Goal: Task Accomplishment & Management: Use online tool/utility

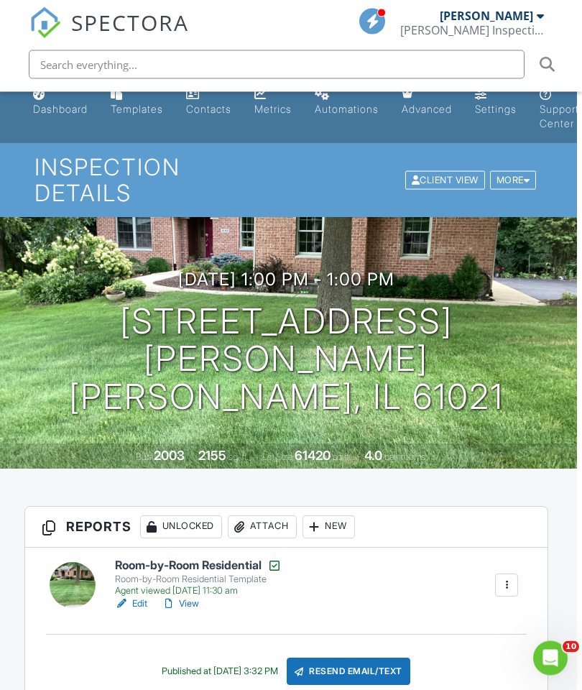
scroll to position [0, 5]
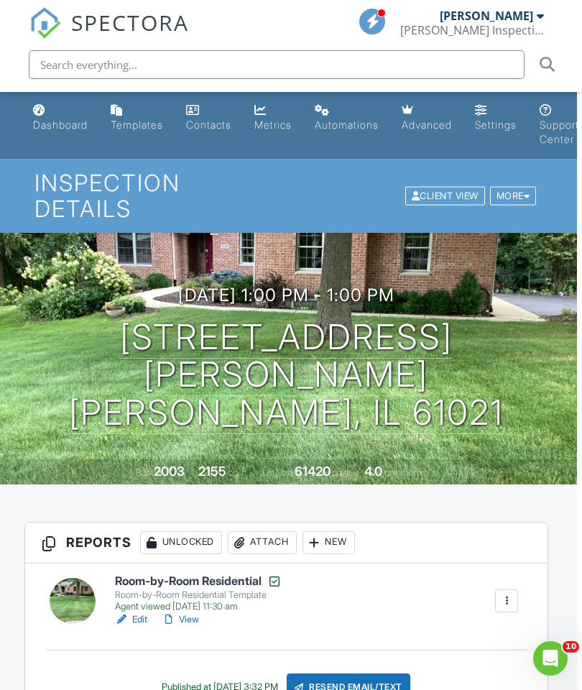
click at [45, 121] on div "Dashboard" at bounding box center [60, 125] width 55 height 12
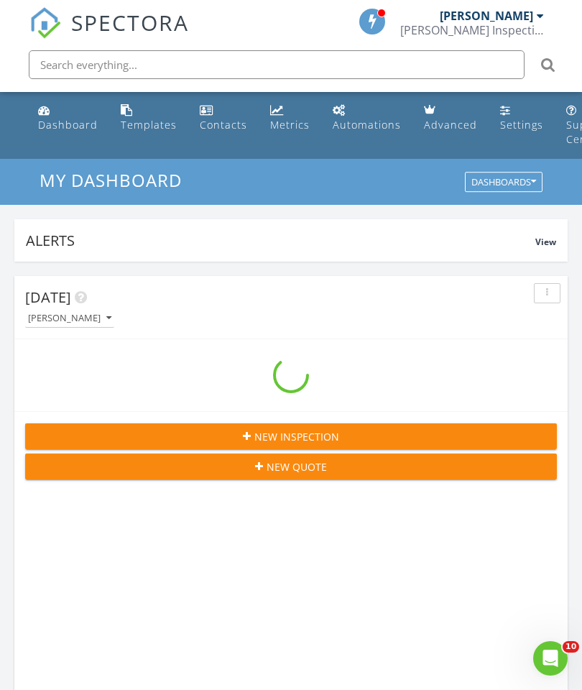
scroll to position [2458, 583]
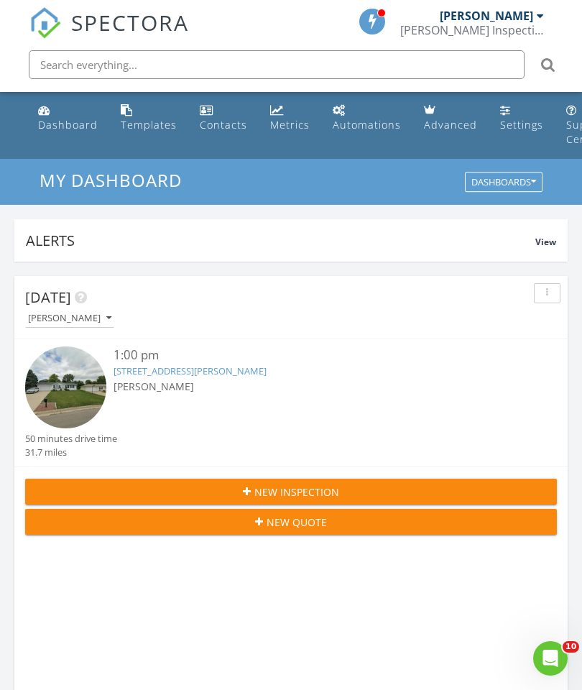
click at [195, 366] on link "1028 W Meadows Dr, Freeport, IL 61032" at bounding box center [190, 370] width 153 height 13
click at [182, 368] on link "1028 W Meadows Dr, Freeport, IL 61032" at bounding box center [190, 370] width 153 height 13
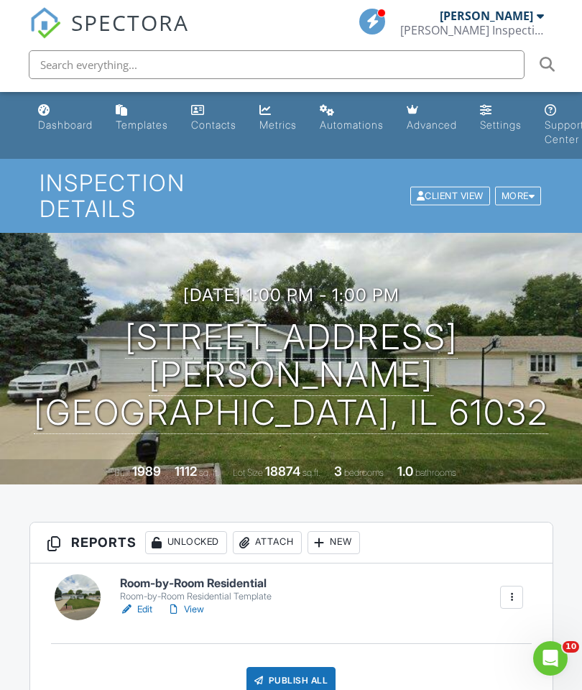
click at [218, 585] on h6 "Room-by-Room Residential" at bounding box center [196, 583] width 152 height 13
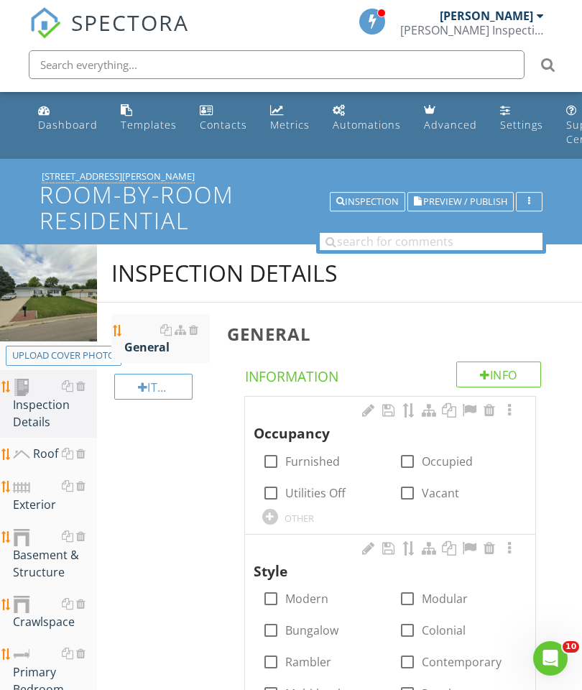
click at [65, 361] on div "Upload cover photo" at bounding box center [63, 355] width 103 height 14
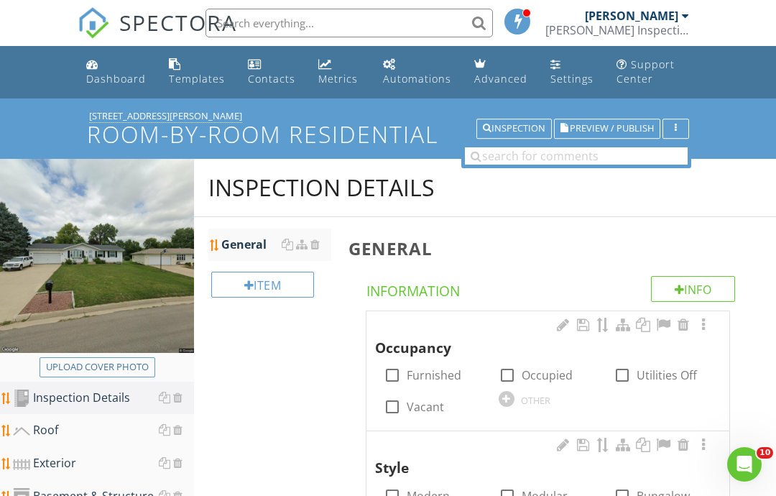
type input "C:\fakepath\image.jpg"
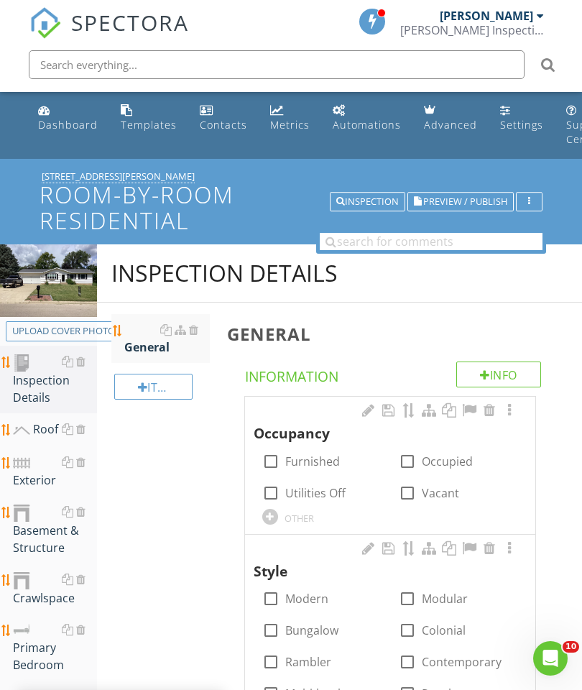
click at [37, 473] on div "Exterior" at bounding box center [55, 471] width 84 height 36
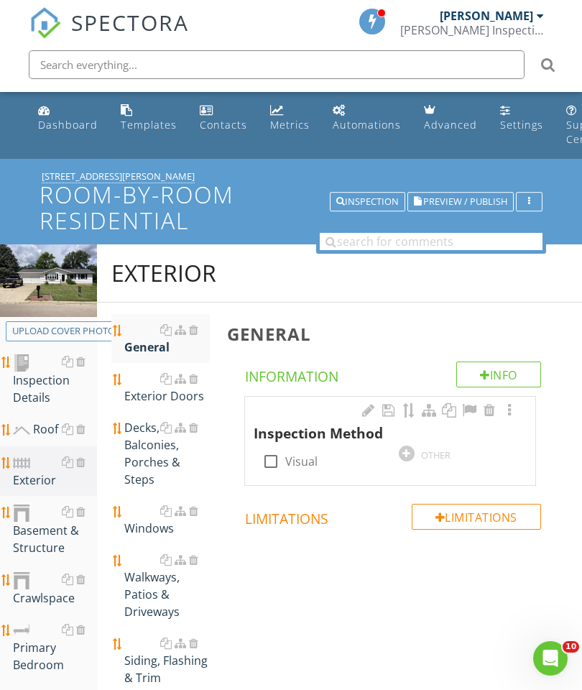
click at [151, 583] on div "Walkways, Patios & Driveways" at bounding box center [167, 585] width 86 height 69
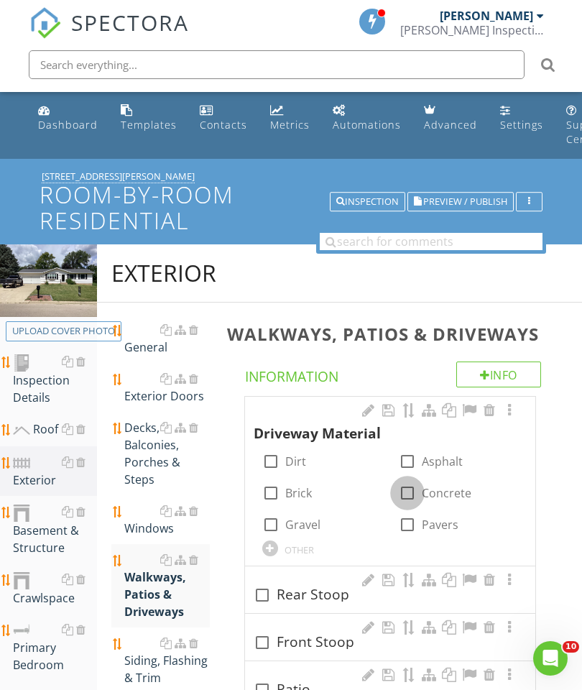
click at [407, 493] on div at bounding box center [407, 493] width 24 height 24
checkbox input "true"
click at [504, 407] on div at bounding box center [509, 410] width 17 height 14
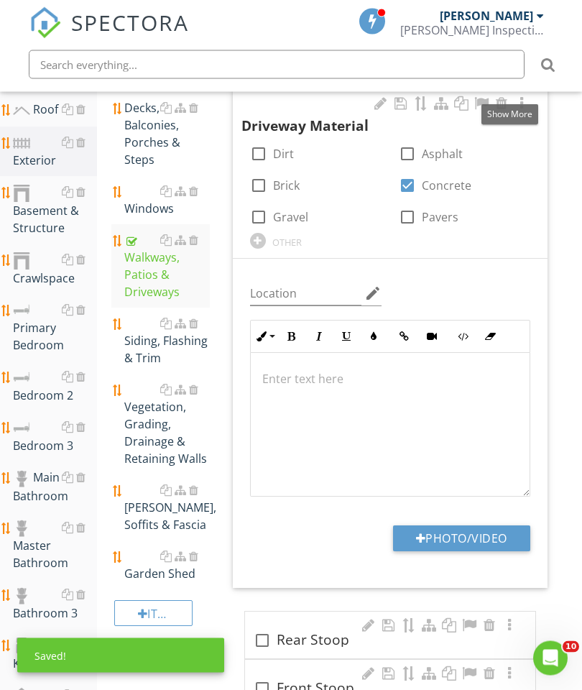
scroll to position [320, 0]
click at [468, 534] on button "Photo/Video" at bounding box center [461, 538] width 137 height 26
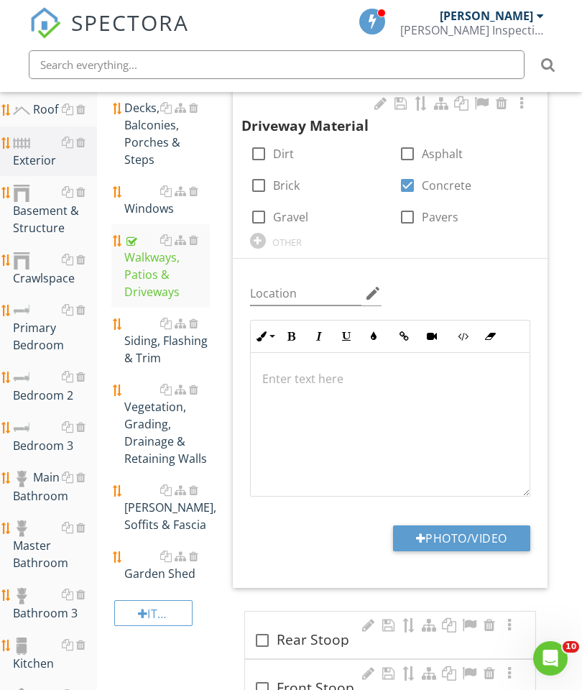
type input "C:\fakepath\image.jpg"
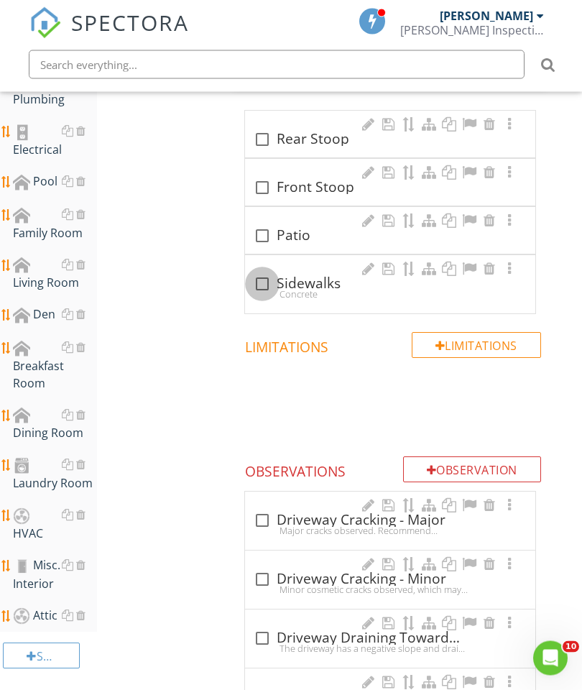
scroll to position [933, 0]
click at [256, 284] on div at bounding box center [262, 284] width 24 height 24
checkbox input "true"
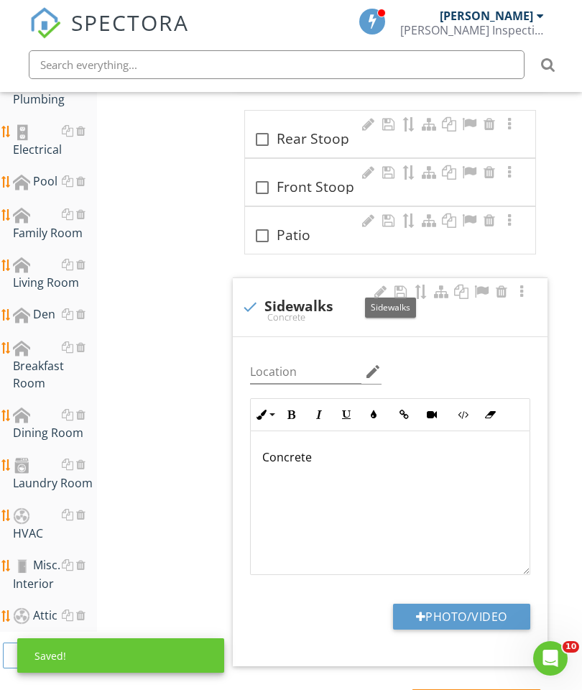
click at [457, 618] on button "Photo/Video" at bounding box center [461, 617] width 137 height 26
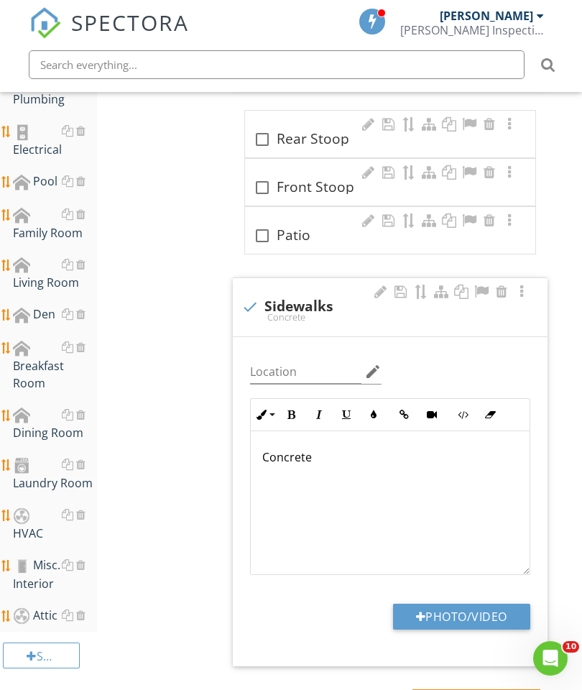
type input "C:\fakepath\image.jpg"
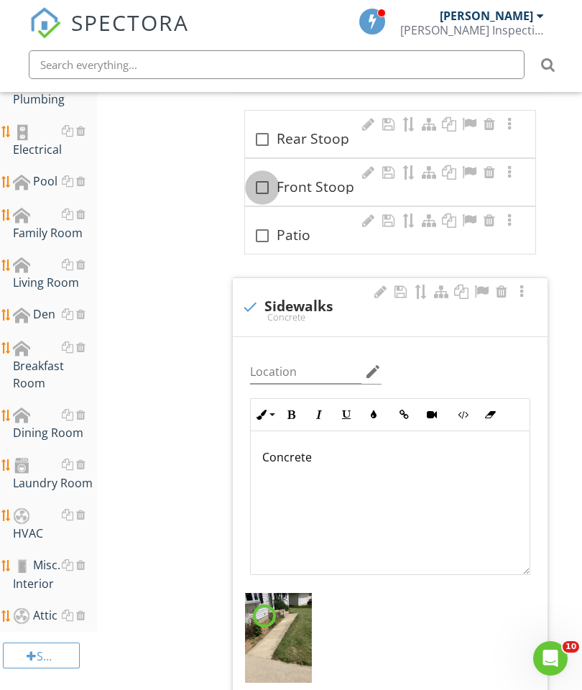
click at [262, 181] on div at bounding box center [262, 187] width 24 height 24
checkbox input "true"
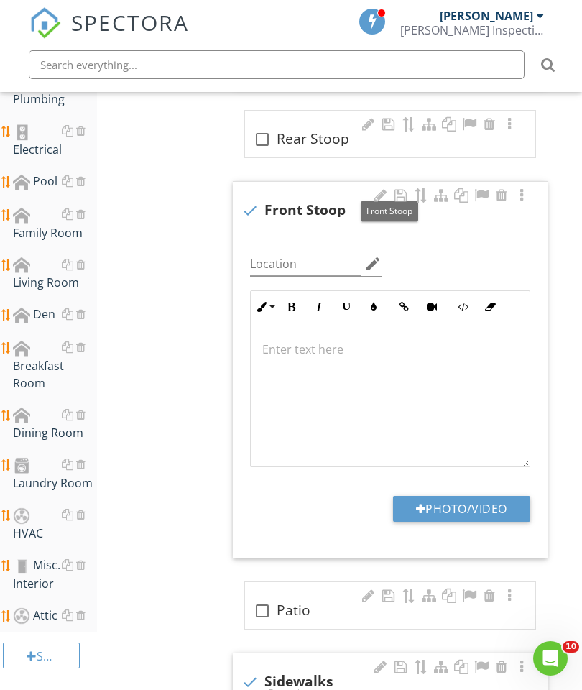
click at [465, 509] on button "Photo/Video" at bounding box center [461, 509] width 137 height 26
type input "C:\fakepath\image.jpg"
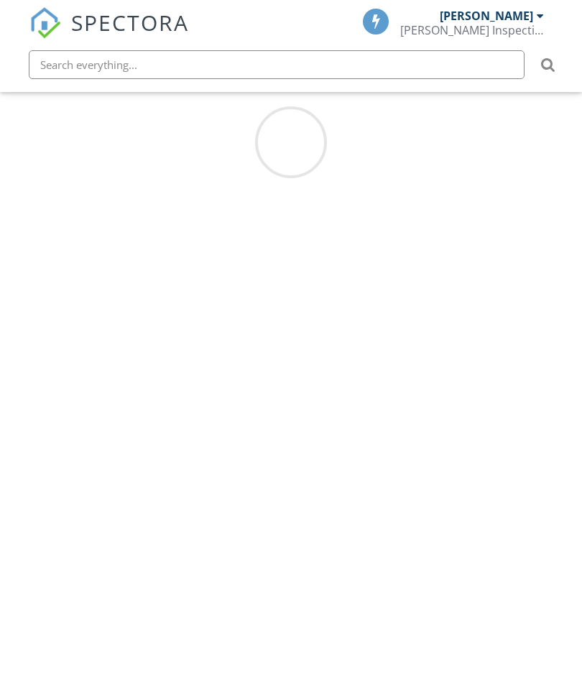
scroll to position [216, 0]
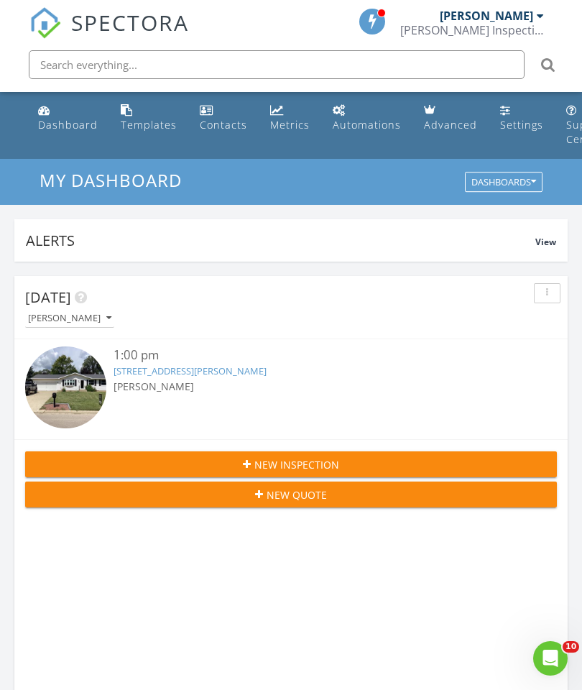
scroll to position [2458, 583]
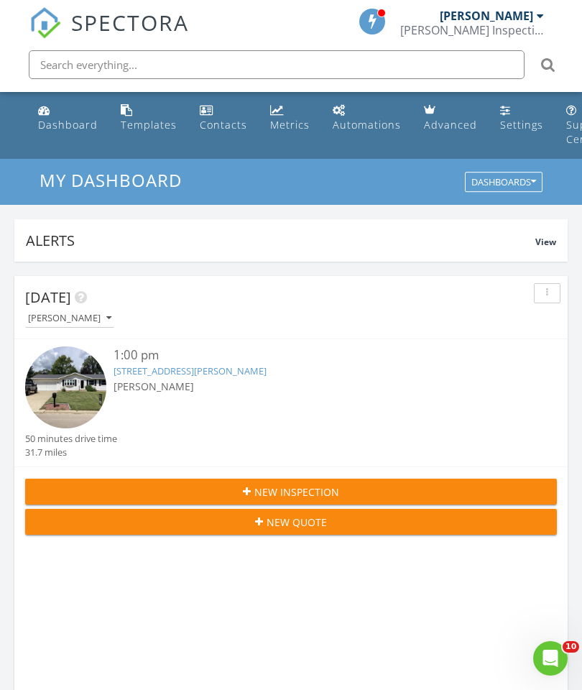
click at [190, 366] on link "[STREET_ADDRESS][PERSON_NAME]" at bounding box center [190, 370] width 153 height 13
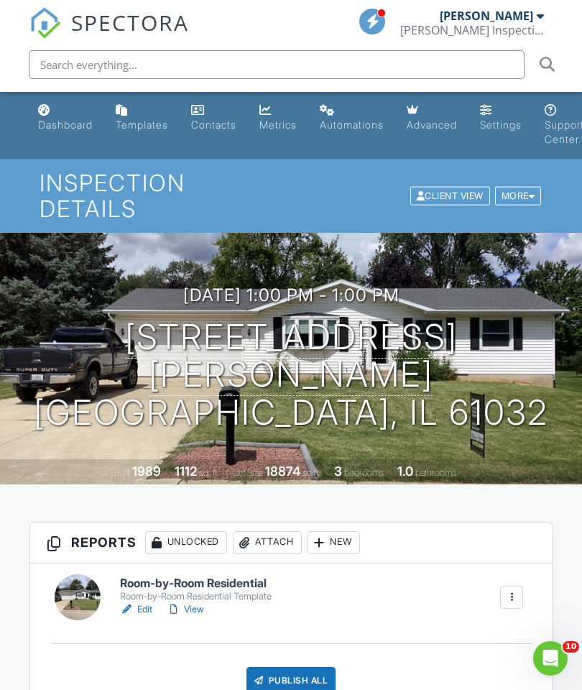
click at [192, 581] on h6 "Room-by-Room Residential" at bounding box center [196, 583] width 152 height 13
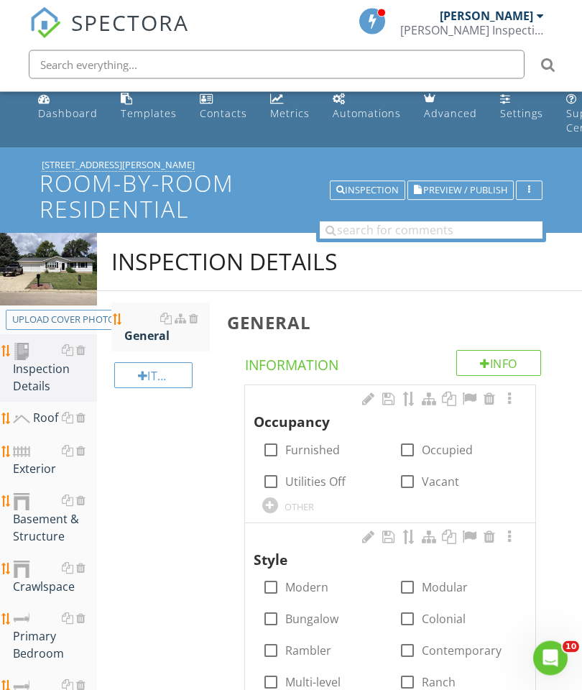
scroll to position [11, 0]
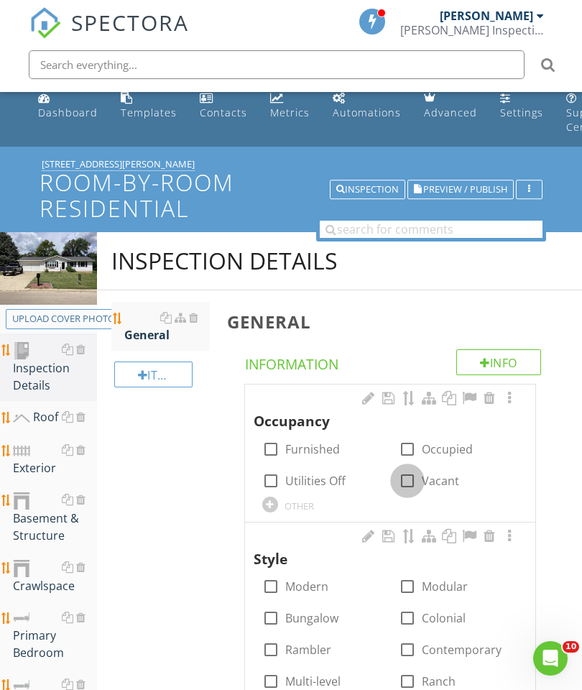
click at [403, 476] on div at bounding box center [407, 480] width 24 height 24
checkbox input "true"
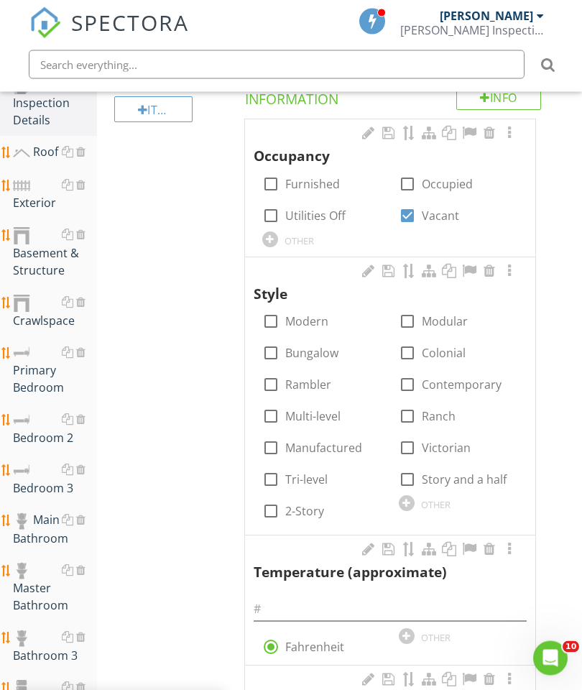
scroll to position [277, 0]
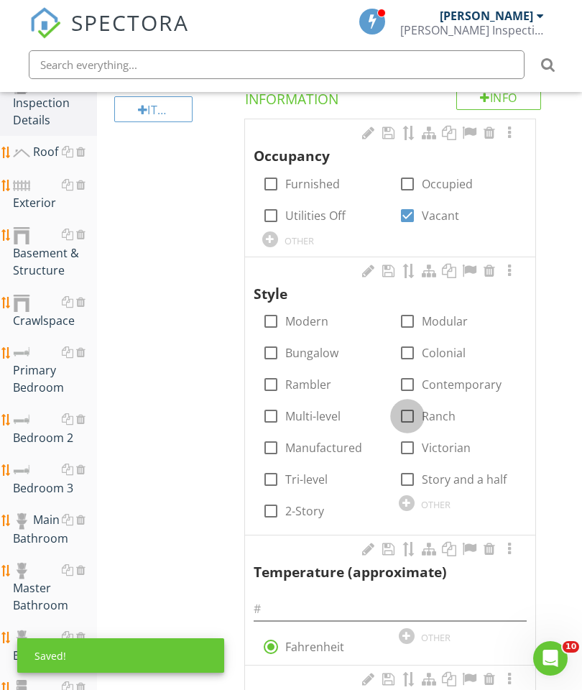
click at [407, 411] on div at bounding box center [407, 416] width 24 height 24
checkbox input "true"
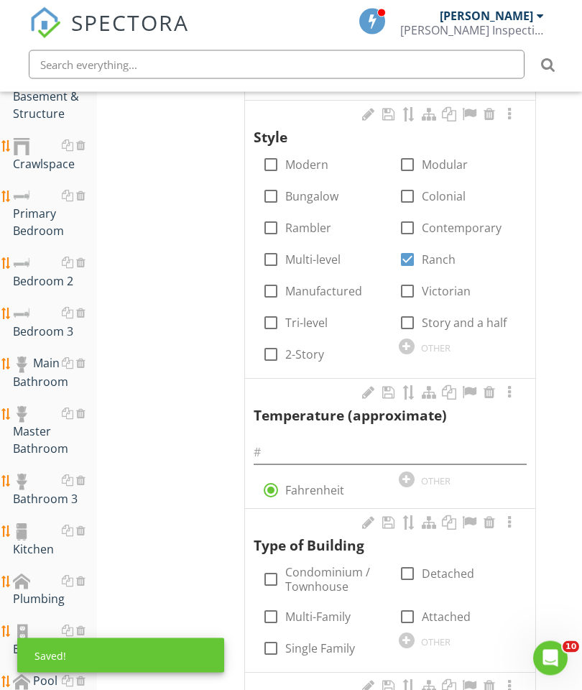
scroll to position [436, 0]
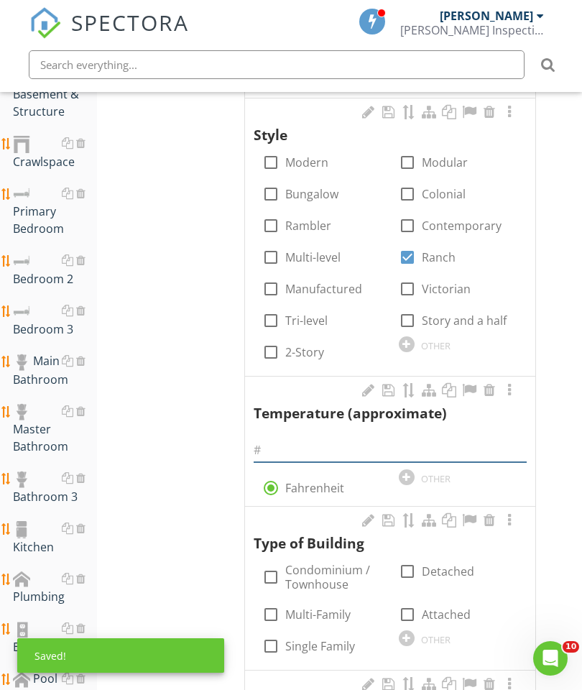
click at [317, 439] on input "text" at bounding box center [390, 450] width 273 height 24
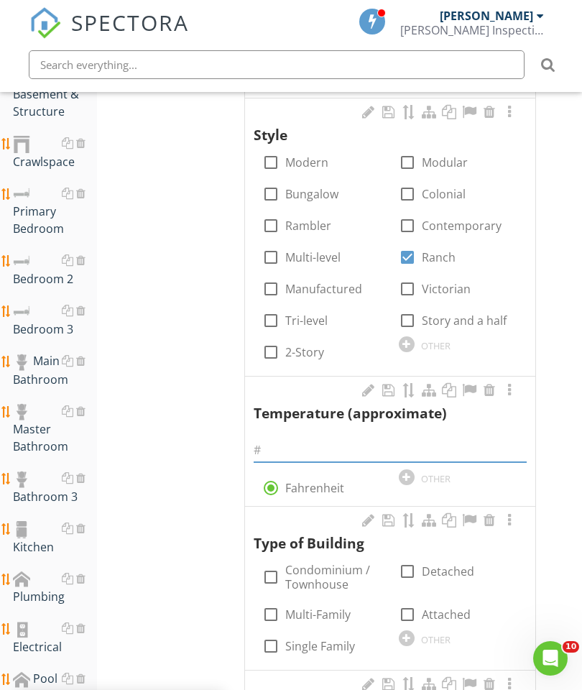
scroll to position [435, 27]
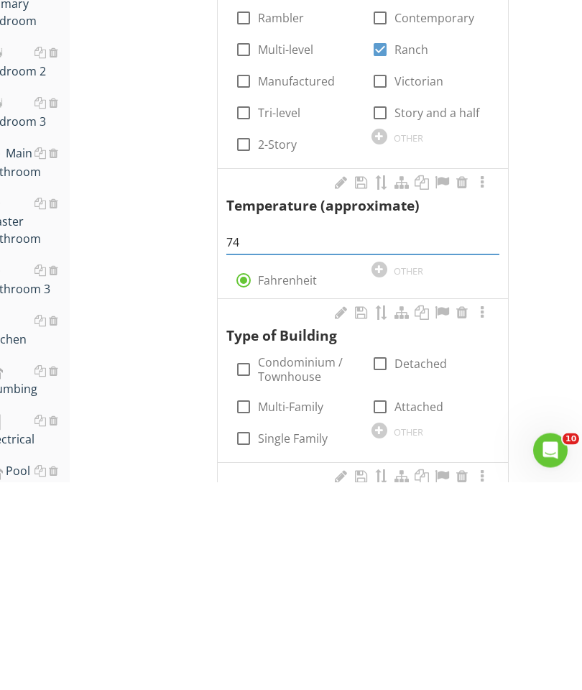
type input "74"
click at [234, 634] on div at bounding box center [243, 646] width 24 height 24
checkbox input "true"
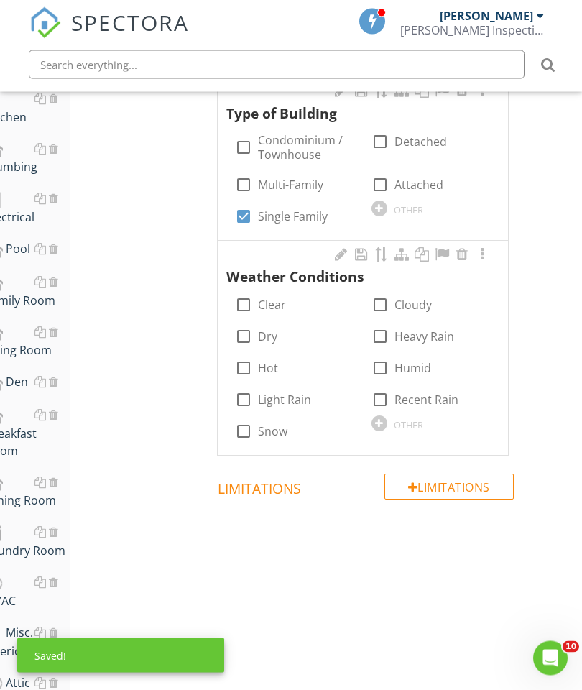
scroll to position [866, 27]
click at [251, 292] on div at bounding box center [243, 304] width 24 height 24
checkbox input "true"
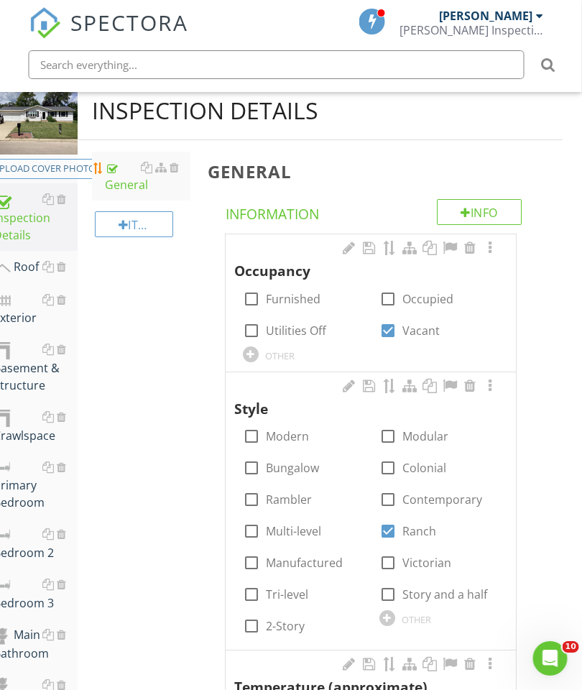
scroll to position [162, 0]
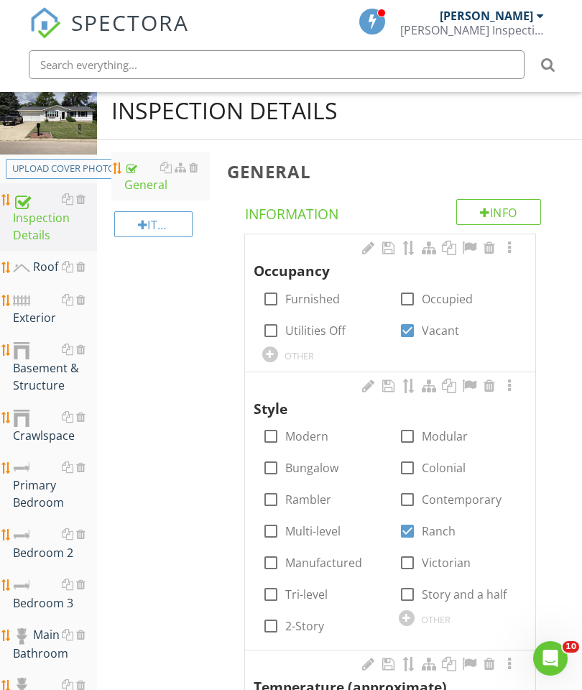
click at [31, 311] on div "Exterior" at bounding box center [55, 309] width 84 height 36
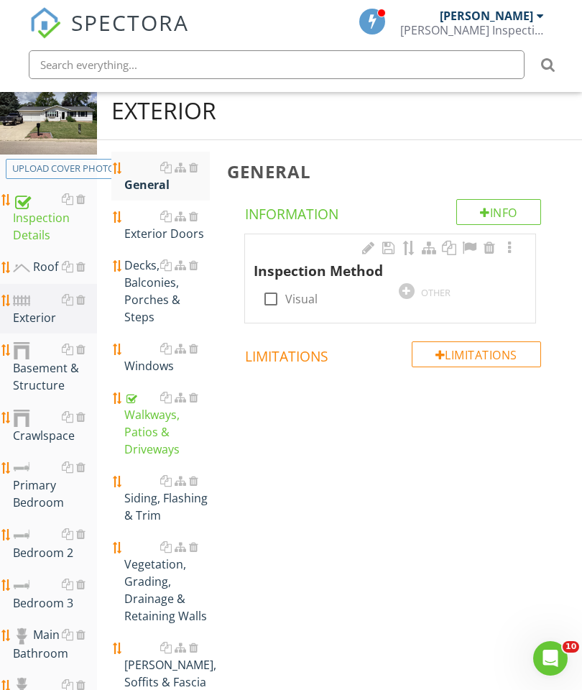
click at [267, 293] on div at bounding box center [271, 299] width 24 height 24
checkbox input "true"
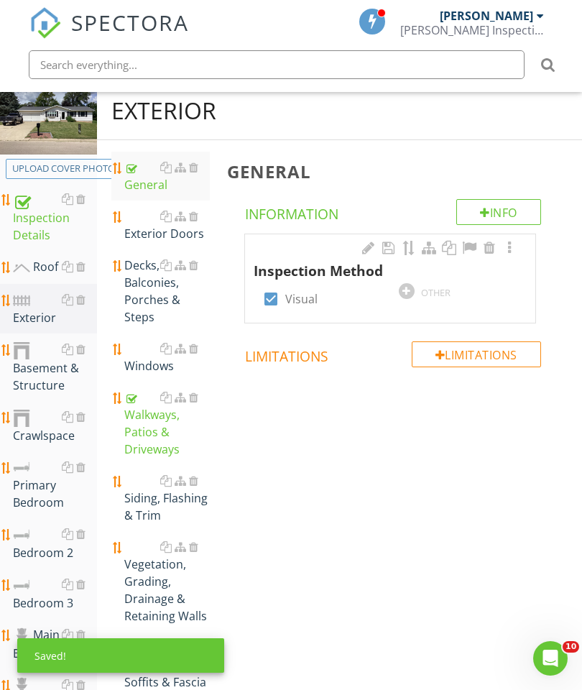
click at [147, 426] on div "Walkways, Patios & Driveways" at bounding box center [167, 423] width 86 height 69
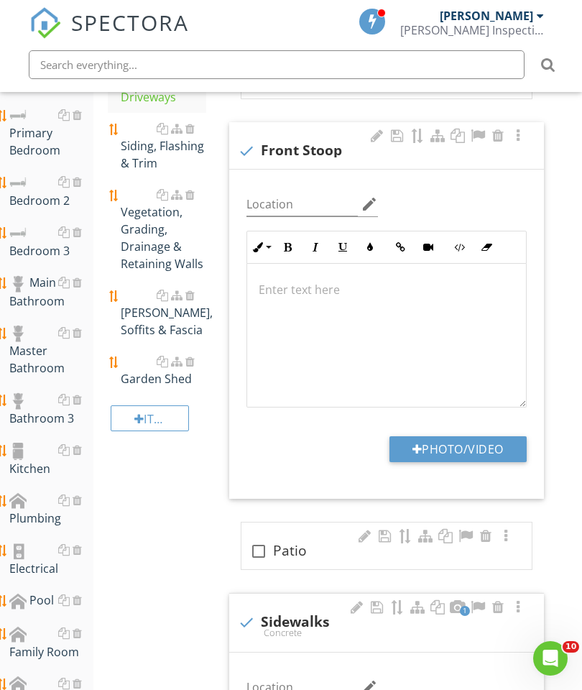
scroll to position [488, 4]
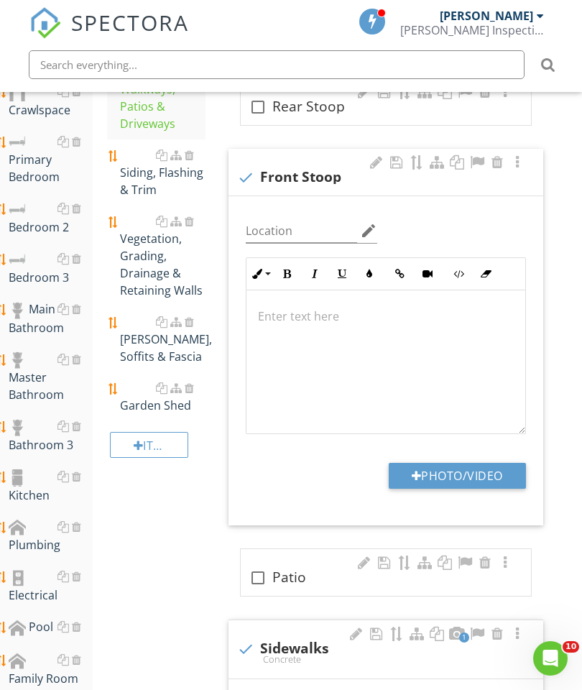
click at [455, 472] on button "Photo/Video" at bounding box center [457, 476] width 137 height 26
type input "C:\fakepath\image.jpg"
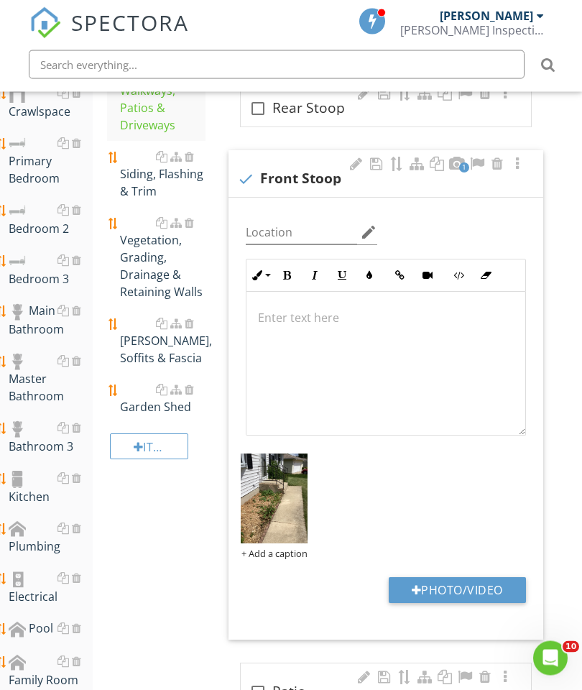
scroll to position [472, 4]
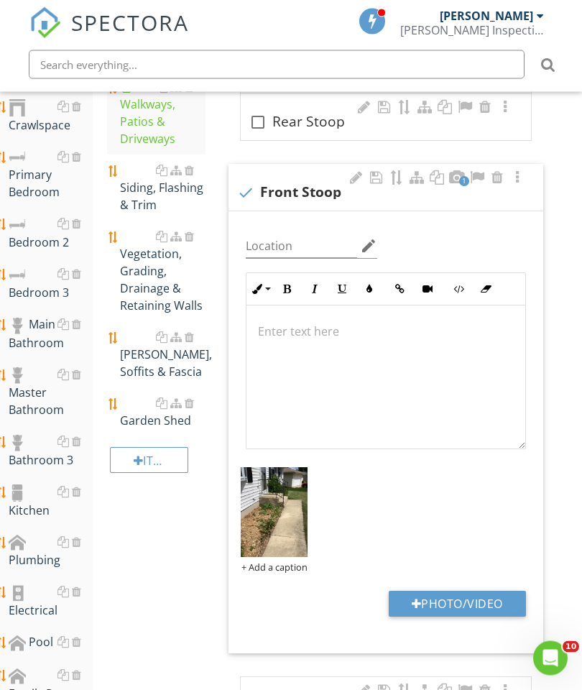
click at [297, 337] on p at bounding box center [386, 331] width 256 height 17
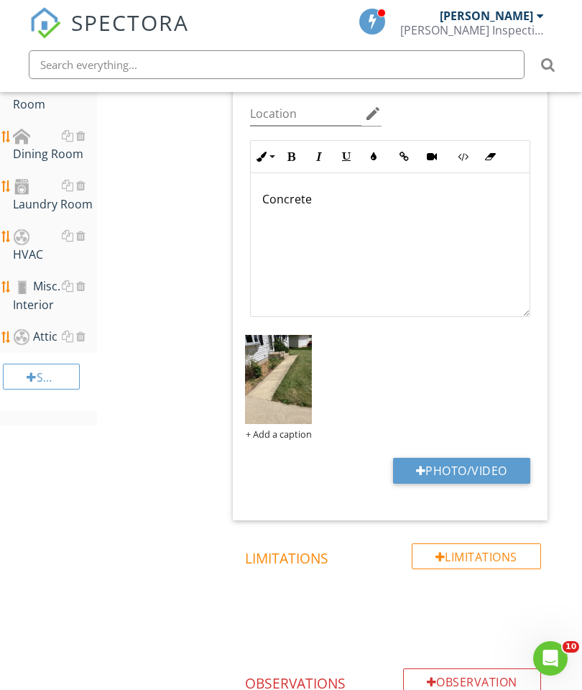
scroll to position [1216, 0]
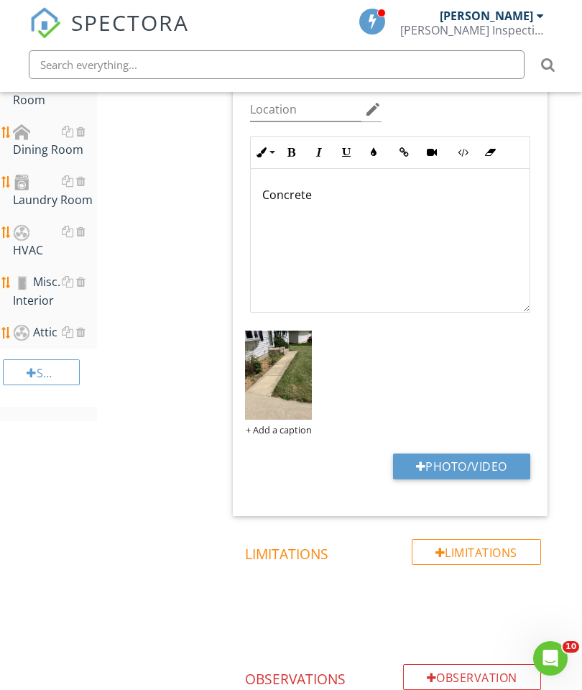
click at [42, 367] on div "Section" at bounding box center [41, 372] width 77 height 26
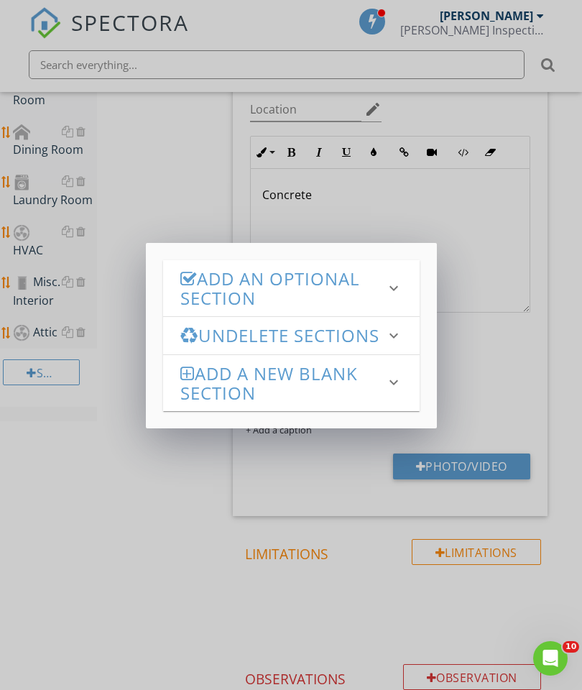
click at [267, 278] on h3 "Add an Optional Section" at bounding box center [282, 288] width 205 height 39
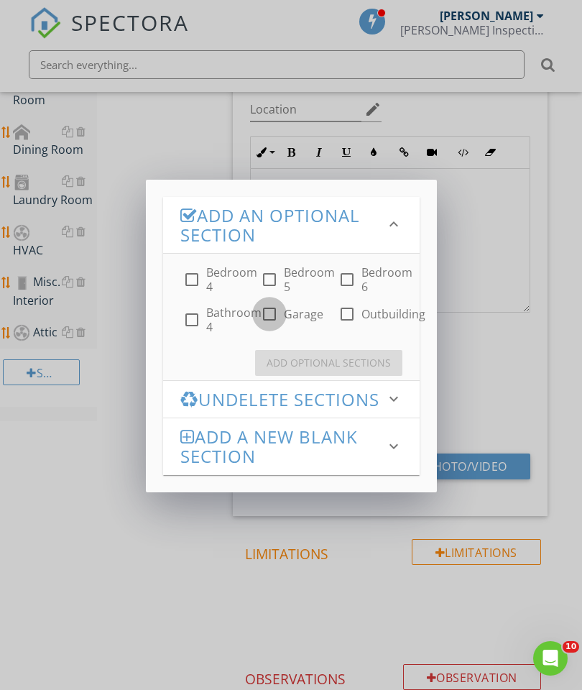
click at [274, 310] on div at bounding box center [269, 314] width 24 height 24
checkbox input "true"
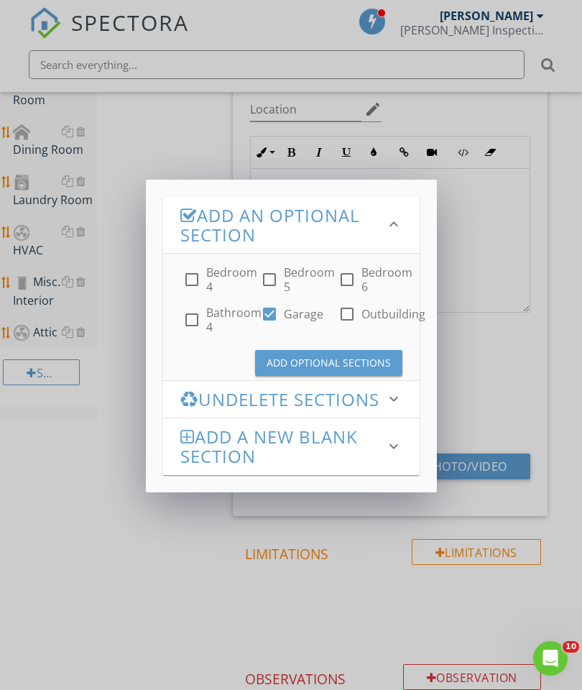
click at [343, 358] on div "Add Optional Sections" at bounding box center [329, 362] width 124 height 15
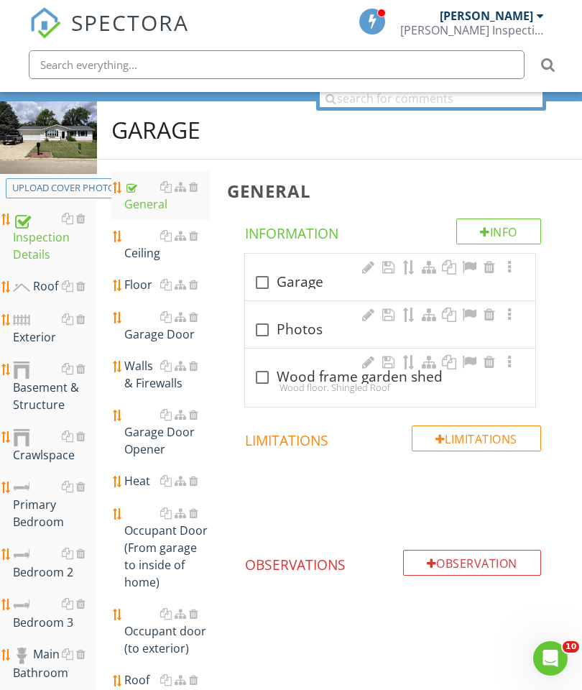
scroll to position [78, 0]
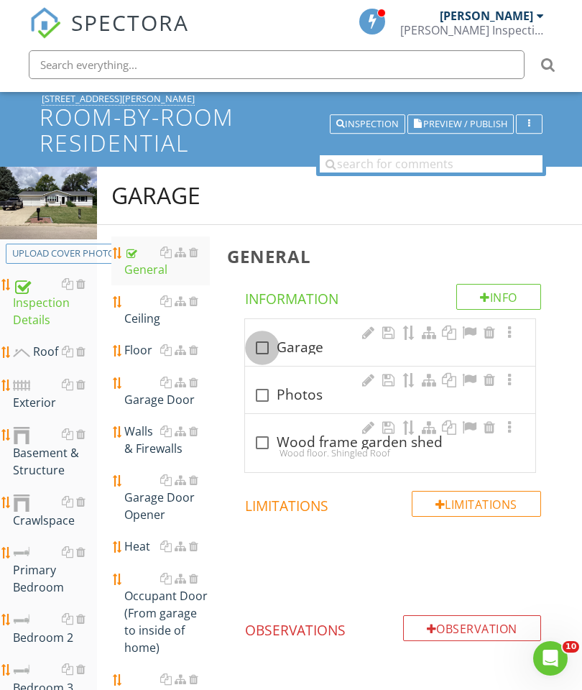
click at [265, 346] on div at bounding box center [262, 348] width 24 height 24
checkbox input "true"
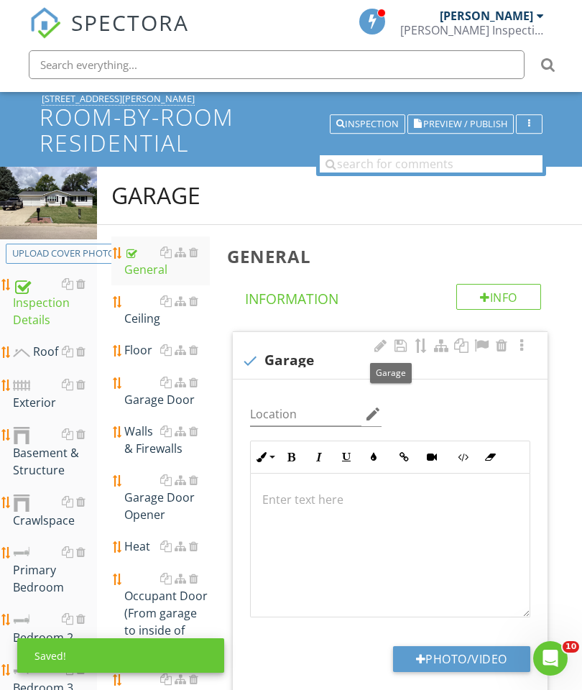
click at [375, 488] on div at bounding box center [390, 545] width 279 height 144
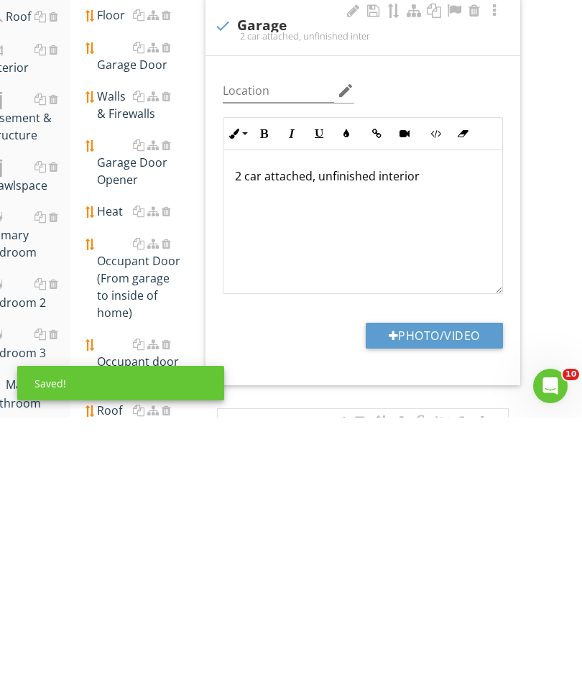
click at [431, 595] on button "Photo/Video" at bounding box center [434, 608] width 137 height 26
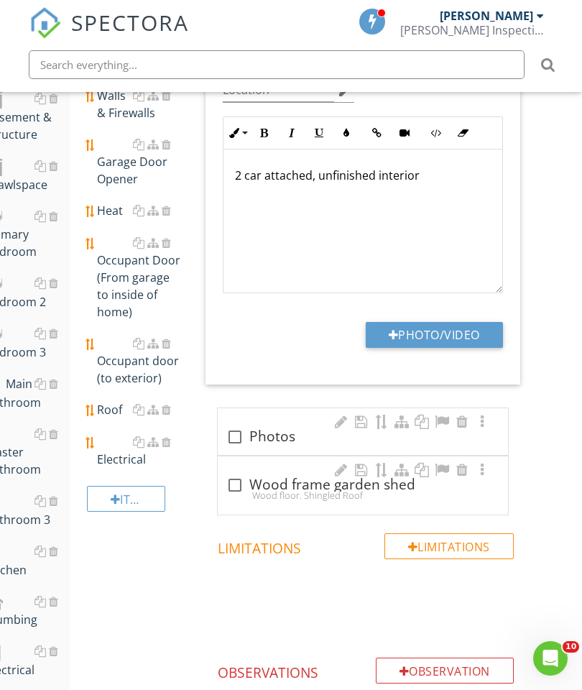
type input "C:\fakepath\image.jpg"
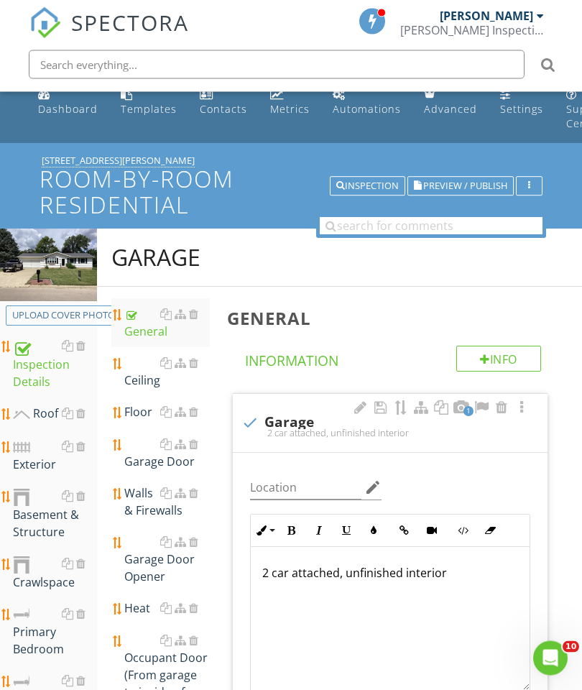
scroll to position [16, 0]
click at [41, 455] on div "Exterior" at bounding box center [55, 456] width 84 height 36
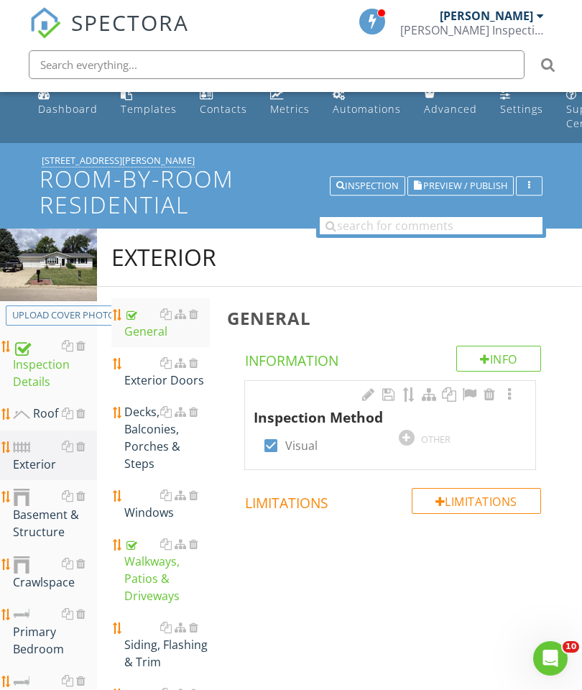
click at [162, 379] on div "Exterior Doors" at bounding box center [167, 371] width 86 height 34
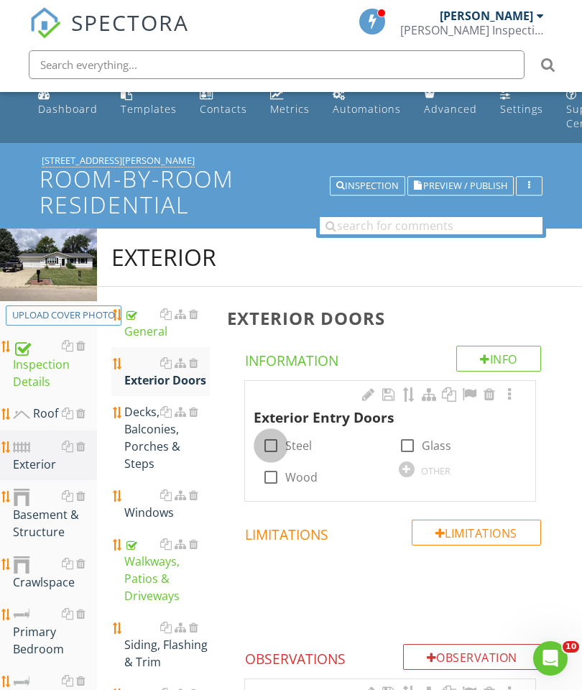
click at [274, 449] on div at bounding box center [271, 445] width 24 height 24
checkbox input "true"
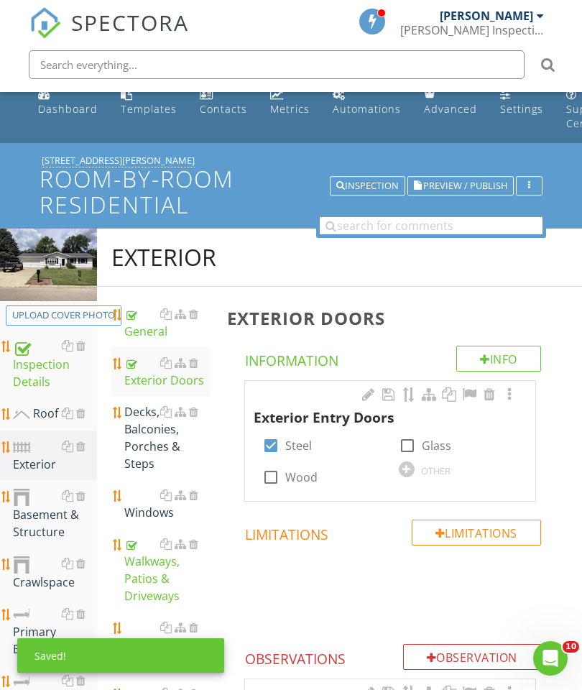
click at [504, 394] on div at bounding box center [509, 394] width 17 height 14
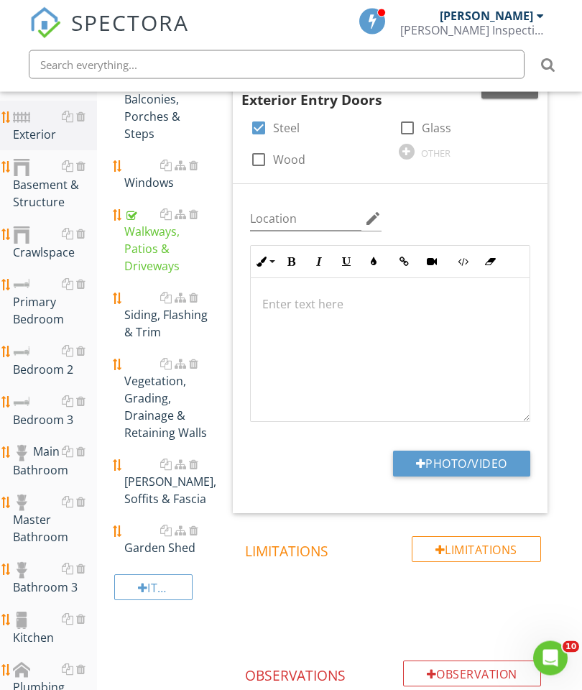
scroll to position [343, 0]
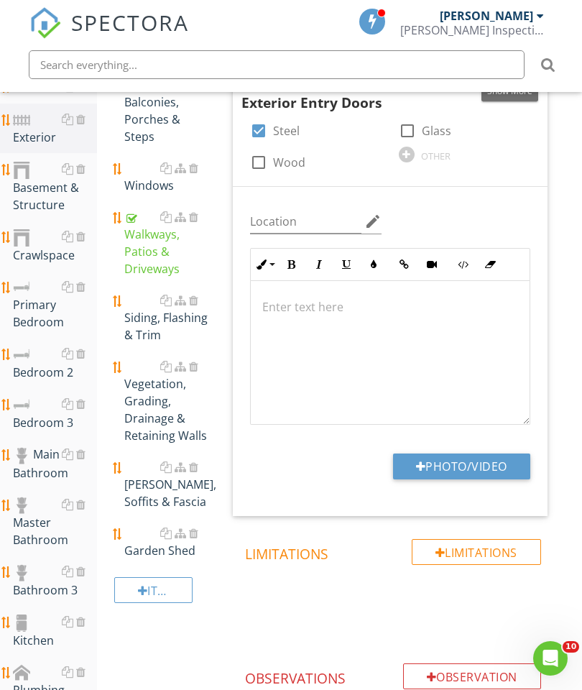
click at [480, 461] on button "Photo/Video" at bounding box center [461, 466] width 137 height 26
type input "C:\fakepath\image.jpg"
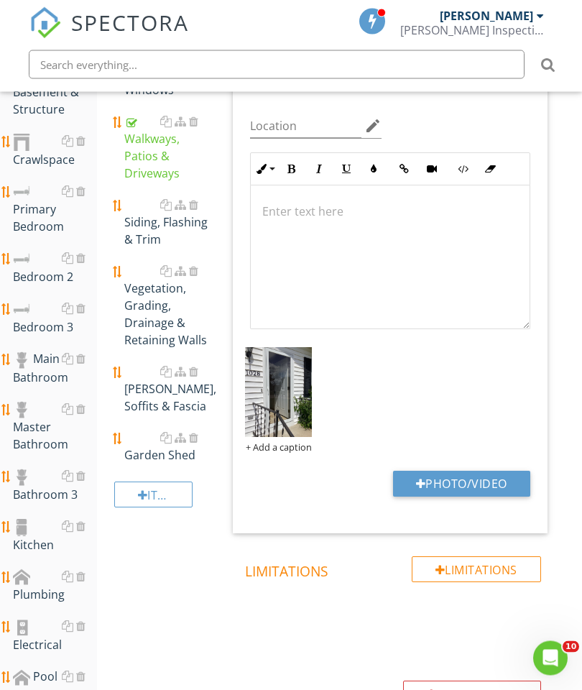
scroll to position [536, 0]
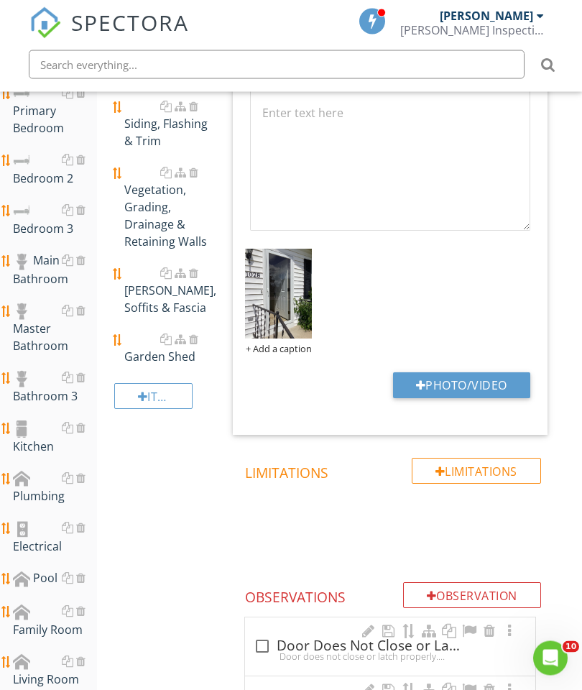
click at [45, 484] on div "Plumbing" at bounding box center [55, 488] width 84 height 36
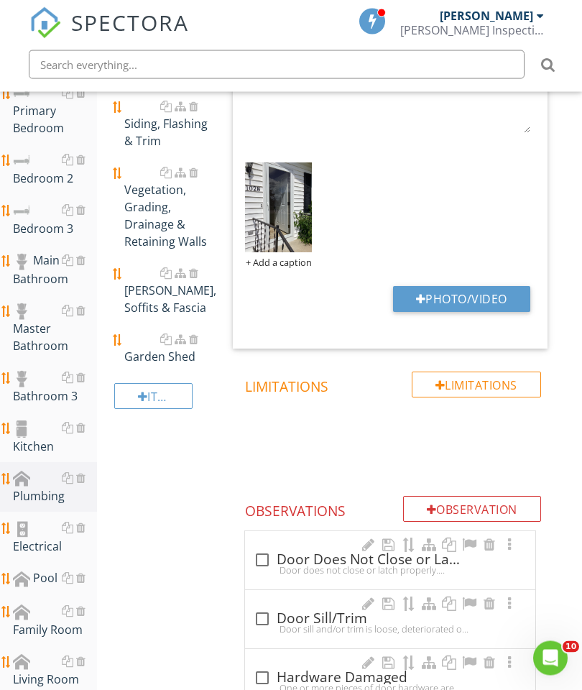
scroll to position [537, 0]
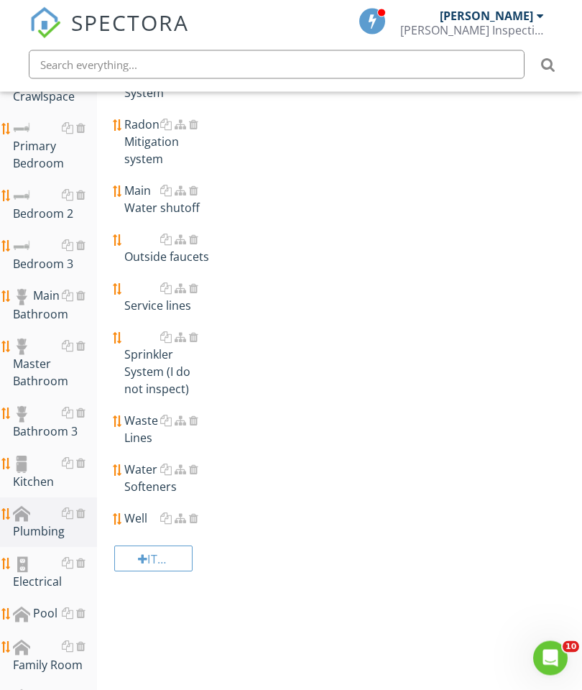
click at [152, 251] on div "Outside faucets" at bounding box center [167, 248] width 86 height 34
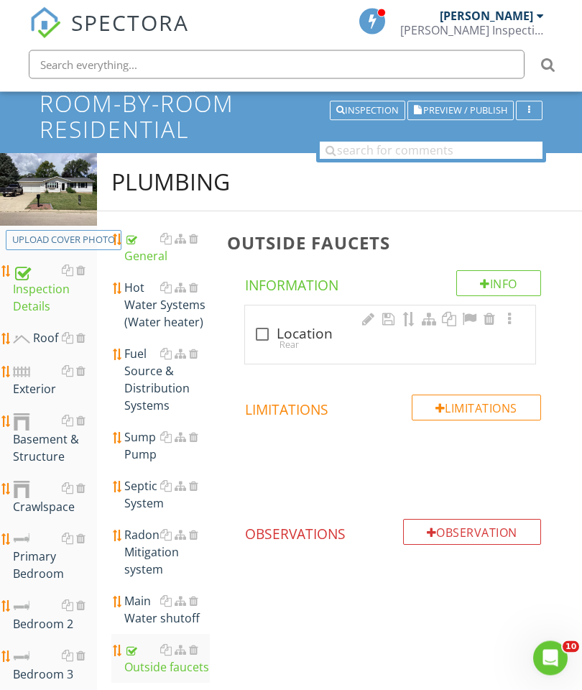
scroll to position [46, 0]
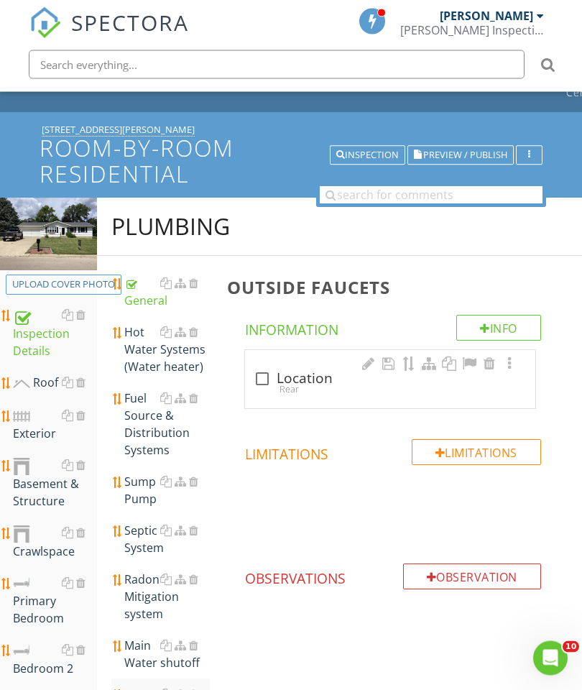
click at [264, 379] on div at bounding box center [262, 379] width 24 height 24
checkbox input "true"
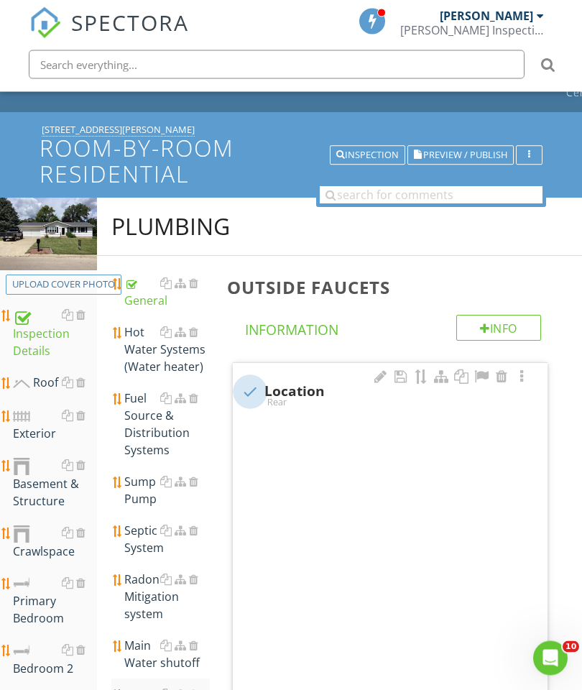
scroll to position [47, 0]
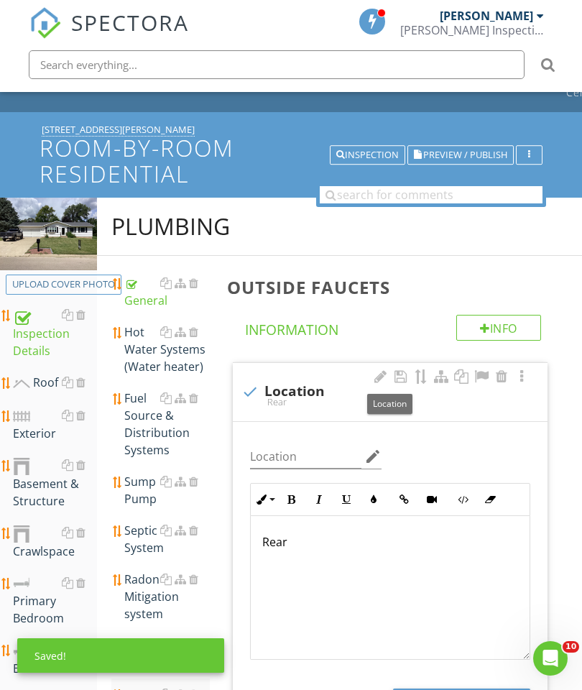
click at [262, 539] on p "Rear" at bounding box center [390, 541] width 256 height 17
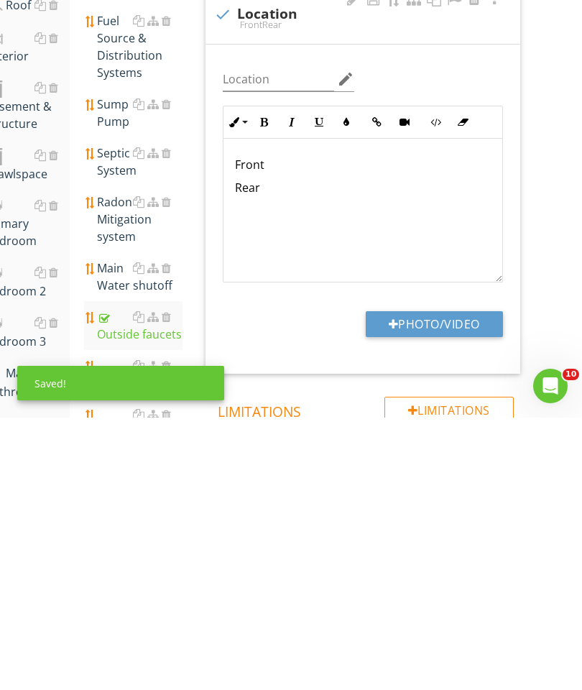
click at [433, 583] on button "Photo/Video" at bounding box center [434, 596] width 137 height 26
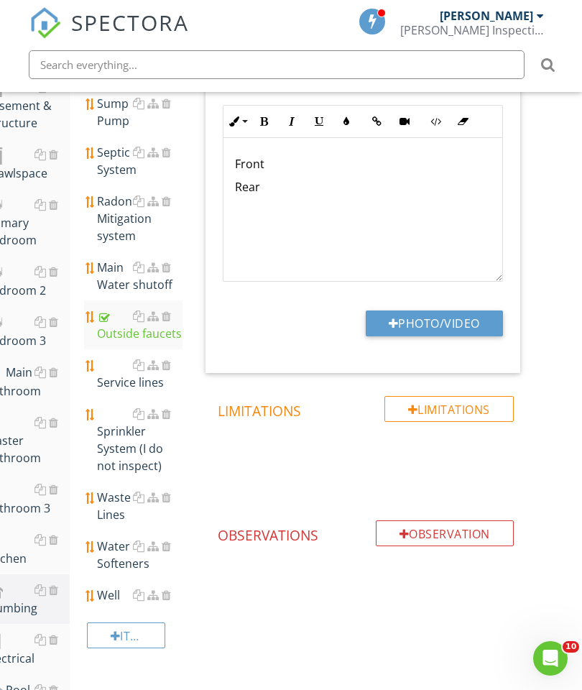
click at [442, 323] on button "Photo/Video" at bounding box center [434, 323] width 137 height 26
type input "C:\fakepath\image.jpg"
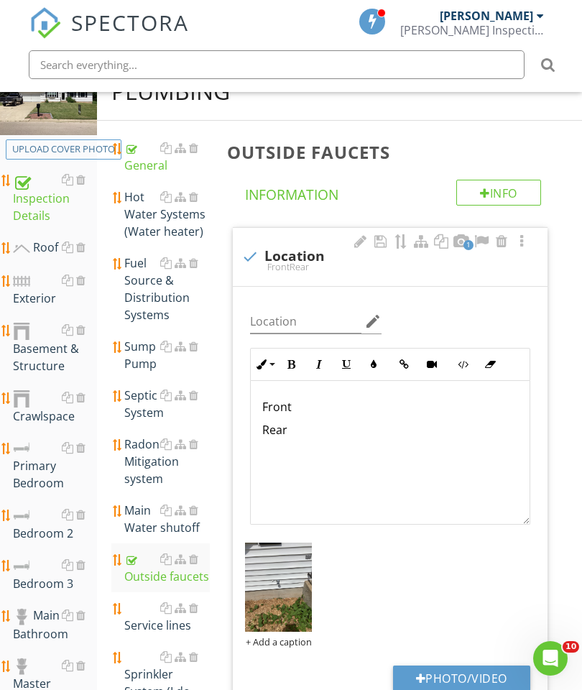
scroll to position [182, 0]
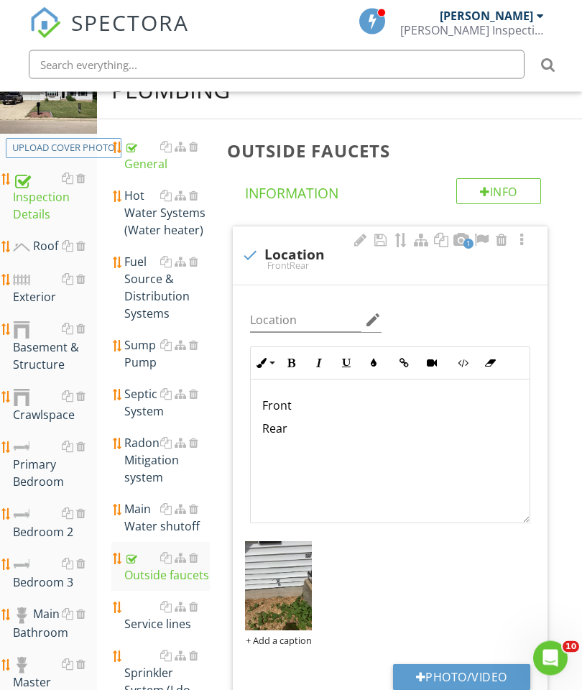
click at [46, 290] on div "Exterior" at bounding box center [55, 289] width 84 height 36
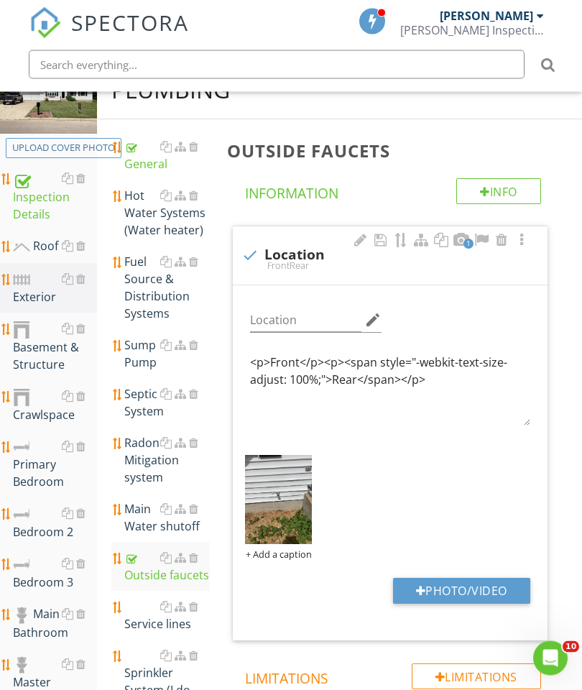
scroll to position [183, 0]
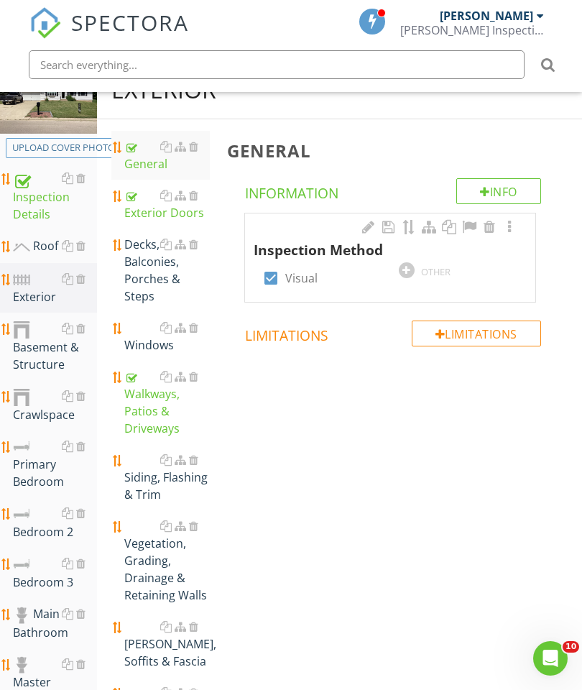
click at [144, 461] on div "Siding, Flashing & Trim" at bounding box center [167, 477] width 86 height 52
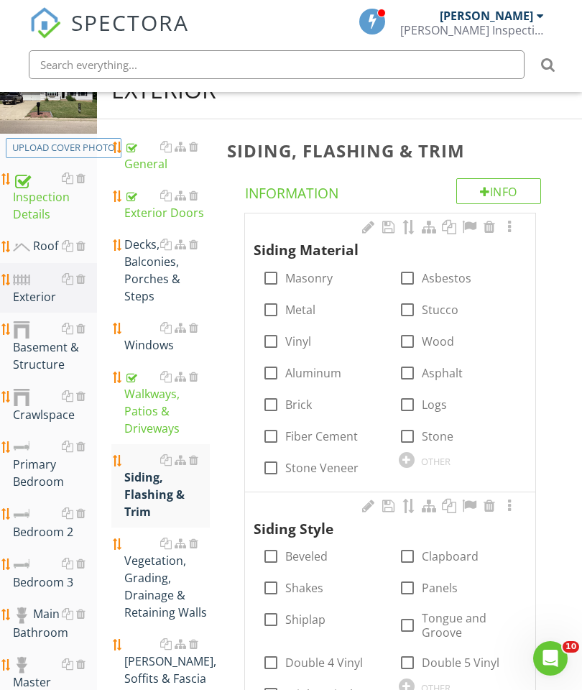
click at [276, 346] on div at bounding box center [271, 341] width 24 height 24
checkbox input "true"
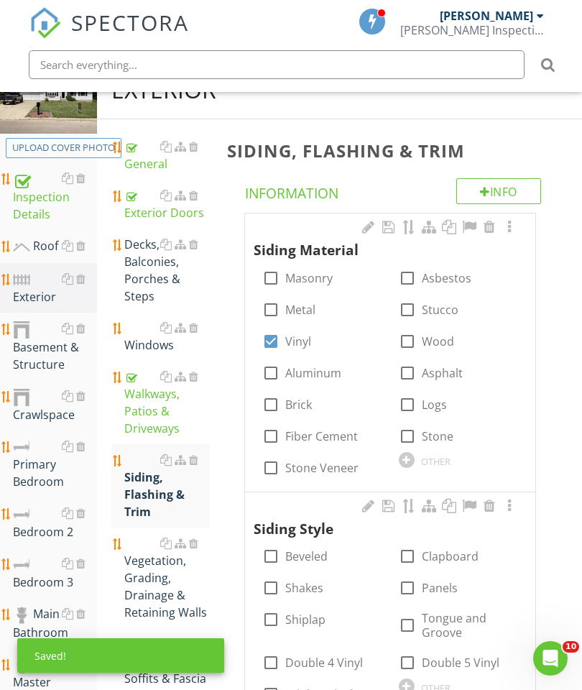
click at [264, 555] on div at bounding box center [271, 556] width 24 height 24
checkbox input "true"
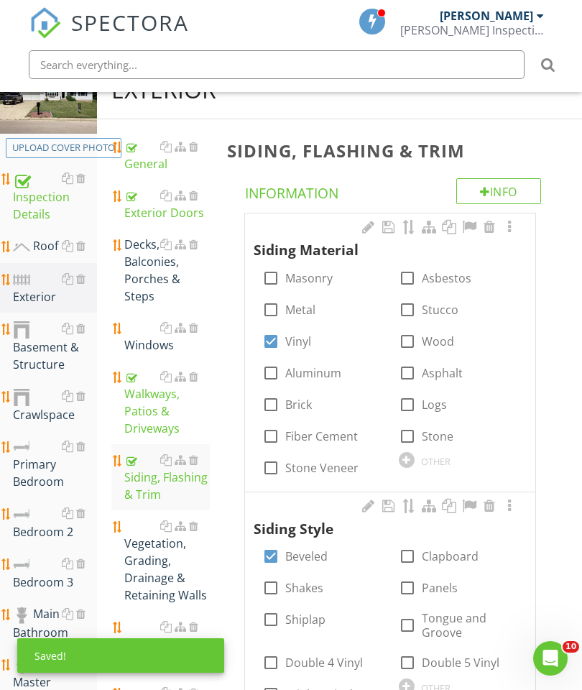
click at [504, 225] on div at bounding box center [509, 227] width 17 height 14
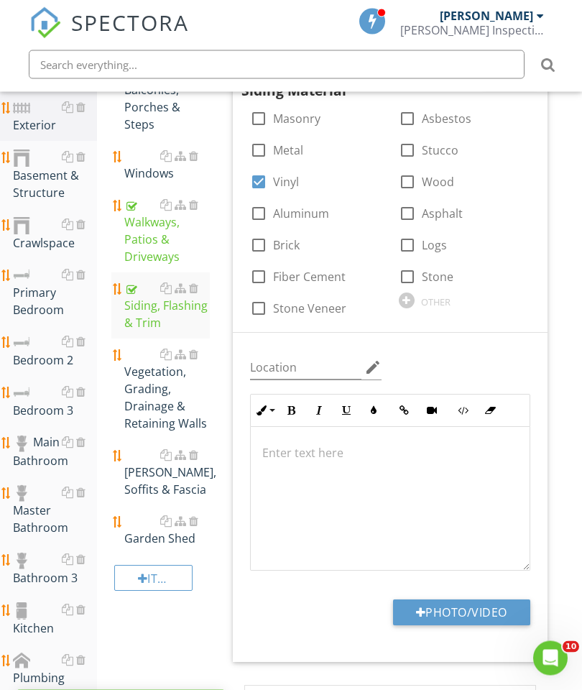
scroll to position [408, 0]
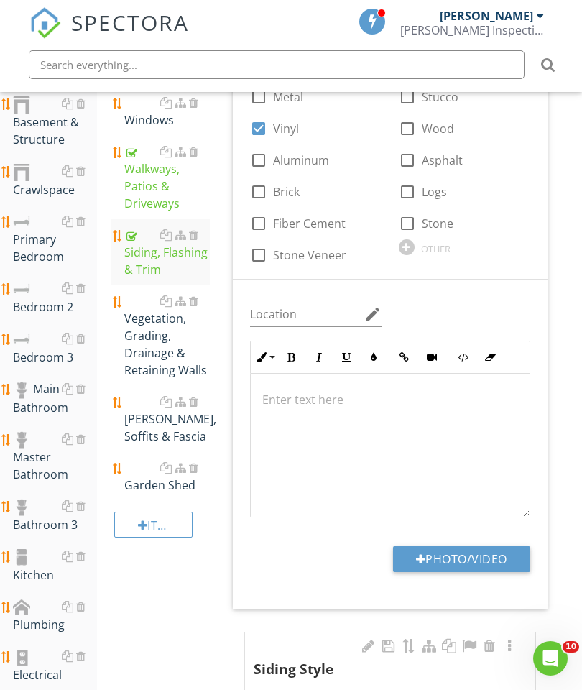
click at [458, 553] on button "Photo/Video" at bounding box center [461, 559] width 137 height 26
type input "C:\fakepath\image.jpg"
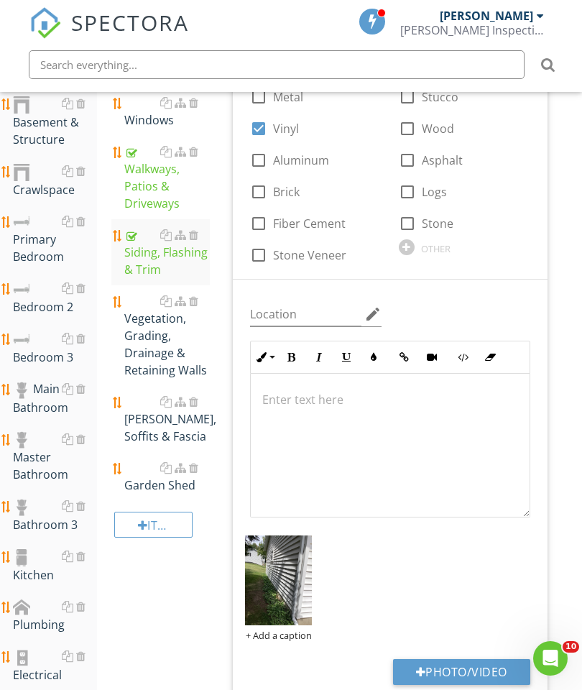
click at [153, 417] on div "Eaves, Soffits & Fascia" at bounding box center [167, 419] width 86 height 52
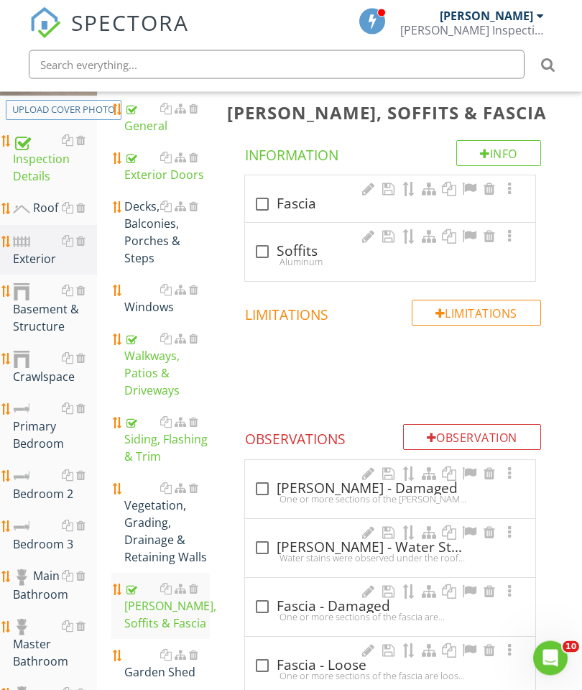
scroll to position [221, 0]
click at [271, 203] on div at bounding box center [262, 204] width 24 height 24
checkbox input "true"
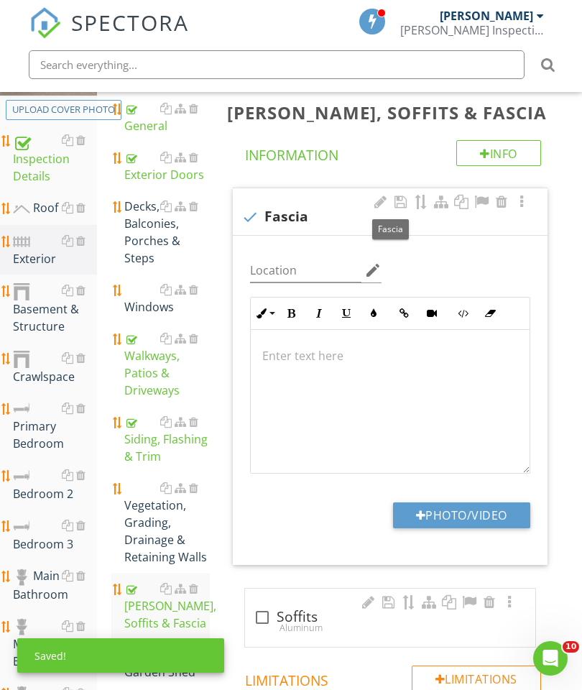
click at [285, 354] on p at bounding box center [390, 355] width 256 height 17
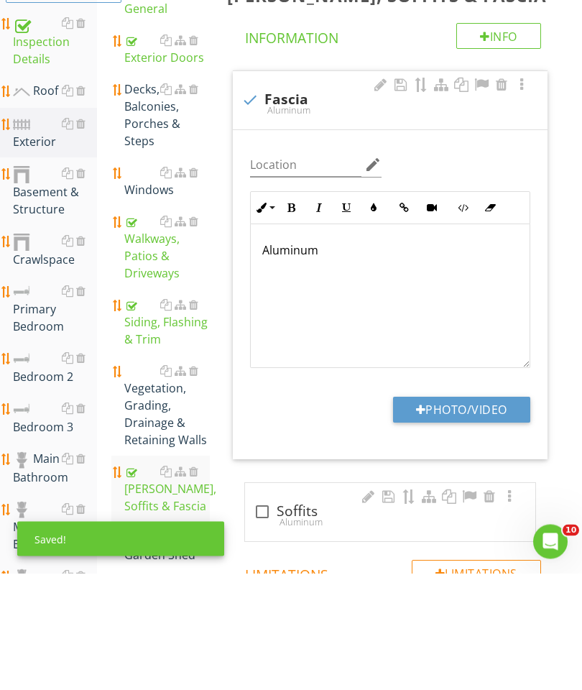
click at [468, 514] on button "Photo/Video" at bounding box center [461, 527] width 137 height 26
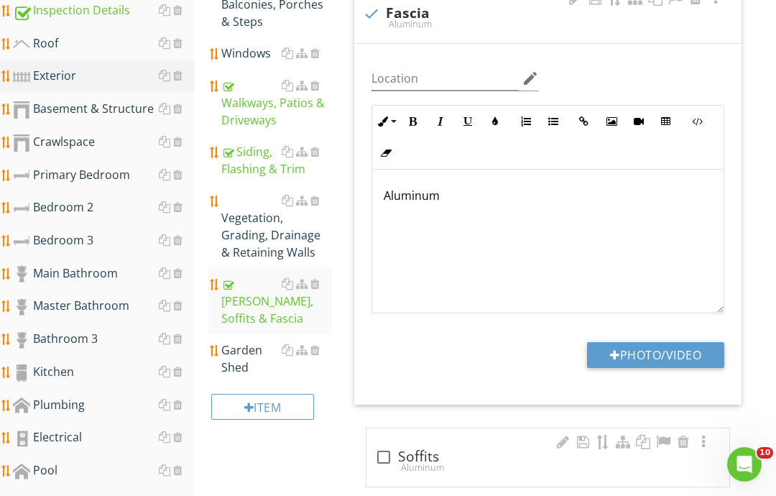
type input "C:\fakepath\image.jpg"
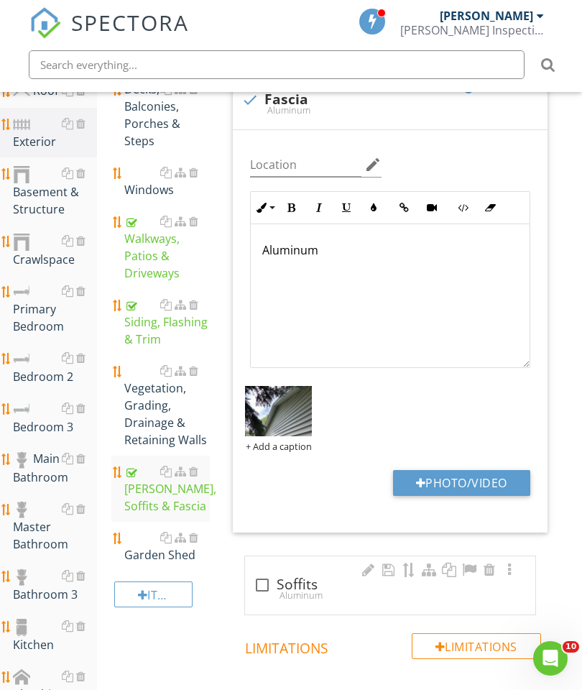
click at [268, 583] on div at bounding box center [262, 585] width 24 height 24
checkbox input "true"
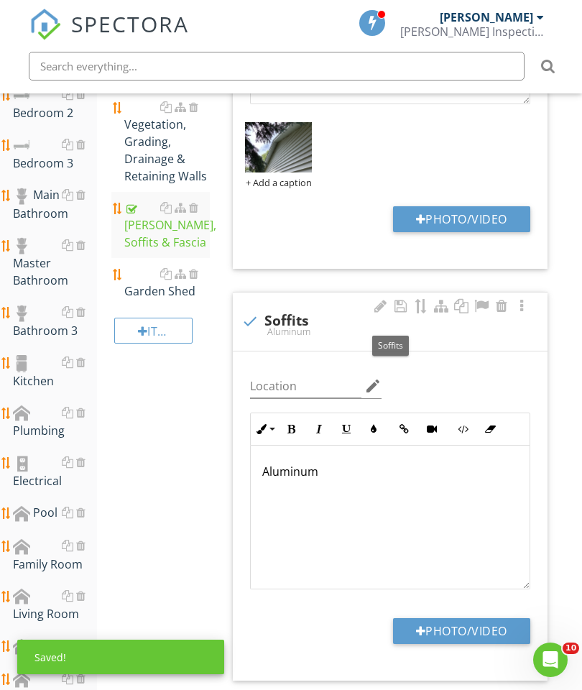
scroll to position [602, 0]
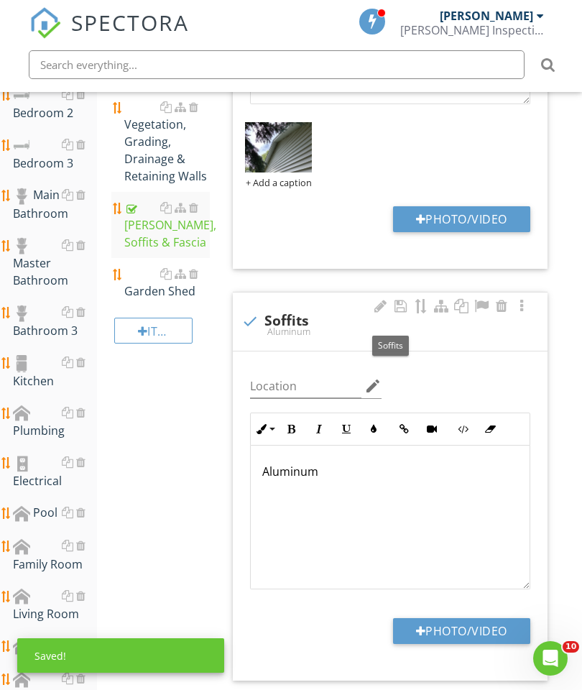
click at [468, 634] on button "Photo/Video" at bounding box center [461, 631] width 137 height 26
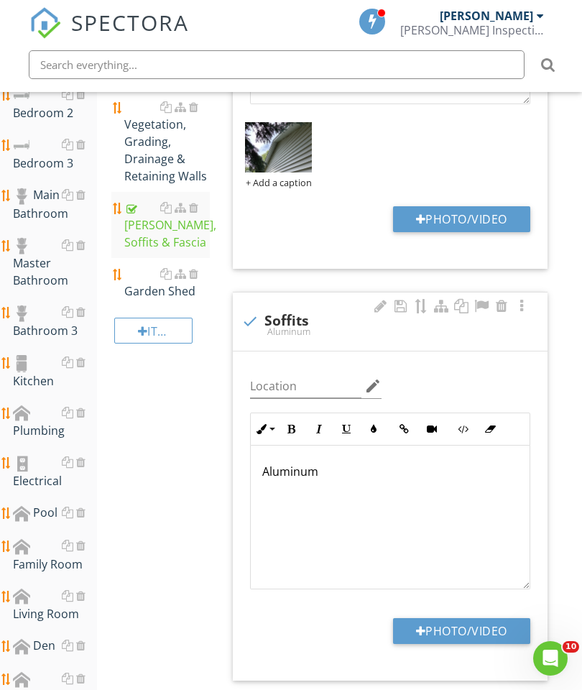
type input "C:\fakepath\image.jpg"
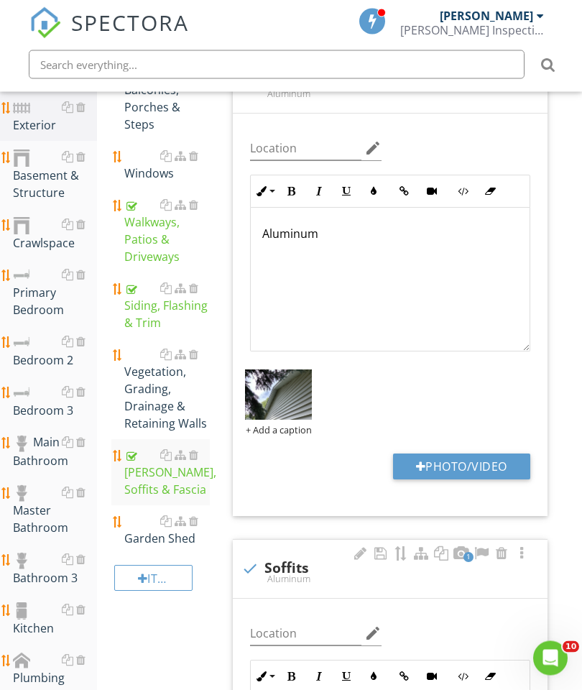
scroll to position [322, 0]
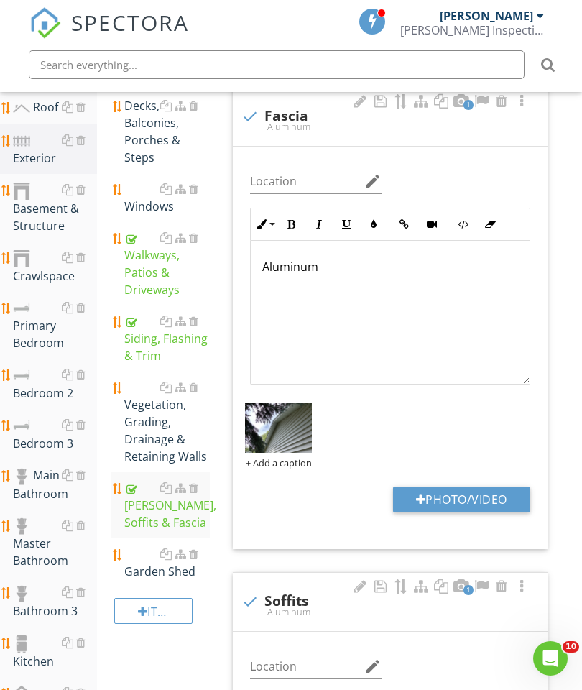
click at [150, 346] on div "Siding, Flashing & Trim" at bounding box center [167, 339] width 86 height 52
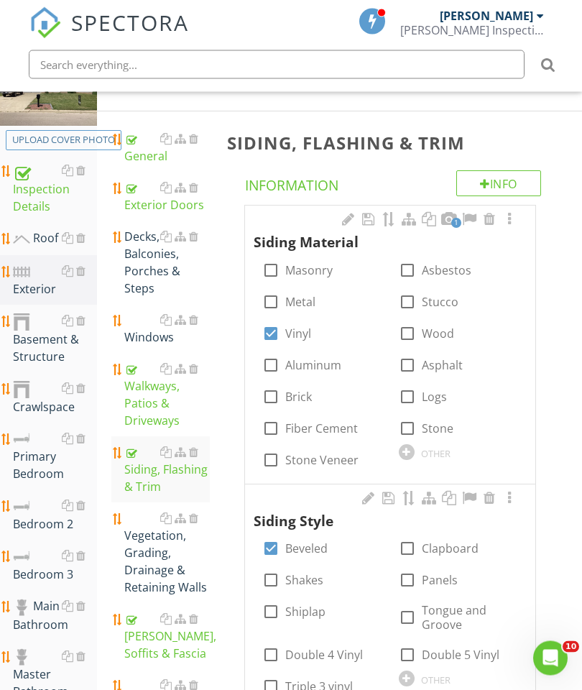
click at [507, 225] on div at bounding box center [509, 220] width 17 height 14
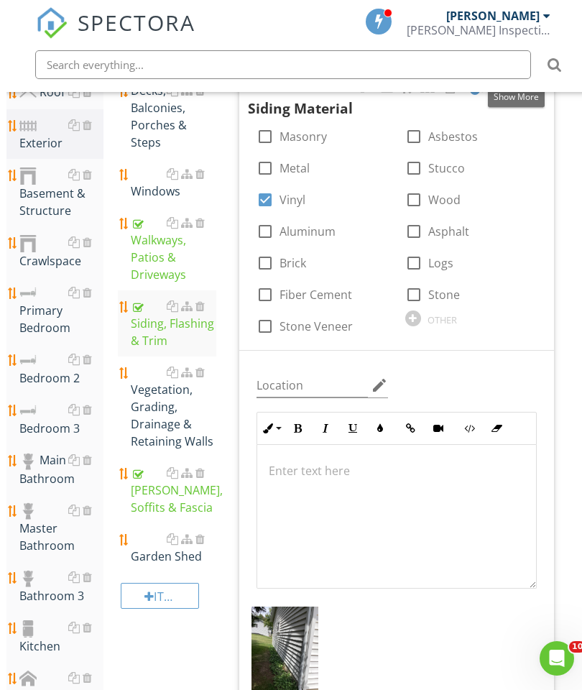
scroll to position [369, 0]
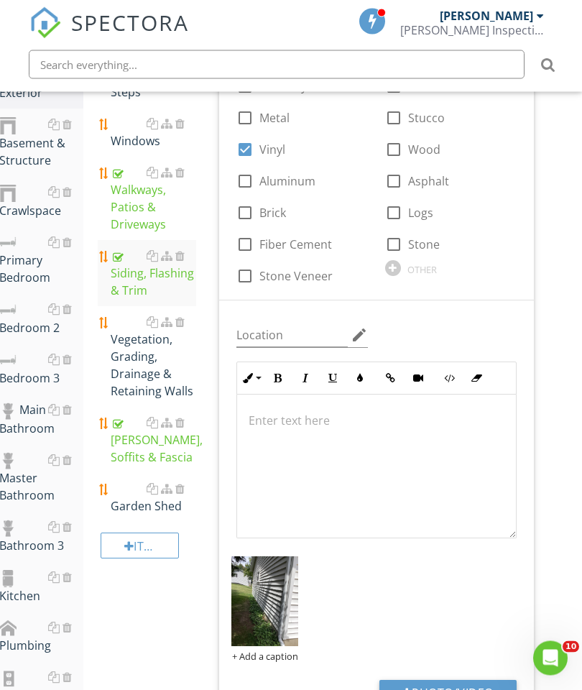
click at [453, 689] on button "Photo/Video" at bounding box center [447, 693] width 137 height 26
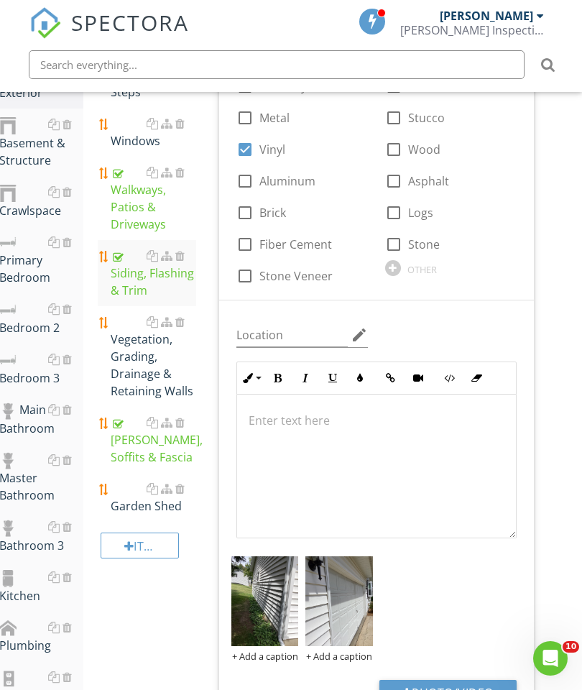
click at [466, 689] on button "Photo/Video" at bounding box center [447, 693] width 137 height 26
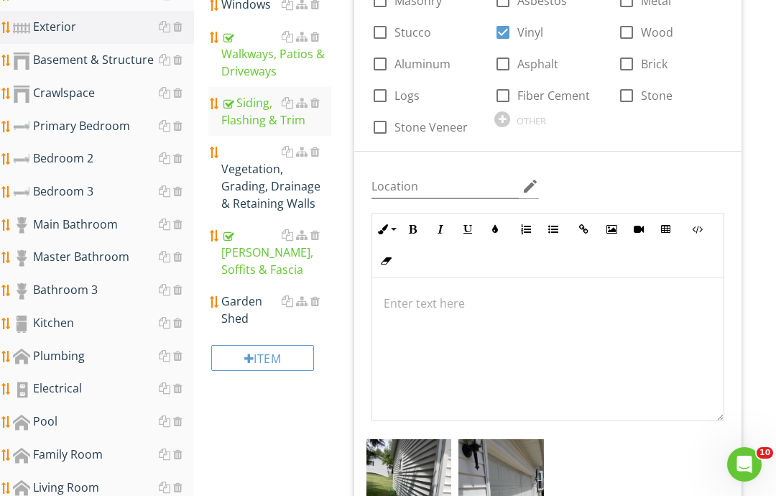
type input "C:\fakepath\image.jpg"
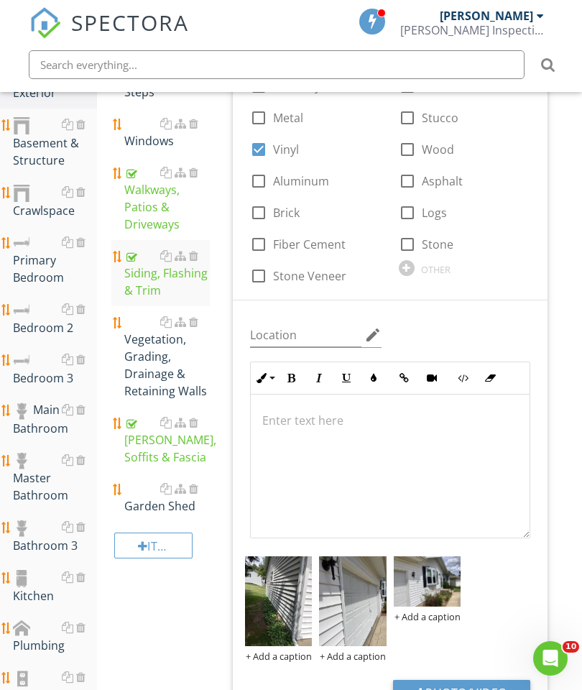
click at [139, 136] on div "Windows" at bounding box center [167, 132] width 86 height 34
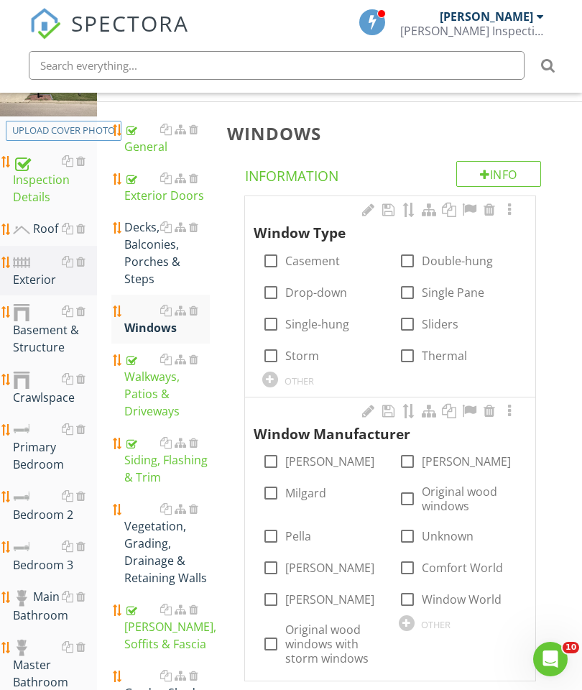
scroll to position [200, 0]
click at [415, 258] on div at bounding box center [407, 261] width 24 height 24
checkbox input "true"
click at [405, 354] on div at bounding box center [407, 355] width 24 height 24
checkbox input "true"
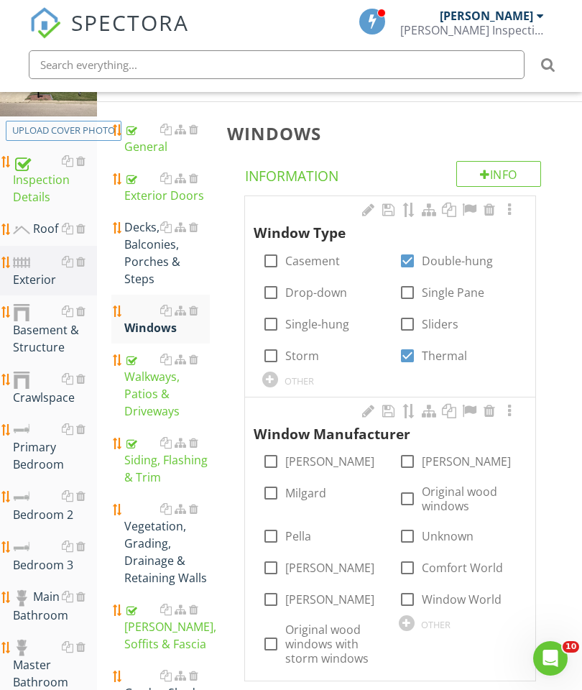
click at [414, 614] on div "OTHER" at bounding box center [458, 622] width 119 height 17
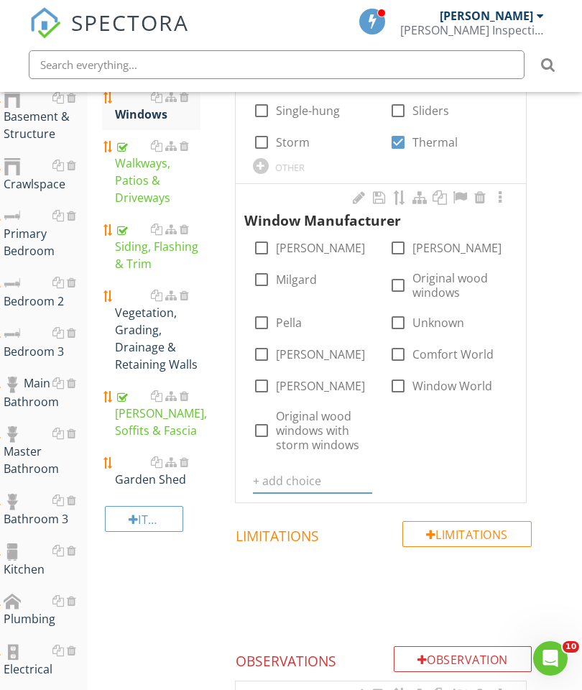
scroll to position [416, 11]
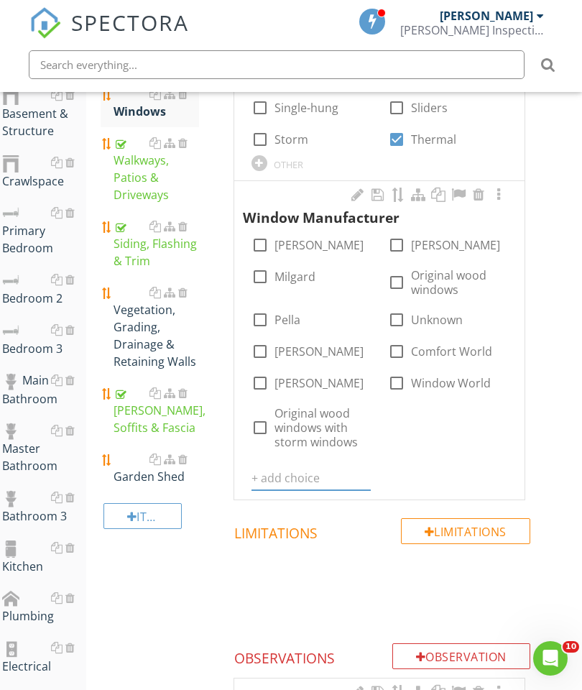
click at [292, 471] on input "text" at bounding box center [310, 478] width 119 height 24
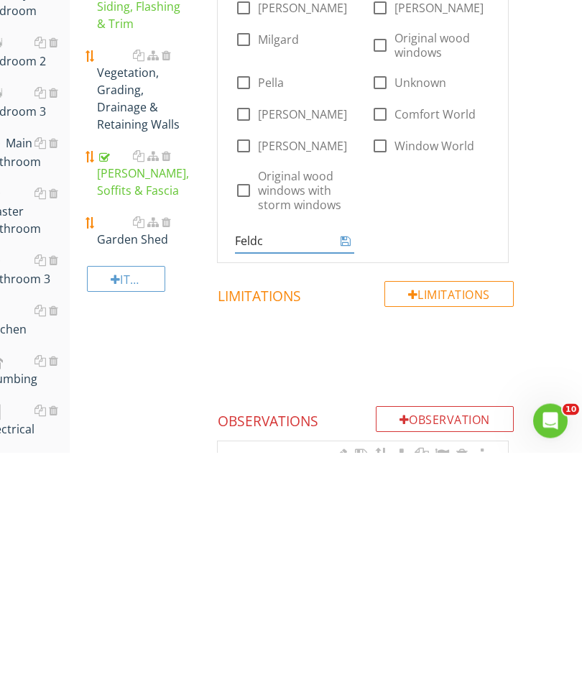
type input "Feldco"
click at [333, 467] on input "Feldco" at bounding box center [284, 479] width 99 height 24
click at [348, 473] on icon at bounding box center [346, 478] width 10 height 11
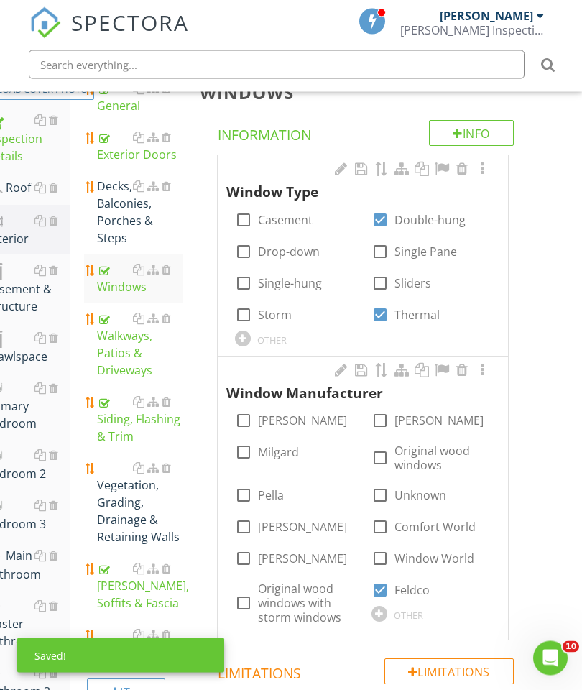
scroll to position [244, 27]
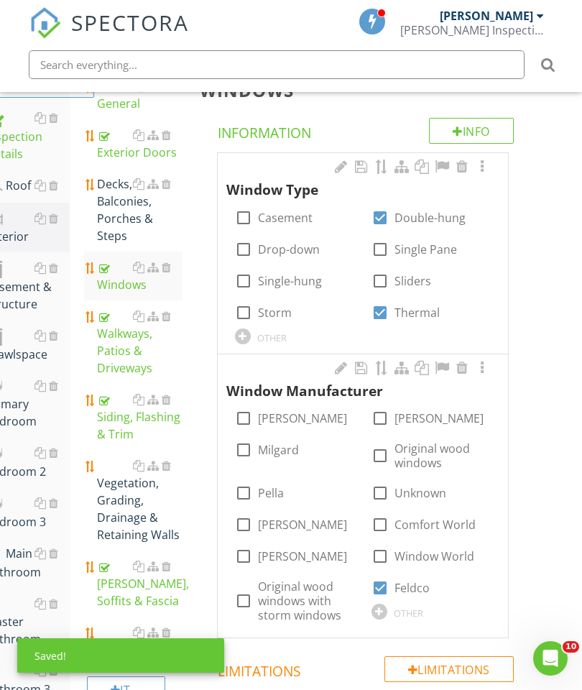
click at [479, 164] on div at bounding box center [481, 167] width 17 height 14
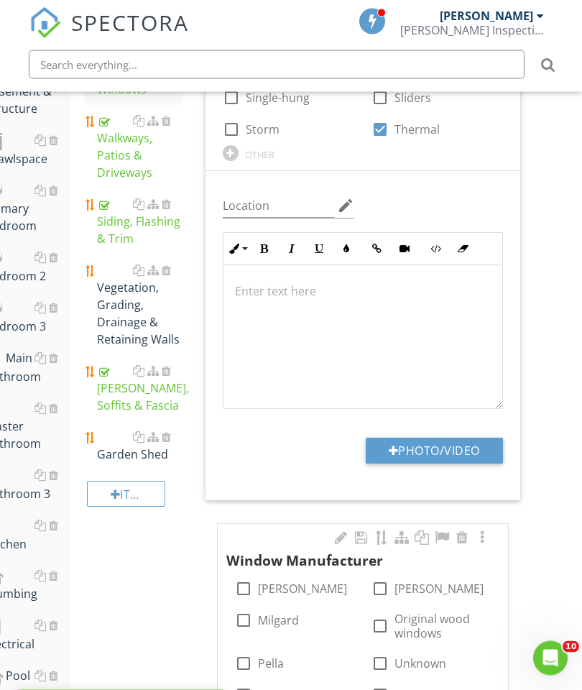
scroll to position [439, 27]
click at [449, 446] on button "Photo/Video" at bounding box center [434, 451] width 137 height 26
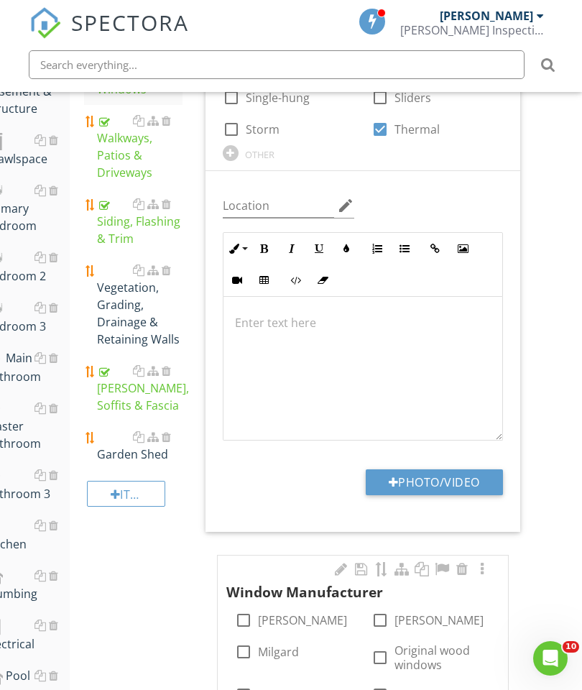
scroll to position [439, 0]
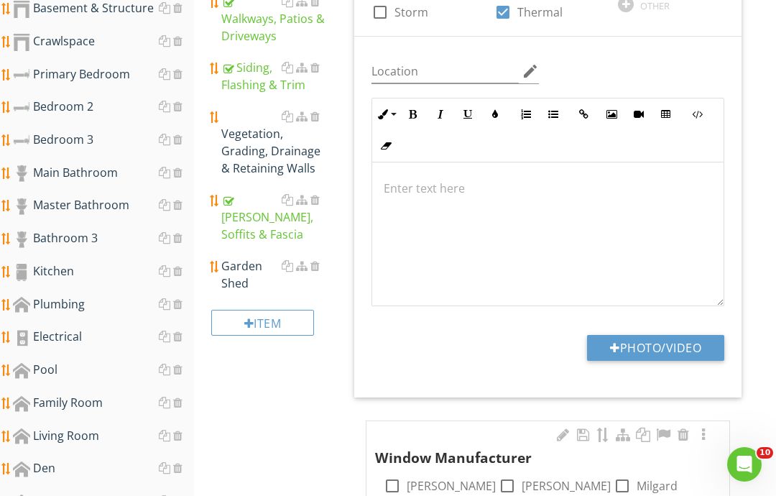
type input "C:\fakepath\image.jpg"
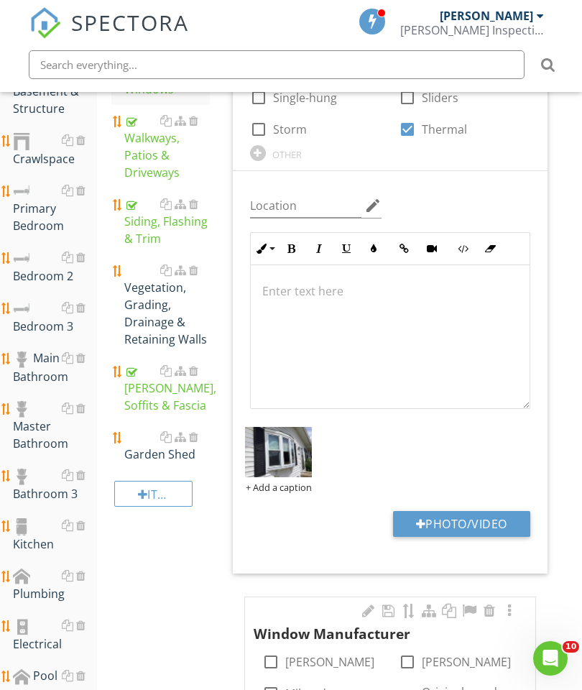
click at [149, 226] on div "Siding, Flashing & Trim" at bounding box center [167, 221] width 86 height 52
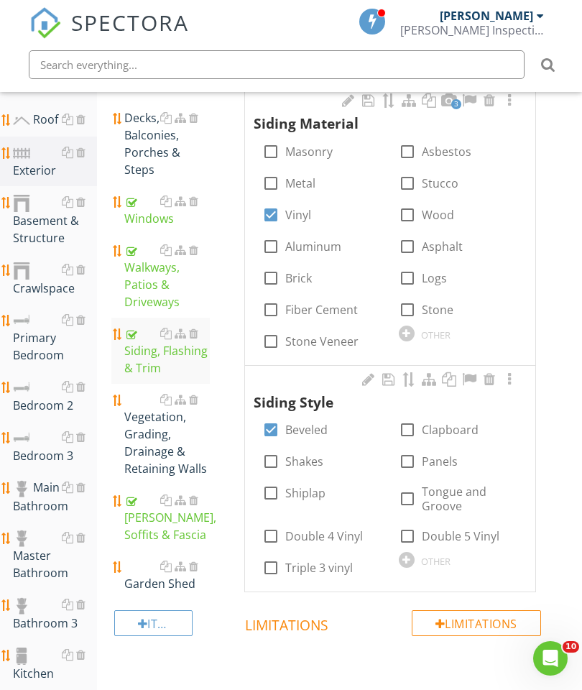
scroll to position [304, 0]
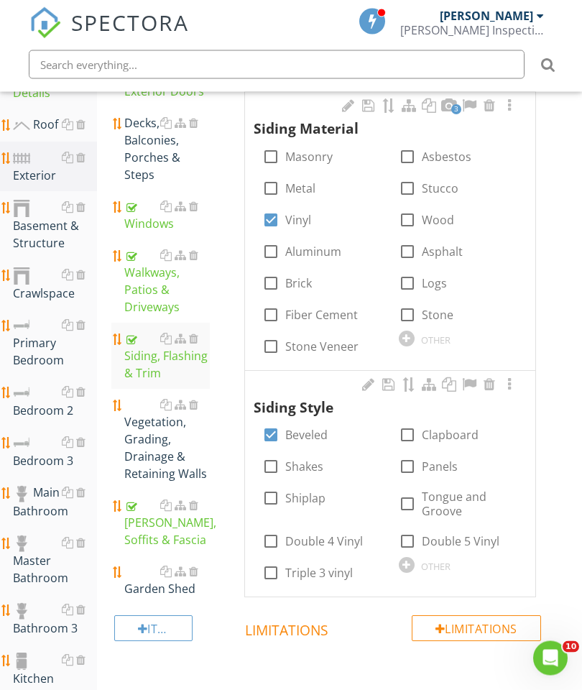
click at [514, 109] on div at bounding box center [509, 106] width 17 height 14
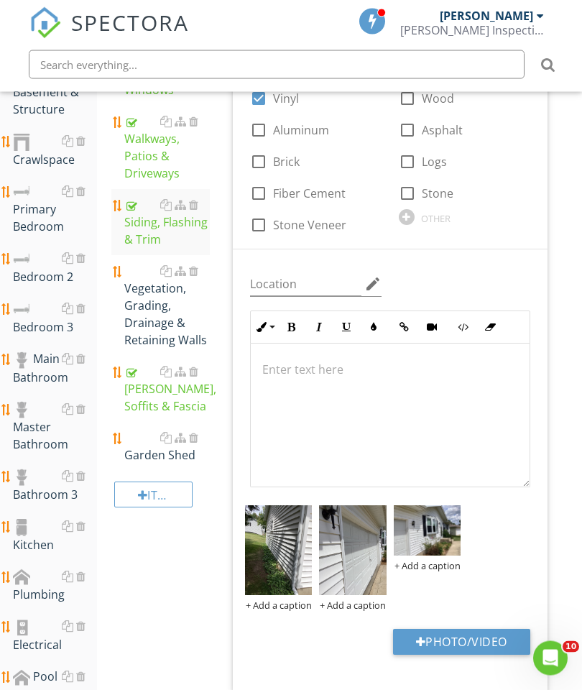
scroll to position [438, 0]
click at [460, 636] on button "Photo/Video" at bounding box center [461, 642] width 137 height 26
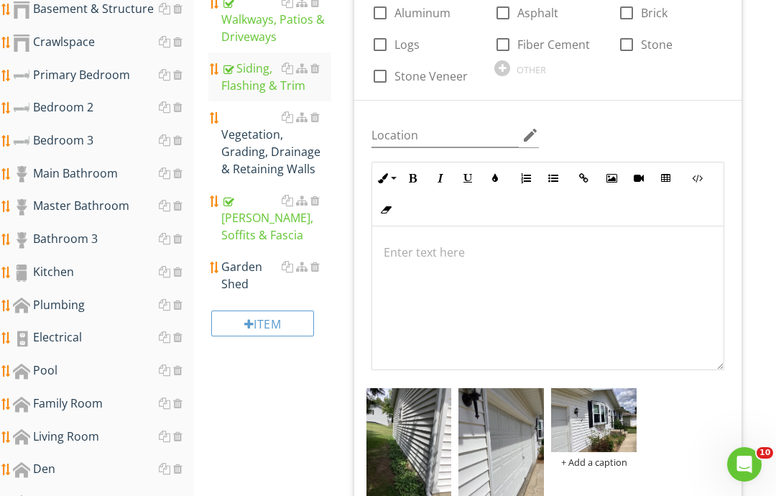
type input "C:\fakepath\image.jpg"
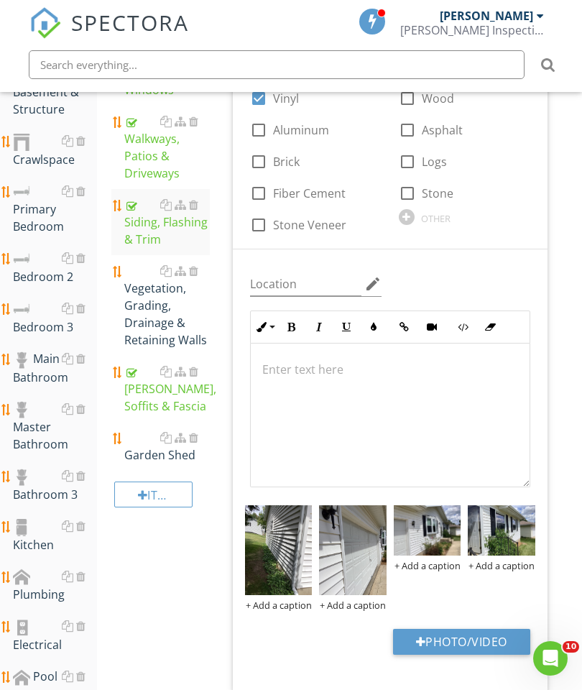
click at [152, 310] on div "Vegetation, Grading, Drainage & Retaining Walls" at bounding box center [167, 305] width 86 height 86
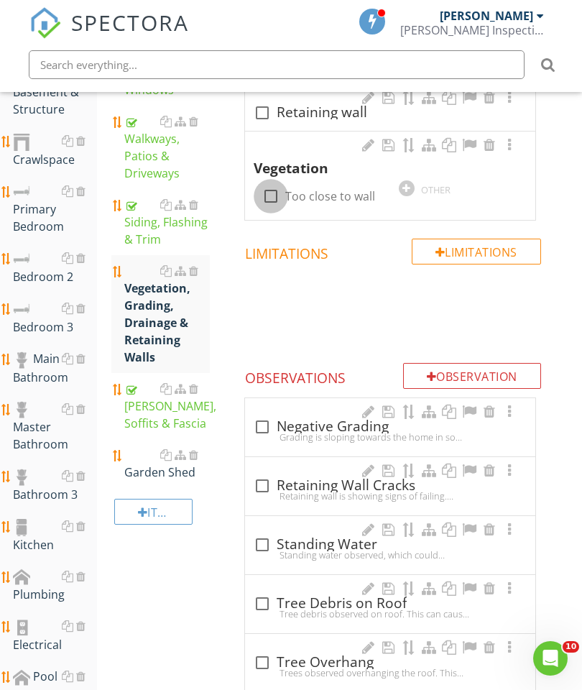
click at [274, 203] on div at bounding box center [271, 196] width 24 height 24
checkbox input "true"
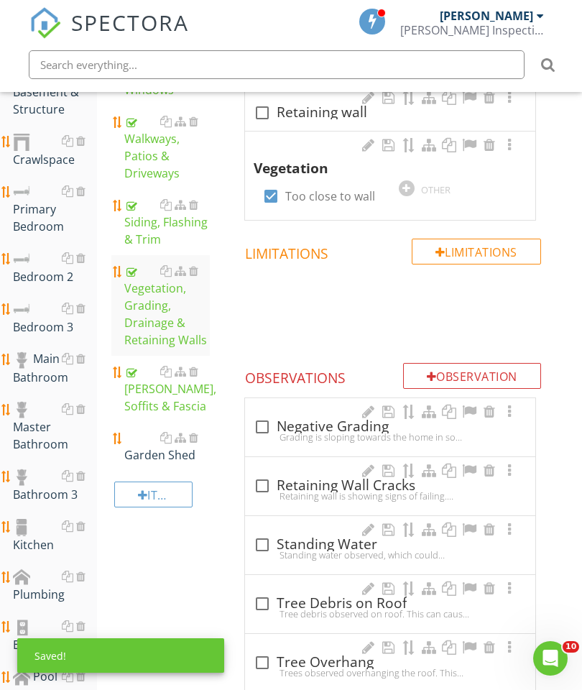
click at [508, 140] on div at bounding box center [509, 145] width 17 height 14
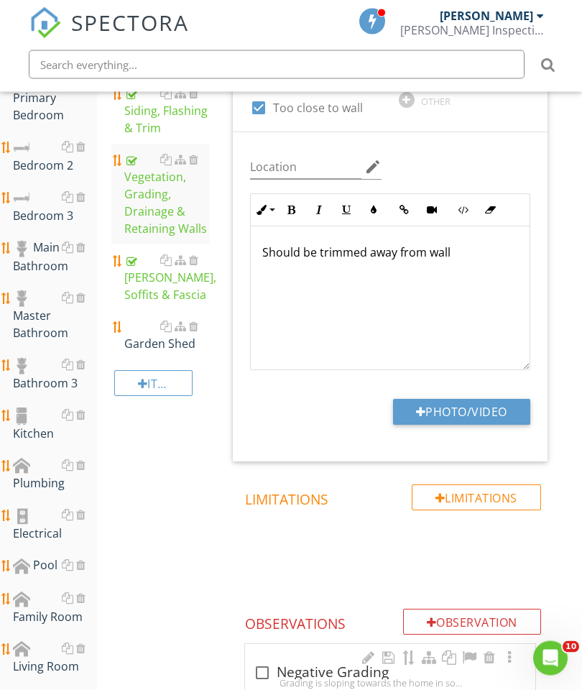
scroll to position [550, 0]
click at [469, 410] on button "Photo/Video" at bounding box center [461, 412] width 137 height 26
type input "C:\fakepath\image.jpg"
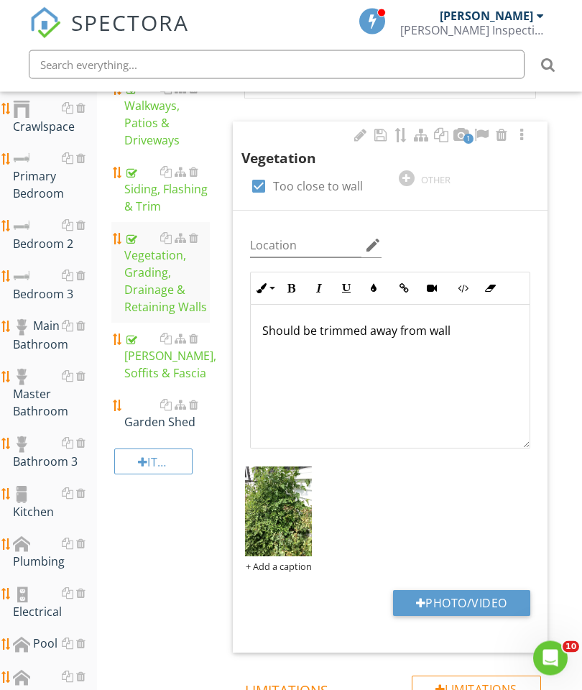
scroll to position [449, 0]
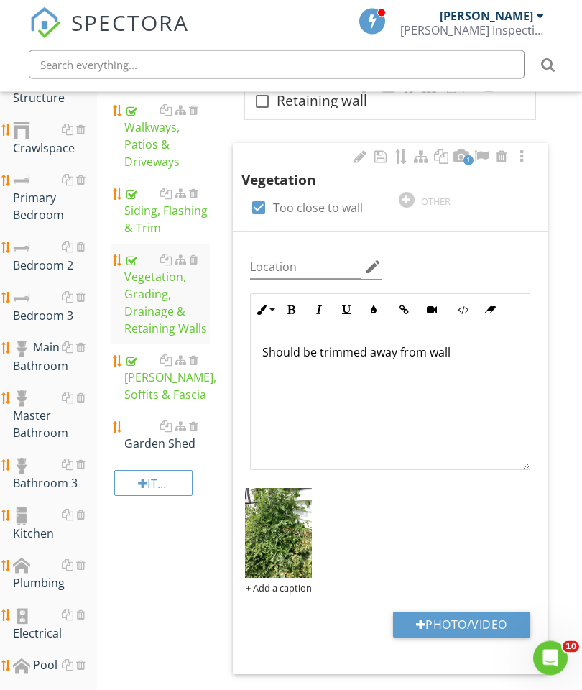
click at [168, 208] on div "Siding, Flashing & Trim" at bounding box center [167, 211] width 86 height 52
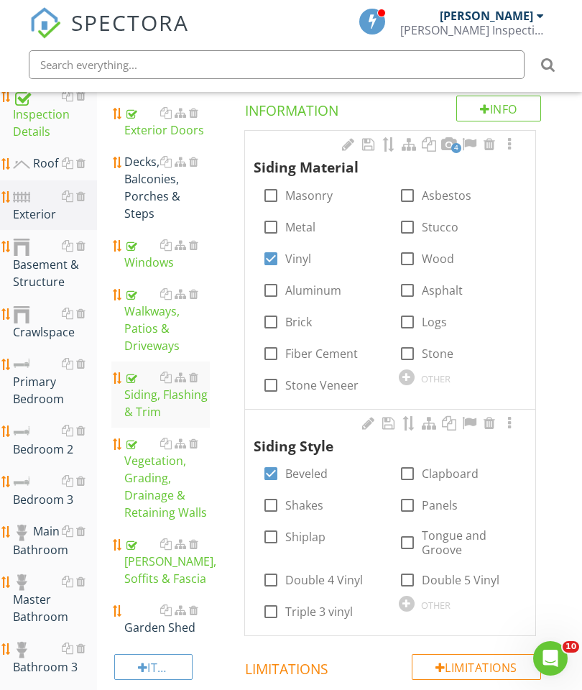
scroll to position [267, 0]
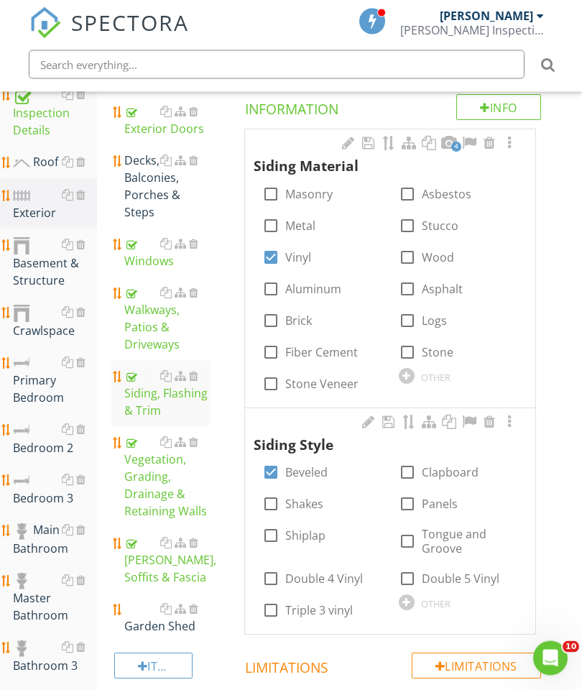
click at [505, 137] on div at bounding box center [509, 144] width 17 height 14
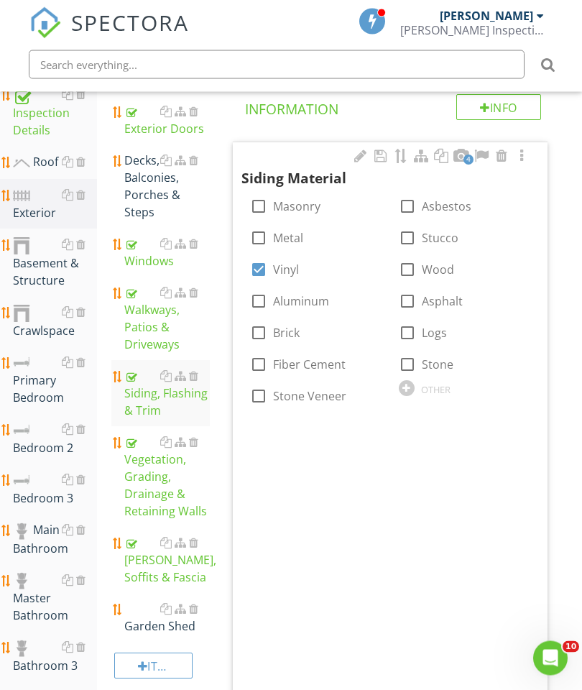
scroll to position [267, 0]
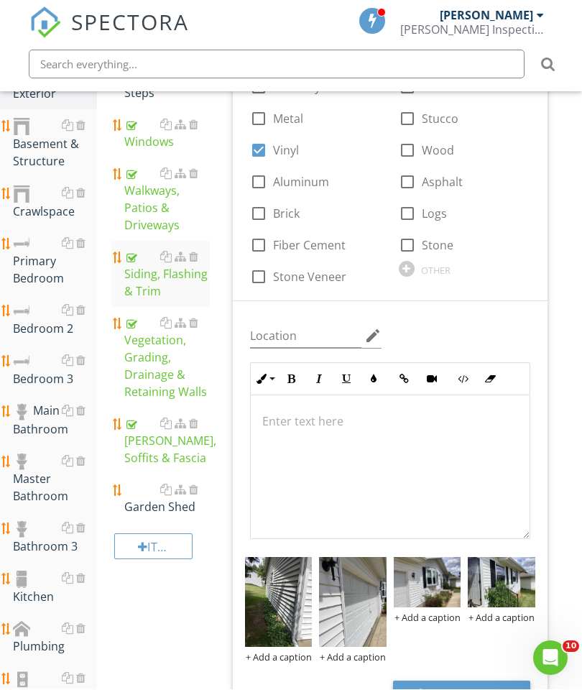
click at [476, 689] on button "Photo/Video" at bounding box center [461, 694] width 137 height 26
type input "C:\fakepath\image.jpg"
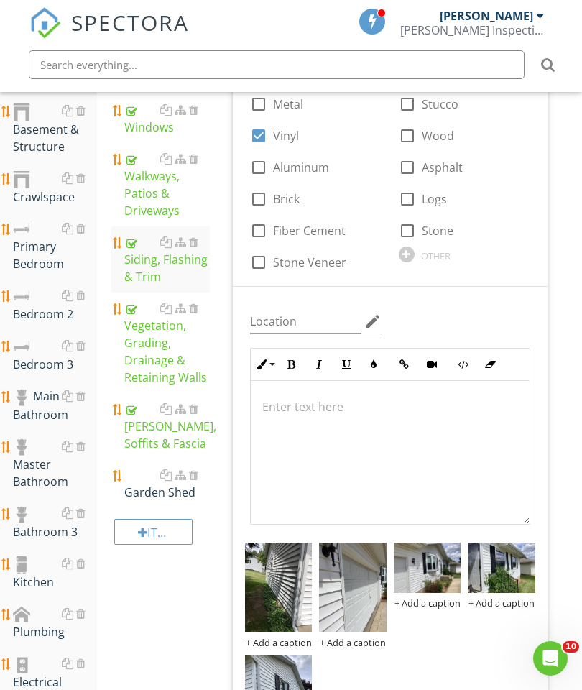
click at [32, 630] on div "Plumbing" at bounding box center [55, 623] width 84 height 36
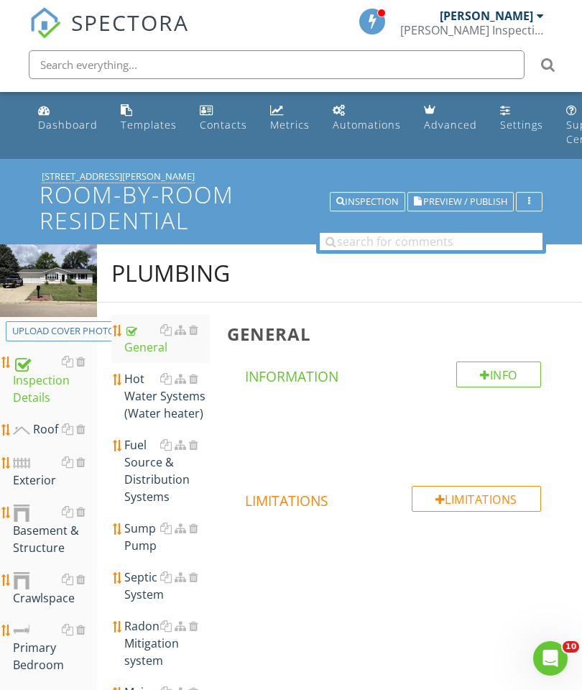
click at [145, 466] on div "Fuel Source & Distribution Systems" at bounding box center [167, 470] width 86 height 69
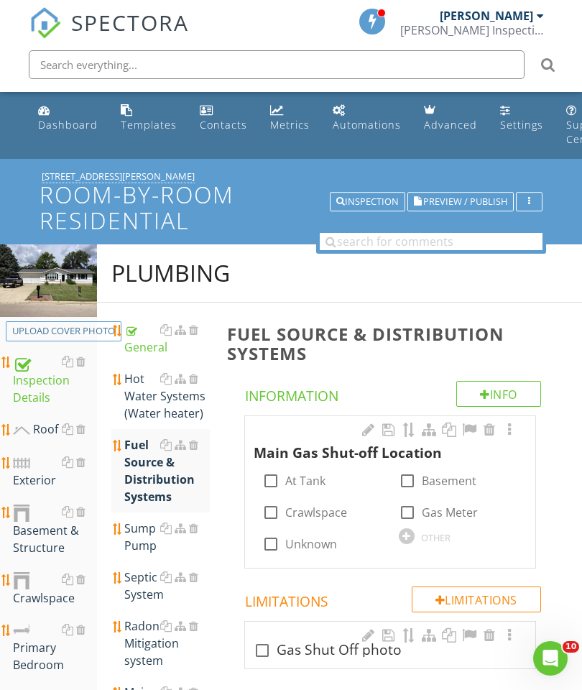
click at [405, 512] on div at bounding box center [407, 512] width 24 height 24
checkbox input "true"
click at [259, 650] on div at bounding box center [262, 650] width 24 height 24
checkbox input "true"
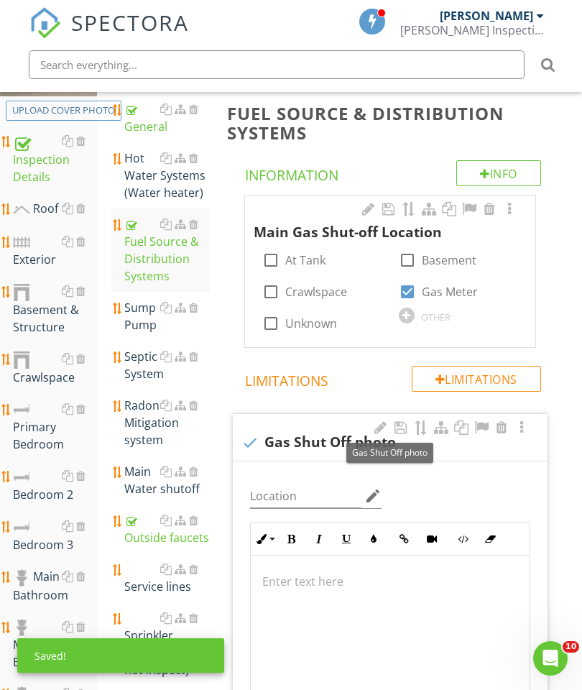
scroll to position [338, 0]
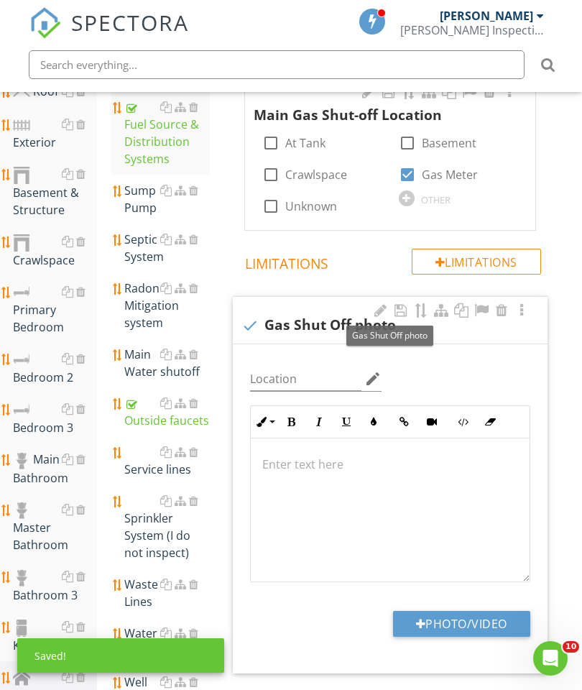
click at [458, 624] on button "Photo/Video" at bounding box center [461, 624] width 137 height 26
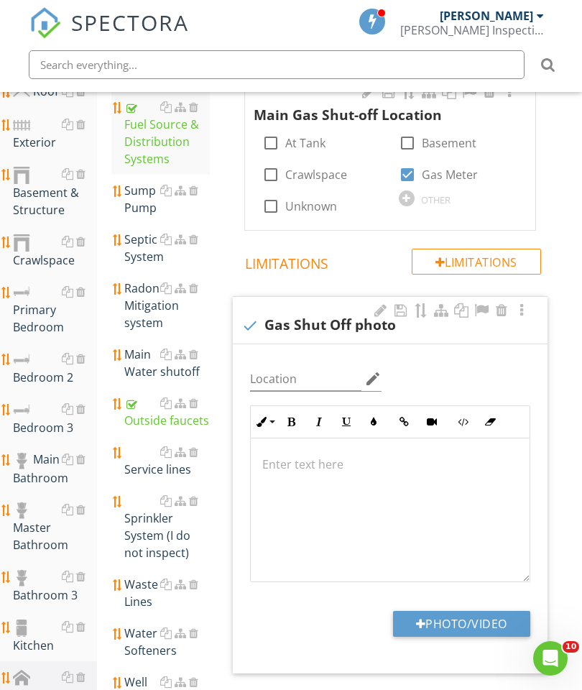
type input "C:\fakepath\image.jpg"
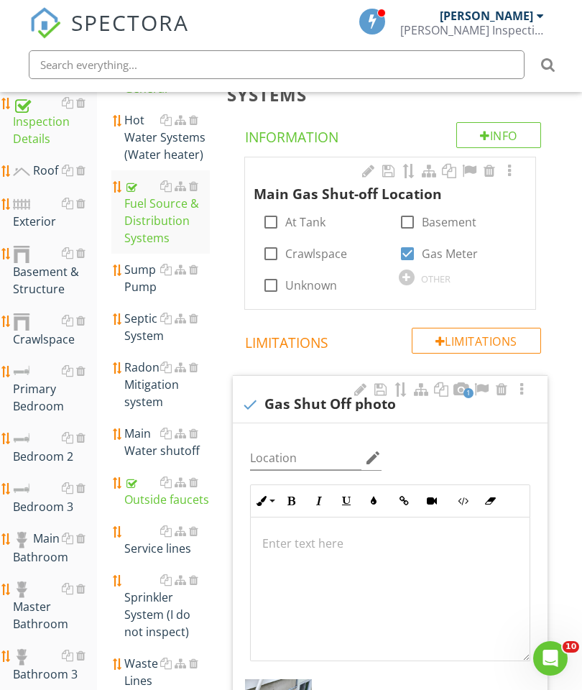
scroll to position [256, 0]
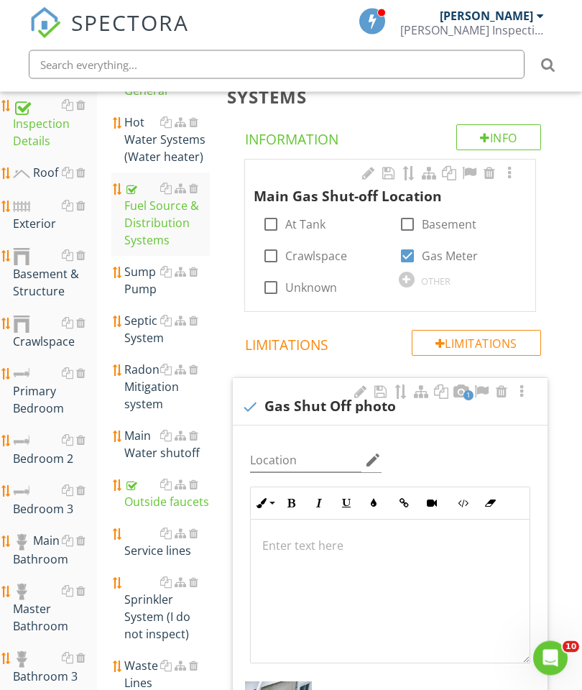
click at [32, 216] on div "Exterior" at bounding box center [55, 216] width 84 height 36
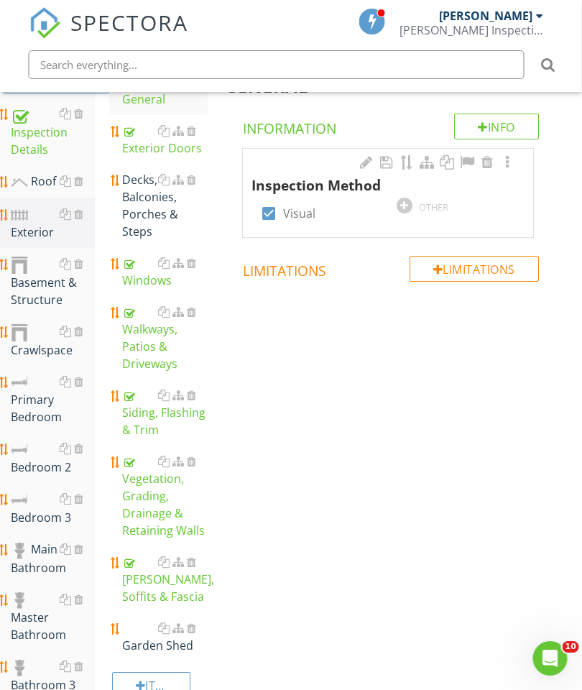
scroll to position [249, 6]
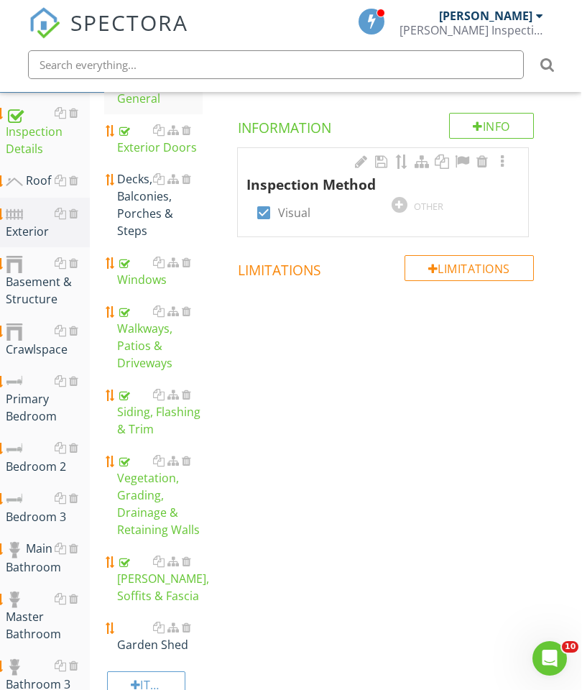
click at [145, 423] on div "Siding, Flashing & Trim" at bounding box center [161, 412] width 86 height 52
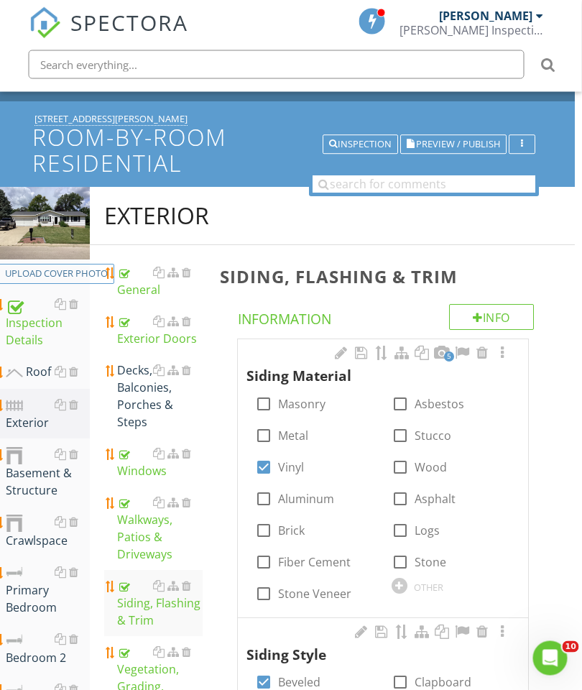
scroll to position [27, 6]
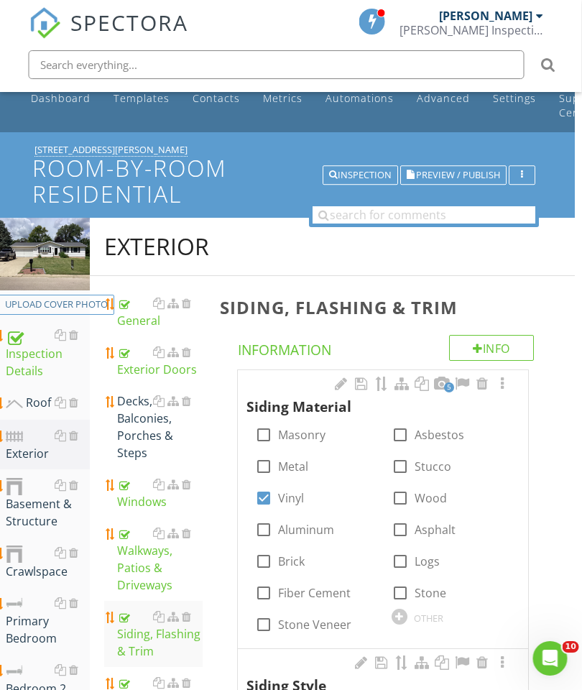
click at [501, 382] on div at bounding box center [502, 383] width 17 height 14
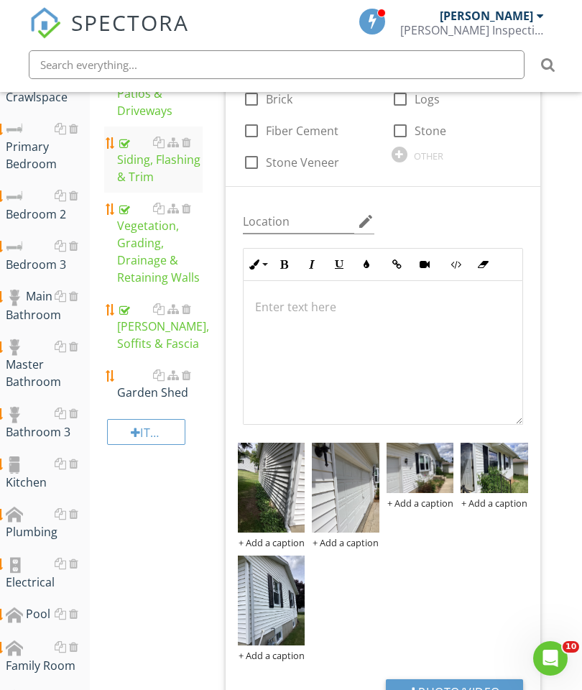
scroll to position [703, 7]
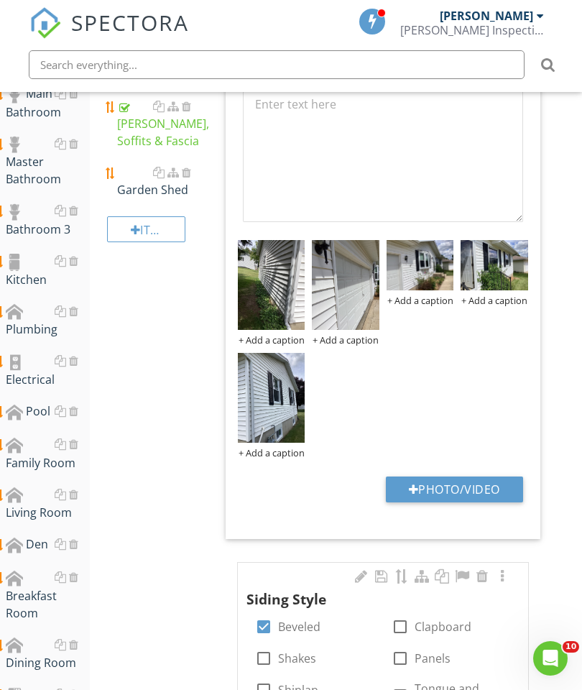
click at [448, 481] on button "Photo/Video" at bounding box center [454, 489] width 137 height 26
type input "C:\fakepath\image.jpg"
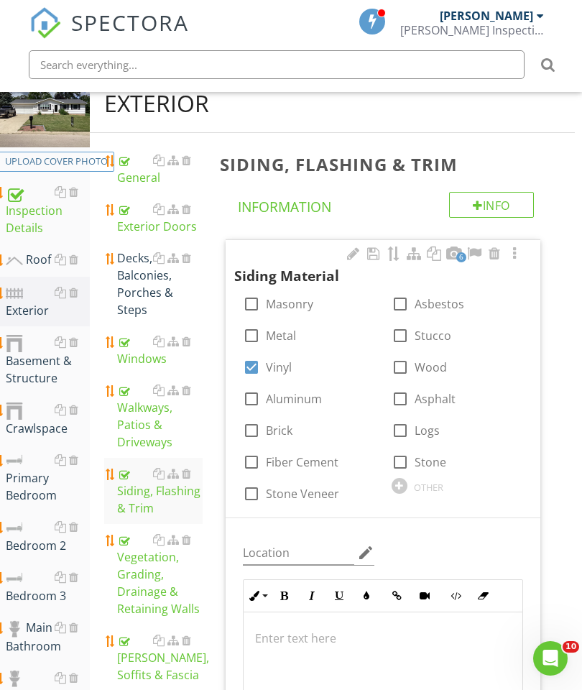
scroll to position [169, 7]
click at [137, 280] on div "Decks, Balconies, Porches & Steps" at bounding box center [160, 284] width 86 height 69
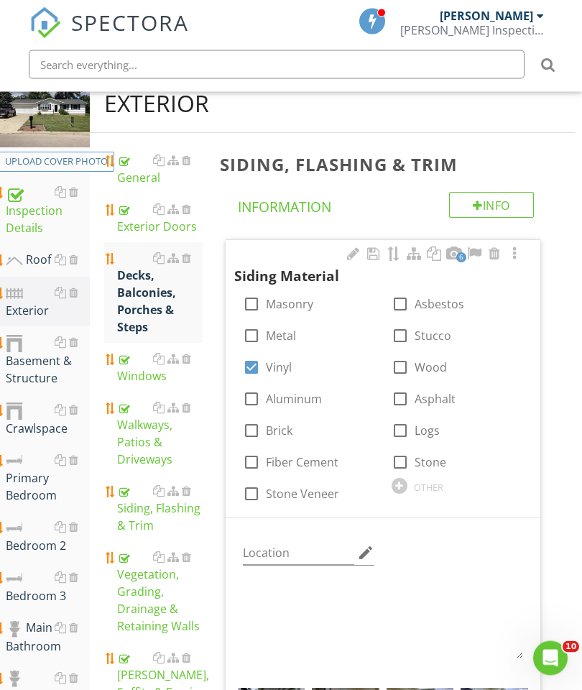
scroll to position [170, 7]
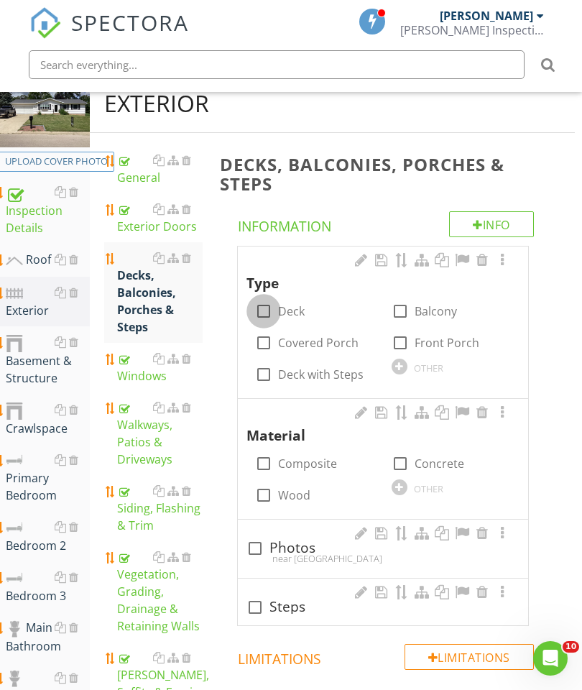
click at [263, 311] on div at bounding box center [263, 311] width 24 height 24
checkbox input "true"
click at [267, 494] on div at bounding box center [263, 495] width 24 height 24
checkbox input "true"
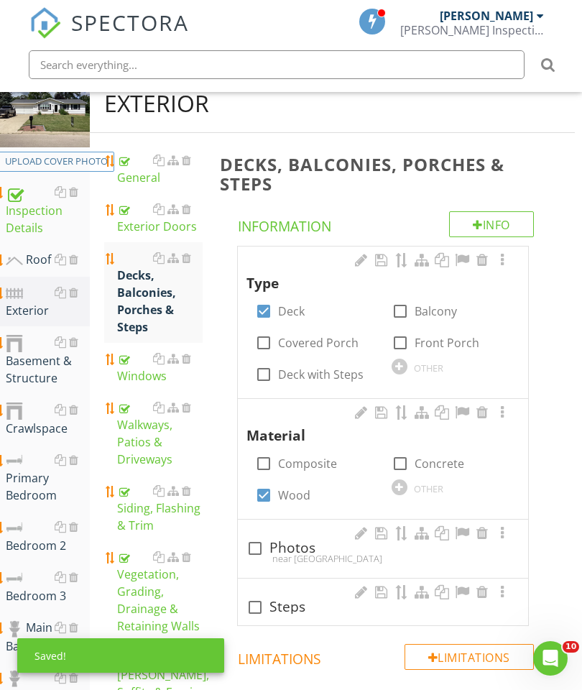
click at [501, 263] on div at bounding box center [502, 260] width 17 height 14
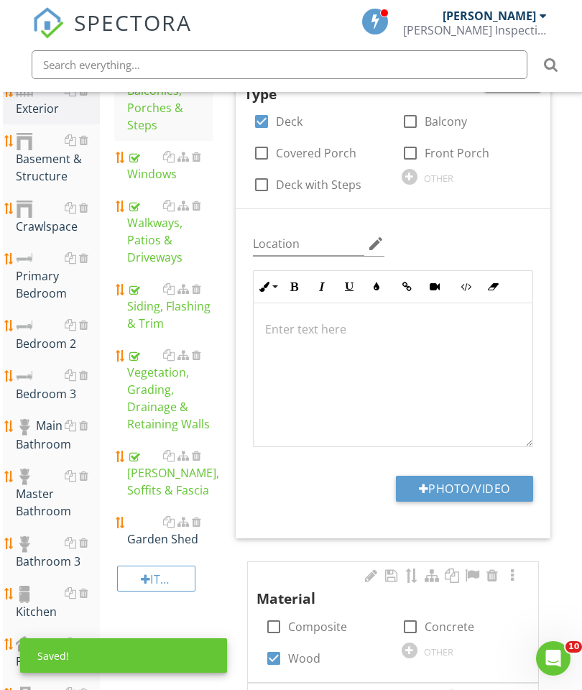
scroll to position [474, 0]
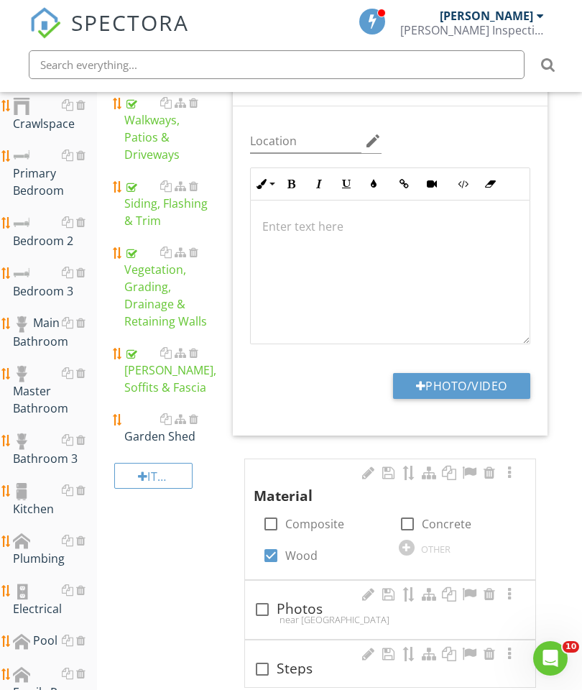
click at [462, 384] on button "Photo/Video" at bounding box center [461, 386] width 137 height 26
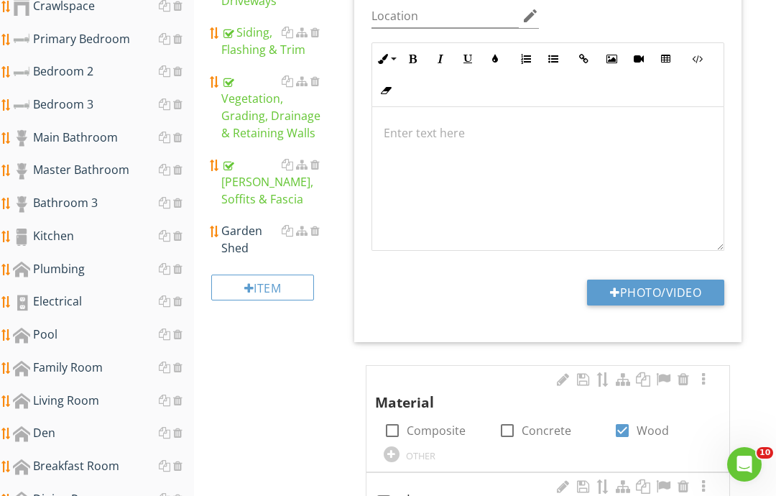
type input "C:\fakepath\image.jpg"
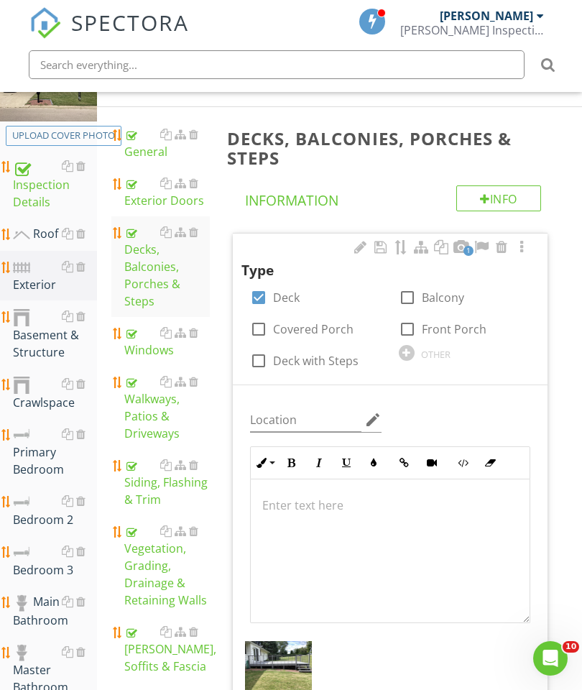
scroll to position [195, 0]
click at [155, 197] on div "Exterior Doors" at bounding box center [167, 192] width 86 height 34
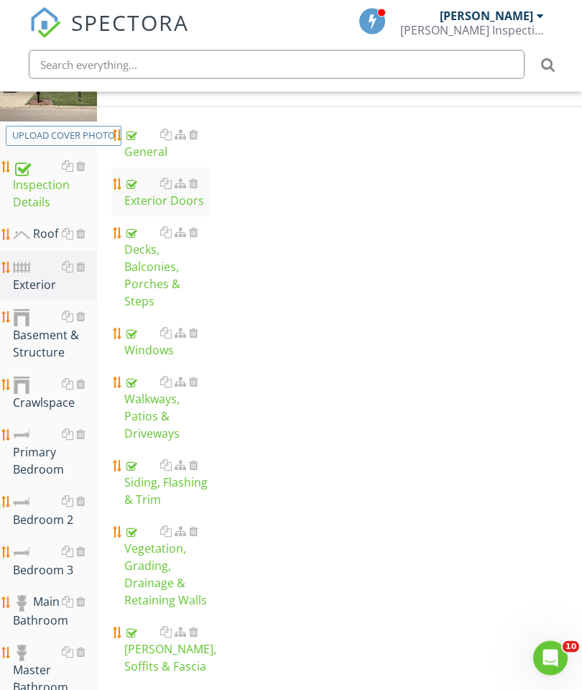
scroll to position [195, 0]
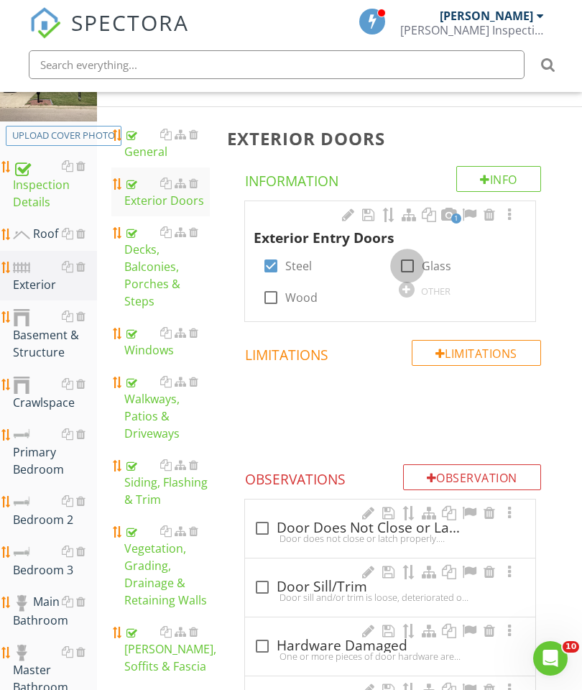
click at [403, 264] on div at bounding box center [407, 266] width 24 height 24
checkbox input "true"
click at [512, 208] on div at bounding box center [509, 215] width 17 height 14
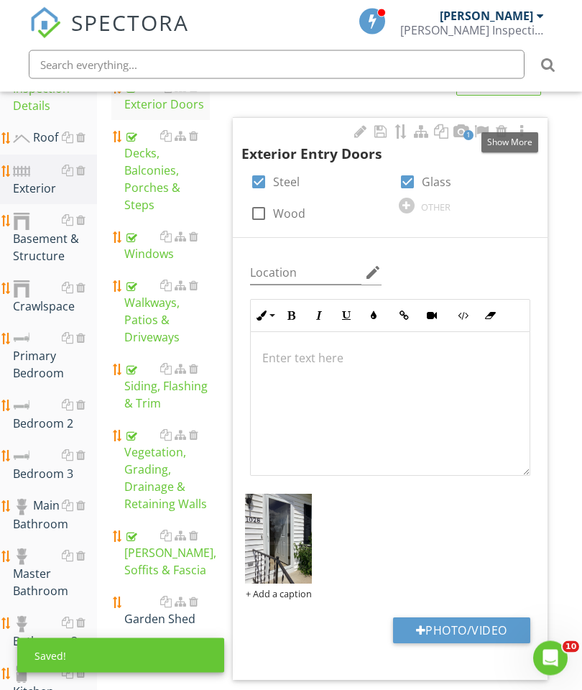
scroll to position [413, 0]
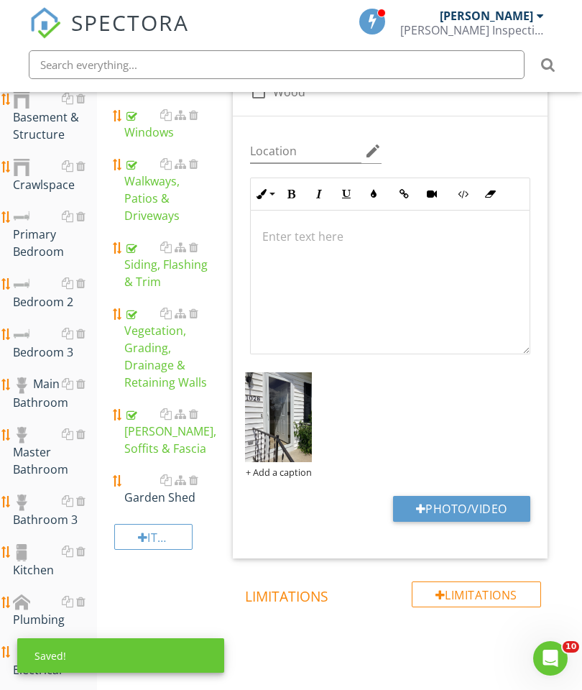
click at [469, 505] on button "Photo/Video" at bounding box center [461, 509] width 137 height 26
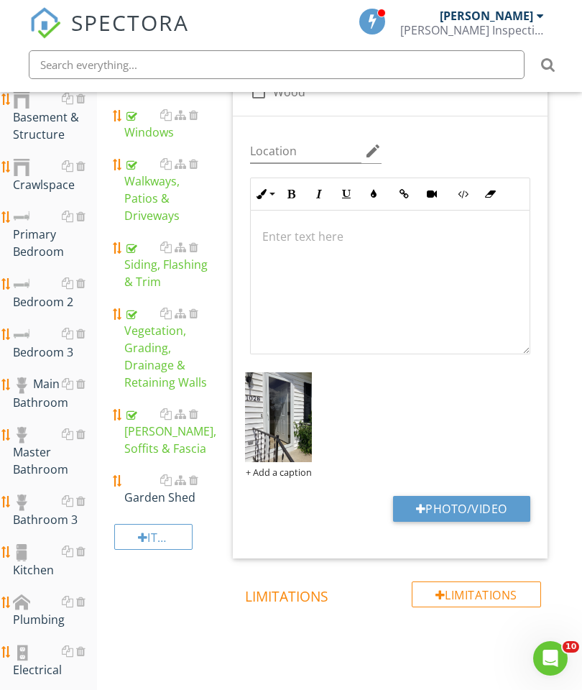
type input "C:\fakepath\image.jpg"
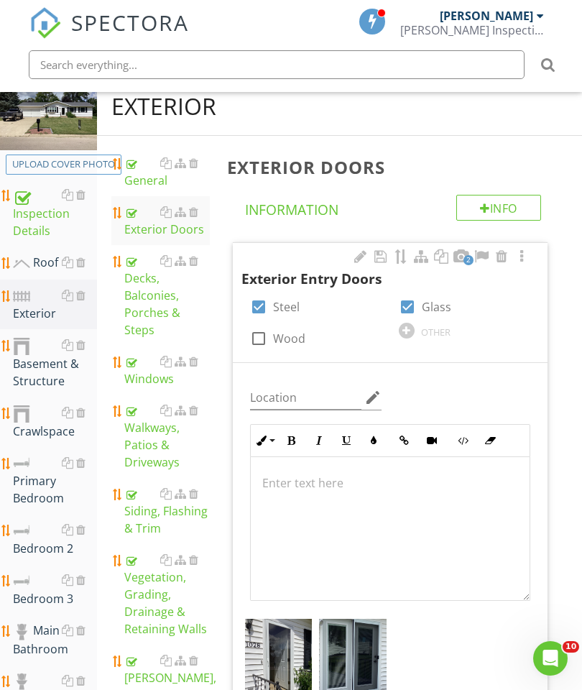
scroll to position [157, 0]
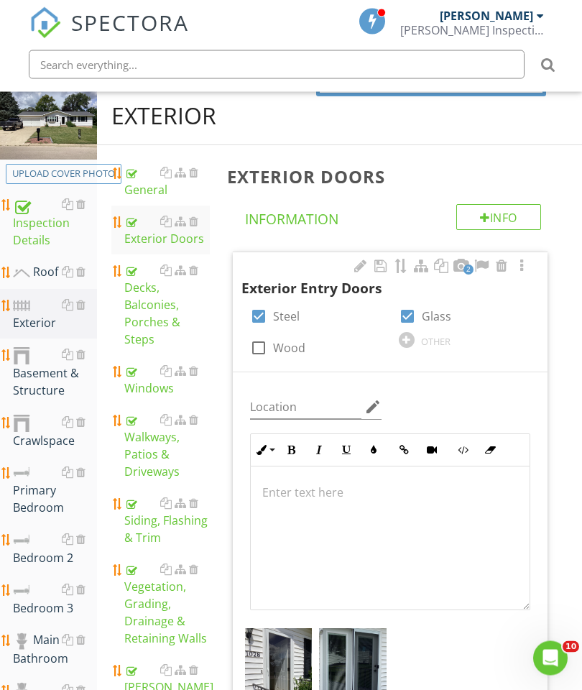
click at [157, 300] on div "Decks, Balconies, Porches & Steps" at bounding box center [167, 305] width 86 height 86
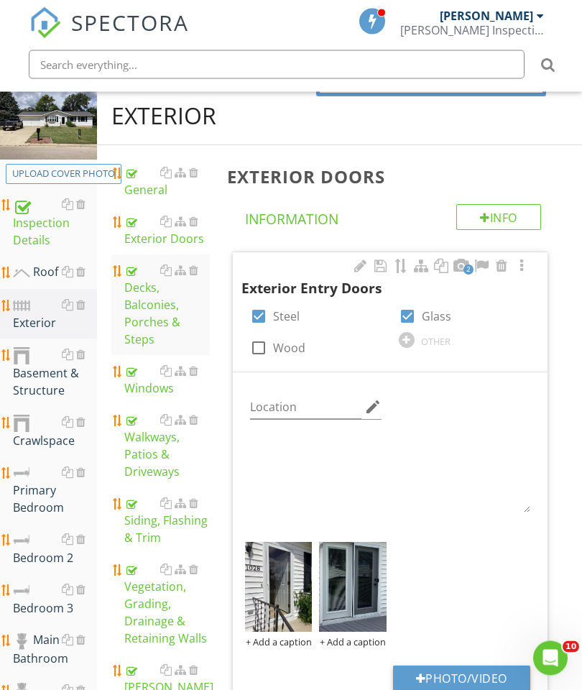
scroll to position [157, 0]
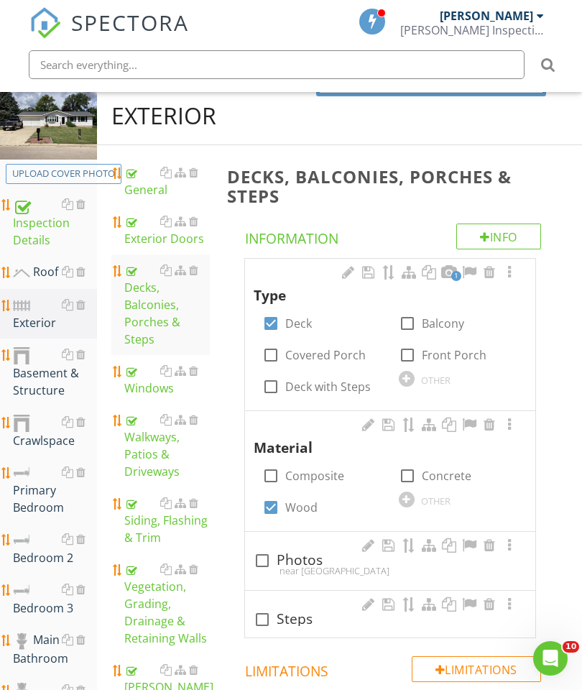
click at [513, 265] on div at bounding box center [509, 272] width 17 height 14
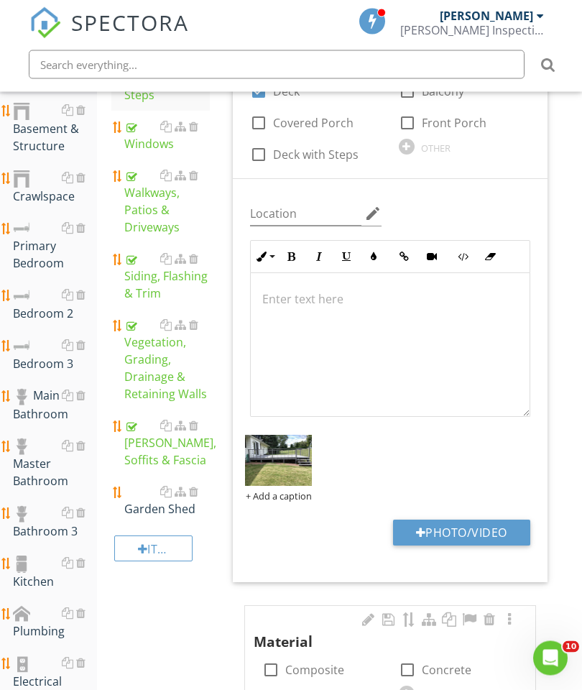
scroll to position [402, 0]
click at [477, 524] on button "Photo/Video" at bounding box center [461, 532] width 137 height 26
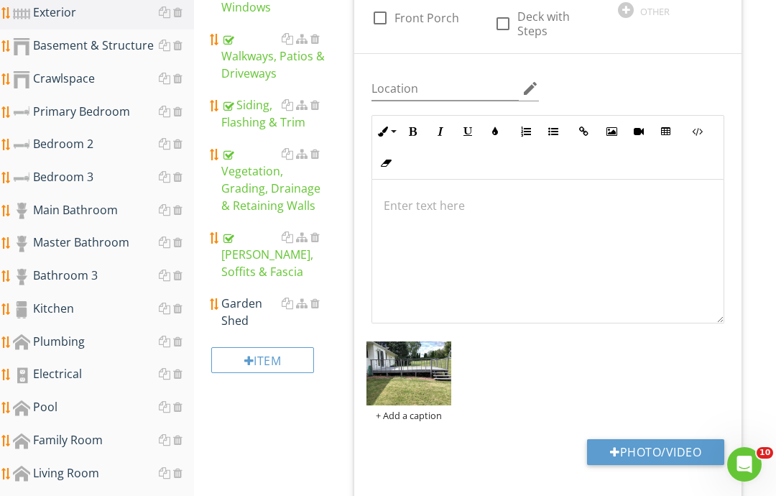
type input "C:\fakepath\image.jpg"
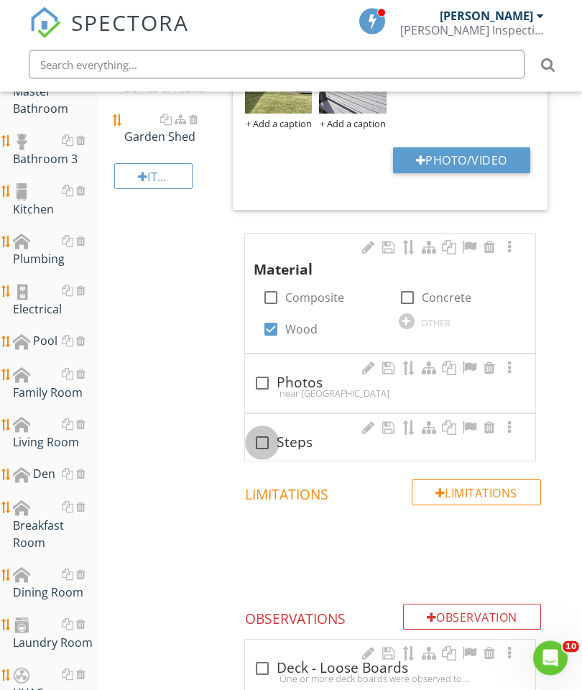
scroll to position [774, 0]
click at [263, 449] on div at bounding box center [262, 442] width 24 height 24
checkbox input "true"
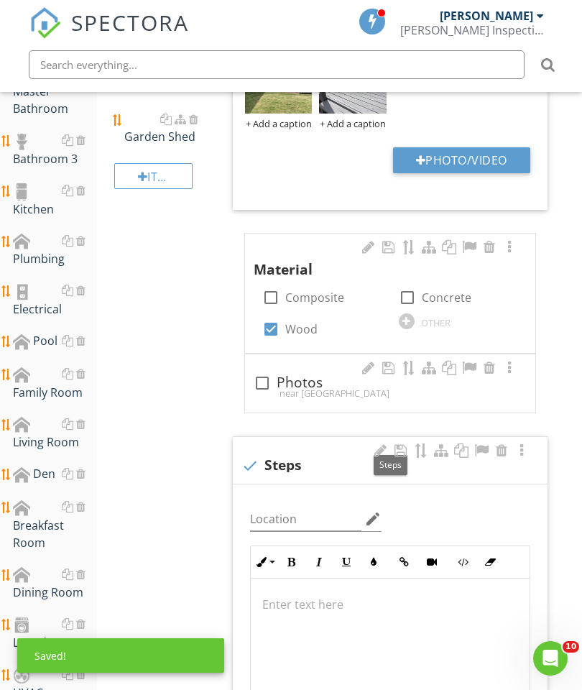
click at [319, 608] on p at bounding box center [390, 604] width 256 height 17
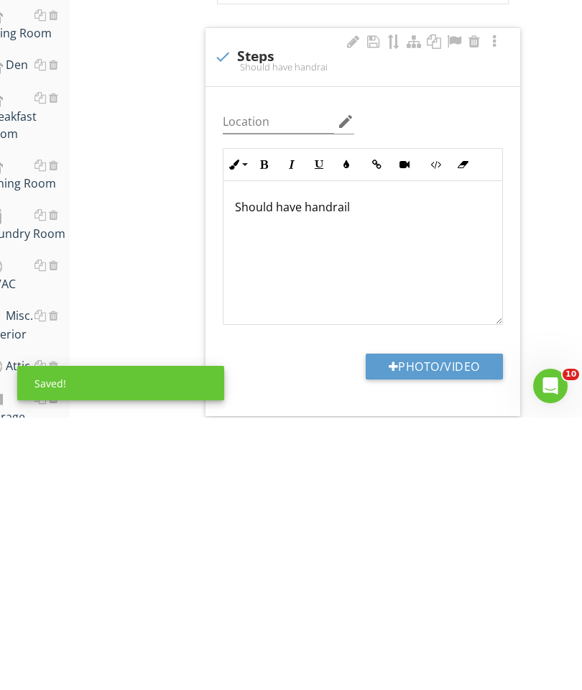
click at [456, 626] on button "Photo/Video" at bounding box center [434, 639] width 137 height 26
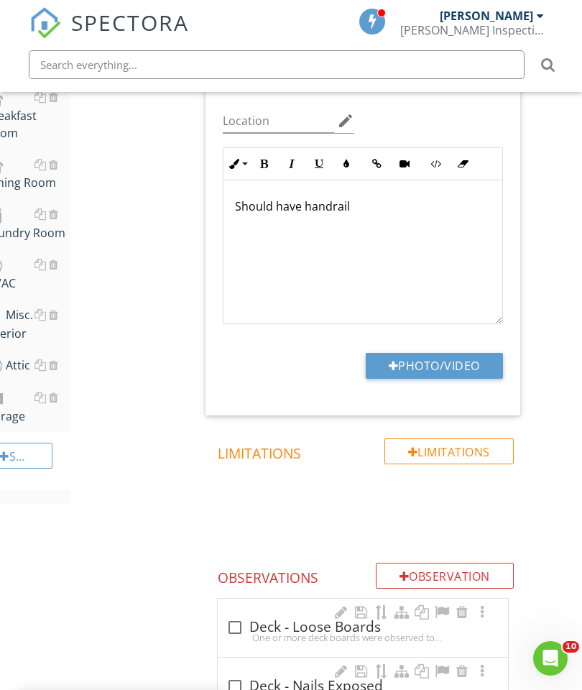
type input "C:\fakepath\image.jpg"
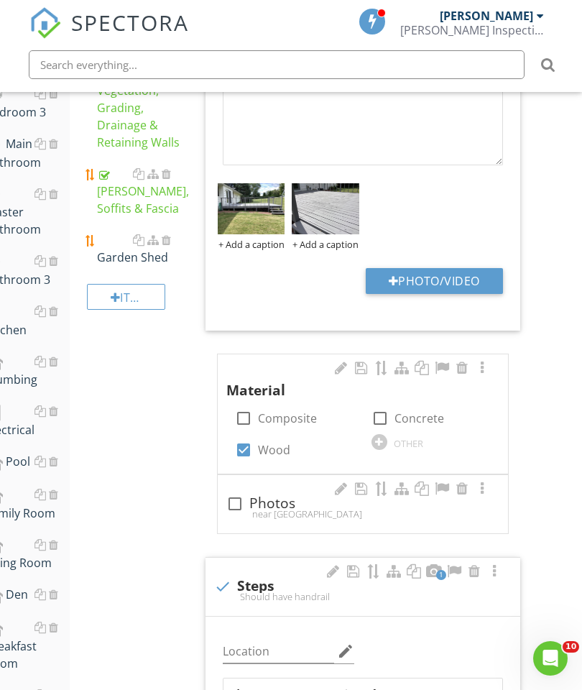
scroll to position [652, 27]
click at [124, 257] on div "Garden Shed" at bounding box center [140, 249] width 86 height 34
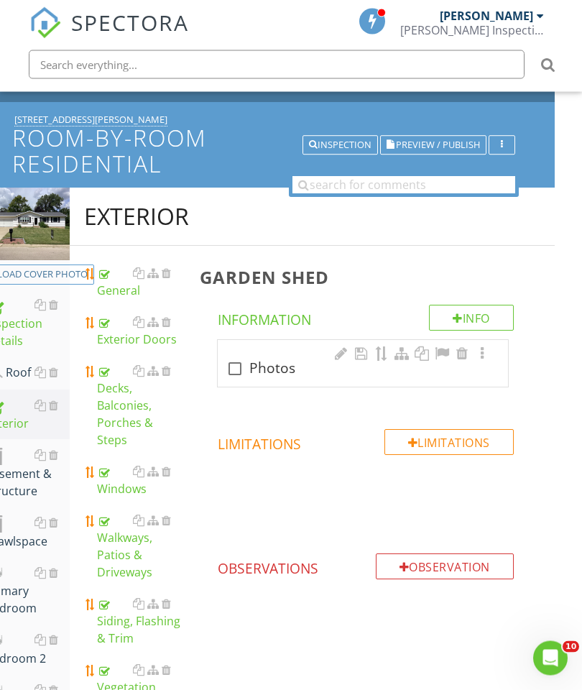
scroll to position [0, 27]
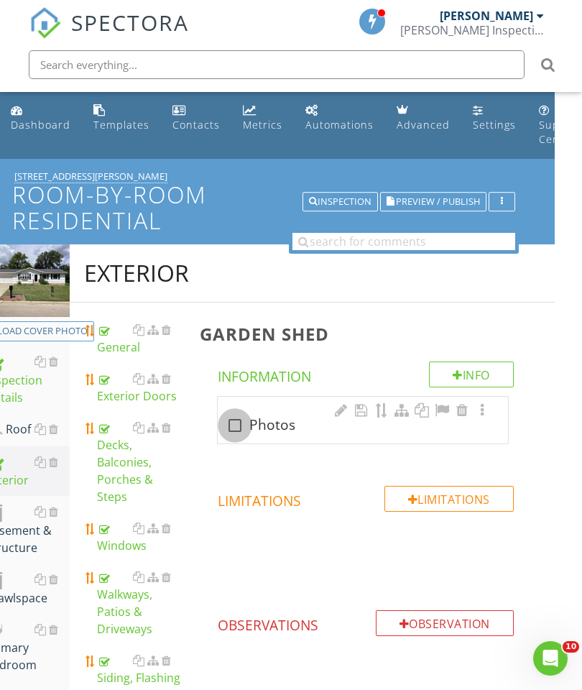
click at [237, 431] on div at bounding box center [235, 425] width 24 height 24
checkbox input "true"
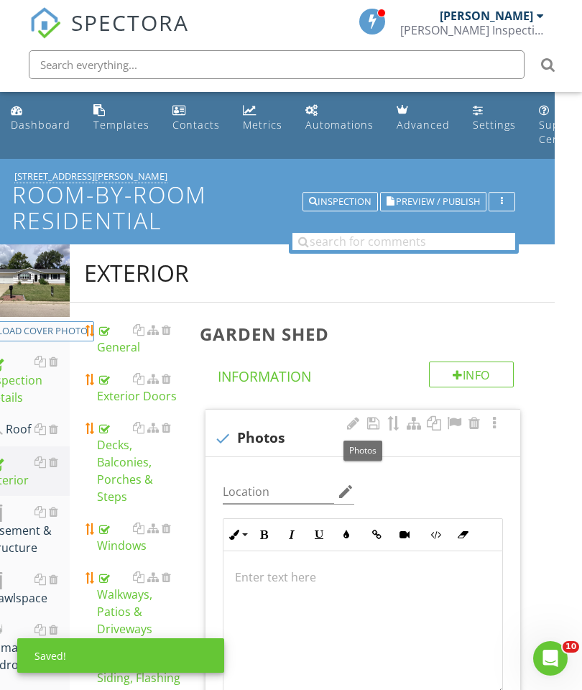
click at [290, 565] on div at bounding box center [362, 623] width 279 height 144
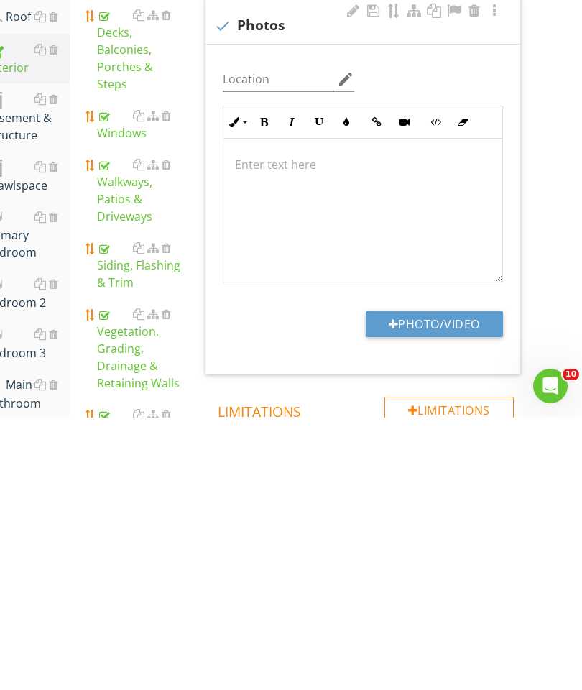
click at [302, 411] on div at bounding box center [362, 483] width 279 height 144
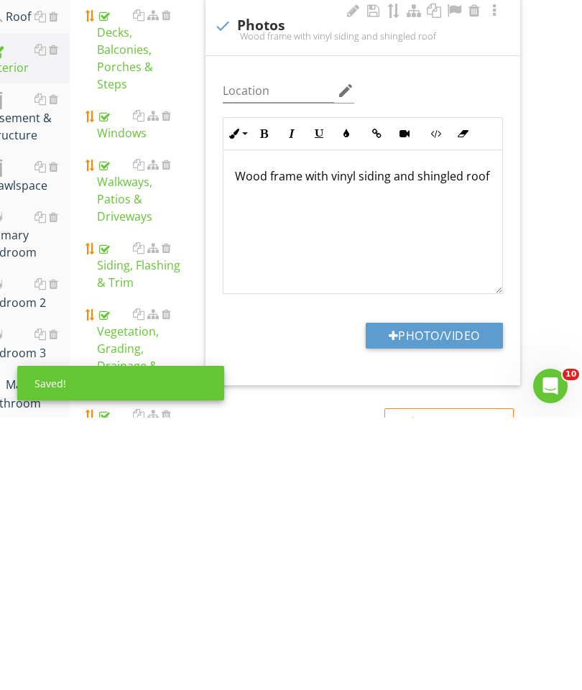
click at [440, 595] on button "Photo/Video" at bounding box center [434, 608] width 137 height 26
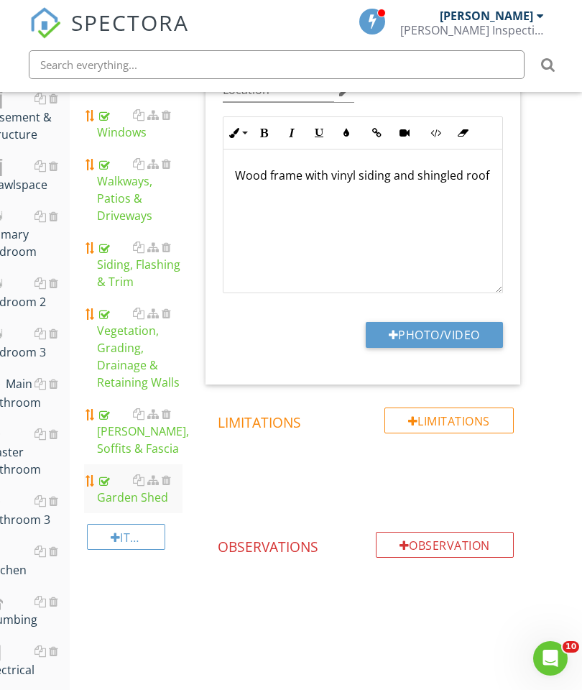
type input "C:\fakepath\image.jpg"
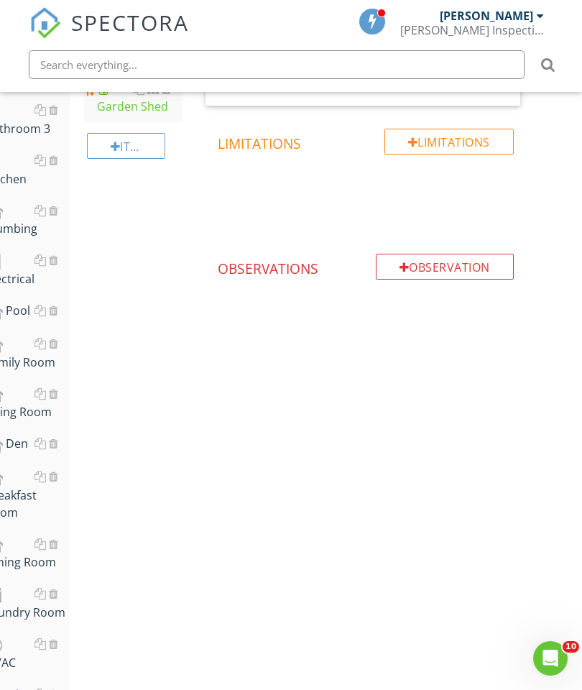
scroll to position [731, 27]
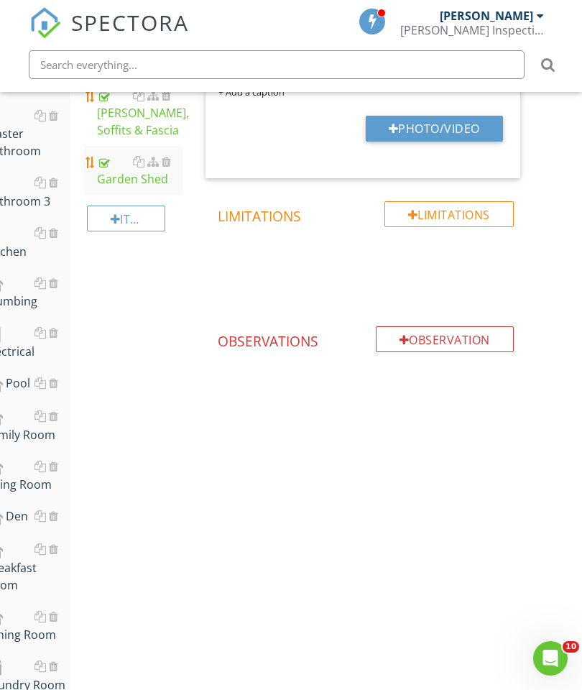
click at [435, 332] on div "Observation" at bounding box center [445, 339] width 138 height 26
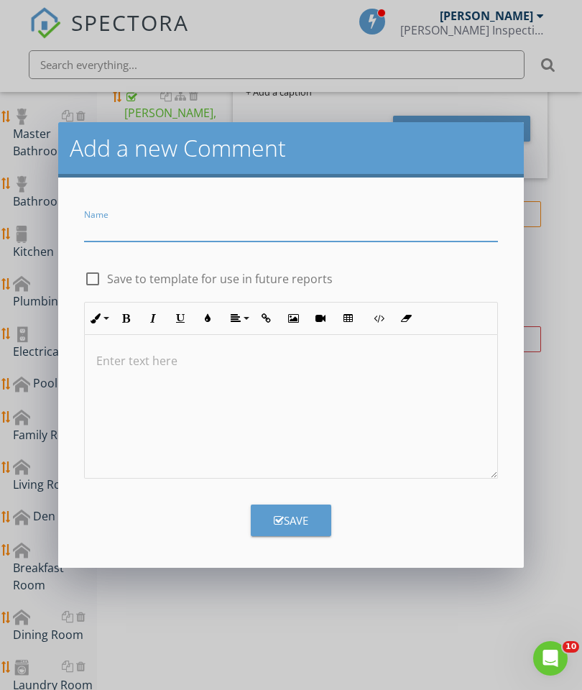
click at [143, 219] on input "Name" at bounding box center [291, 230] width 414 height 24
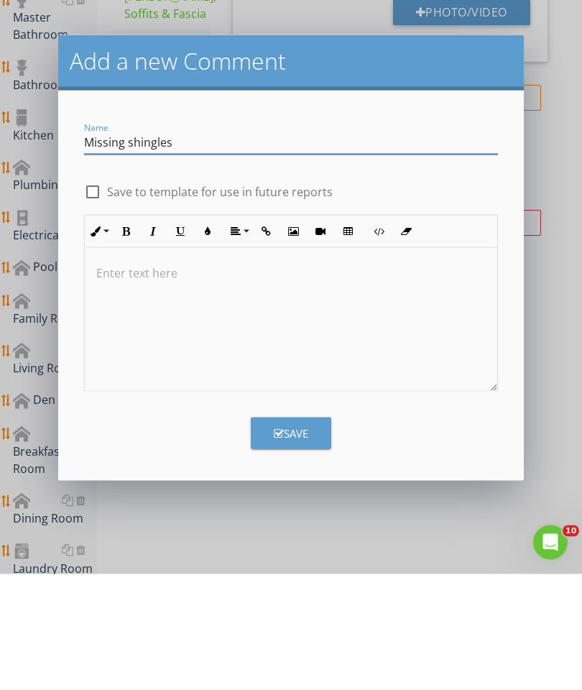
scroll to position [1, 0]
type input "Missing shingles"
click at [281, 544] on icon "button" at bounding box center [279, 549] width 10 height 11
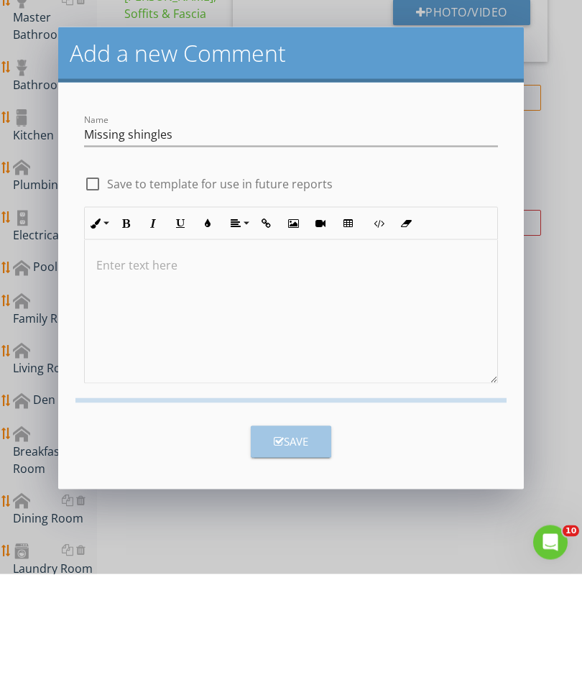
scroll to position [848, 0]
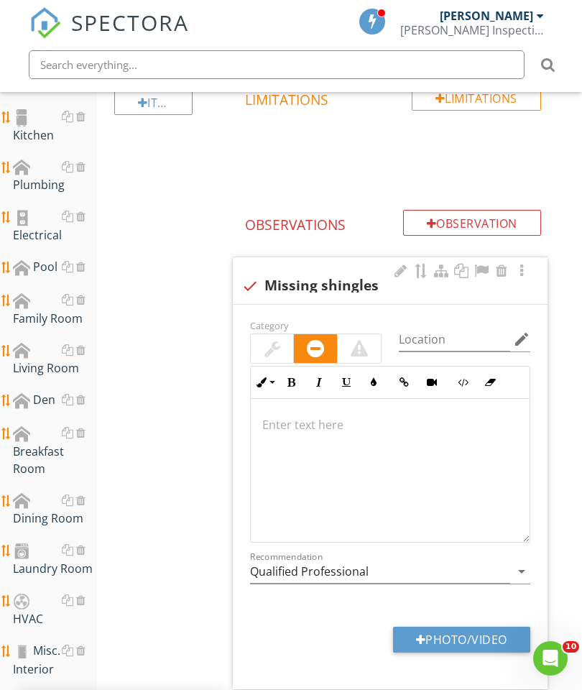
click at [467, 637] on button "Photo/Video" at bounding box center [461, 640] width 137 height 26
type input "C:\fakepath\image.jpg"
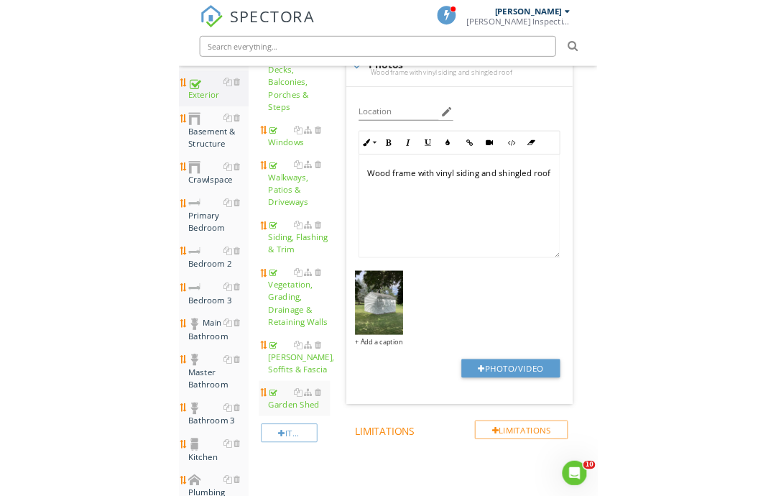
scroll to position [348, 0]
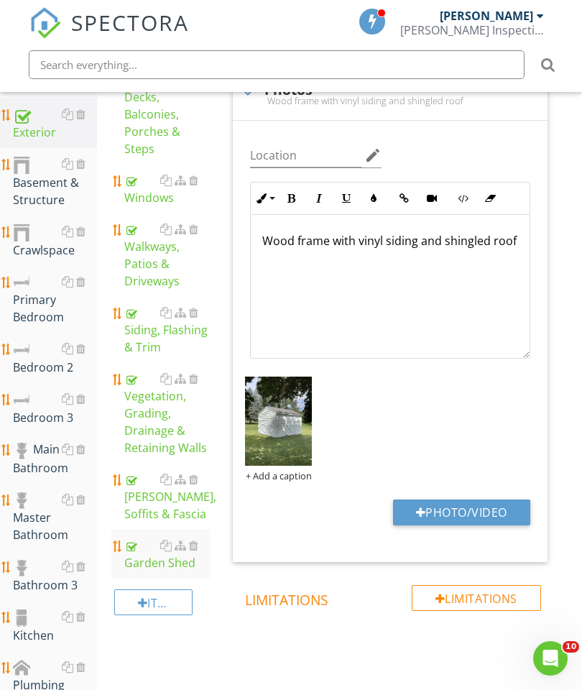
click at [461, 504] on button "Photo/Video" at bounding box center [461, 512] width 137 height 26
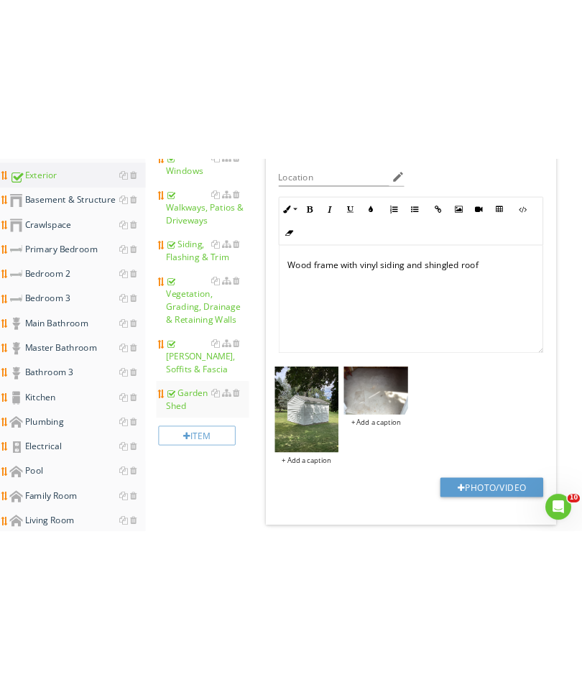
scroll to position [393, 0]
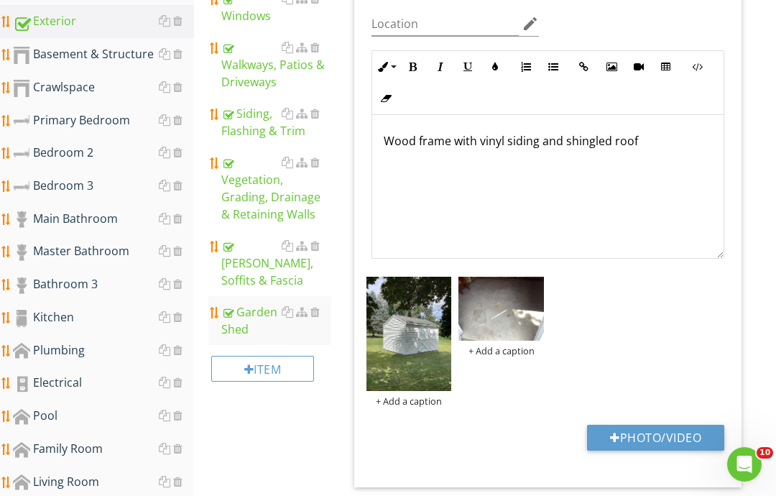
click at [581, 434] on button "Photo/Video" at bounding box center [655, 438] width 137 height 26
type input "C:\fakepath\image.jpg"
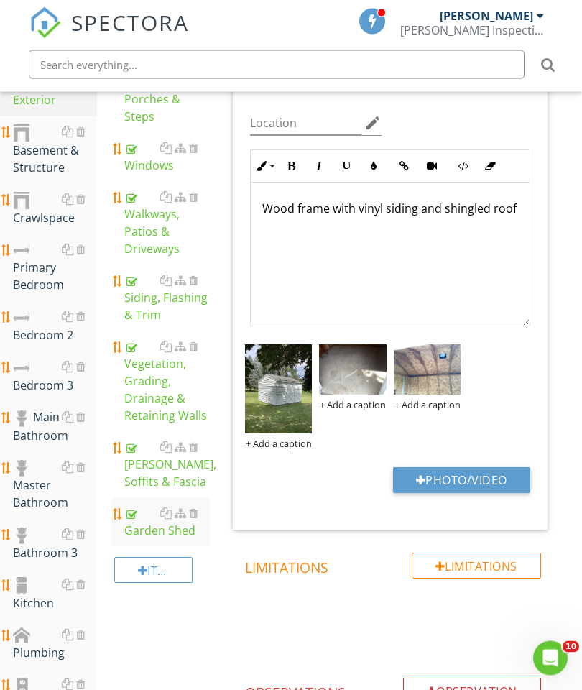
scroll to position [374, 0]
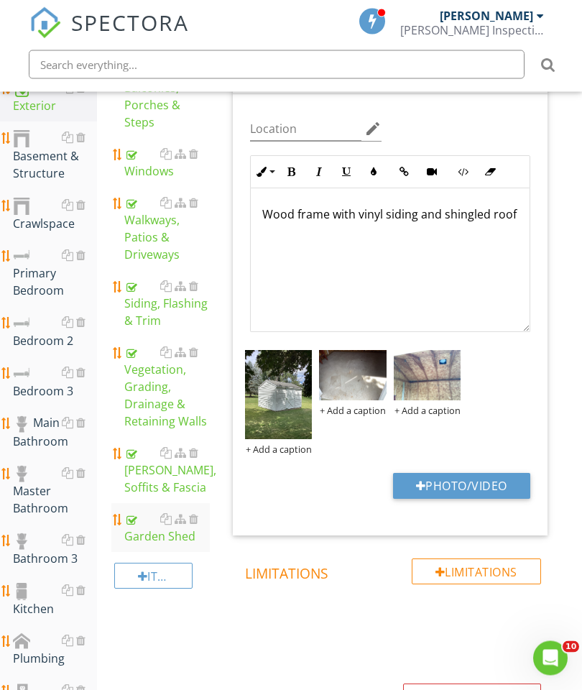
click at [516, 221] on p "Wood frame with vinyl siding and shingled roof" at bounding box center [390, 214] width 256 height 17
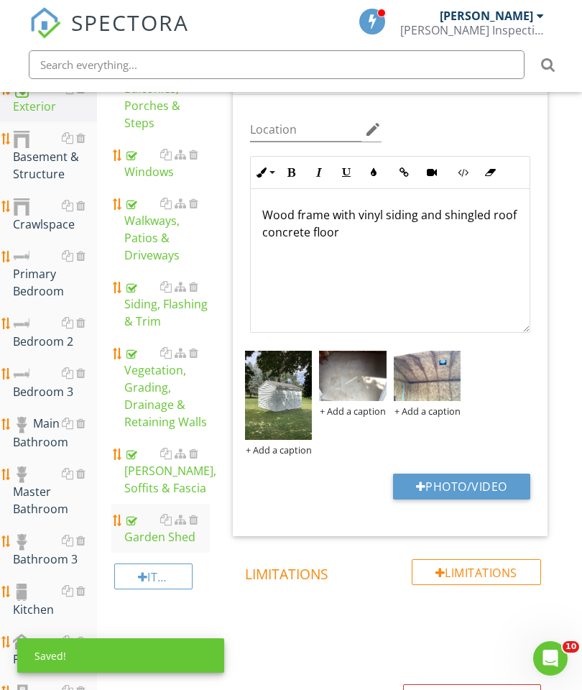
click at [555, 272] on span "3 check Photos Wood frame with vinyl siding and shingled roof concrete floor Lo…" at bounding box center [393, 286] width 332 height 502
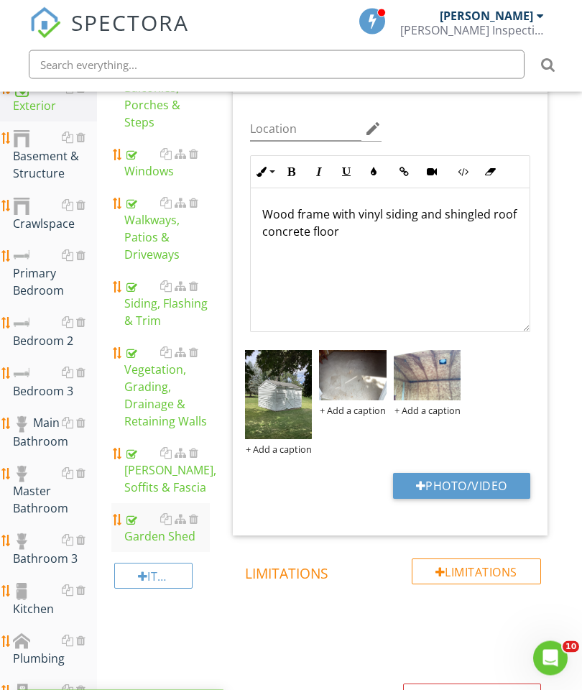
scroll to position [374, 0]
click at [158, 400] on div "Vegetation, Grading, Drainage & Retaining Walls" at bounding box center [167, 386] width 86 height 86
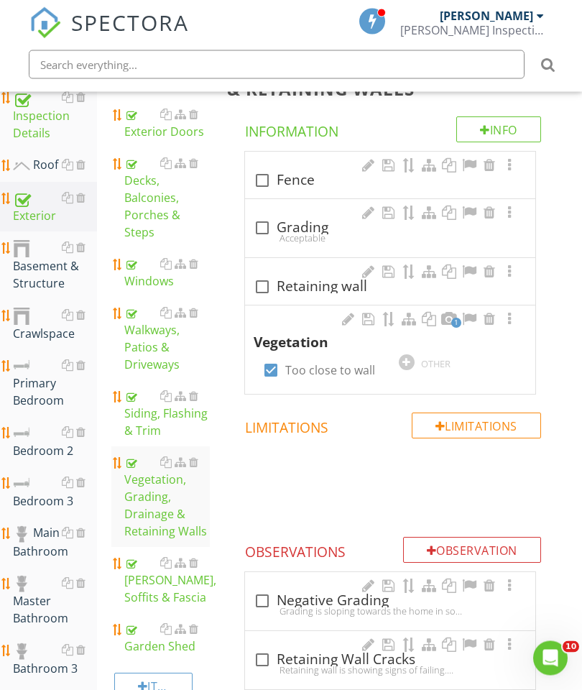
scroll to position [264, 0]
click at [267, 228] on div at bounding box center [262, 228] width 24 height 24
checkbox input "true"
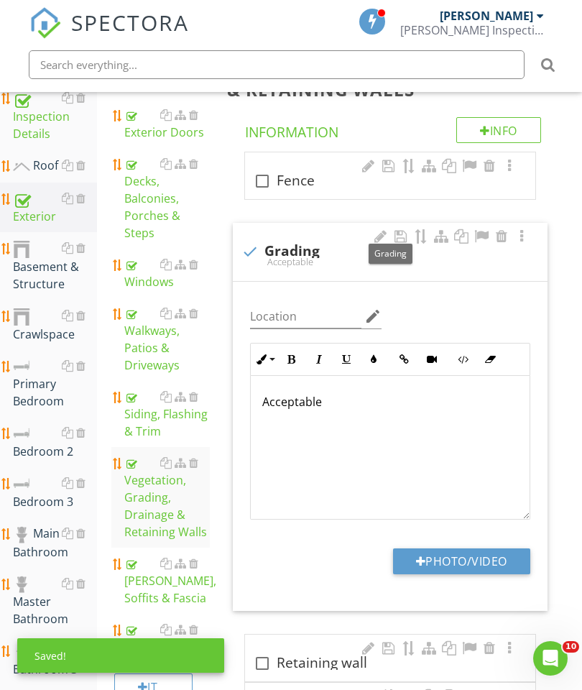
click at [486, 558] on button "Photo/Video" at bounding box center [461, 561] width 137 height 26
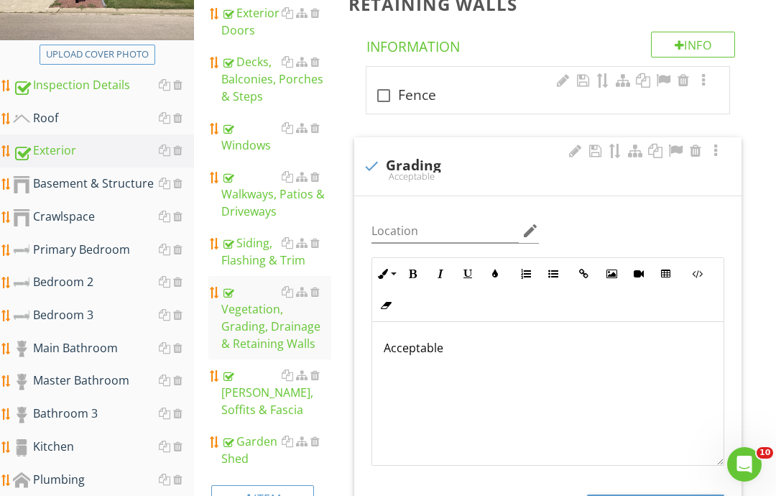
type input "C:\fakepath\image.jpg"
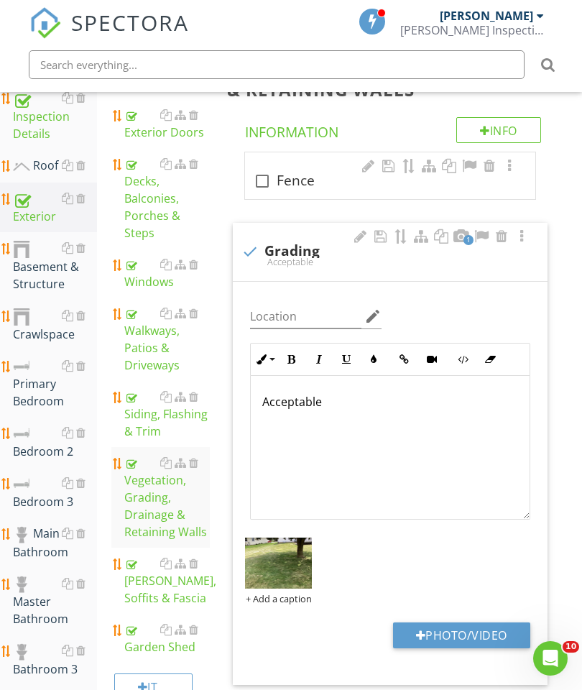
click at [152, 410] on div "Siding, Flashing & Trim" at bounding box center [167, 414] width 86 height 52
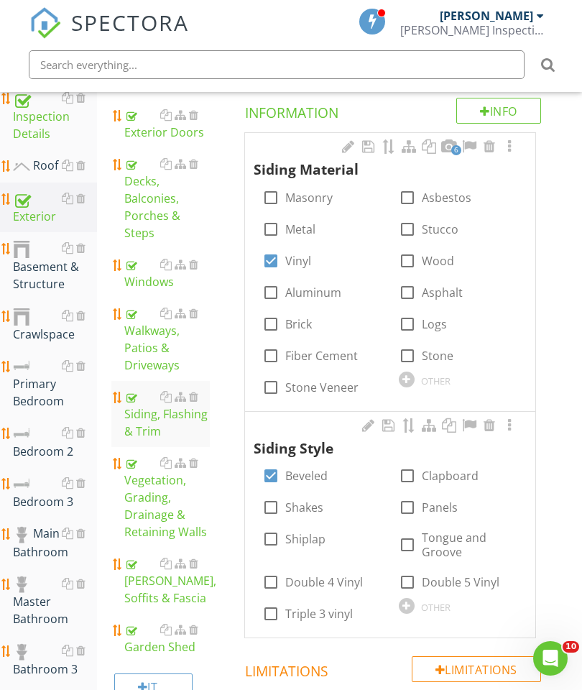
click at [514, 149] on div at bounding box center [509, 146] width 17 height 14
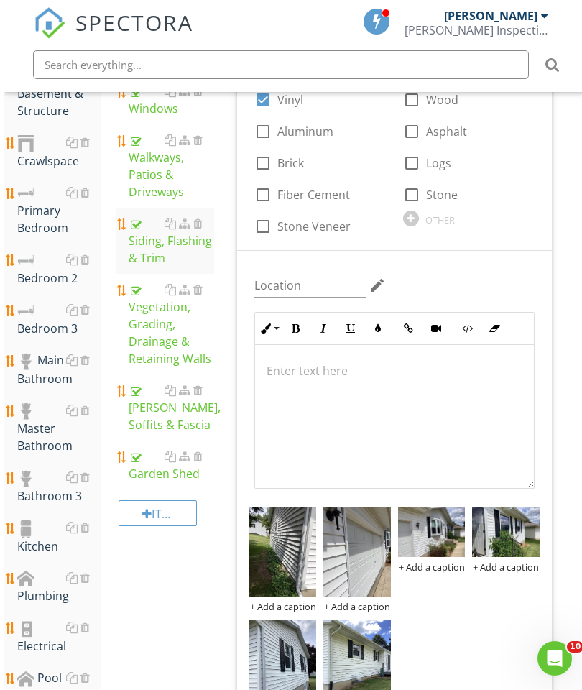
scroll to position [501, 0]
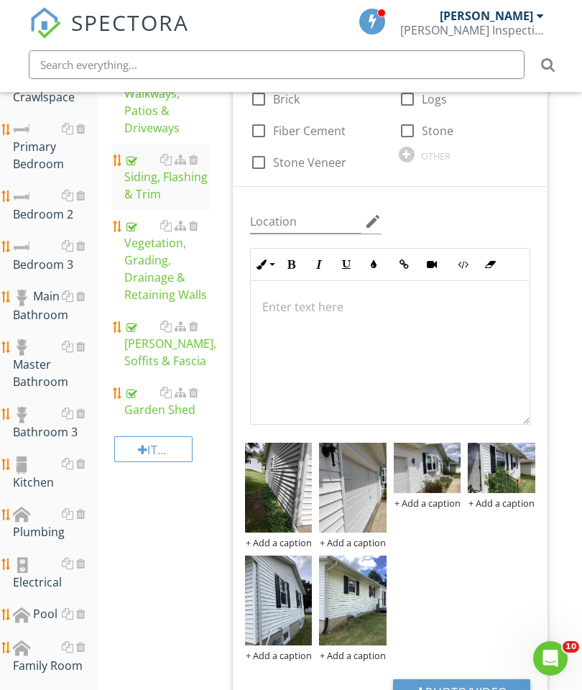
click at [470, 689] on button "Photo/Video" at bounding box center [461, 692] width 137 height 26
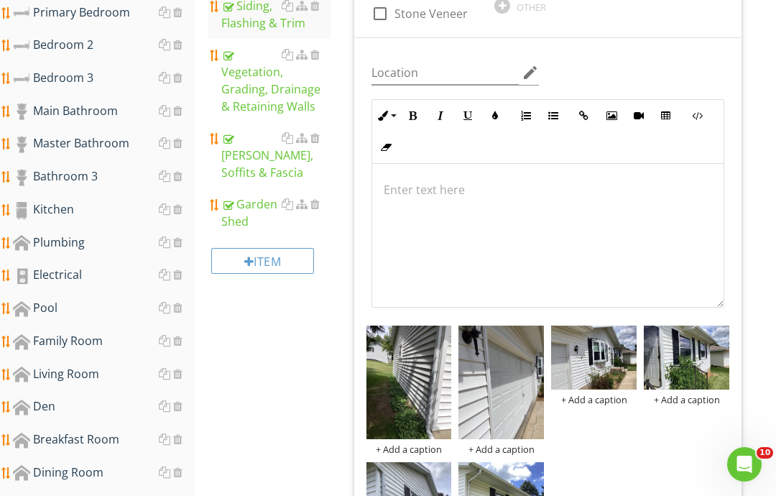
type input "C:\fakepath\image.jpg"
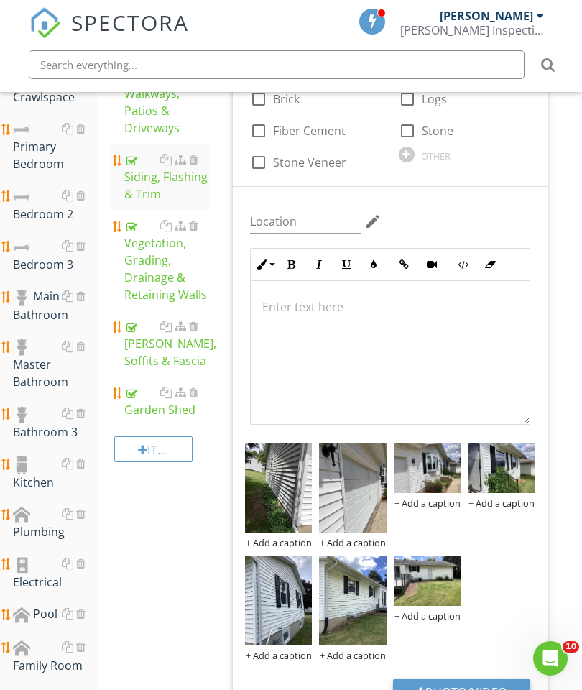
click at [31, 518] on div "Plumbing" at bounding box center [55, 523] width 84 height 36
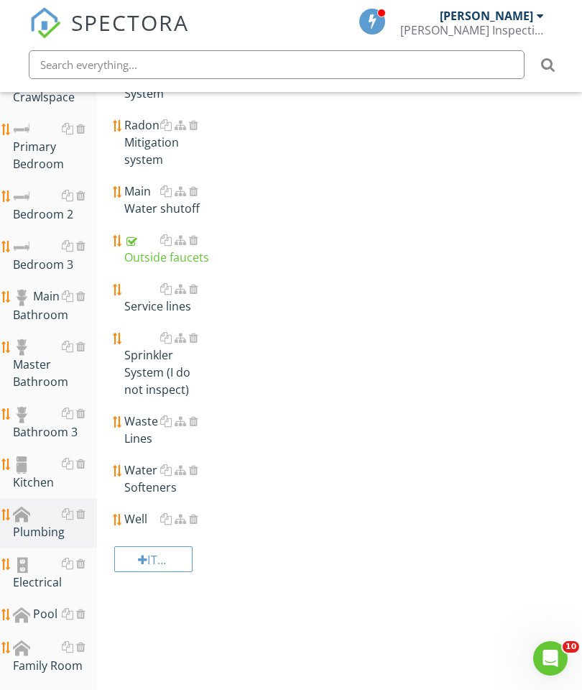
click at [144, 247] on div "Outside faucets" at bounding box center [167, 248] width 86 height 34
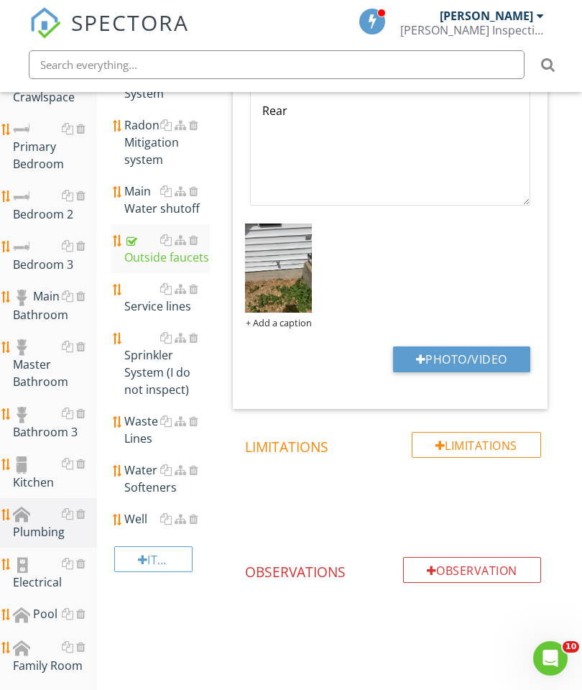
click at [450, 359] on button "Photo/Video" at bounding box center [461, 359] width 137 height 26
type input "C:\fakepath\image.jpg"
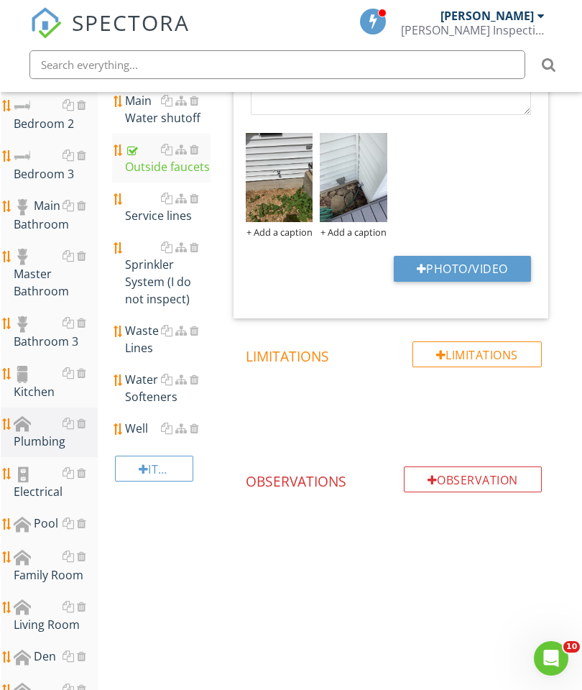
scroll to position [589, 0]
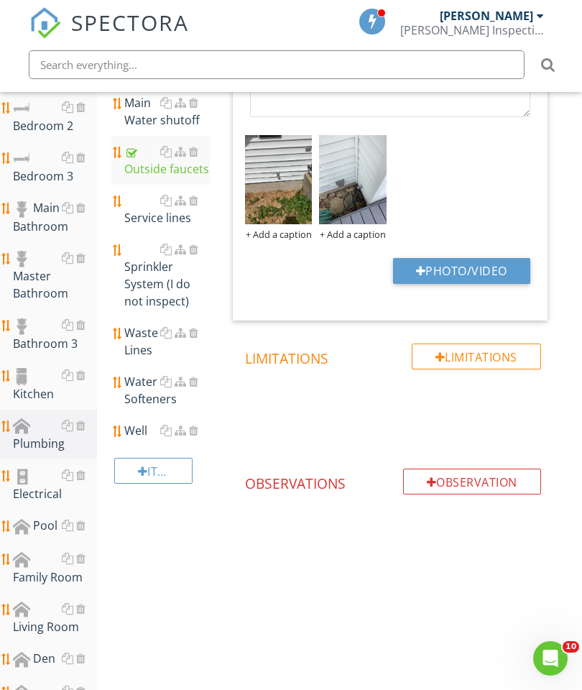
click at [29, 476] on div at bounding box center [21, 476] width 17 height 17
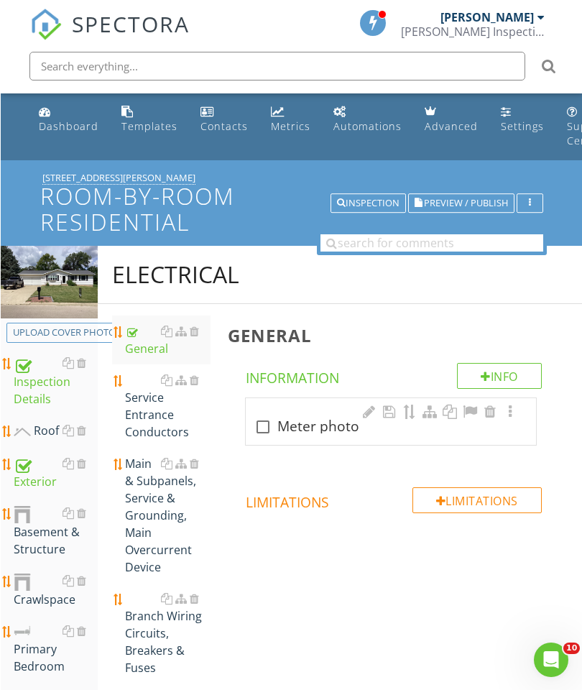
scroll to position [0, 6]
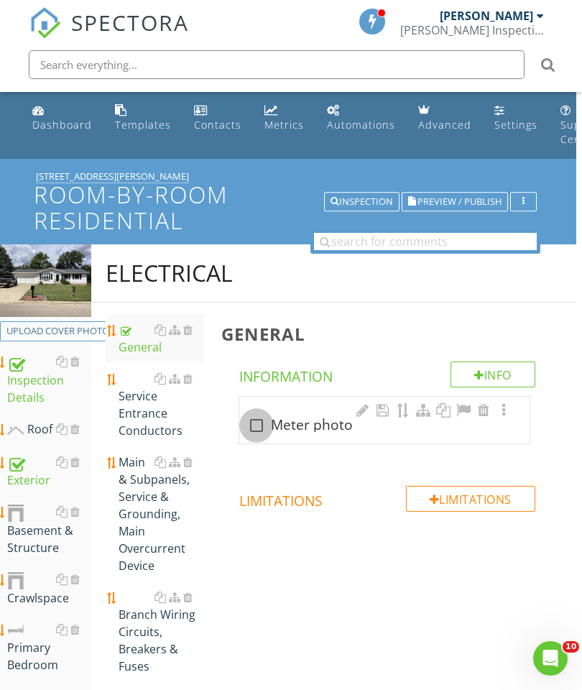
click at [253, 425] on div at bounding box center [256, 425] width 24 height 24
checkbox input "true"
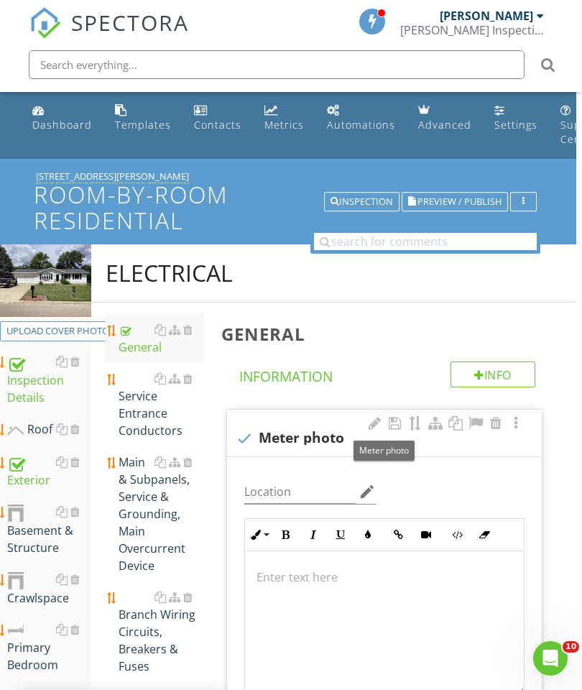
type input "C:\fakepath\image.jpg"
click at [148, 500] on div "Main & Subpanels, Service & Grounding, Main Overcurrent Device" at bounding box center [162, 513] width 86 height 121
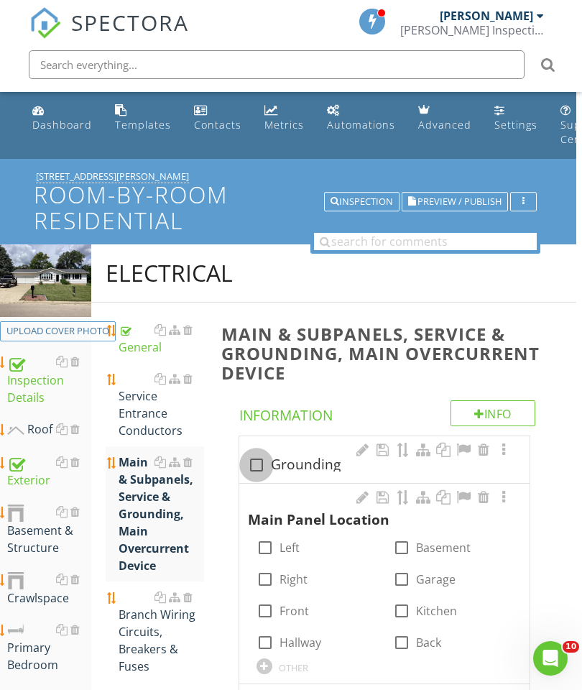
click at [253, 456] on div at bounding box center [256, 465] width 24 height 24
checkbox input "true"
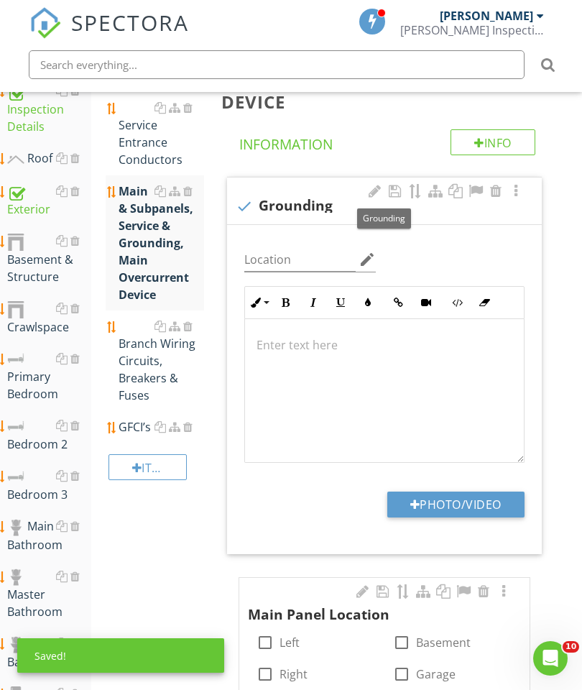
scroll to position [269, 6]
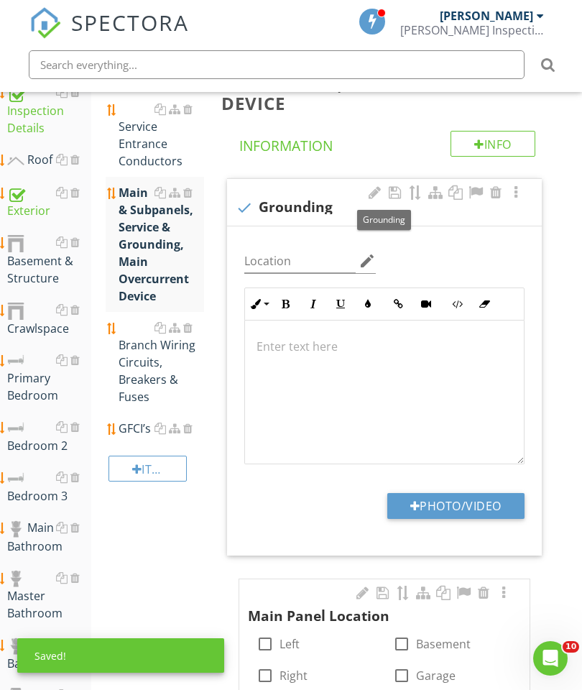
click at [463, 504] on button "Photo/Video" at bounding box center [455, 506] width 137 height 26
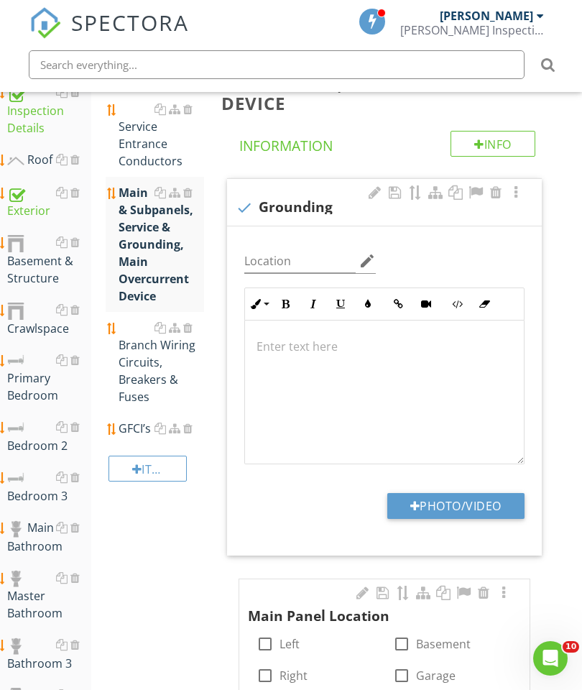
type input "C:\fakepath\image.jpg"
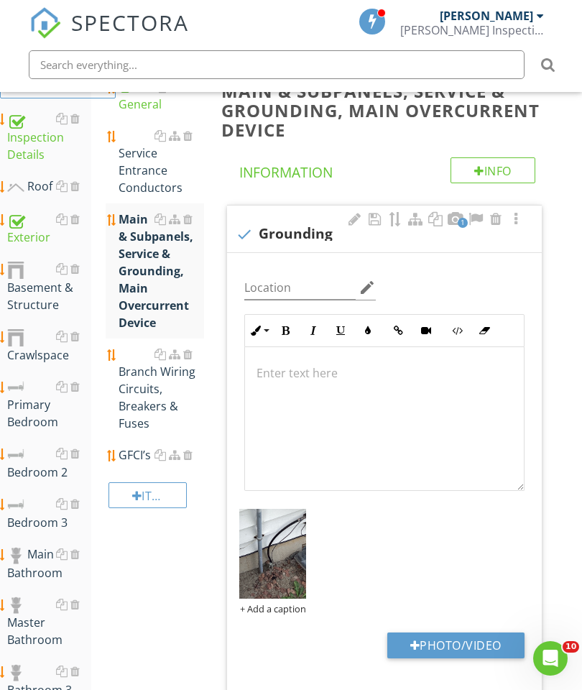
scroll to position [241, 6]
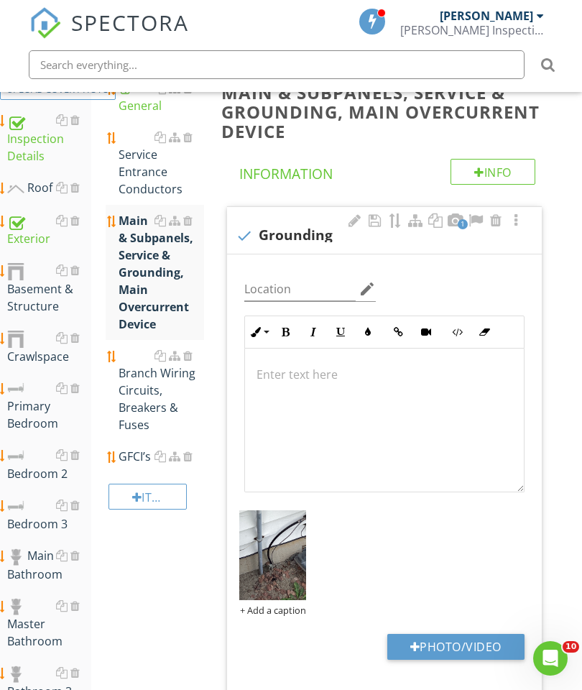
click at [146, 160] on div "Service Entrance Conductors" at bounding box center [162, 163] width 86 height 69
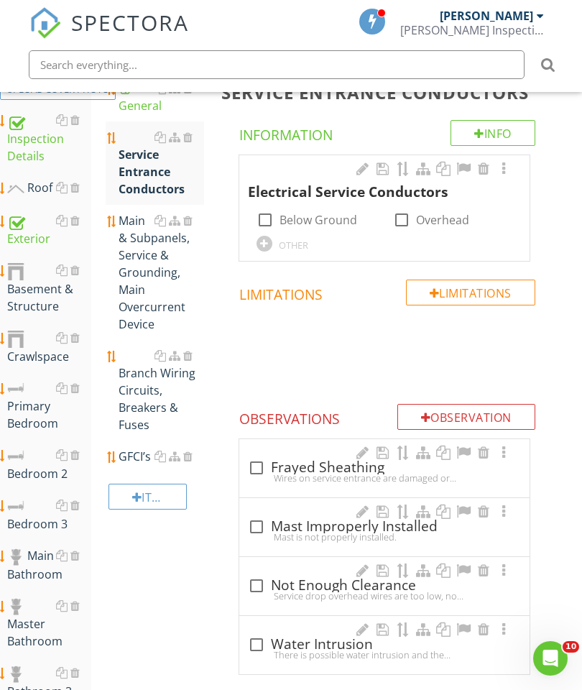
click at [267, 214] on div at bounding box center [265, 220] width 24 height 24
checkbox input "true"
click at [496, 170] on div at bounding box center [503, 169] width 17 height 14
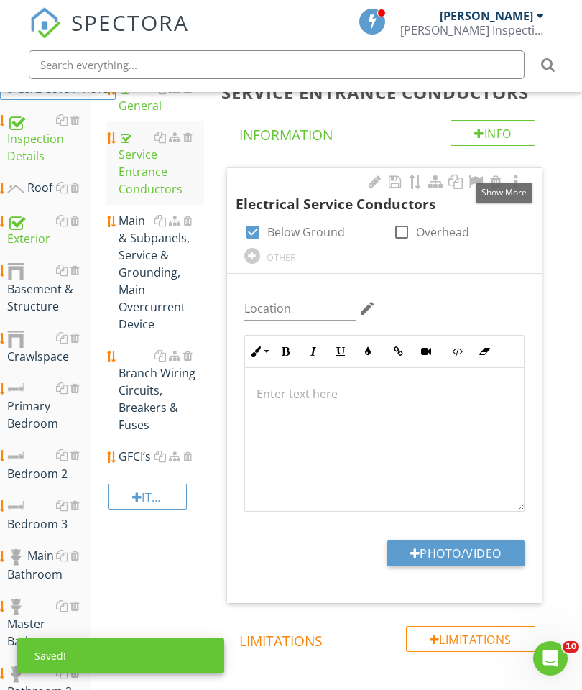
click at [469, 551] on button "Photo/Video" at bounding box center [455, 553] width 137 height 26
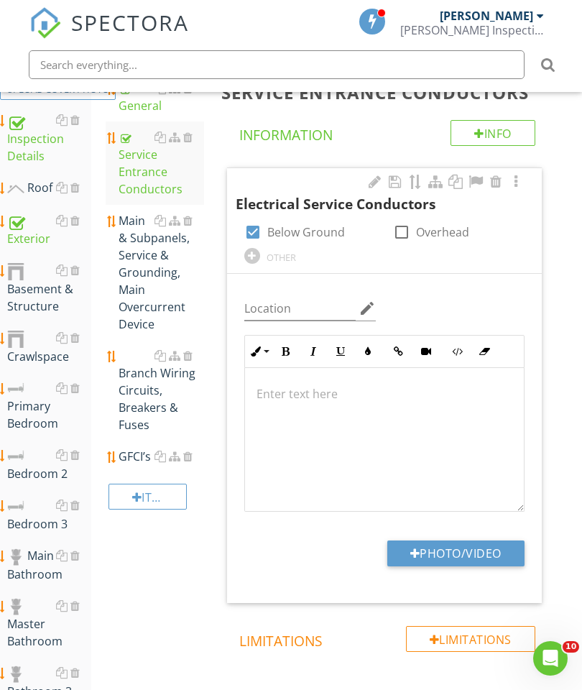
type input "C:\fakepath\image.jpg"
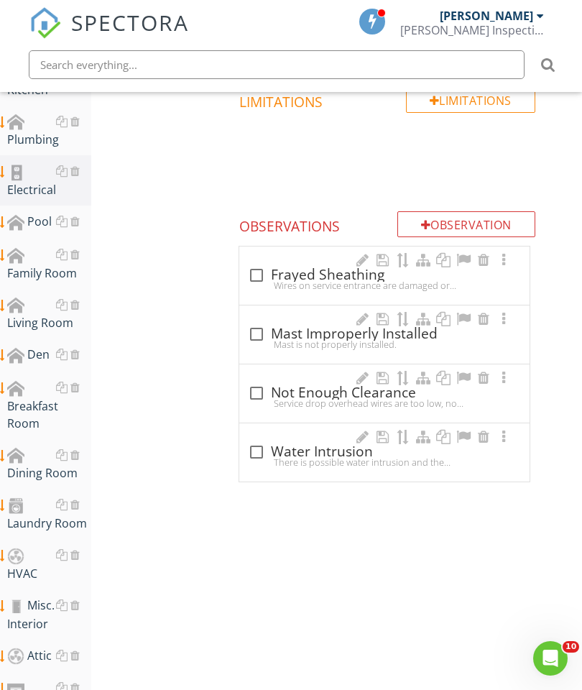
scroll to position [940, 6]
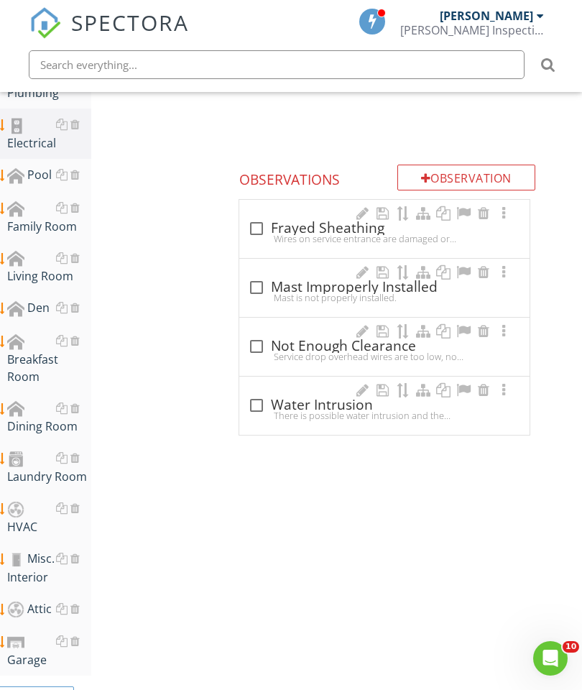
click at [30, 518] on div "HVAC" at bounding box center [49, 517] width 84 height 36
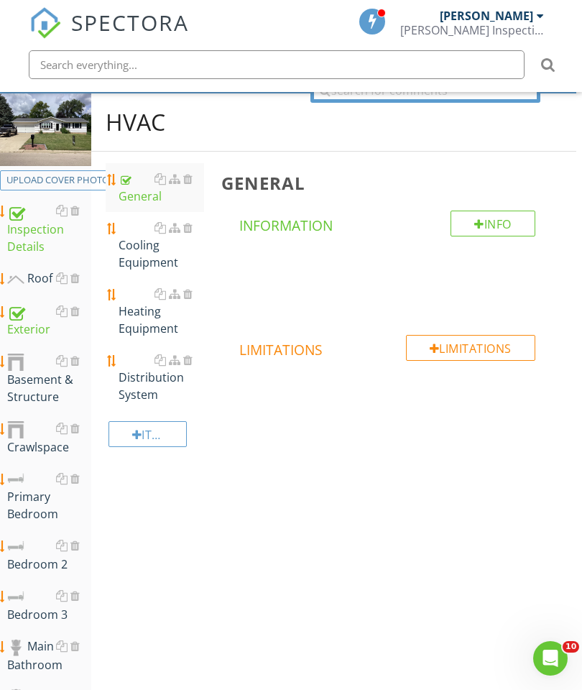
scroll to position [142, 6]
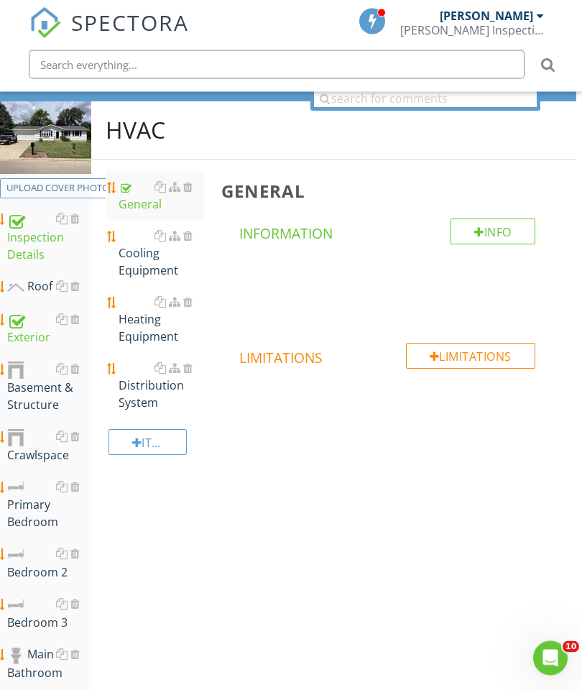
click at [124, 266] on div "Cooling Equipment" at bounding box center [162, 254] width 86 height 52
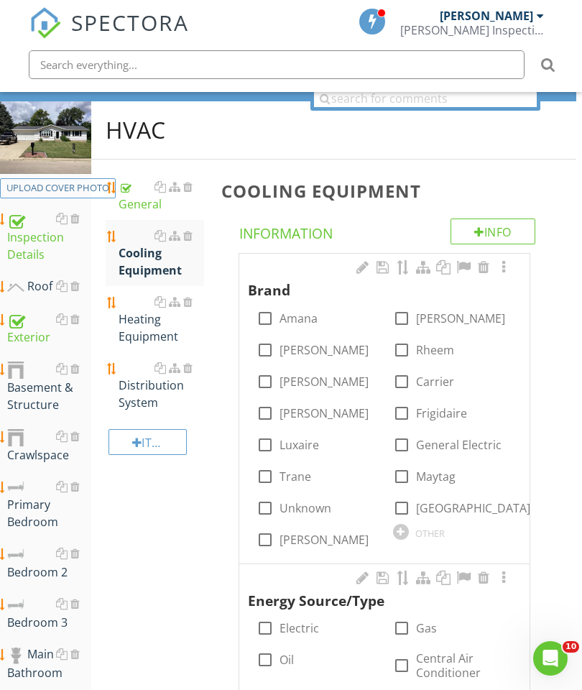
scroll to position [143, 0]
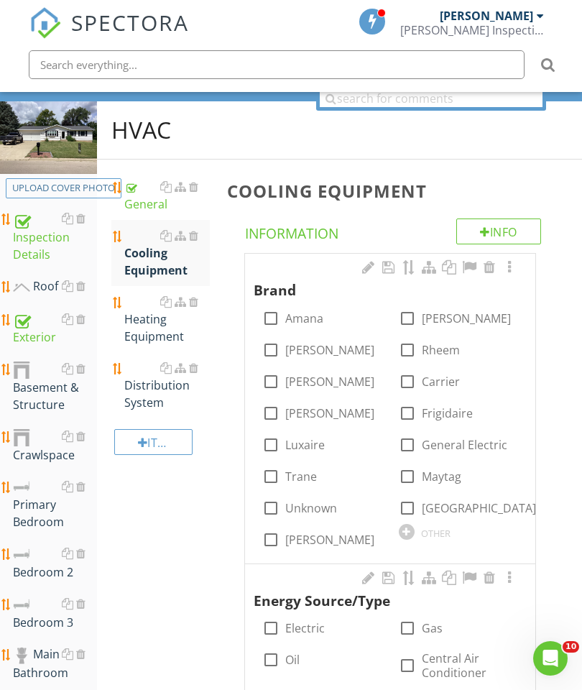
click at [410, 320] on div at bounding box center [407, 318] width 24 height 24
checkbox input "true"
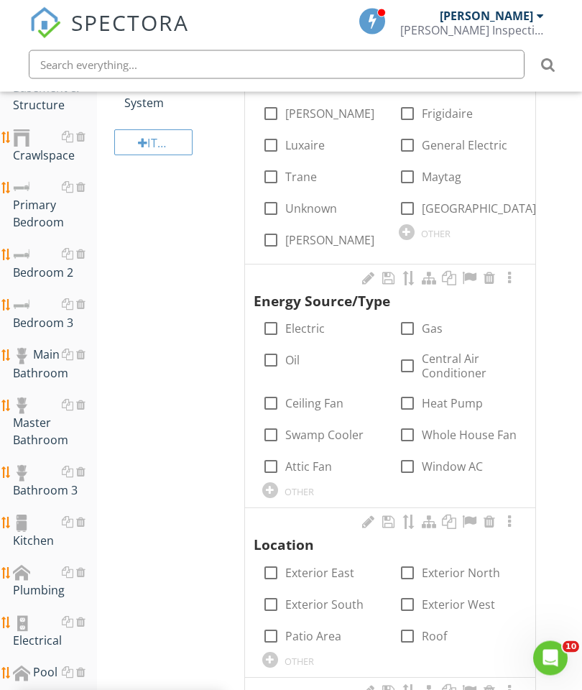
scroll to position [443, 0]
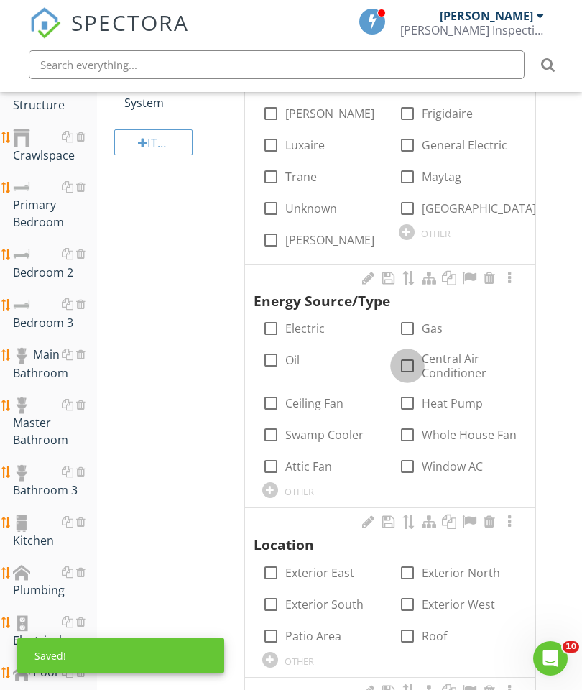
click at [413, 364] on div at bounding box center [407, 366] width 24 height 24
checkbox input "true"
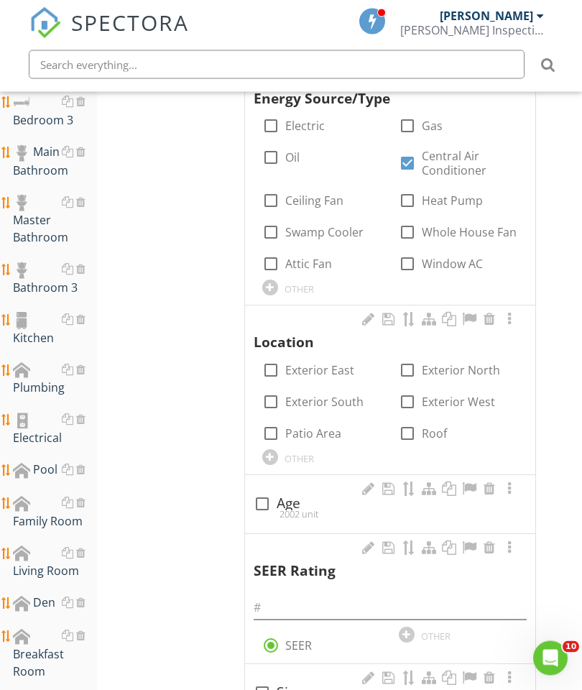
scroll to position [645, 0]
click at [403, 402] on div at bounding box center [407, 401] width 24 height 24
checkbox input "true"
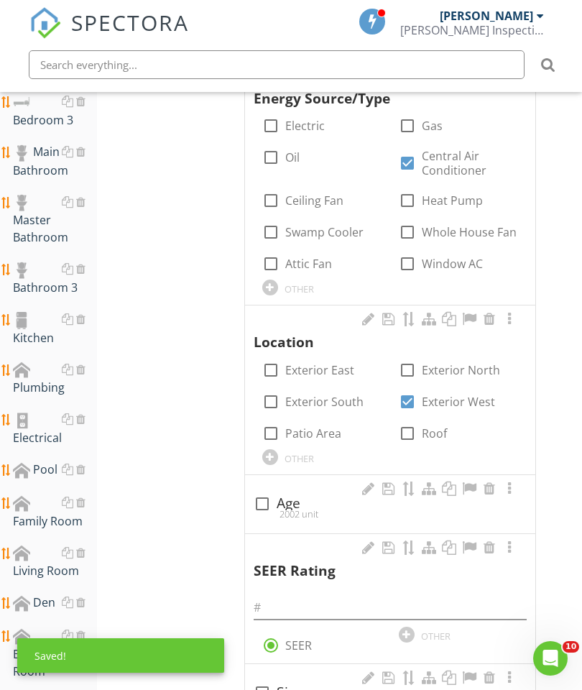
click at [508, 313] on div at bounding box center [509, 319] width 17 height 14
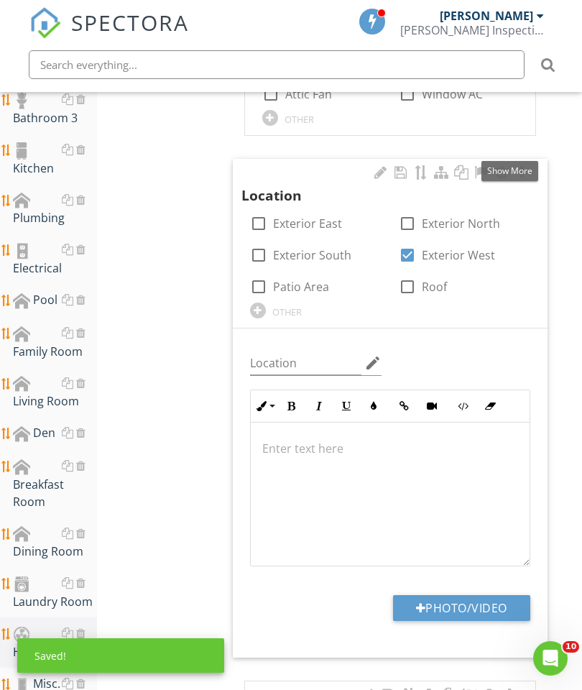
scroll to position [869, 0]
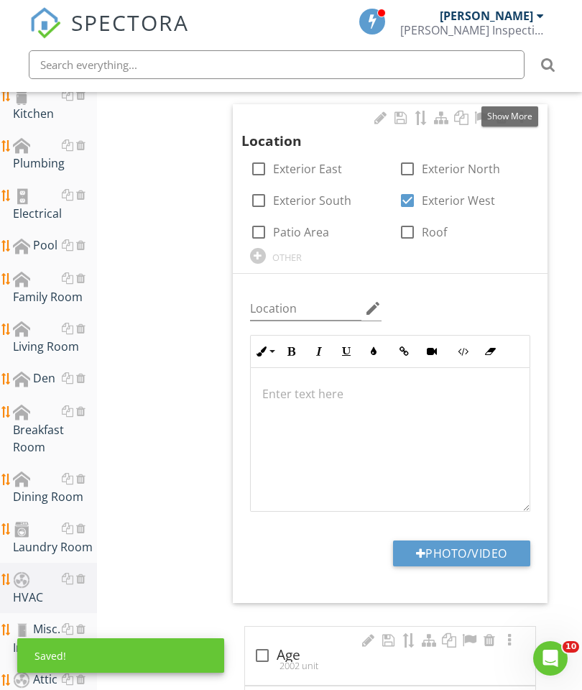
click at [470, 551] on button "Photo/Video" at bounding box center [461, 553] width 137 height 26
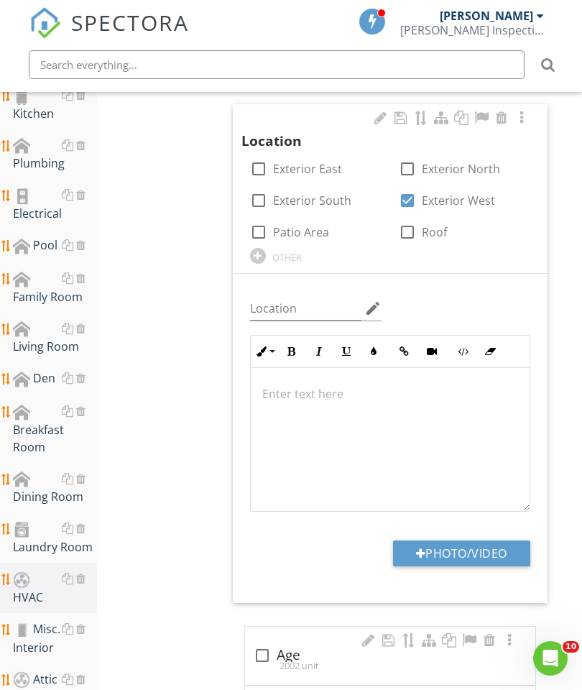
type input "C:\fakepath\image.jpg"
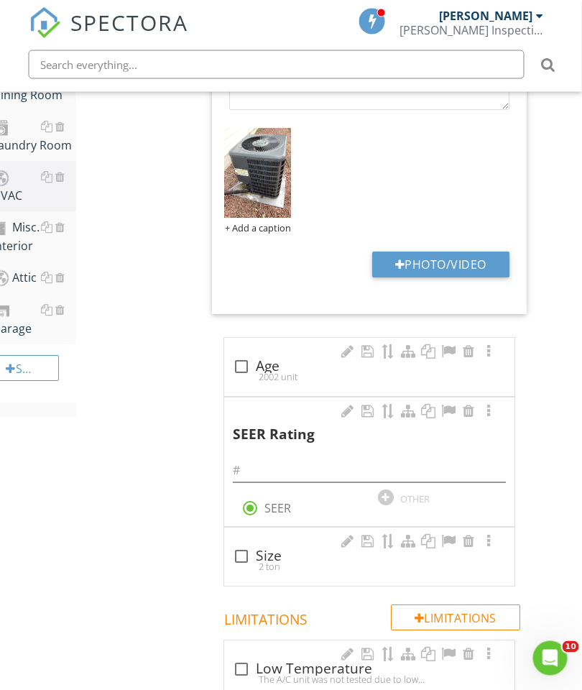
scroll to position [1271, 21]
click at [237, 364] on div at bounding box center [241, 366] width 24 height 24
checkbox input "true"
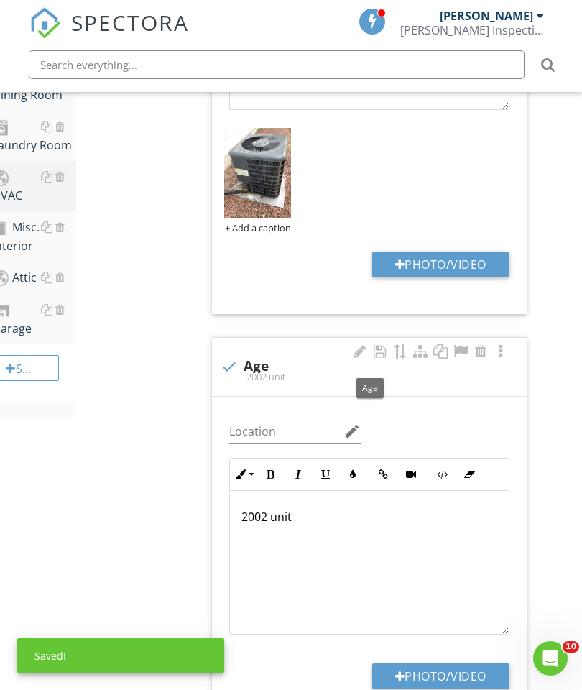
click at [262, 519] on p "2002 unit" at bounding box center [369, 516] width 256 height 17
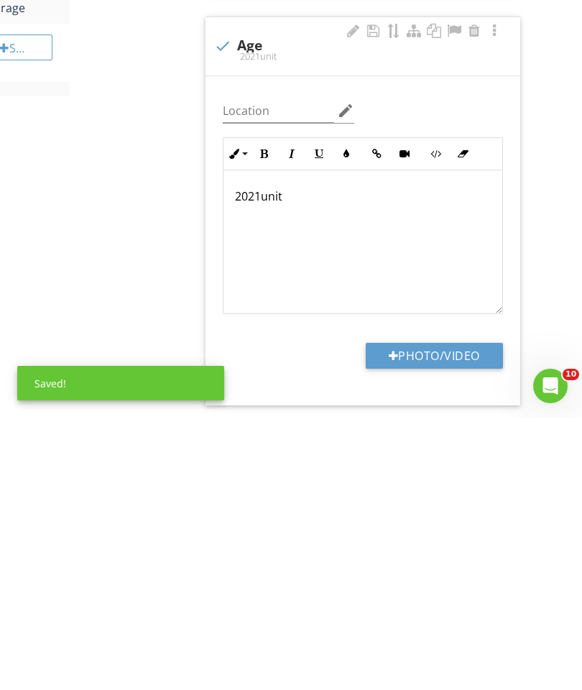
click at [535, 259] on div "Cooling Equipment Info Information Brand check_box_outline_blank Amana check_bo…" at bounding box center [373, 320] width 364 height 2674
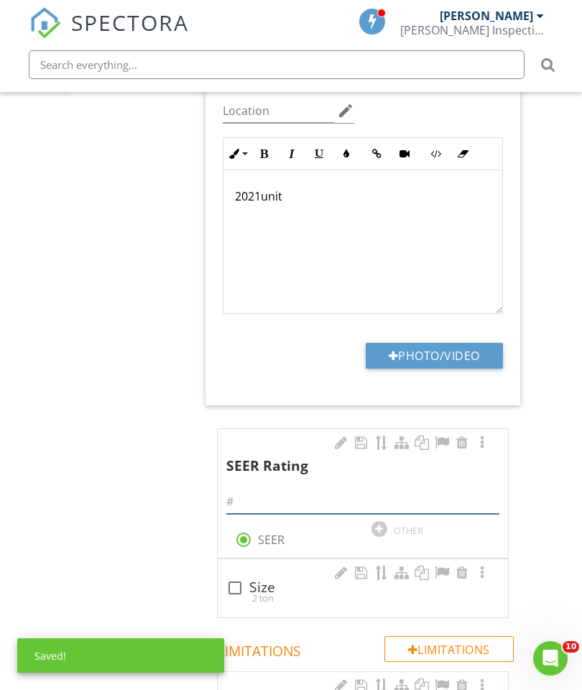
click at [277, 490] on input "text" at bounding box center [362, 502] width 273 height 24
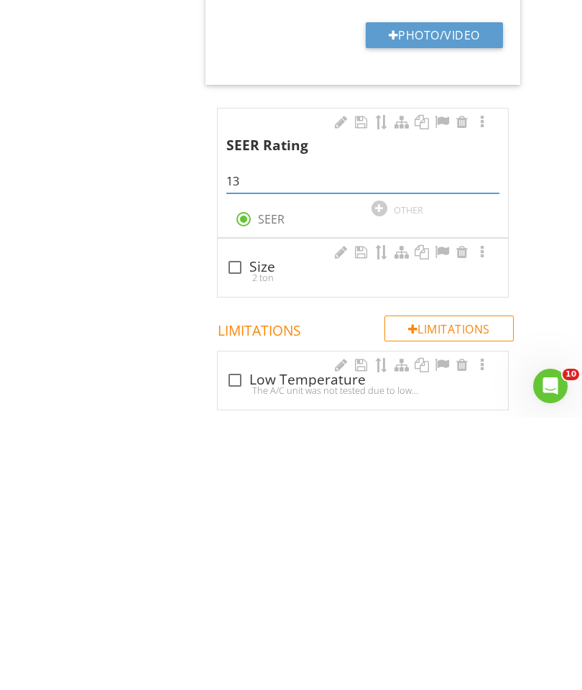
scroll to position [1664, 27]
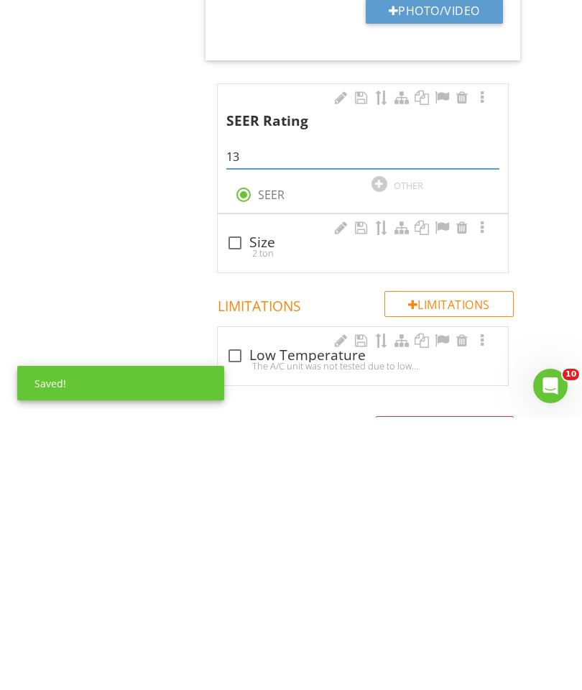
type input "13"
click at [225, 503] on div at bounding box center [235, 515] width 24 height 24
checkbox input "true"
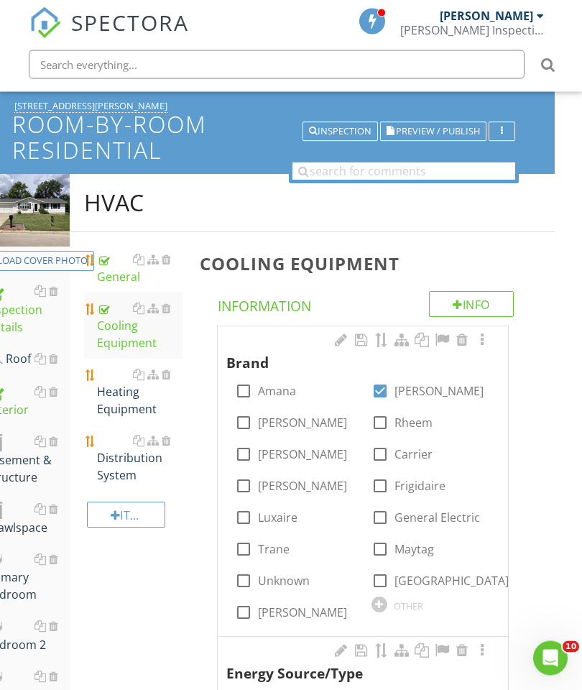
scroll to position [70, 27]
click at [32, 407] on div "Exterior" at bounding box center [28, 402] width 84 height 36
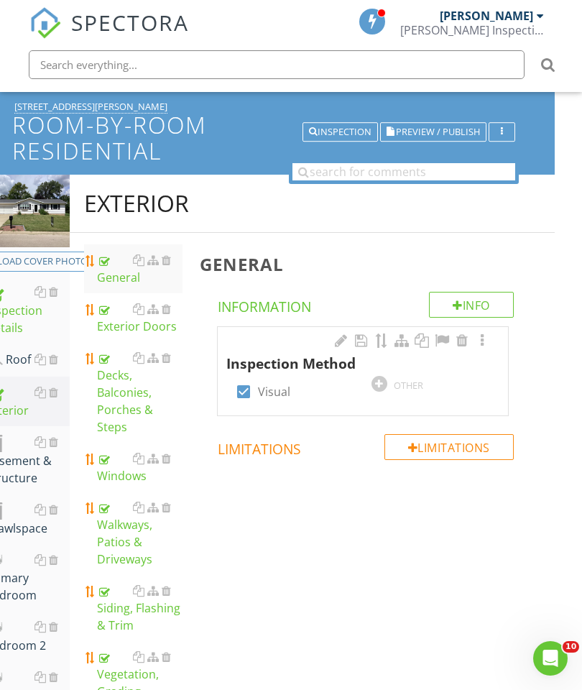
click at [124, 322] on div "Exterior Doors" at bounding box center [140, 317] width 86 height 34
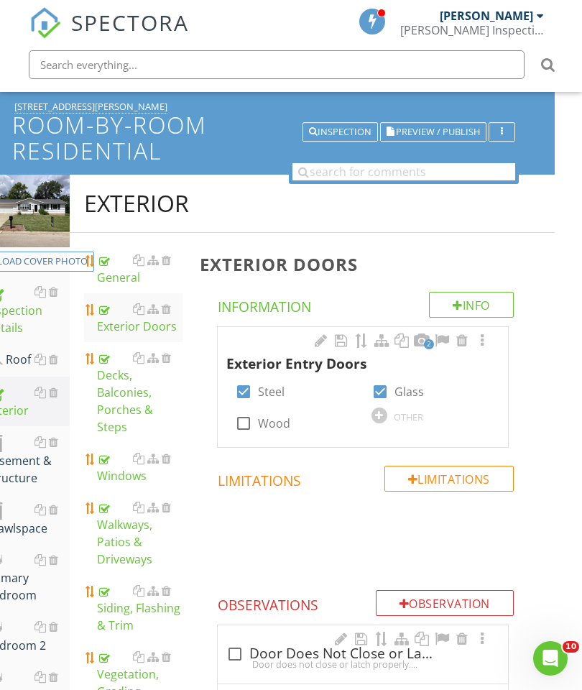
click at [481, 344] on div at bounding box center [481, 340] width 17 height 14
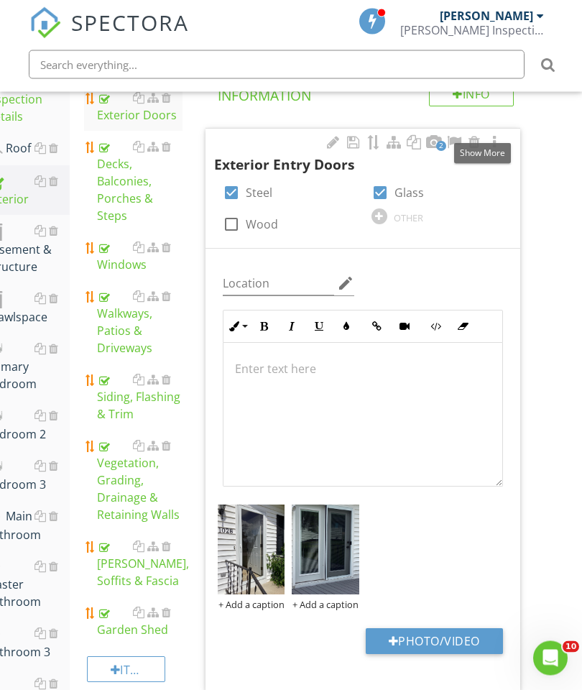
scroll to position [321, 27]
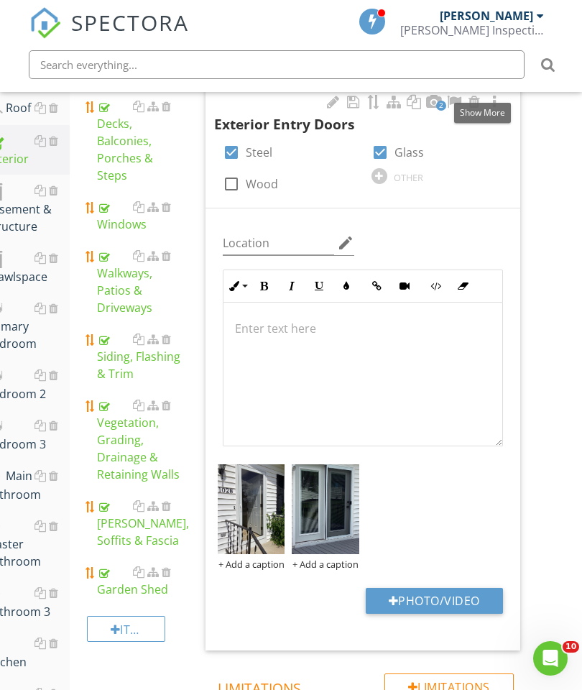
click at [438, 602] on button "Photo/Video" at bounding box center [434, 601] width 137 height 26
type input "C:\fakepath\image.jpg"
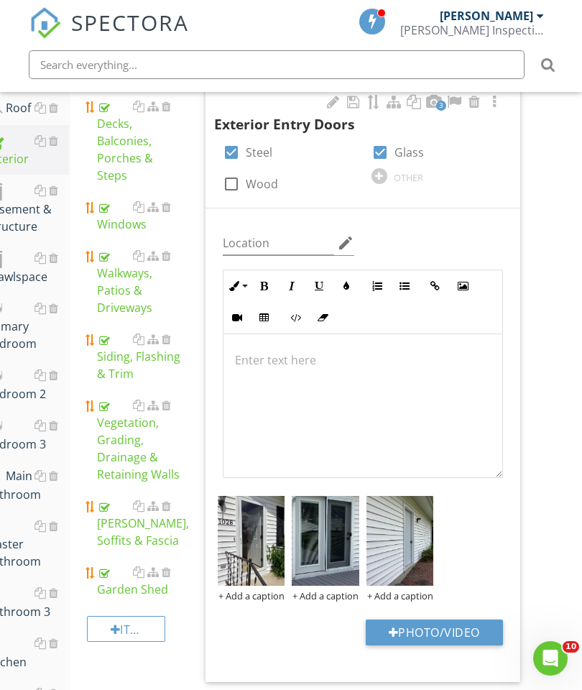
scroll to position [321, 0]
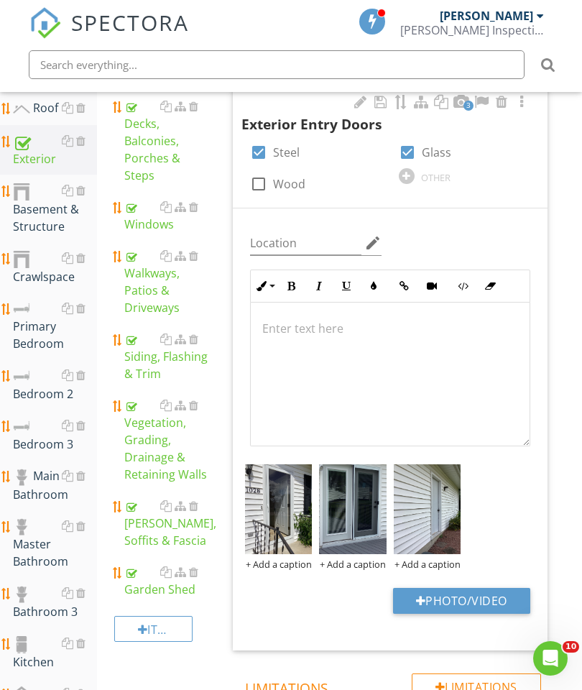
click at [292, 330] on p at bounding box center [390, 328] width 256 height 17
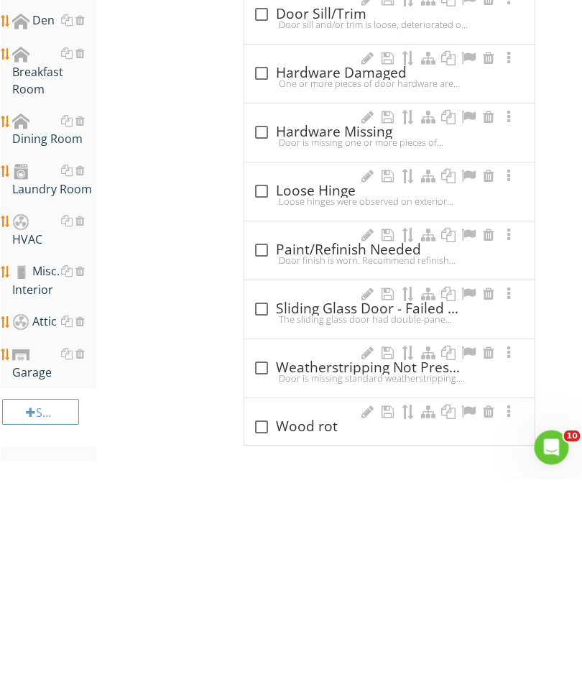
scroll to position [1016, 3]
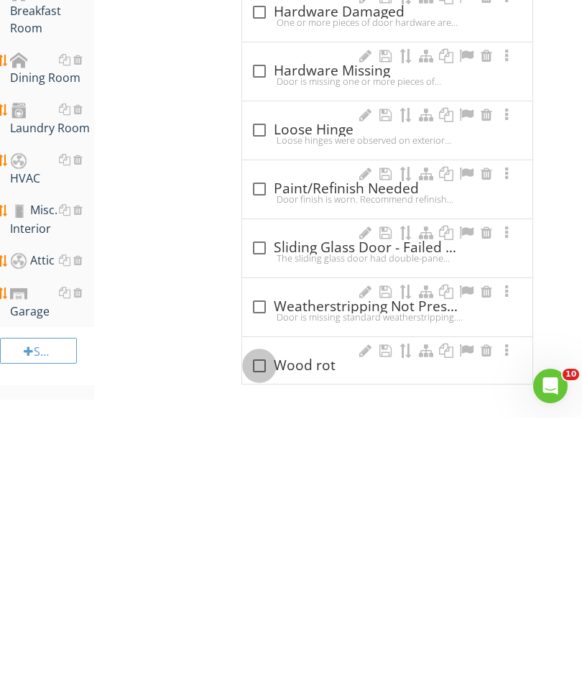
click at [253, 626] on div at bounding box center [259, 638] width 24 height 24
checkbox input "true"
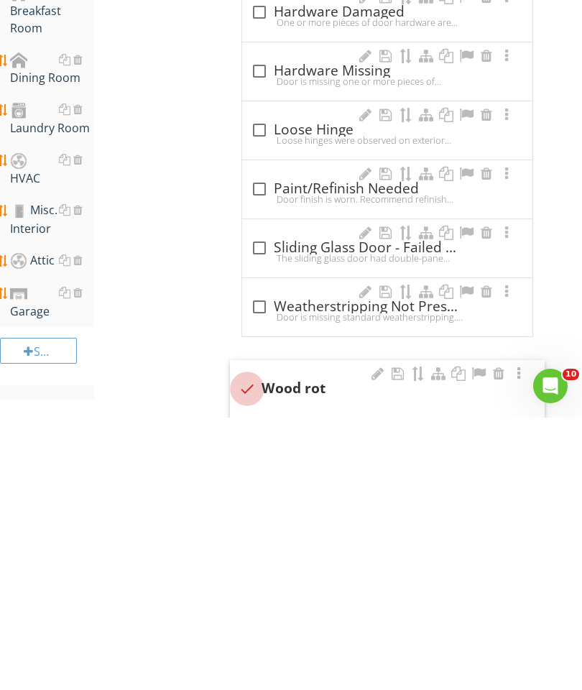
scroll to position [1288, 3]
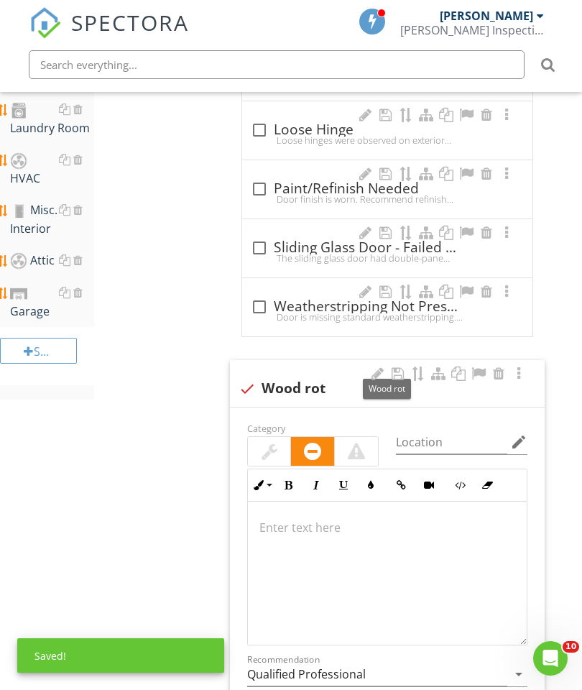
click at [297, 527] on p at bounding box center [387, 527] width 256 height 17
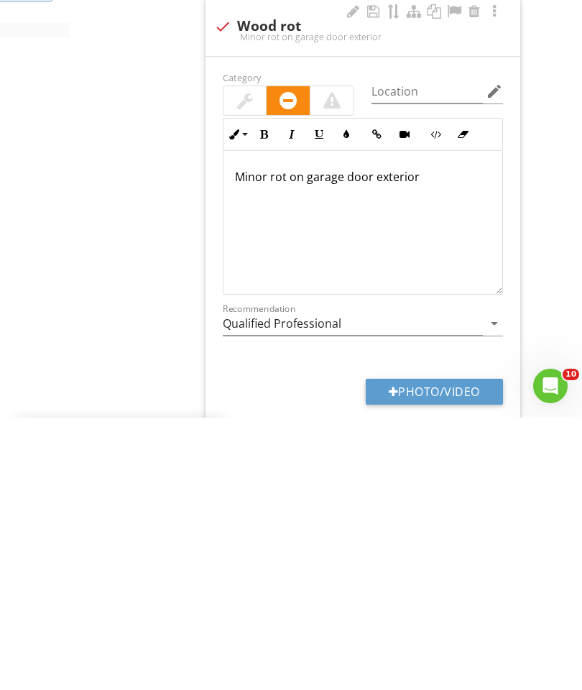
click at [443, 651] on button "Photo/Video" at bounding box center [434, 664] width 137 height 26
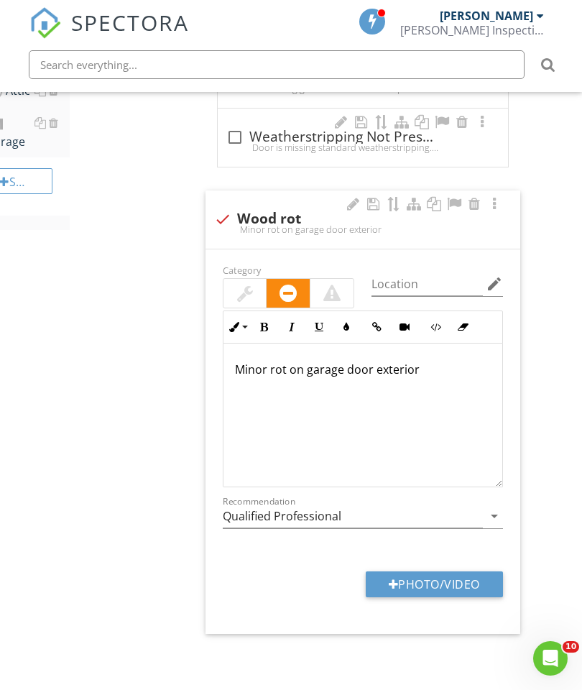
type input "C:\fakepath\image.jpg"
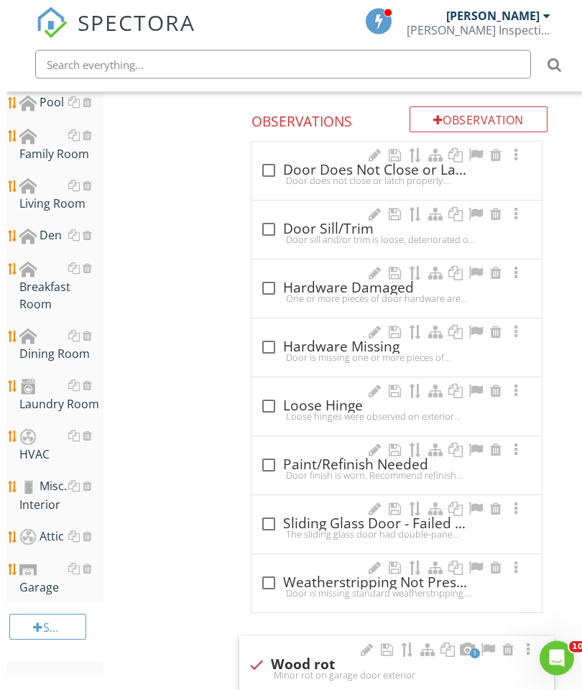
scroll to position [1059, 0]
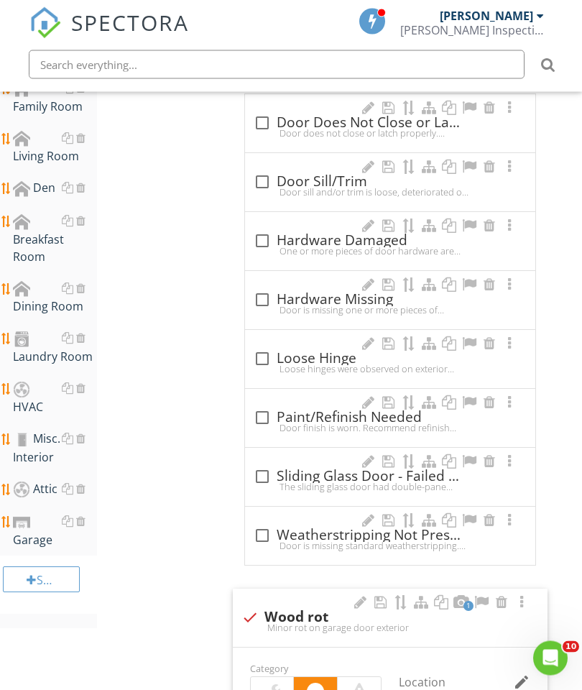
click at [59, 343] on div "Laundry Room" at bounding box center [55, 348] width 84 height 36
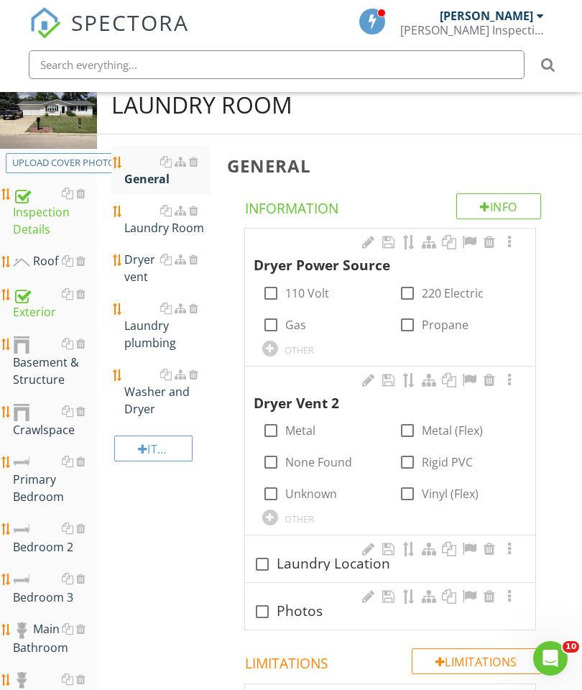
scroll to position [147, 0]
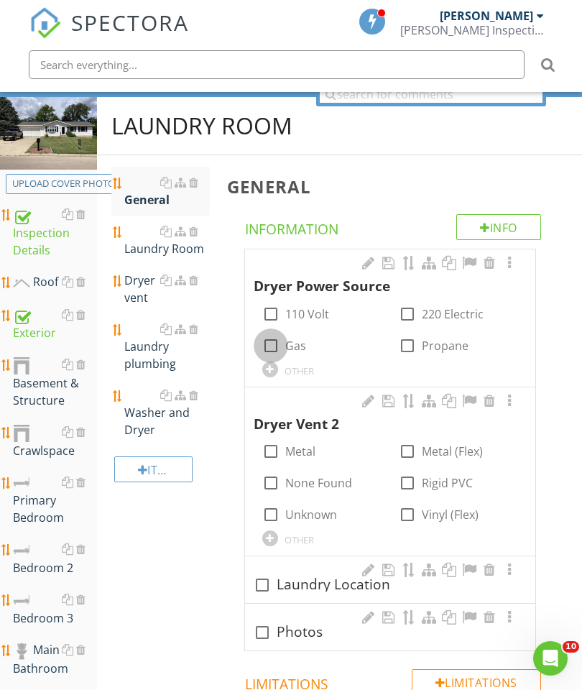
click at [267, 354] on div at bounding box center [271, 345] width 24 height 24
checkbox input "true"
click at [516, 266] on div at bounding box center [509, 263] width 17 height 14
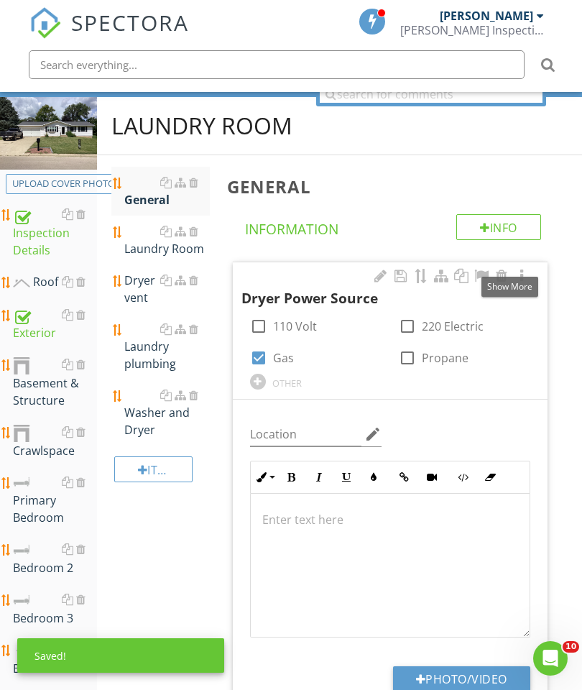
scroll to position [288, 0]
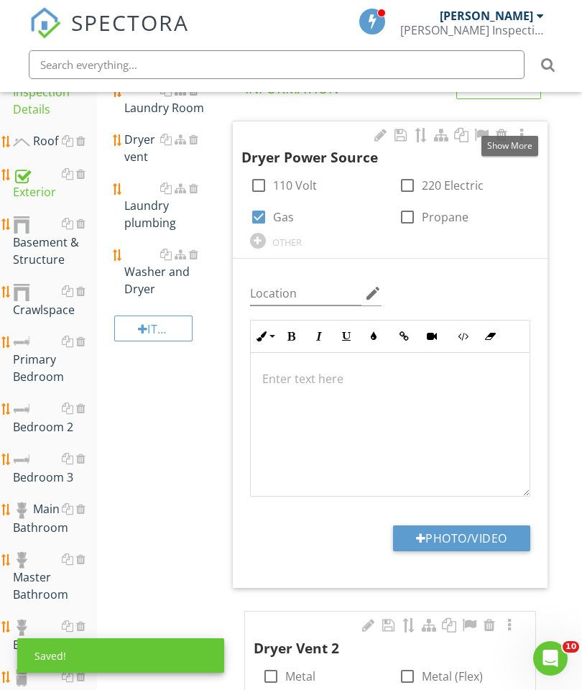
click at [458, 542] on button "Photo/Video" at bounding box center [461, 538] width 137 height 26
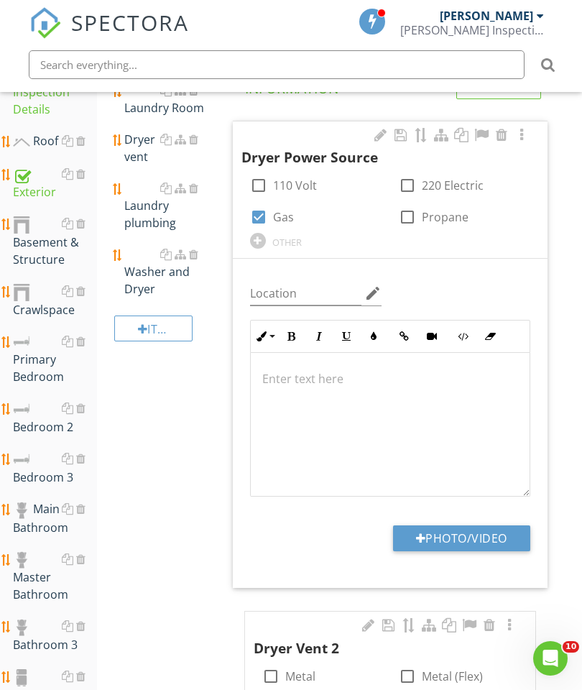
type input "C:\fakepath\image.jpg"
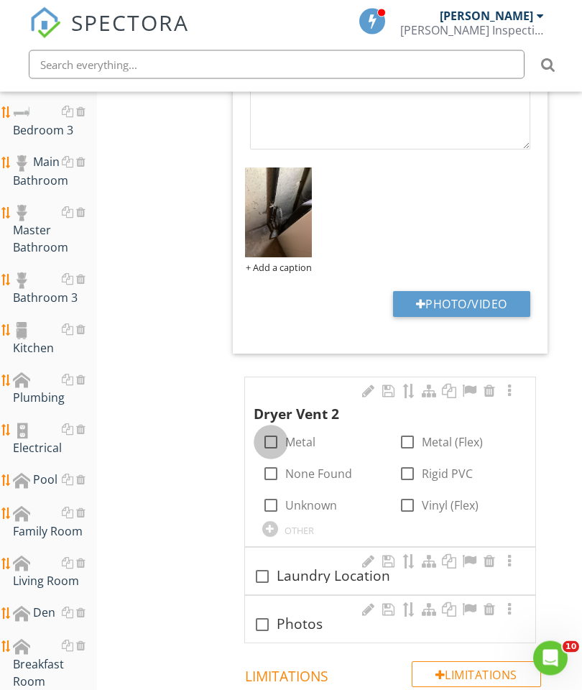
scroll to position [635, 0]
click at [274, 443] on div at bounding box center [271, 442] width 24 height 24
checkbox input "true"
click at [512, 389] on div at bounding box center [509, 391] width 17 height 14
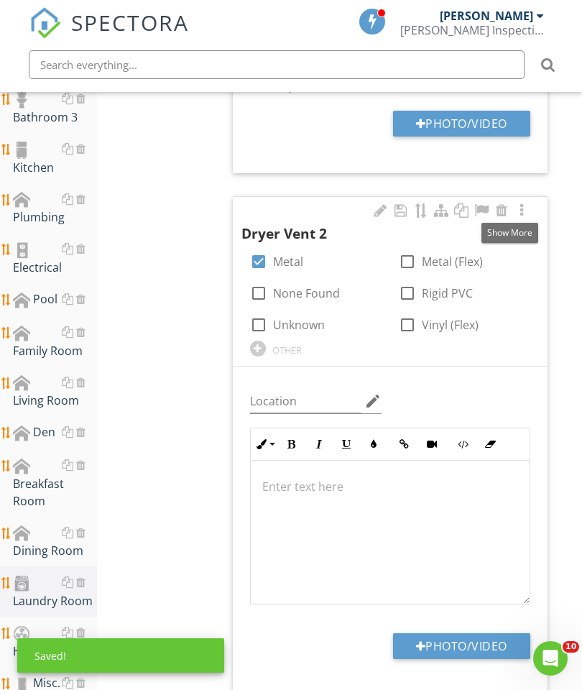
scroll to position [825, 0]
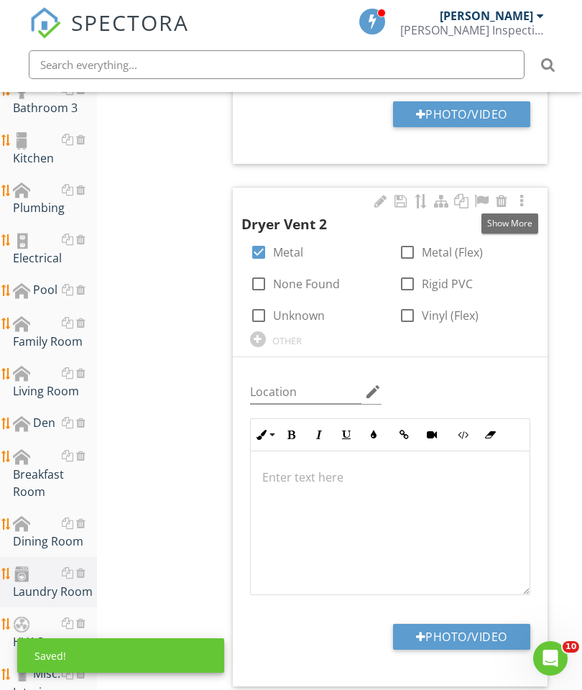
click at [468, 637] on button "Photo/Video" at bounding box center [461, 637] width 137 height 26
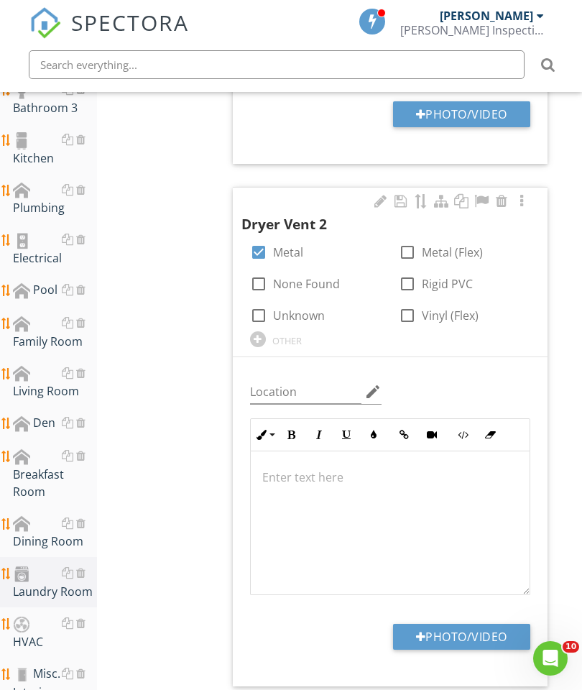
type input "C:\fakepath\image.jpg"
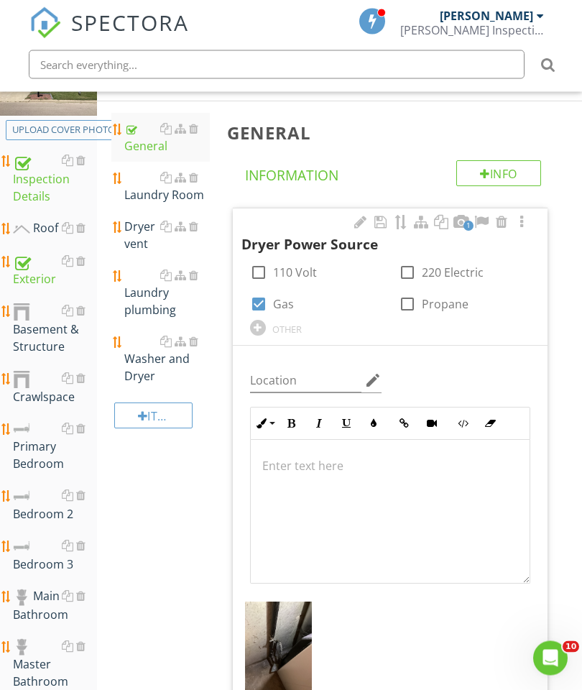
click at [148, 361] on div "Washer and Dryer" at bounding box center [167, 359] width 86 height 52
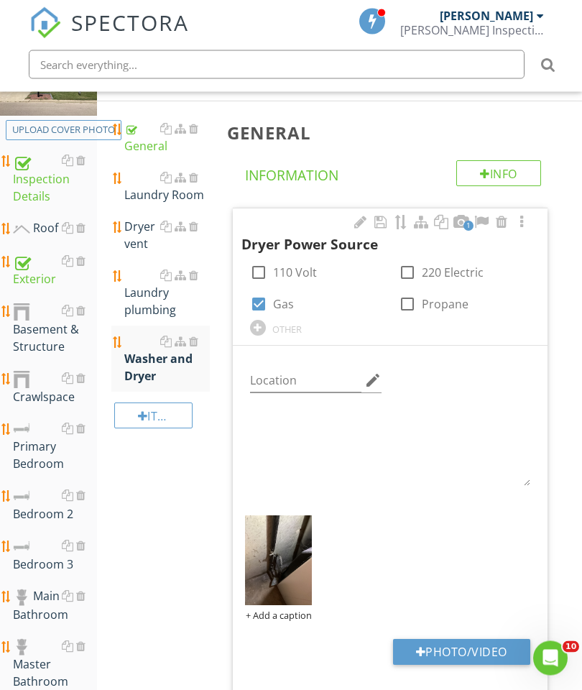
scroll to position [201, 0]
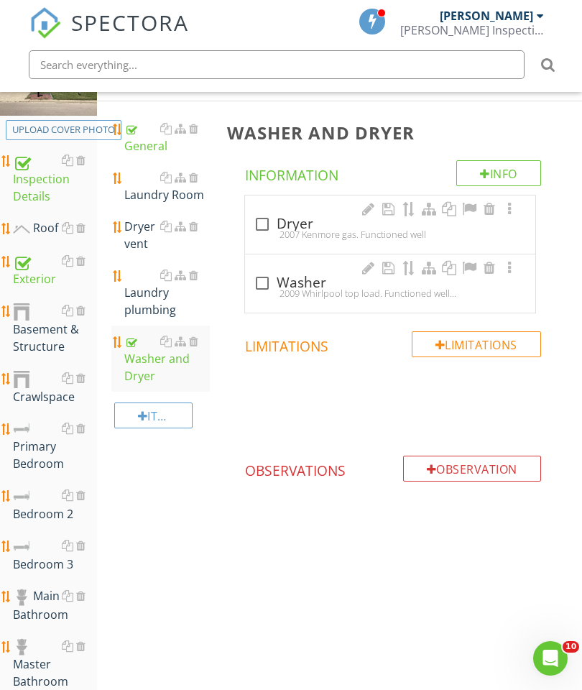
click at [263, 282] on div at bounding box center [262, 283] width 24 height 24
checkbox input "true"
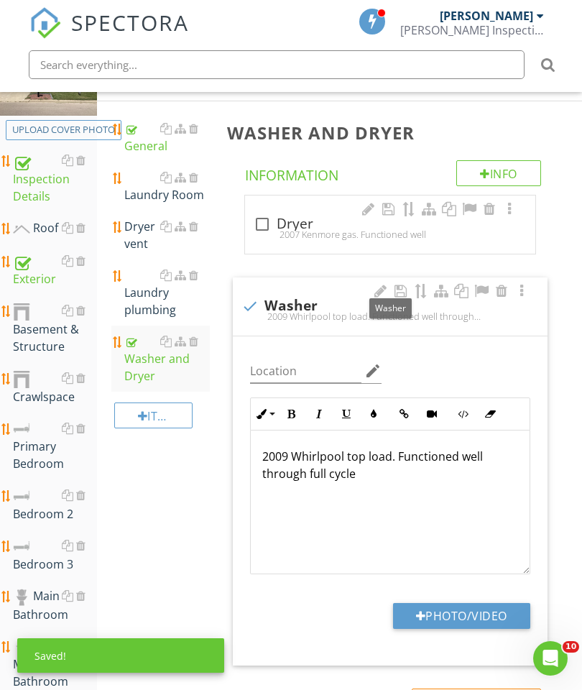
click at [343, 450] on p "2009 Whirlpool top load. Functioned well through full cycle" at bounding box center [390, 465] width 256 height 34
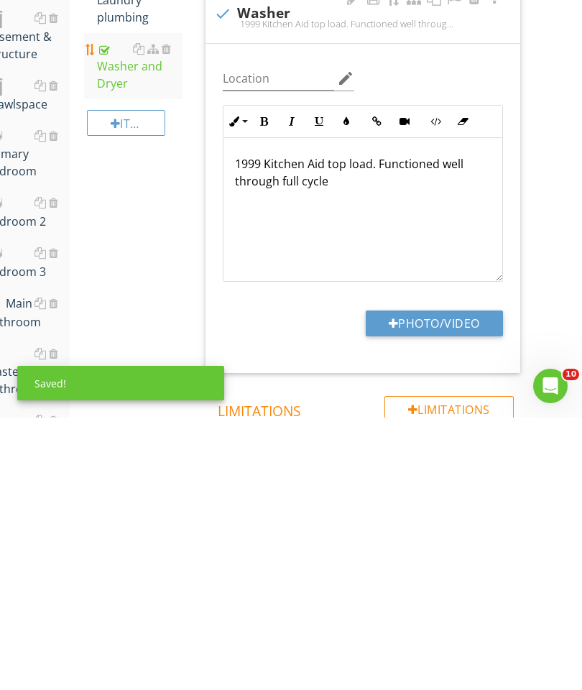
click at [447, 583] on button "Photo/Video" at bounding box center [434, 596] width 137 height 26
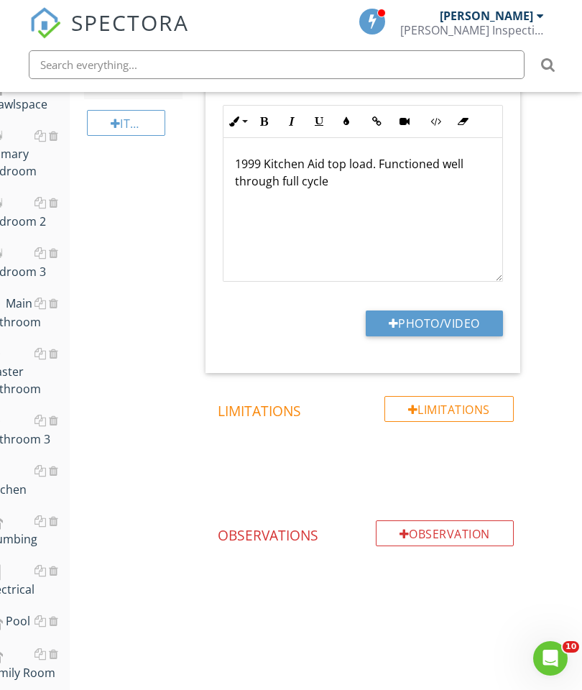
type input "C:\fakepath\image.jpg"
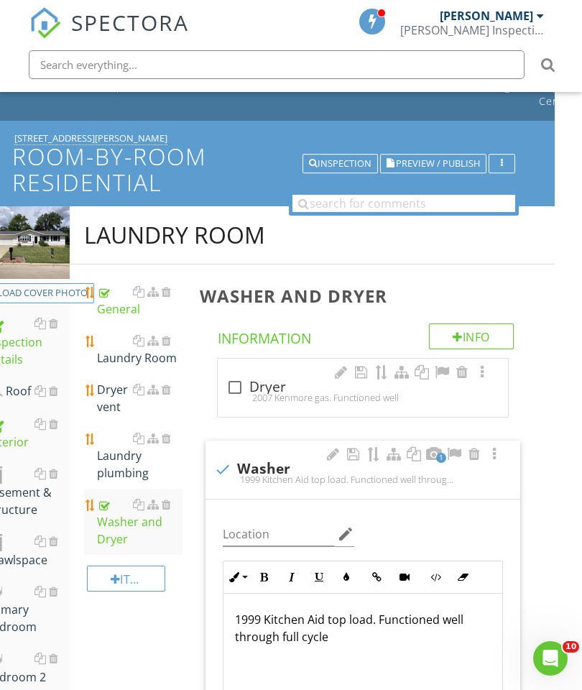
scroll to position [22, 27]
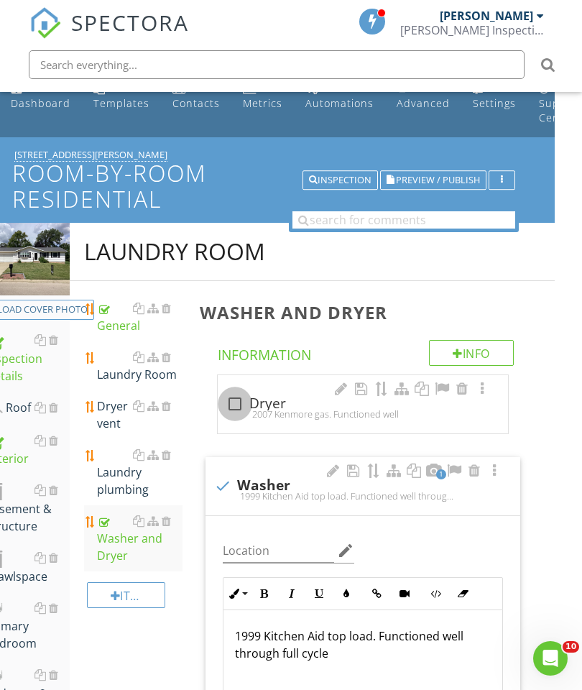
click at [225, 403] on div at bounding box center [235, 404] width 24 height 24
checkbox input "true"
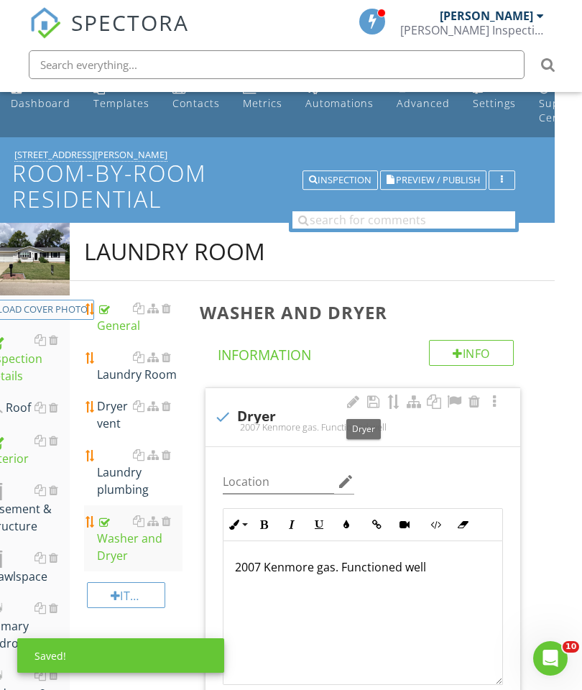
click at [306, 565] on p "2007 Kenmore gas. Functioned well" at bounding box center [363, 566] width 256 height 17
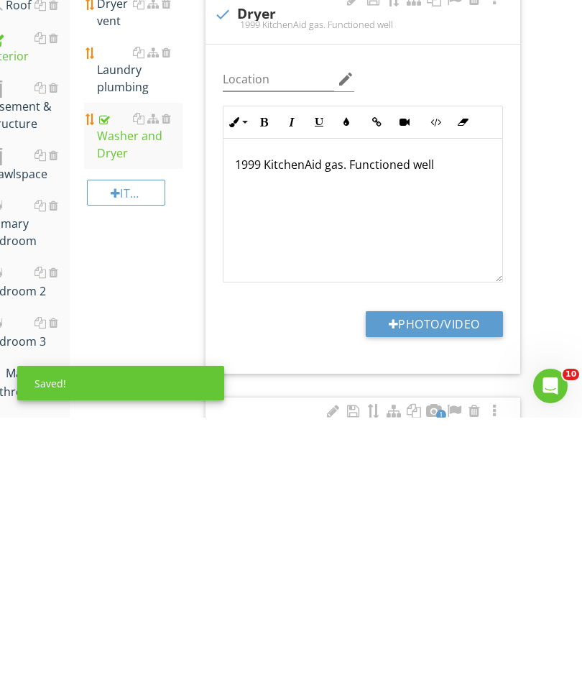
click at [443, 583] on button "Photo/Video" at bounding box center [434, 596] width 137 height 26
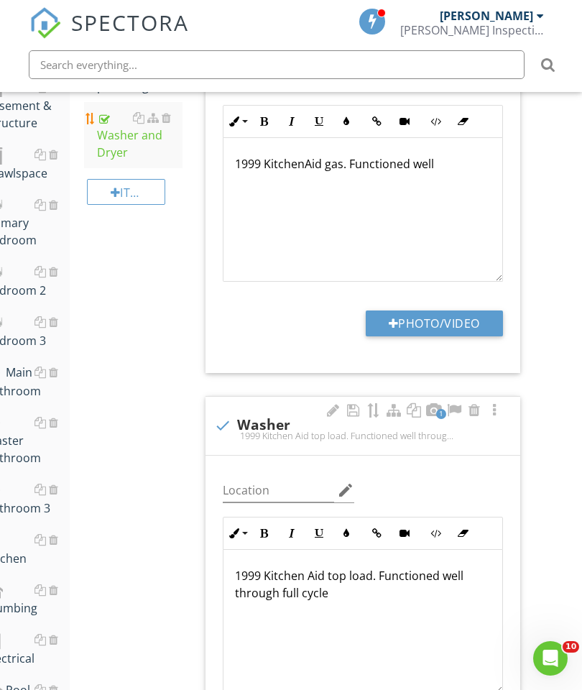
type input "C:\fakepath\image.jpg"
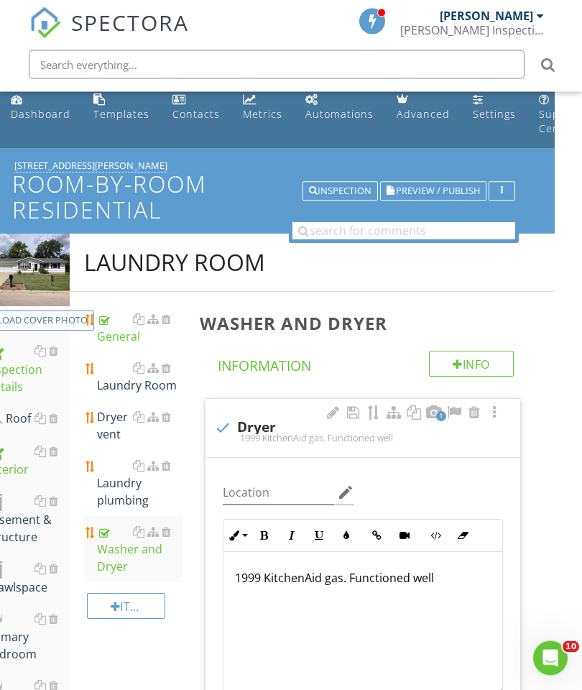
scroll to position [12, 27]
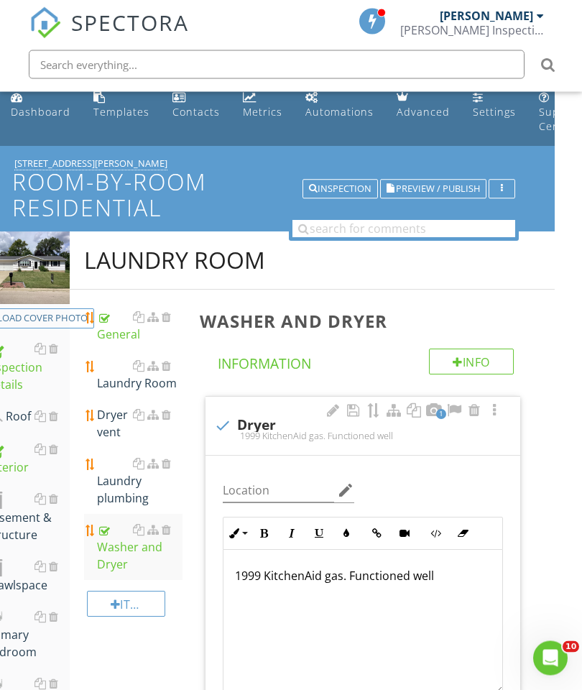
click at [170, 364] on div at bounding box center [166, 366] width 9 height 11
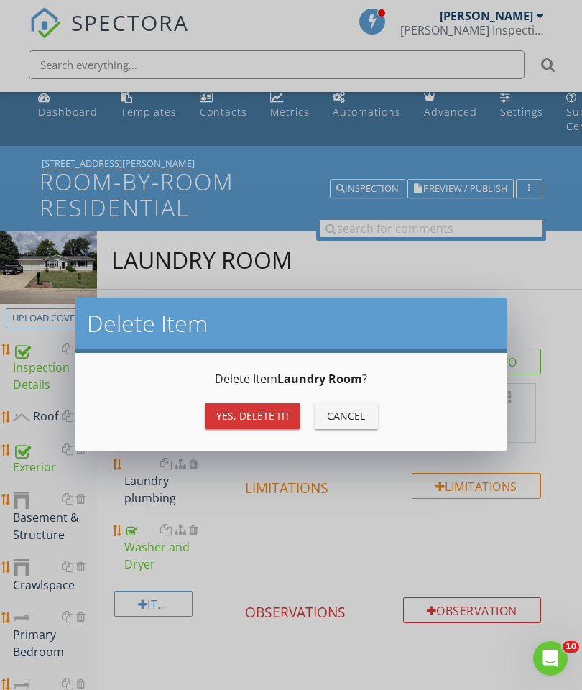
click at [250, 415] on div "Yes, Delete it!" at bounding box center [252, 415] width 73 height 15
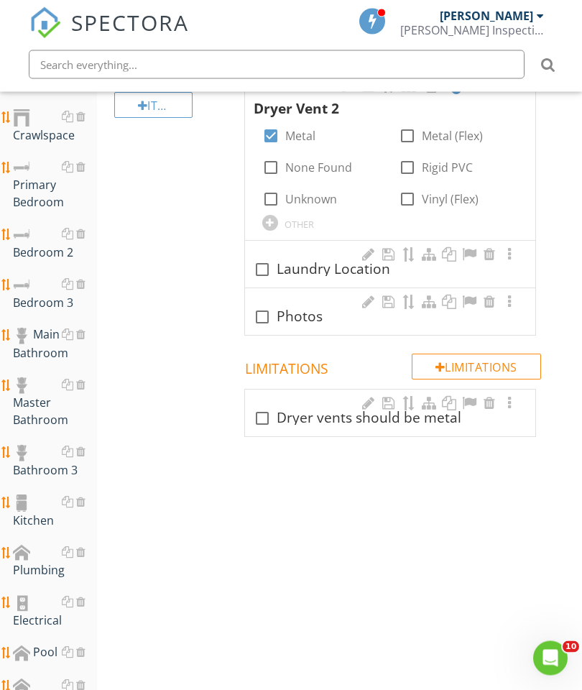
scroll to position [481, 0]
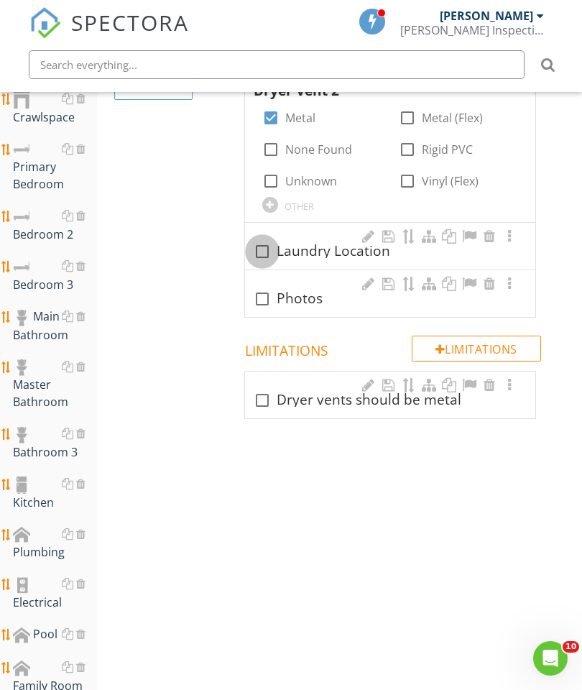
click at [264, 249] on div at bounding box center [262, 251] width 24 height 24
checkbox input "true"
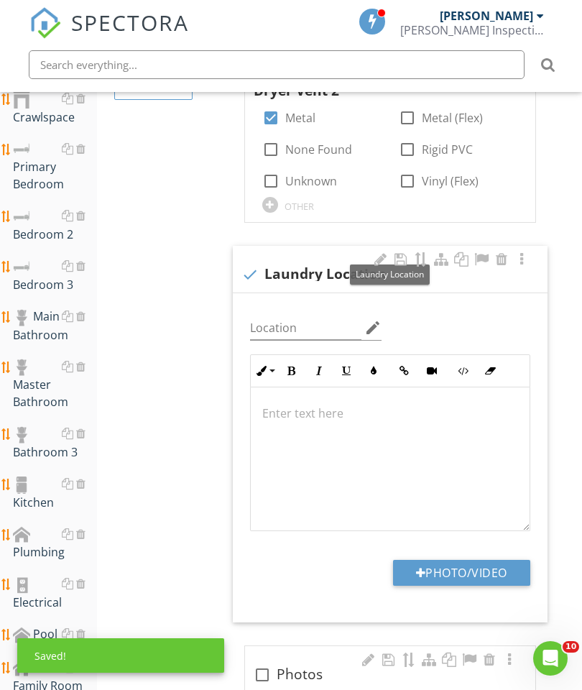
click at [443, 570] on button "Photo/Video" at bounding box center [461, 573] width 137 height 26
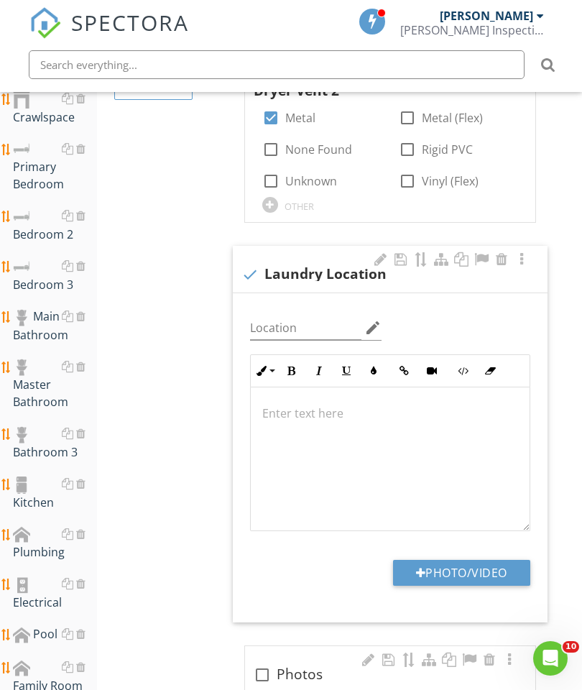
type input "C:\fakepath\image.jpg"
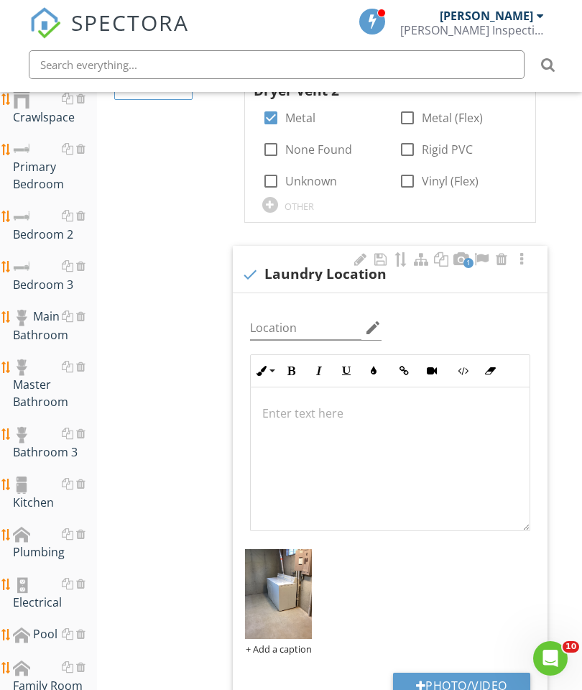
click at [312, 415] on p at bounding box center [390, 413] width 256 height 17
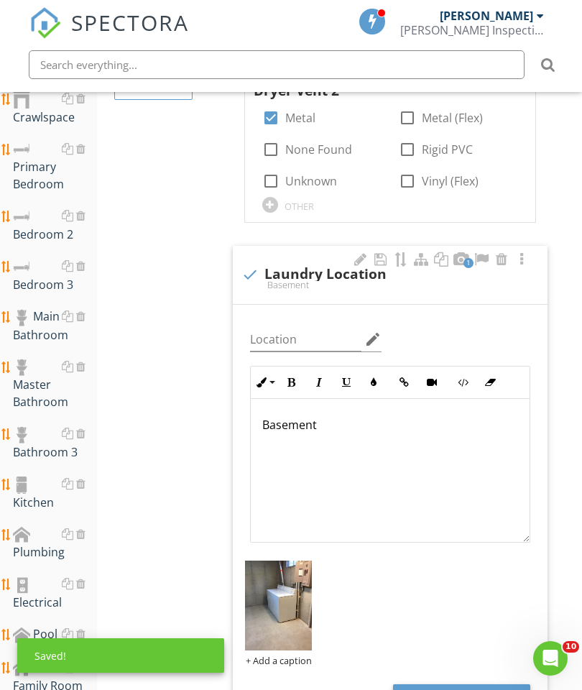
click at [190, 398] on div "Laundry Room General Dryer vent Laundry plumbing Washer and Dryer Item General …" at bounding box center [339, 371] width 485 height 1214
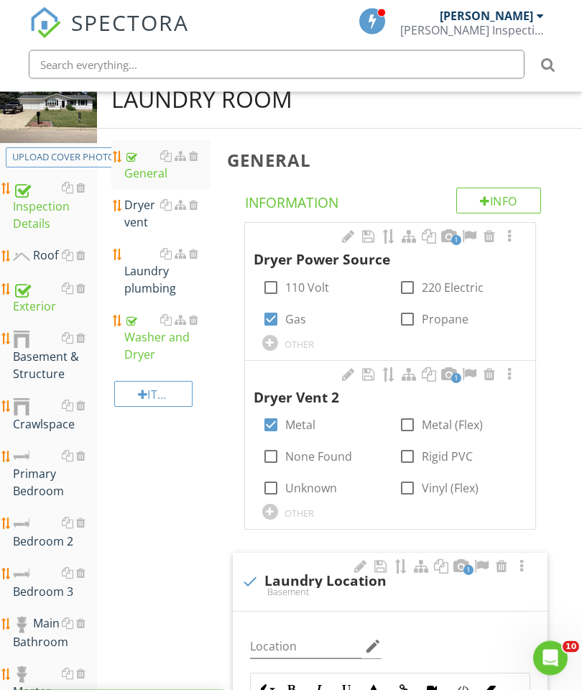
scroll to position [174, 0]
click at [147, 272] on div "Laundry plumbing" at bounding box center [167, 271] width 86 height 52
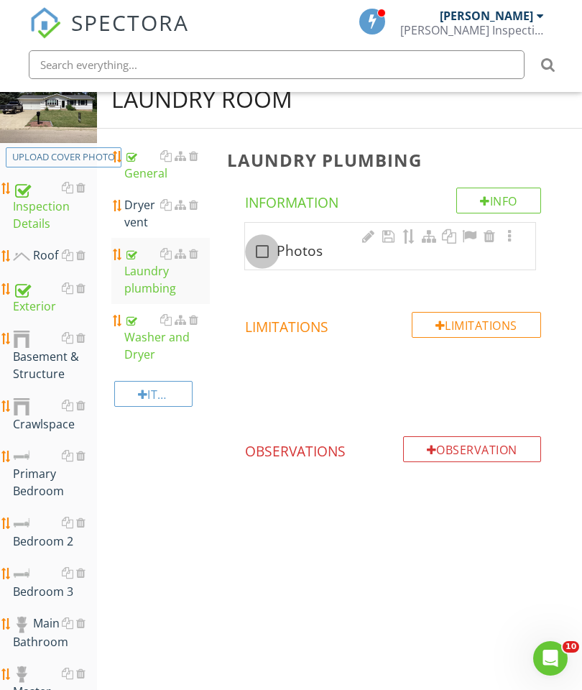
click at [266, 256] on div at bounding box center [262, 251] width 24 height 24
checkbox input "true"
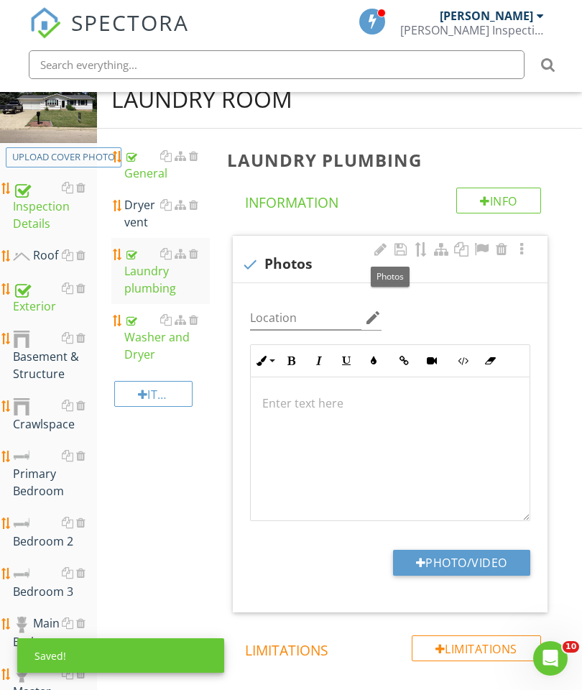
click at [468, 555] on button "Photo/Video" at bounding box center [461, 563] width 137 height 26
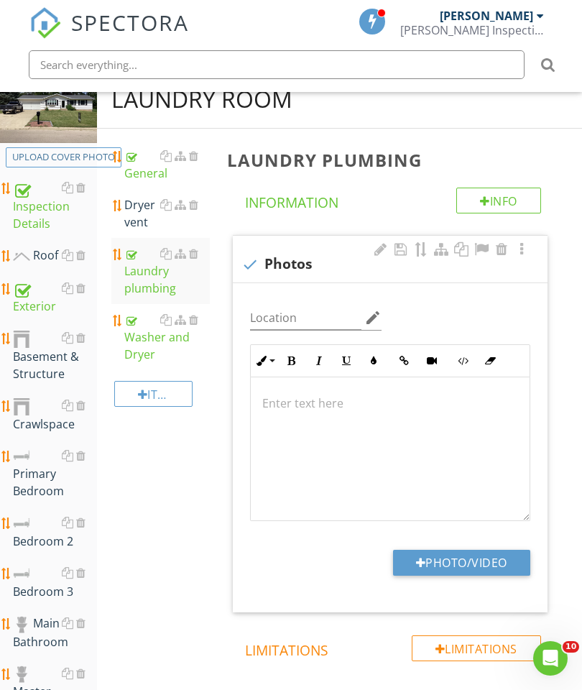
type input "C:\fakepath\image.jpg"
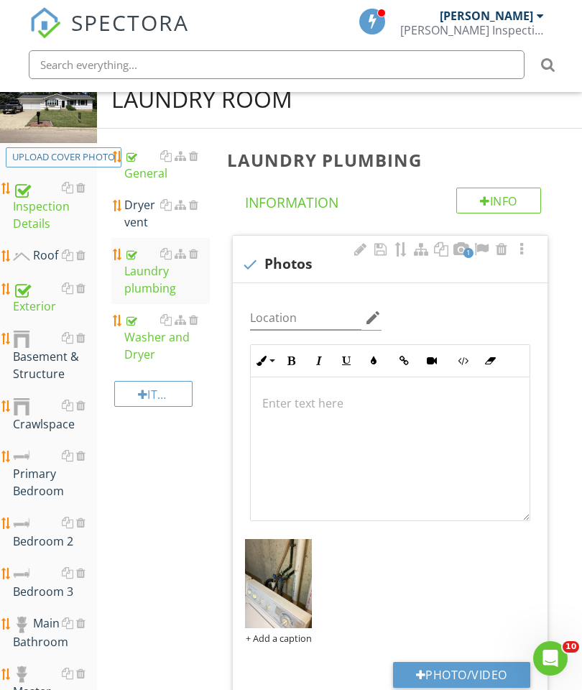
click at [193, 205] on div at bounding box center [193, 204] width 9 height 11
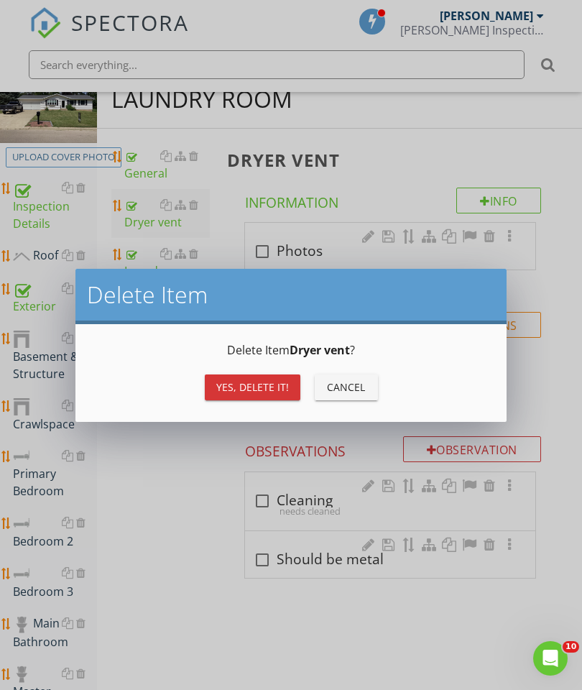
click at [249, 387] on div "Yes, Delete it!" at bounding box center [252, 386] width 73 height 15
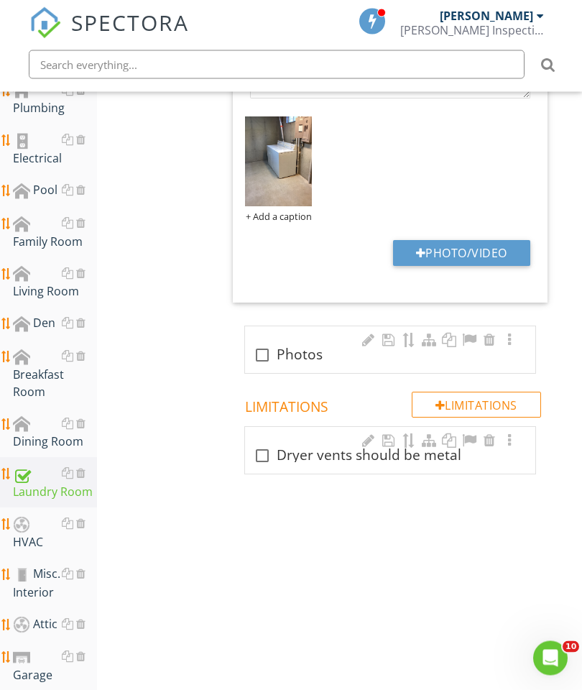
scroll to position [940, 0]
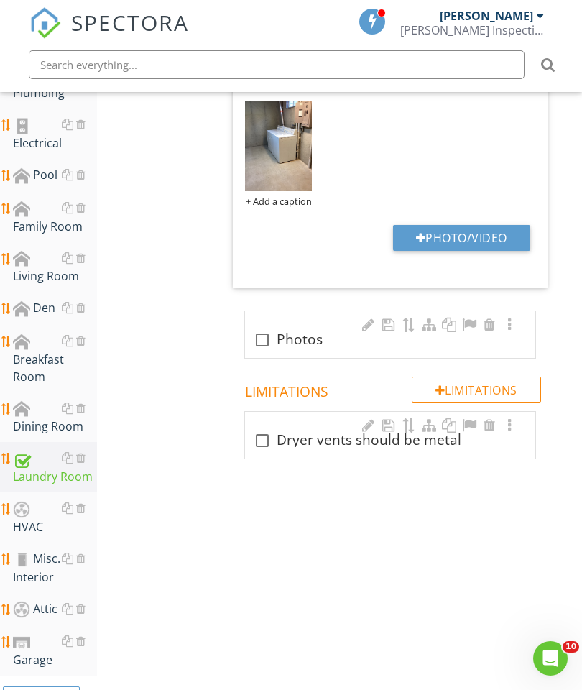
click at [27, 131] on div at bounding box center [21, 125] width 17 height 17
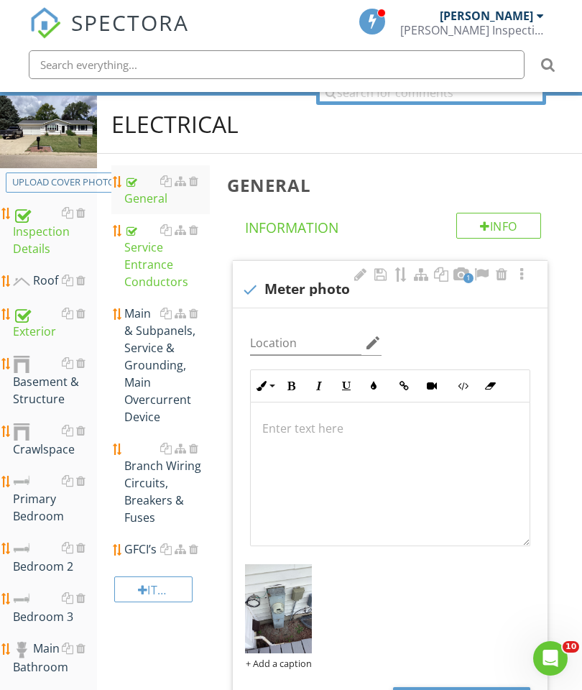
scroll to position [136, 0]
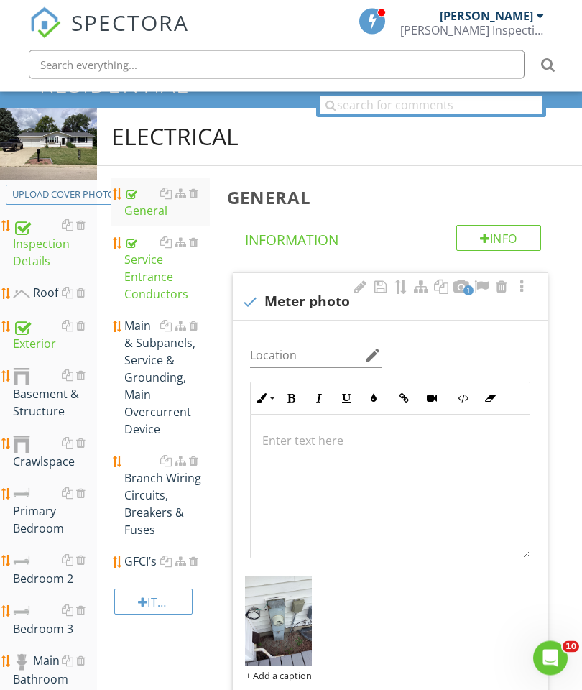
click at [144, 357] on div "Main & Subpanels, Service & Grounding, Main Overcurrent Device" at bounding box center [167, 378] width 86 height 121
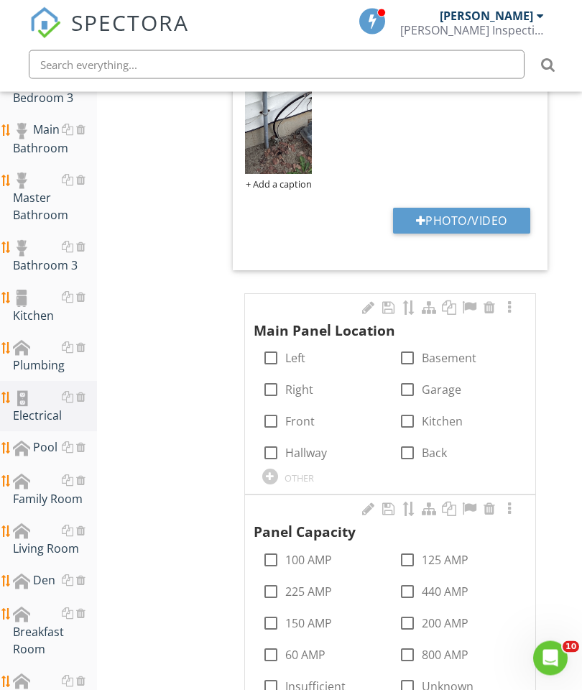
scroll to position [667, 0]
click at [406, 350] on div at bounding box center [407, 358] width 24 height 24
checkbox input "true"
click at [514, 309] on div at bounding box center [509, 307] width 17 height 14
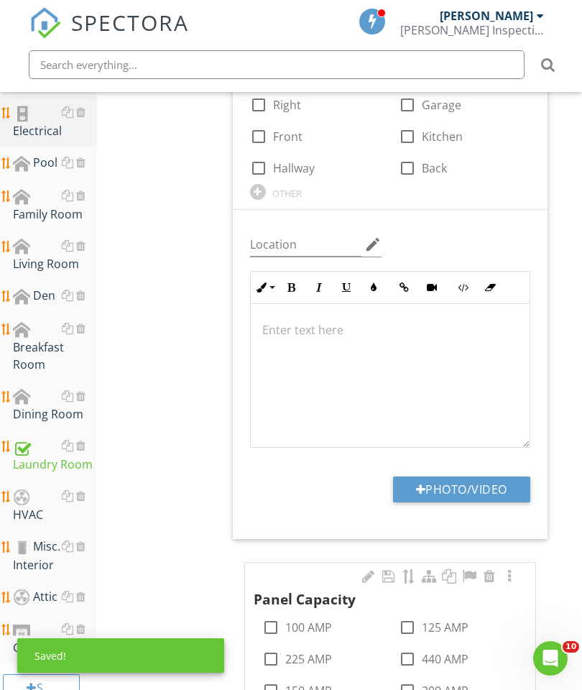
scroll to position [949, 0]
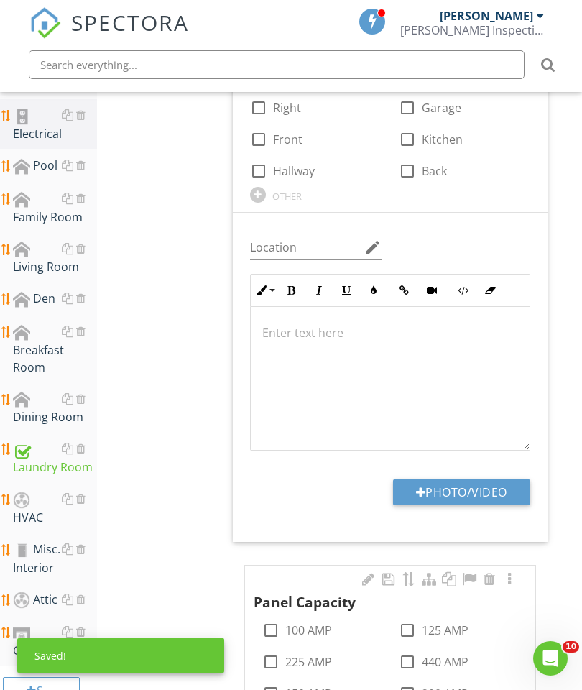
click at [464, 493] on button "Photo/Video" at bounding box center [461, 492] width 137 height 26
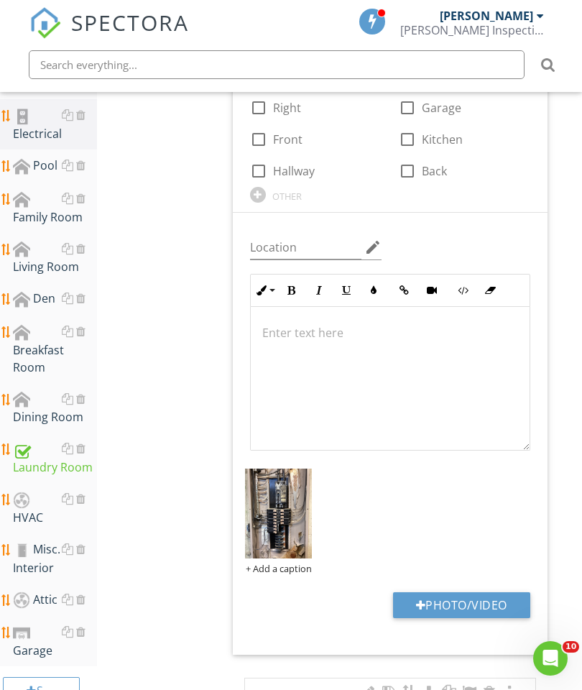
click at [468, 610] on button "Photo/Video" at bounding box center [461, 605] width 137 height 26
type input "C:\fakepath\image.jpg"
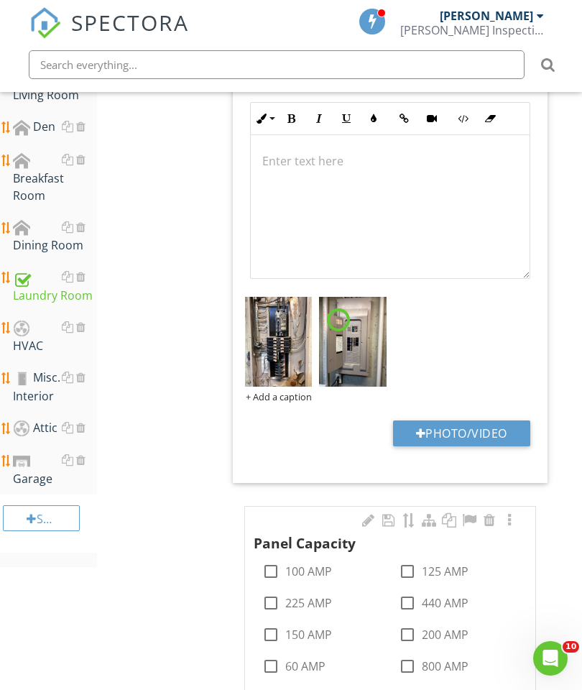
scroll to position [1160, 0]
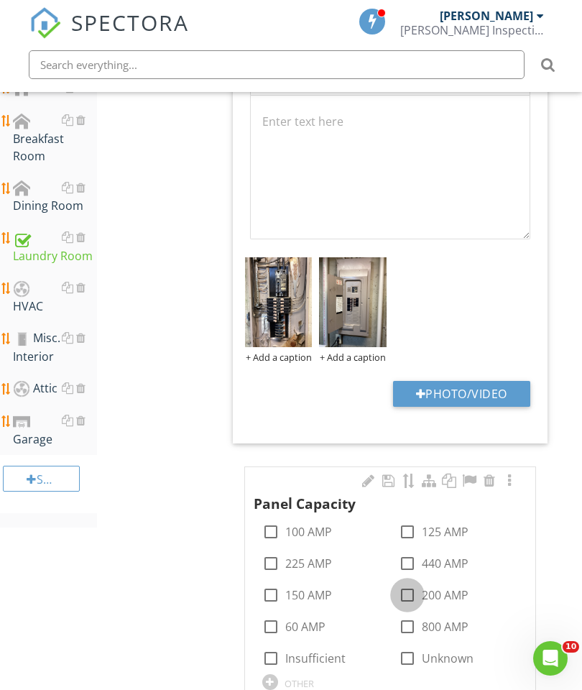
click at [409, 596] on div at bounding box center [407, 595] width 24 height 24
checkbox input "true"
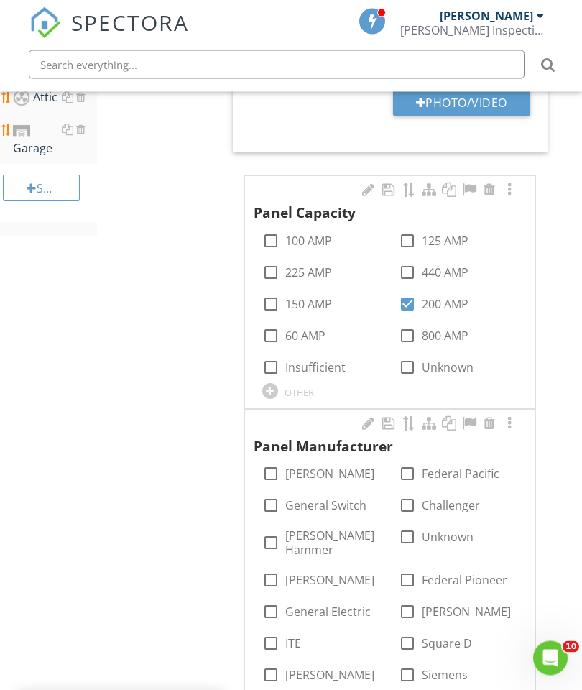
scroll to position [1451, 0]
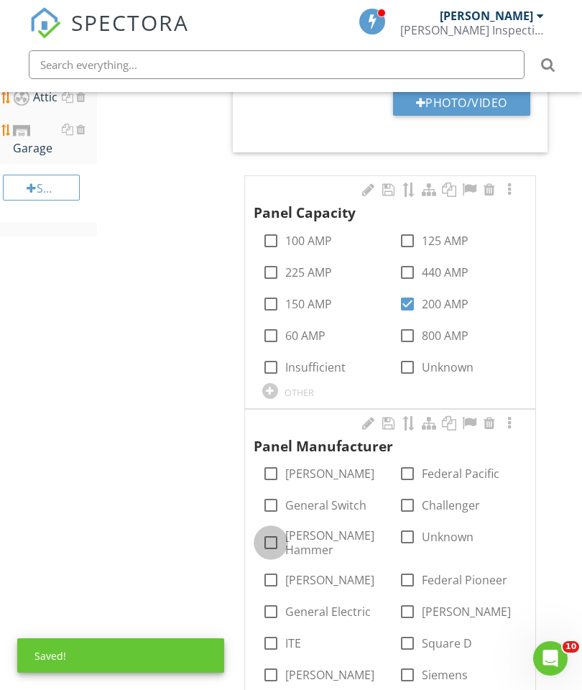
click at [264, 530] on div at bounding box center [271, 542] width 24 height 24
checkbox input "true"
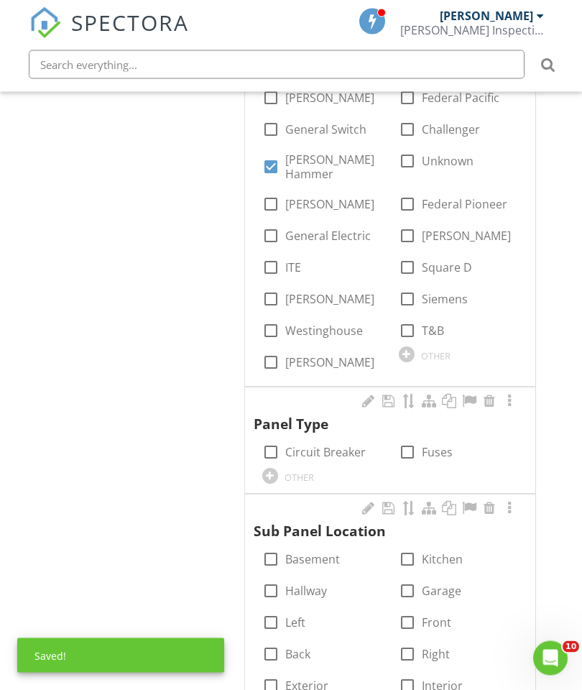
scroll to position [1827, 0]
click at [268, 440] on div at bounding box center [271, 452] width 24 height 24
checkbox input "true"
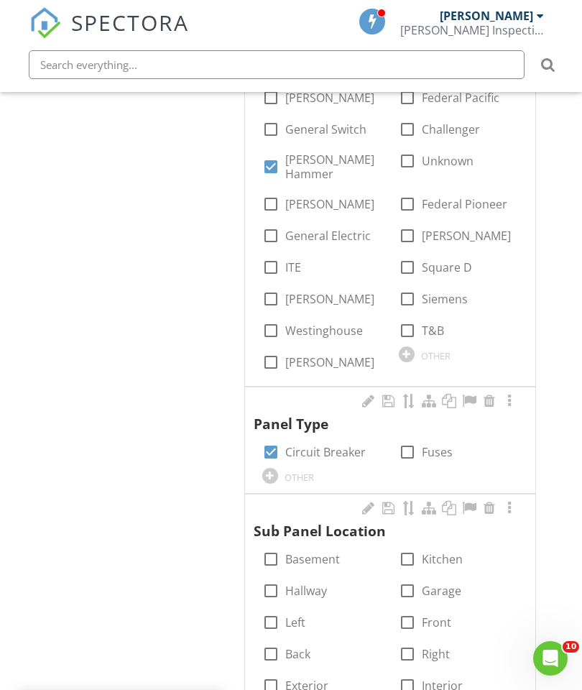
click at [491, 501] on div at bounding box center [489, 508] width 17 height 14
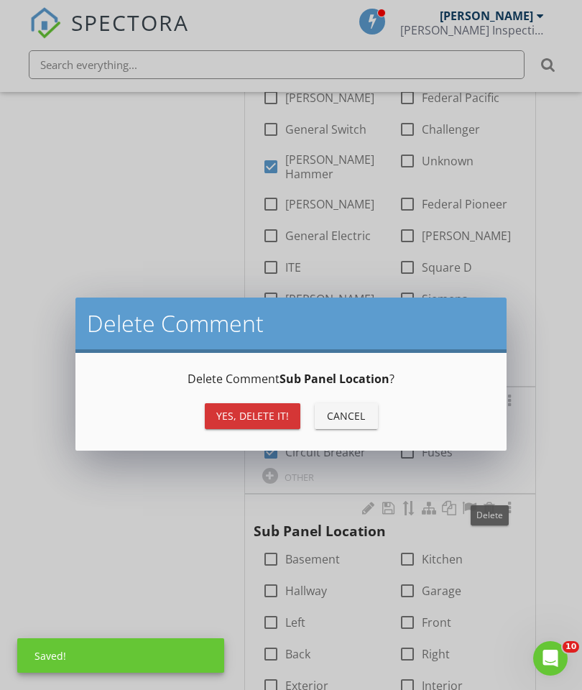
click at [238, 420] on div "Yes, Delete it!" at bounding box center [252, 415] width 73 height 15
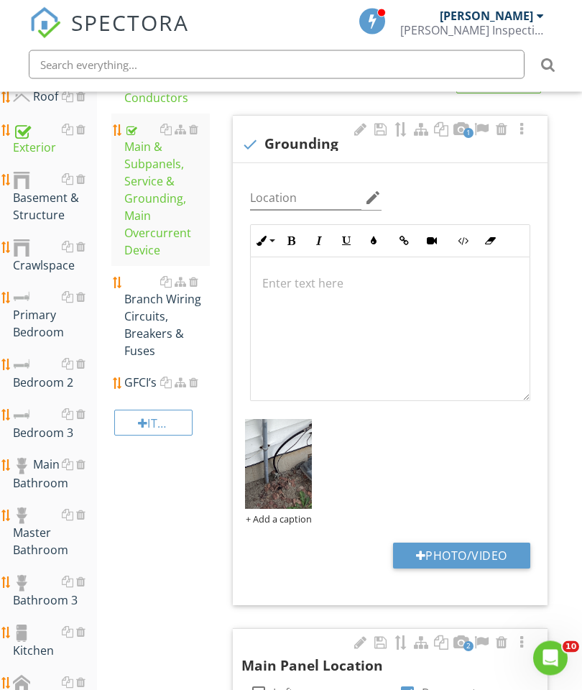
scroll to position [325, 0]
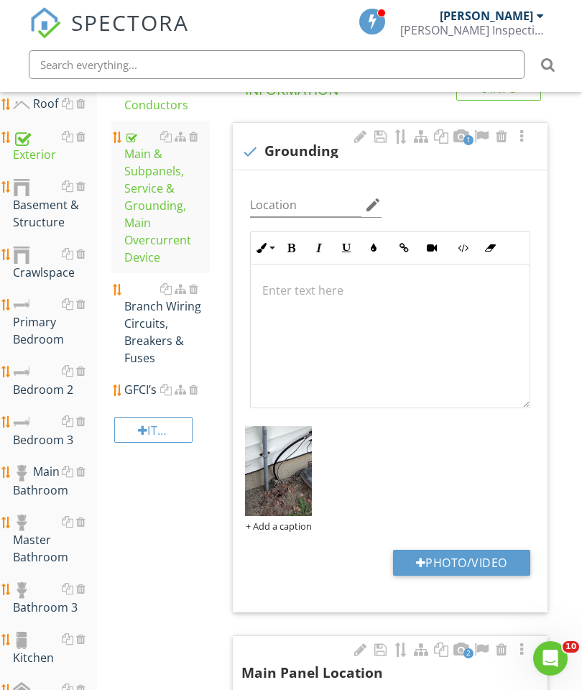
click at [144, 335] on div "Branch Wiring Circuits, Breakers & Fuses" at bounding box center [167, 323] width 86 height 86
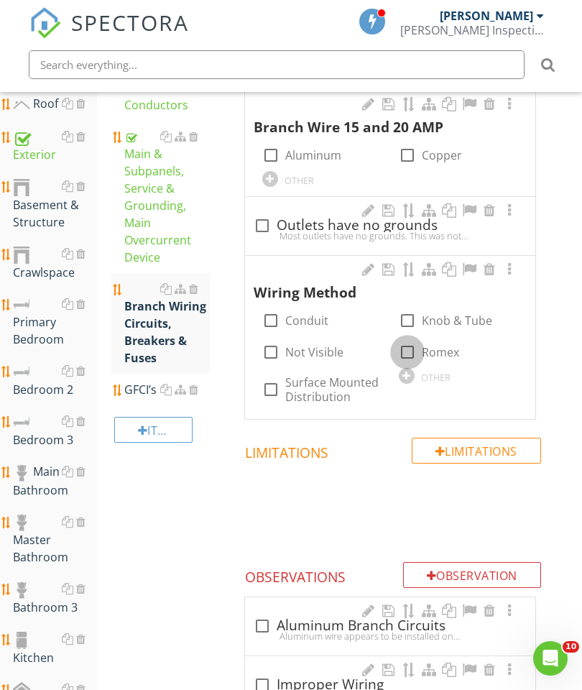
click at [405, 345] on div at bounding box center [407, 352] width 24 height 24
checkbox input "true"
click at [507, 269] on div at bounding box center [509, 269] width 17 height 14
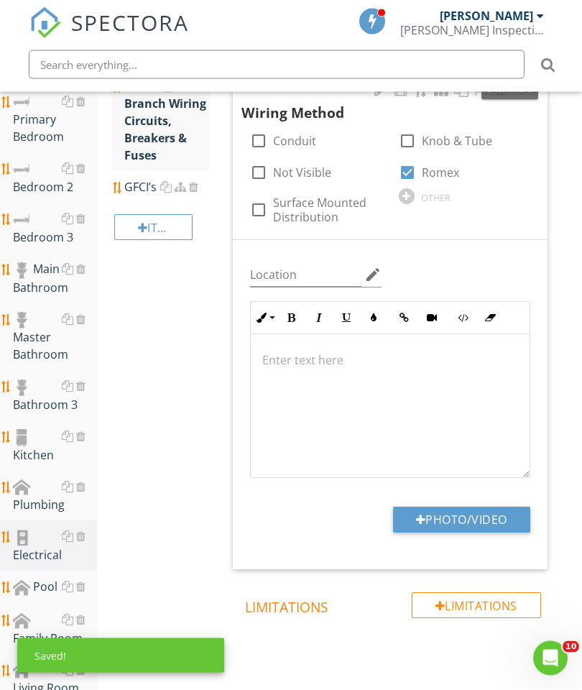
scroll to position [537, 0]
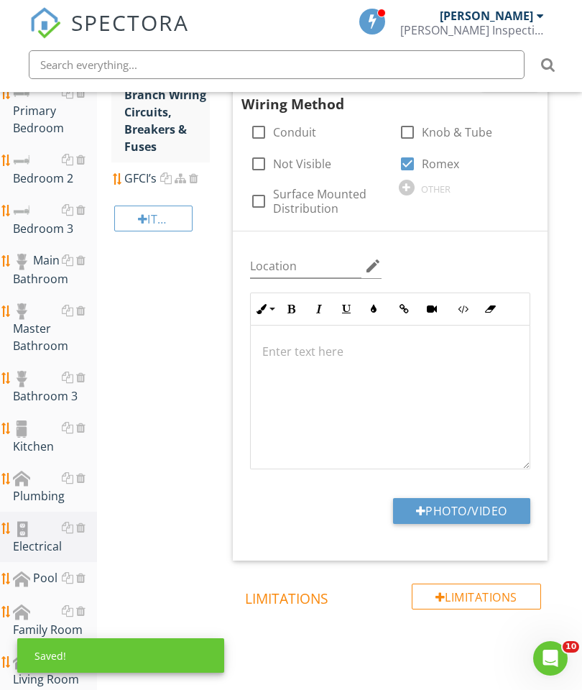
click at [470, 508] on button "Photo/Video" at bounding box center [461, 511] width 137 height 26
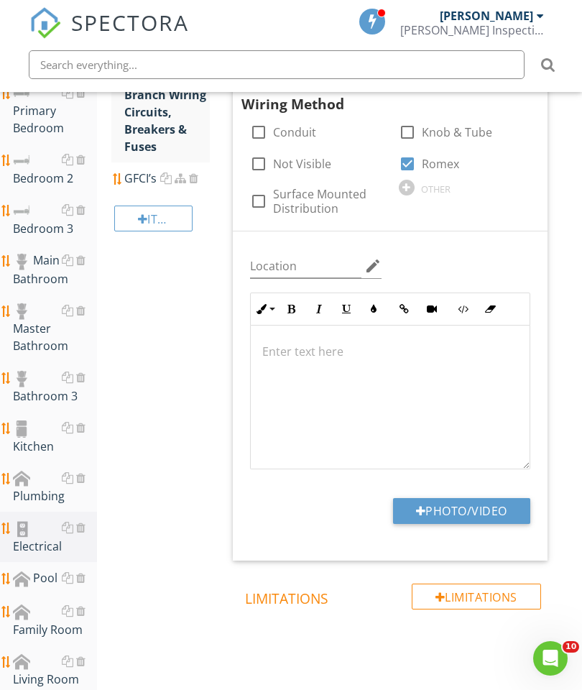
type input "C:\fakepath\image.jpg"
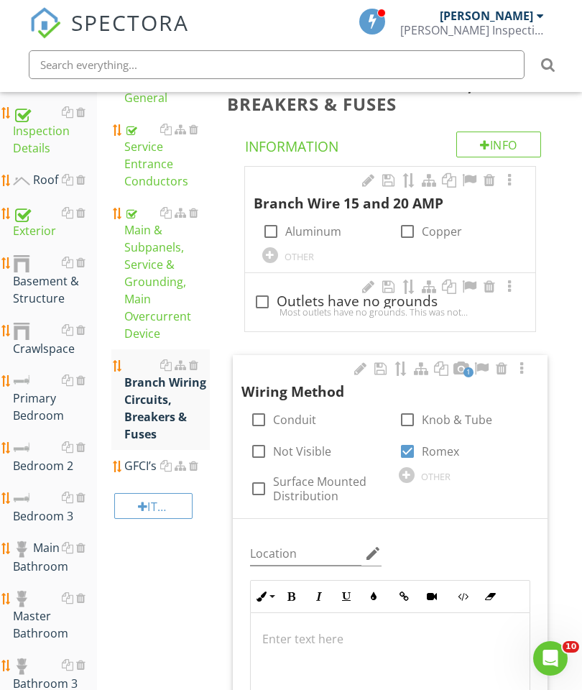
scroll to position [153, 0]
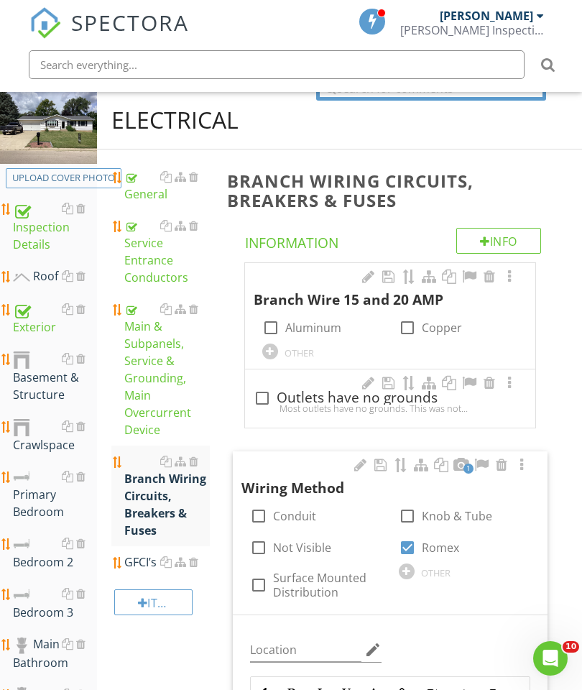
click at [405, 326] on div at bounding box center [407, 327] width 24 height 24
checkbox input "true"
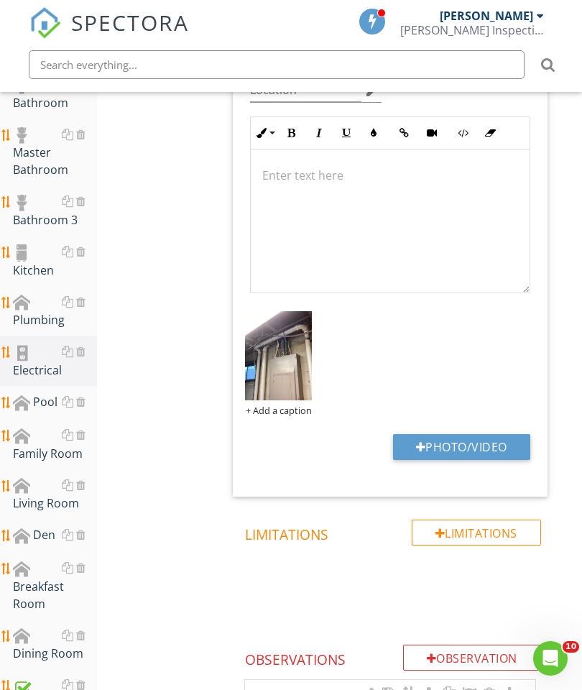
scroll to position [718, 0]
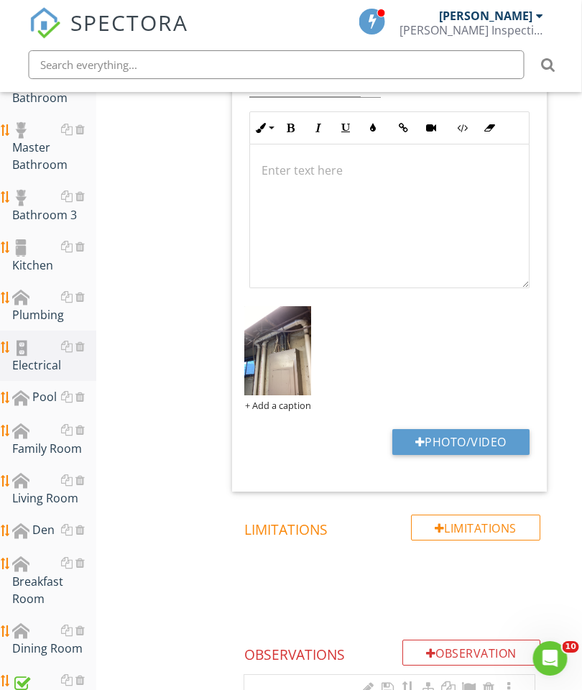
click at [37, 313] on div "Plumbing" at bounding box center [55, 306] width 84 height 36
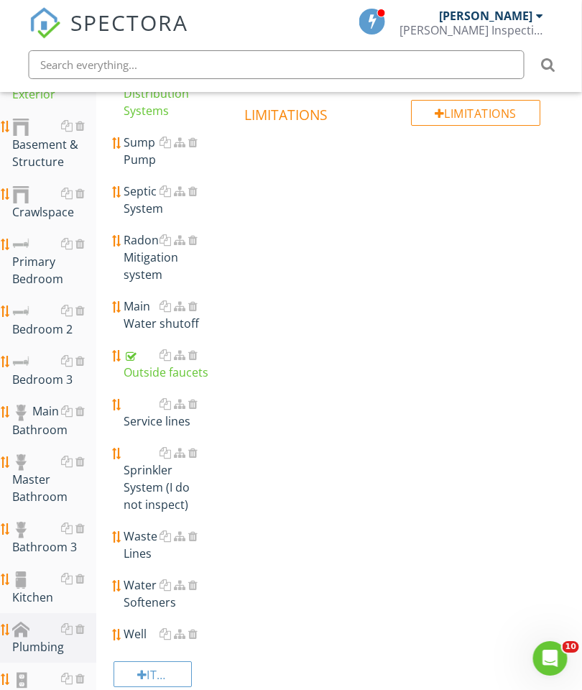
scroll to position [329, 0]
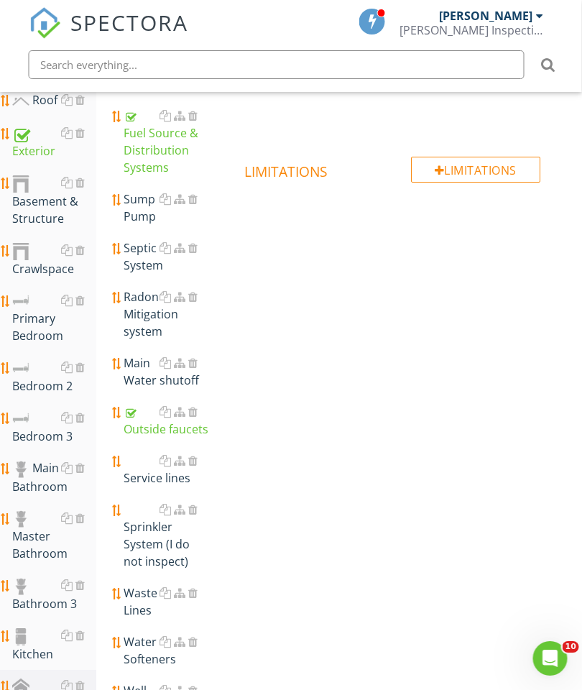
click at [145, 371] on div "Main Water shutoff" at bounding box center [167, 371] width 86 height 34
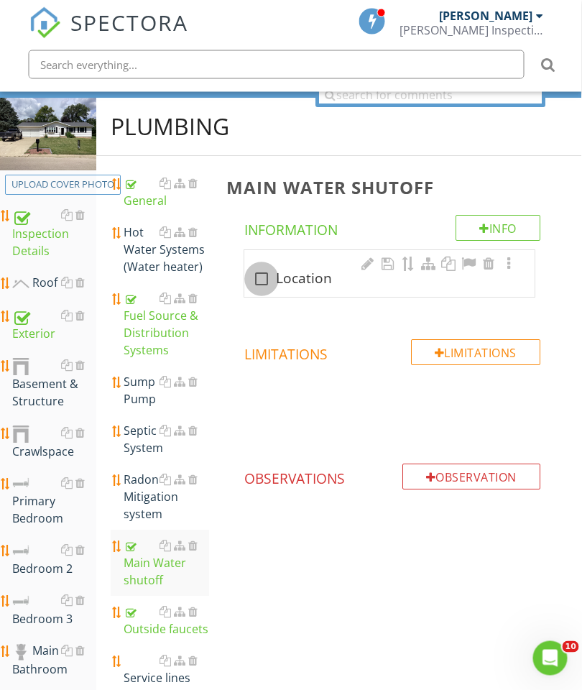
scroll to position [147, 1]
click at [264, 276] on div at bounding box center [261, 279] width 24 height 24
checkbox input "true"
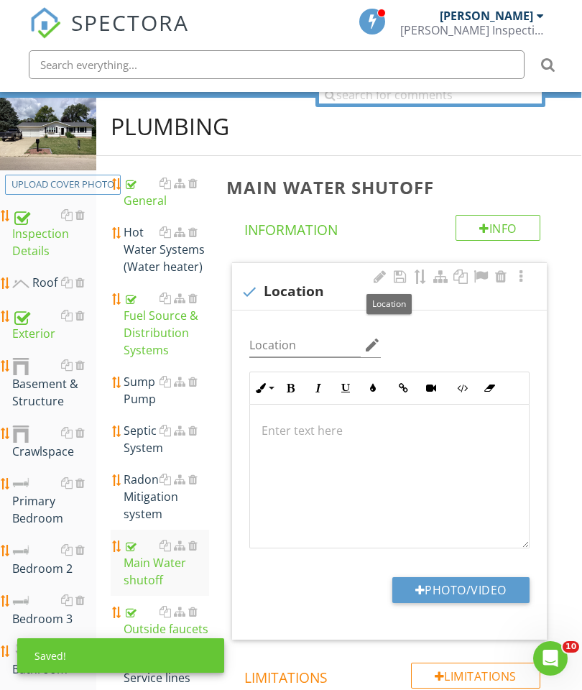
click at [468, 587] on button "Photo/Video" at bounding box center [460, 590] width 137 height 26
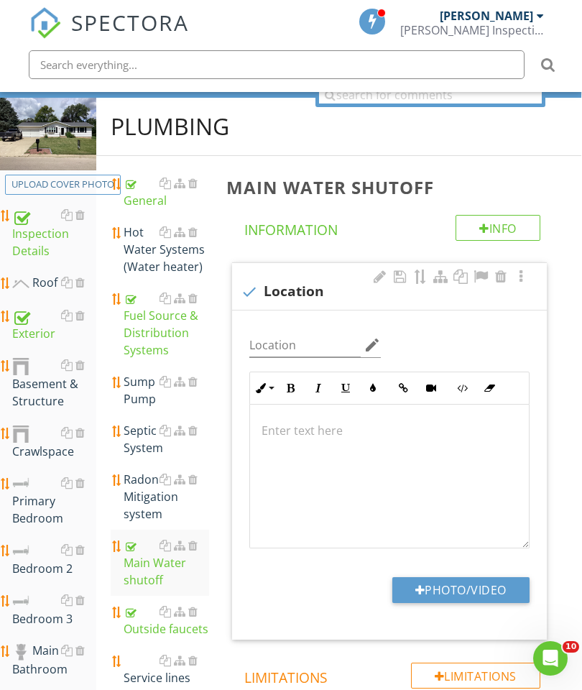
type input "C:\fakepath\image.jpg"
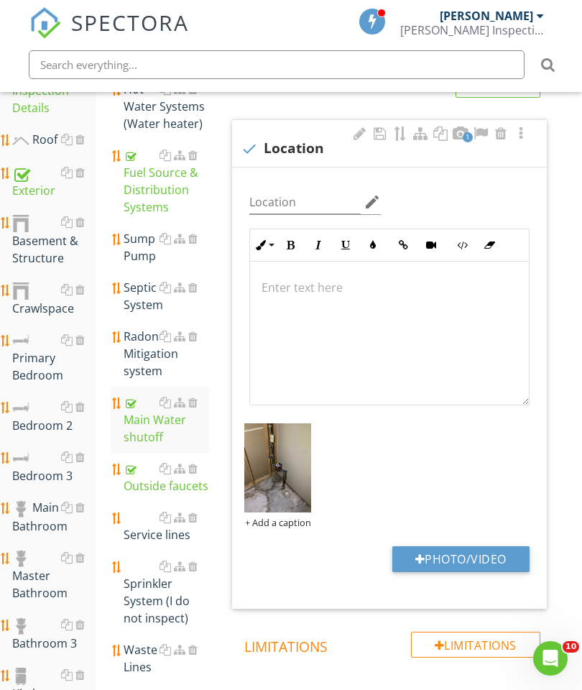
scroll to position [355, 1]
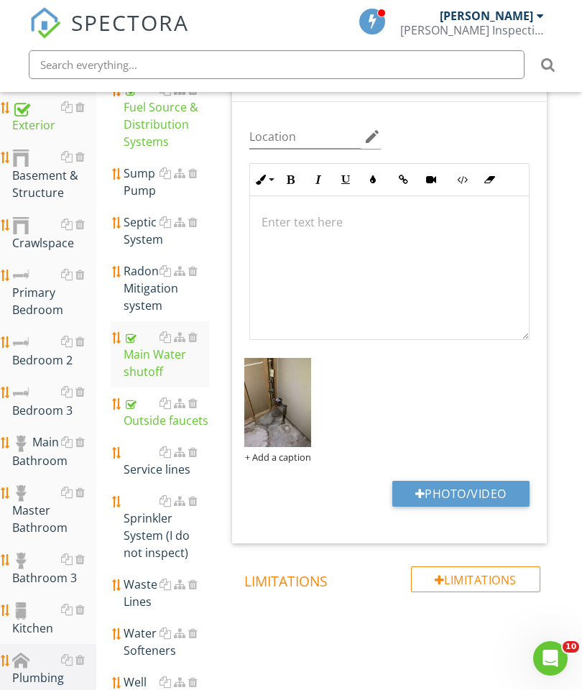
click at [152, 471] on div "Service lines" at bounding box center [167, 460] width 86 height 34
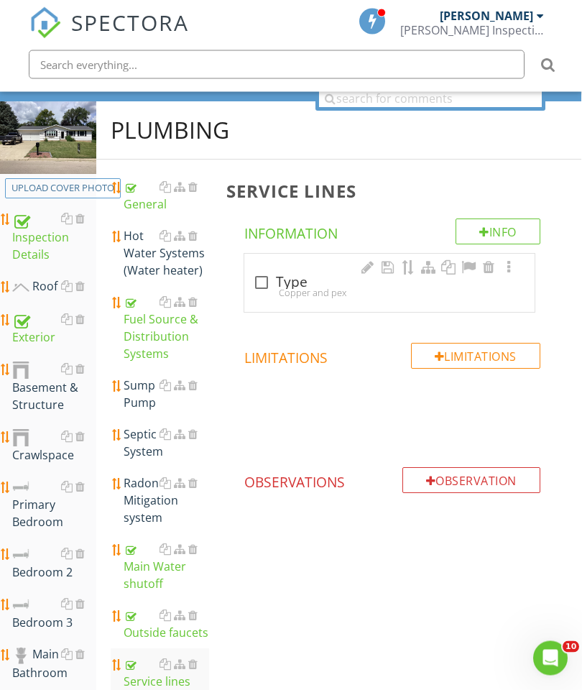
scroll to position [143, 1]
click at [267, 279] on div at bounding box center [261, 282] width 24 height 24
checkbox input "true"
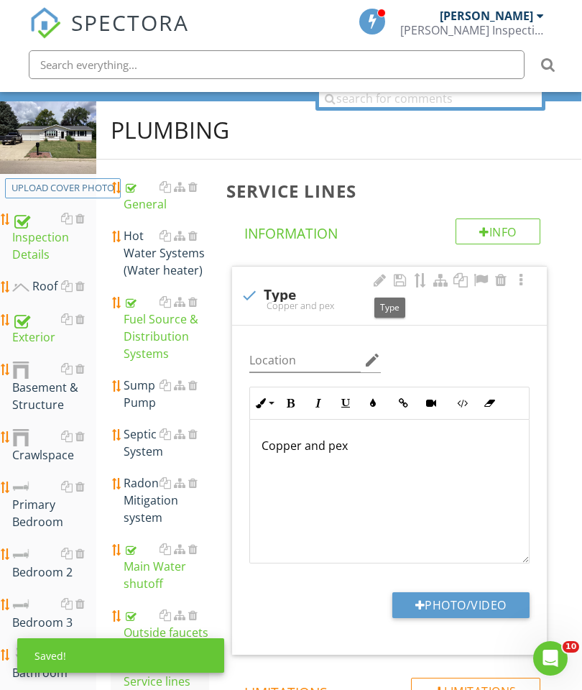
click at [359, 450] on p "Copper and pex" at bounding box center [390, 445] width 256 height 17
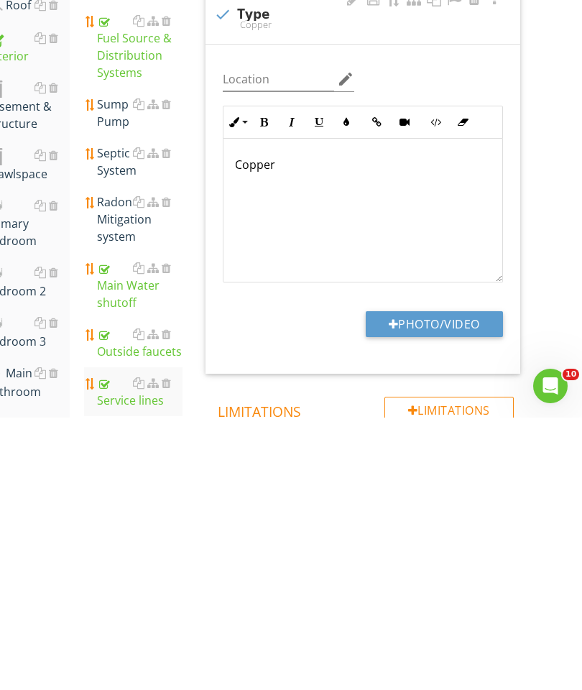
click at [439, 583] on button "Photo/Video" at bounding box center [434, 596] width 137 height 26
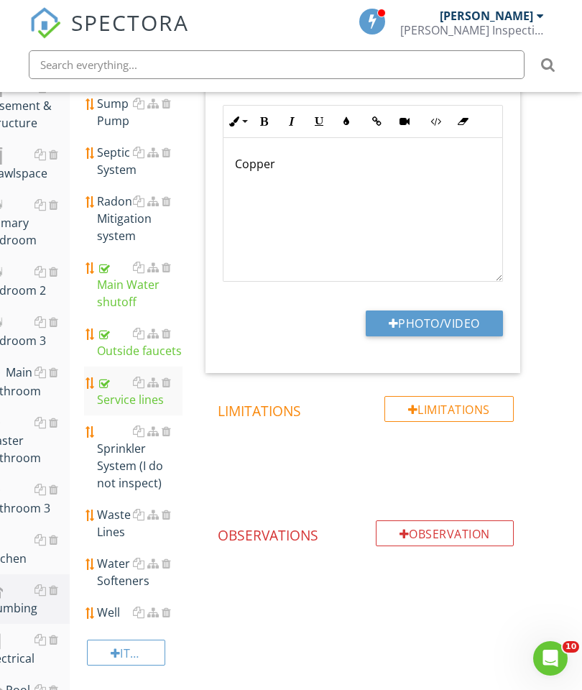
type input "C:\fakepath\image.jpg"
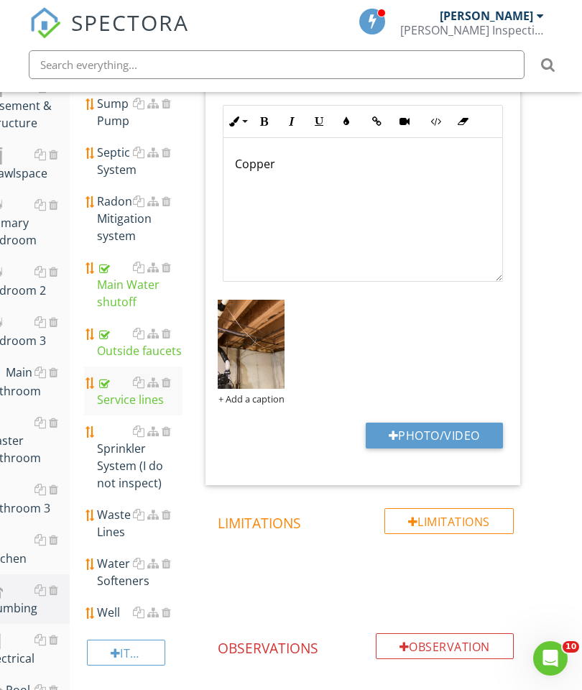
click at [119, 511] on div "Waste Lines" at bounding box center [140, 523] width 86 height 34
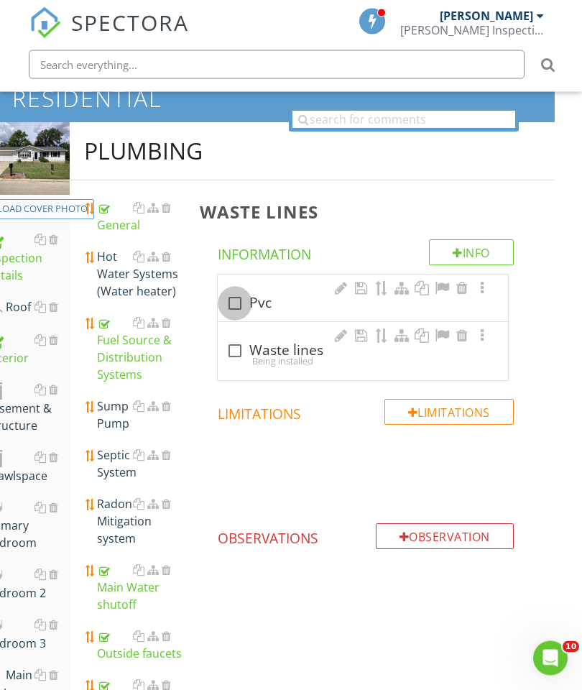
scroll to position [122, 27]
click at [240, 302] on div at bounding box center [235, 303] width 24 height 24
checkbox input "true"
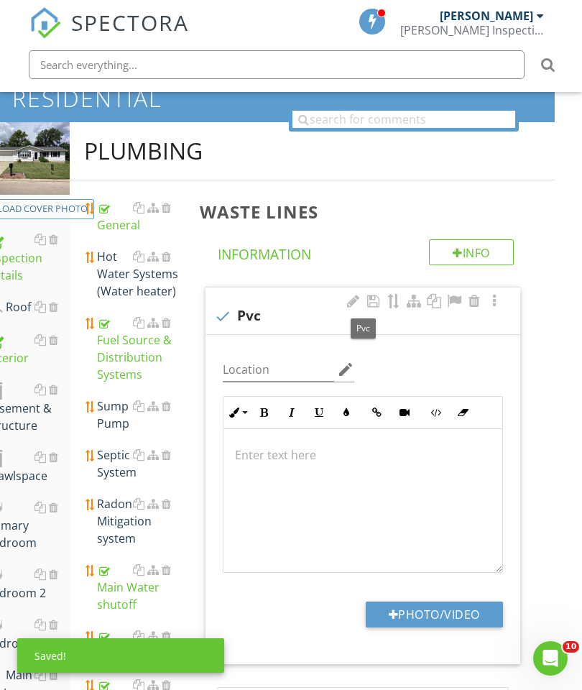
click at [469, 613] on button "Photo/Video" at bounding box center [434, 614] width 137 height 26
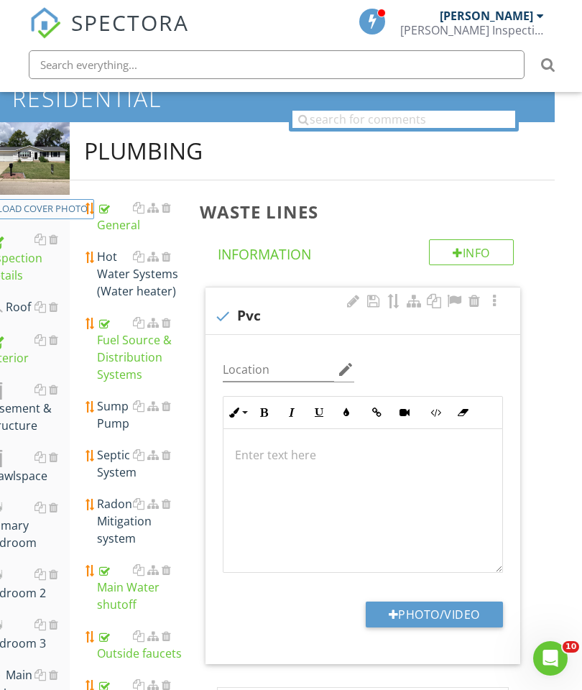
type input "C:\fakepath\image.jpg"
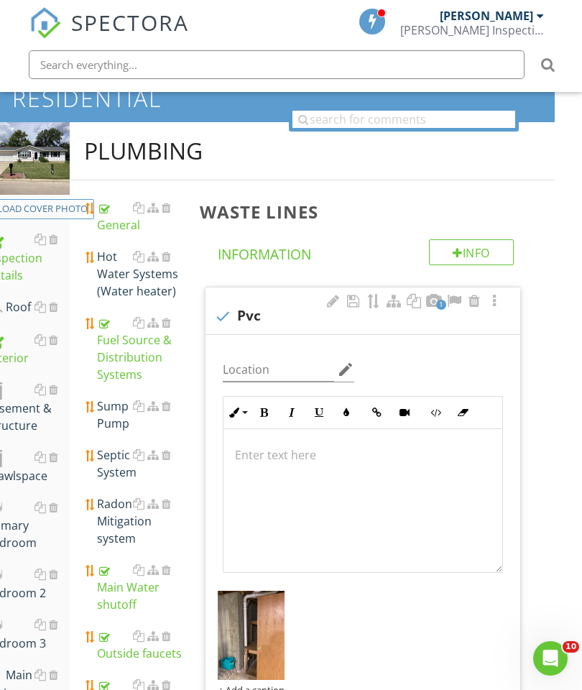
click at [121, 267] on div "Hot Water Systems (Water heater)" at bounding box center [140, 274] width 86 height 52
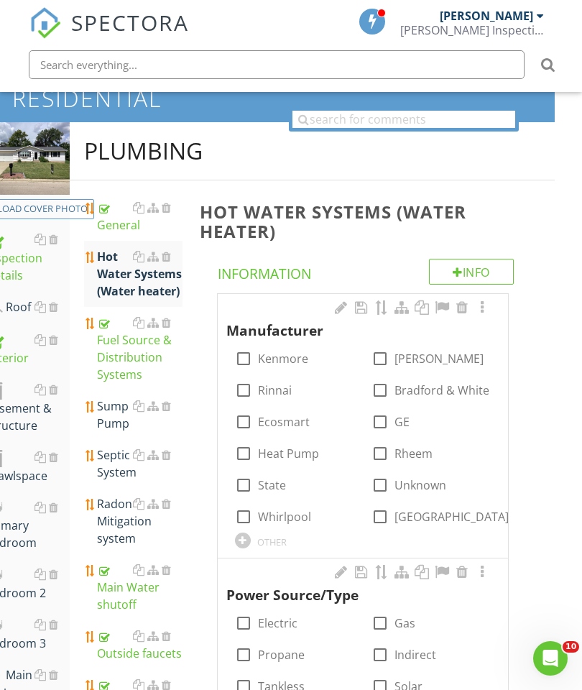
click at [376, 361] on div at bounding box center [380, 358] width 24 height 24
checkbox input "true"
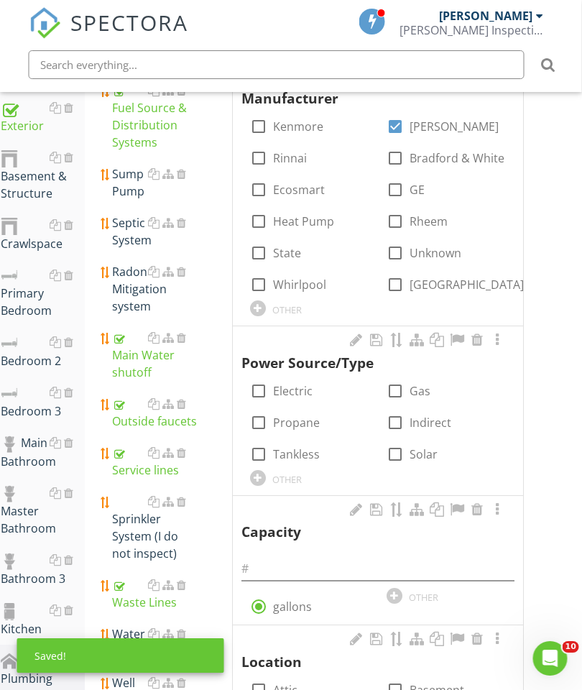
scroll to position [354, 12]
click at [399, 387] on div at bounding box center [395, 391] width 24 height 24
checkbox input "true"
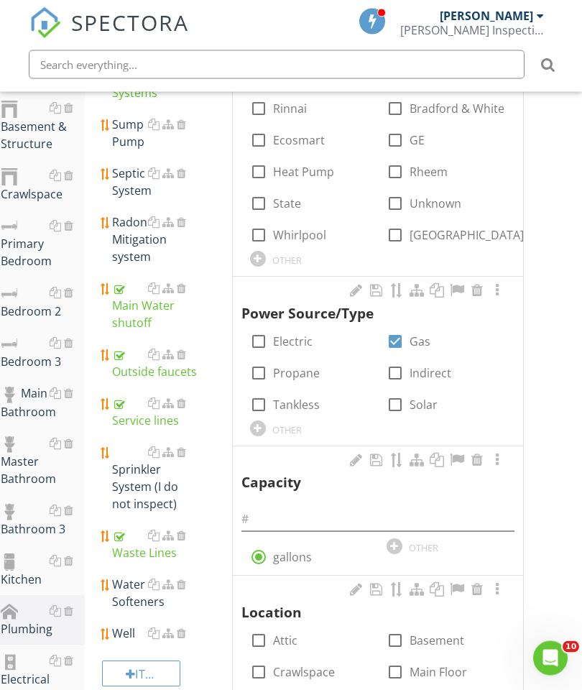
scroll to position [407, 11]
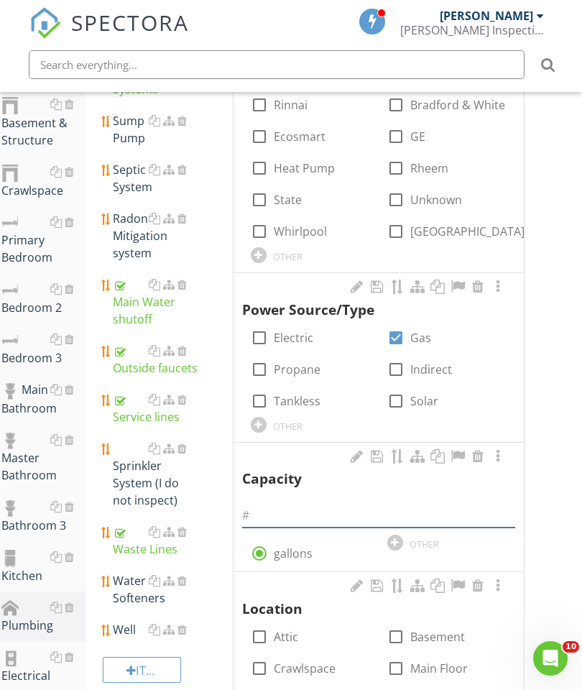
click at [296, 505] on input "text" at bounding box center [378, 516] width 273 height 24
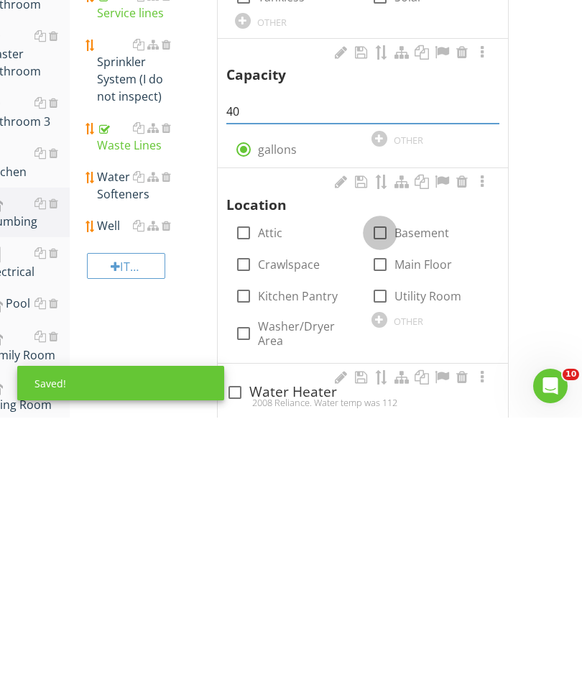
type input "40"
click at [382, 493] on div at bounding box center [380, 505] width 24 height 24
checkbox input "true"
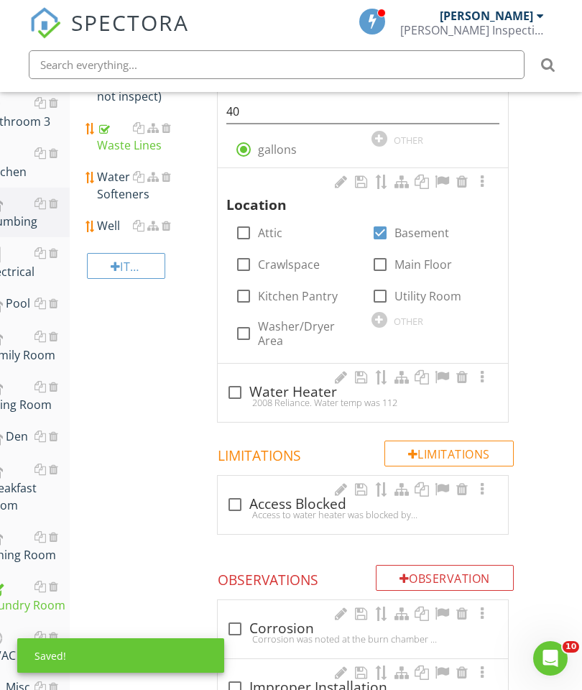
click at [483, 182] on div at bounding box center [481, 182] width 17 height 14
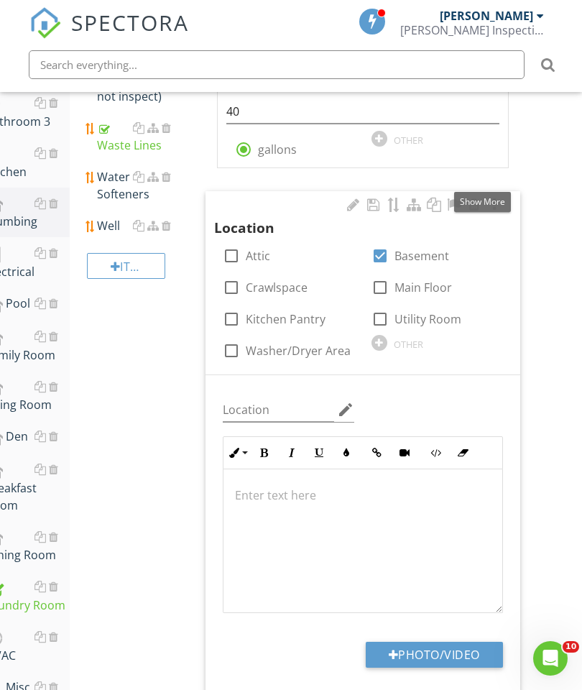
click at [550, 402] on div "Hot Water Systems (Water heater) Info Information Manufacturer check_box_outlin…" at bounding box center [373, 569] width 364 height 2157
click at [430, 644] on button "Photo/Video" at bounding box center [434, 655] width 137 height 26
type input "C:\fakepath\image.jpg"
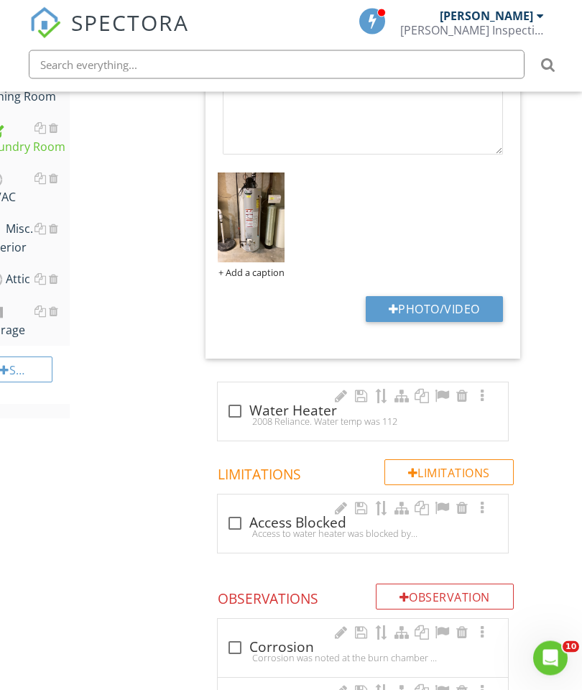
scroll to position [1270, 27]
click at [231, 399] on div at bounding box center [235, 411] width 24 height 24
checkbox input "true"
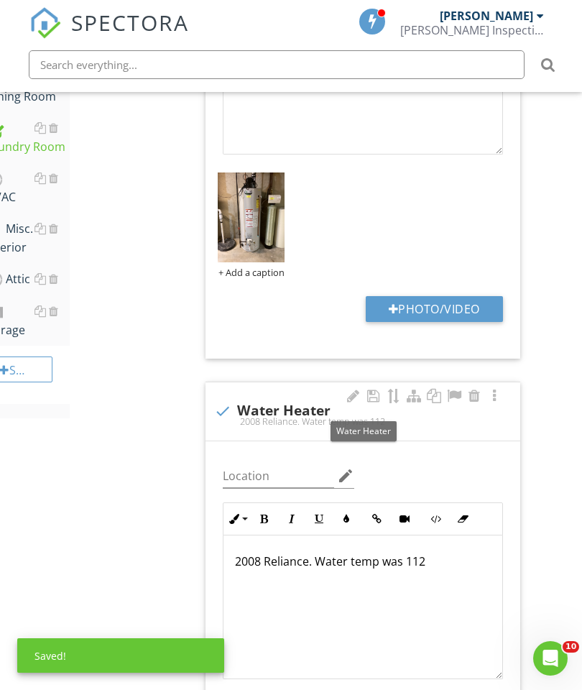
click at [309, 555] on p "2008 Reliance. Water temp was 112" at bounding box center [363, 561] width 256 height 17
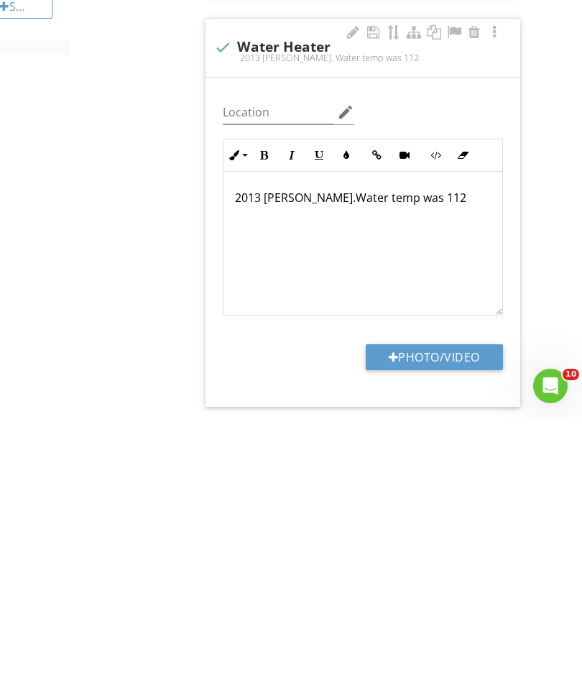
click at [442, 616] on button "Photo/Video" at bounding box center [434, 629] width 137 height 26
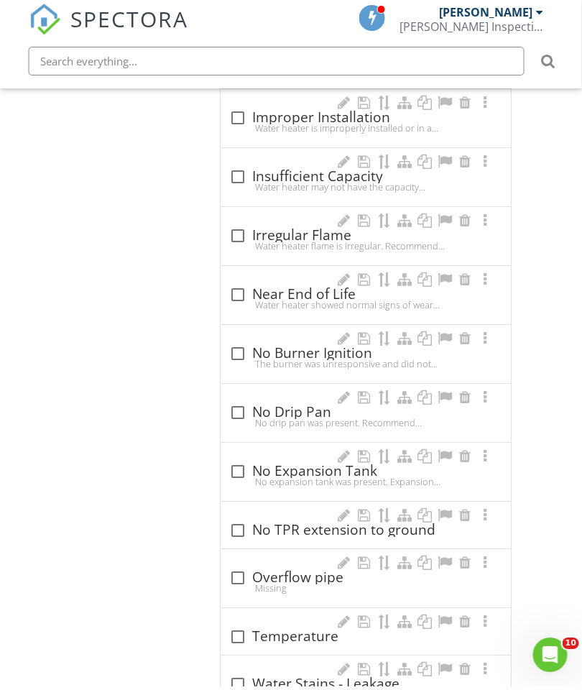
scroll to position [2189, 24]
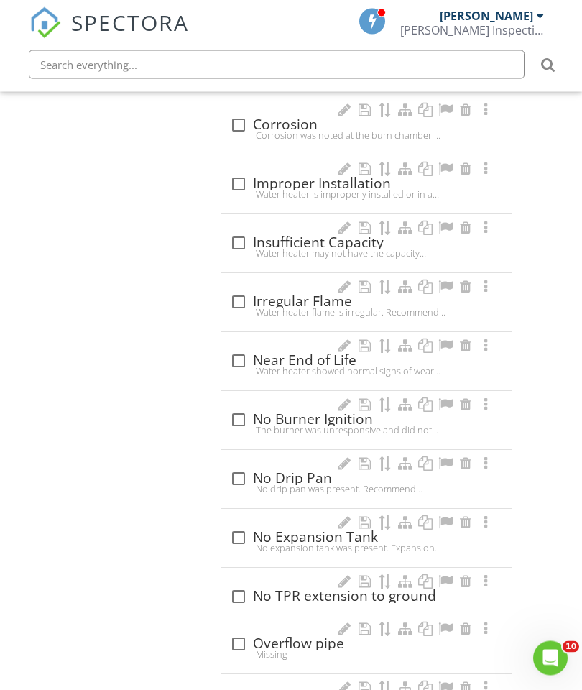
click at [234, 179] on div at bounding box center [238, 184] width 24 height 24
checkbox input "true"
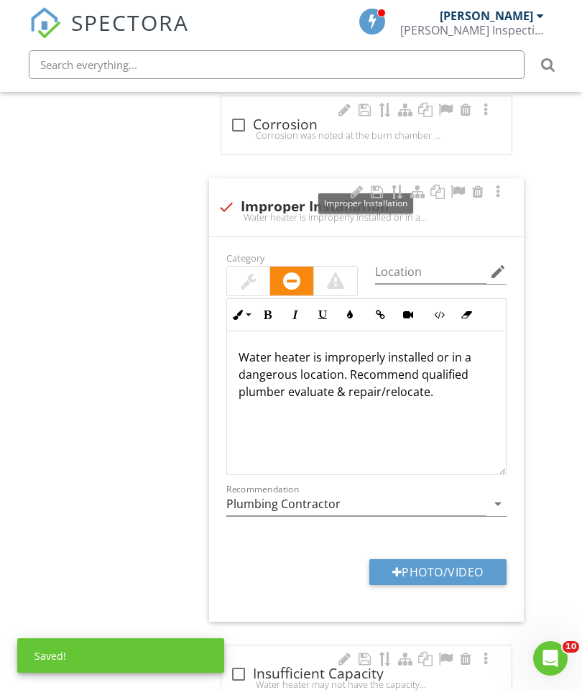
click at [354, 190] on div at bounding box center [356, 192] width 17 height 14
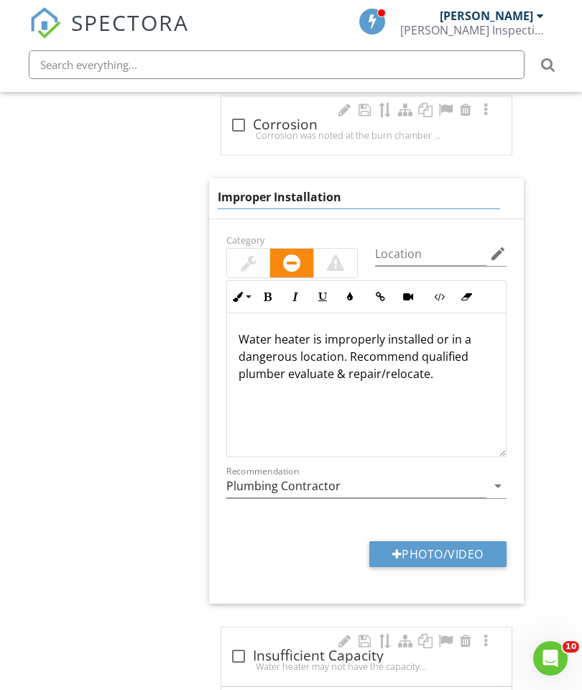
click at [358, 195] on input "Improper Installation" at bounding box center [359, 197] width 283 height 24
type input "Improper Venting"
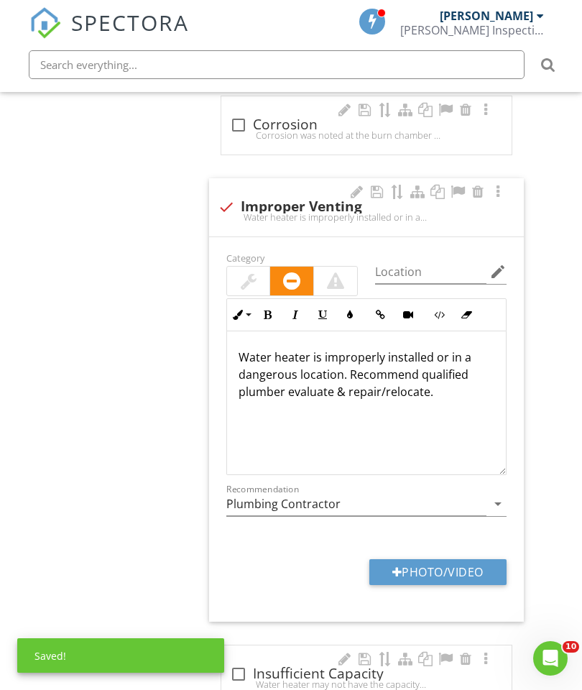
click at [305, 354] on p "Water heater is improperly installed or in a dangerous location. Recommend qual…" at bounding box center [367, 374] width 256 height 52
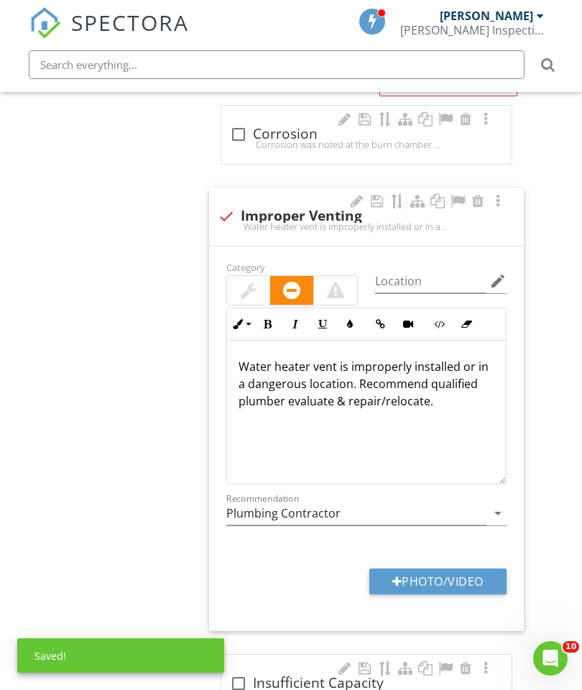
click at [333, 376] on p "Water heater vent is improperly installed or in a dangerous location. Recommend…" at bounding box center [367, 384] width 256 height 52
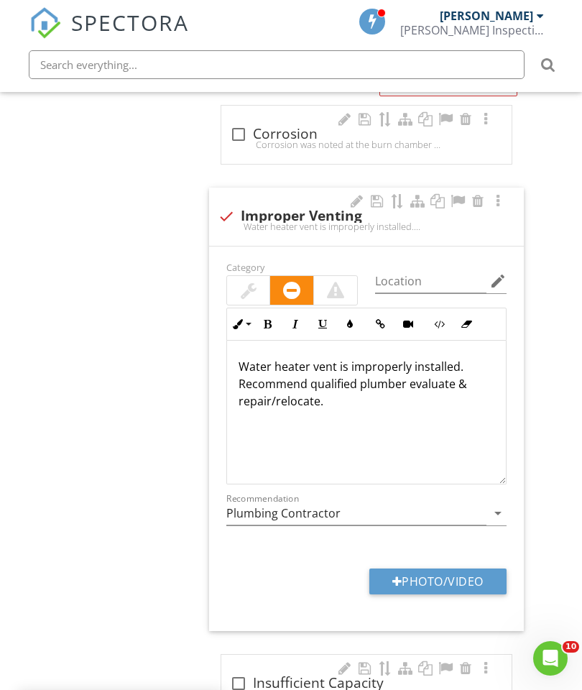
click at [530, 402] on span "check_box_outline_blank Corrosion Corrosion was noted at the burn chamber or pi…" at bounding box center [369, 666] width 332 height 1122
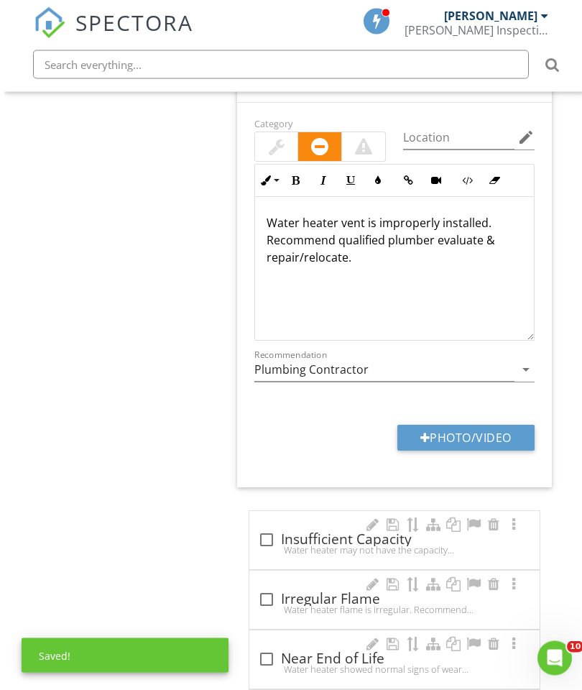
scroll to position [2299, 0]
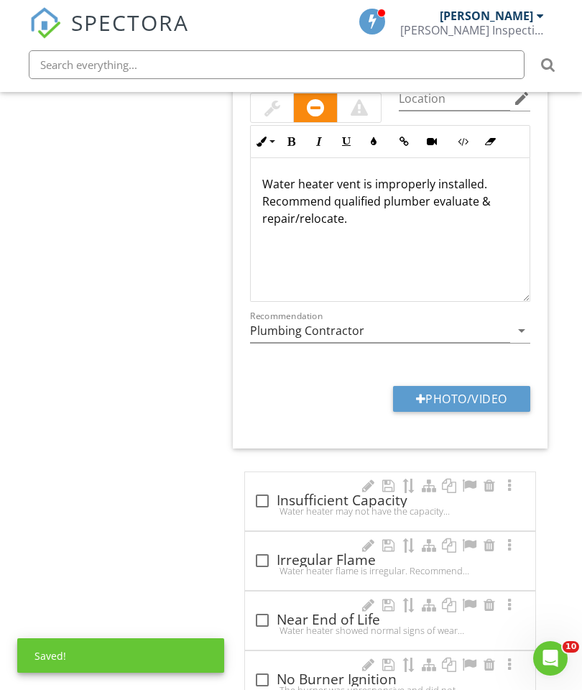
click at [343, 218] on p "Water heater vent is improperly installed . Recommend qualified plumber evaluat…" at bounding box center [390, 201] width 256 height 52
click at [465, 386] on button "Photo/Video" at bounding box center [461, 399] width 137 height 26
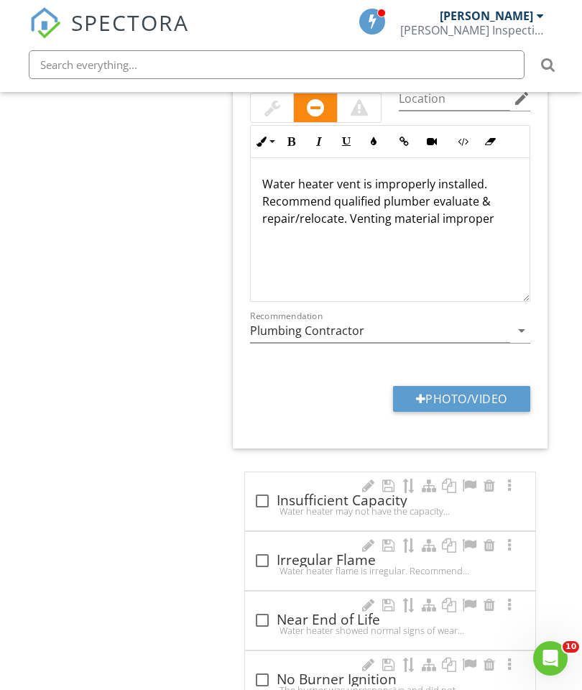
type input "C:\fakepath\image.jpg"
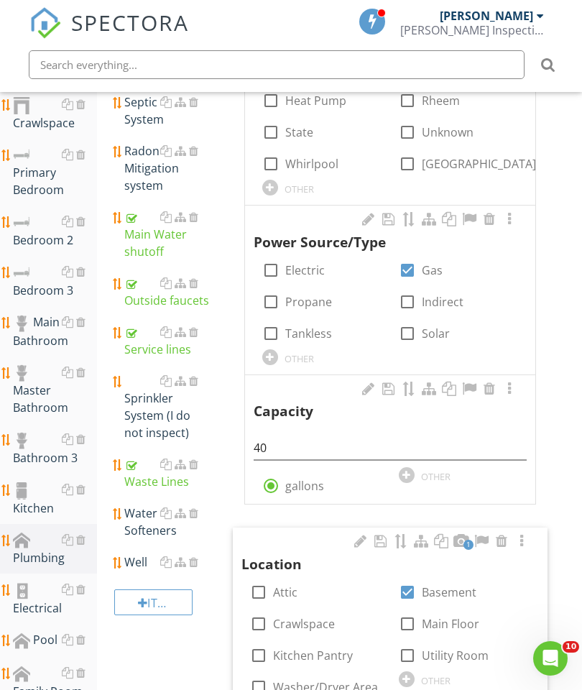
scroll to position [461, 0]
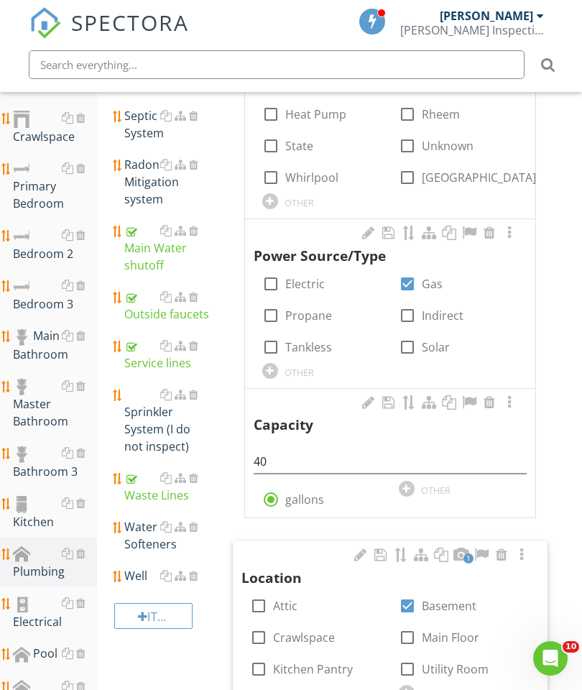
click at [197, 389] on div at bounding box center [193, 394] width 9 height 11
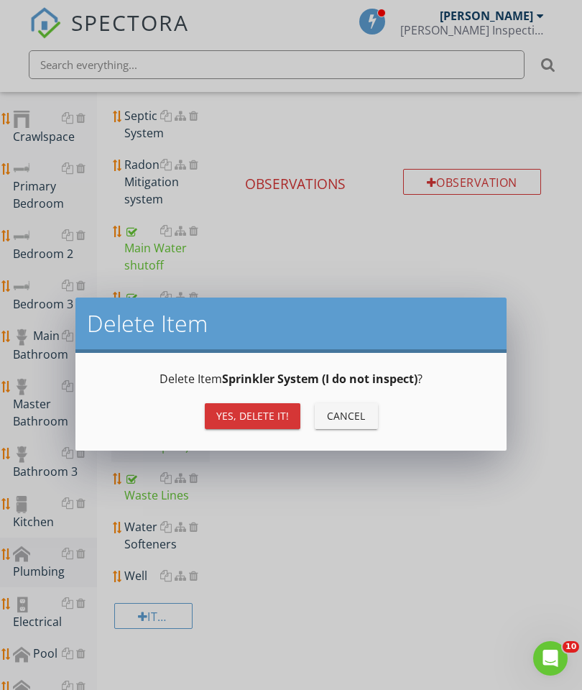
click at [270, 423] on button "Yes, Delete it!" at bounding box center [253, 416] width 96 height 26
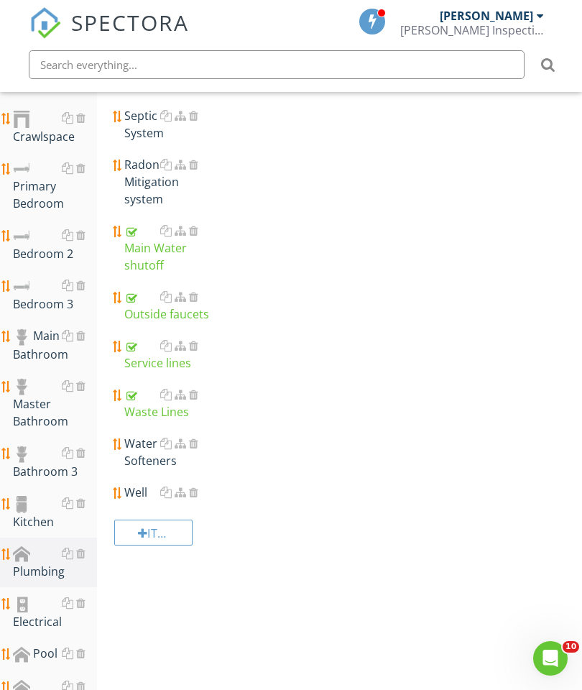
click at [196, 162] on div at bounding box center [193, 164] width 9 height 11
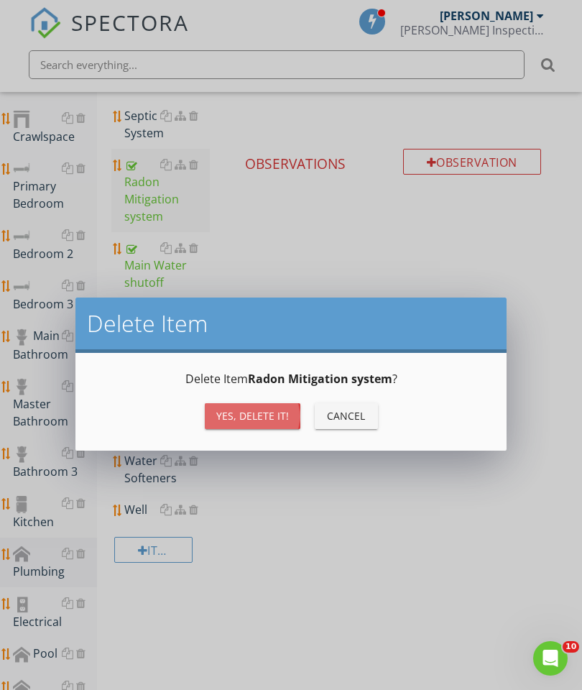
click at [272, 414] on div "Yes, Delete it!" at bounding box center [252, 415] width 73 height 15
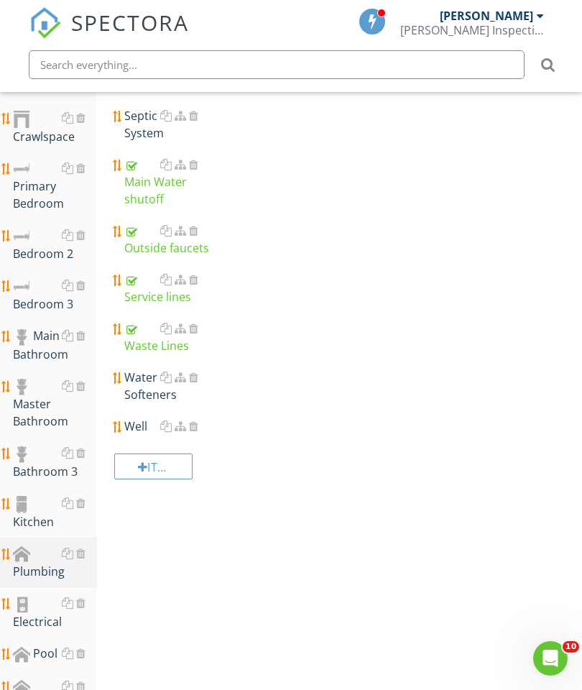
click at [197, 113] on div at bounding box center [193, 115] width 9 height 11
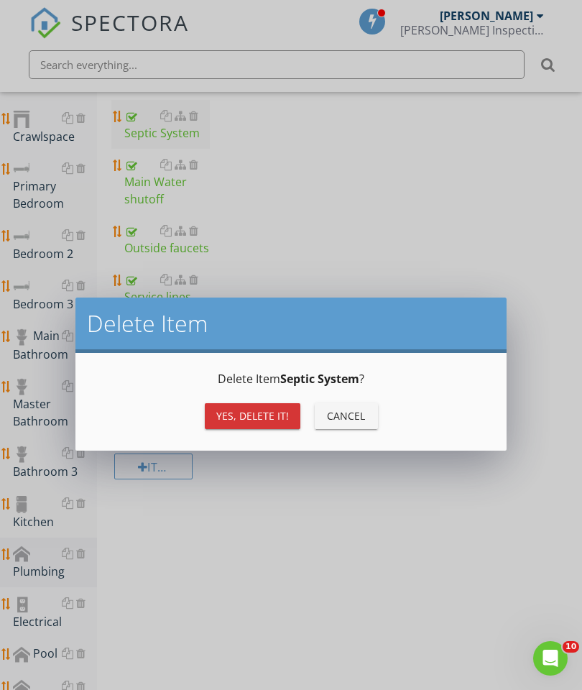
click at [265, 420] on div "Yes, Delete it!" at bounding box center [252, 415] width 73 height 15
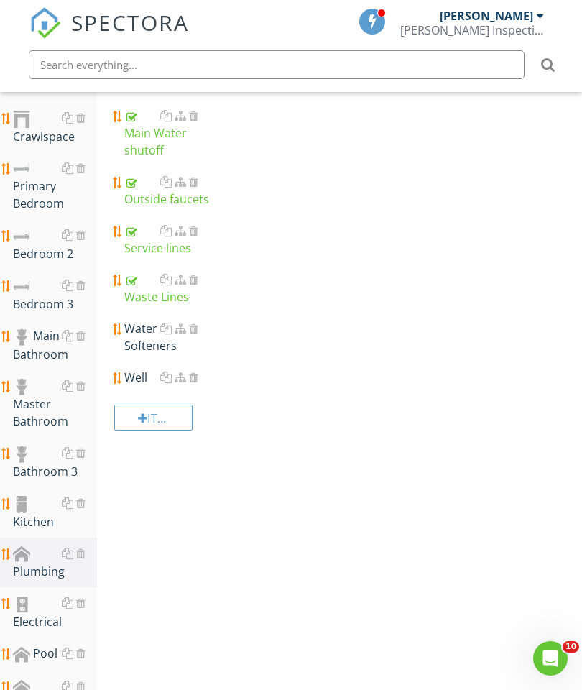
click at [152, 340] on div "Water Softeners" at bounding box center [167, 337] width 86 height 34
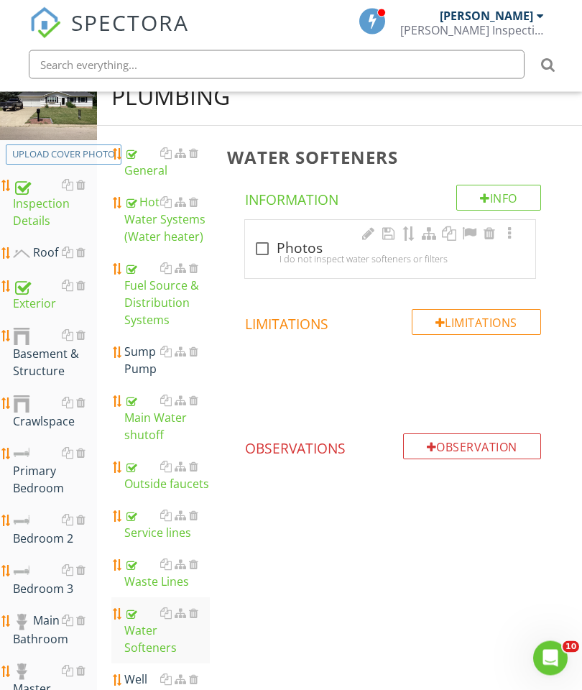
click at [261, 249] on div at bounding box center [262, 249] width 24 height 24
checkbox input "true"
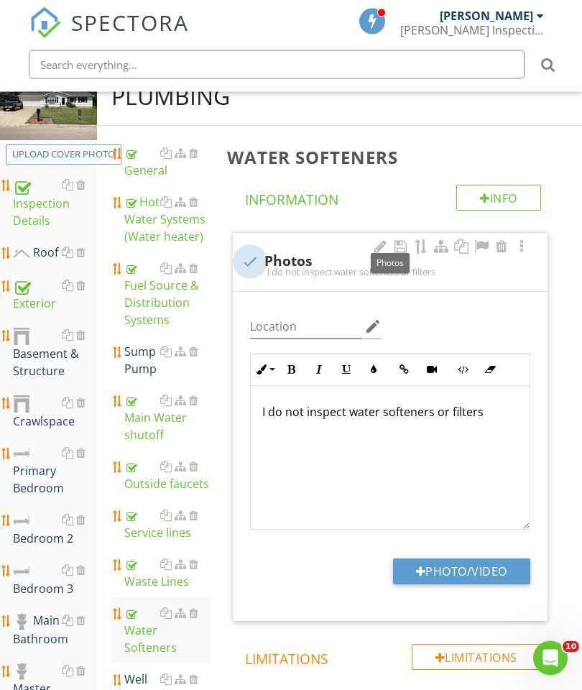
scroll to position [177, 0]
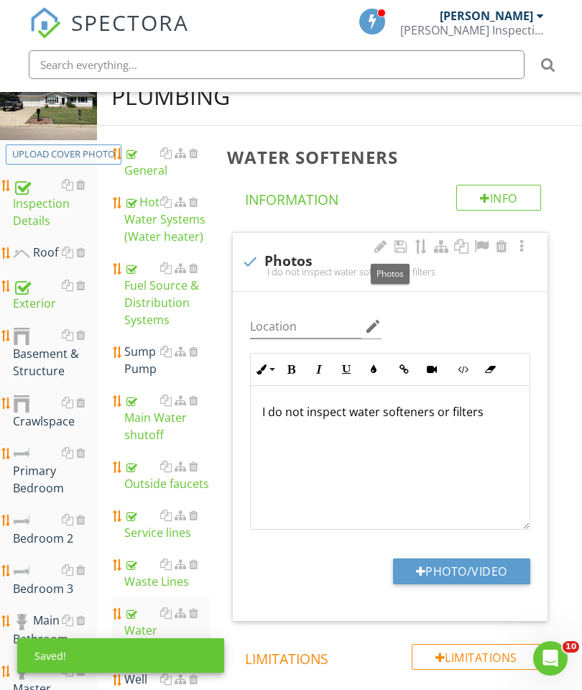
click at [466, 567] on button "Photo/Video" at bounding box center [461, 571] width 137 height 26
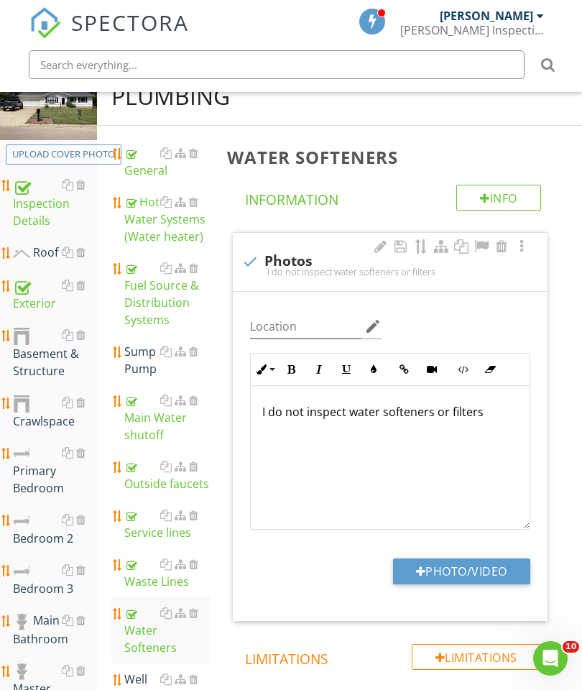
type input "C:\fakepath\image.jpg"
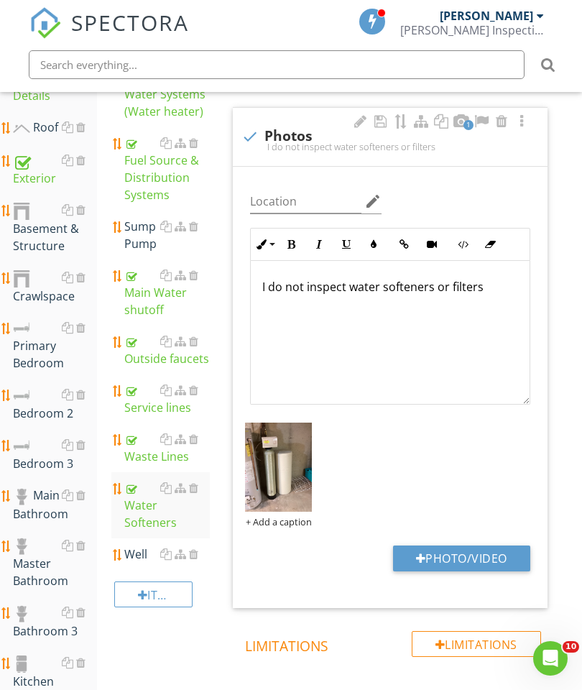
scroll to position [332, 0]
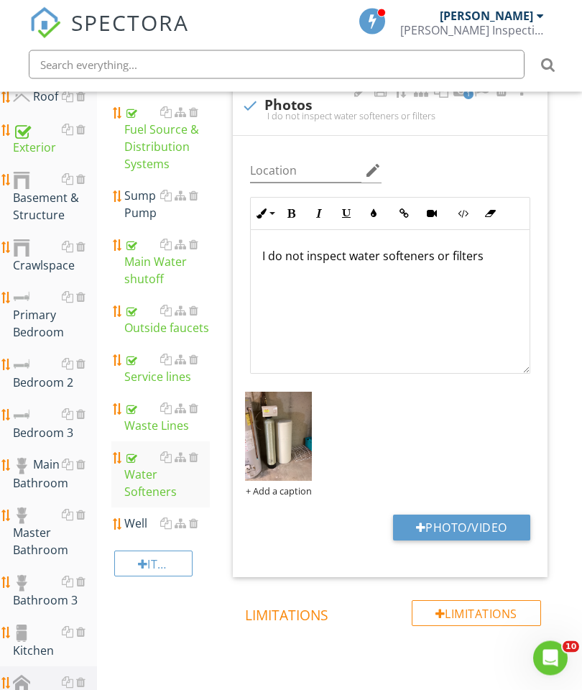
click at [196, 518] on div at bounding box center [193, 523] width 9 height 11
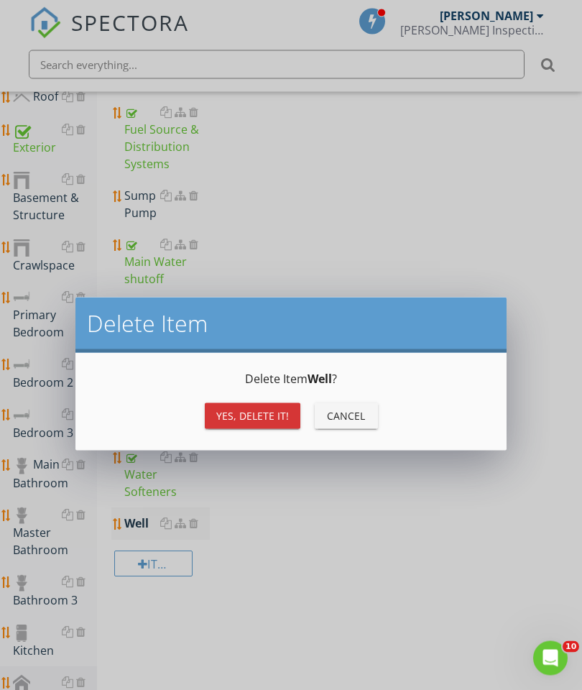
scroll to position [333, 0]
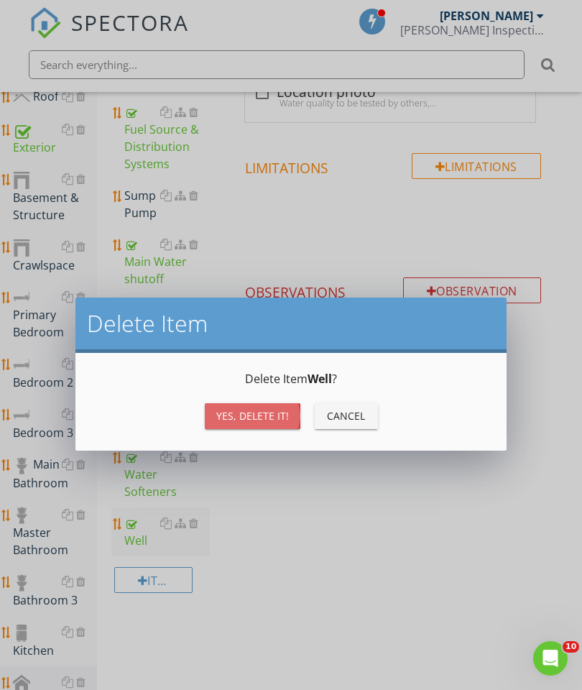
click at [249, 417] on div "Yes, Delete it!" at bounding box center [252, 415] width 73 height 15
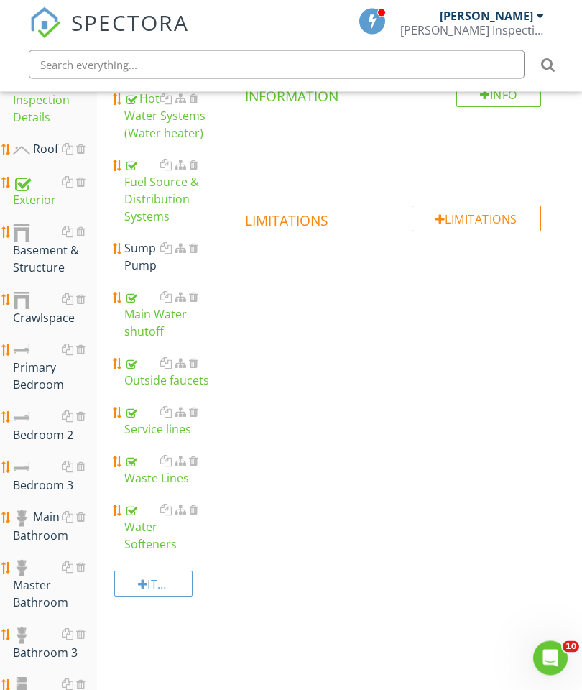
scroll to position [254, 0]
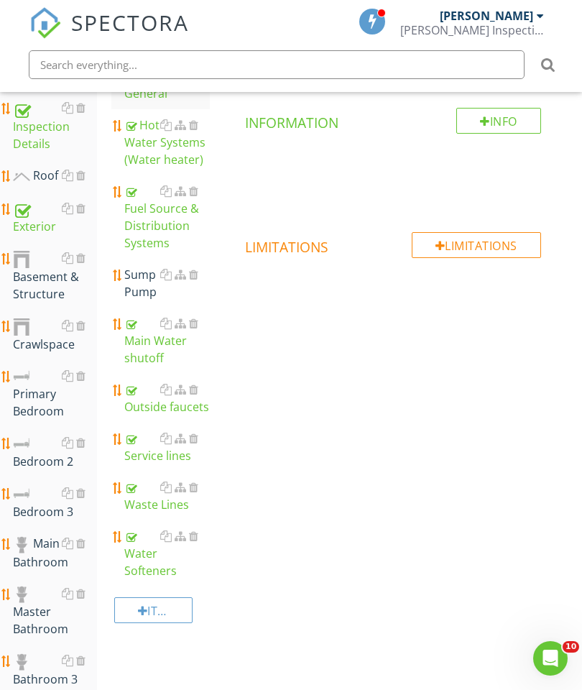
click at [139, 281] on div "Sump Pump" at bounding box center [167, 283] width 86 height 34
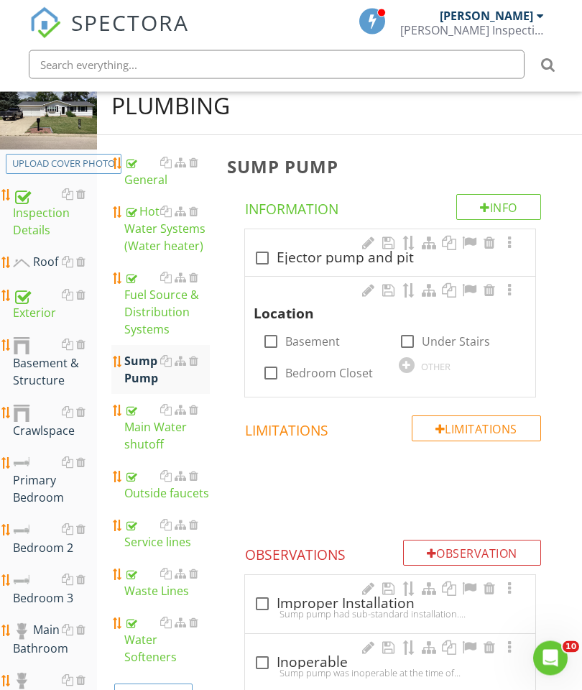
scroll to position [167, 0]
click at [267, 336] on div at bounding box center [271, 341] width 24 height 24
checkbox input "true"
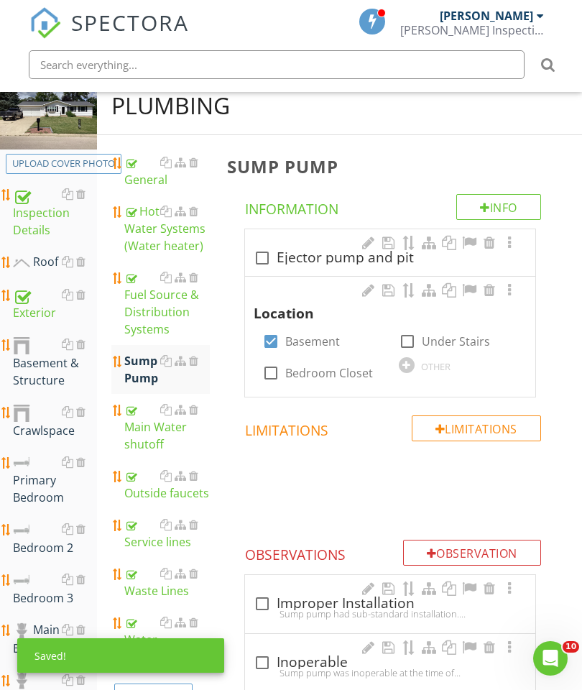
click at [509, 287] on div at bounding box center [509, 290] width 17 height 14
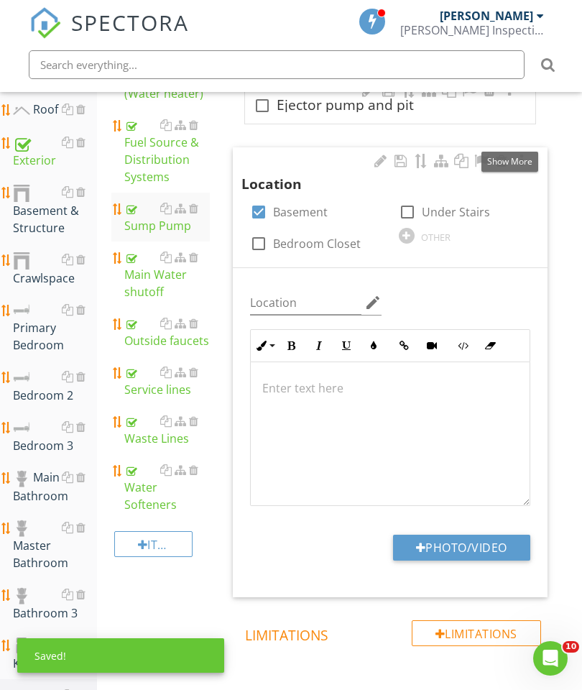
scroll to position [303, 0]
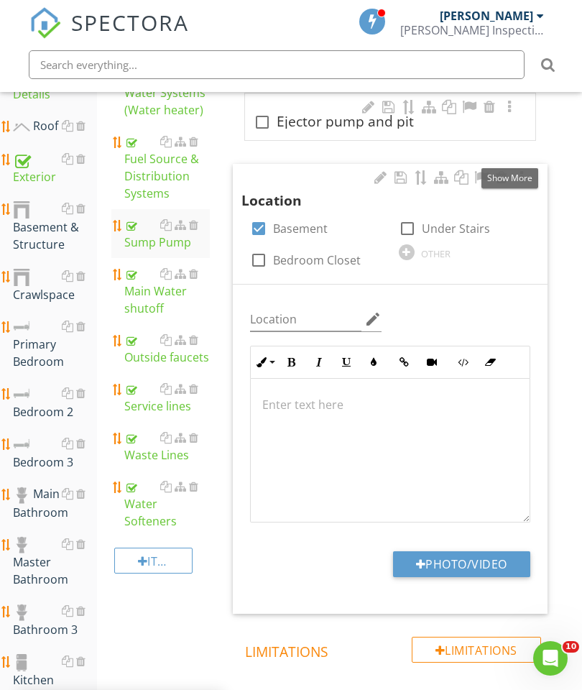
click at [435, 560] on button "Photo/Video" at bounding box center [461, 564] width 137 height 26
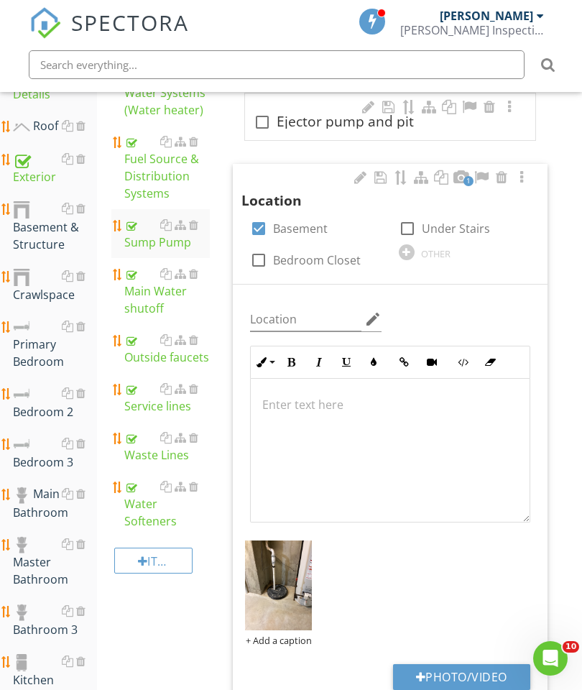
click at [473, 667] on button "Photo/Video" at bounding box center [461, 677] width 137 height 26
type input "C:\fakepath\image.jpg"
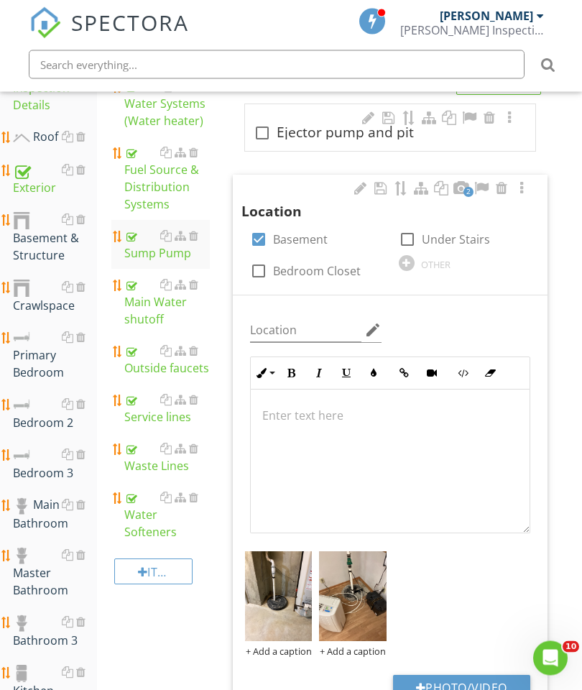
scroll to position [292, 0]
click at [40, 584] on div "Master Bathroom" at bounding box center [55, 573] width 84 height 53
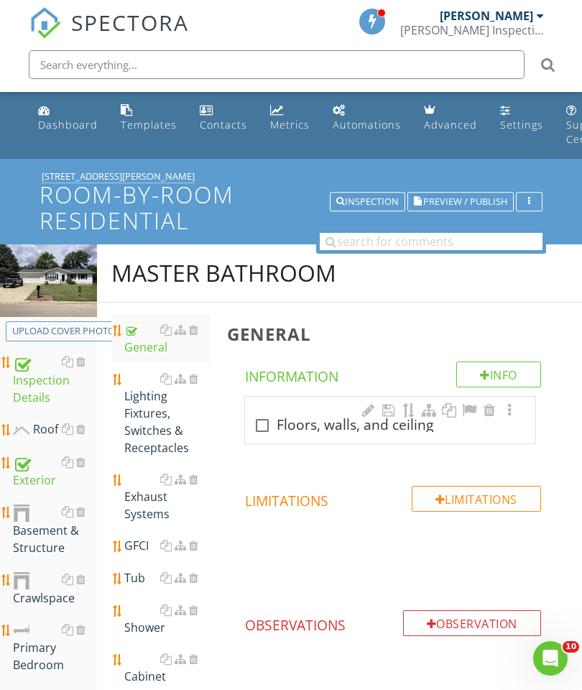
click at [0, 0] on div at bounding box center [0, 0] width 0 height 0
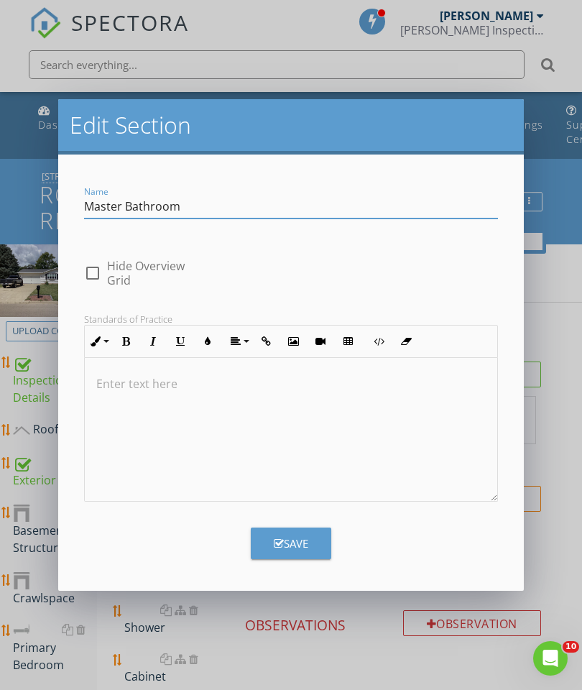
click at [121, 200] on input "Master Bathroom" at bounding box center [291, 207] width 414 height 24
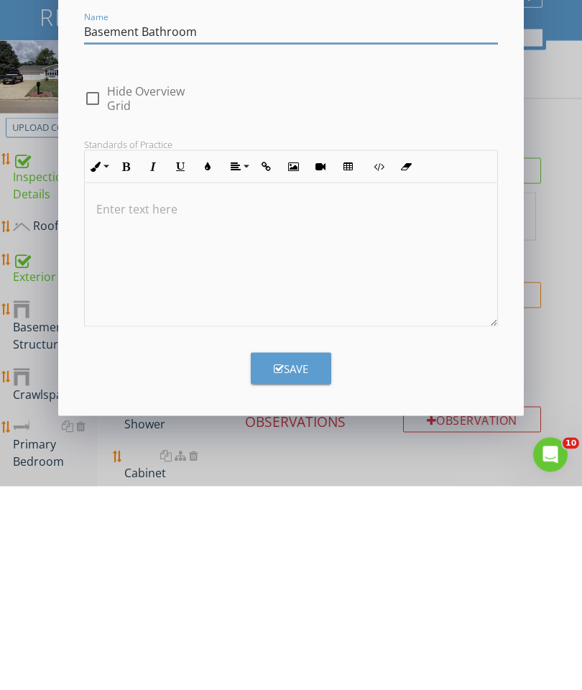
type input "Basement Bathroom"
click at [292, 564] on div "Save" at bounding box center [291, 572] width 34 height 17
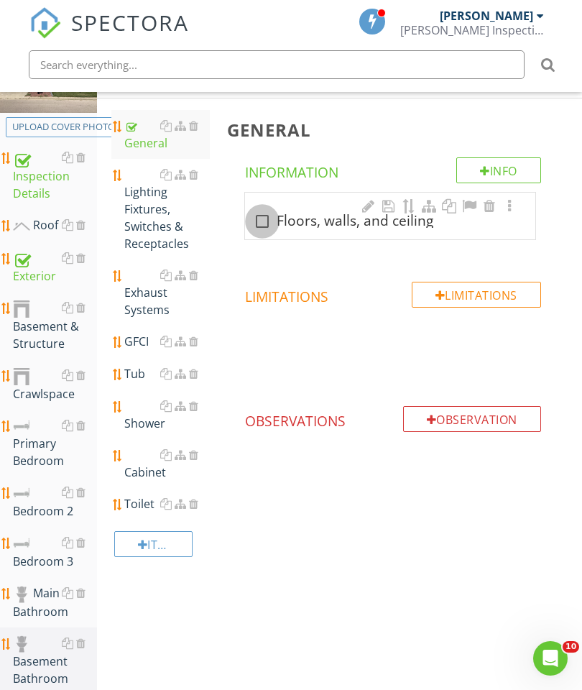
click at [257, 220] on div at bounding box center [262, 221] width 24 height 24
checkbox input "true"
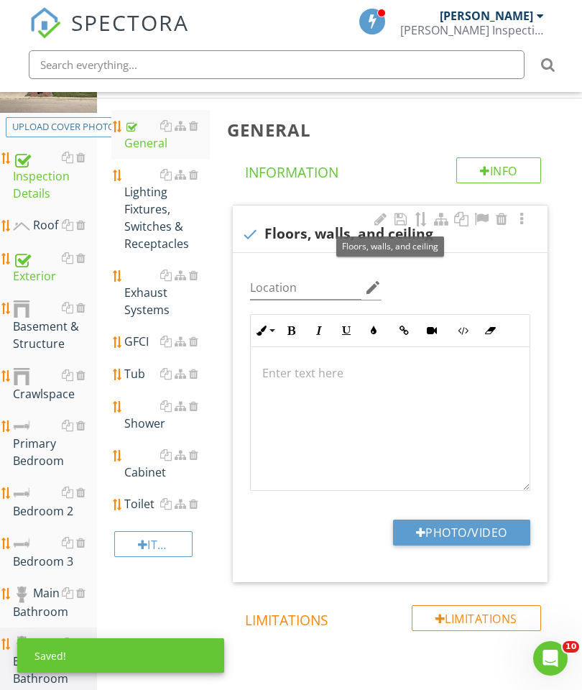
click at [318, 376] on p at bounding box center [390, 372] width 256 height 17
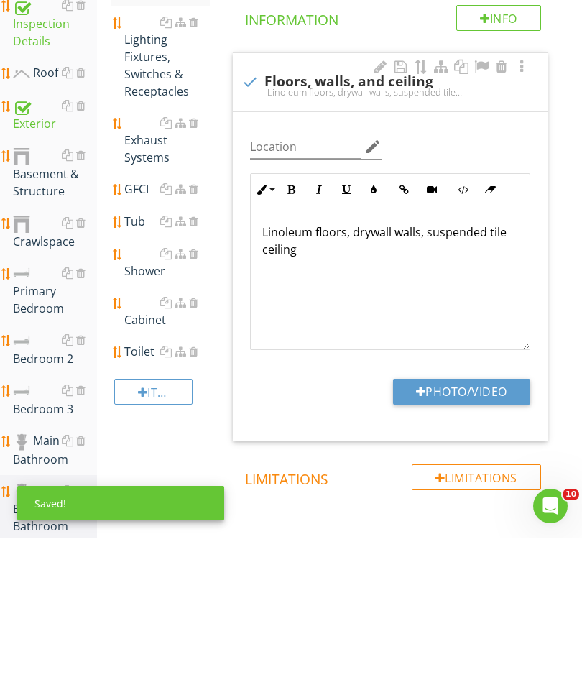
click at [473, 531] on button "Photo/Video" at bounding box center [461, 544] width 137 height 26
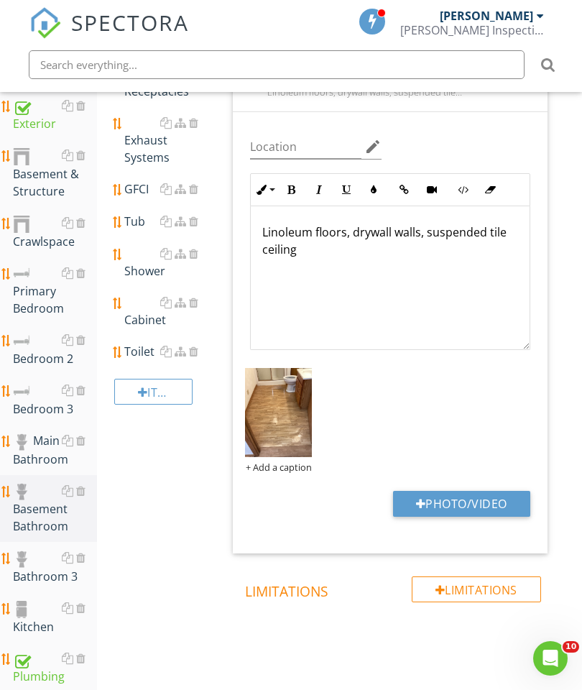
click at [477, 507] on button "Photo/Video" at bounding box center [461, 504] width 137 height 26
type input "C:\fakepath\image.jpg"
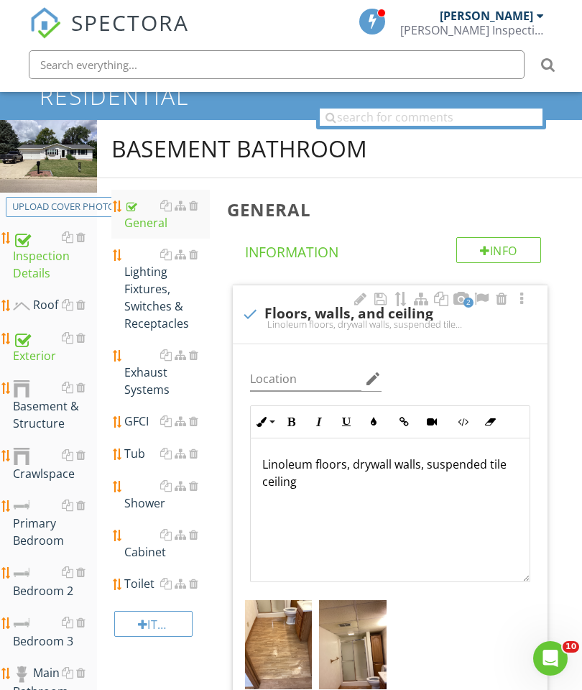
scroll to position [121, 0]
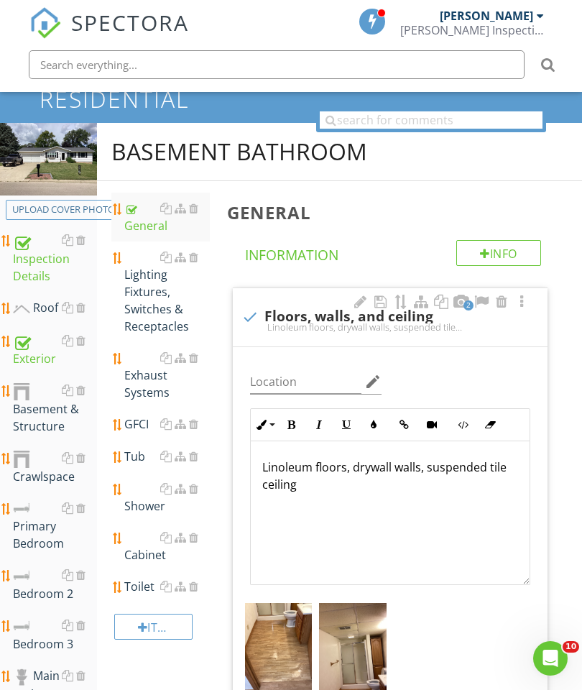
click at [151, 290] on div "Lighting Fixtures, Switches & Receptacles" at bounding box center [167, 292] width 86 height 86
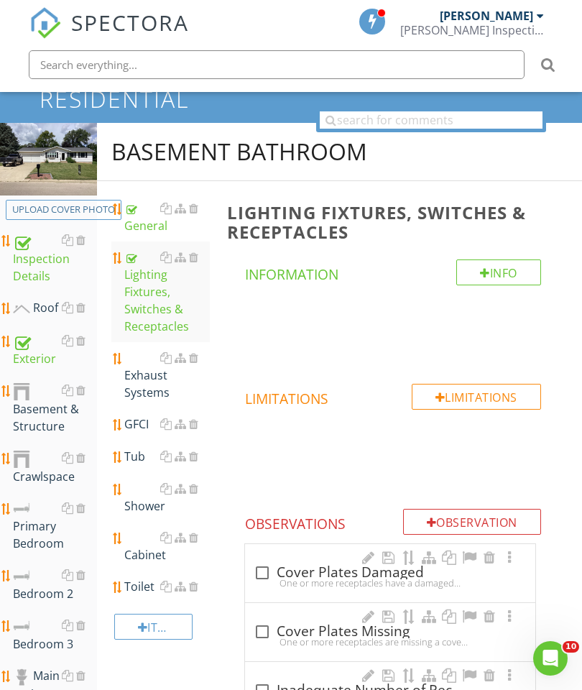
click at [577, 472] on div "Lighting Fixtures, Switches & Receptacles Info Information Limitations Limitati…" at bounding box center [400, 568] width 364 height 775
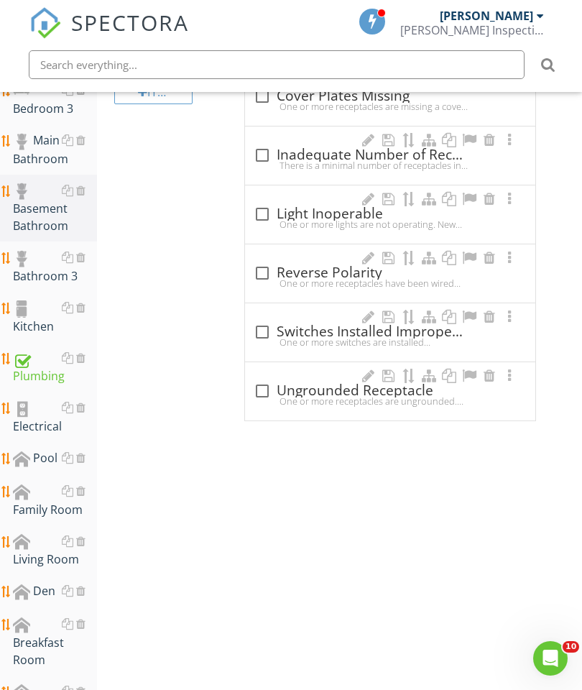
scroll to position [658, 0]
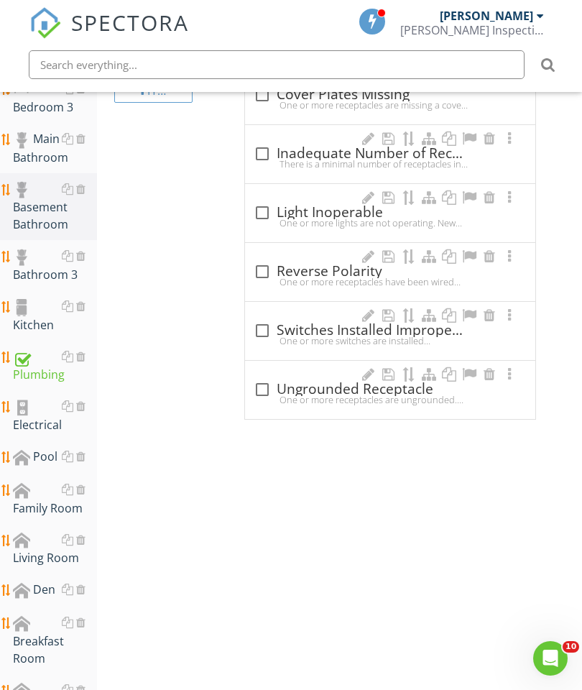
click at [38, 373] on div "Plumbing" at bounding box center [55, 366] width 84 height 36
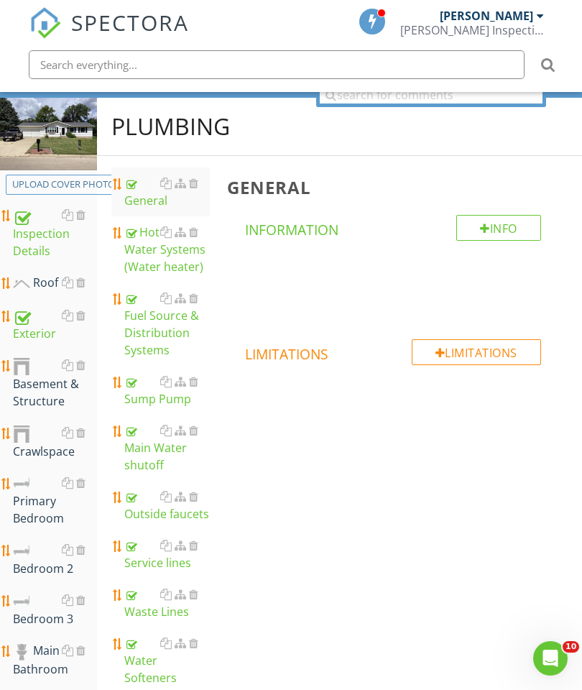
scroll to position [120, 0]
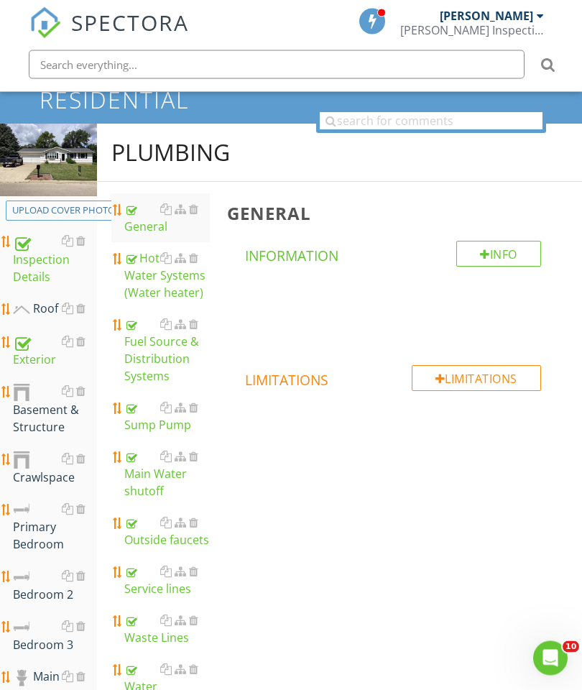
click at [155, 274] on div "Hot Water Systems (Water heater)" at bounding box center [167, 276] width 86 height 52
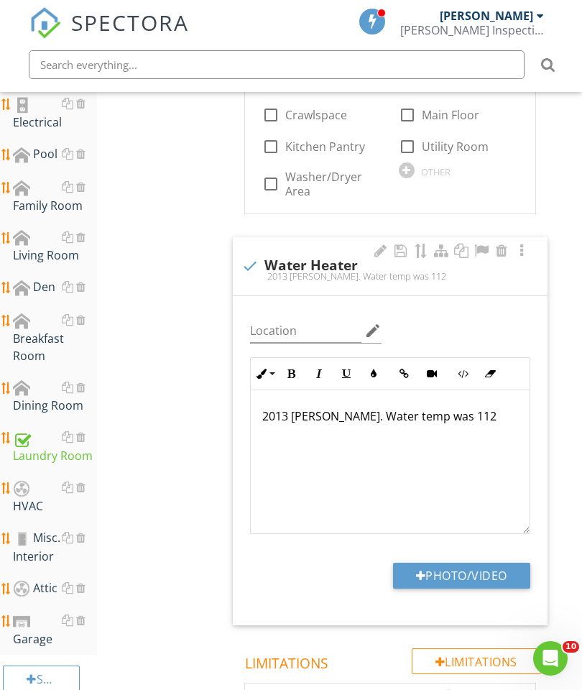
scroll to position [960, 0]
click at [471, 410] on p "2013 AO Smith. Water temp was 112" at bounding box center [390, 416] width 256 height 17
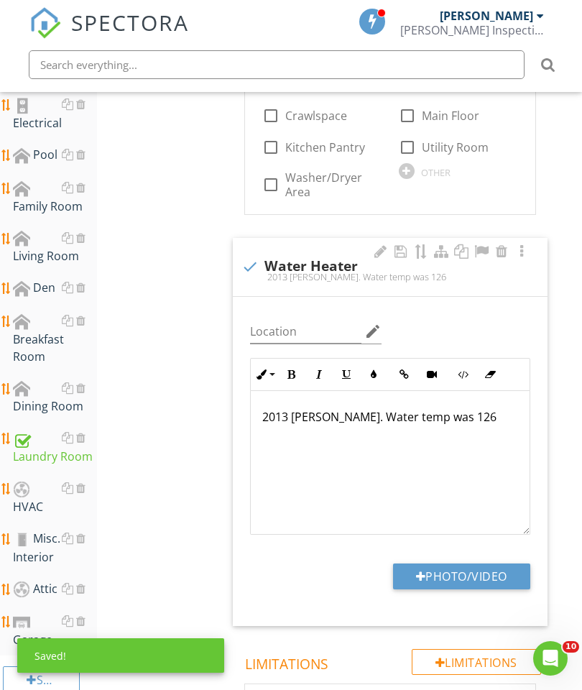
click at [561, 371] on div "Hot Water Systems (Water heater) Info Information Manufacturer check_box_outlin…" at bounding box center [400, 693] width 364 height 2700
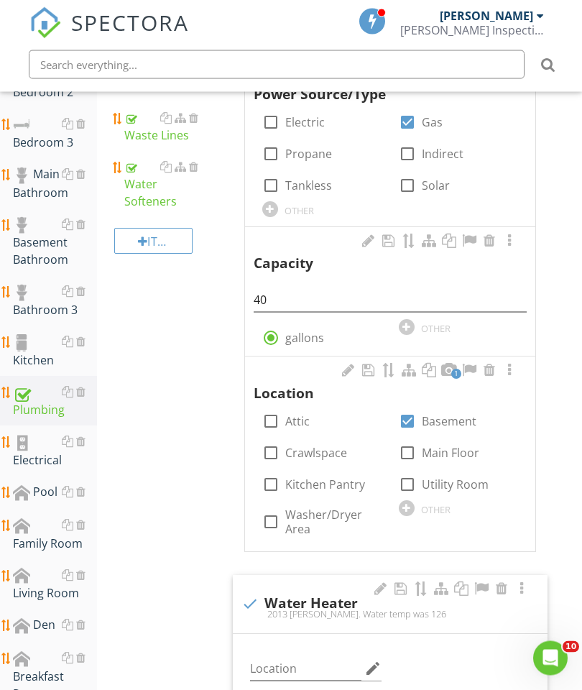
scroll to position [623, 0]
click at [39, 247] on div "Basement Bathroom" at bounding box center [55, 242] width 84 height 53
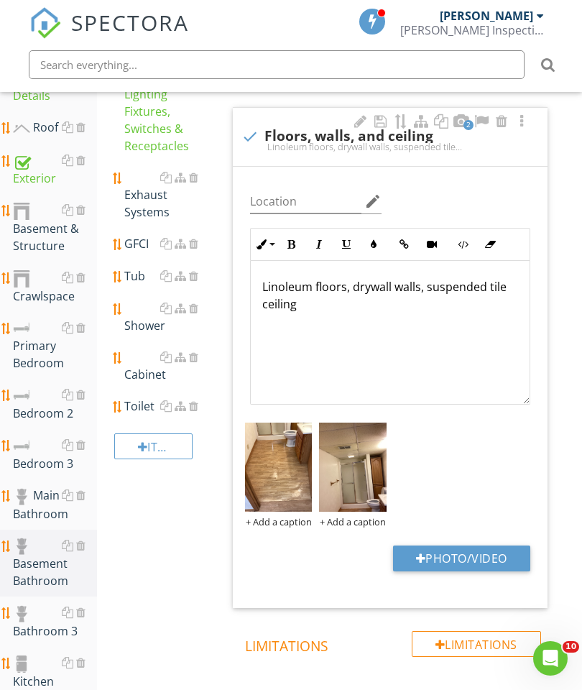
scroll to position [285, 0]
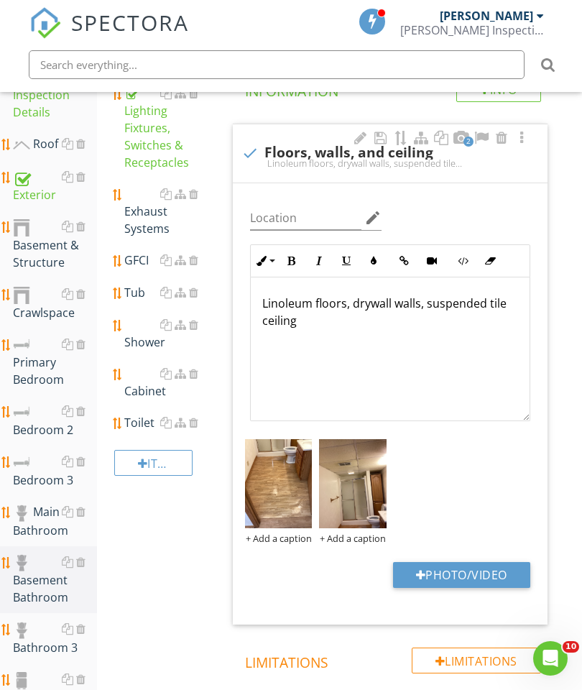
click at [146, 376] on div "Cabinet" at bounding box center [167, 382] width 86 height 34
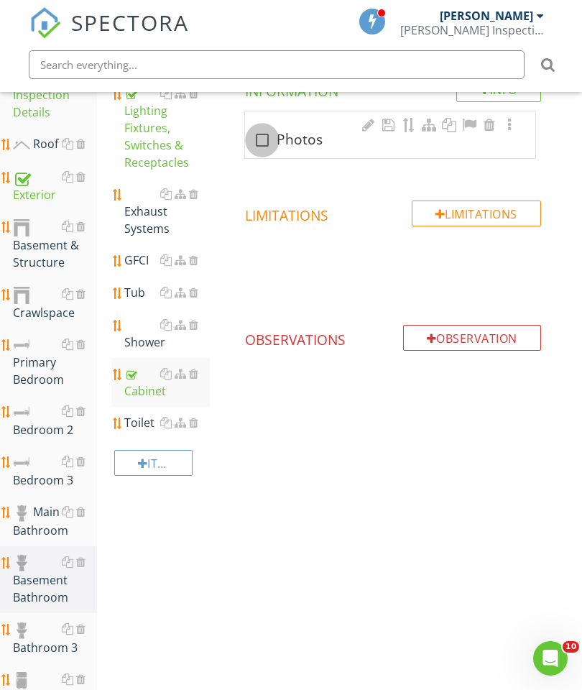
click at [262, 142] on div at bounding box center [262, 140] width 24 height 24
checkbox input "true"
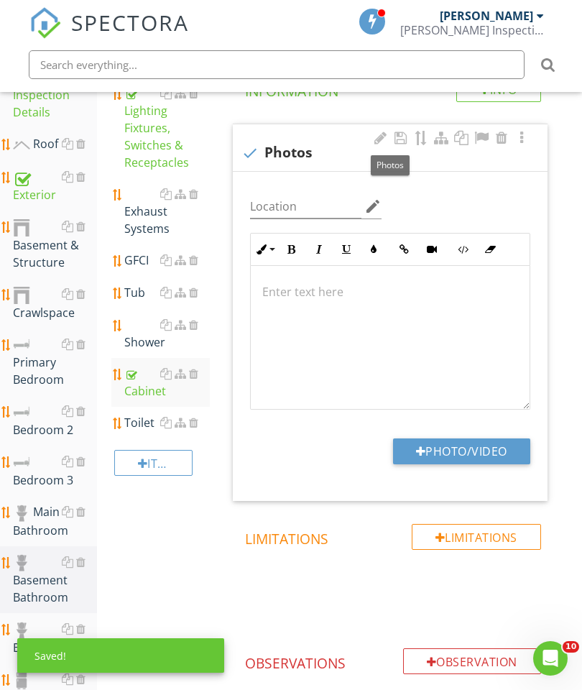
click at [476, 455] on button "Photo/Video" at bounding box center [461, 451] width 137 height 26
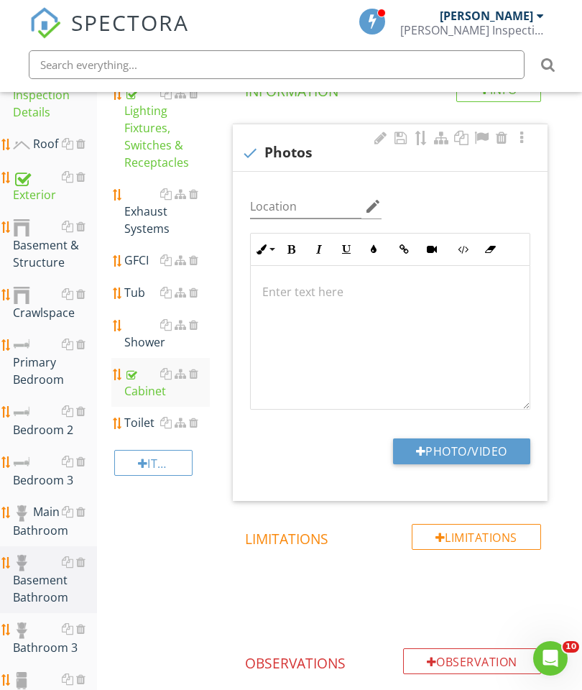
type input "C:\fakepath\image.jpg"
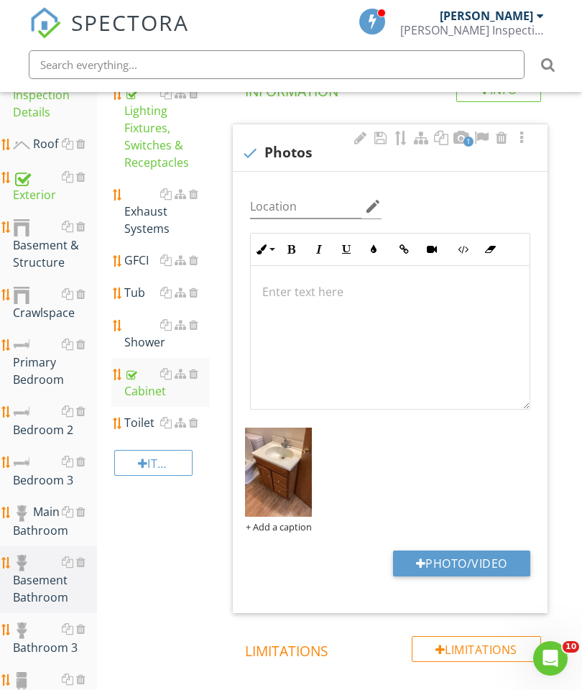
click at [147, 223] on div "Exhaust Systems" at bounding box center [167, 211] width 86 height 52
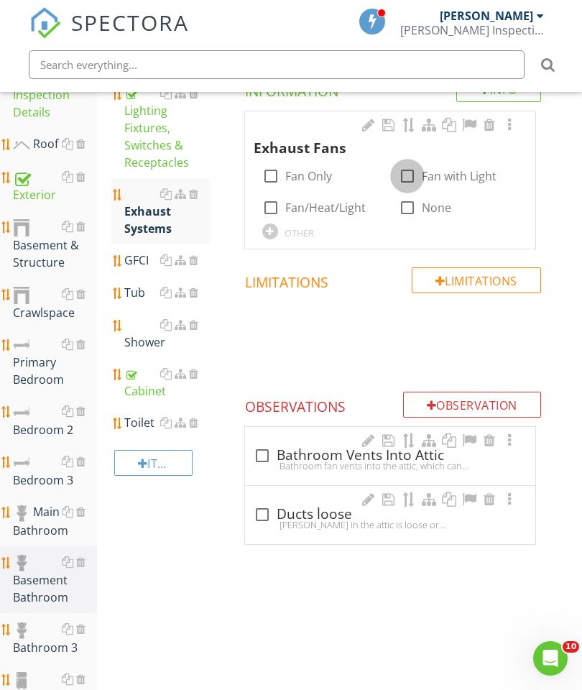
click at [403, 168] on div at bounding box center [407, 176] width 24 height 24
checkbox input "true"
click at [512, 128] on div at bounding box center [509, 125] width 17 height 14
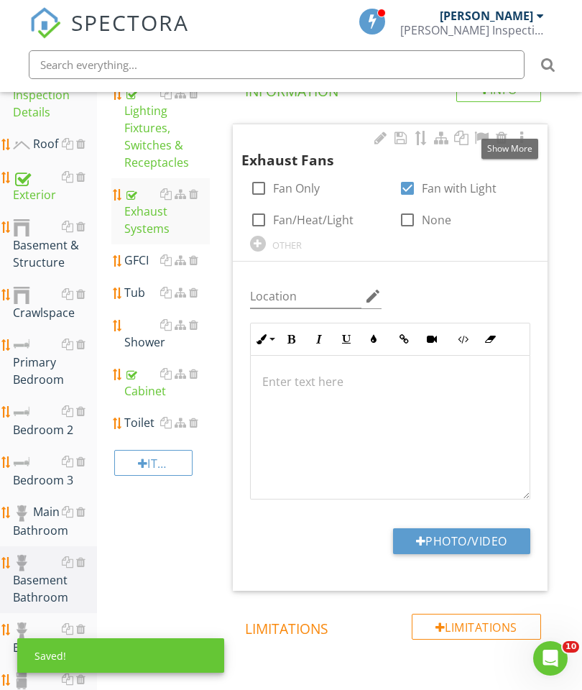
click at [463, 534] on button "Photo/Video" at bounding box center [461, 541] width 137 height 26
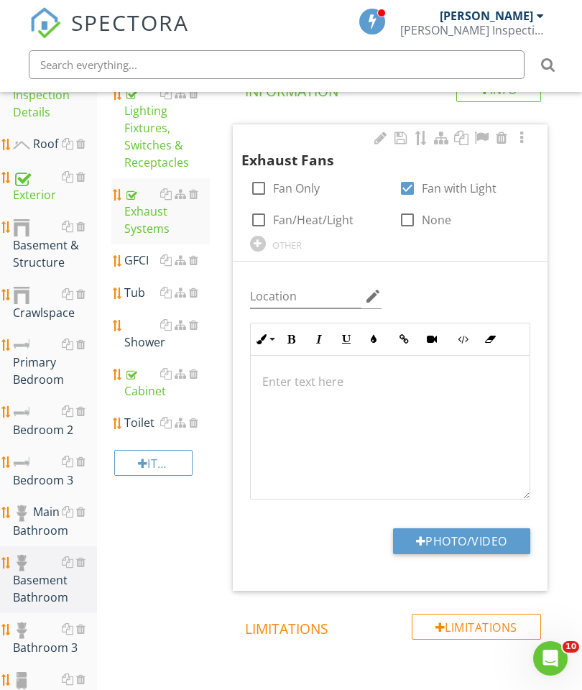
type input "C:\fakepath\image.jpg"
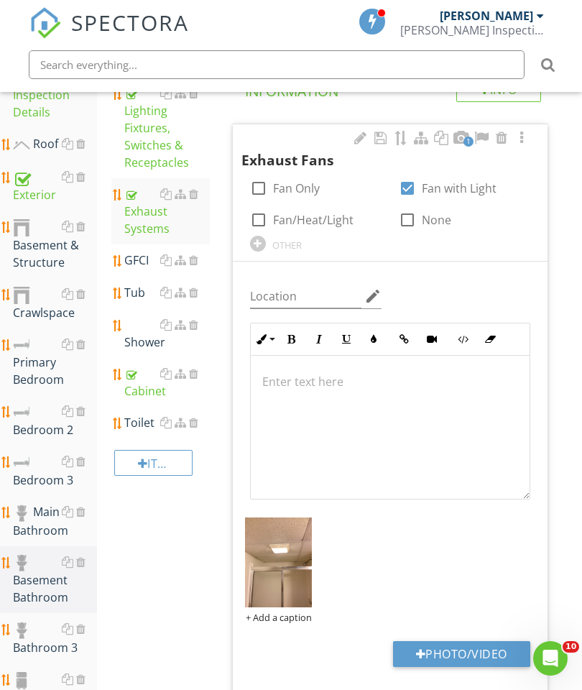
click at [144, 340] on div "Shower" at bounding box center [167, 333] width 86 height 34
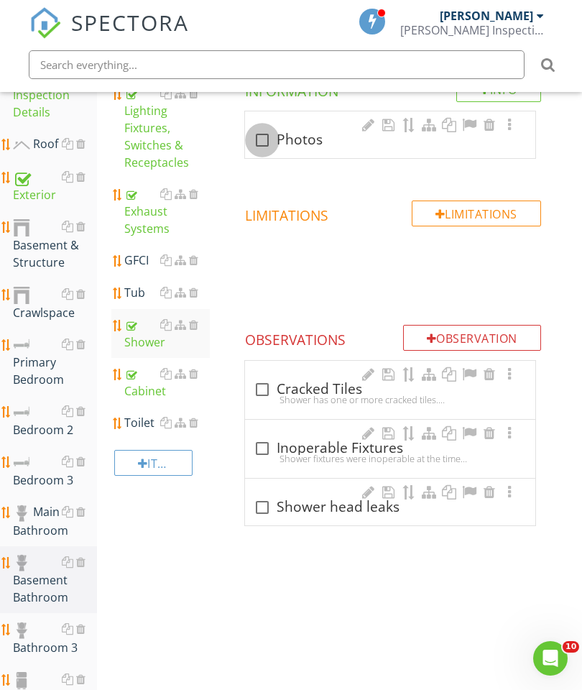
click at [259, 144] on div at bounding box center [262, 140] width 24 height 24
checkbox input "true"
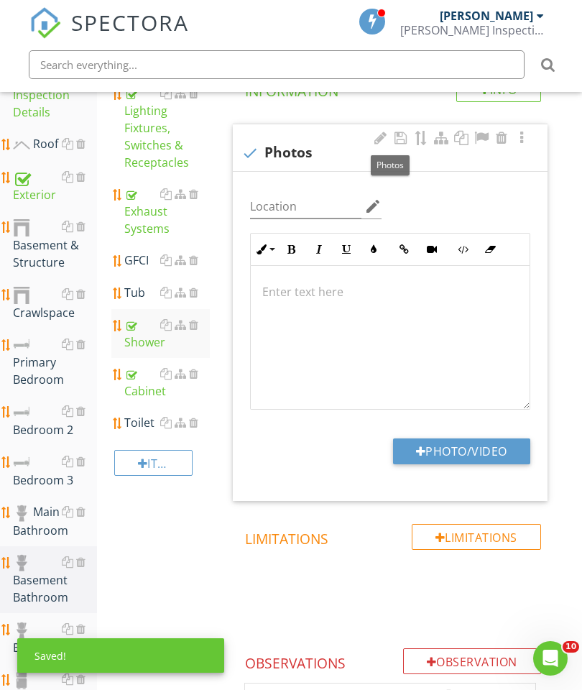
click at [484, 447] on button "Photo/Video" at bounding box center [461, 451] width 137 height 26
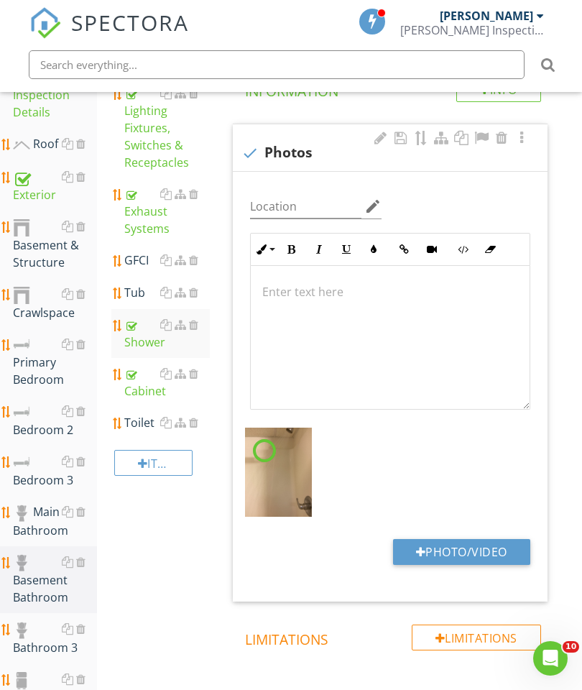
click at [464, 550] on button "Photo/Video" at bounding box center [461, 552] width 137 height 26
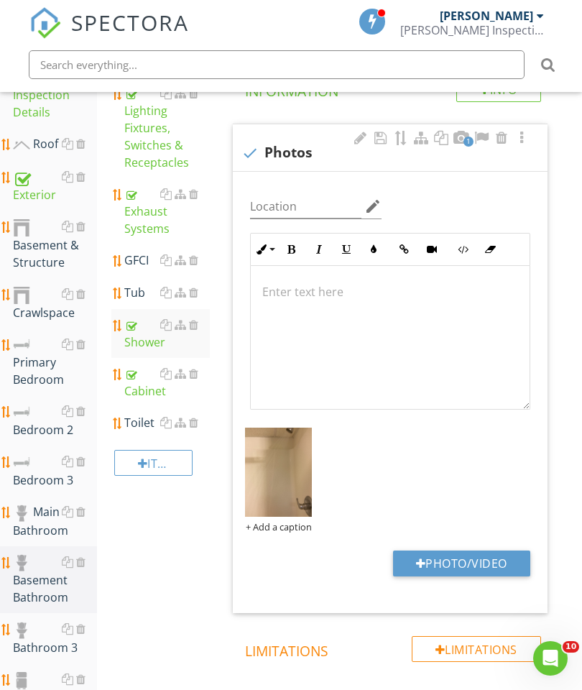
type input "C:\fakepath\image.jpg"
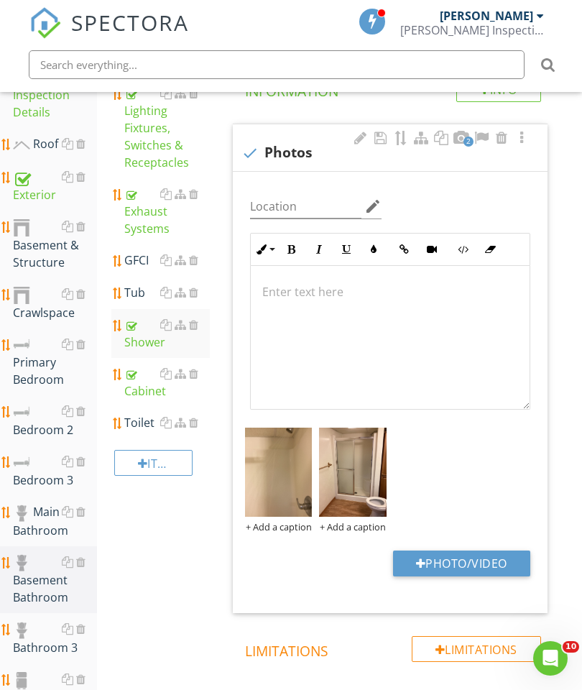
click at [129, 261] on div "GFCI" at bounding box center [167, 259] width 86 height 17
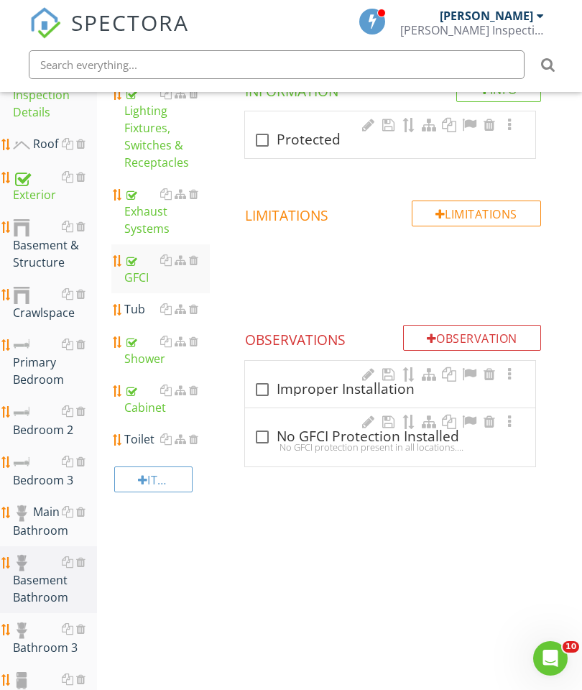
click at [274, 135] on div at bounding box center [262, 140] width 24 height 24
checkbox input "true"
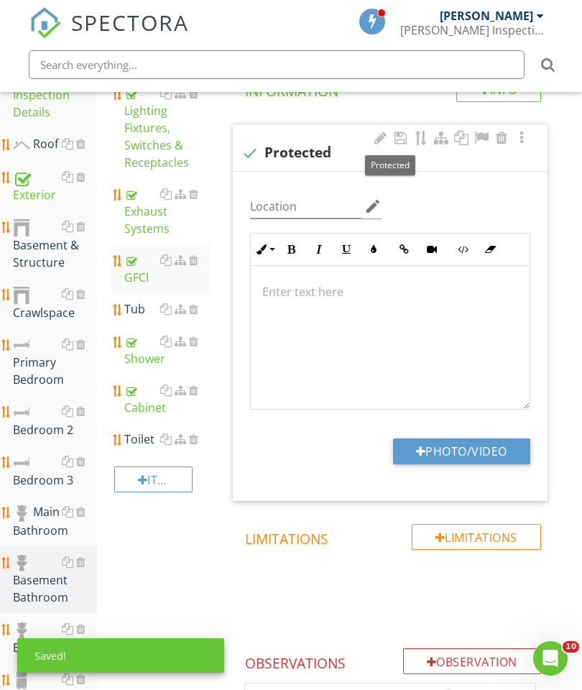
click at [465, 441] on button "Photo/Video" at bounding box center [461, 451] width 137 height 26
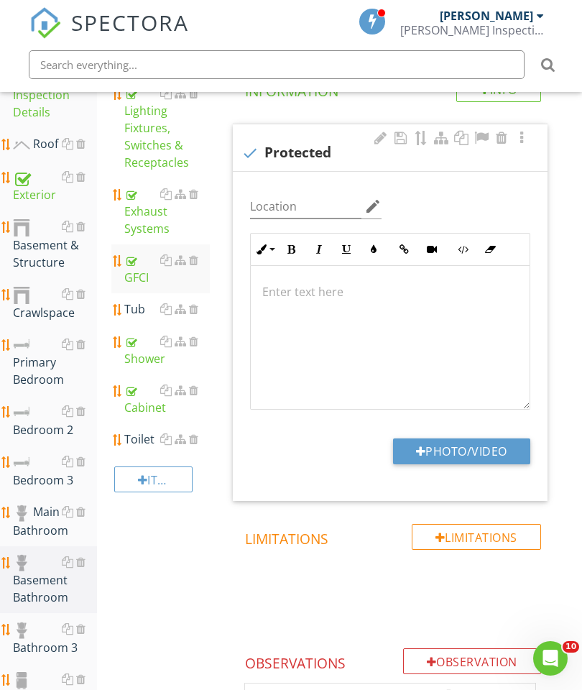
type input "C:\fakepath\image.jpg"
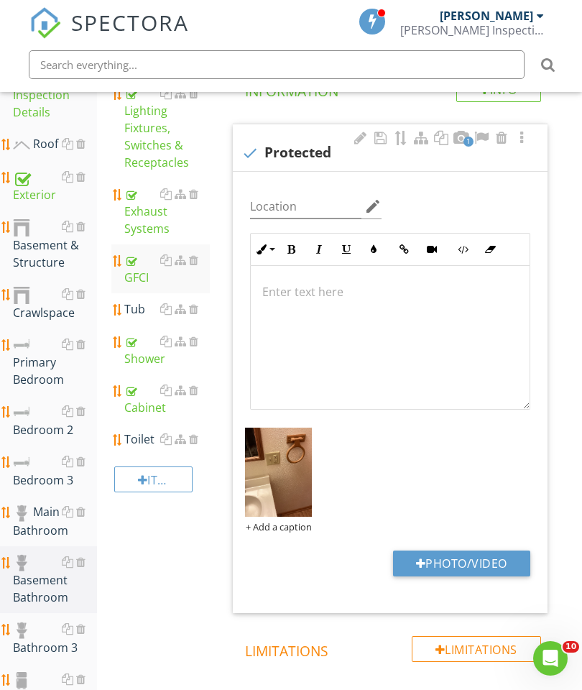
click at [129, 424] on link "Toilet" at bounding box center [167, 439] width 86 height 32
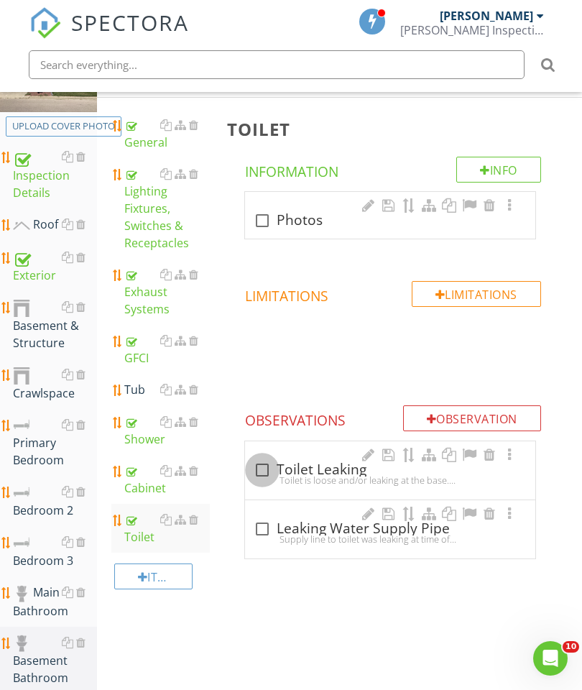
scroll to position [198, 0]
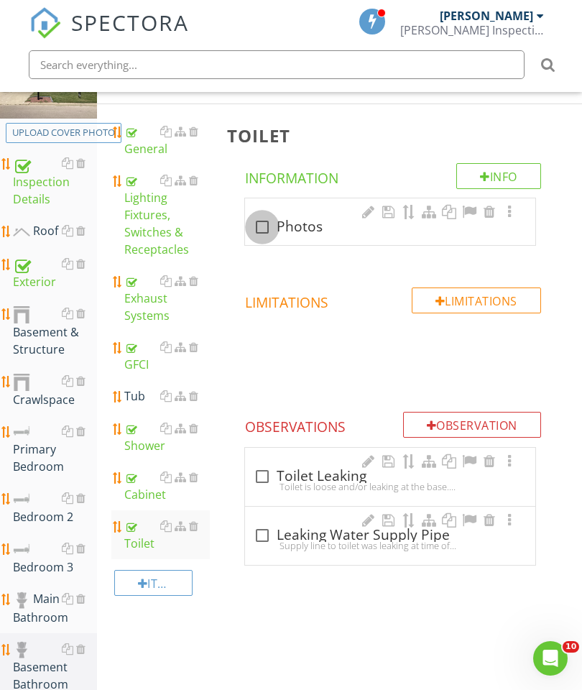
click at [263, 234] on div at bounding box center [262, 227] width 24 height 24
checkbox input "true"
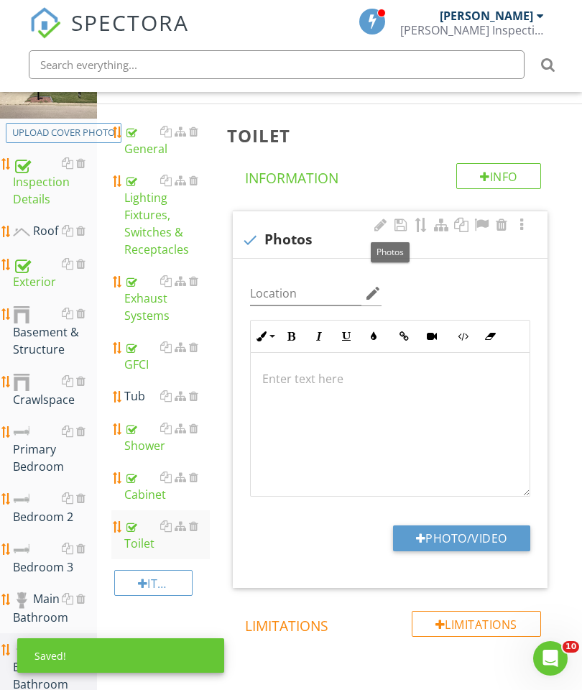
click at [489, 527] on button "Photo/Video" at bounding box center [461, 538] width 137 height 26
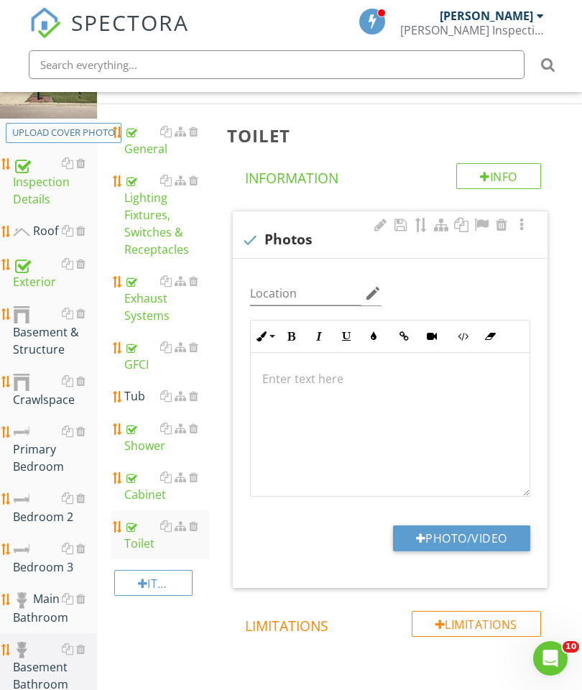
type input "C:\fakepath\image.jpg"
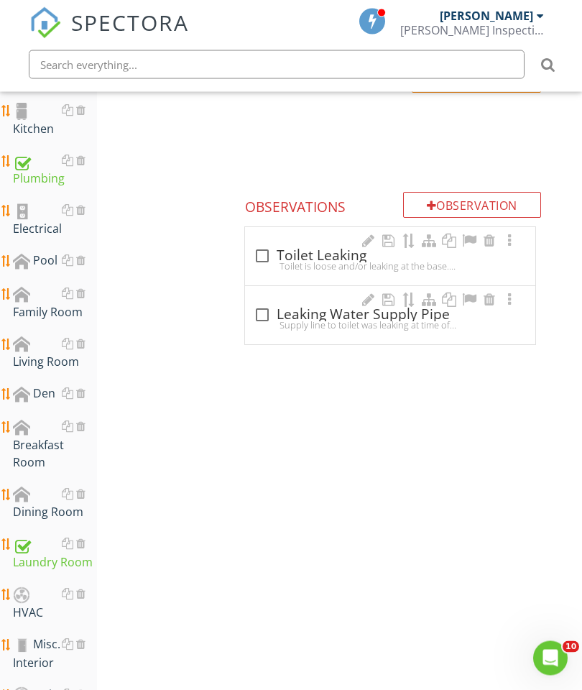
scroll to position [940, 0]
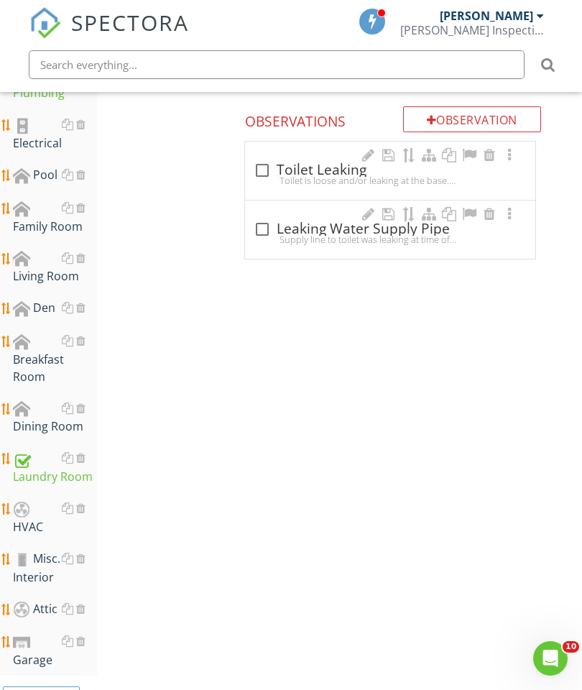
click at [36, 230] on div "Family Room" at bounding box center [55, 217] width 84 height 36
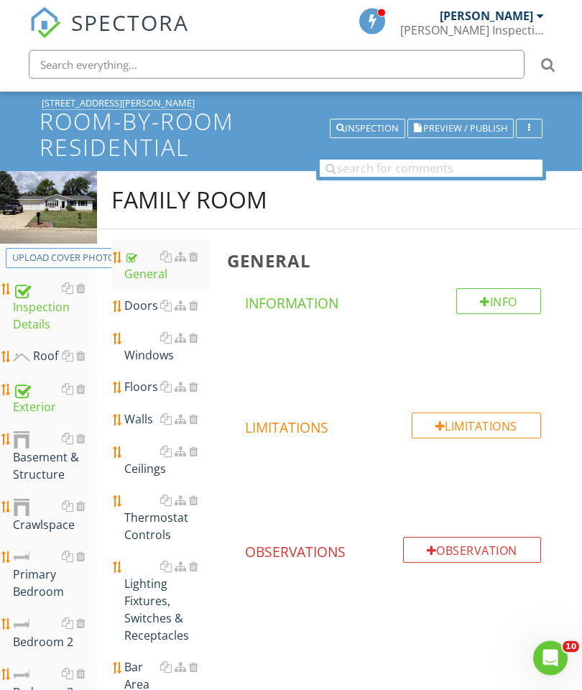
scroll to position [68, 0]
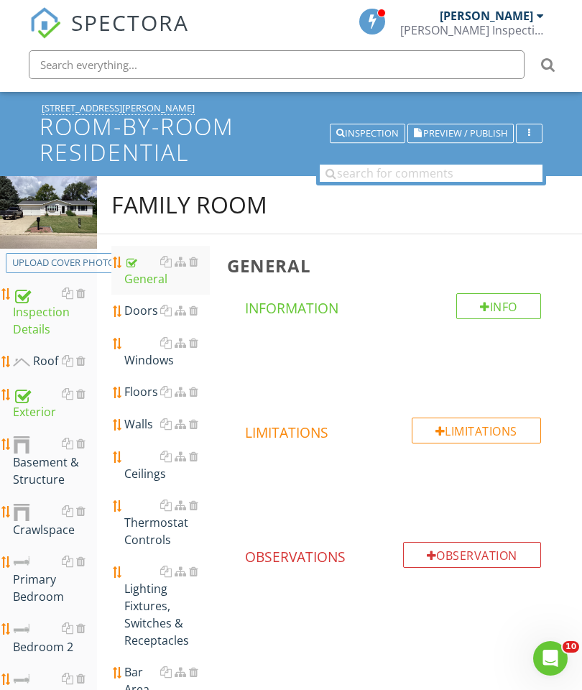
click at [267, 216] on div "Family Room" at bounding box center [189, 204] width 156 height 29
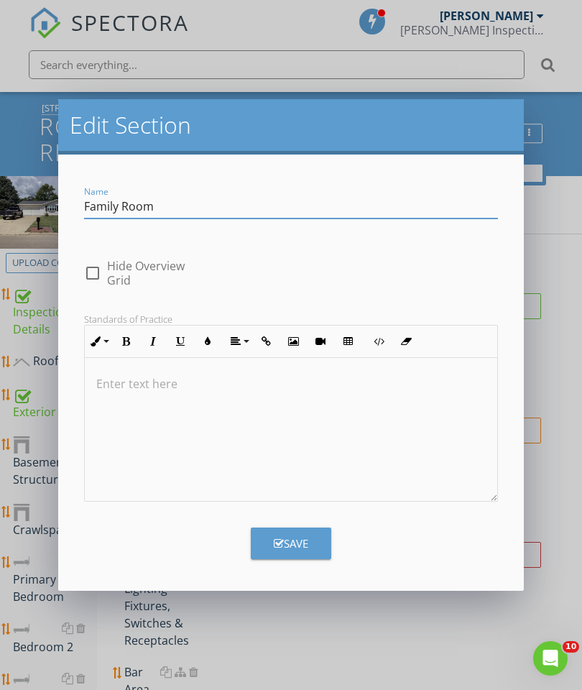
click at [174, 212] on input "Family Room" at bounding box center [291, 207] width 414 height 24
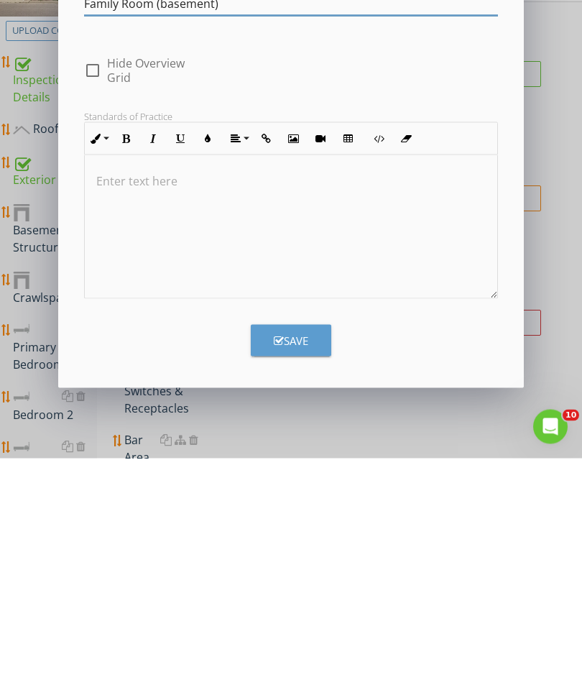
type input "Family Room (basement)"
click at [291, 564] on div "Save" at bounding box center [291, 572] width 34 height 17
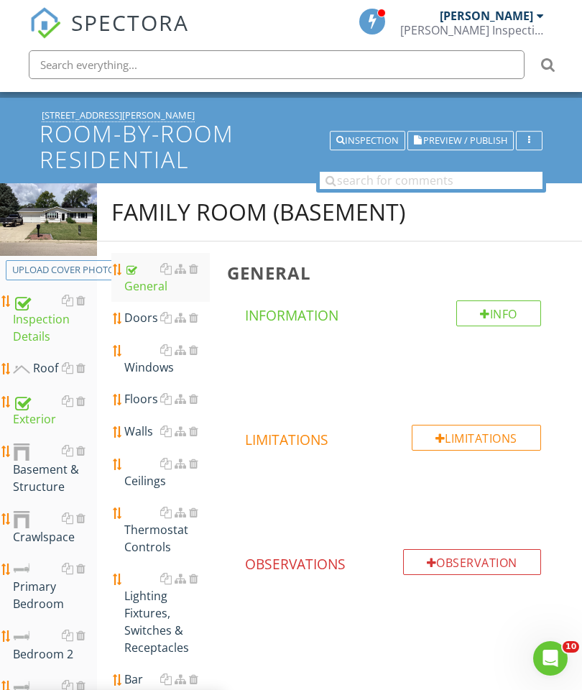
scroll to position [62, 0]
click at [139, 322] on div "Doors" at bounding box center [167, 316] width 86 height 17
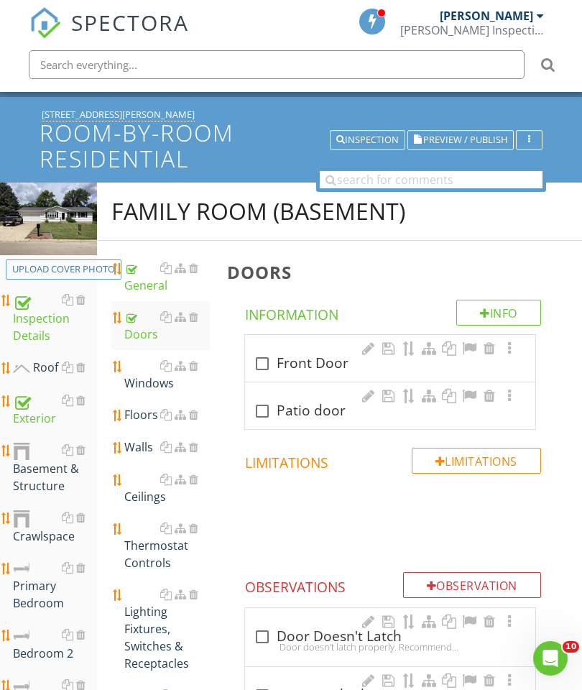
click at [191, 318] on div at bounding box center [193, 316] width 9 height 11
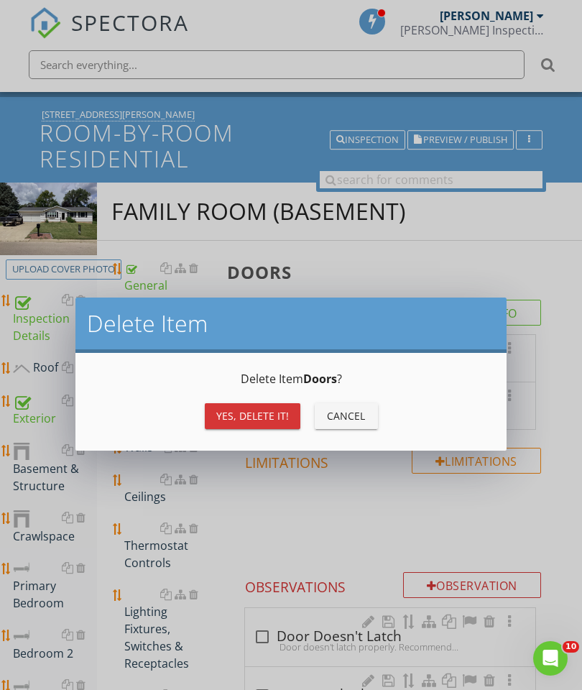
click at [229, 415] on div "Yes, Delete it!" at bounding box center [252, 415] width 73 height 15
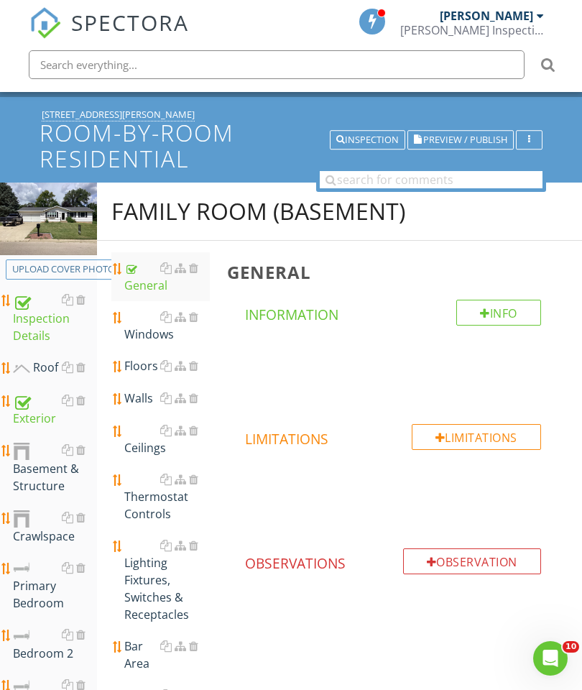
click at [148, 337] on div "Windows" at bounding box center [167, 325] width 86 height 34
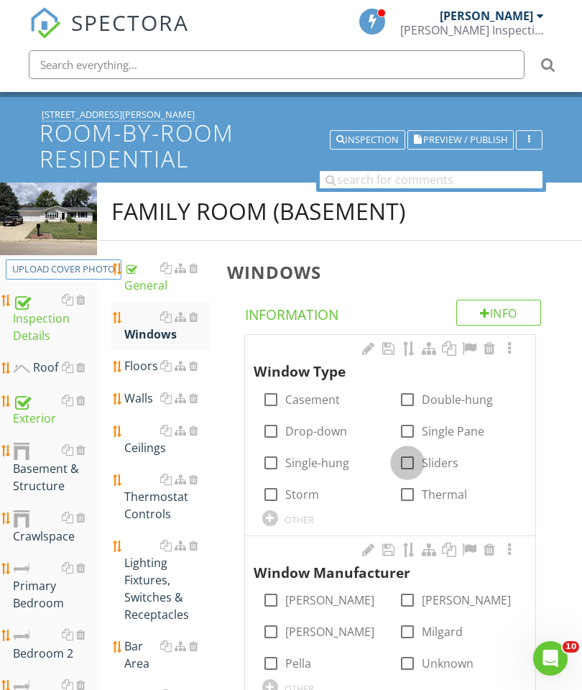
click at [409, 465] on div at bounding box center [407, 462] width 24 height 24
checkbox input "true"
click at [405, 504] on input "Thermal" at bounding box center [407, 499] width 17 height 17
checkbox input "true"
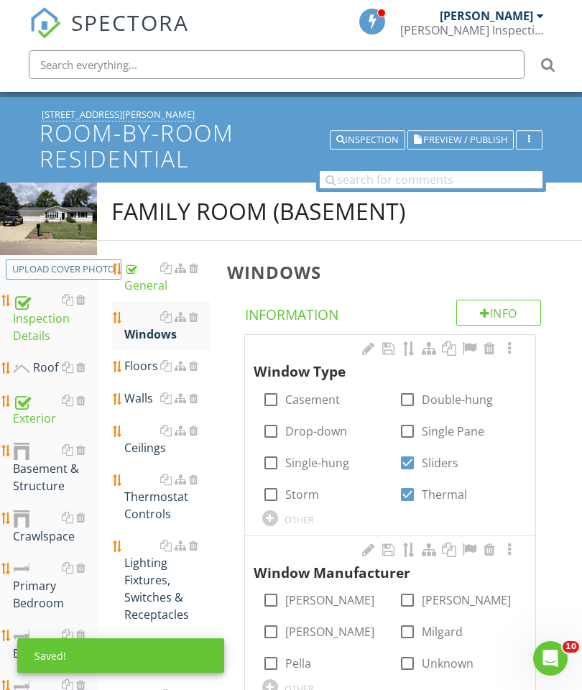
click at [264, 685] on div at bounding box center [270, 687] width 16 height 16
click at [309, 689] on input "text" at bounding box center [321, 701] width 119 height 24
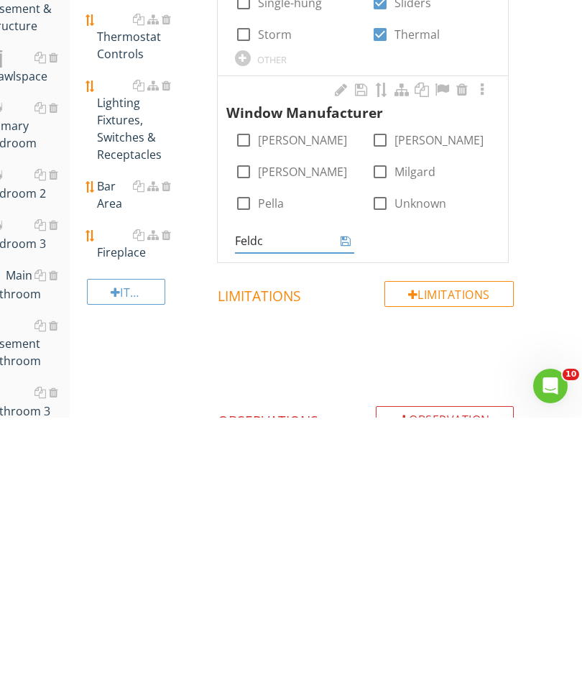
type input "Feldco"
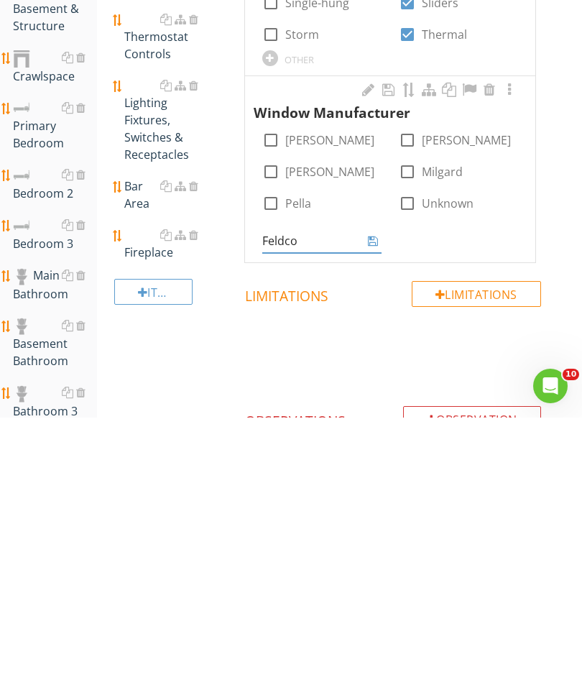
scroll to position [266, 0]
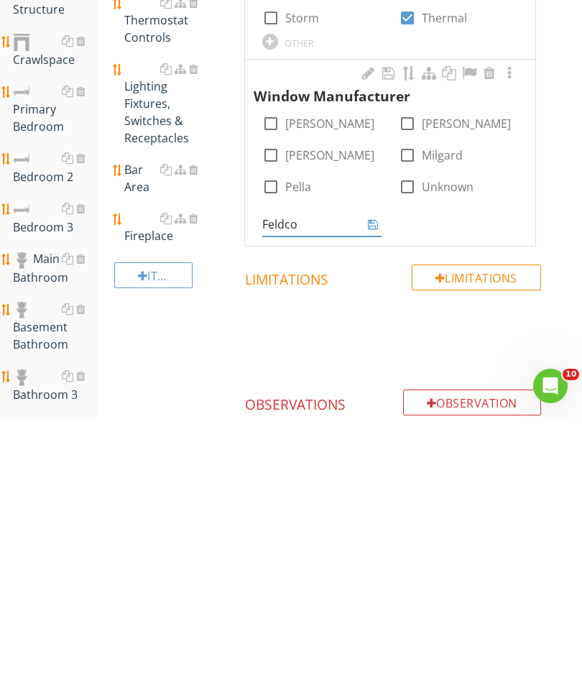
click at [372, 491] on icon at bounding box center [373, 496] width 10 height 11
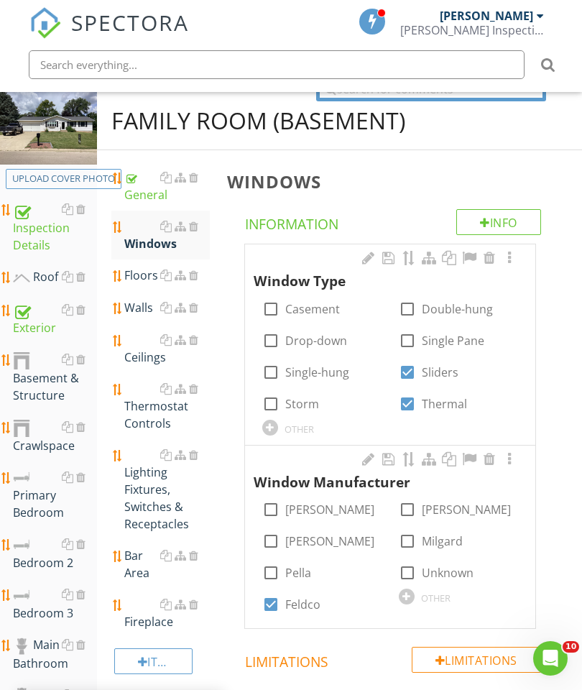
scroll to position [180, 0]
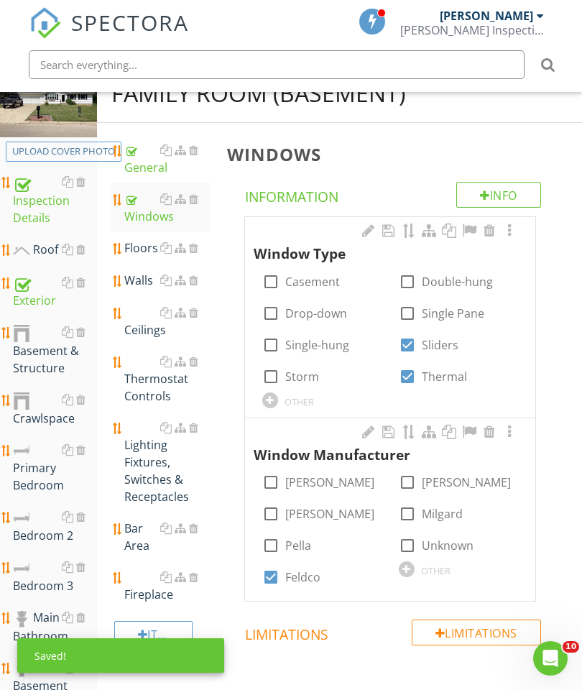
click at [503, 236] on div at bounding box center [509, 230] width 17 height 14
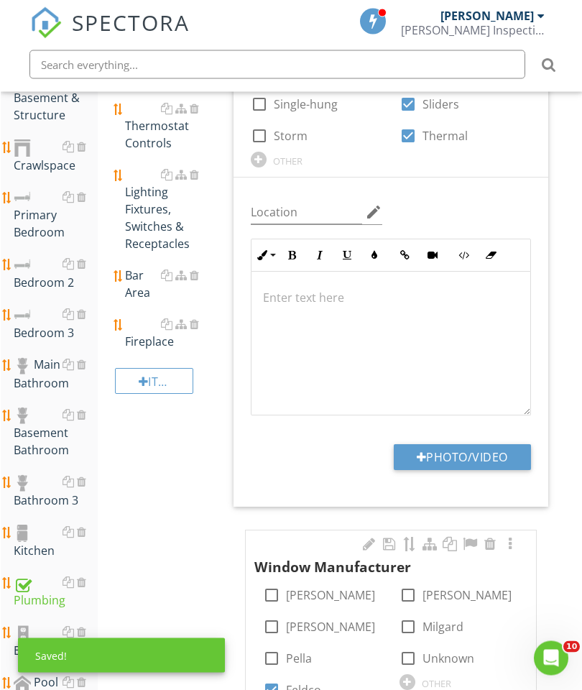
scroll to position [436, 0]
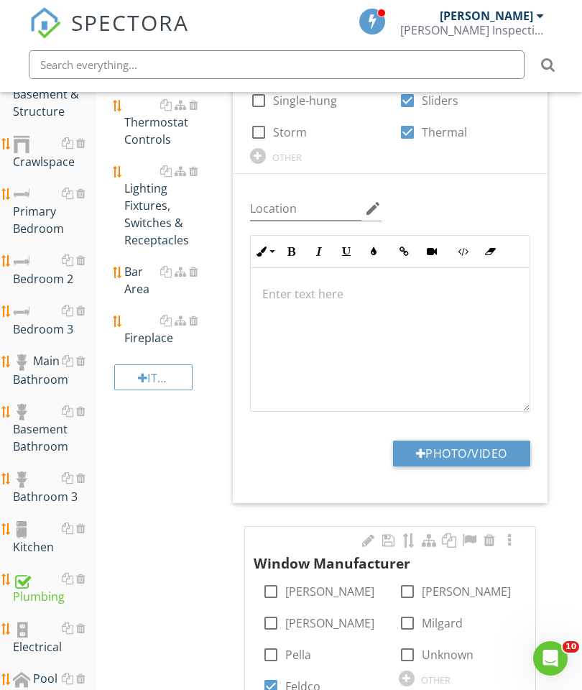
click at [454, 457] on button "Photo/Video" at bounding box center [461, 453] width 137 height 26
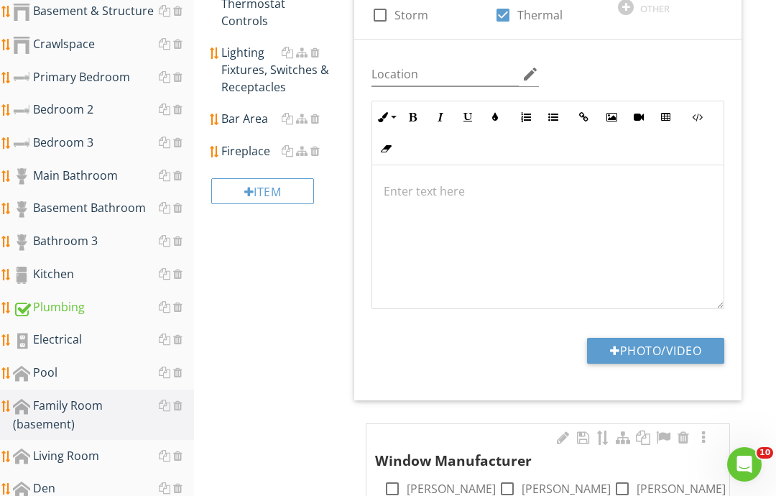
type input "C:\fakepath\image.jpg"
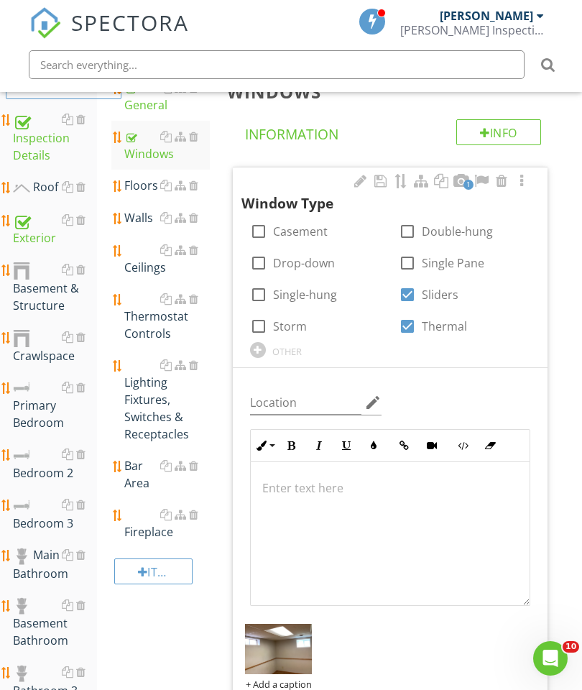
scroll to position [241, 0]
click at [134, 183] on div "Floors" at bounding box center [167, 185] width 86 height 17
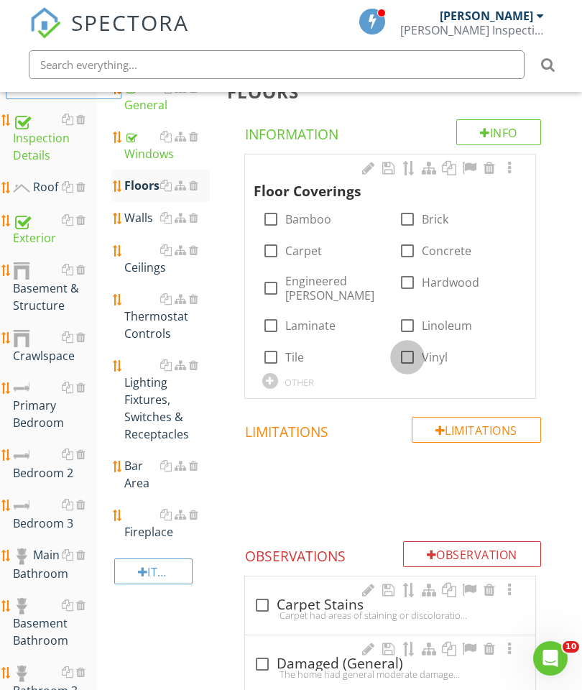
click at [402, 345] on div at bounding box center [407, 357] width 24 height 24
checkbox input "true"
click at [506, 171] on div at bounding box center [509, 168] width 17 height 14
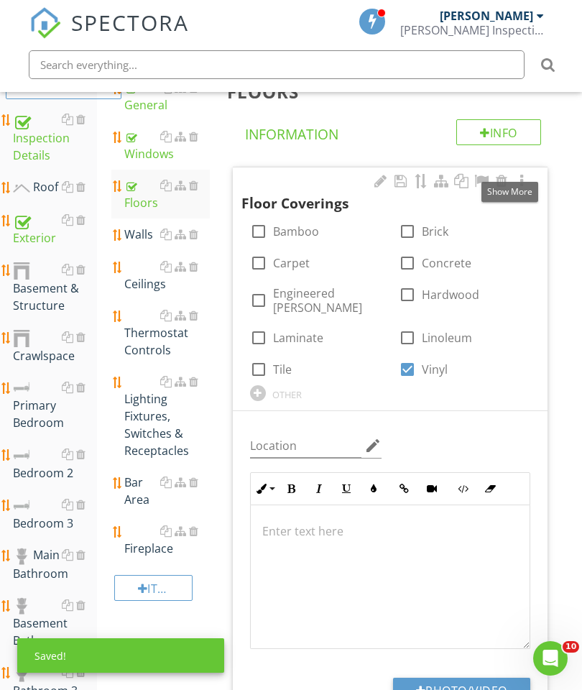
scroll to position [394, 0]
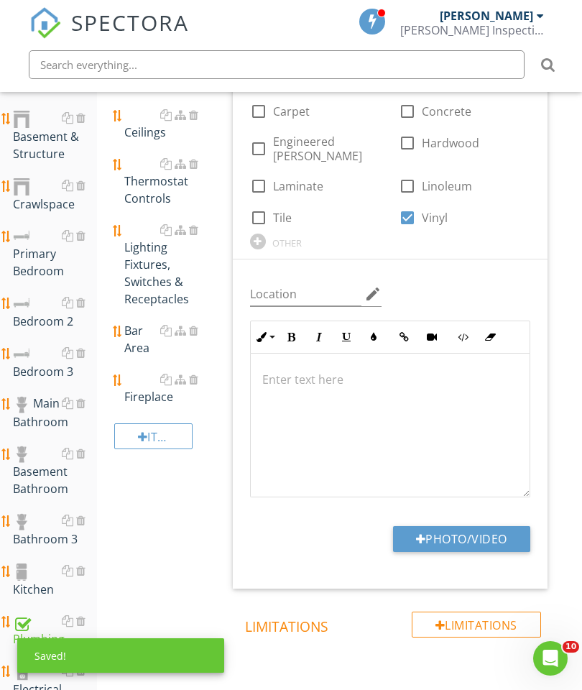
click at [474, 535] on button "Photo/Video" at bounding box center [461, 539] width 137 height 26
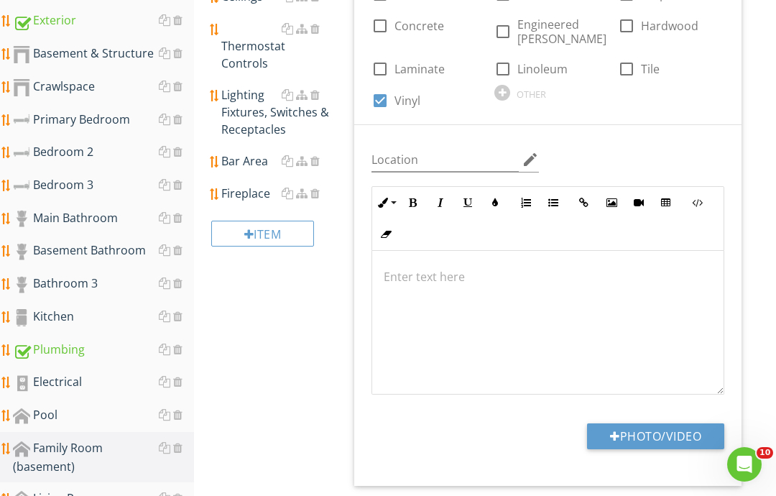
type input "C:\fakepath\image.jpg"
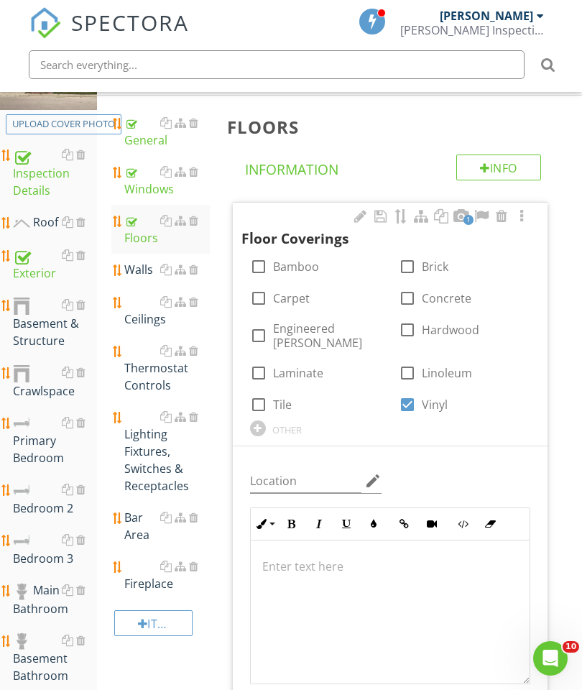
scroll to position [206, 0]
click at [129, 267] on div "Walls" at bounding box center [167, 270] width 86 height 17
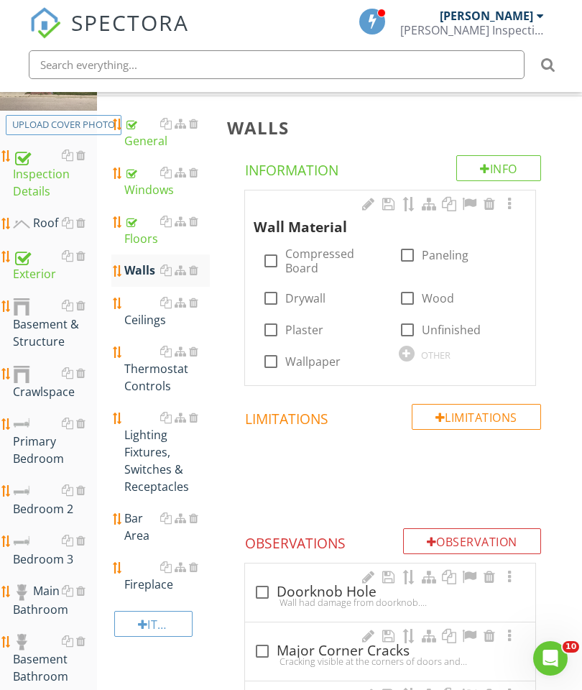
click at [272, 293] on div at bounding box center [271, 298] width 24 height 24
checkbox input "true"
click at [509, 208] on div at bounding box center [509, 204] width 17 height 14
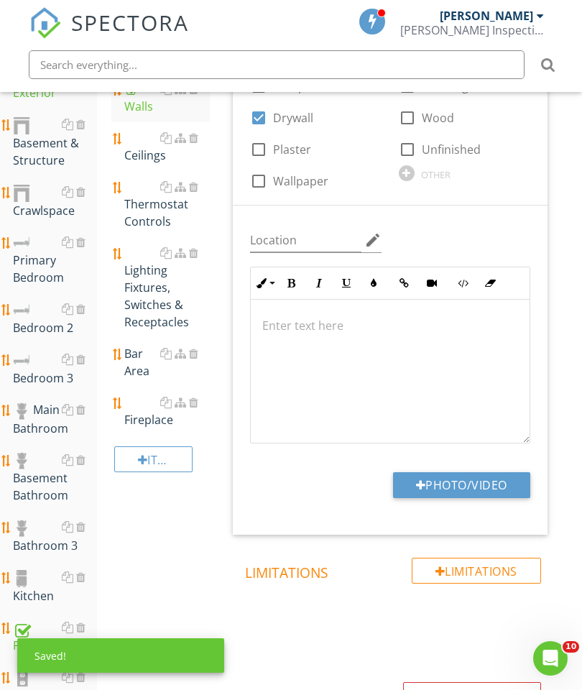
scroll to position [469, 0]
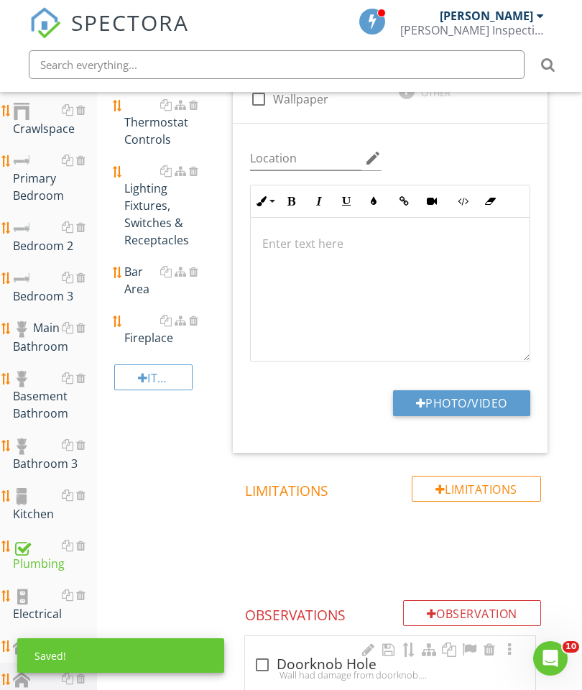
click at [462, 402] on button "Photo/Video" at bounding box center [461, 403] width 137 height 26
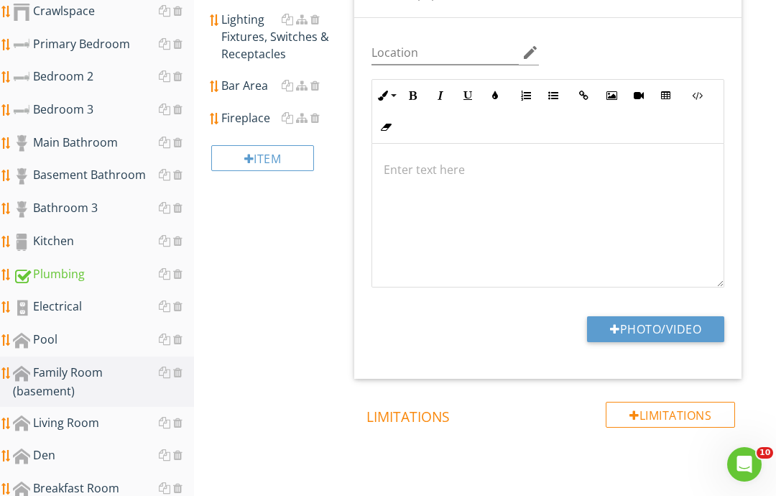
type input "C:\fakepath\image.jpg"
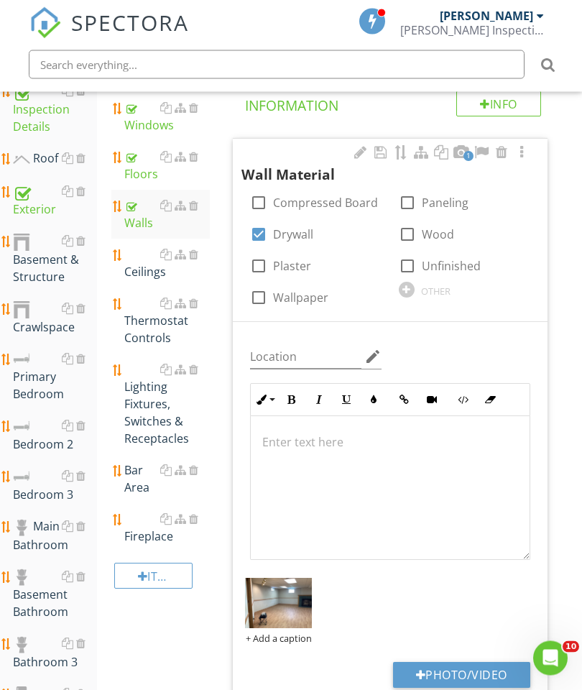
scroll to position [237, 0]
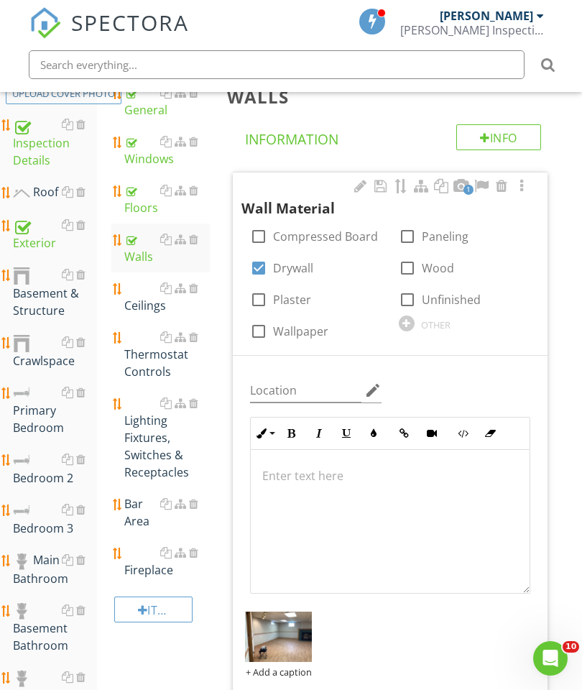
click at [139, 301] on div "Ceilings" at bounding box center [167, 296] width 86 height 34
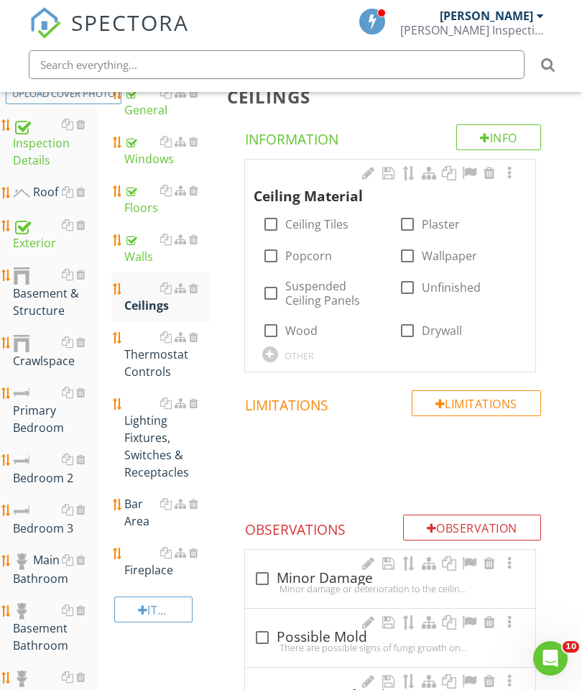
click at [267, 293] on div at bounding box center [271, 293] width 24 height 24
checkbox input "true"
click at [512, 171] on div at bounding box center [509, 173] width 17 height 14
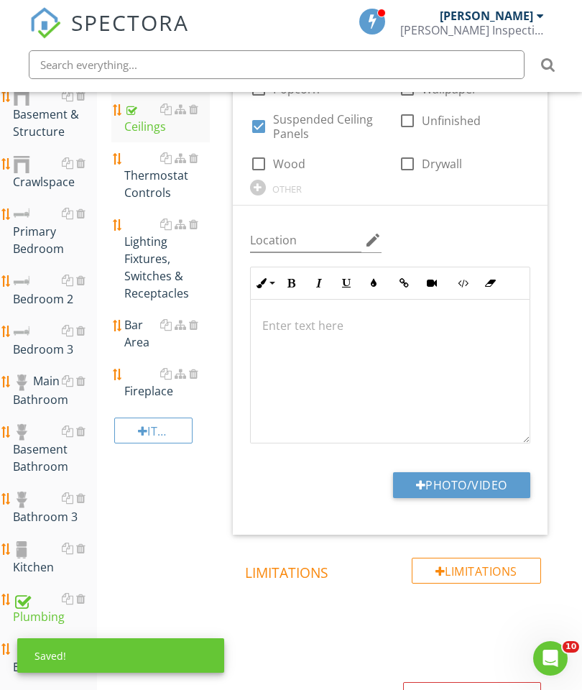
scroll to position [451, 0]
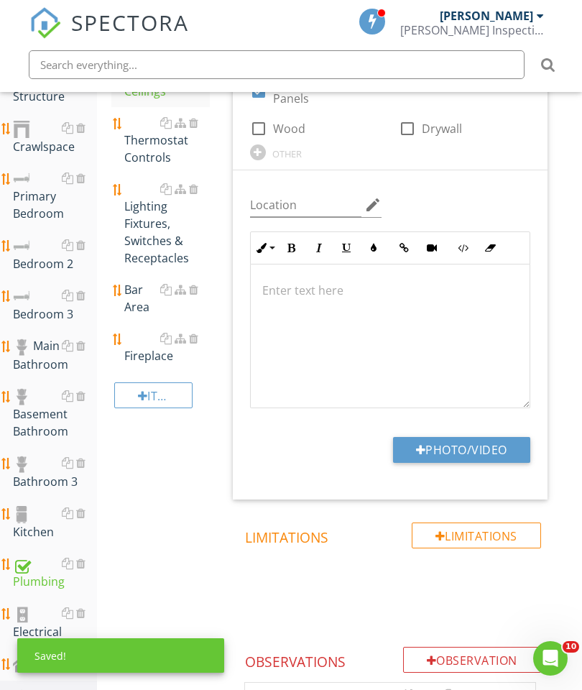
click at [458, 460] on button "Photo/Video" at bounding box center [461, 450] width 137 height 26
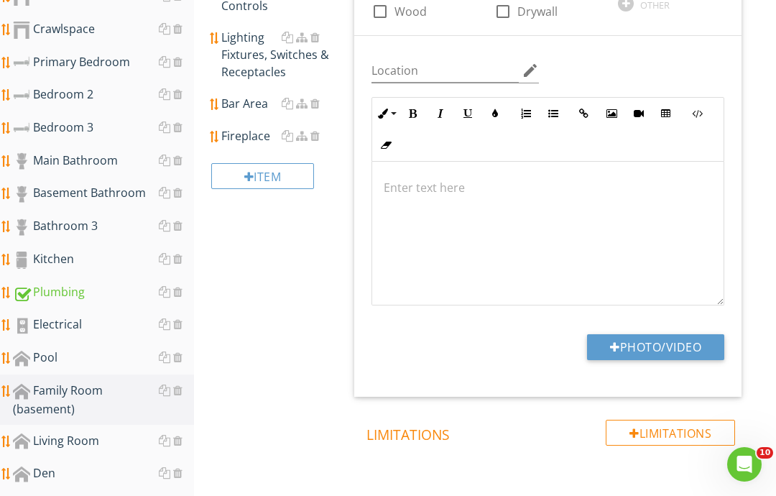
type input "C:\fakepath\image.jpg"
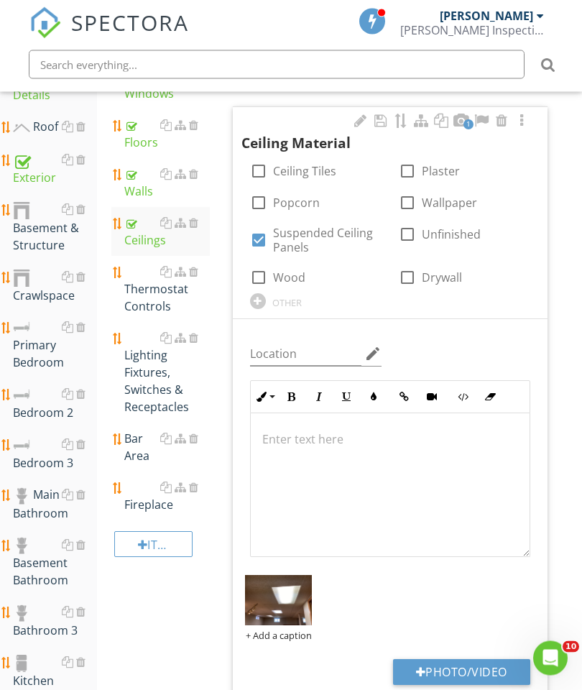
scroll to position [285, 0]
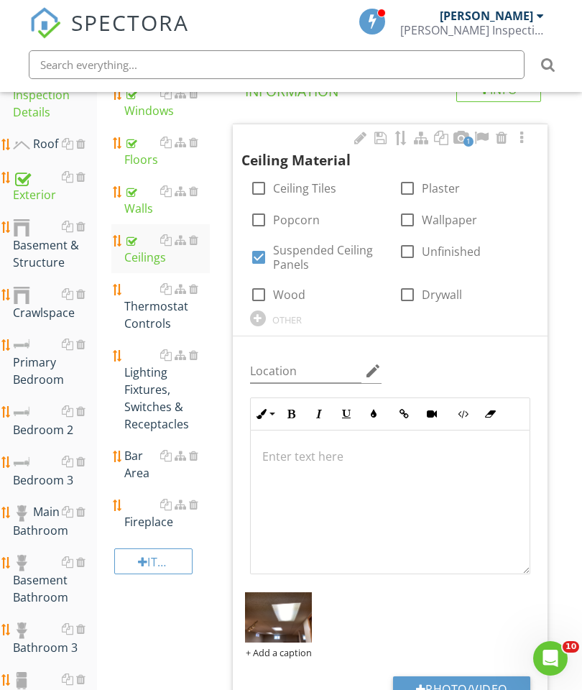
click at [195, 290] on div at bounding box center [193, 288] width 9 height 11
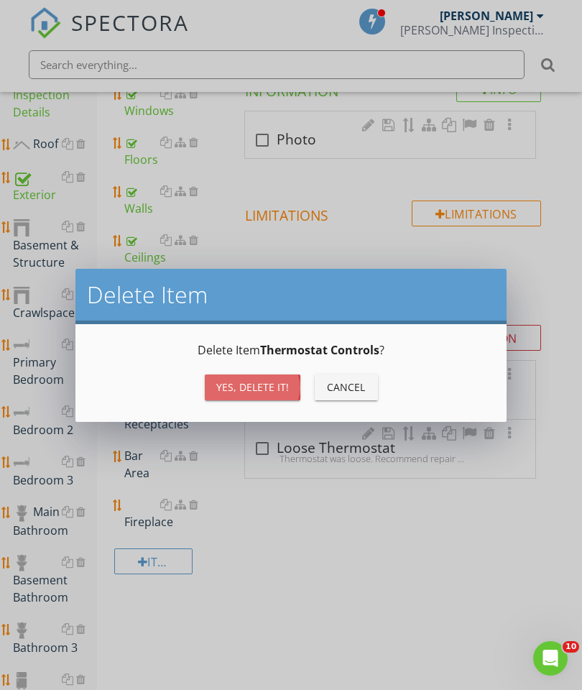
click at [263, 395] on button "Yes, Delete it!" at bounding box center [253, 387] width 96 height 26
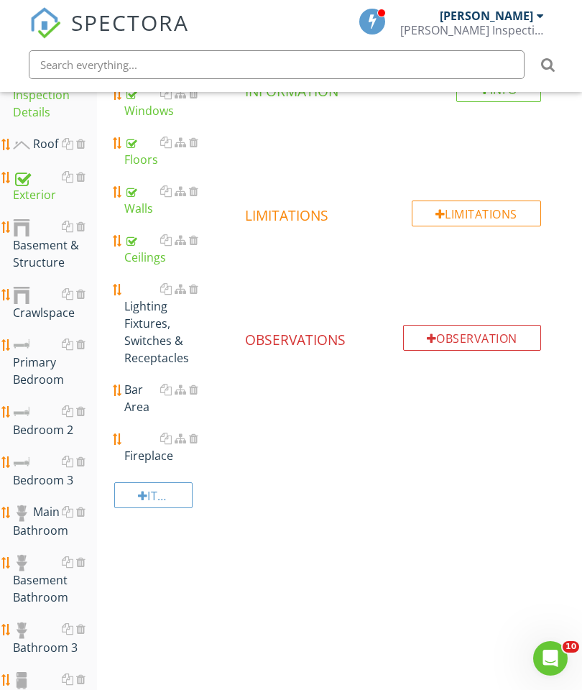
click at [144, 327] on div "Lighting Fixtures, Switches & Receptacles" at bounding box center [167, 323] width 86 height 86
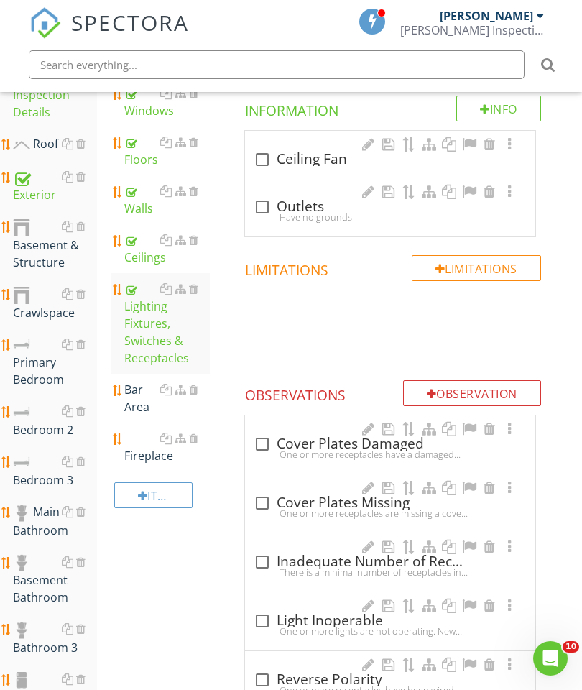
click at [197, 390] on div at bounding box center [193, 389] width 9 height 11
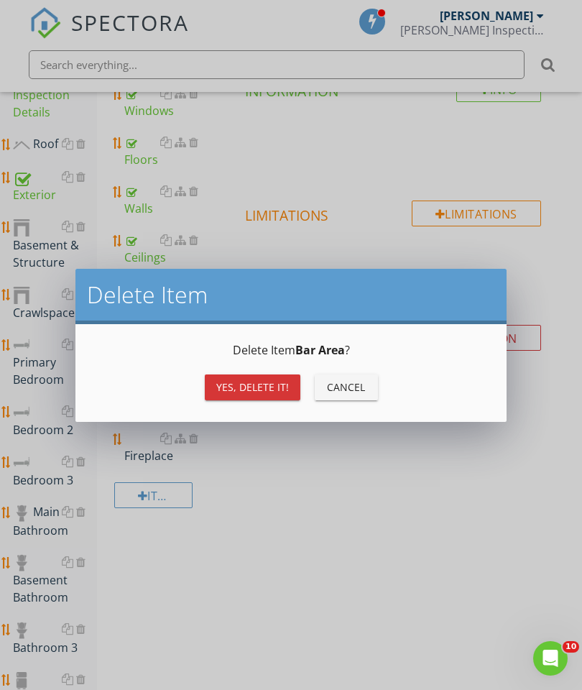
click at [260, 392] on div "Yes, Delete it!" at bounding box center [252, 386] width 73 height 15
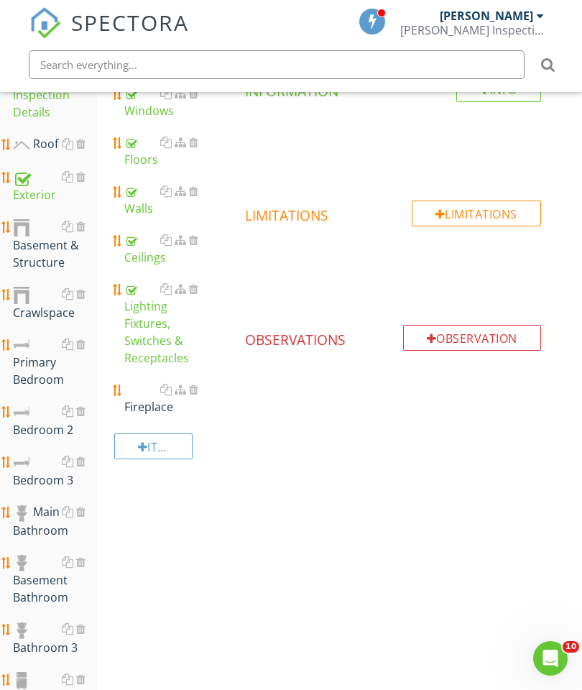
click at [146, 401] on div "Fireplace" at bounding box center [167, 398] width 86 height 34
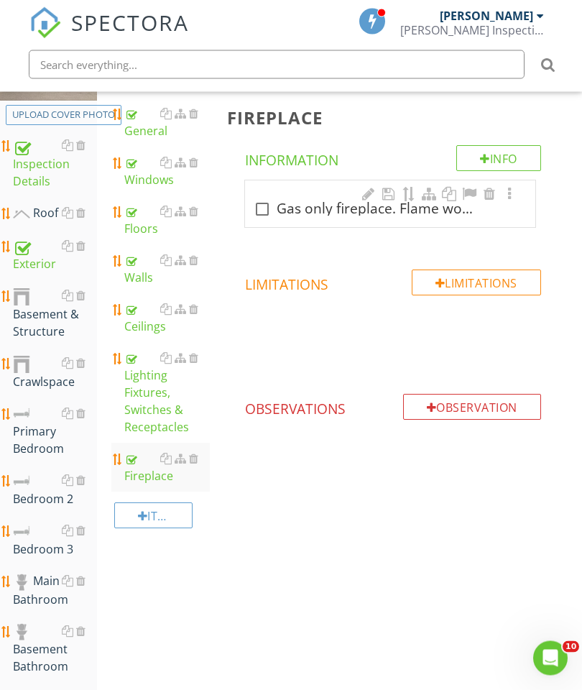
scroll to position [216, 0]
click at [262, 214] on div at bounding box center [262, 210] width 24 height 24
checkbox input "true"
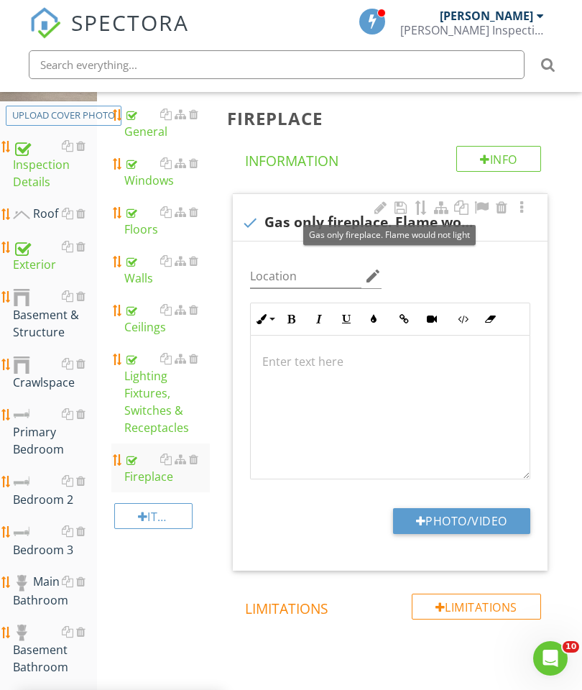
click at [379, 209] on div at bounding box center [380, 207] width 17 height 14
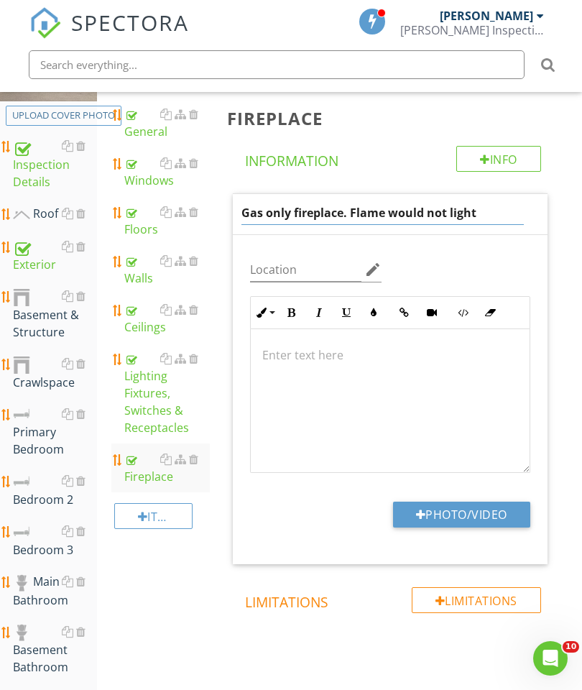
click at [489, 218] on input "Gas only fireplace. Flame would not light" at bounding box center [382, 213] width 283 height 24
type input "Gas only fireplace."
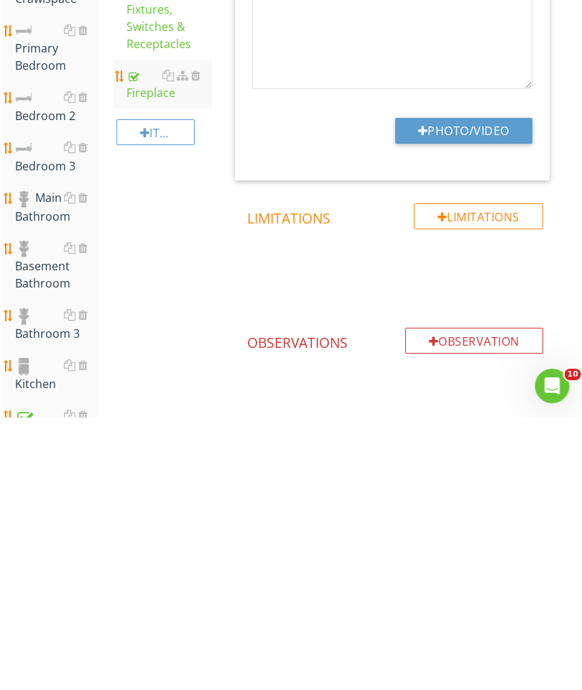
scroll to position [375, 0]
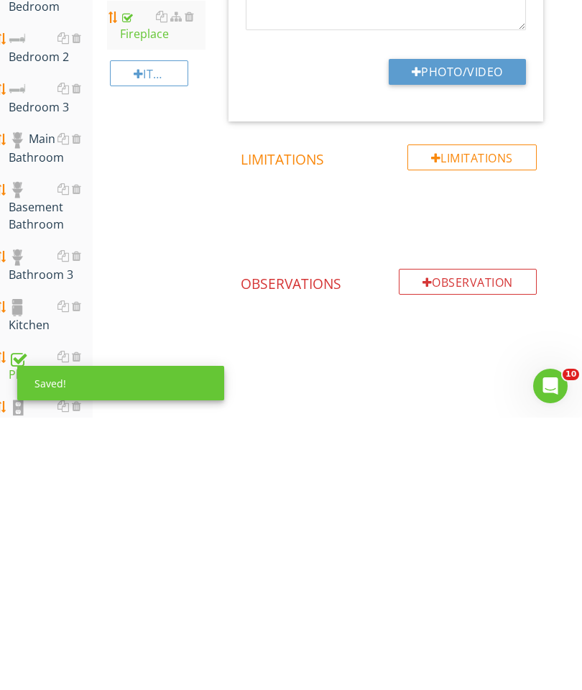
click at [468, 331] on button "Photo/Video" at bounding box center [457, 344] width 137 height 26
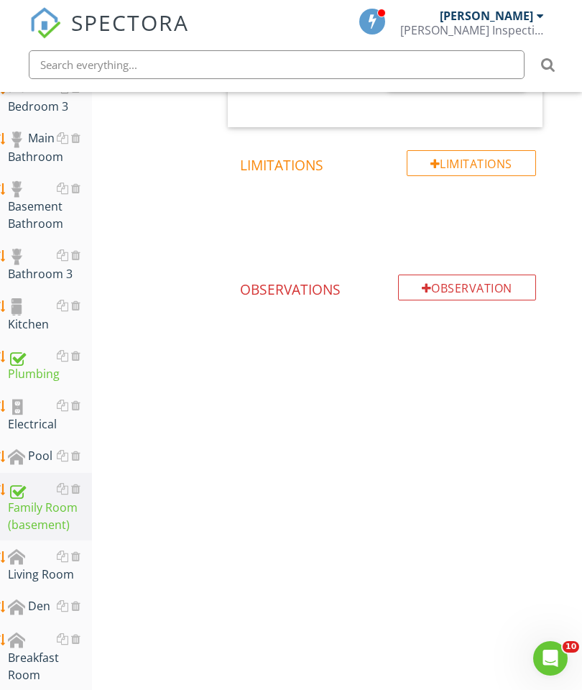
type input "C:\fakepath\image.jpg"
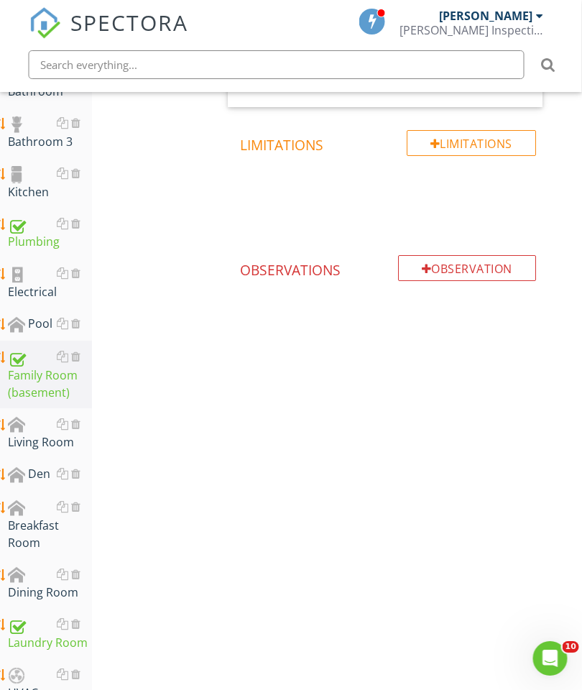
scroll to position [688, 4]
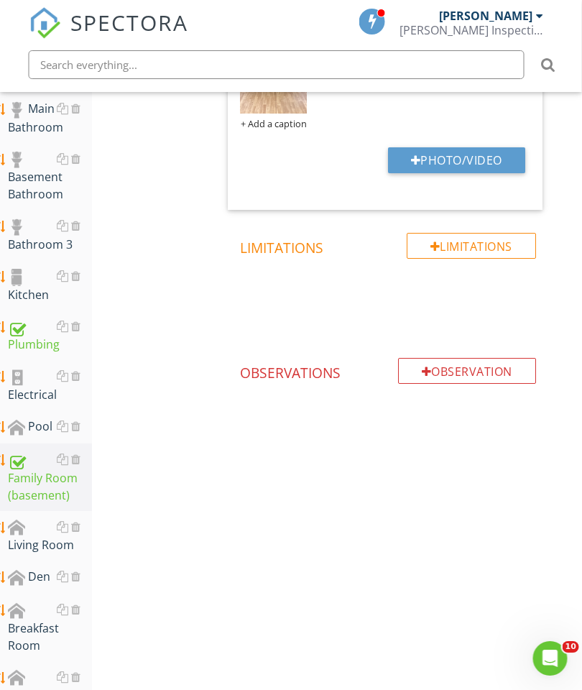
click at [460, 371] on div "Observation" at bounding box center [468, 371] width 138 height 26
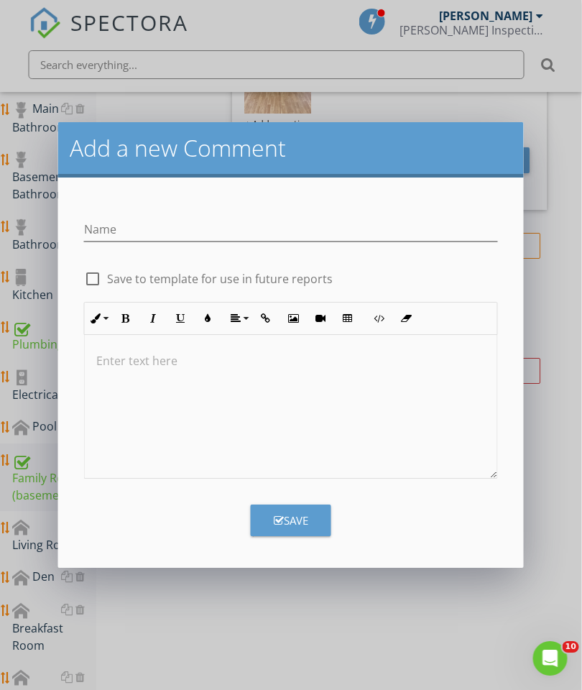
scroll to position [688, 0]
click at [135, 225] on input "Name" at bounding box center [291, 230] width 414 height 24
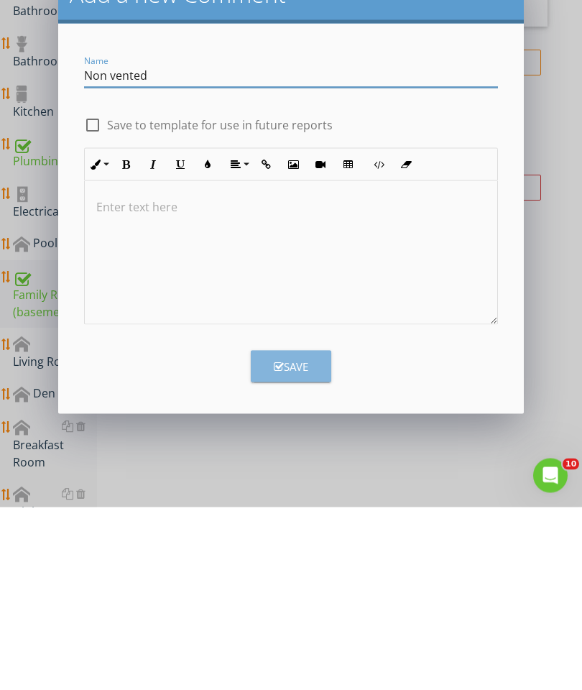
type input "Non vented"
click at [286, 541] on div "Save" at bounding box center [291, 549] width 34 height 17
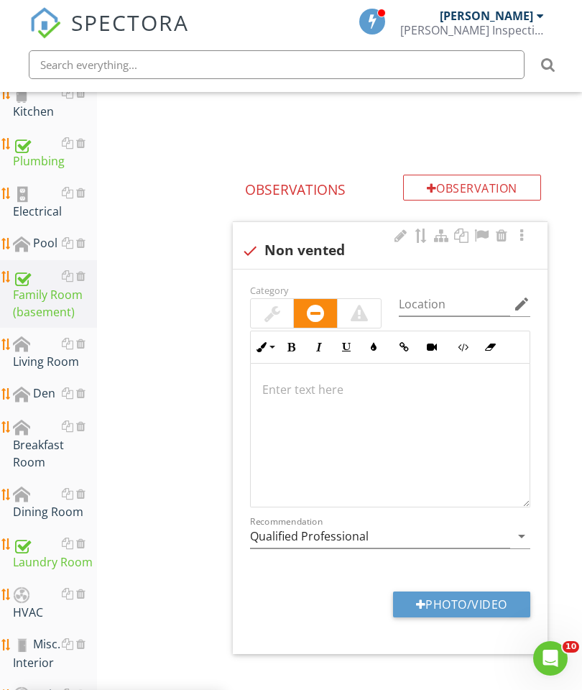
click at [466, 609] on button "Photo/Video" at bounding box center [461, 604] width 137 height 26
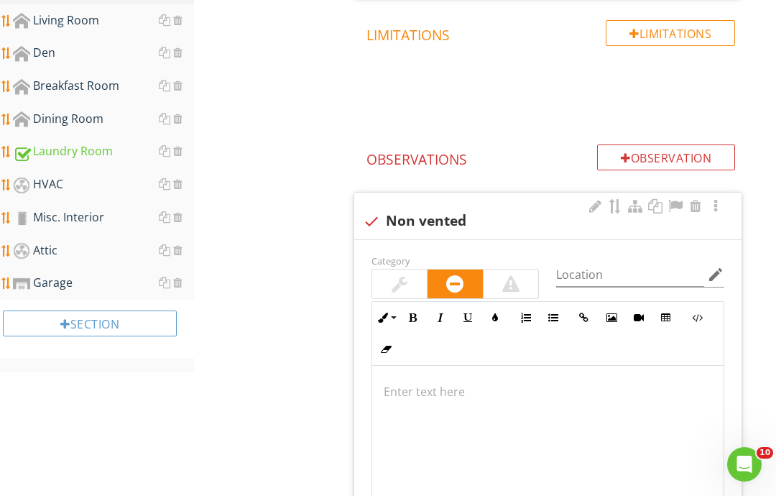
type input "C:\fakepath\image.jpg"
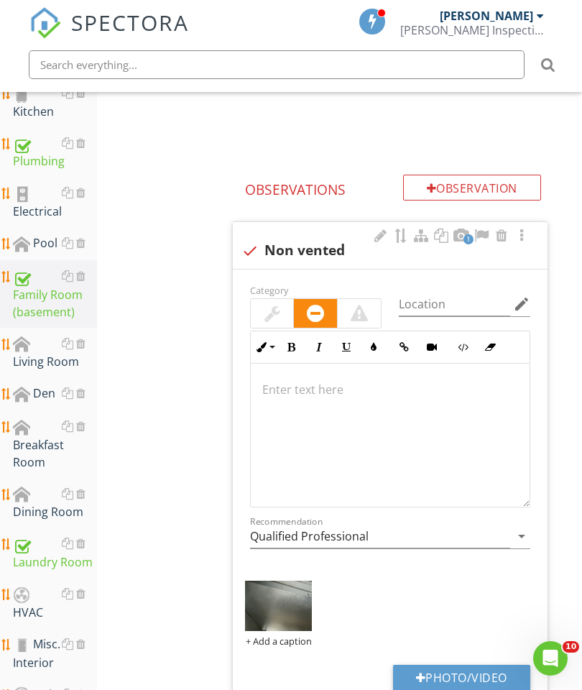
click at [295, 383] on p at bounding box center [390, 389] width 256 height 17
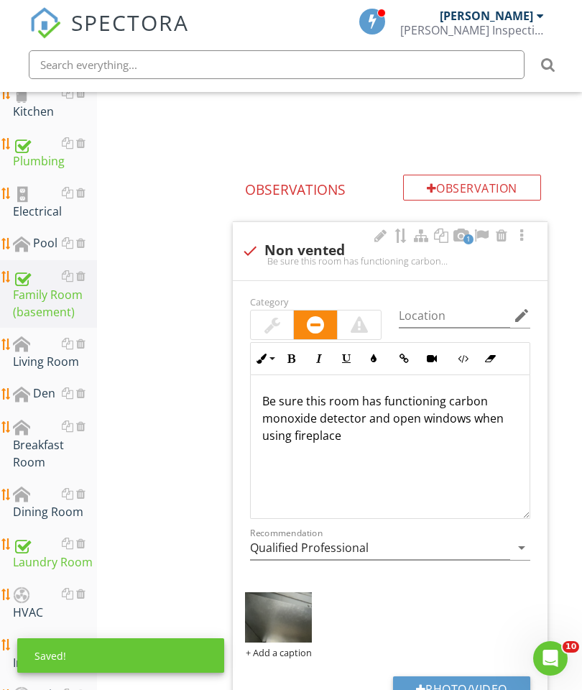
click at [185, 412] on div "Family Room (basement) General Windows Floors Walls Ceilings Lighting Fixtures,…" at bounding box center [339, 85] width 485 height 1425
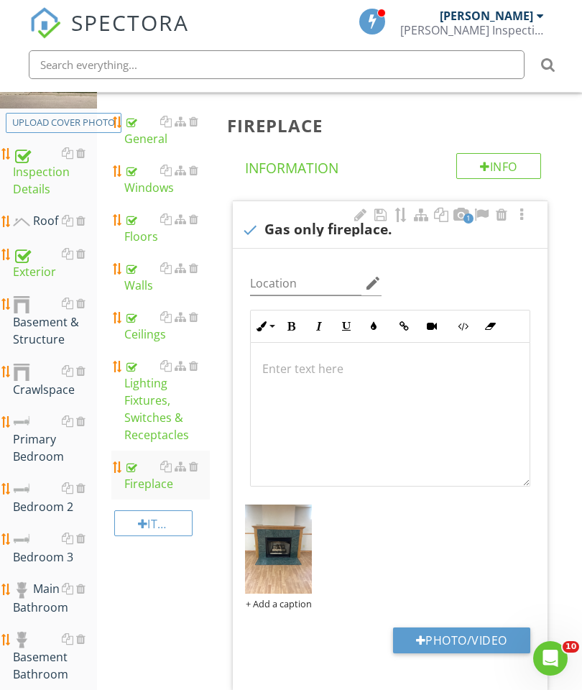
scroll to position [207, 0]
click at [39, 327] on div "Basement & Structure" at bounding box center [55, 322] width 84 height 53
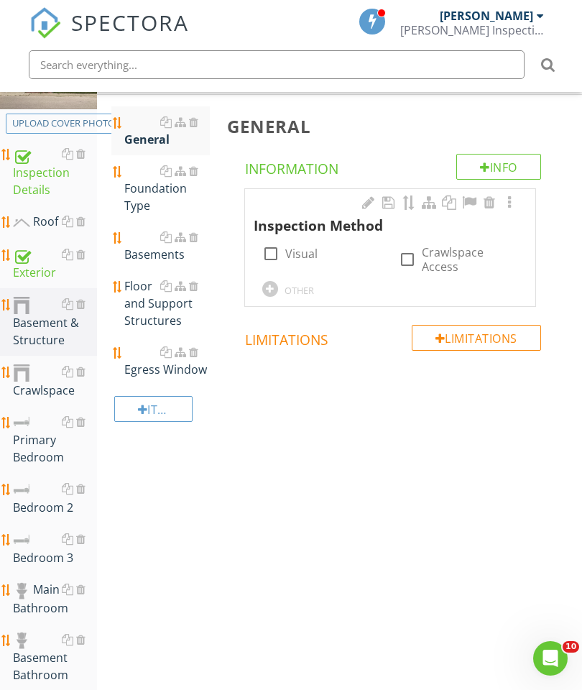
click at [145, 305] on div "Floor and Support Structures" at bounding box center [167, 303] width 86 height 52
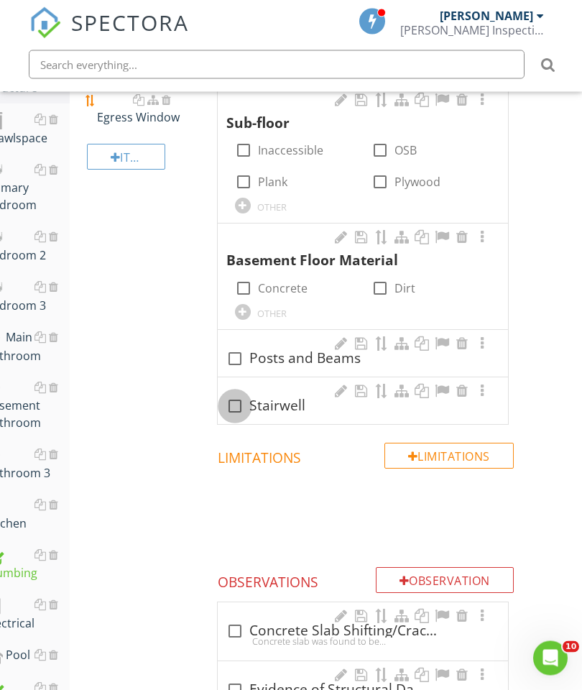
scroll to position [460, 27]
click at [229, 405] on div at bounding box center [235, 406] width 24 height 24
checkbox input "true"
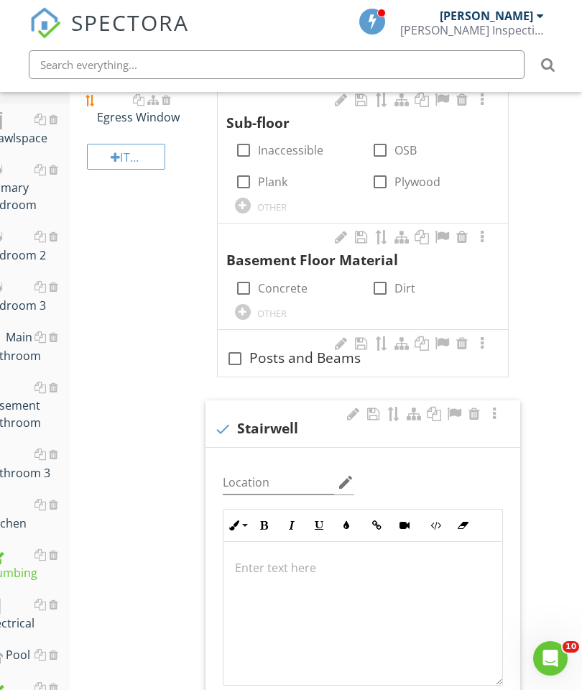
type input "C:\fakepath\image.jpg"
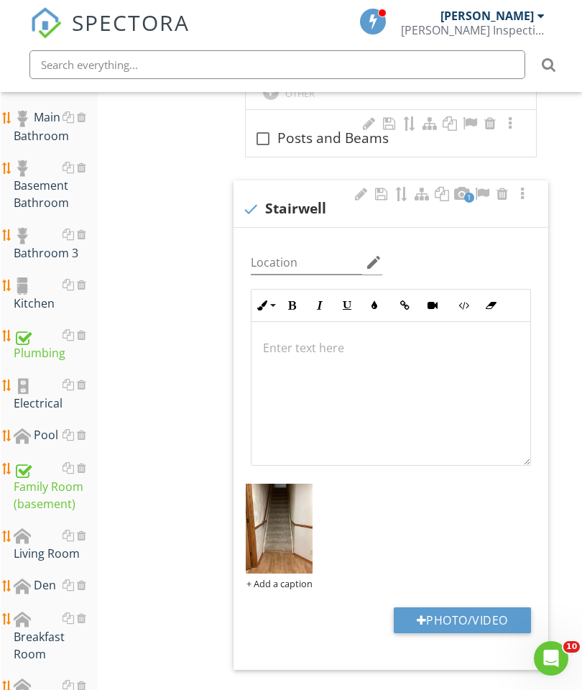
scroll to position [682, 0]
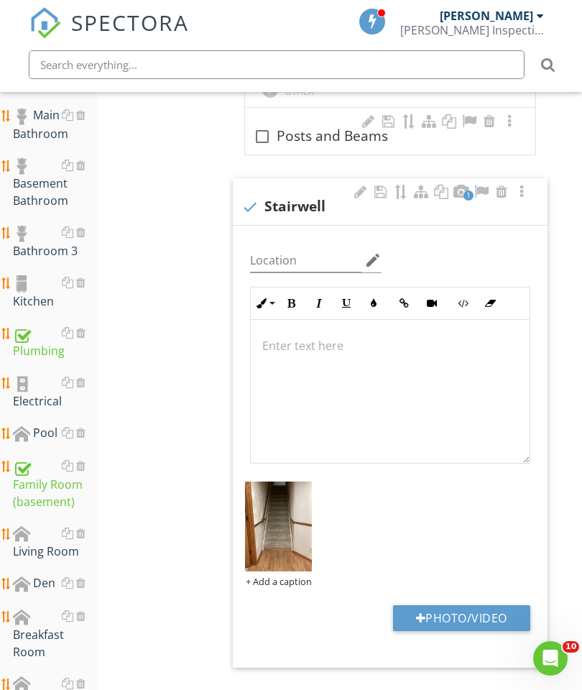
click at [41, 486] on div "Family Room (basement)" at bounding box center [55, 483] width 84 height 53
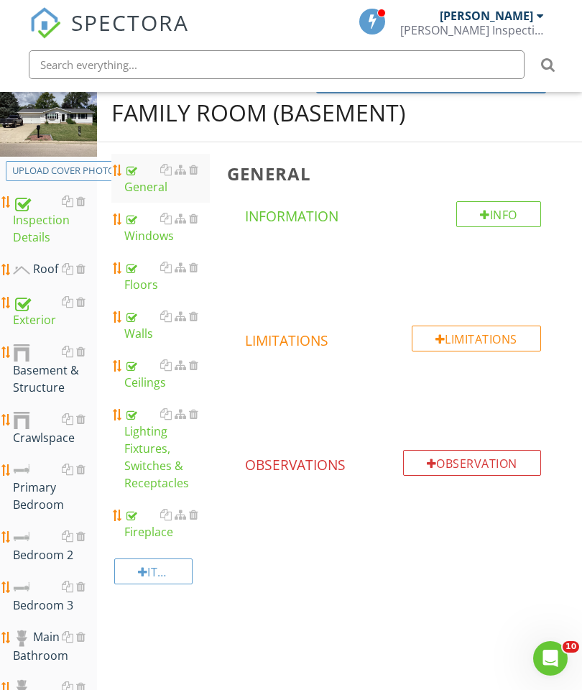
scroll to position [158, 0]
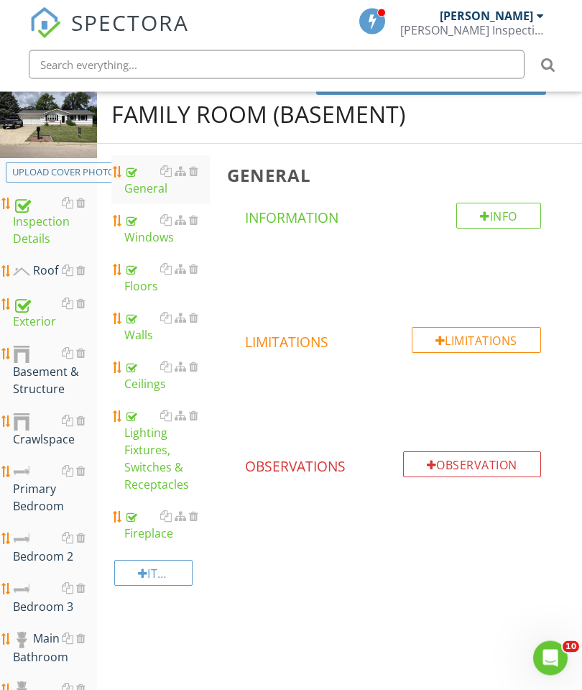
click at [140, 456] on div "Lighting Fixtures, Switches & Receptacles" at bounding box center [167, 450] width 86 height 86
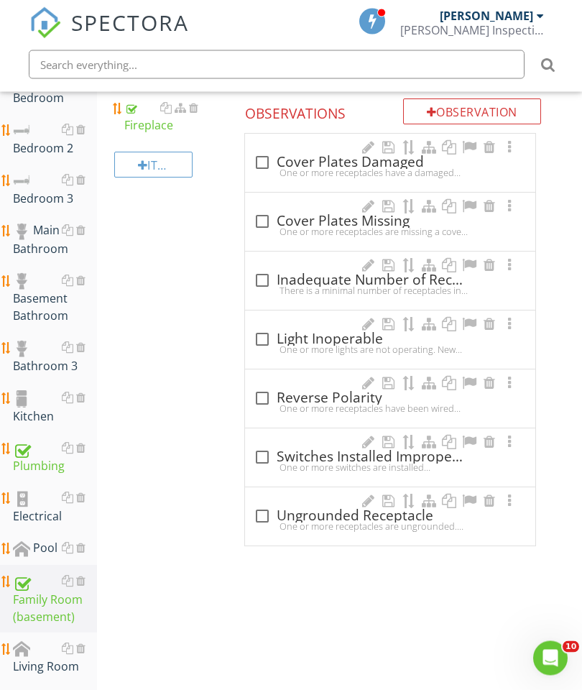
scroll to position [579, 0]
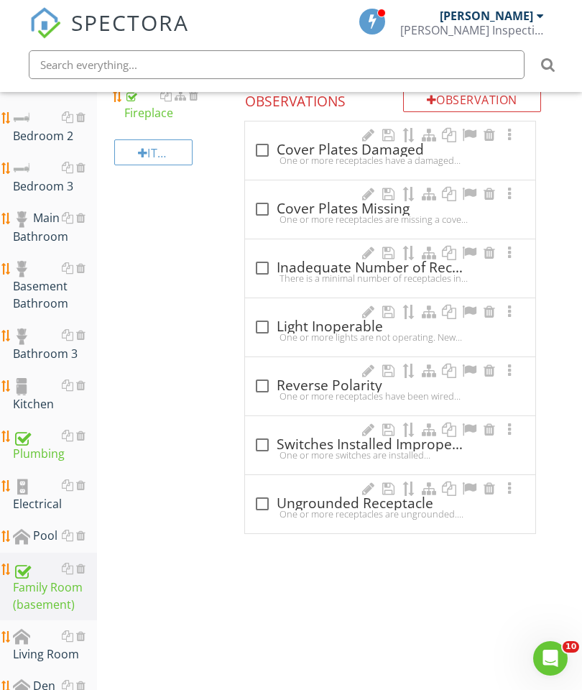
click at [253, 326] on div at bounding box center [262, 327] width 24 height 24
checkbox input "true"
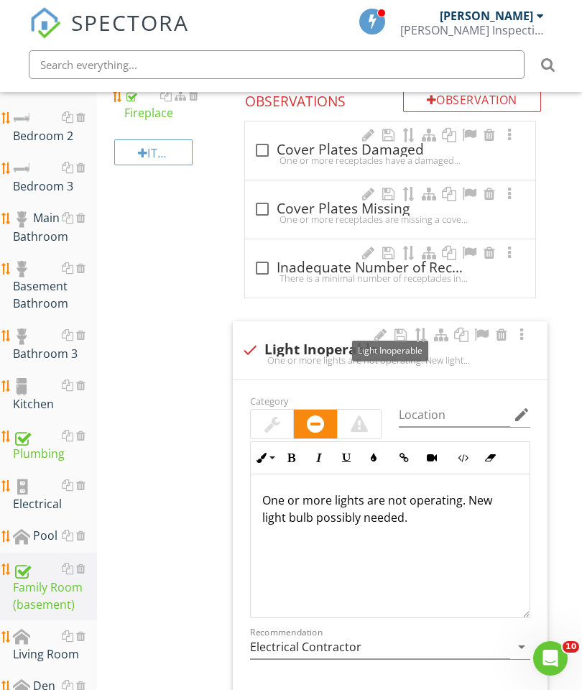
click at [327, 501] on p "One or more lights are not operating. New light bulb possibly needed." at bounding box center [390, 508] width 256 height 34
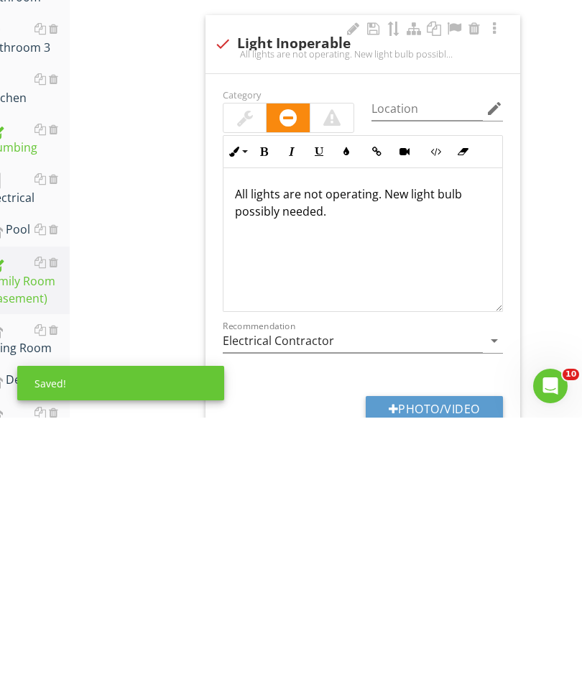
click at [376, 458] on p "All lights are not operating. New light bulb possibly needed." at bounding box center [363, 475] width 256 height 34
click at [375, 458] on p "All lights are not operating. New light bulb possibly needed." at bounding box center [363, 475] width 256 height 34
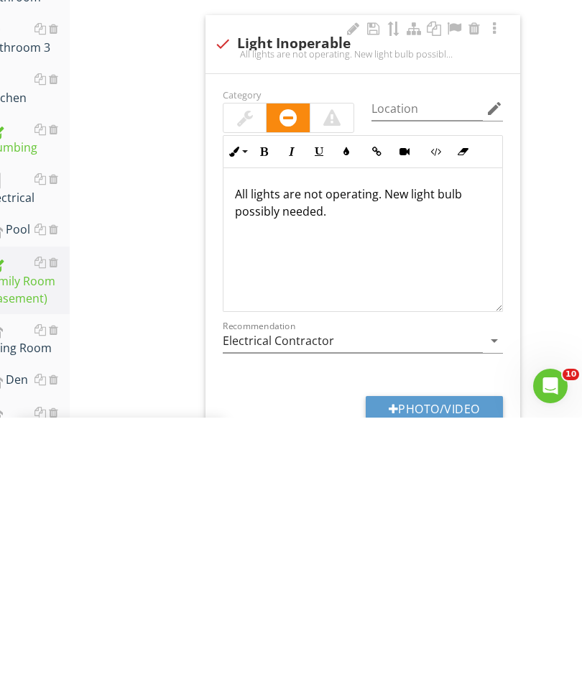
click at [334, 458] on p "All lights are not operating. New light bulb possibly needed." at bounding box center [363, 475] width 256 height 34
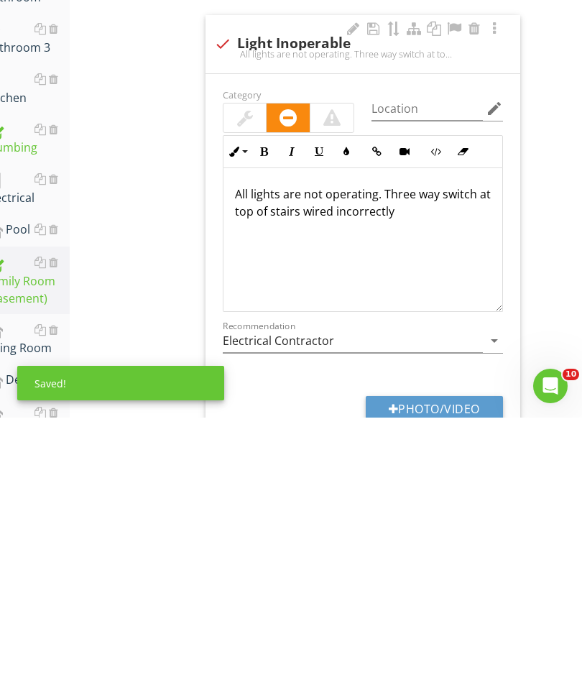
click at [438, 668] on button "Photo/Video" at bounding box center [434, 681] width 137 height 26
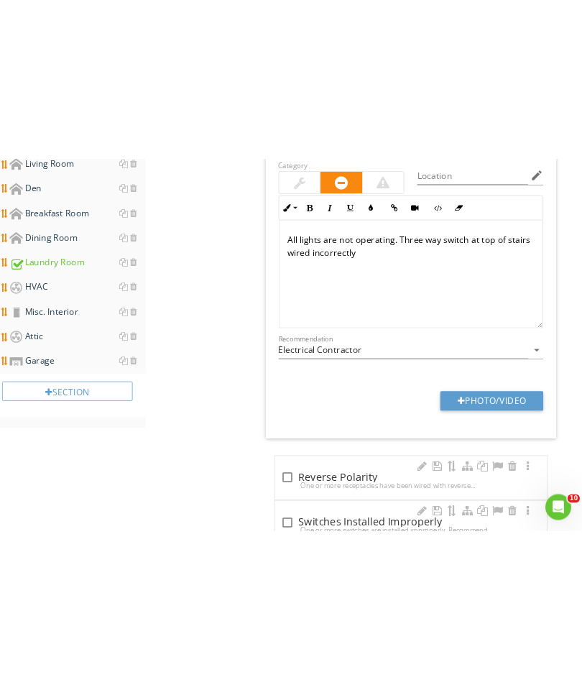
scroll to position [778, 0]
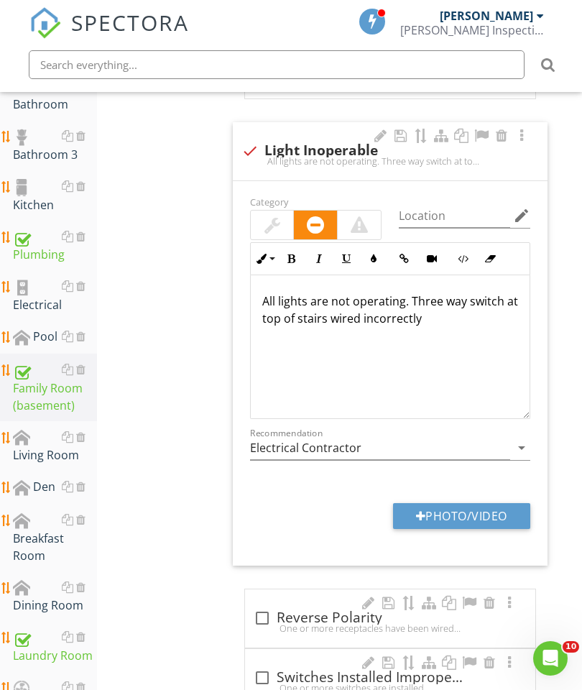
type input "C:\fakepath\image.jpg"
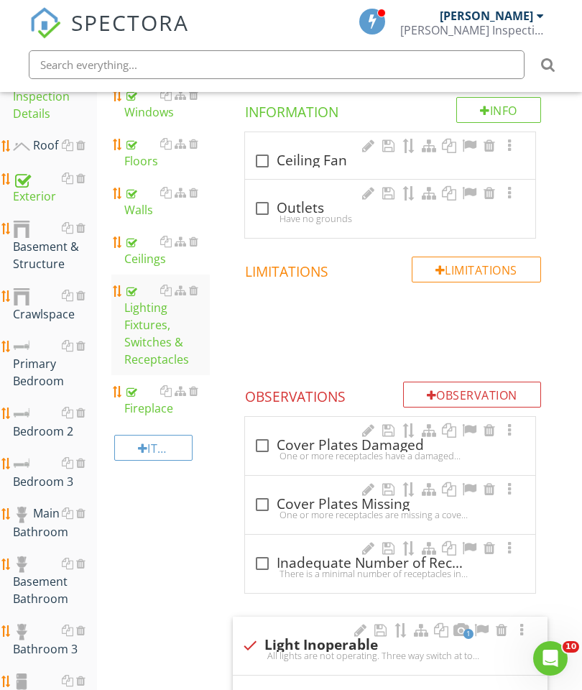
scroll to position [283, 0]
click at [83, 291] on div at bounding box center [80, 295] width 9 height 11
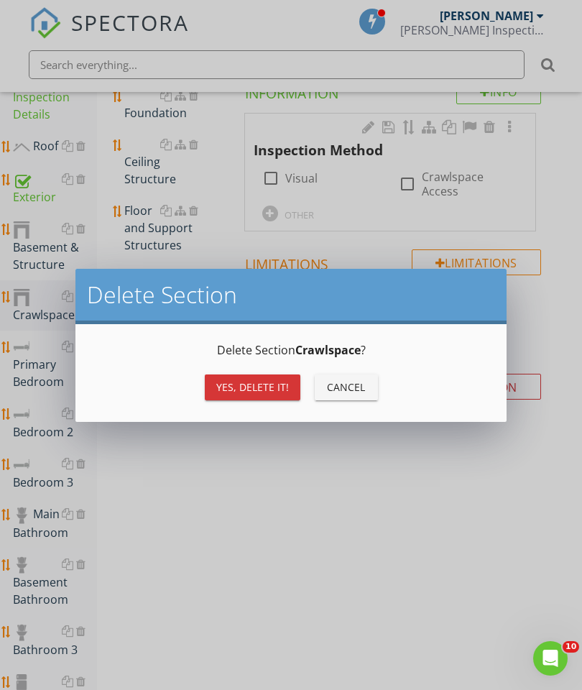
click at [232, 384] on div "Yes, Delete it!" at bounding box center [252, 386] width 73 height 15
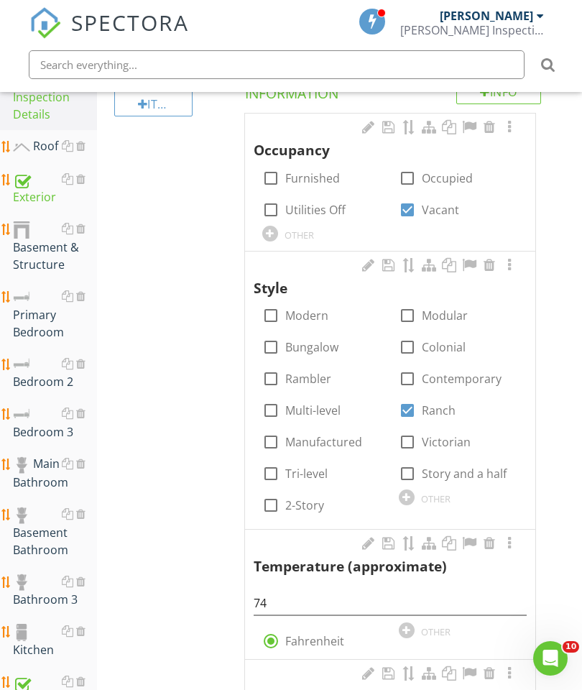
click at [39, 250] on div "Basement & Structure" at bounding box center [55, 246] width 84 height 53
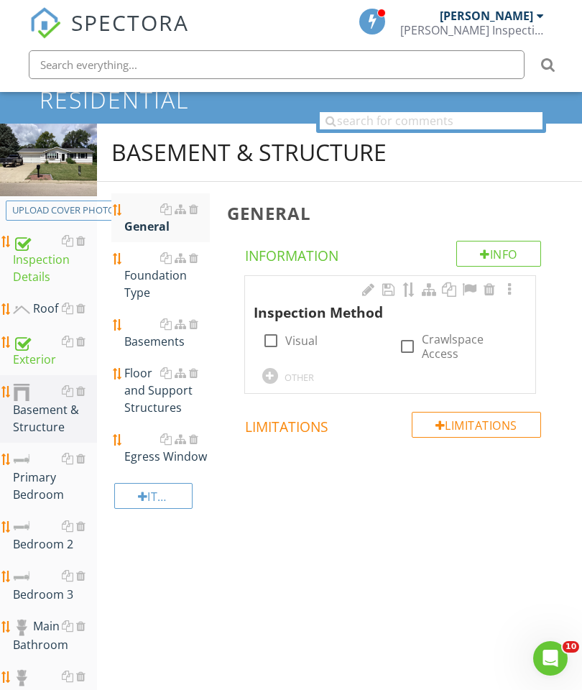
scroll to position [77, 0]
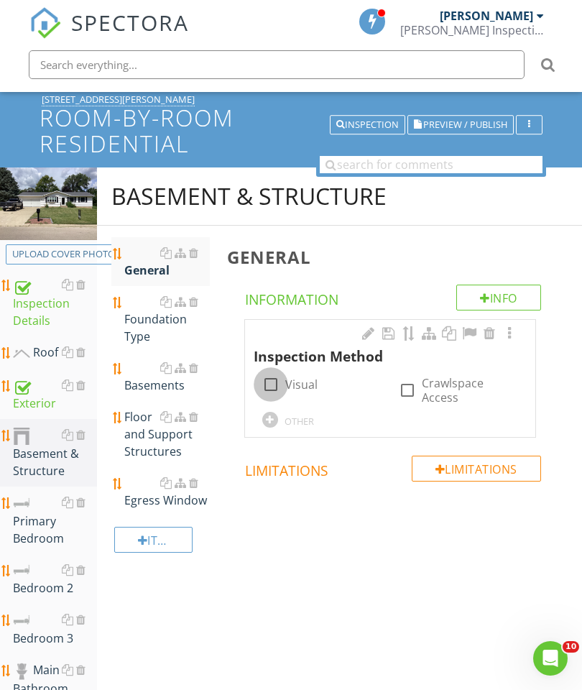
click at [267, 386] on div at bounding box center [271, 384] width 24 height 24
checkbox input "true"
click at [143, 316] on div "Foundation Type" at bounding box center [167, 319] width 86 height 52
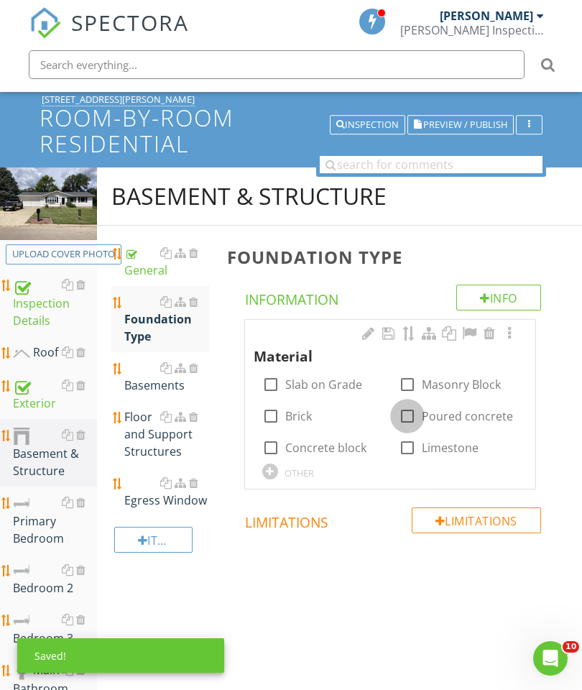
click at [405, 422] on div at bounding box center [407, 416] width 24 height 24
checkbox input "true"
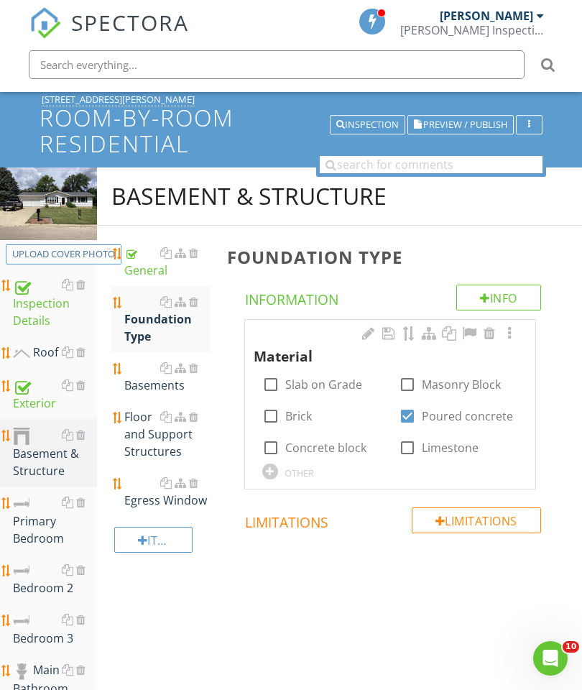
click at [514, 338] on div at bounding box center [509, 333] width 17 height 14
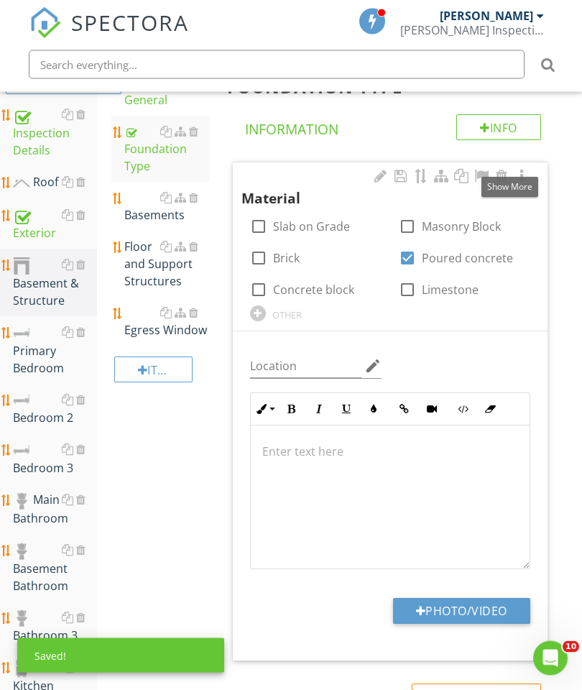
scroll to position [246, 0]
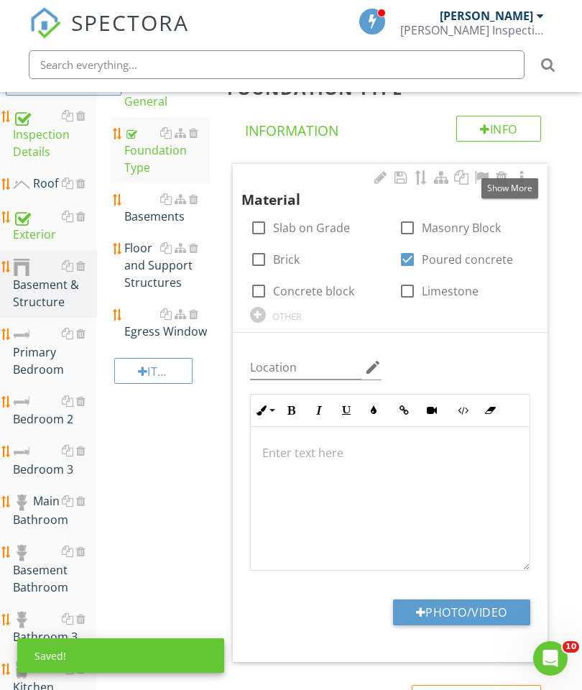
click at [467, 611] on button "Photo/Video" at bounding box center [461, 612] width 137 height 26
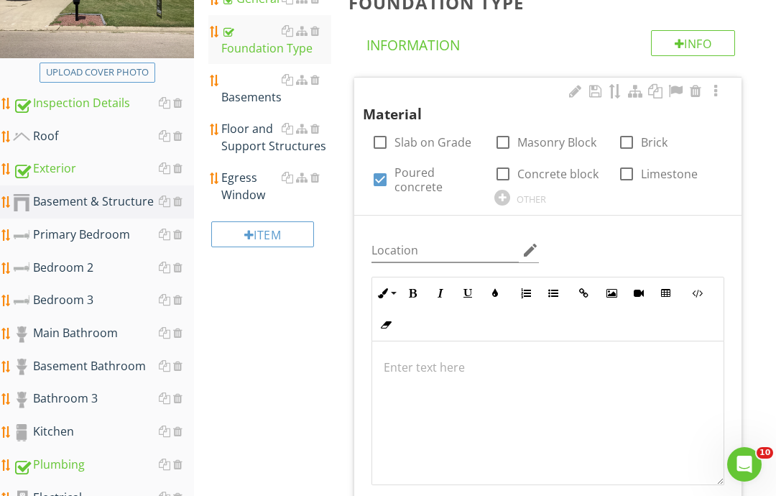
type input "C:\fakepath\image.jpg"
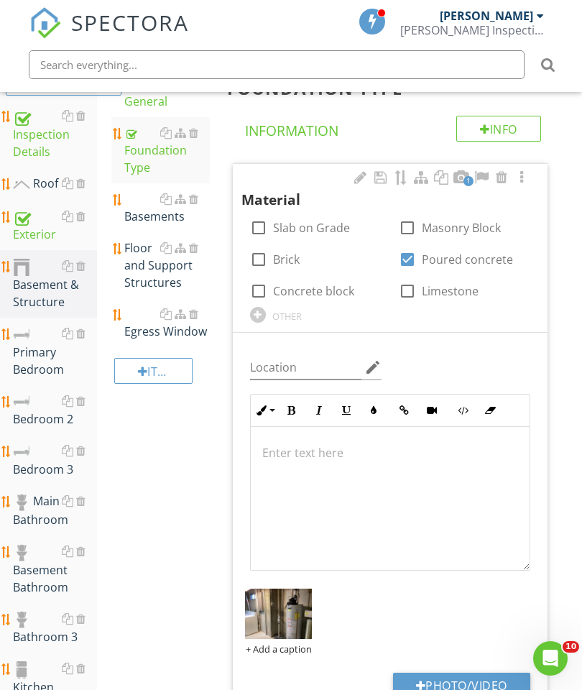
click at [152, 205] on div "Basements" at bounding box center [167, 207] width 86 height 34
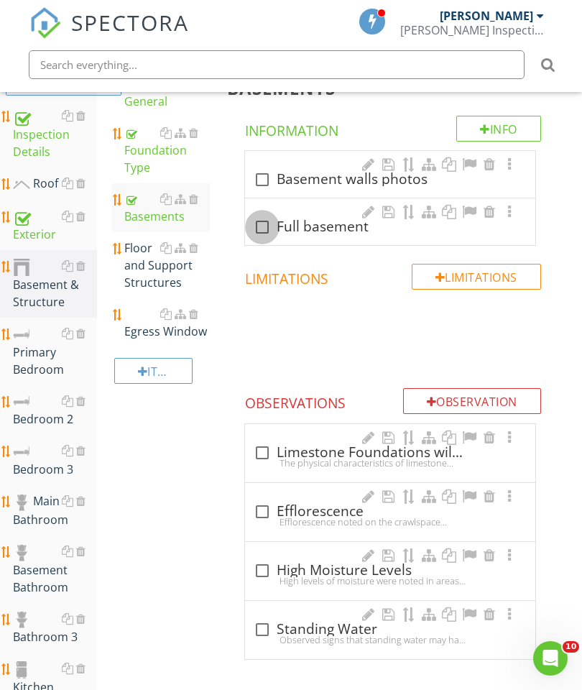
click at [267, 226] on div at bounding box center [262, 227] width 24 height 24
checkbox input "true"
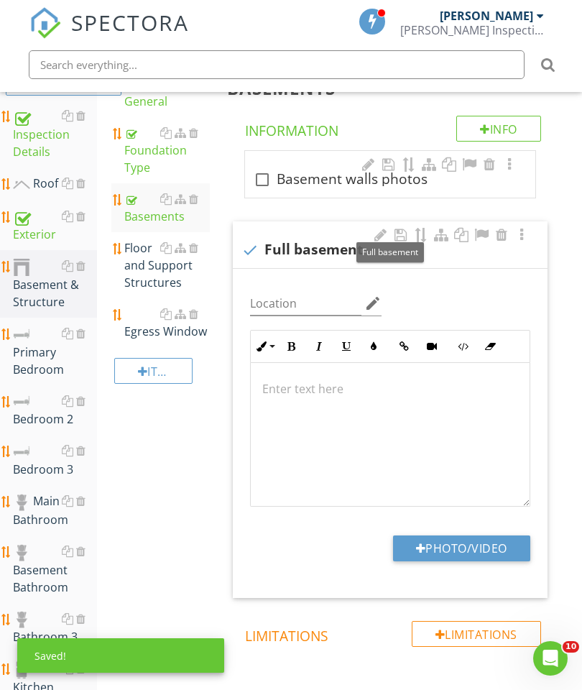
click at [483, 545] on button "Photo/Video" at bounding box center [461, 548] width 137 height 26
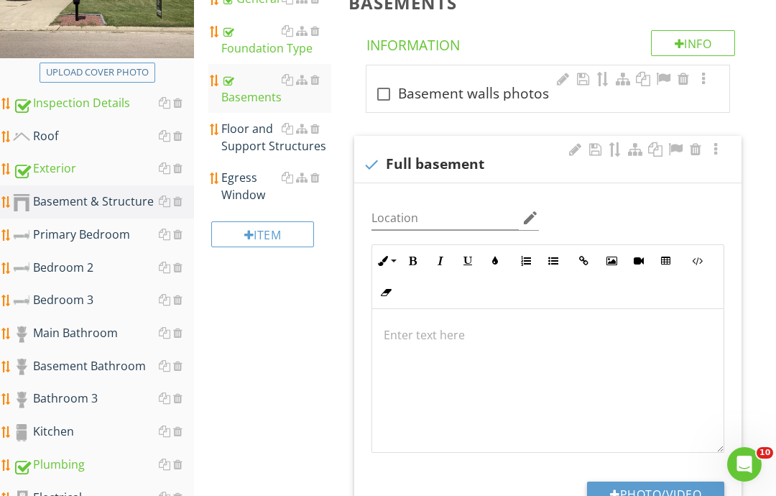
type input "C:\fakepath\image.jpg"
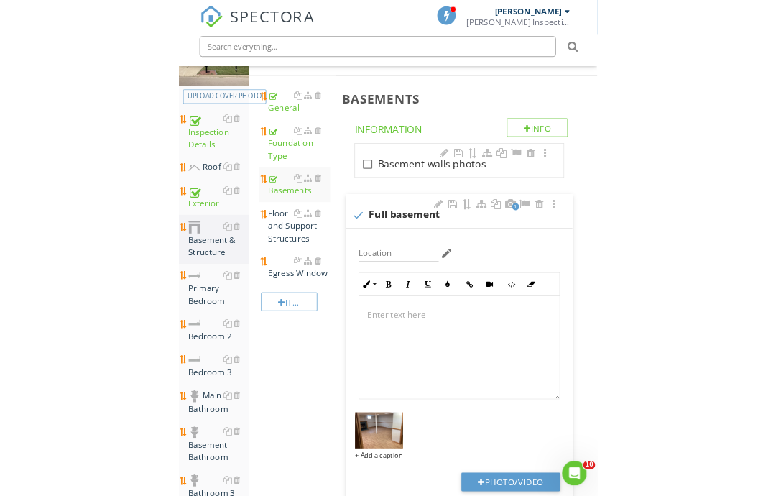
scroll to position [182, 0]
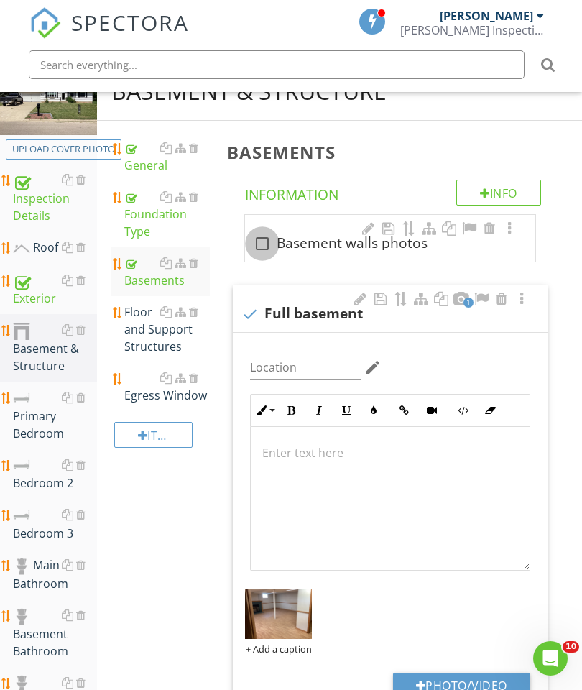
click at [269, 239] on div at bounding box center [262, 243] width 24 height 24
checkbox input "true"
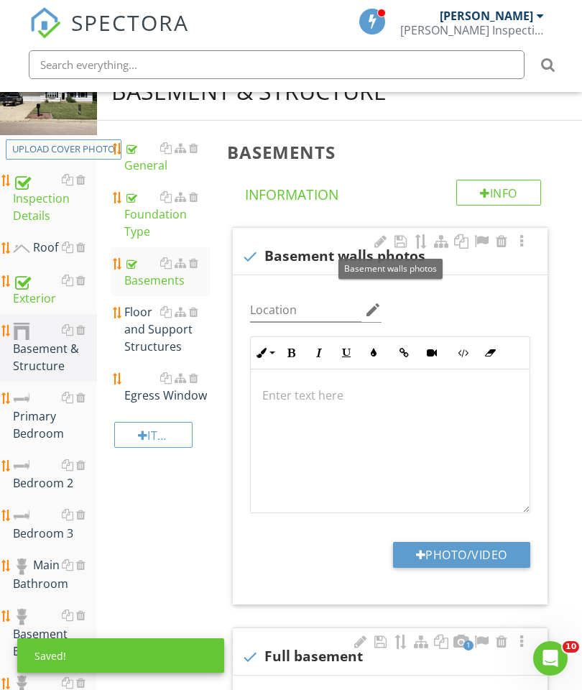
click at [481, 559] on button "Photo/Video" at bounding box center [461, 555] width 137 height 26
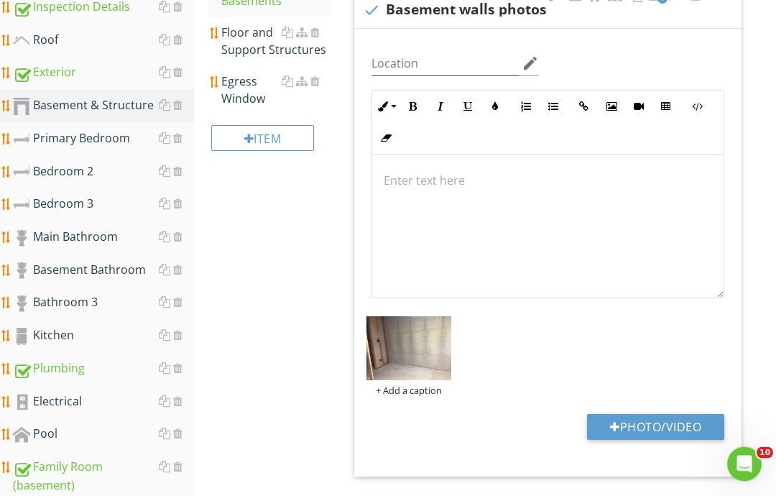
scroll to position [342, 0]
click at [581, 423] on button "Photo/Video" at bounding box center [655, 427] width 137 height 26
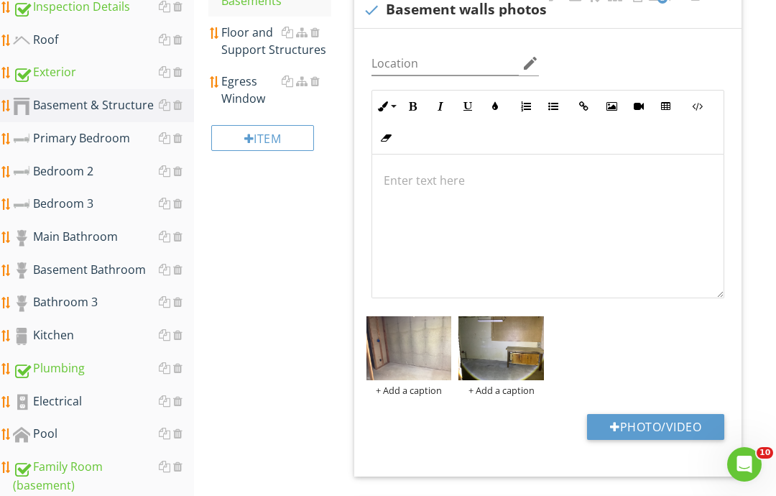
click at [581, 424] on button "Photo/Video" at bounding box center [655, 427] width 137 height 26
type input "C:\fakepath\image.jpg"
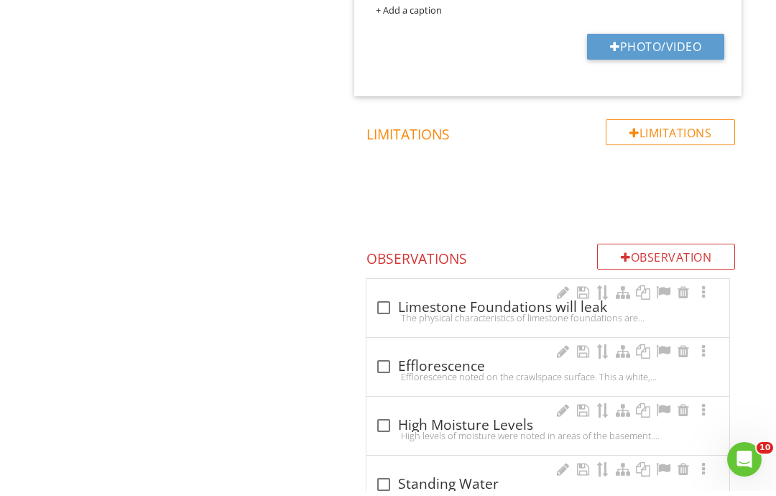
scroll to position [1294, 0]
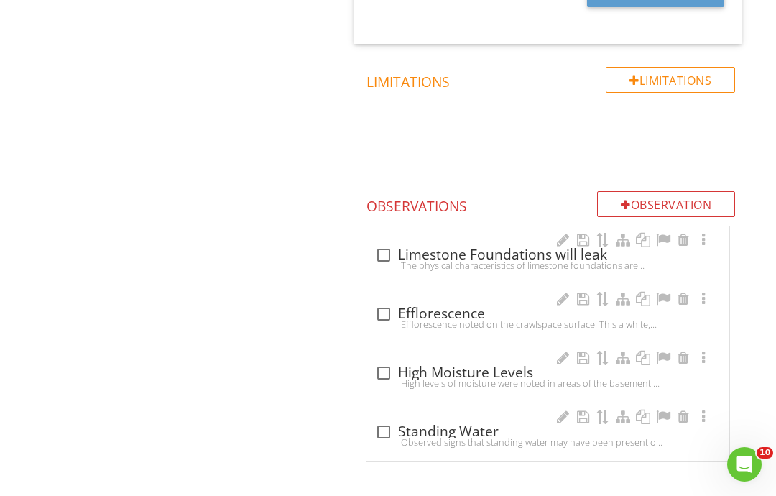
click at [581, 200] on div "Observation" at bounding box center [666, 204] width 138 height 26
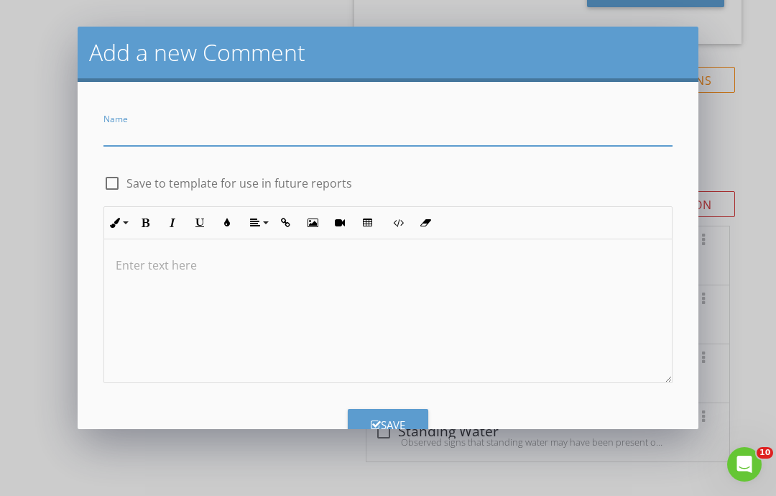
click at [221, 131] on input "Name" at bounding box center [387, 134] width 569 height 24
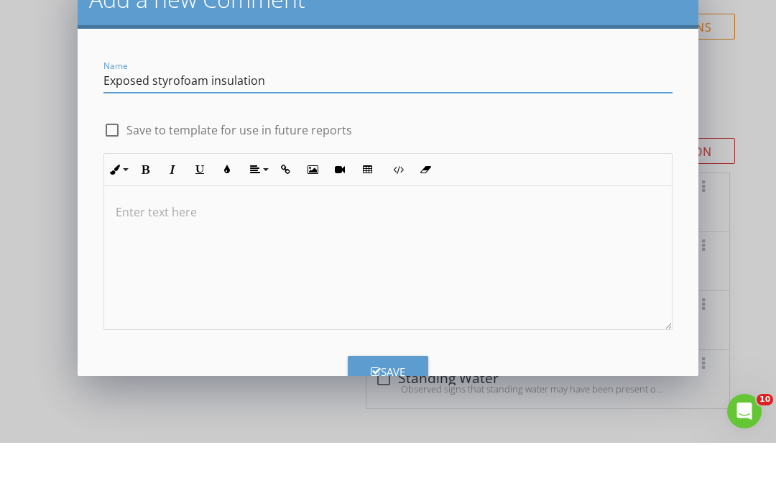
type input "Exposed styrofoam insulation"
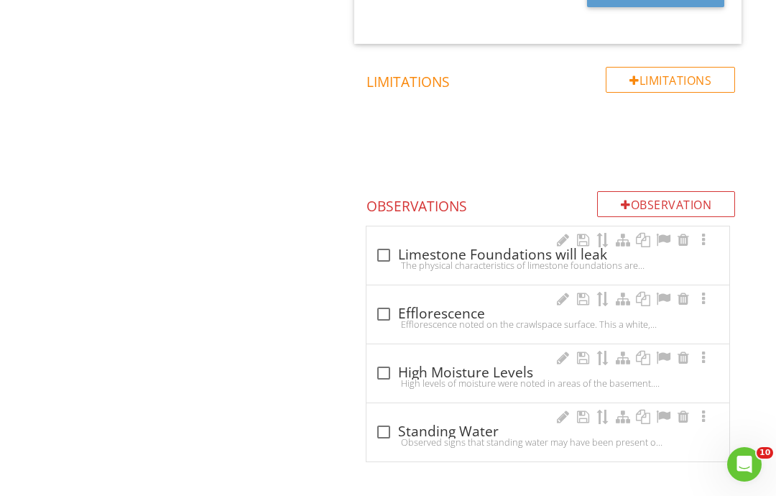
scroll to position [1237, 0]
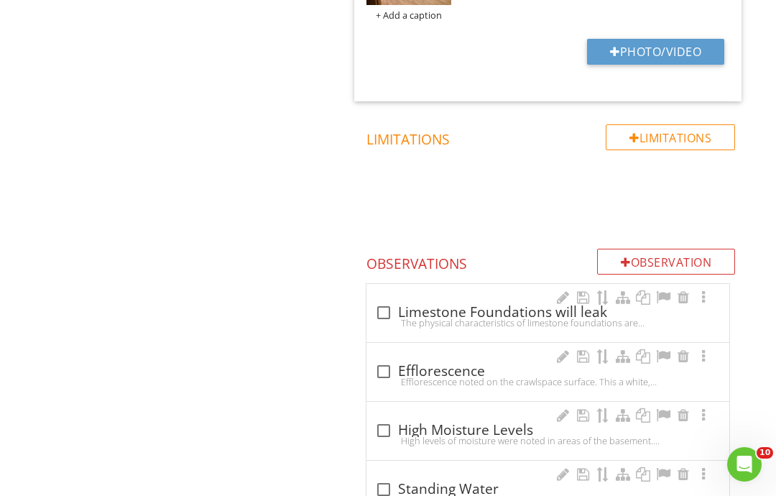
click at [581, 251] on div "Observation" at bounding box center [666, 262] width 138 height 26
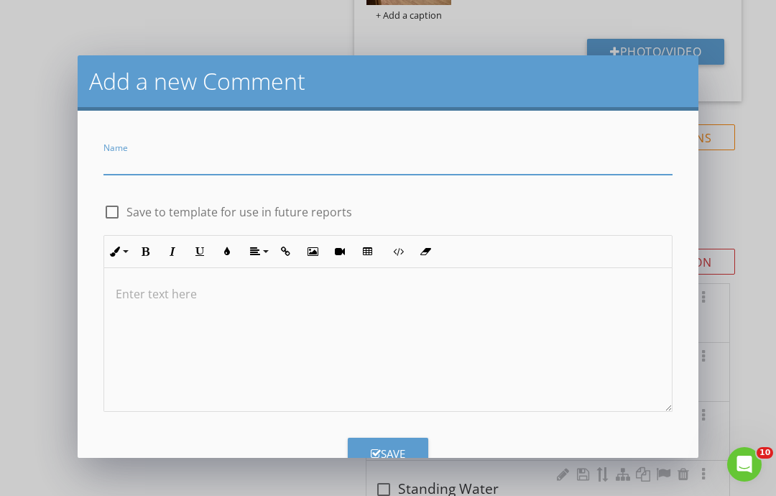
click at [299, 151] on input "Name" at bounding box center [387, 163] width 569 height 24
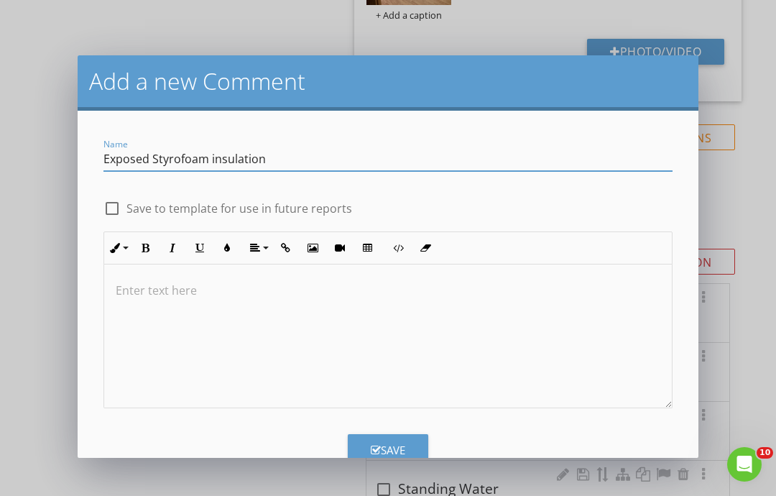
scroll to position [3, 0]
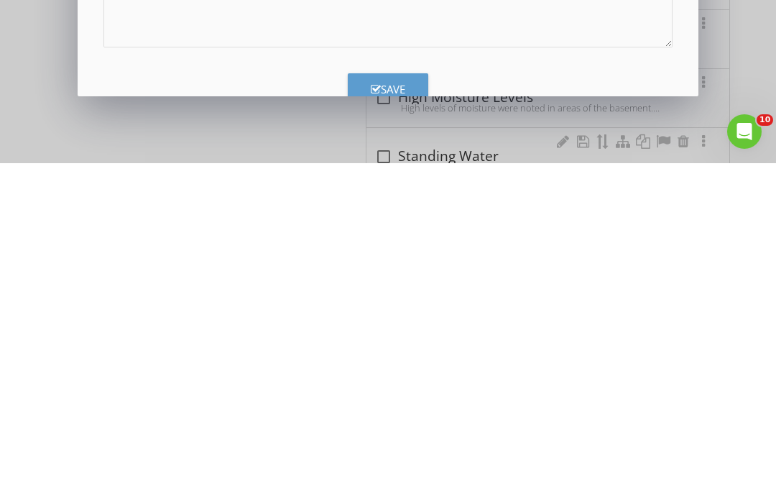
type input "Exposed Styrofoam insulation"
click at [388, 414] on div "Save" at bounding box center [388, 422] width 34 height 17
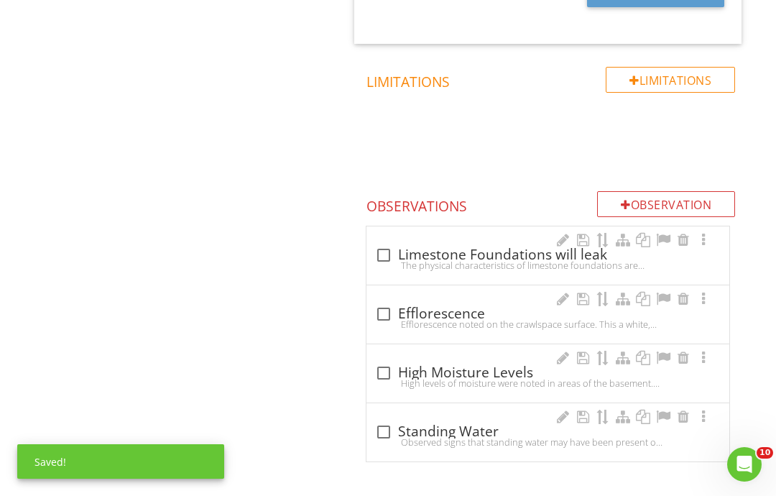
scroll to position [0, 0]
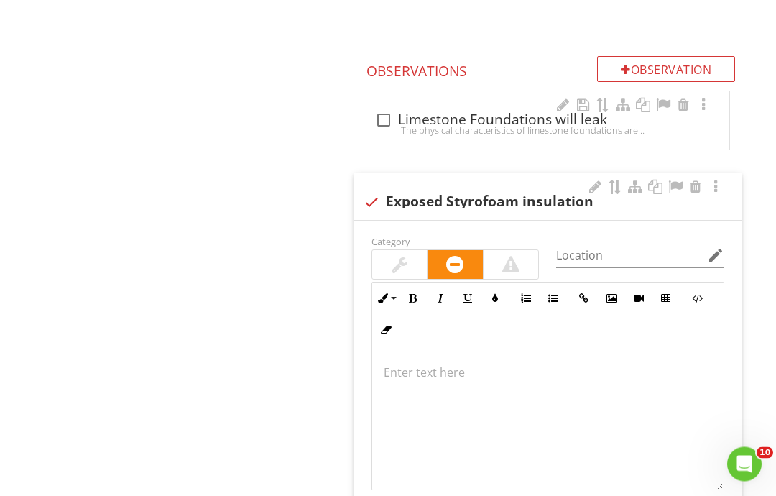
click at [410, 364] on p at bounding box center [548, 372] width 329 height 17
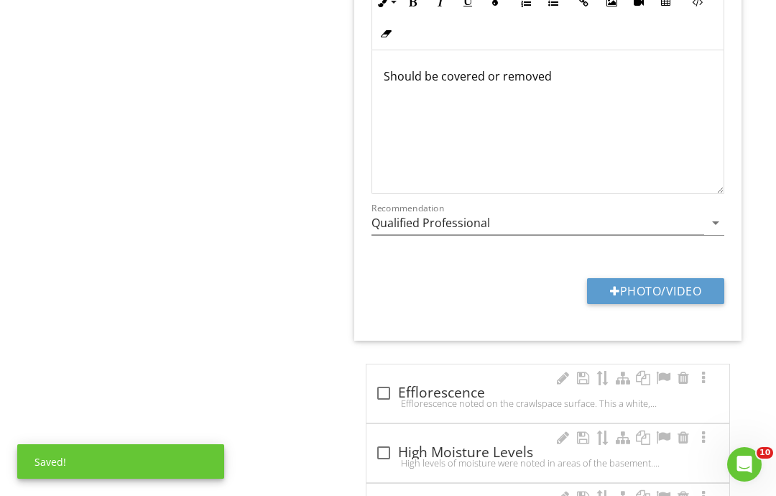
click at [581, 297] on button "Photo/Video" at bounding box center [655, 291] width 137 height 26
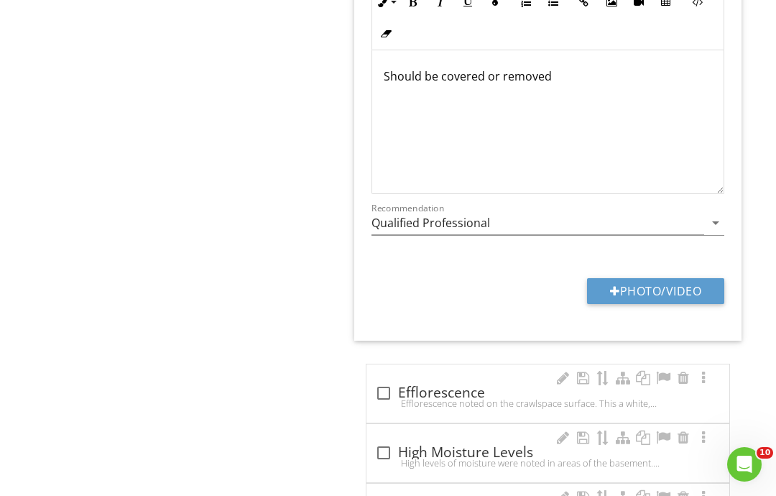
type input "C:\fakepath\image.jpg"
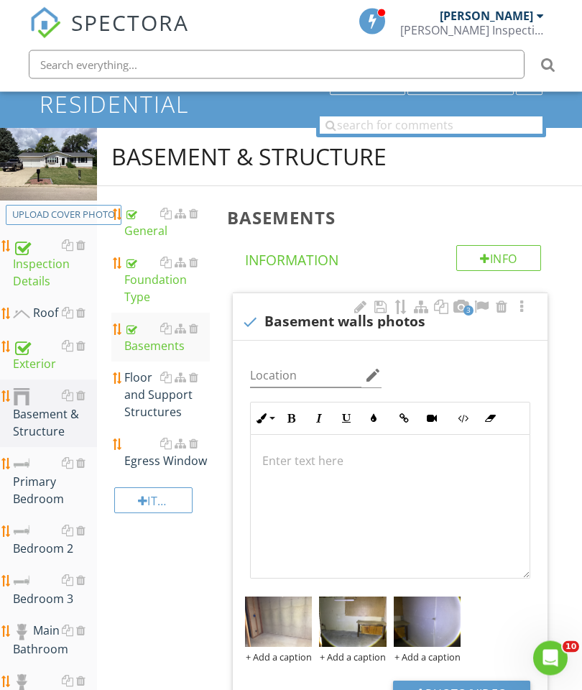
scroll to position [122, 0]
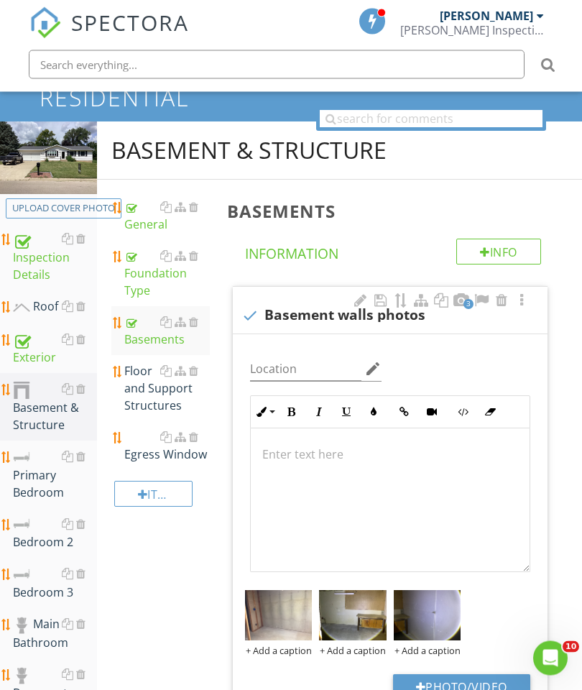
click at [148, 382] on div "Floor and Support Structures" at bounding box center [167, 389] width 86 height 52
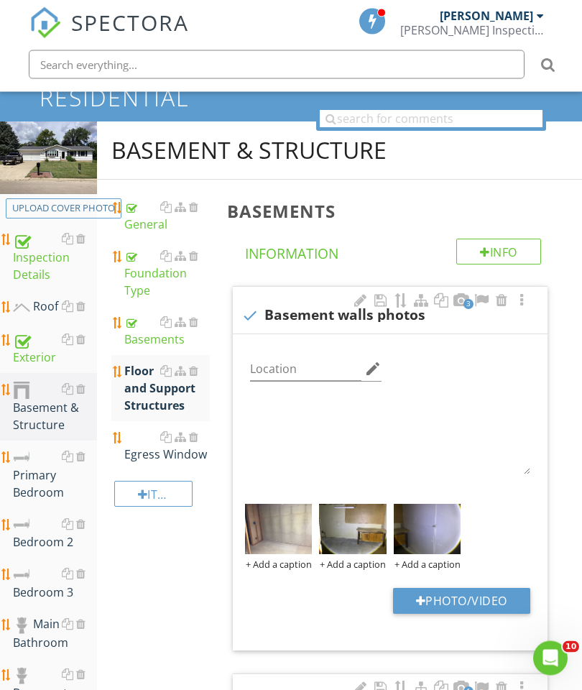
scroll to position [123, 0]
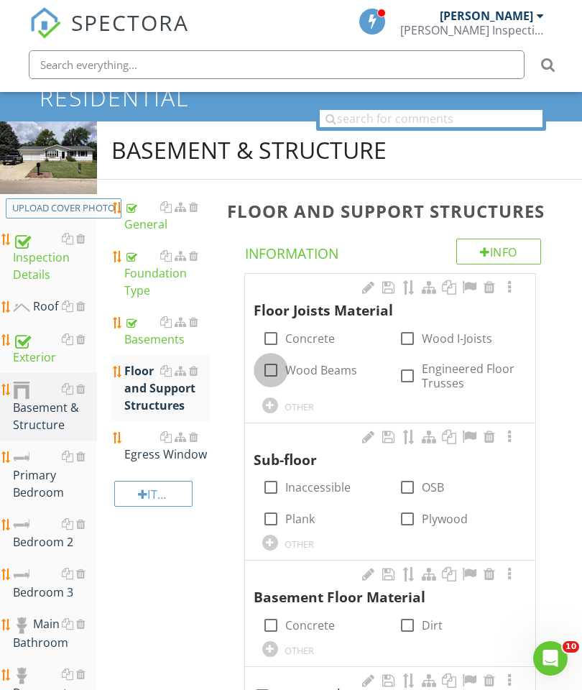
click at [276, 369] on div at bounding box center [271, 370] width 24 height 24
checkbox input "true"
click at [506, 292] on div at bounding box center [509, 287] width 17 height 14
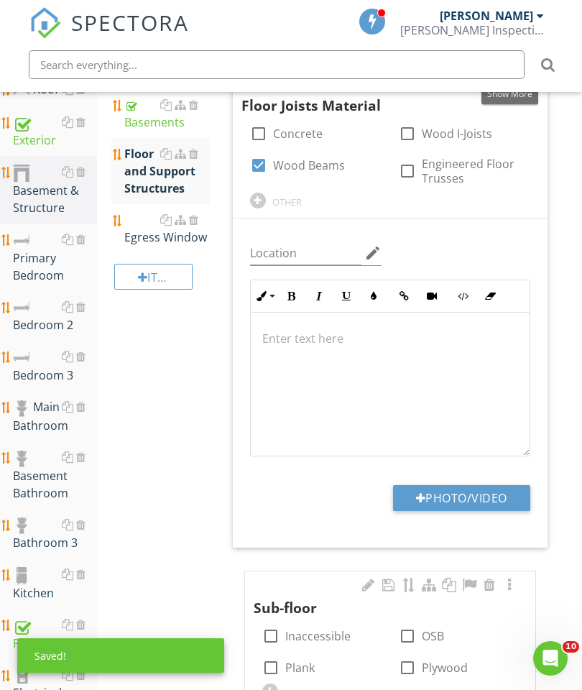
scroll to position [331, 0]
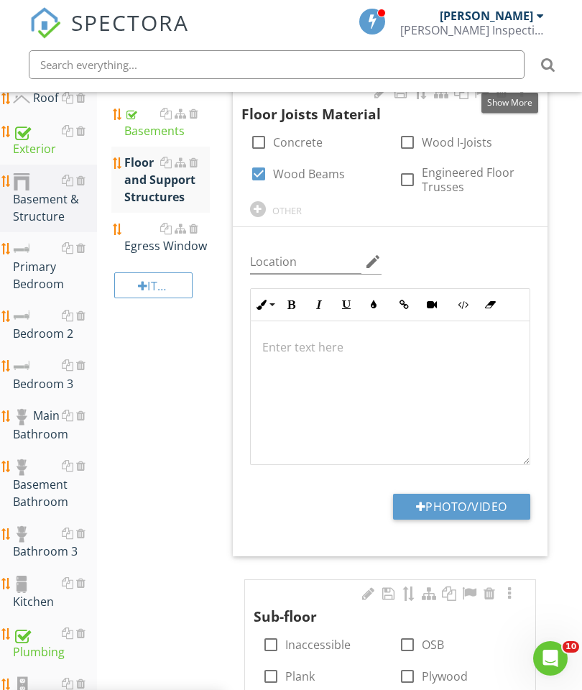
click at [466, 500] on button "Photo/Video" at bounding box center [461, 507] width 137 height 26
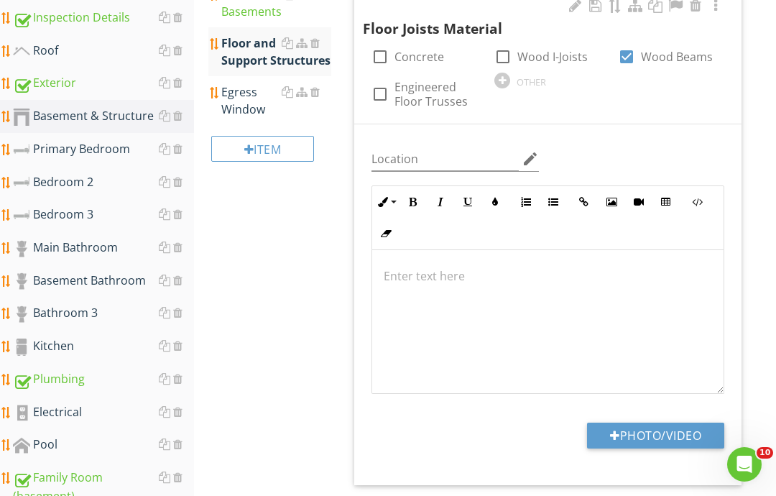
click at [581, 442] on button "Photo/Video" at bounding box center [655, 435] width 137 height 26
type input "C:\fakepath\image.jpg"
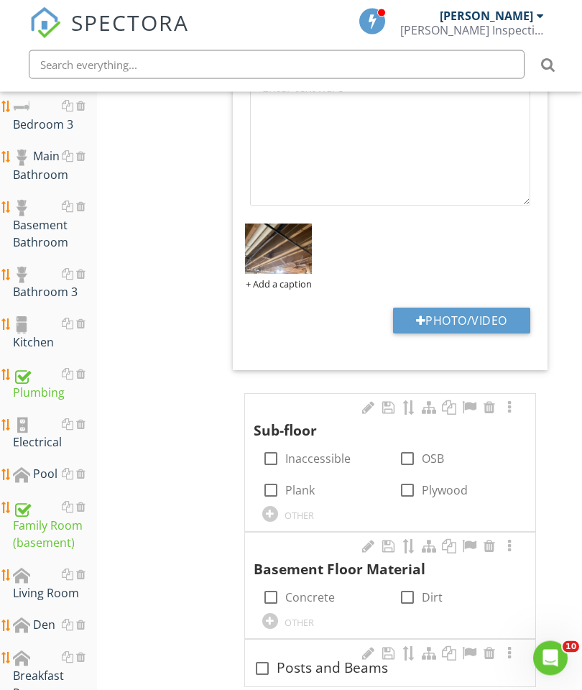
scroll to position [591, 0]
click at [417, 455] on div at bounding box center [407, 458] width 24 height 24
checkbox input "true"
click at [508, 406] on div at bounding box center [509, 407] width 17 height 14
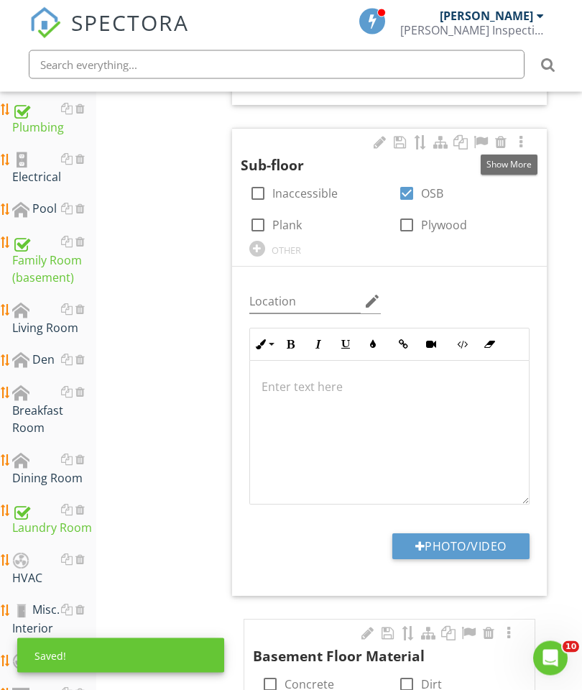
scroll to position [897, 1]
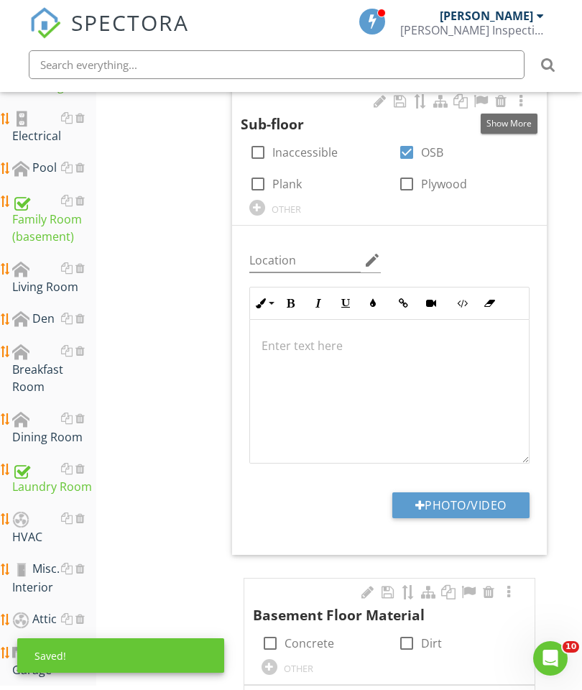
click at [483, 495] on button "Photo/Video" at bounding box center [460, 505] width 137 height 26
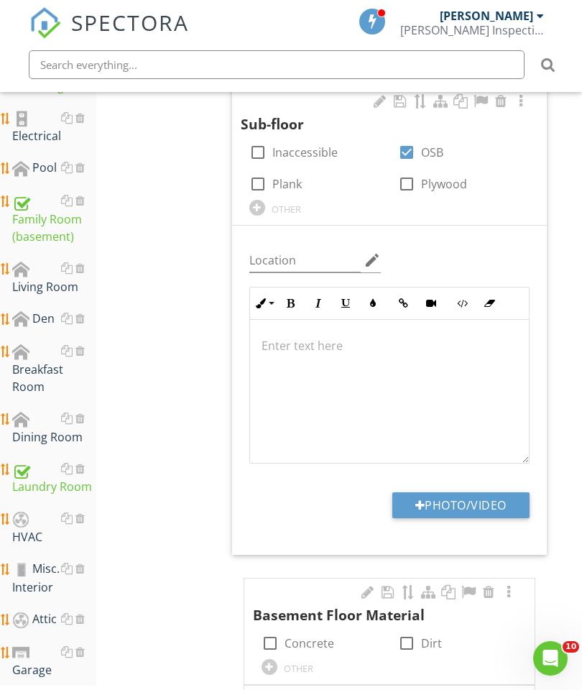
type input "C:\fakepath\image.jpg"
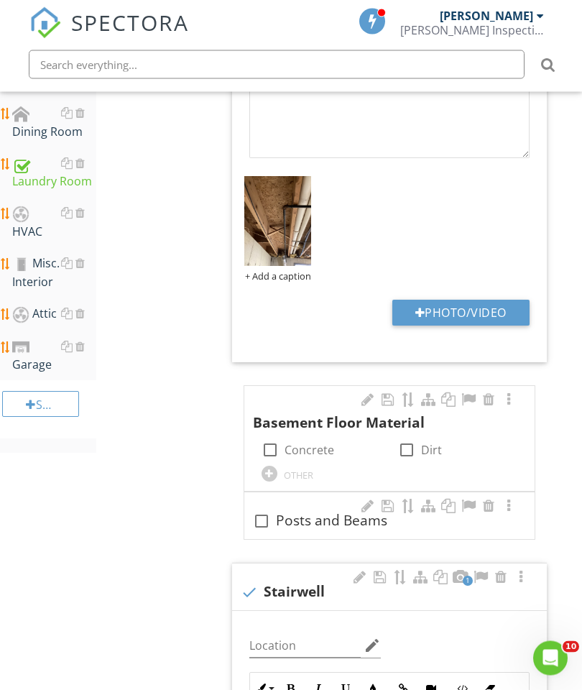
scroll to position [1202, 1]
click at [271, 448] on div at bounding box center [270, 450] width 24 height 24
checkbox input "true"
click at [465, 321] on button "Photo/Video" at bounding box center [460, 313] width 137 height 26
type input "C:\fakepath\image.jpg"
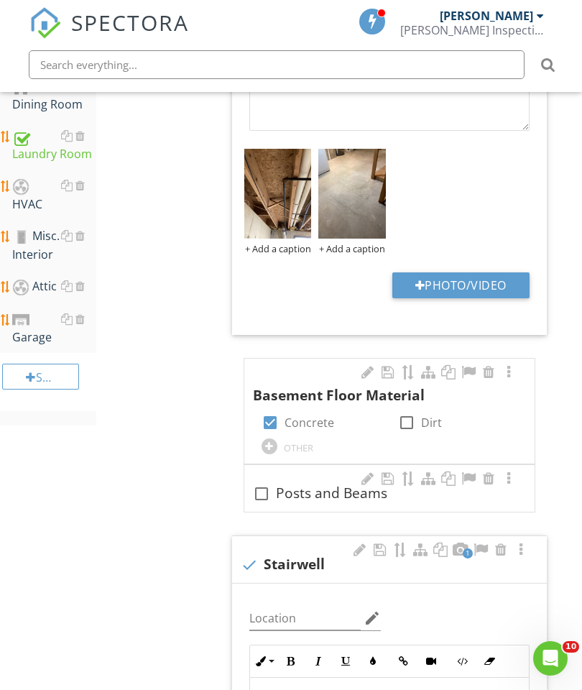
scroll to position [1323, 1]
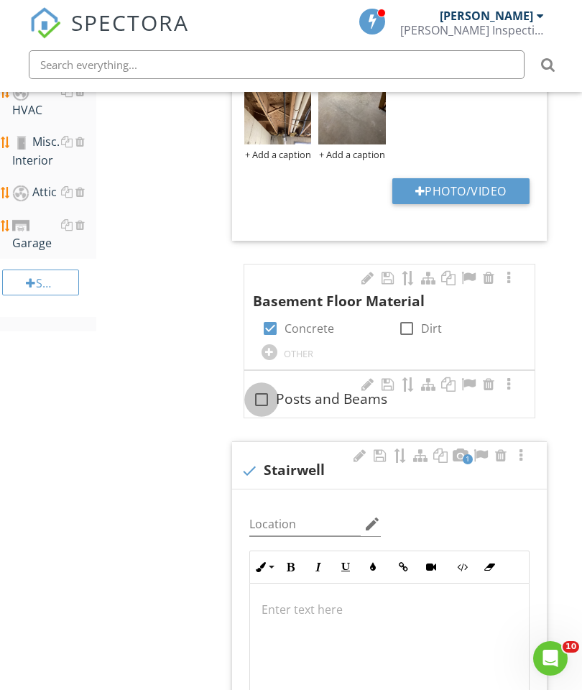
click at [260, 397] on div at bounding box center [261, 399] width 24 height 24
checkbox input "true"
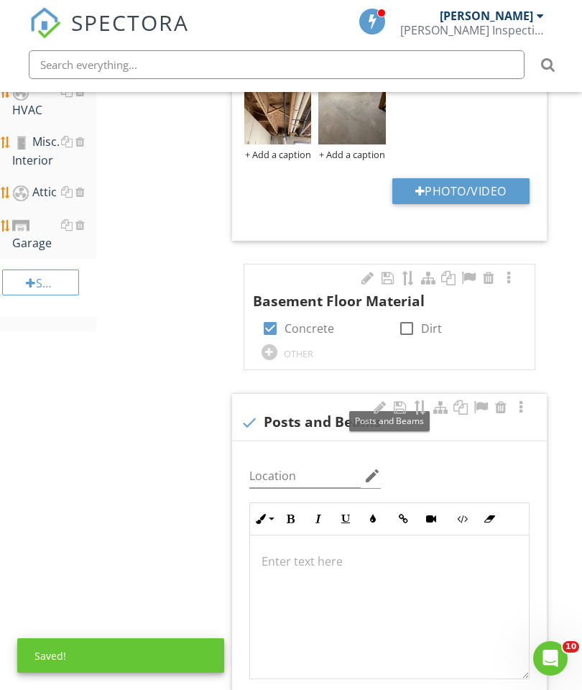
click at [306, 547] on div at bounding box center [389, 607] width 279 height 144
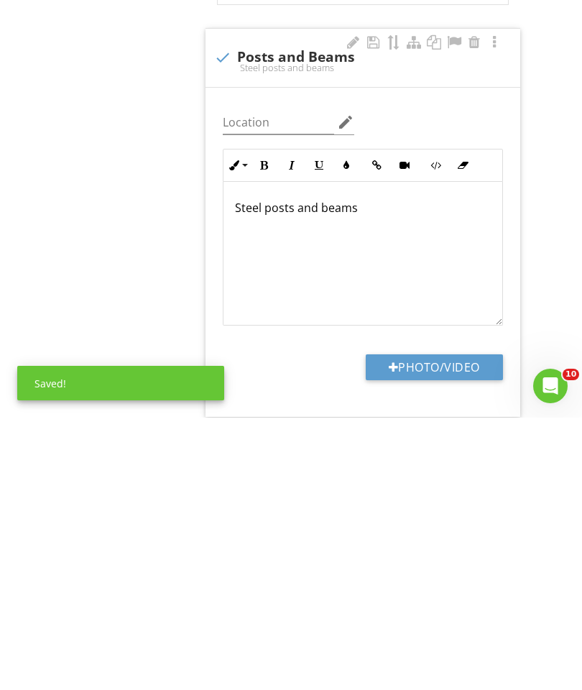
click at [440, 627] on button "Photo/Video" at bounding box center [434, 640] width 137 height 26
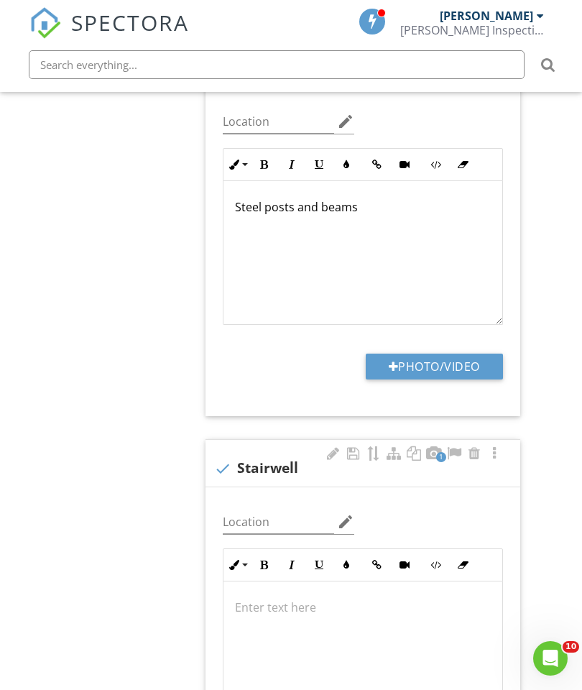
type input "C:\fakepath\image.jpg"
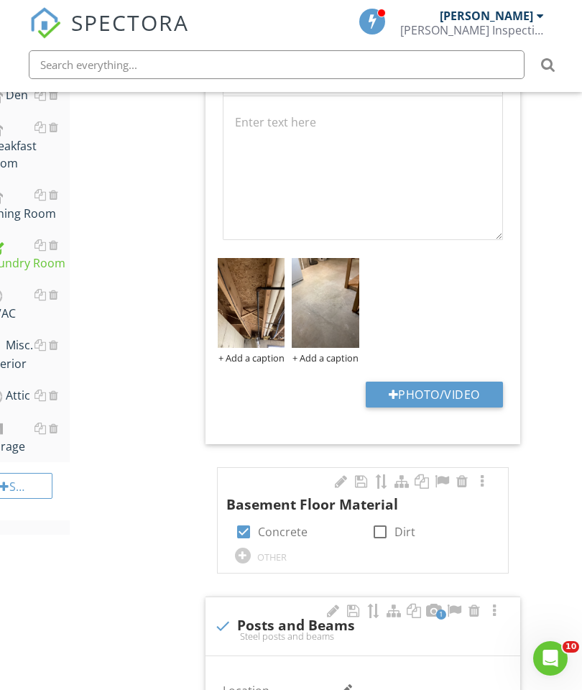
scroll to position [1126, 27]
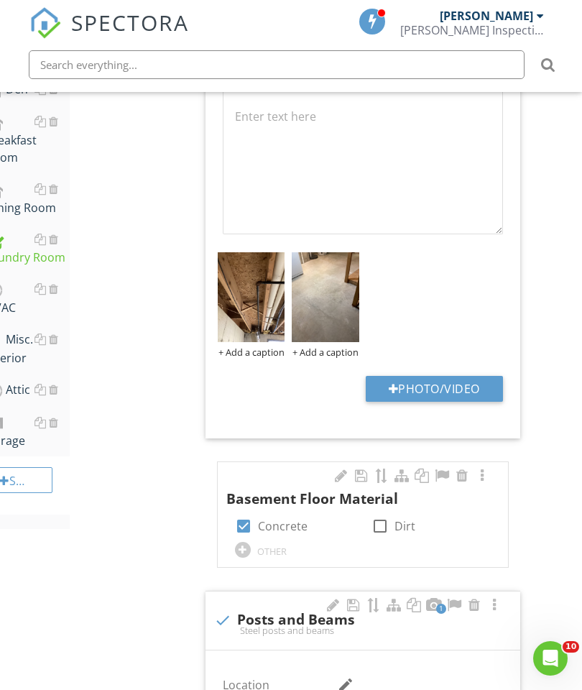
click at [20, 300] on div "HVAC" at bounding box center [28, 298] width 84 height 36
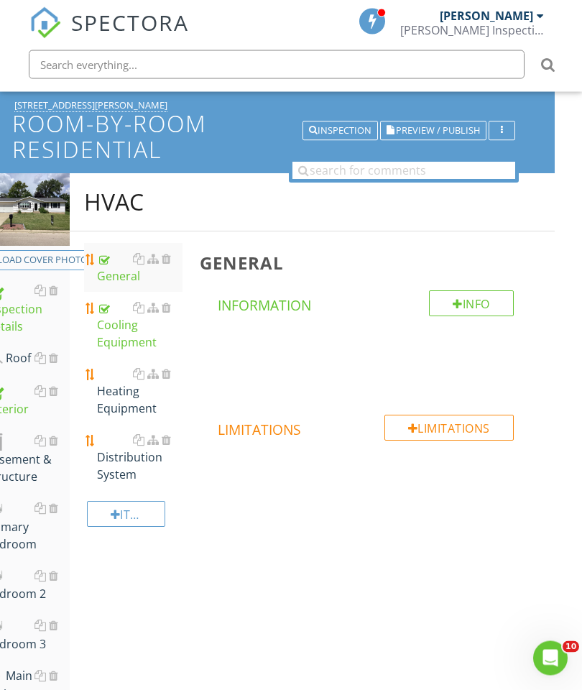
scroll to position [60, 27]
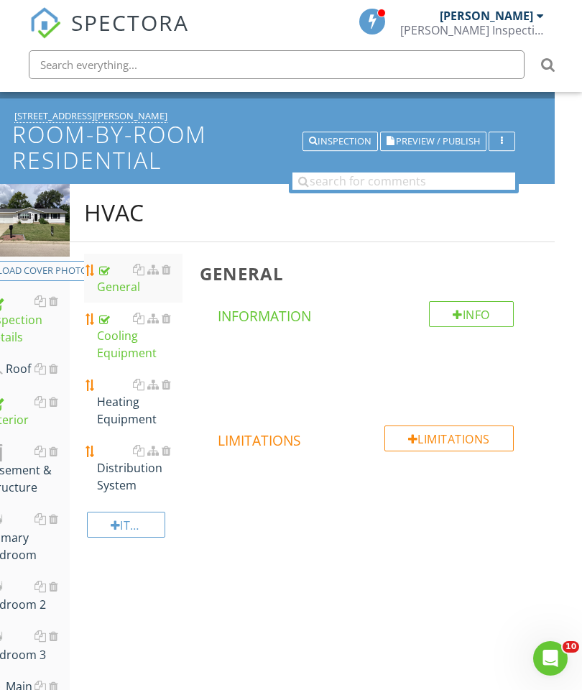
click at [120, 399] on div "Heating Equipment" at bounding box center [140, 402] width 86 height 52
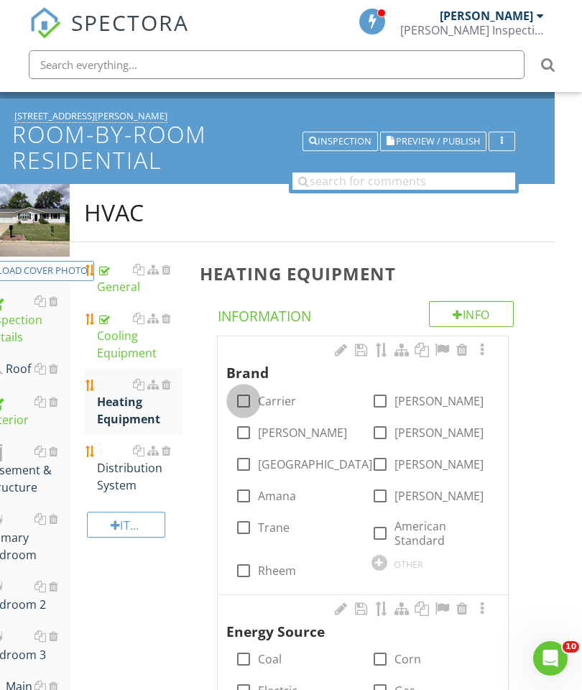
click at [244, 399] on div at bounding box center [243, 401] width 24 height 24
checkbox input "true"
click at [486, 348] on div at bounding box center [481, 350] width 17 height 14
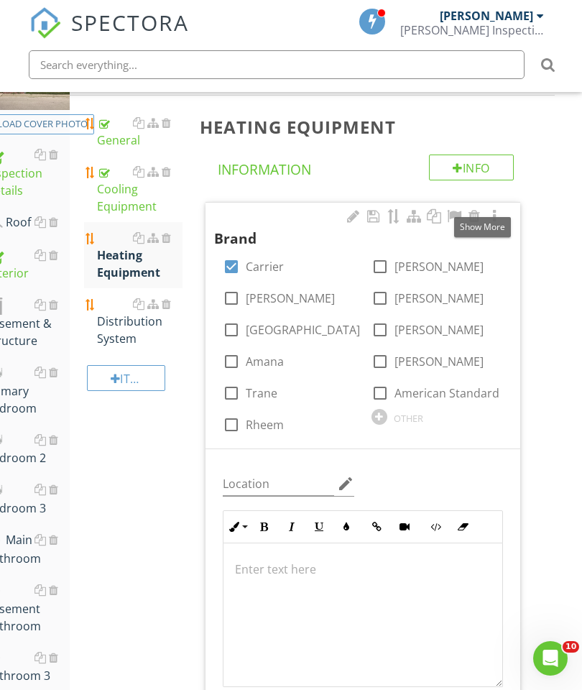
scroll to position [267, 27]
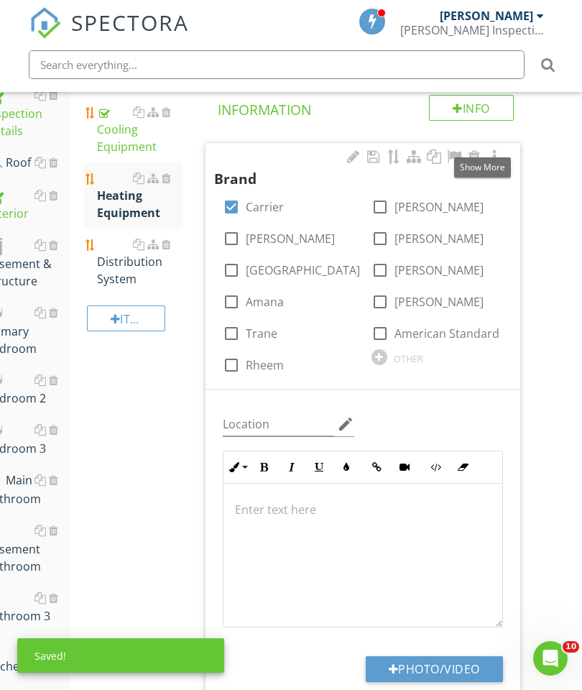
click at [429, 657] on button "Photo/Video" at bounding box center [434, 669] width 137 height 26
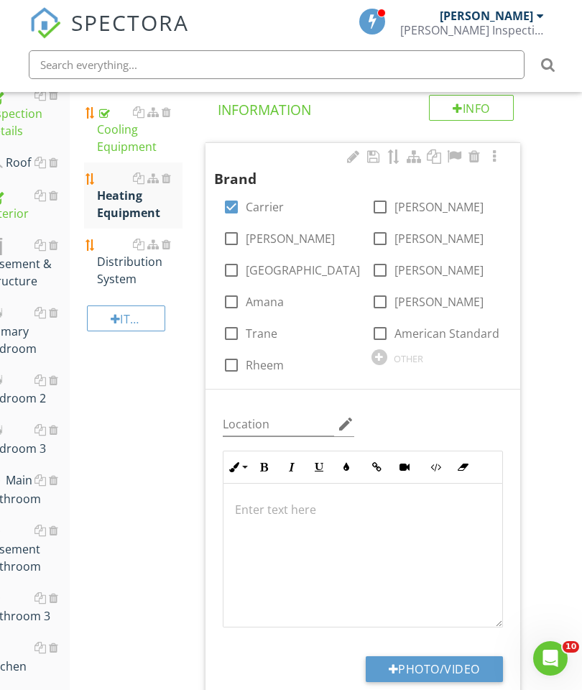
type input "C:\fakepath\image.jpg"
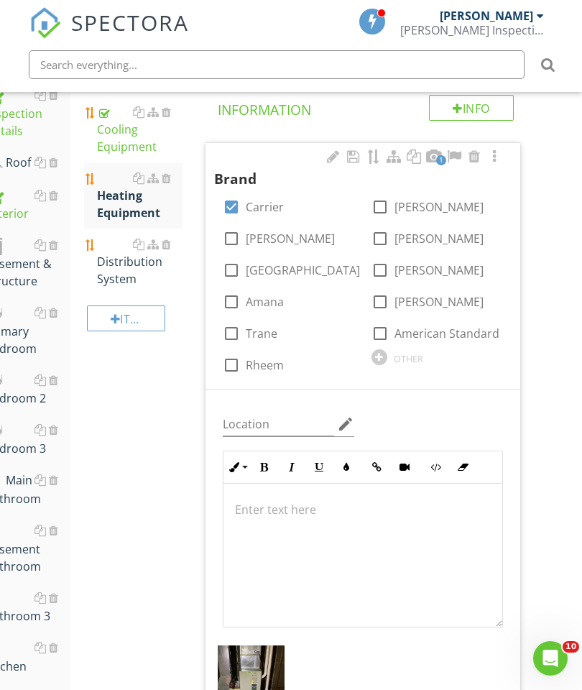
click at [106, 270] on div "Distribution System" at bounding box center [140, 262] width 86 height 52
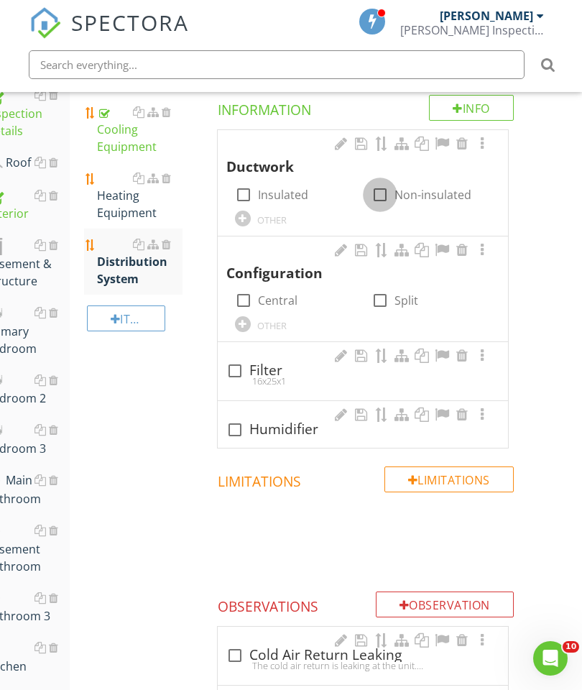
click at [376, 196] on div at bounding box center [380, 194] width 24 height 24
checkbox input "true"
click at [479, 139] on div at bounding box center [481, 144] width 17 height 14
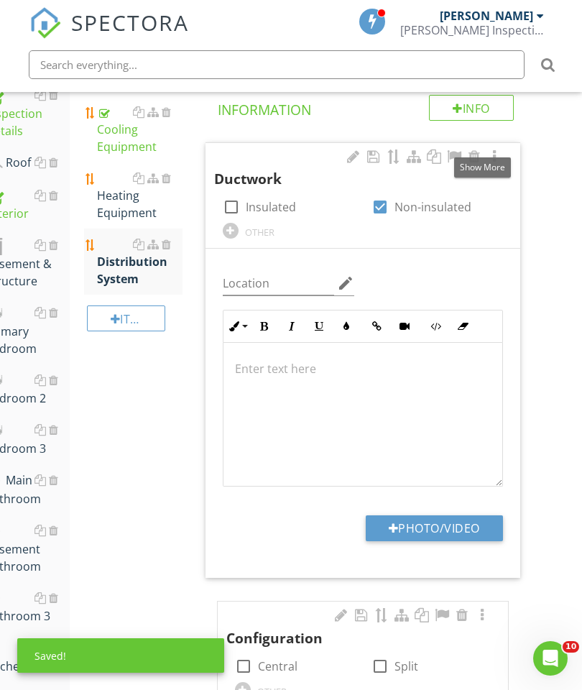
click at [458, 521] on button "Photo/Video" at bounding box center [434, 528] width 137 height 26
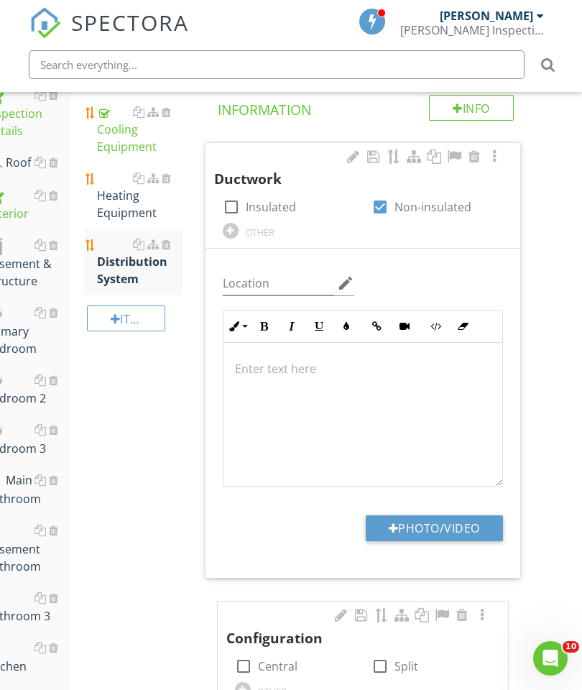
type input "C:\fakepath\image.jpg"
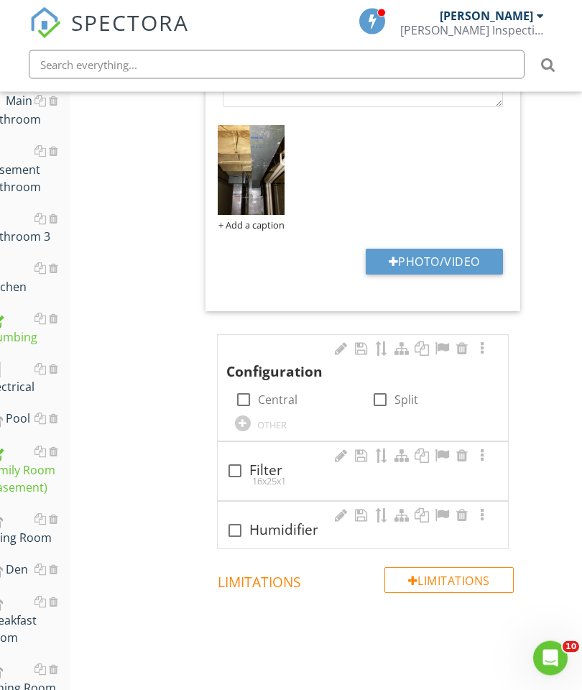
scroll to position [646, 27]
click at [243, 403] on div at bounding box center [243, 399] width 24 height 24
checkbox input "true"
click at [231, 471] on div at bounding box center [235, 470] width 24 height 24
checkbox input "true"
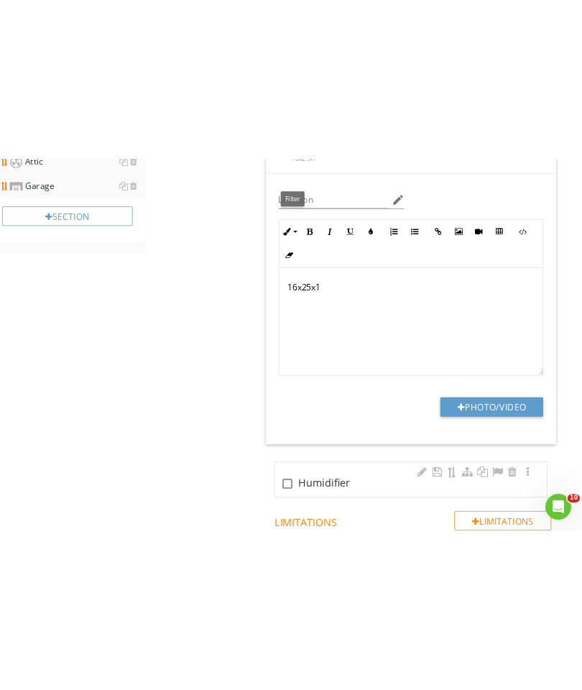
scroll to position [1142, 0]
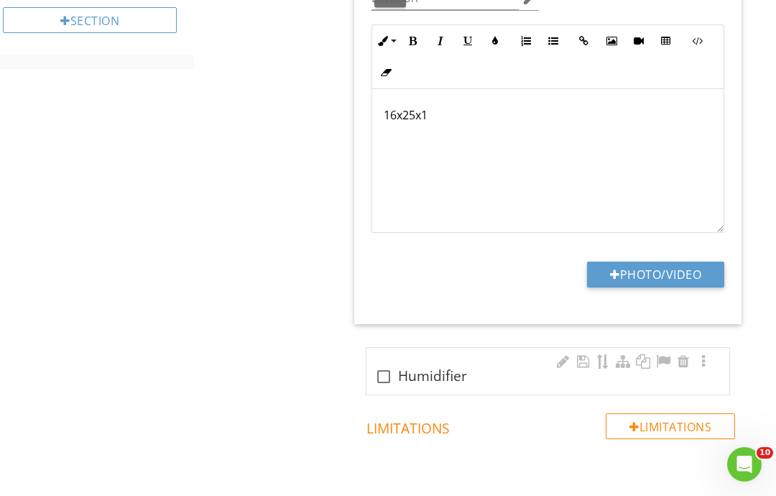
click at [581, 281] on button "Photo/Video" at bounding box center [655, 275] width 137 height 26
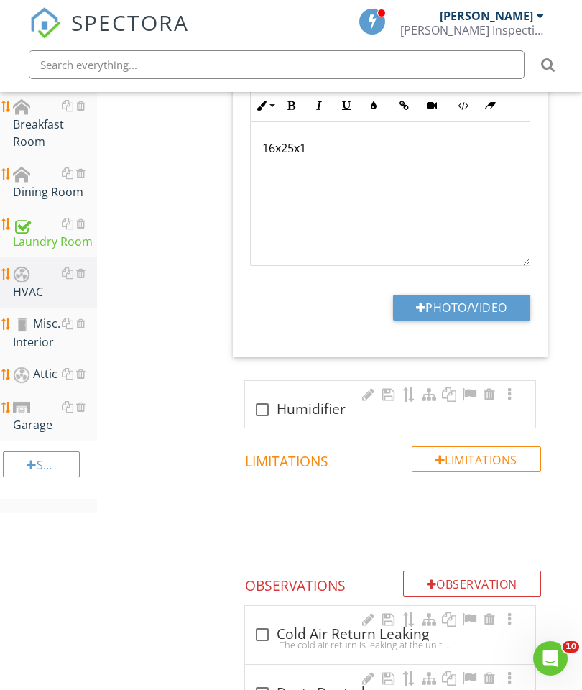
type input "C:\fakepath\image.jpg"
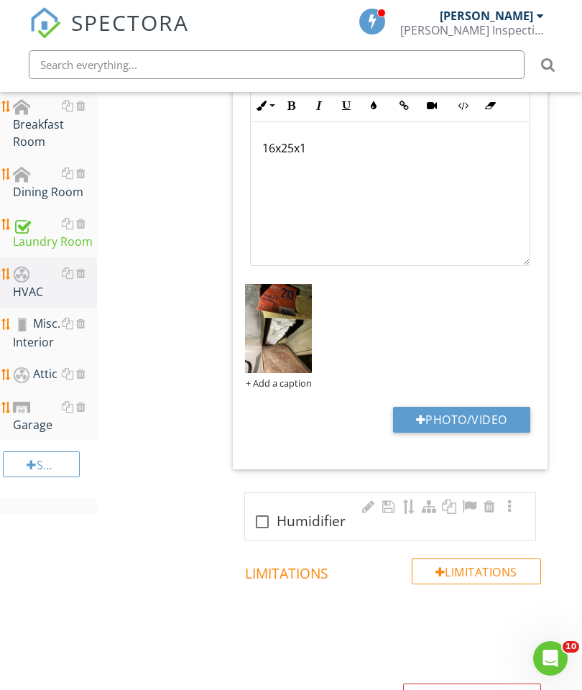
click at [324, 143] on p "16x25x1" at bounding box center [390, 147] width 256 height 17
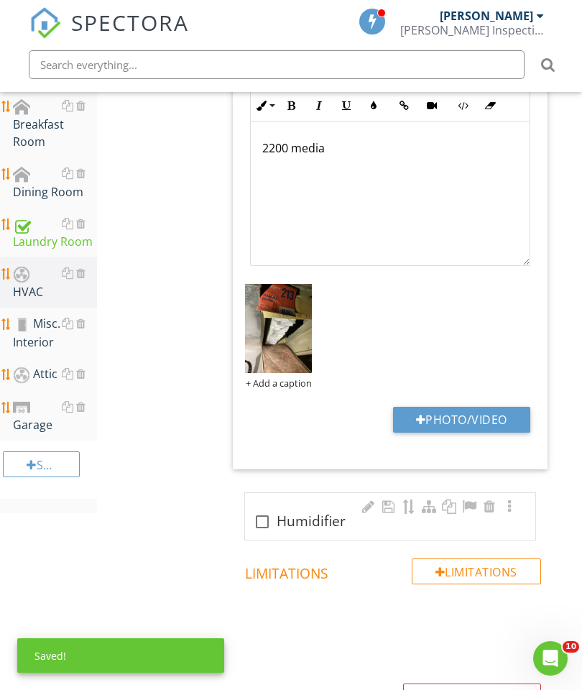
click at [152, 420] on div "HVAC General Cooling Equipment Heating Equipment Distribution System Item Distr…" at bounding box center [339, 194] width 485 height 2182
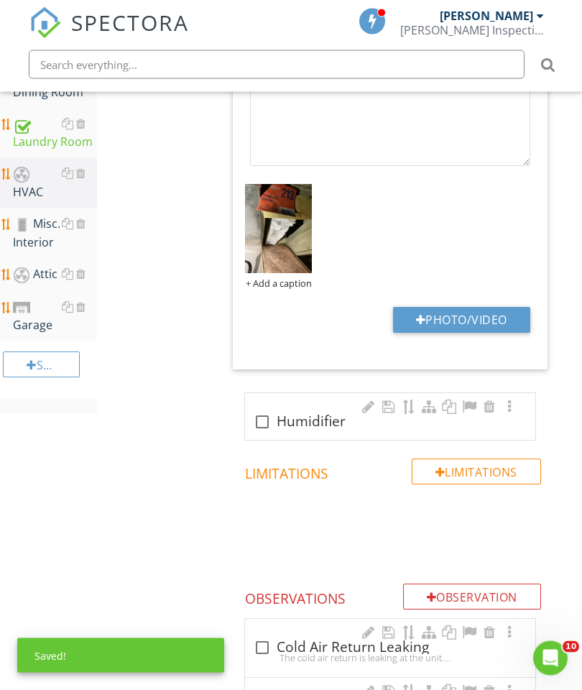
scroll to position [1306, 0]
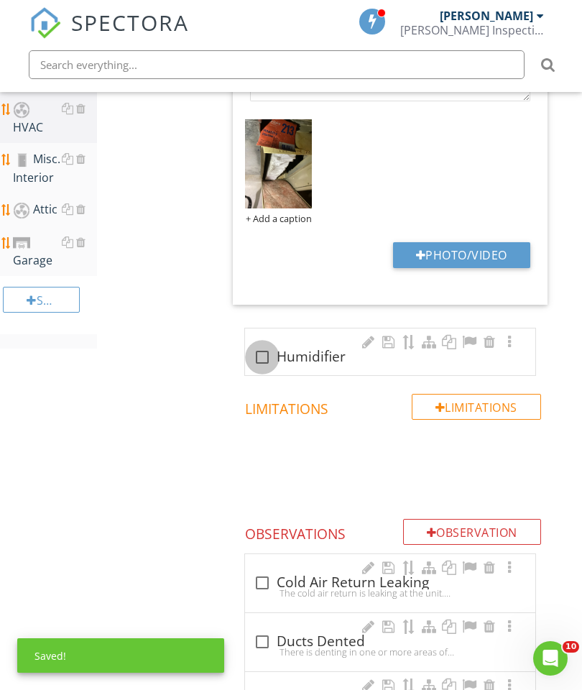
click at [260, 351] on div at bounding box center [262, 357] width 24 height 24
checkbox input "true"
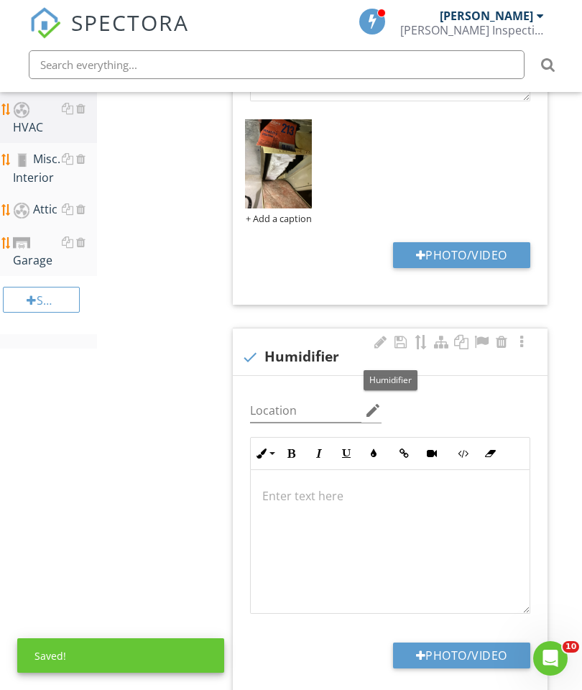
click at [493, 657] on button "Photo/Video" at bounding box center [461, 655] width 137 height 26
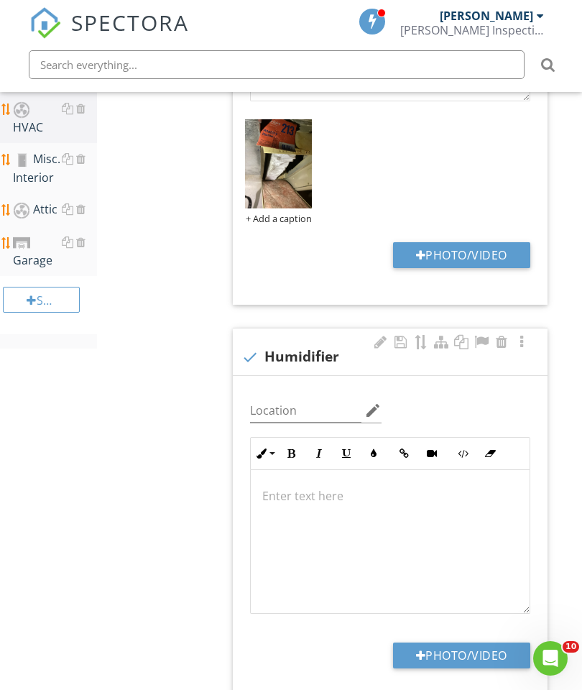
type input "C:\fakepath\image.jpg"
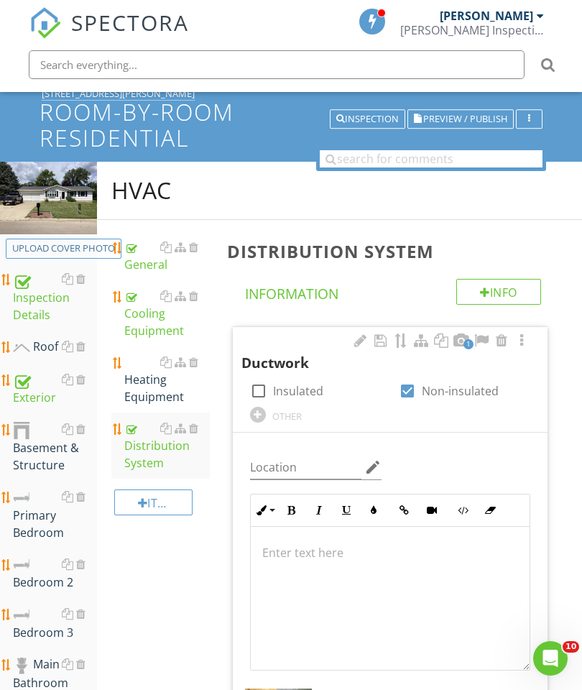
scroll to position [90, 0]
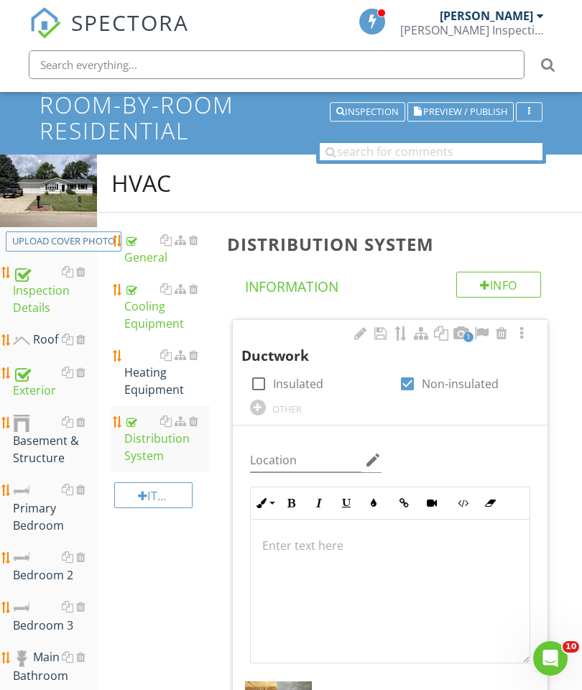
click at [146, 376] on div "Heating Equipment" at bounding box center [167, 372] width 86 height 52
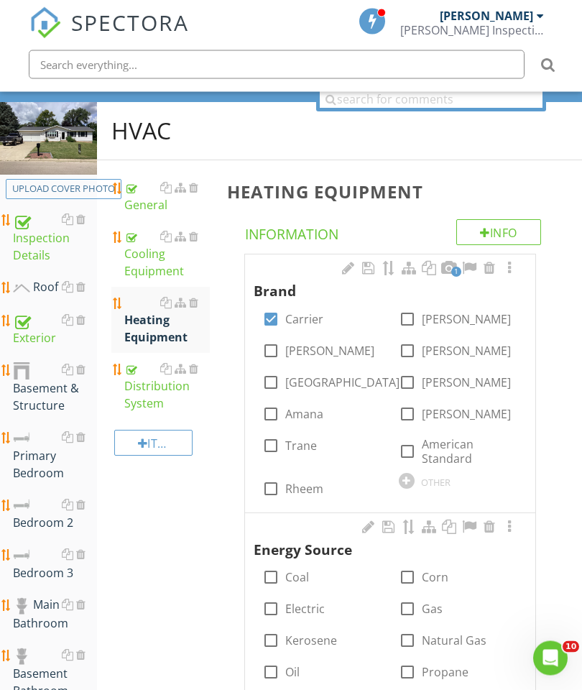
scroll to position [144, 0]
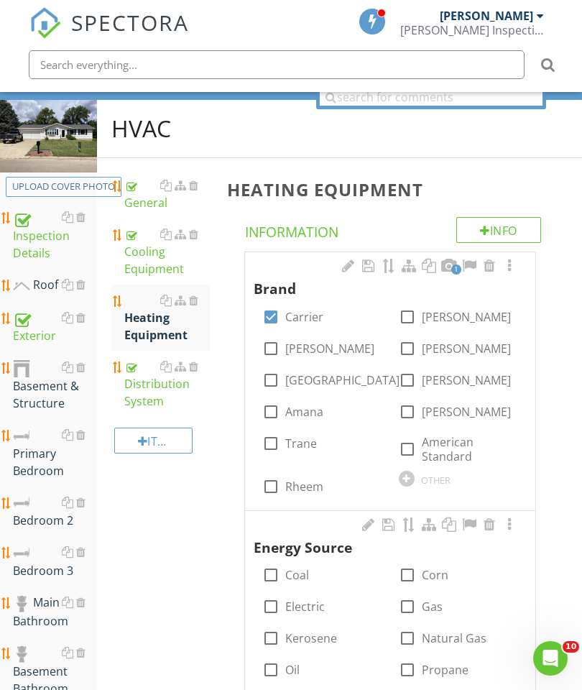
click at [143, 383] on div "Distribution System" at bounding box center [167, 384] width 86 height 52
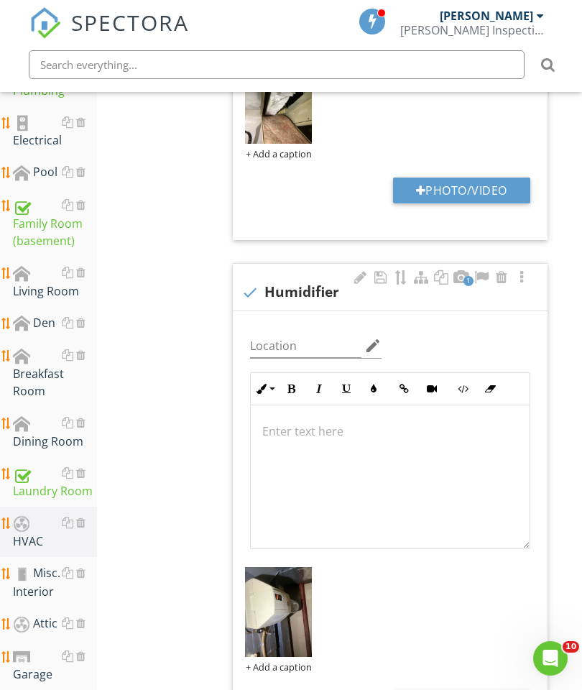
scroll to position [895, 0]
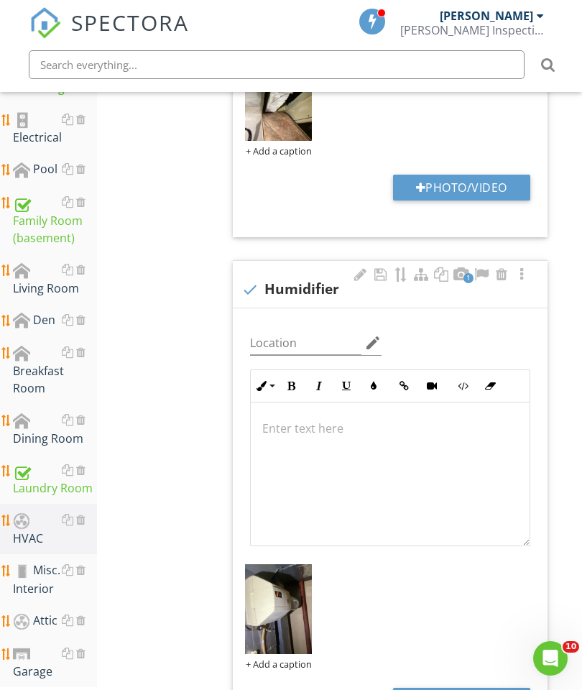
click at [321, 420] on p at bounding box center [390, 428] width 256 height 17
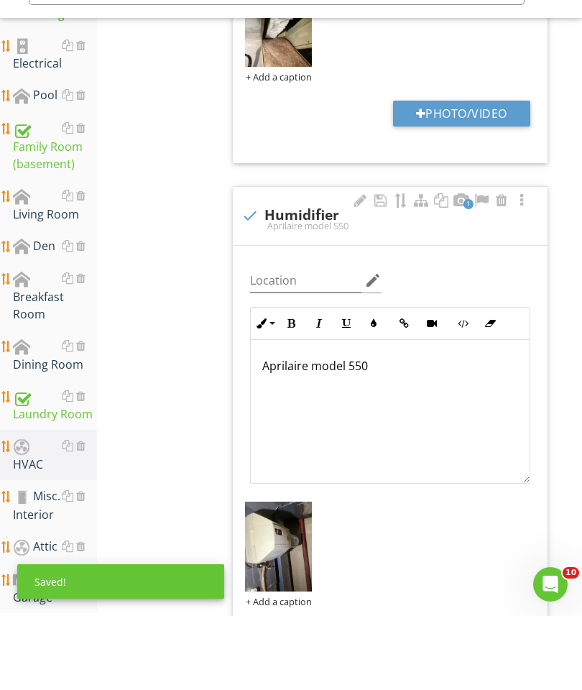
click at [559, 307] on div "Distribution System Info Information 1 Ductwork check_box_outline_blank Insulat…" at bounding box center [400, 440] width 364 height 2067
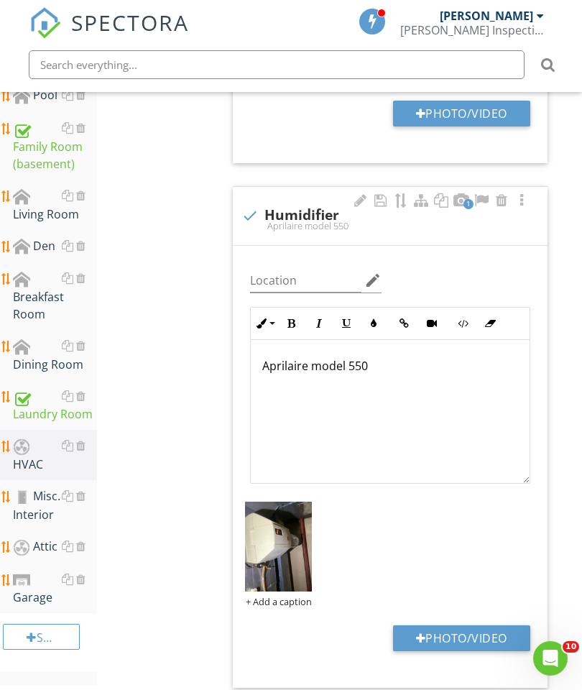
click at [43, 455] on div "HVAC" at bounding box center [55, 455] width 84 height 36
click at [35, 459] on div "HVAC" at bounding box center [55, 455] width 84 height 36
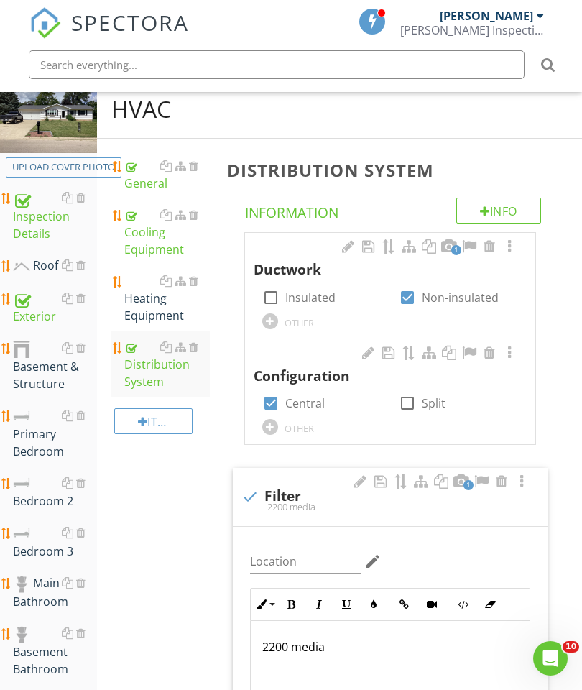
scroll to position [160, 0]
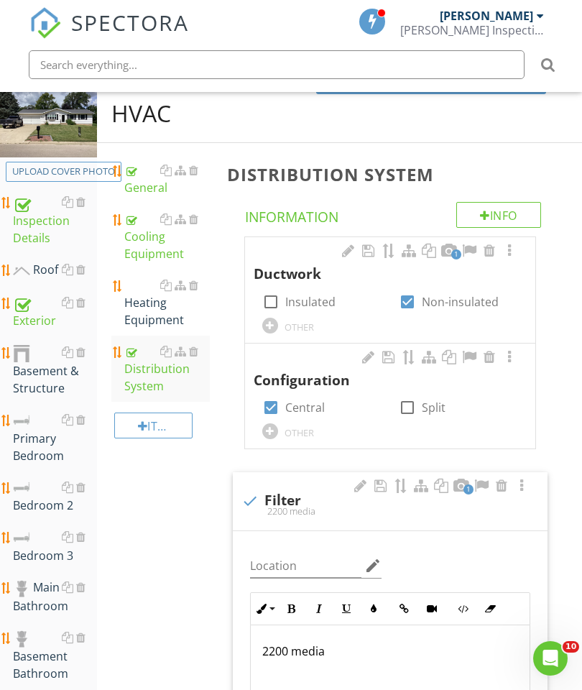
click at [149, 313] on div "Heating Equipment" at bounding box center [167, 303] width 86 height 52
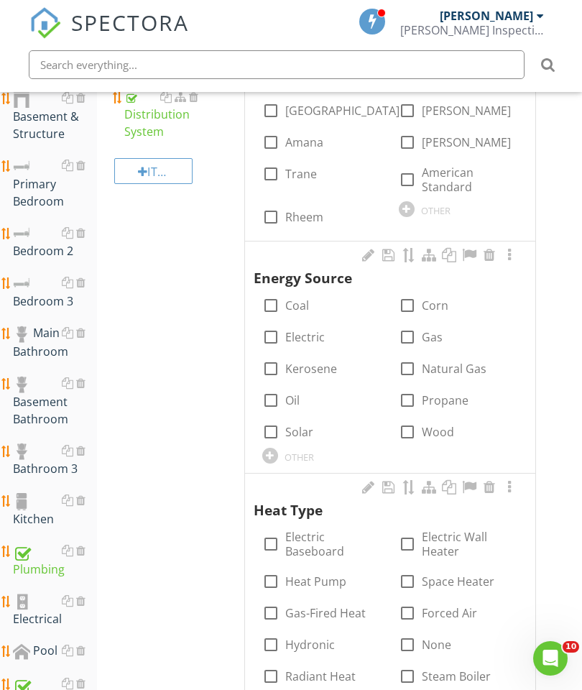
click at [402, 362] on div at bounding box center [407, 368] width 24 height 24
checkbox input "true"
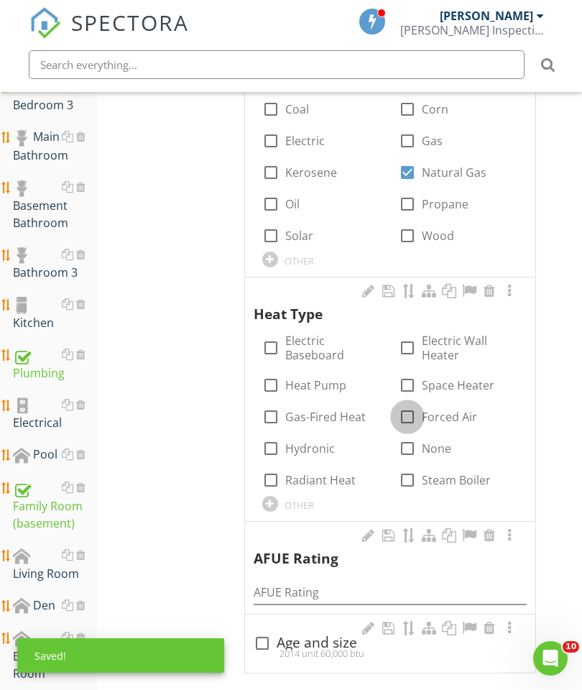
click at [405, 412] on div at bounding box center [407, 417] width 24 height 24
checkbox input "true"
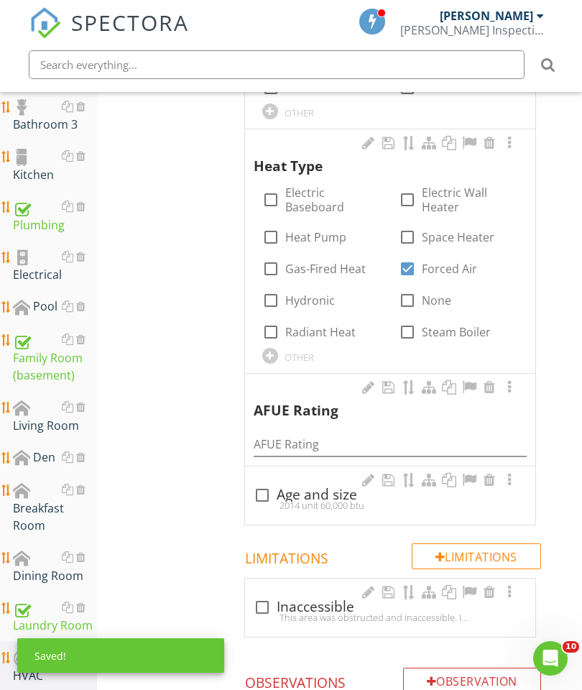
scroll to position [775, 0]
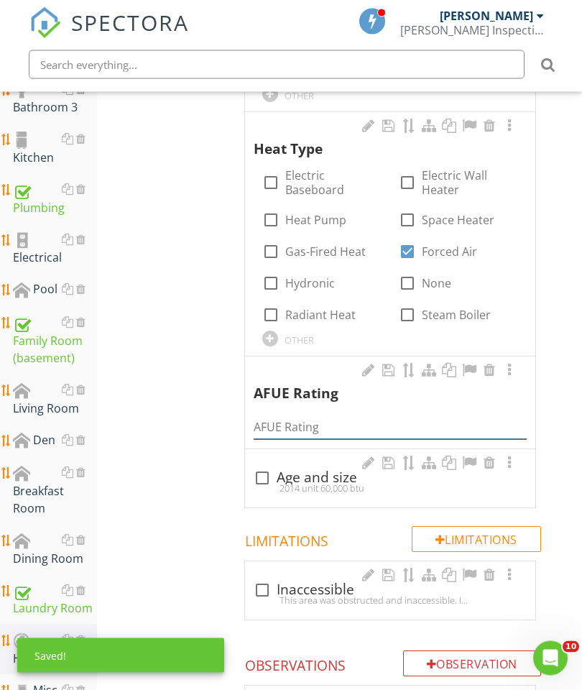
click at [292, 416] on input "AFUE Rating" at bounding box center [390, 428] width 273 height 24
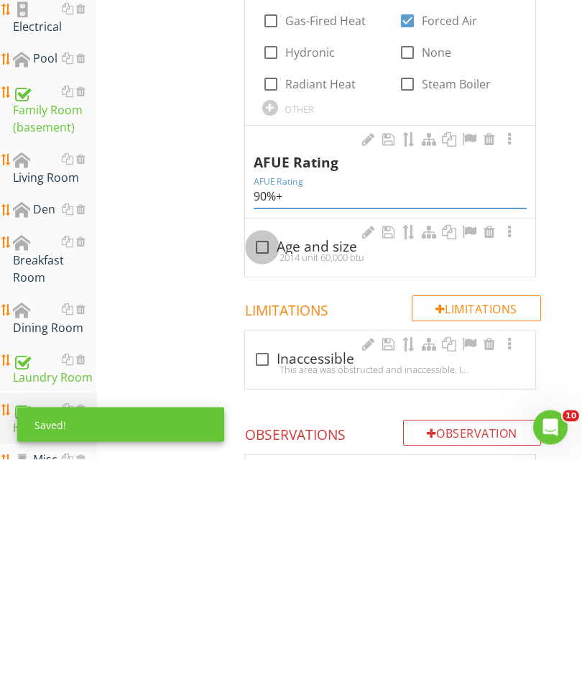
type input "90%+"
click at [264, 466] on div at bounding box center [262, 478] width 24 height 24
checkbox input "true"
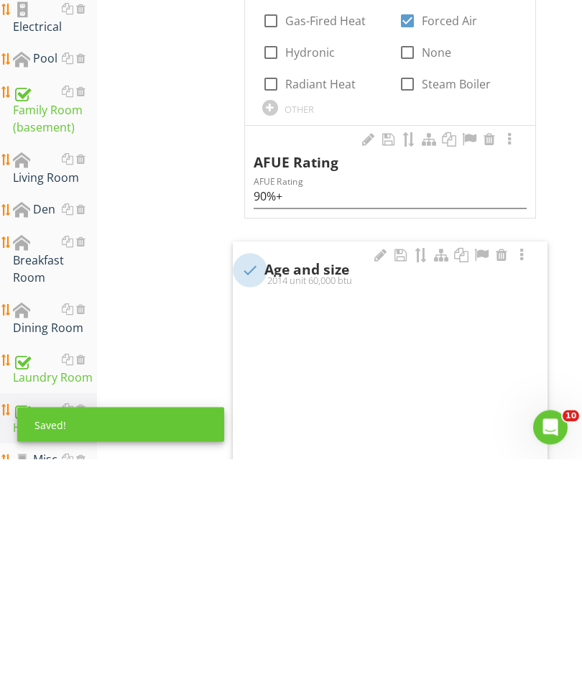
scroll to position [1006, 0]
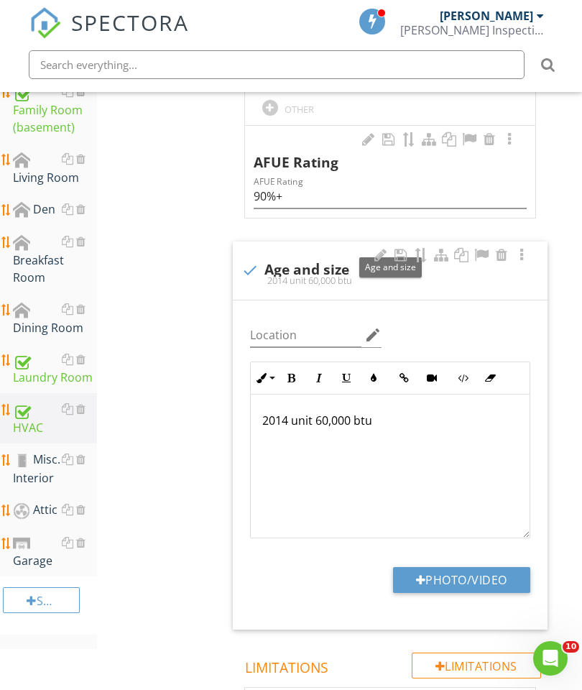
click at [286, 412] on p "2014 unit 60,000 btu" at bounding box center [390, 420] width 256 height 17
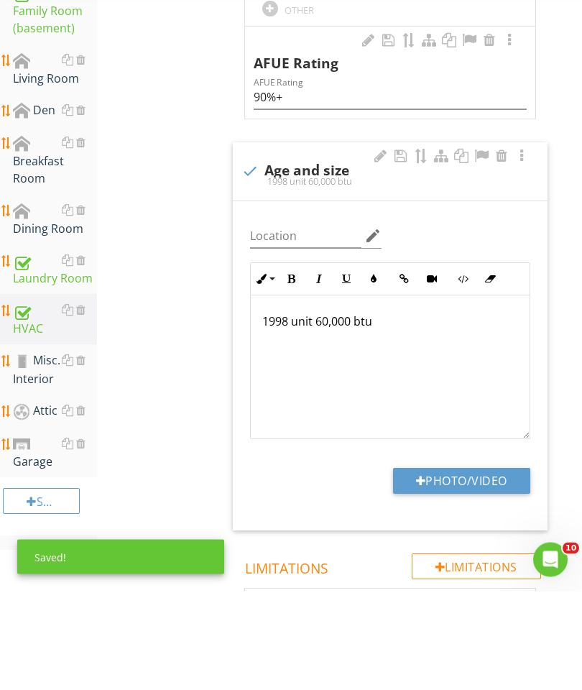
click at [563, 368] on div "Heating Equipment Info Information 1 Brand check_box Carrier check_box_outline_…" at bounding box center [400, 343] width 364 height 2093
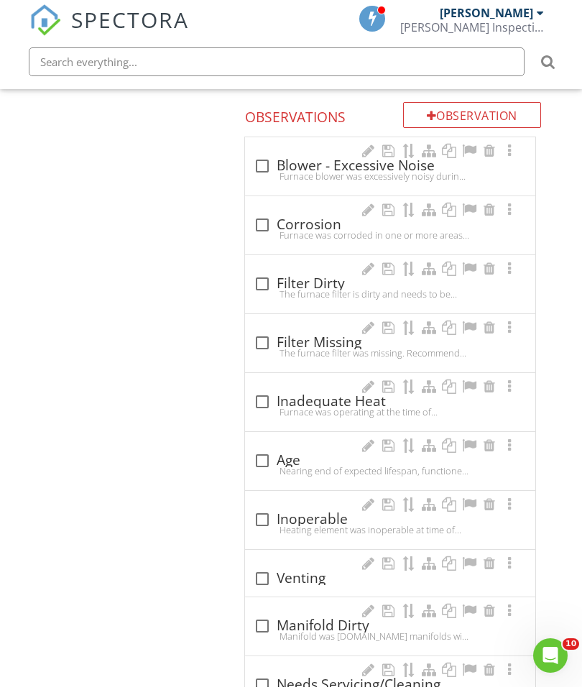
scroll to position [1735, 0]
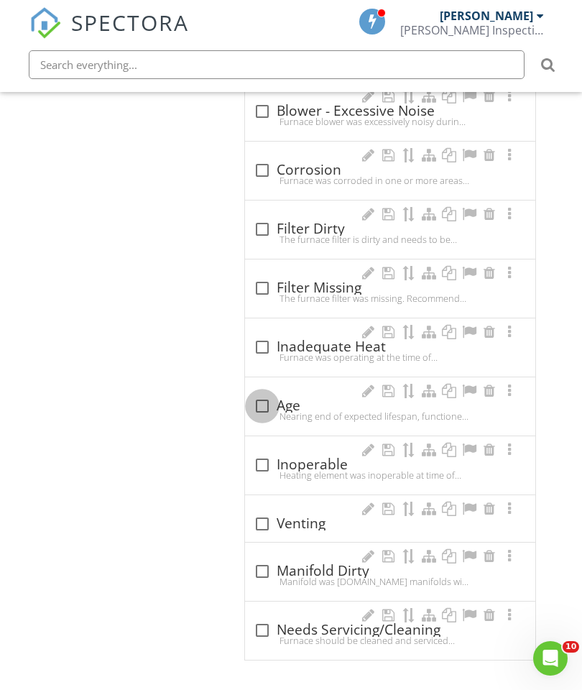
click at [261, 402] on div at bounding box center [262, 406] width 24 height 24
checkbox input "true"
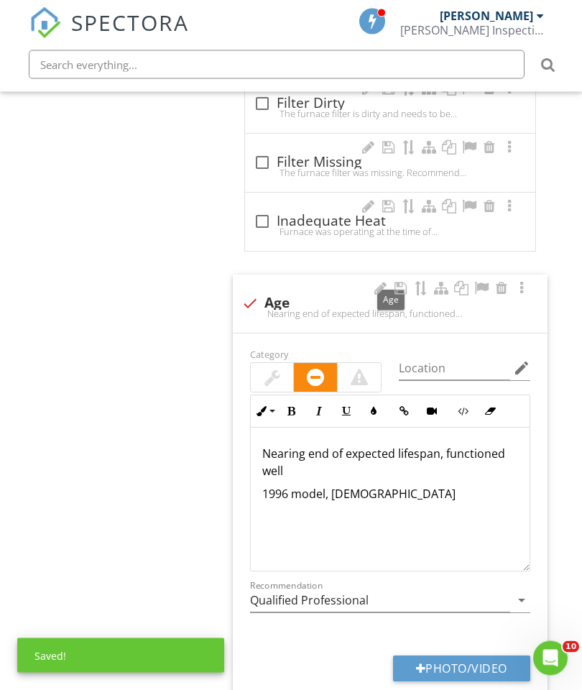
scroll to position [1914, 0]
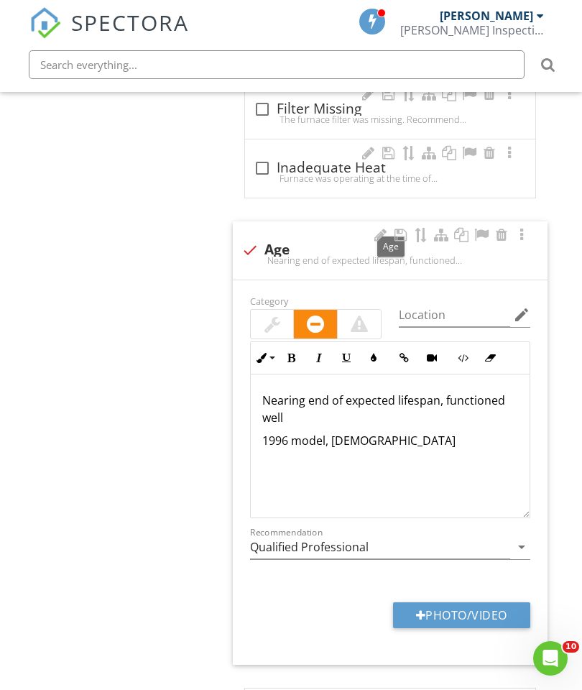
click at [290, 435] on p "1996 model, 28 years old" at bounding box center [390, 440] width 256 height 17
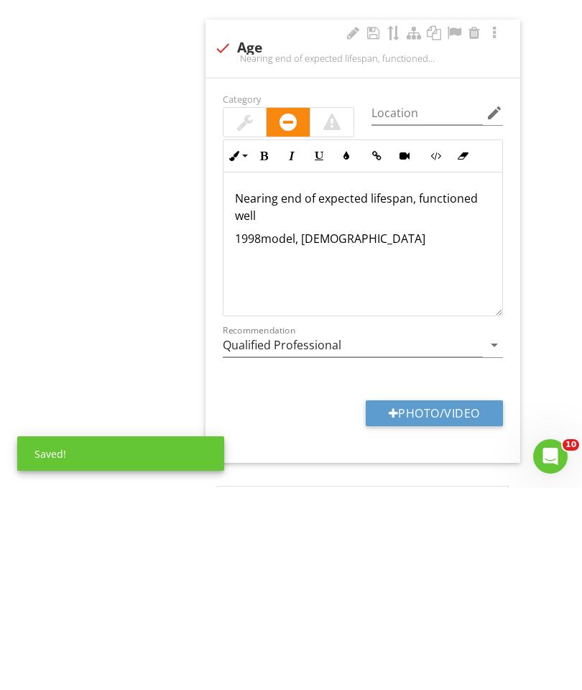
click at [315, 432] on p "1998 model, 28 years old" at bounding box center [363, 440] width 256 height 17
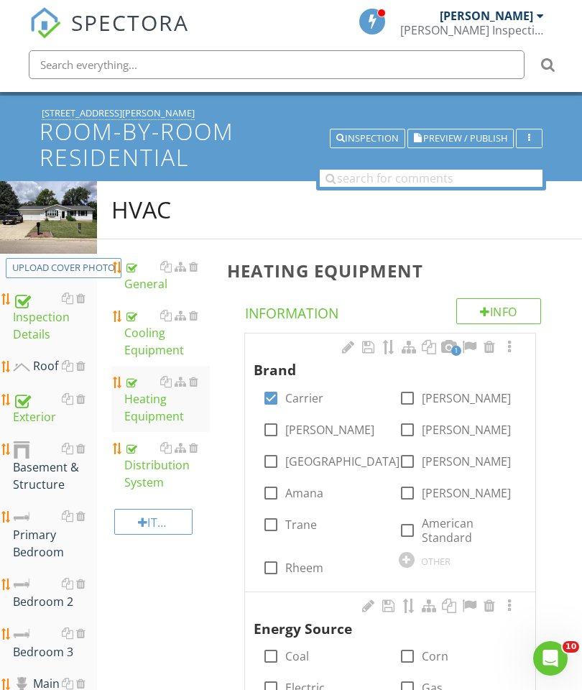
scroll to position [68, 0]
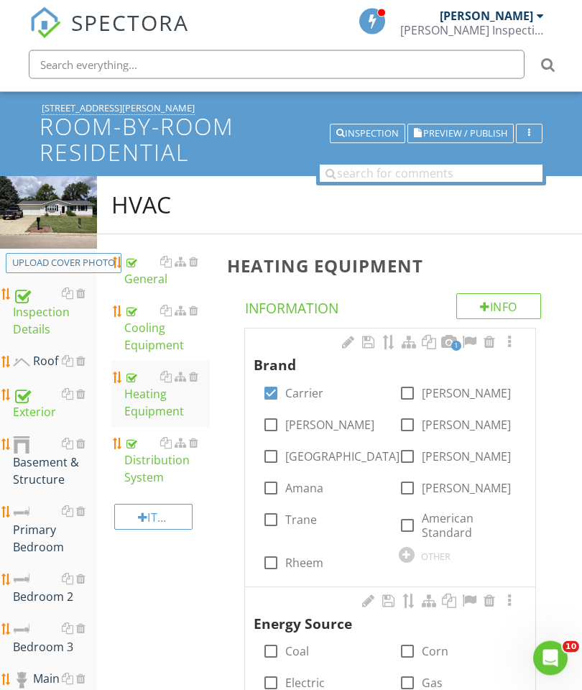
click at [45, 463] on div "Basement & Structure" at bounding box center [55, 461] width 84 height 53
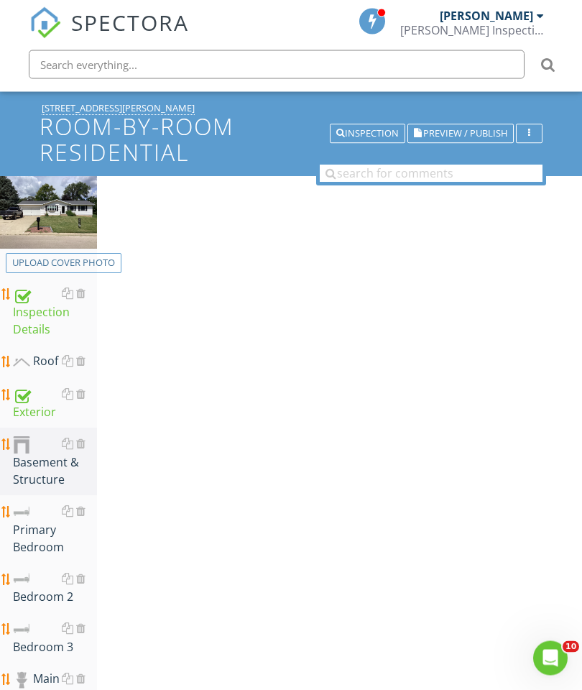
scroll to position [68, 0]
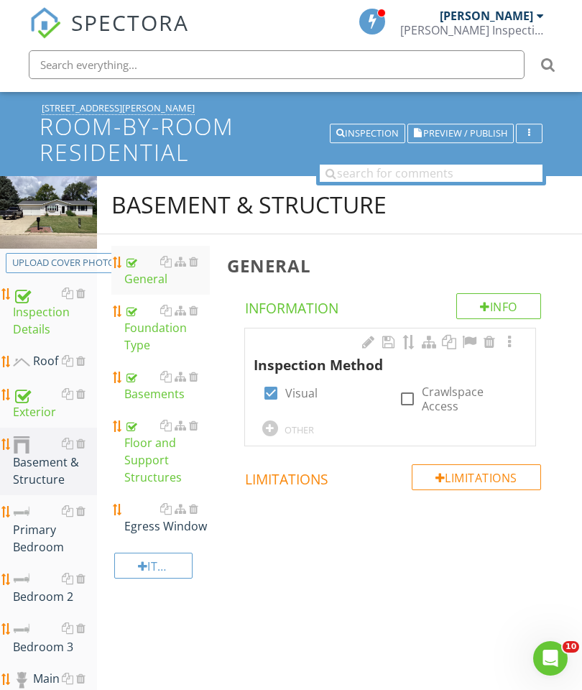
click at [195, 507] on div at bounding box center [193, 508] width 9 height 11
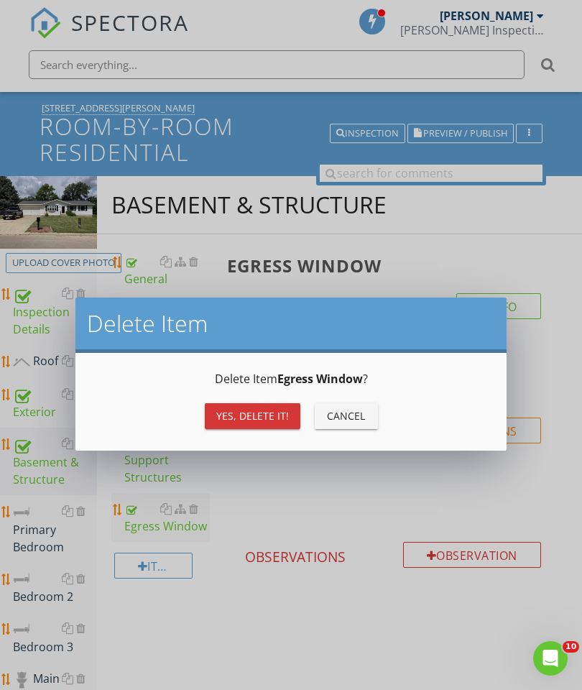
click at [262, 411] on div "Yes, Delete it!" at bounding box center [252, 415] width 73 height 15
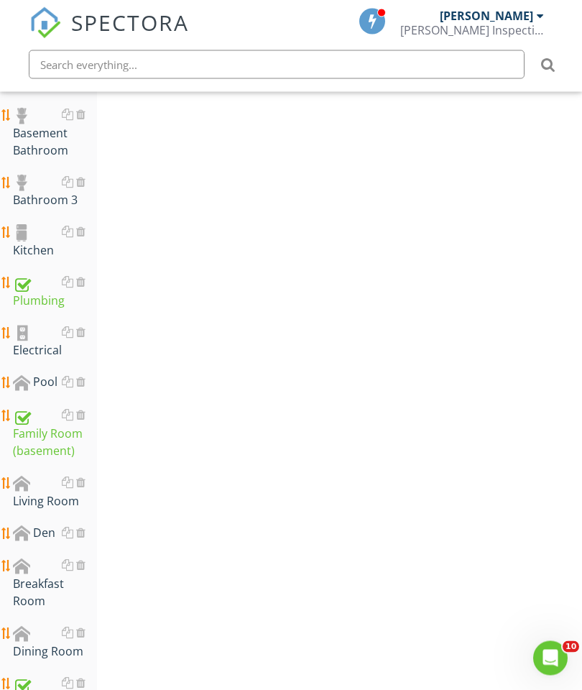
scroll to position [696, 0]
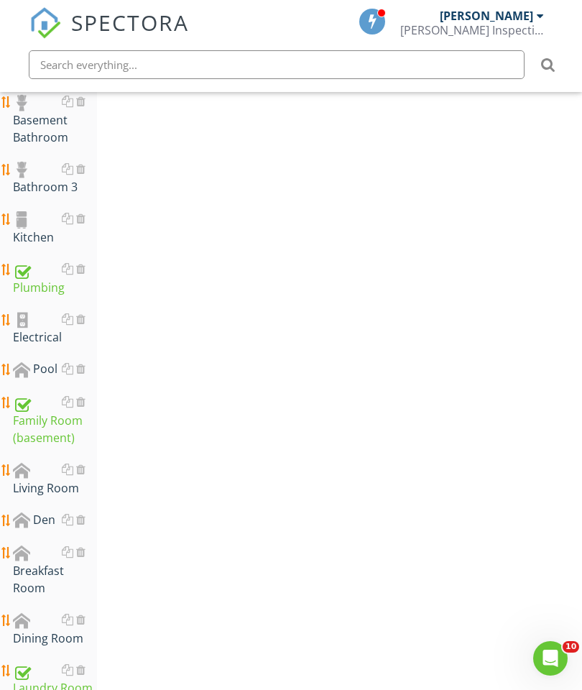
click at [32, 328] on div "Electrical" at bounding box center [55, 328] width 84 height 36
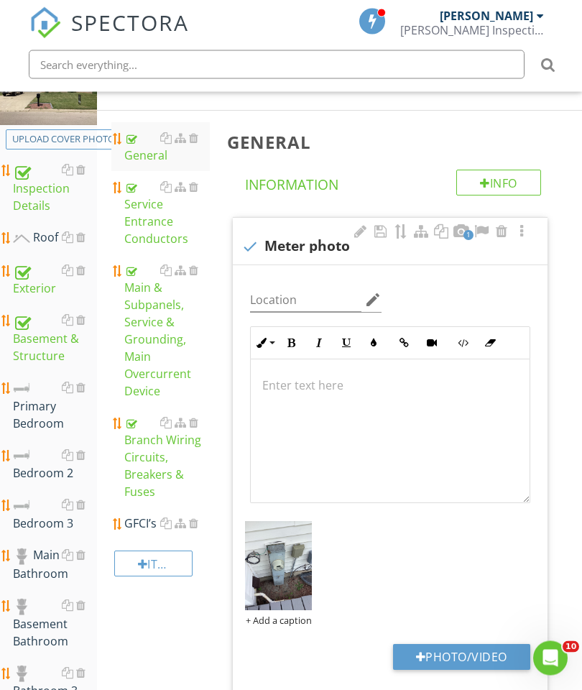
scroll to position [327, 0]
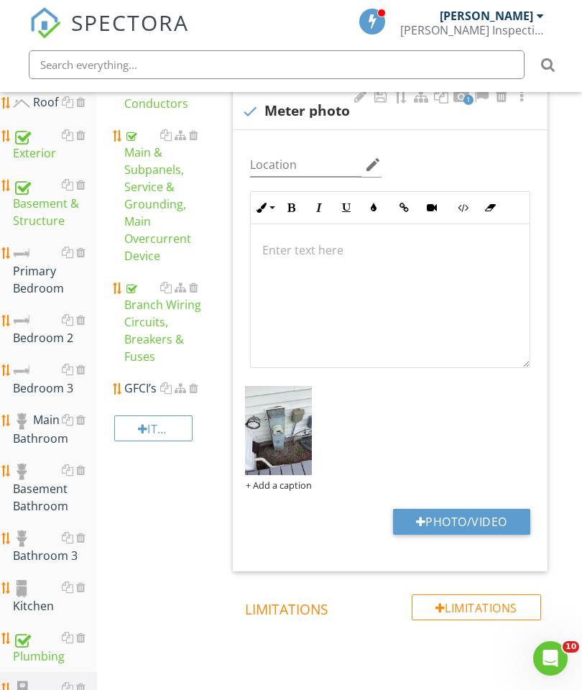
click at [131, 387] on div "GFCI’s" at bounding box center [167, 387] width 86 height 17
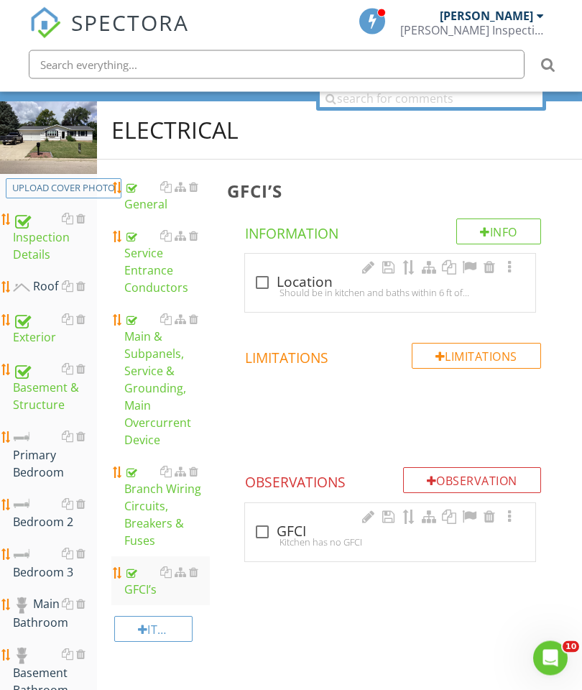
scroll to position [143, 0]
click at [258, 282] on div at bounding box center [262, 282] width 24 height 24
checkbox input "true"
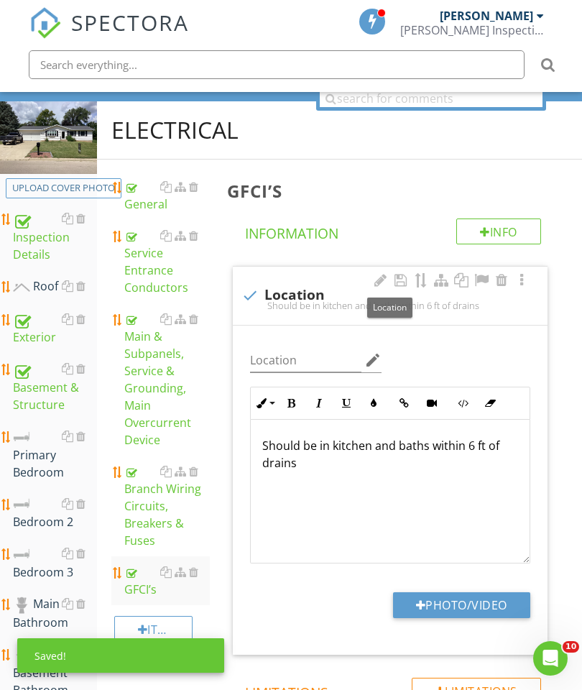
click at [315, 440] on p "Should be in kitchen and baths within 6 ft of drains" at bounding box center [390, 454] width 256 height 34
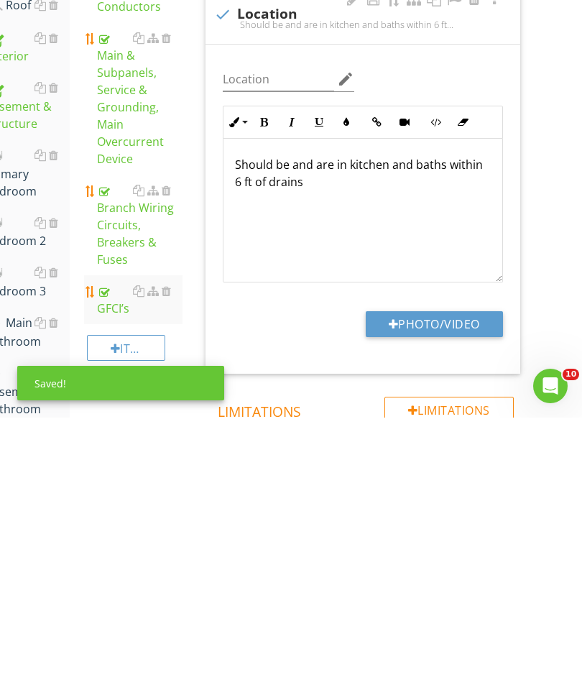
click at [197, 294] on div "GFCI’s Info Information check Location Should be and are in kitchen and baths w…" at bounding box center [373, 525] width 364 height 749
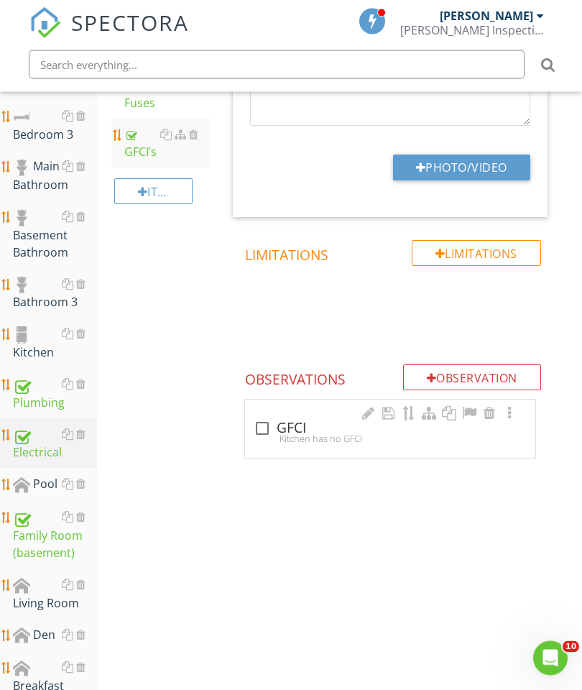
scroll to position [602, 0]
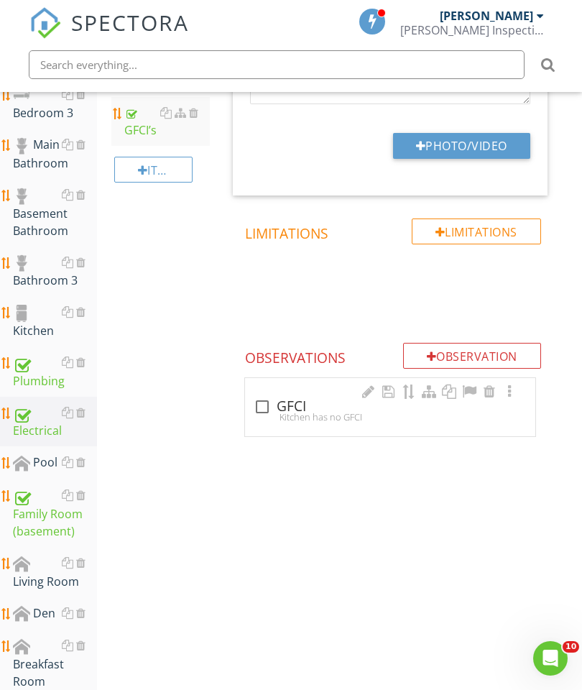
click at [39, 324] on div "Kitchen" at bounding box center [55, 321] width 84 height 36
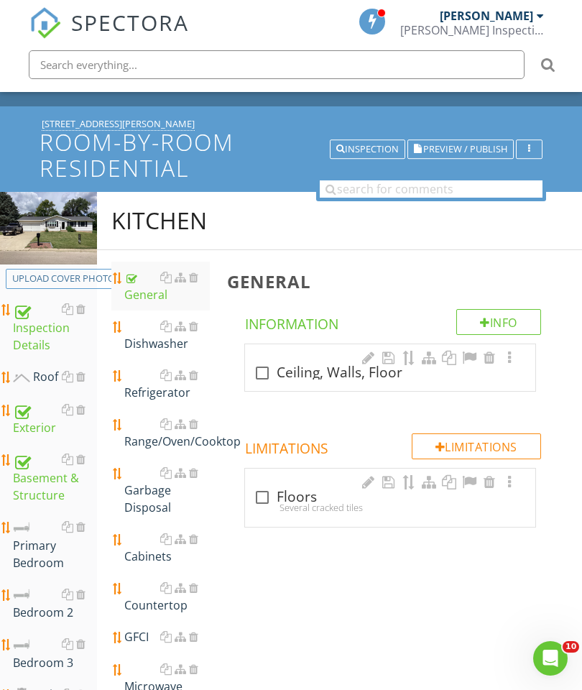
scroll to position [54, 0]
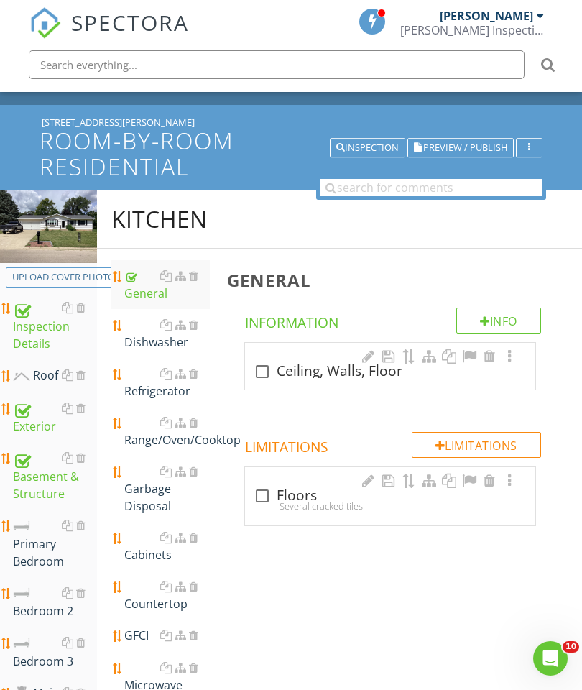
click at [193, 328] on div at bounding box center [193, 324] width 9 height 11
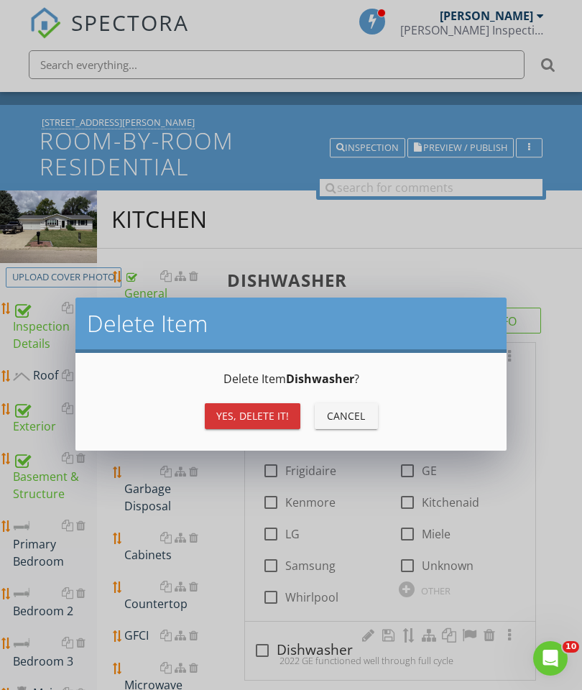
click at [264, 424] on button "Yes, Delete it!" at bounding box center [253, 416] width 96 height 26
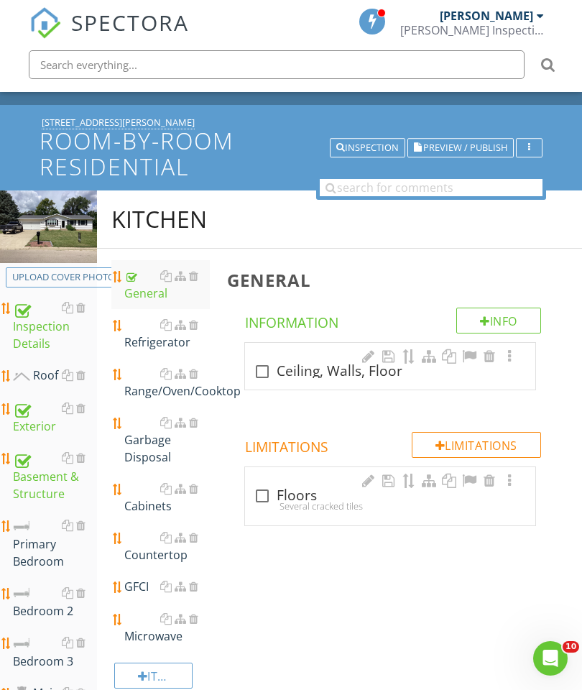
click at [145, 334] on div "Refrigerator" at bounding box center [167, 333] width 86 height 34
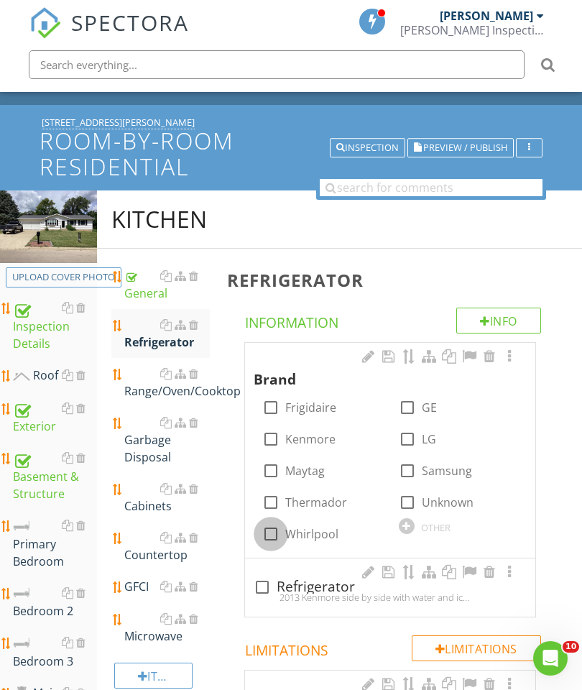
click at [274, 531] on div at bounding box center [271, 534] width 24 height 24
checkbox input "true"
click at [261, 587] on div at bounding box center [262, 587] width 24 height 24
checkbox input "true"
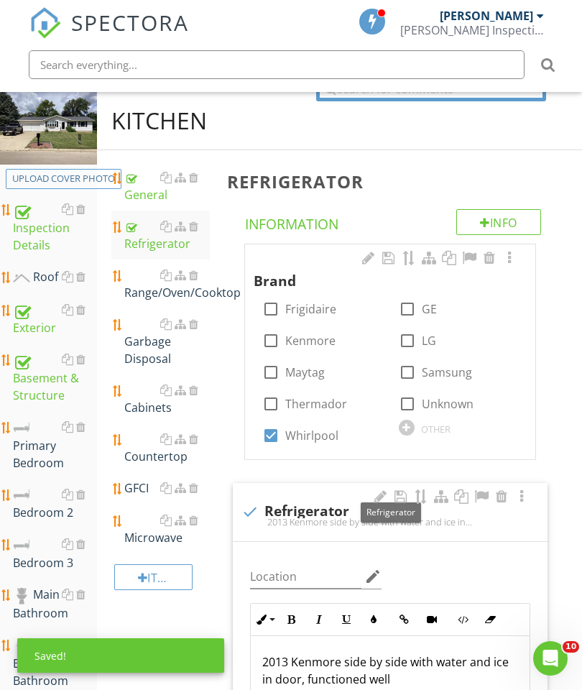
scroll to position [199, 0]
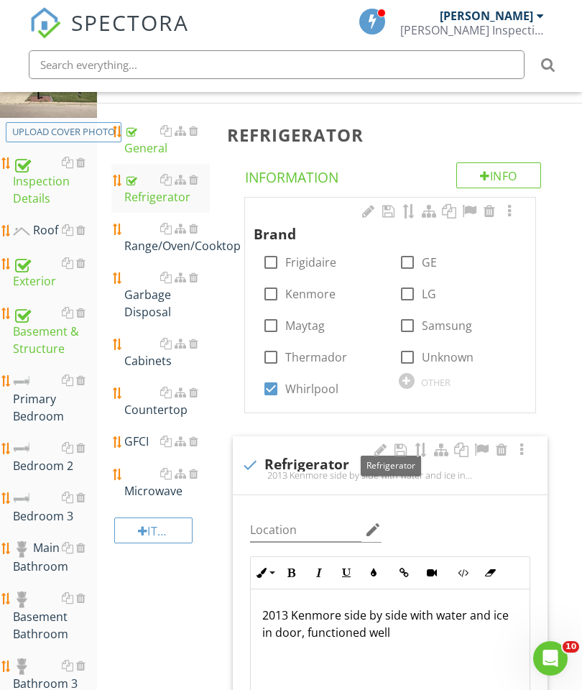
click at [285, 632] on p "2013 Kenmore side by side with water and ice in door, functioned well" at bounding box center [390, 623] width 256 height 34
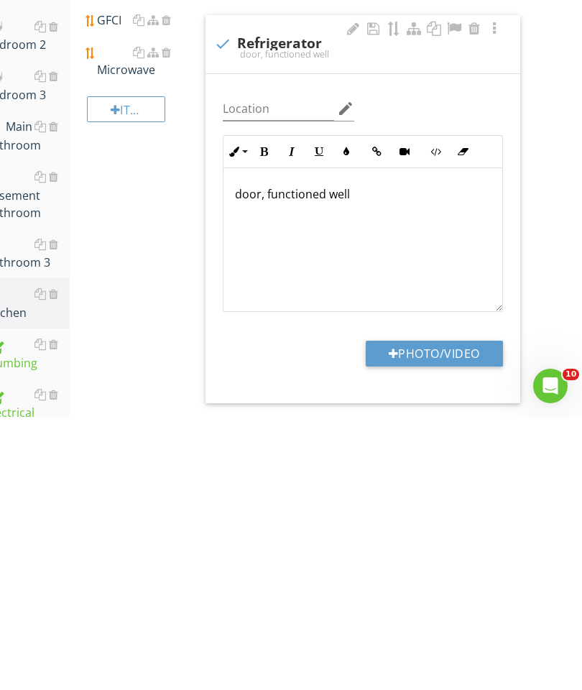
scroll to position [463, 0]
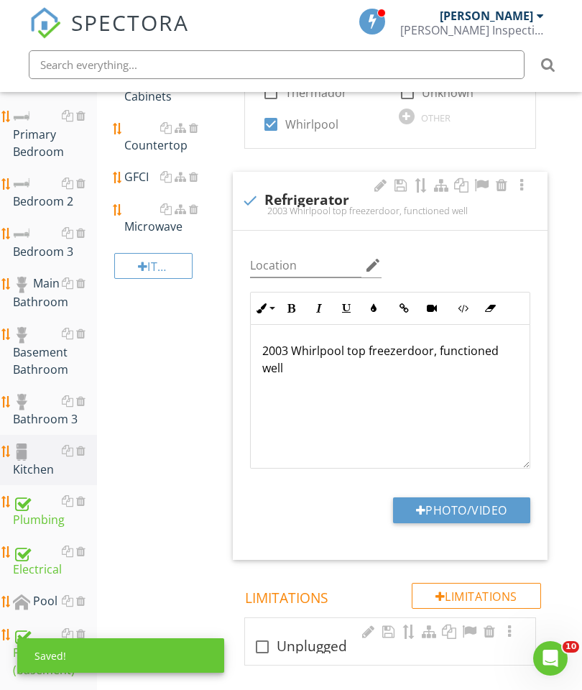
click at [428, 353] on p "2003 Whirlpool top freezerdoor, functioned well" at bounding box center [390, 359] width 256 height 34
click at [498, 351] on p "2003 Whirlpool top freezer , functioned well" at bounding box center [390, 350] width 256 height 17
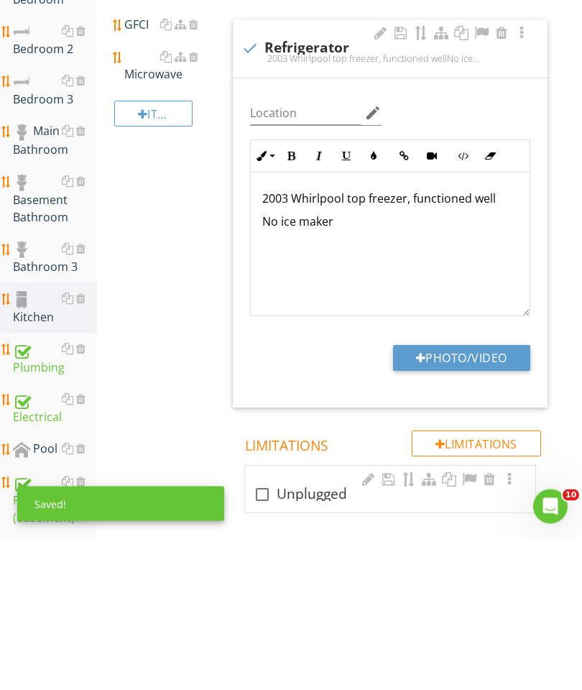
click at [460, 497] on button "Photo/Video" at bounding box center [461, 510] width 137 height 26
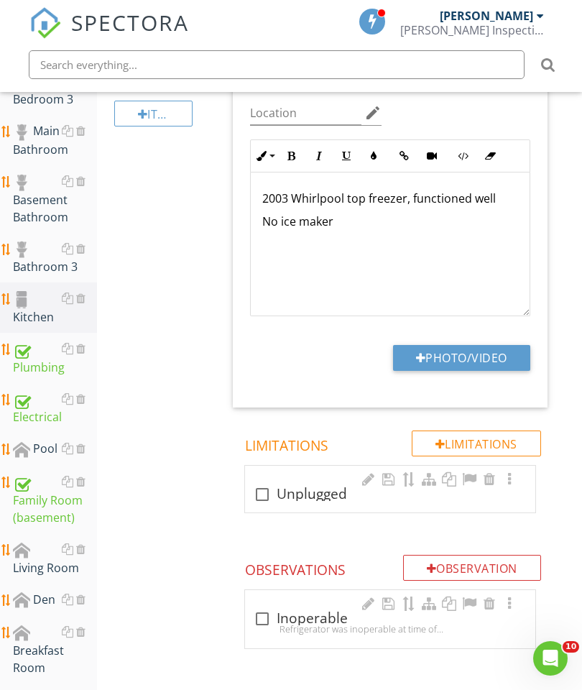
type input "C:\fakepath\image.jpg"
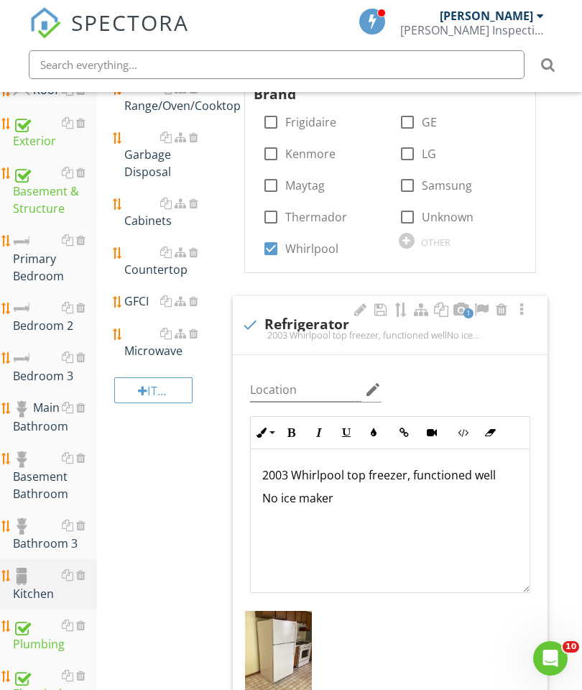
scroll to position [254, 0]
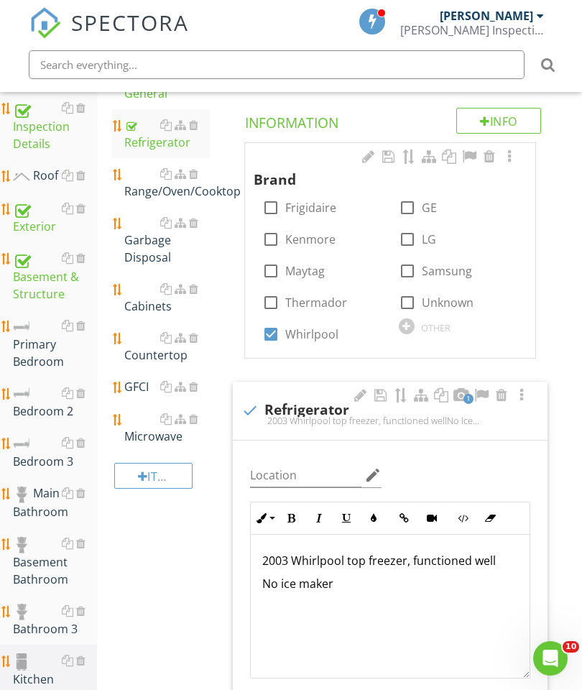
click at [162, 188] on div "Range/Oven/Cooktop" at bounding box center [167, 182] width 86 height 34
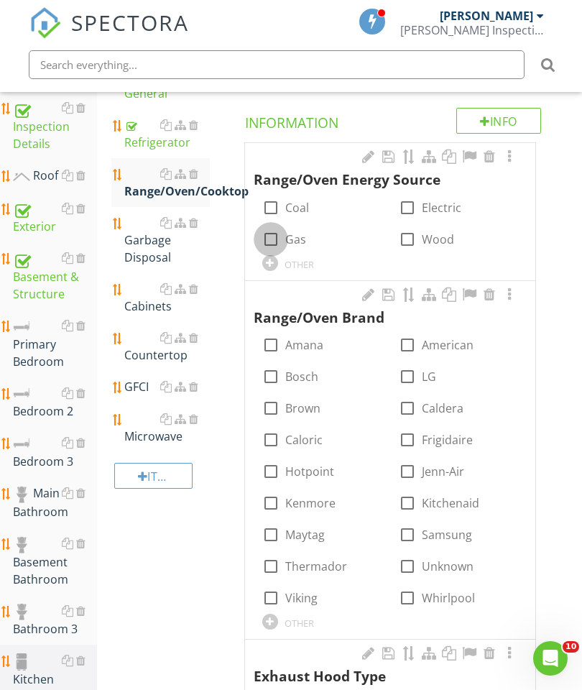
click at [272, 239] on div at bounding box center [271, 239] width 24 height 24
checkbox input "true"
click at [404, 598] on div at bounding box center [407, 598] width 24 height 24
checkbox input "true"
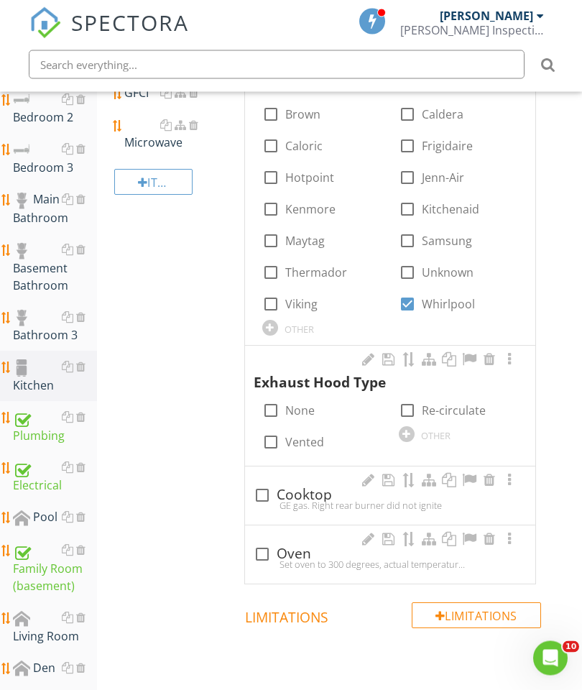
scroll to position [547, 0]
click at [409, 411] on div at bounding box center [407, 410] width 24 height 24
checkbox input "true"
click at [514, 352] on div at bounding box center [509, 359] width 17 height 14
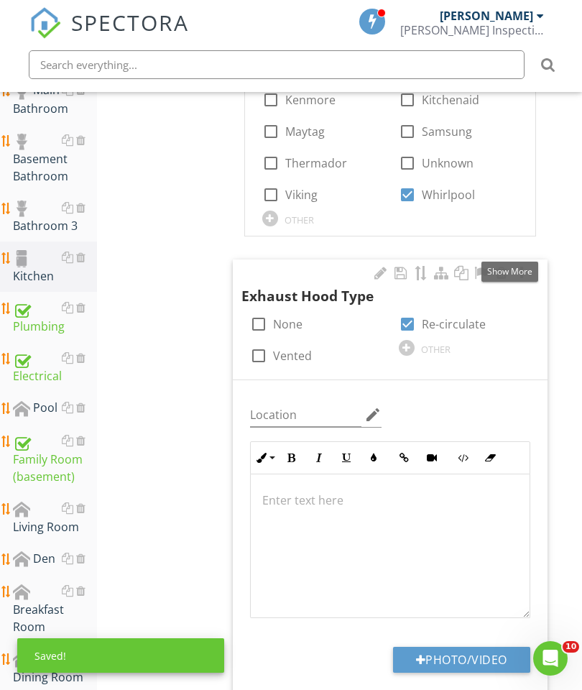
scroll to position [729, 0]
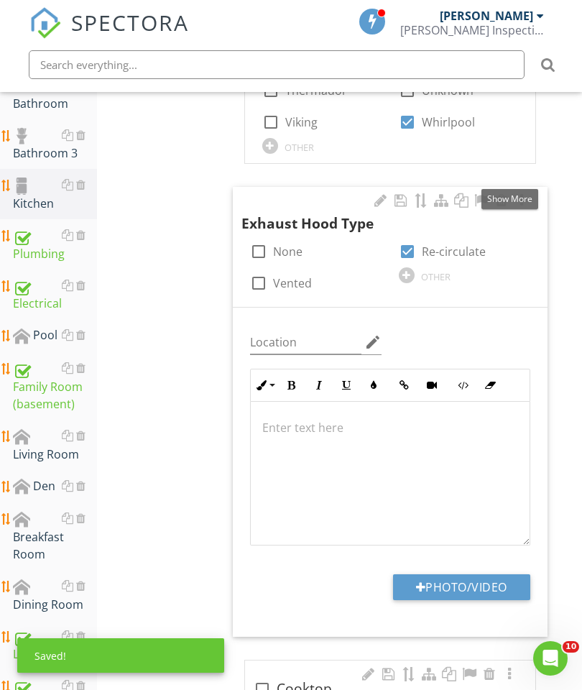
click at [458, 589] on button "Photo/Video" at bounding box center [461, 587] width 137 height 26
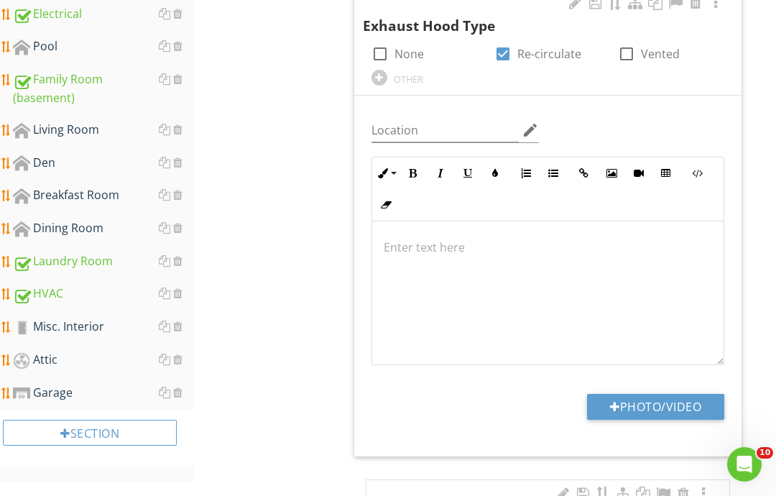
type input "C:\fakepath\image.jpg"
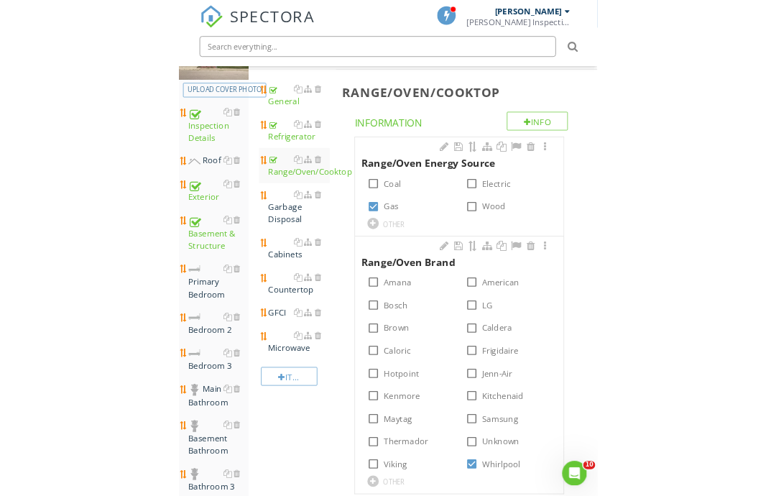
scroll to position [212, 0]
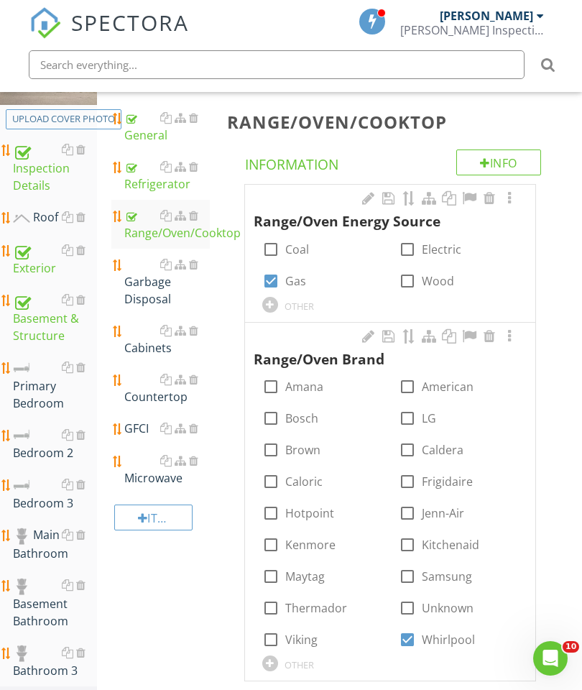
click at [151, 288] on div "Garbage Disposal" at bounding box center [167, 282] width 86 height 52
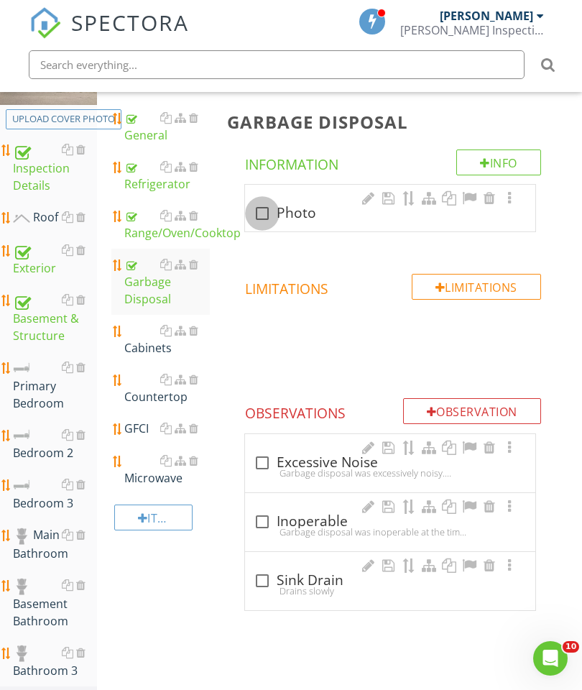
click at [260, 223] on div at bounding box center [262, 213] width 24 height 24
checkbox input "true"
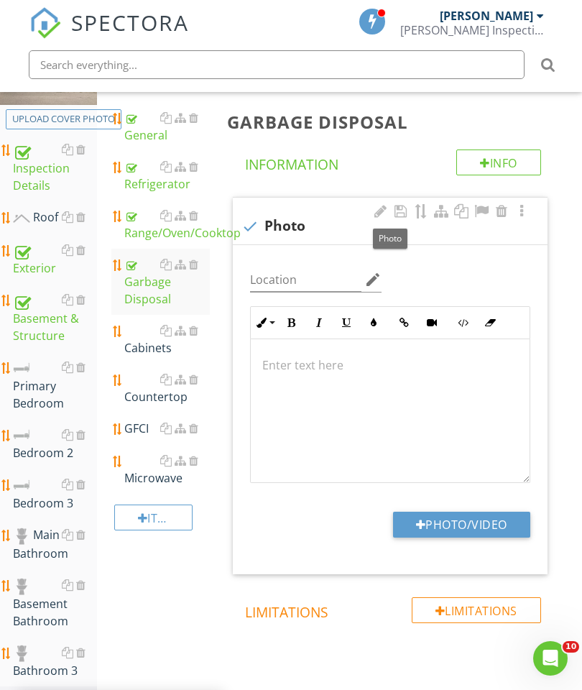
click at [462, 524] on button "Photo/Video" at bounding box center [461, 525] width 137 height 26
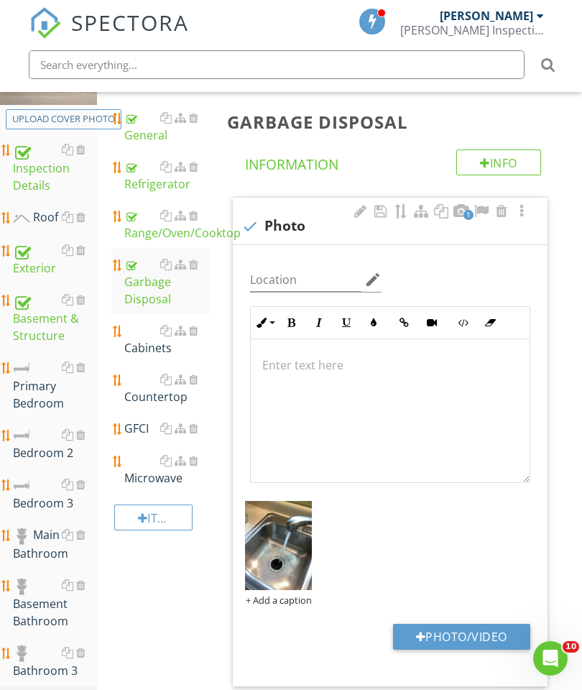
click at [471, 624] on button "Photo/Video" at bounding box center [461, 637] width 137 height 26
type input "C:\fakepath\image.jpg"
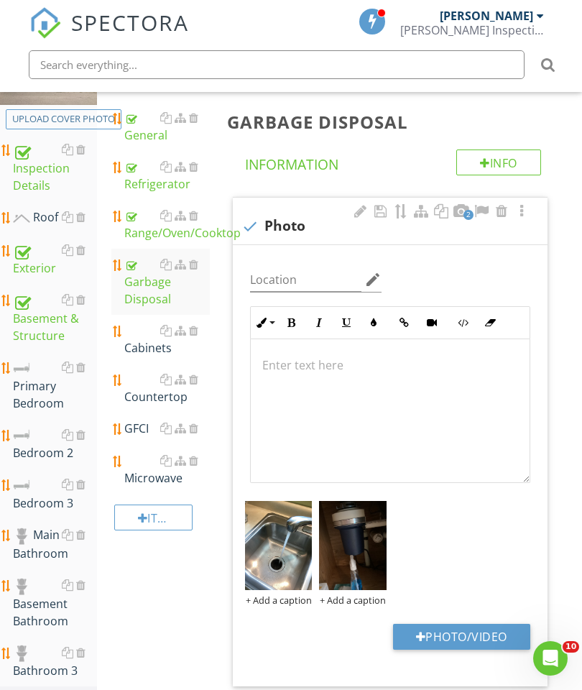
click at [142, 357] on link "Cabinets" at bounding box center [167, 339] width 86 height 49
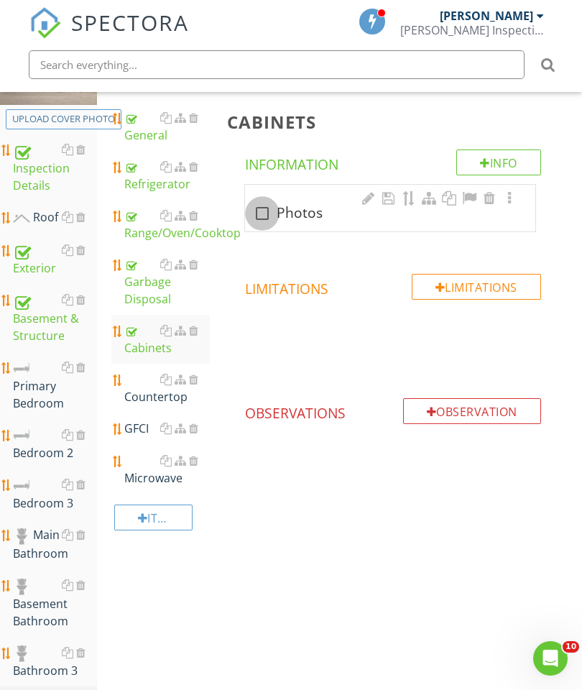
click at [262, 211] on div at bounding box center [262, 213] width 24 height 24
checkbox input "true"
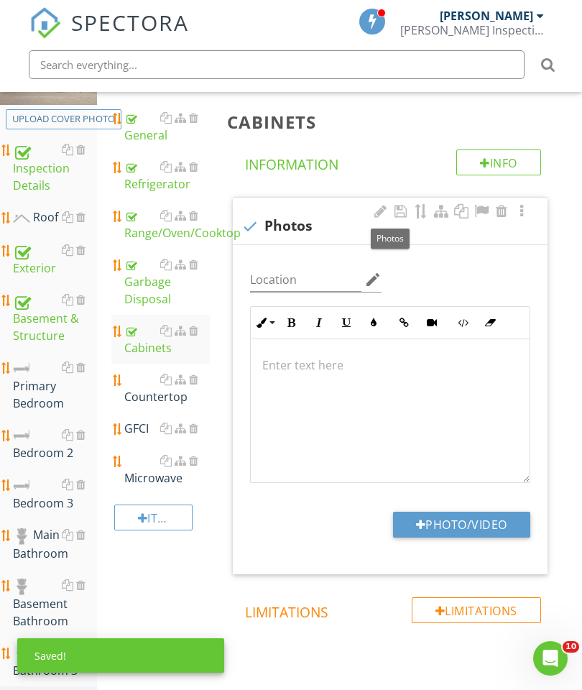
click at [486, 525] on button "Photo/Video" at bounding box center [461, 525] width 137 height 26
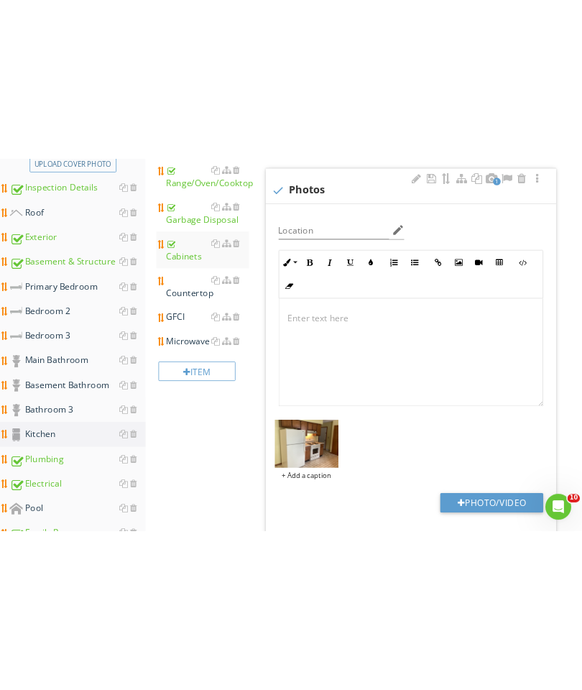
scroll to position [311, 0]
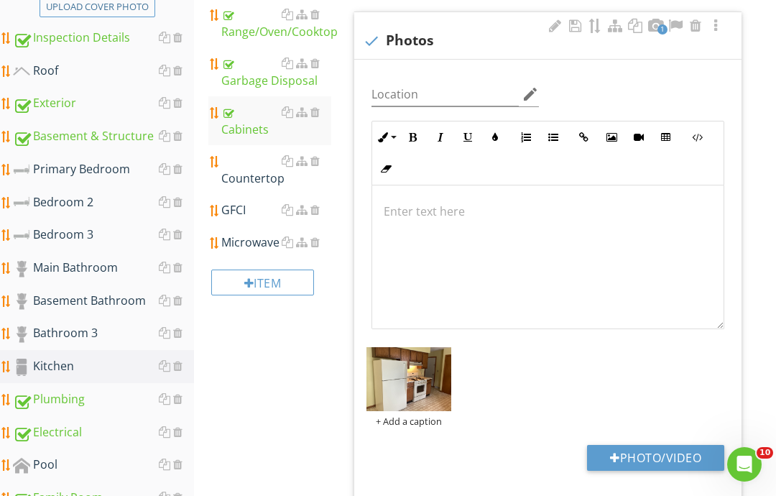
click at [581, 458] on button "Photo/Video" at bounding box center [655, 458] width 137 height 26
type input "C:\fakepath\image.jpg"
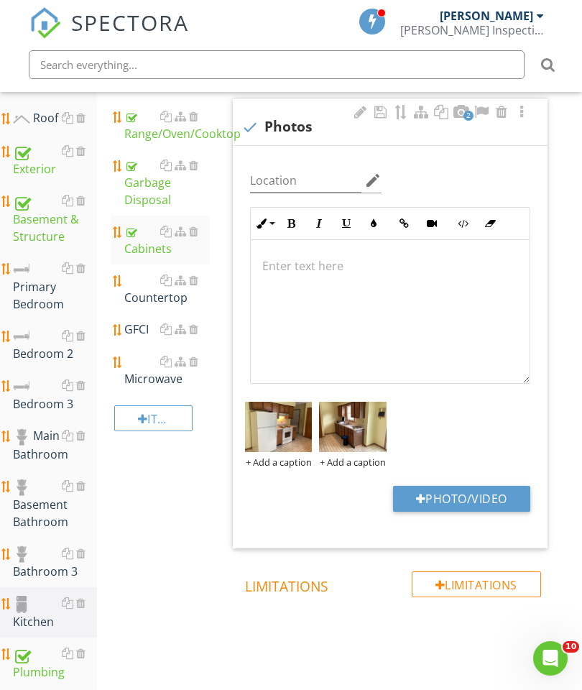
click at [159, 290] on div "Countertop" at bounding box center [167, 289] width 86 height 34
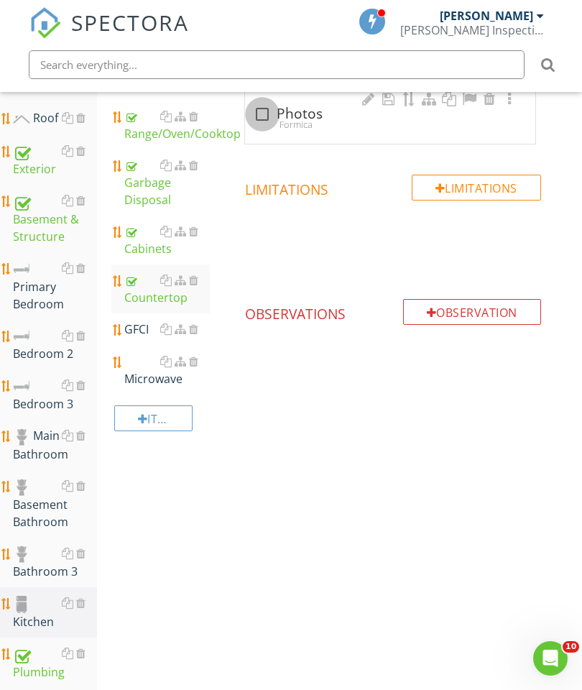
click at [263, 108] on div at bounding box center [262, 114] width 24 height 24
checkbox input "true"
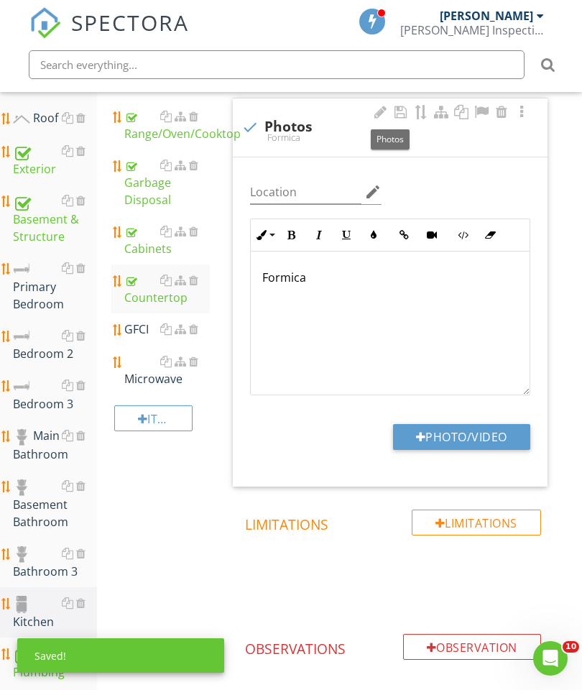
click at [476, 442] on button "Photo/Video" at bounding box center [461, 437] width 137 height 26
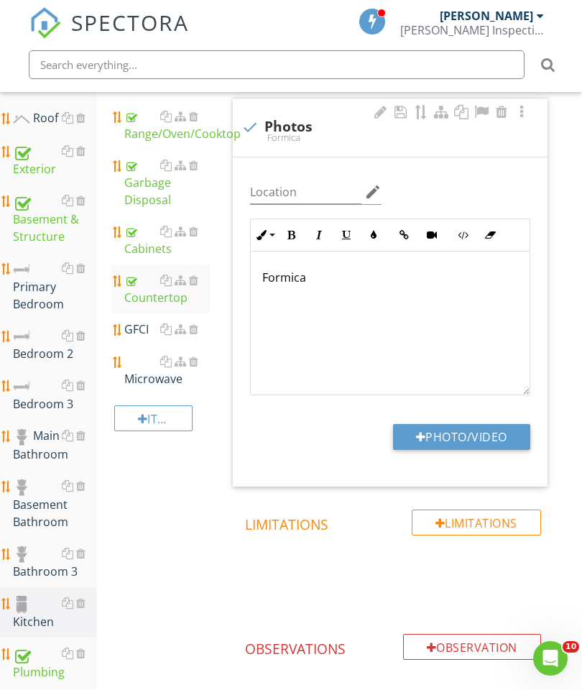
type input "C:\fakepath\image.jpg"
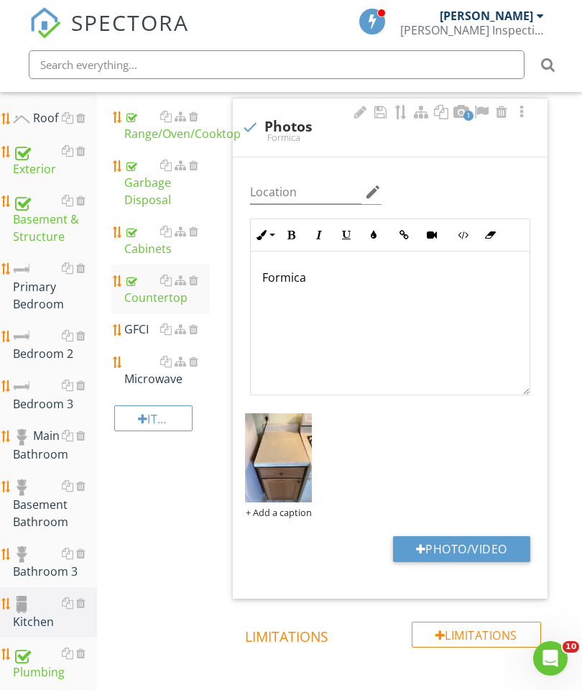
click at [137, 326] on div "GFCI" at bounding box center [167, 328] width 86 height 17
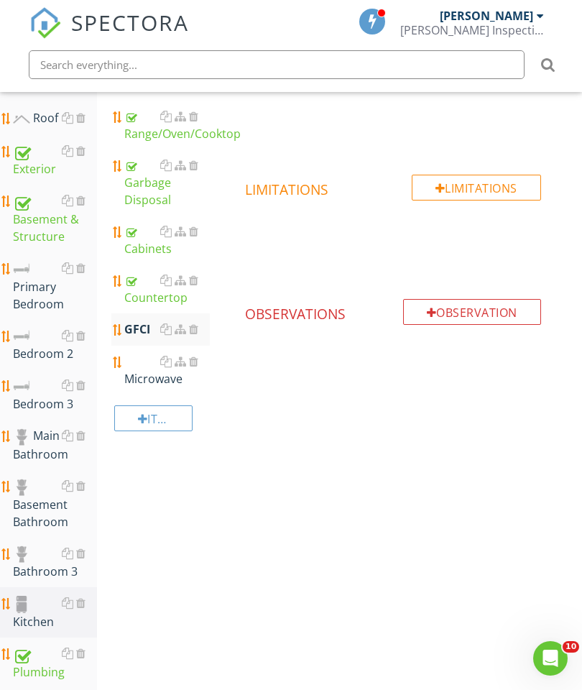
scroll to position [305, 0]
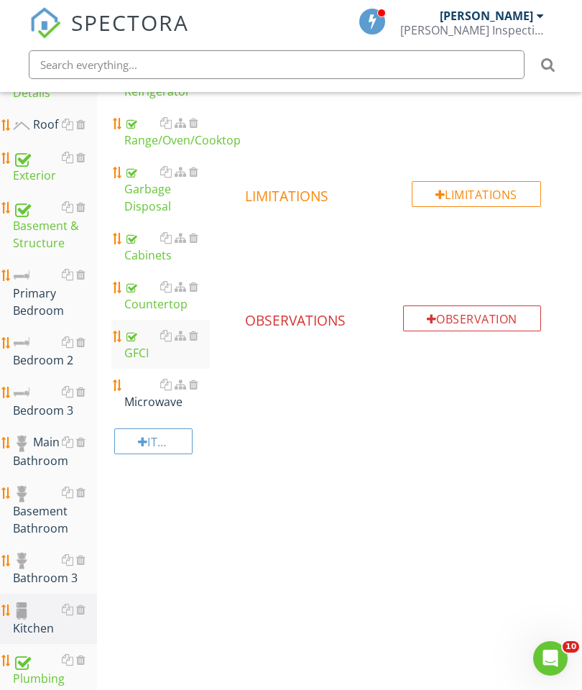
click at [195, 387] on div at bounding box center [193, 384] width 9 height 11
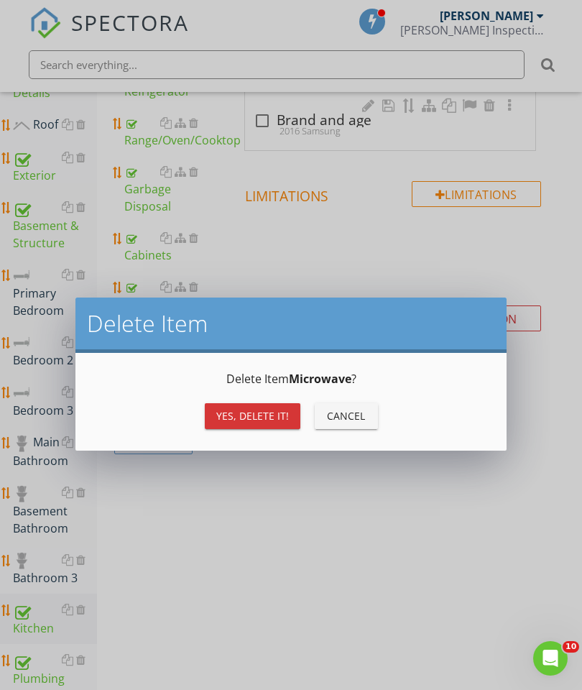
click at [262, 414] on div "Yes, Delete it!" at bounding box center [252, 415] width 73 height 15
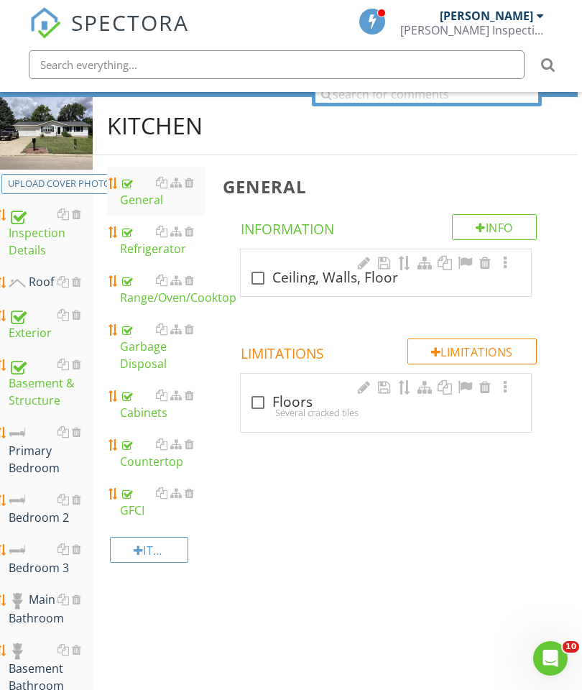
scroll to position [147, 6]
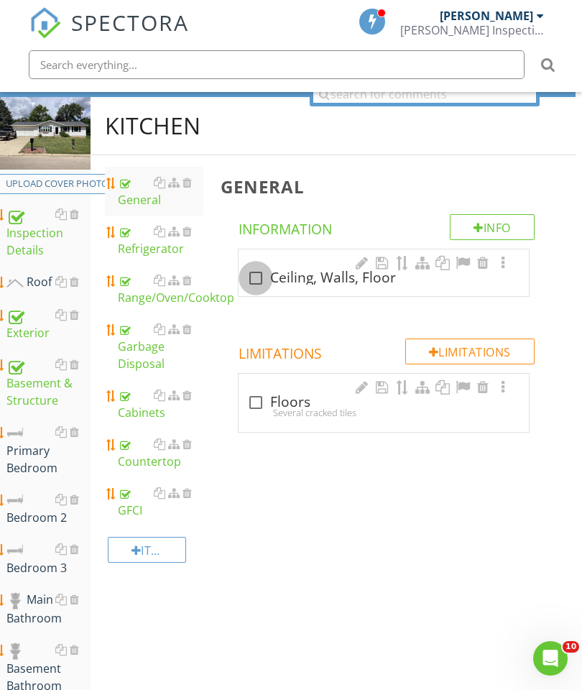
click at [258, 271] on div at bounding box center [256, 278] width 24 height 24
checkbox input "true"
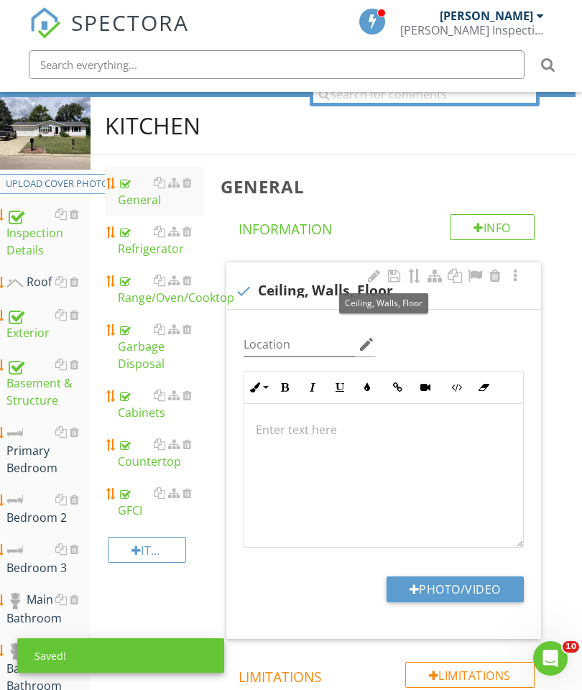
click at [321, 415] on div at bounding box center [383, 476] width 279 height 144
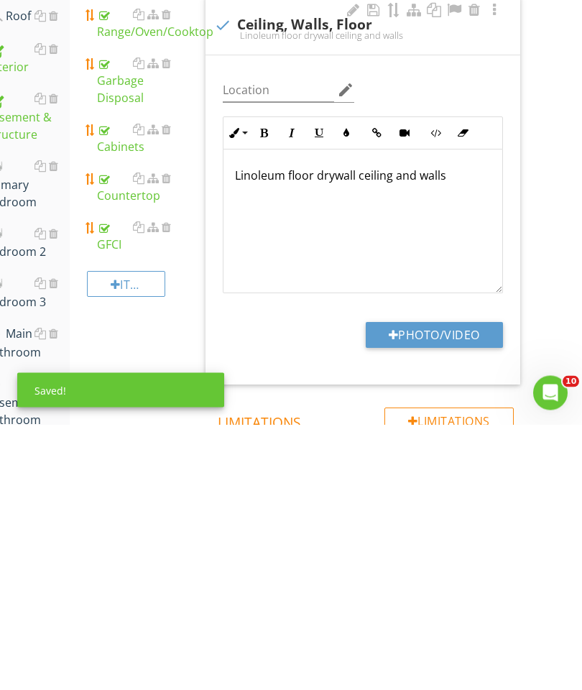
click at [441, 588] on button "Photo/Video" at bounding box center [434, 601] width 137 height 26
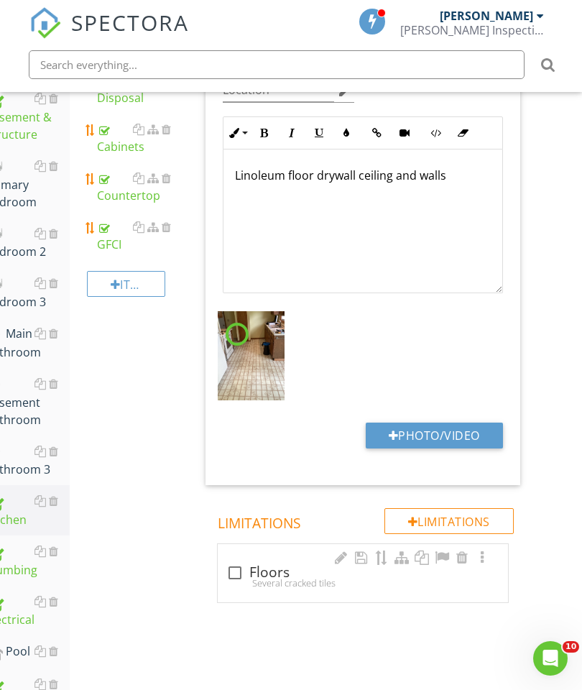
click at [446, 438] on button "Photo/Video" at bounding box center [434, 435] width 137 height 26
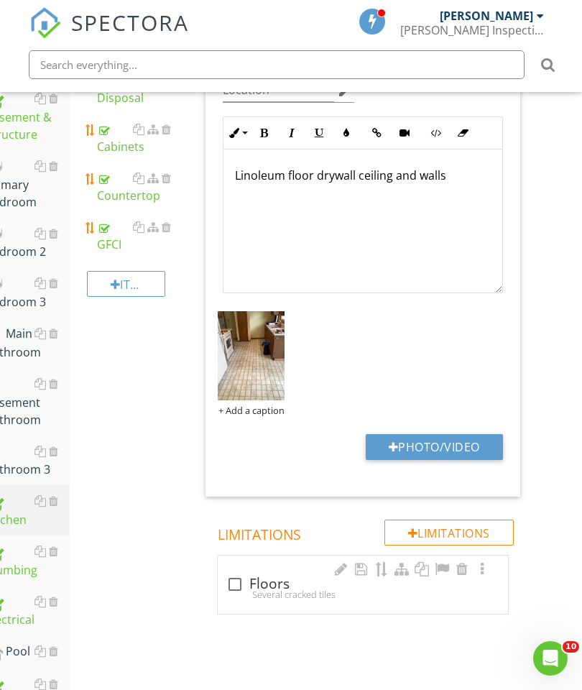
type input "C:\fakepath\image.jpg"
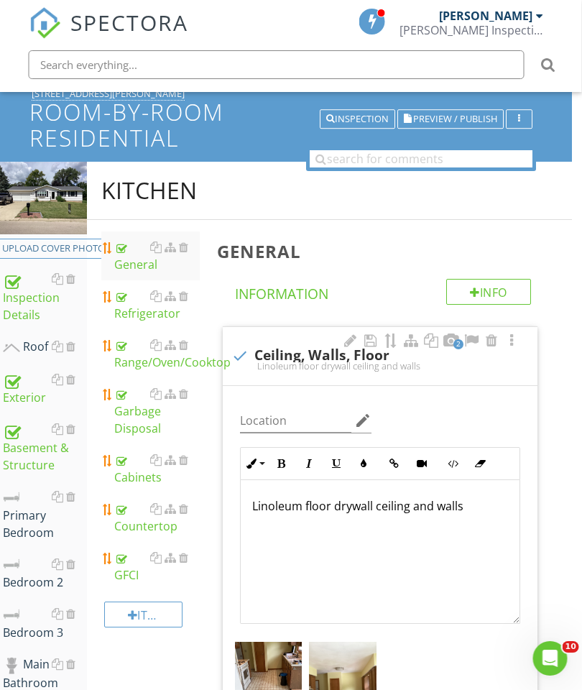
scroll to position [2, 9]
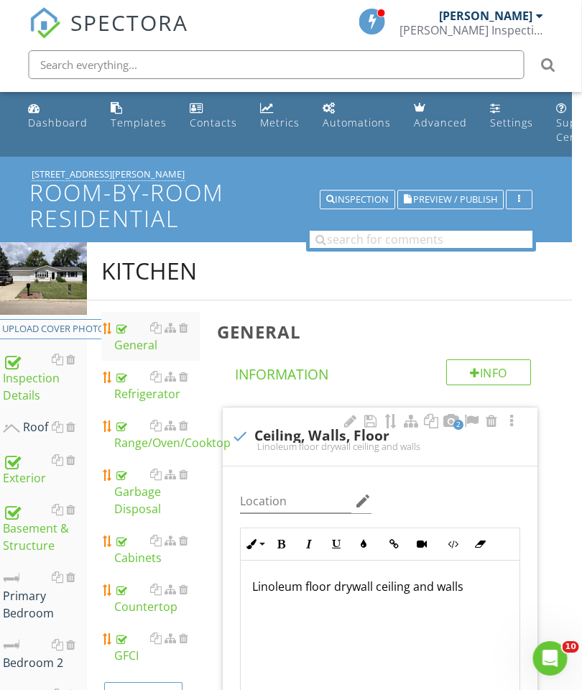
click at [148, 437] on div "Range/Oven/Cooktop" at bounding box center [158, 434] width 86 height 34
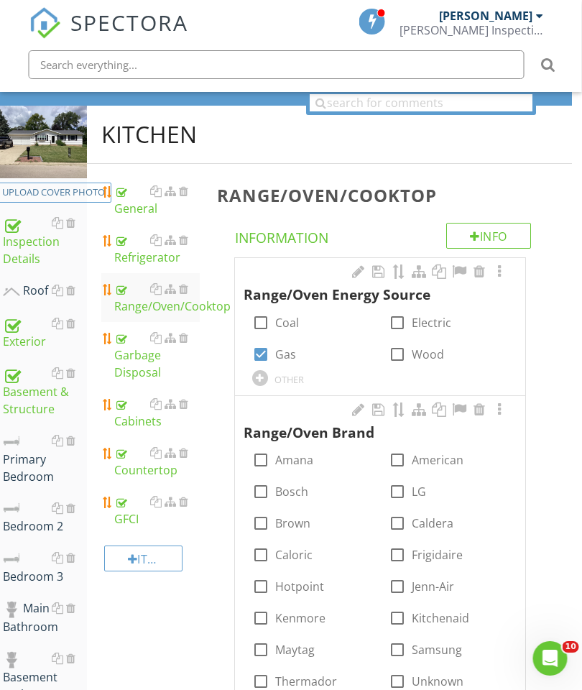
scroll to position [279, 9]
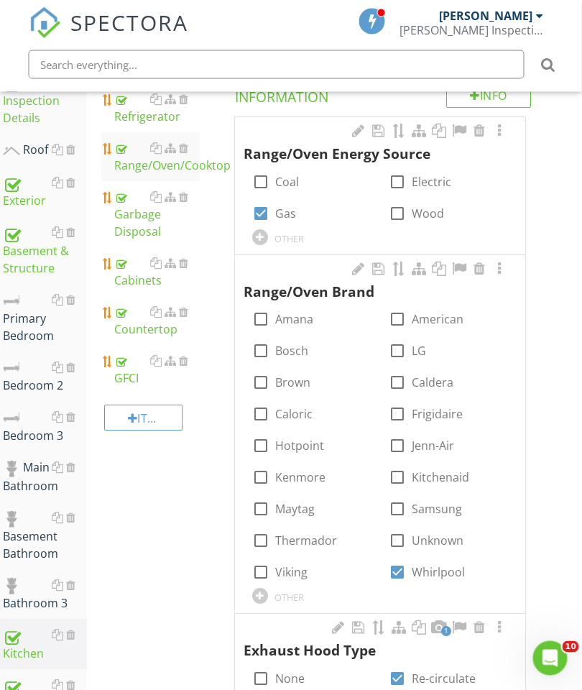
click at [496, 271] on div at bounding box center [499, 269] width 17 height 14
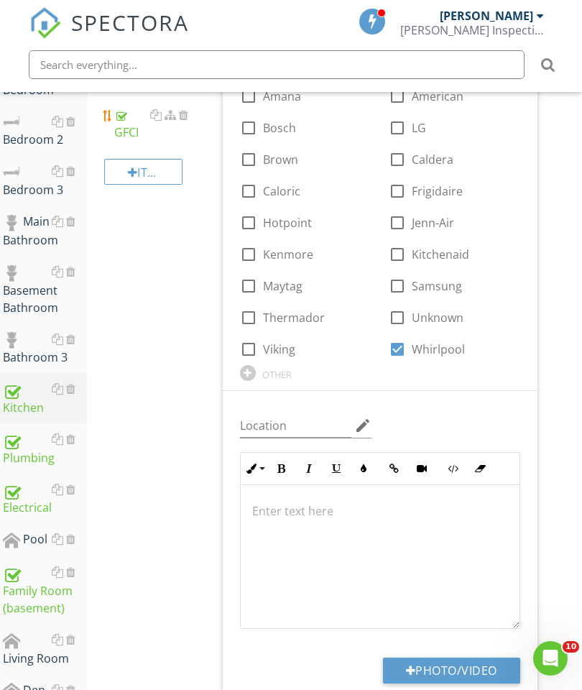
scroll to position [550, 10]
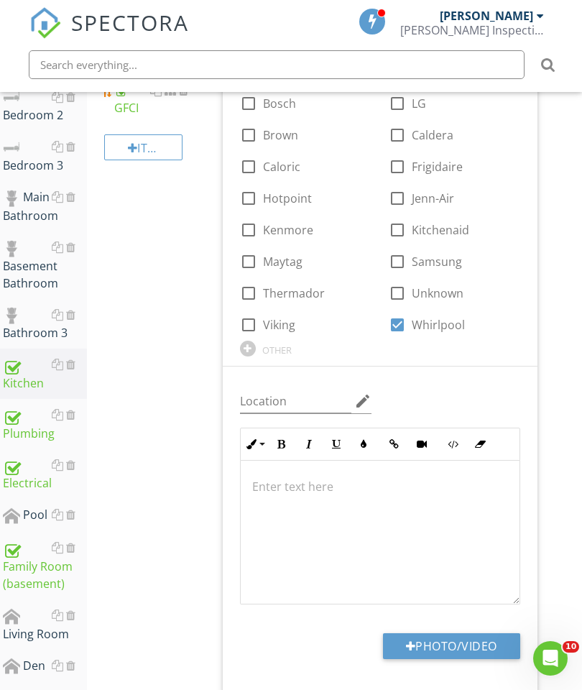
click at [296, 479] on p at bounding box center [380, 486] width 256 height 17
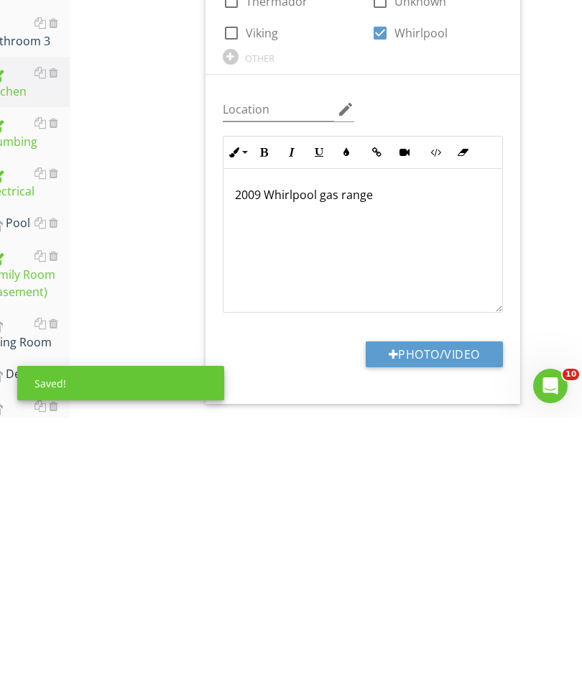
click at [422, 614] on button "Photo/Video" at bounding box center [434, 627] width 137 height 26
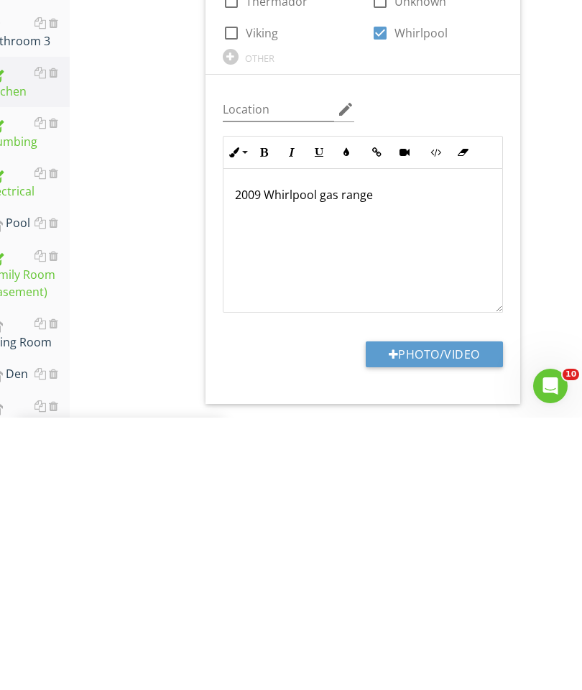
scroll to position [841, 27]
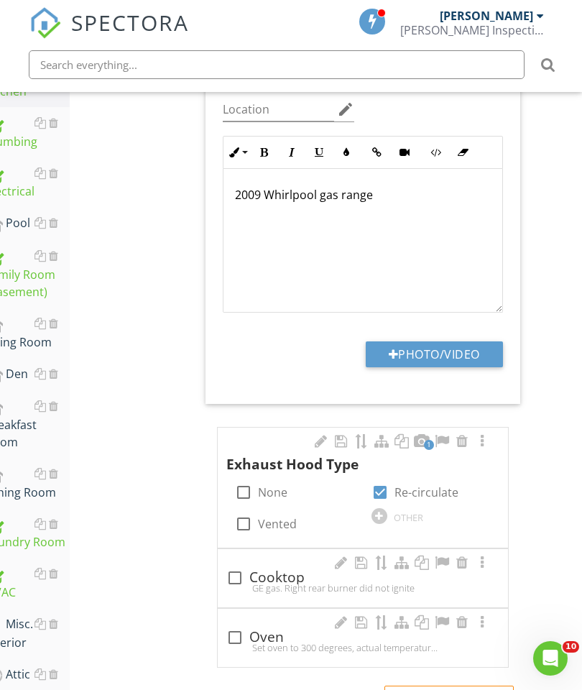
type input "C:\fakepath\image.jpg"
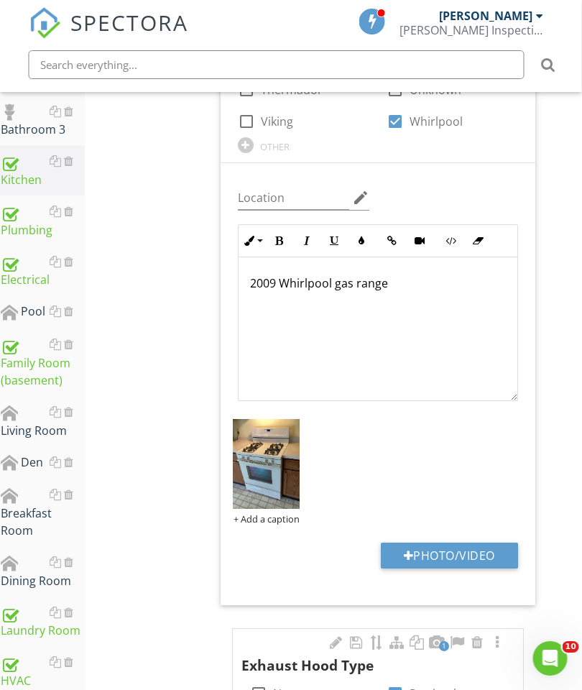
scroll to position [753, 0]
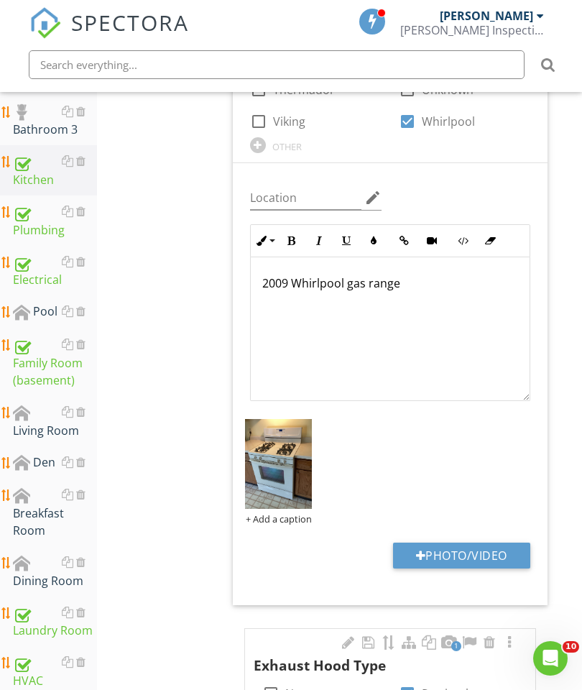
click at [31, 517] on div "Breakfast Room" at bounding box center [55, 512] width 84 height 53
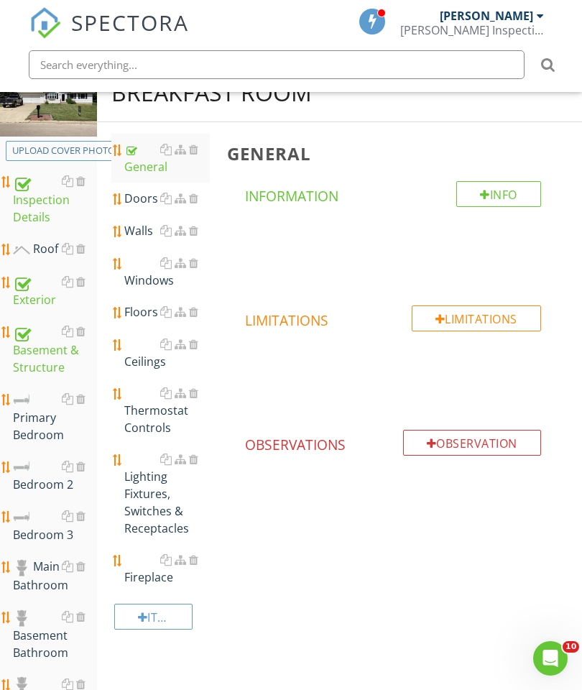
scroll to position [174, 0]
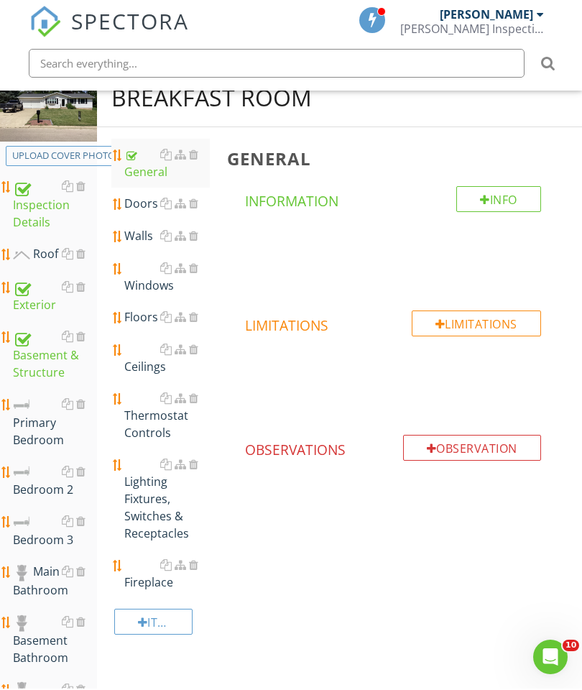
click at [141, 201] on div "Doors" at bounding box center [167, 204] width 86 height 17
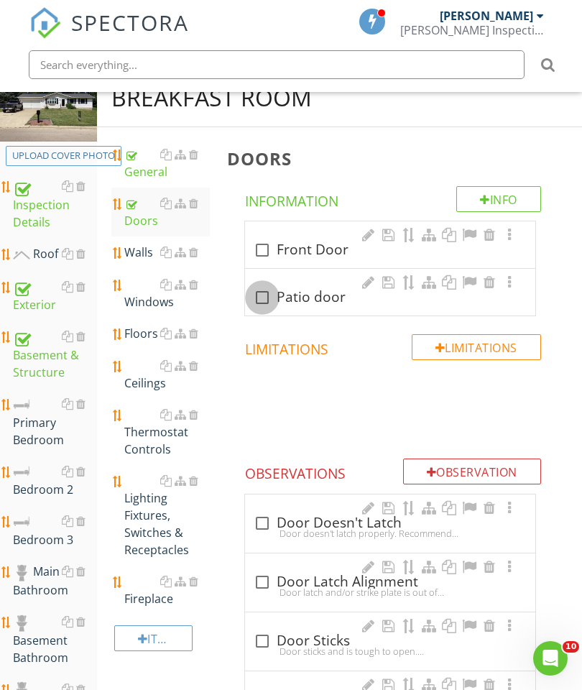
click at [263, 298] on div at bounding box center [262, 297] width 24 height 24
checkbox input "true"
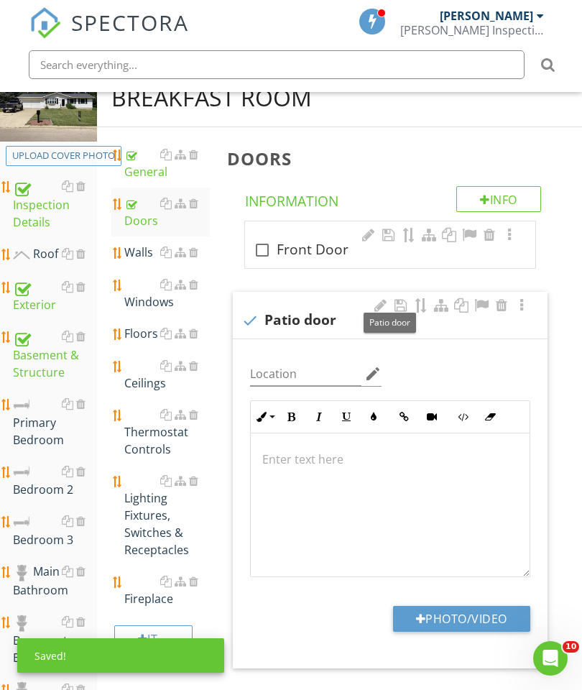
click at [472, 622] on button "Photo/Video" at bounding box center [461, 619] width 137 height 26
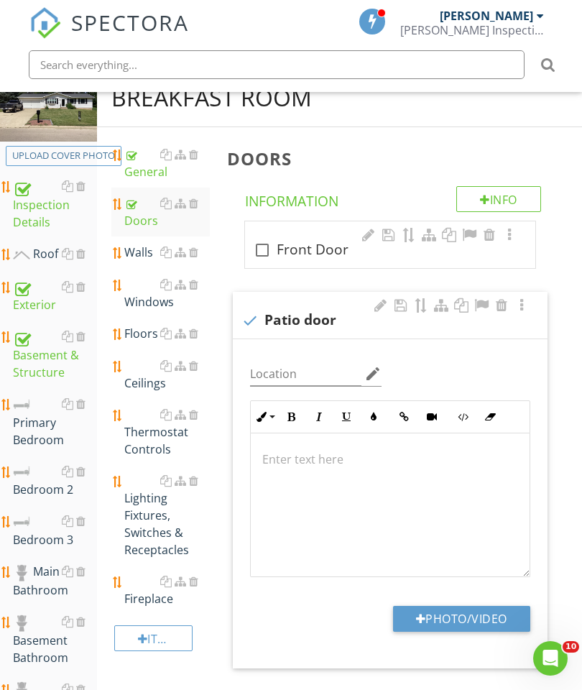
type input "C:\fakepath\image.jpg"
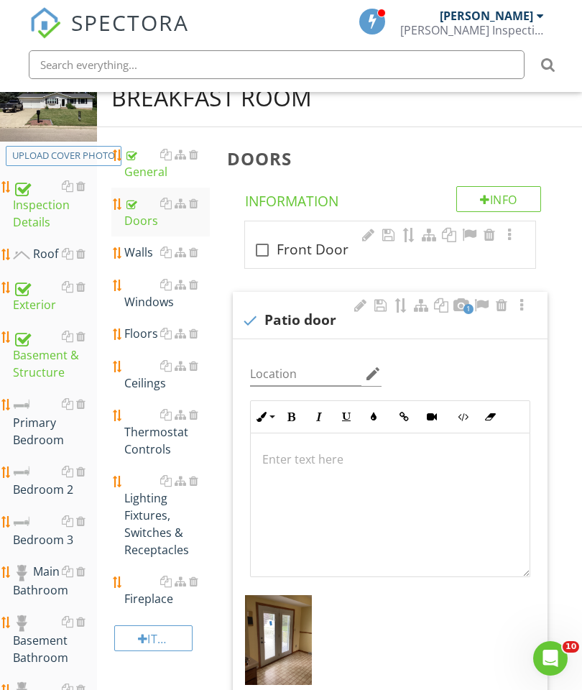
click at [134, 265] on link "Walls" at bounding box center [167, 252] width 86 height 32
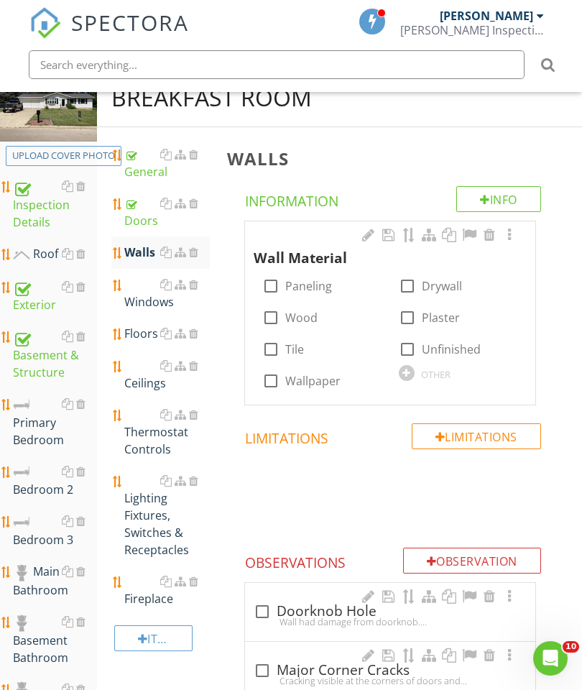
click at [410, 286] on div at bounding box center [407, 286] width 24 height 24
checkbox input "true"
click at [511, 240] on div at bounding box center [509, 235] width 17 height 14
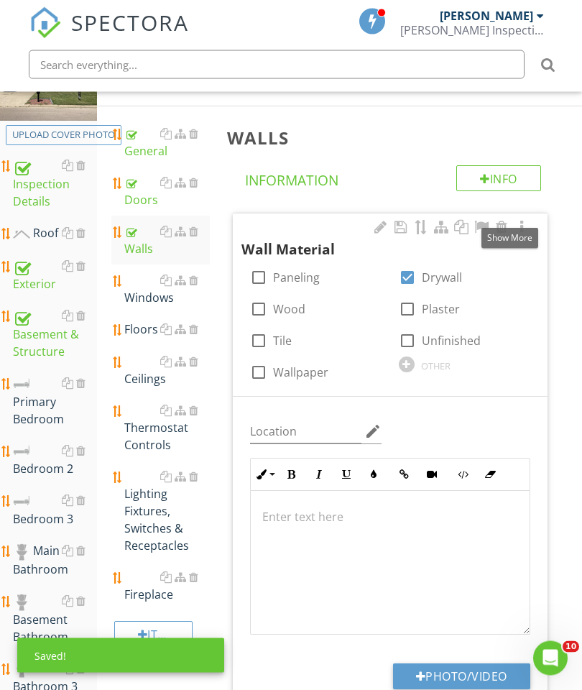
scroll to position [196, 0]
click at [463, 675] on button "Photo/Video" at bounding box center [461, 676] width 137 height 26
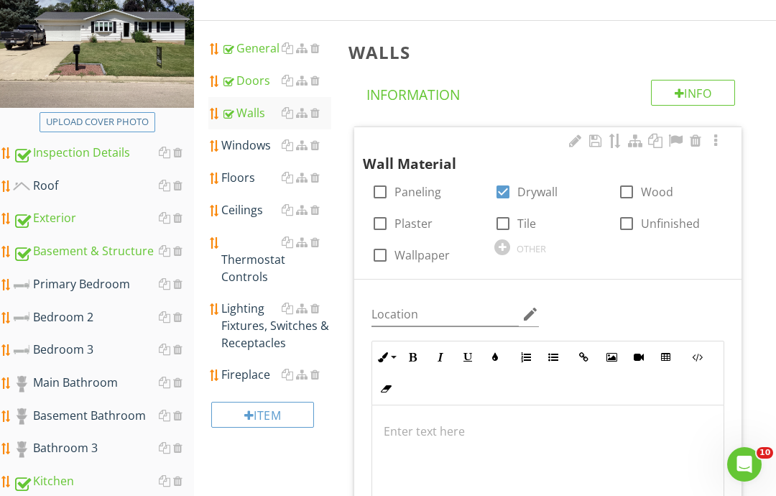
type input "C:\fakepath\image.jpg"
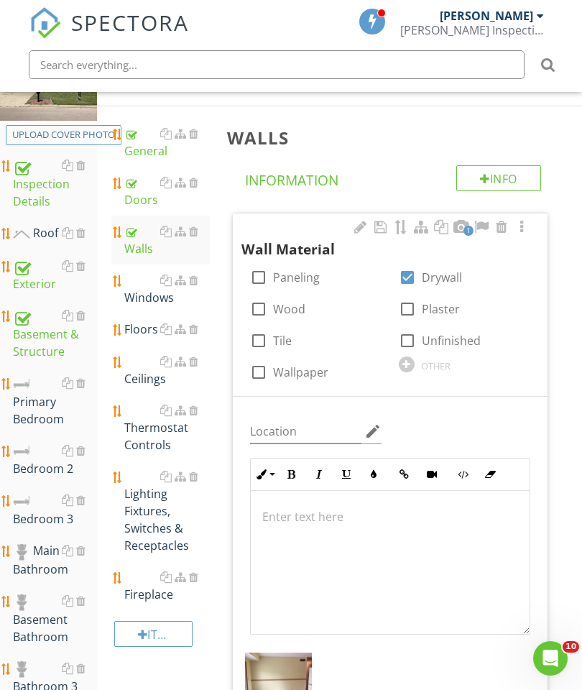
click at [196, 279] on div at bounding box center [193, 279] width 9 height 11
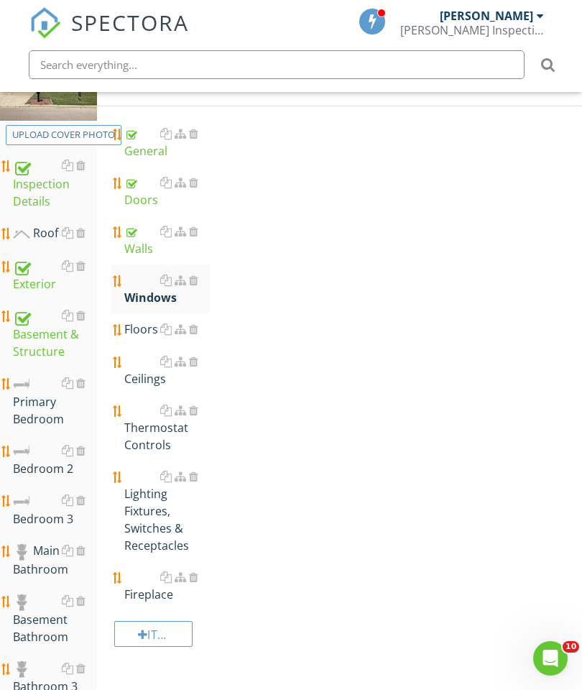
click at [198, 285] on div at bounding box center [193, 279] width 9 height 11
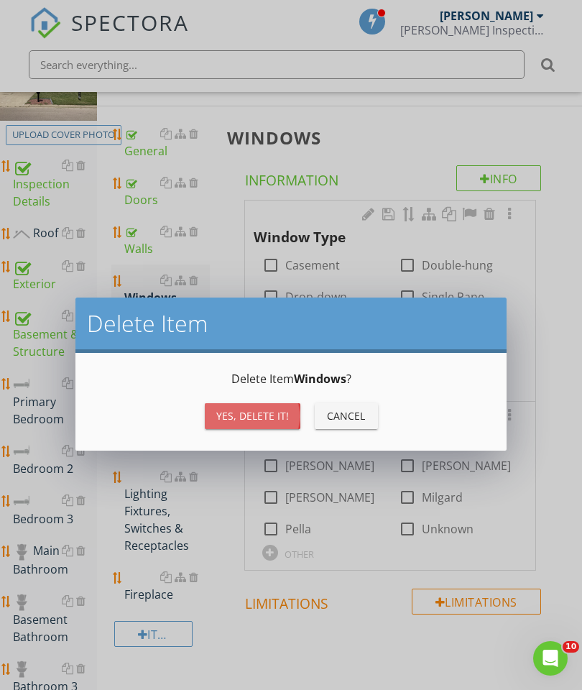
click at [270, 415] on div "Yes, Delete it!" at bounding box center [252, 415] width 73 height 15
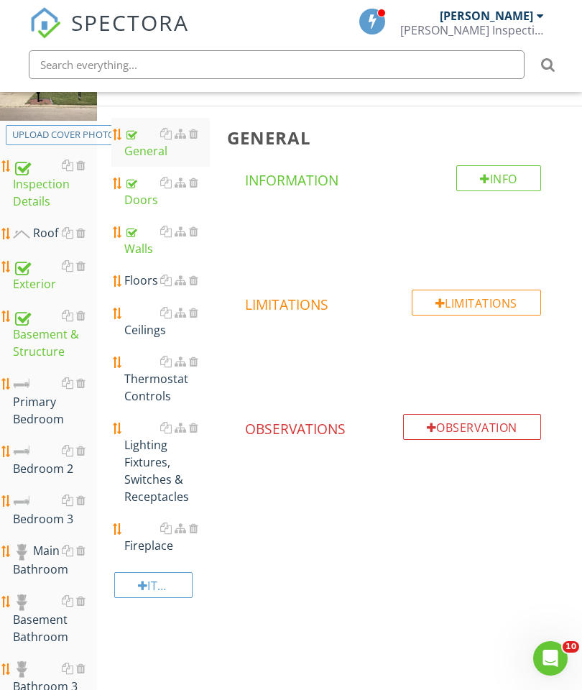
click at [140, 283] on div "Floors" at bounding box center [167, 280] width 86 height 17
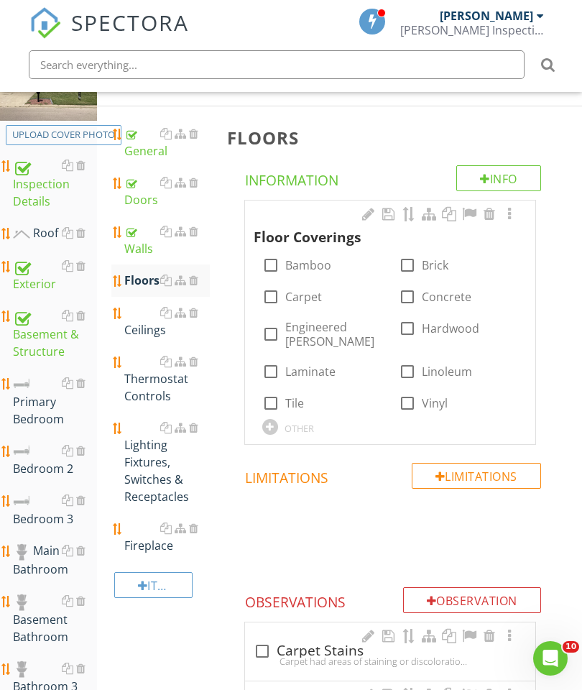
click at [414, 359] on div at bounding box center [407, 371] width 24 height 24
checkbox input "true"
click at [506, 211] on div at bounding box center [509, 214] width 17 height 14
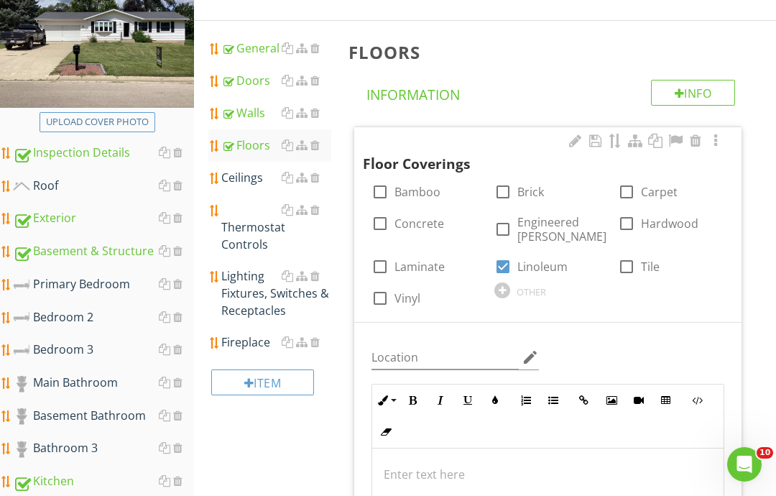
type input "C:\fakepath\image.jpg"
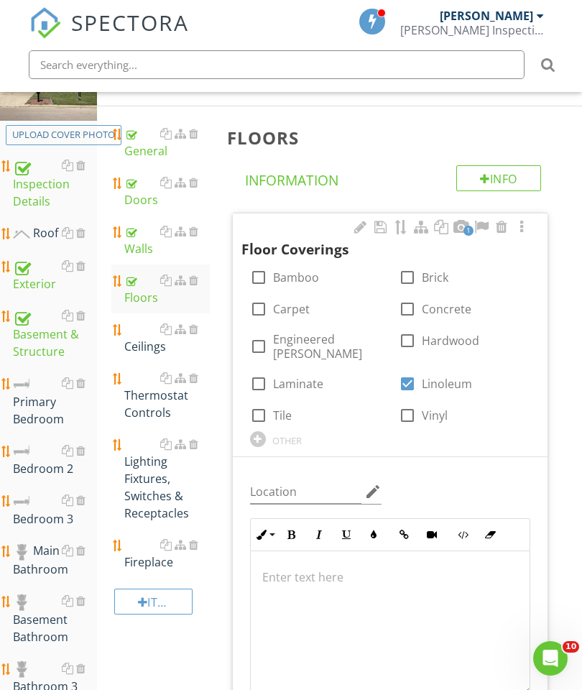
click at [137, 359] on link "Ceilings" at bounding box center [167, 337] width 86 height 49
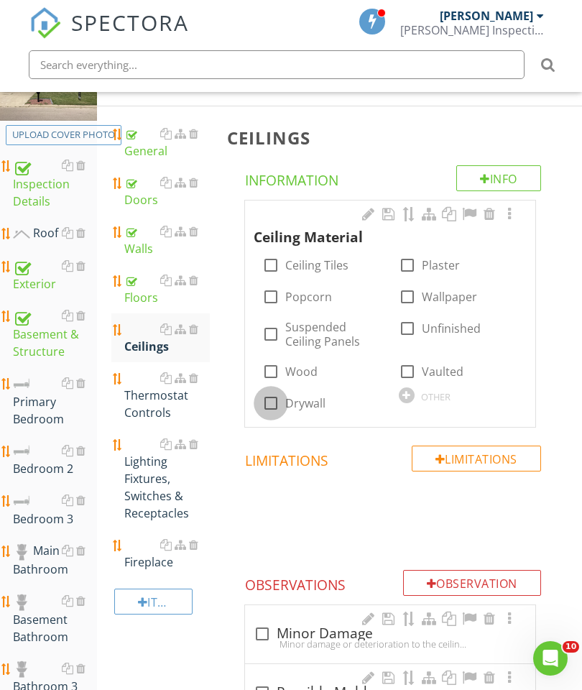
click at [273, 400] on div at bounding box center [271, 403] width 24 height 24
checkbox input "true"
click at [512, 218] on div at bounding box center [509, 214] width 17 height 14
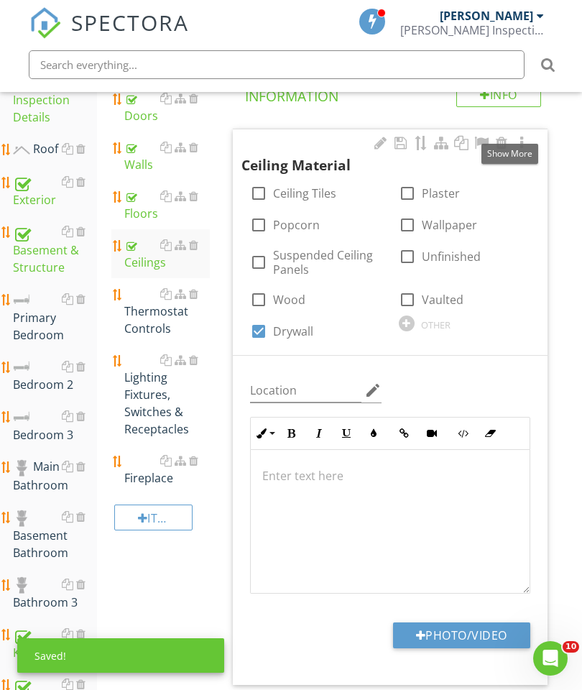
scroll to position [416, 0]
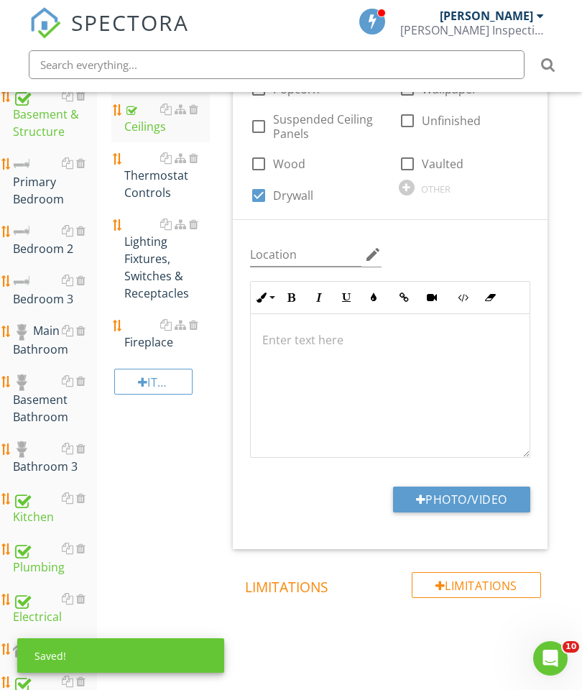
click at [479, 502] on button "Photo/Video" at bounding box center [461, 499] width 137 height 26
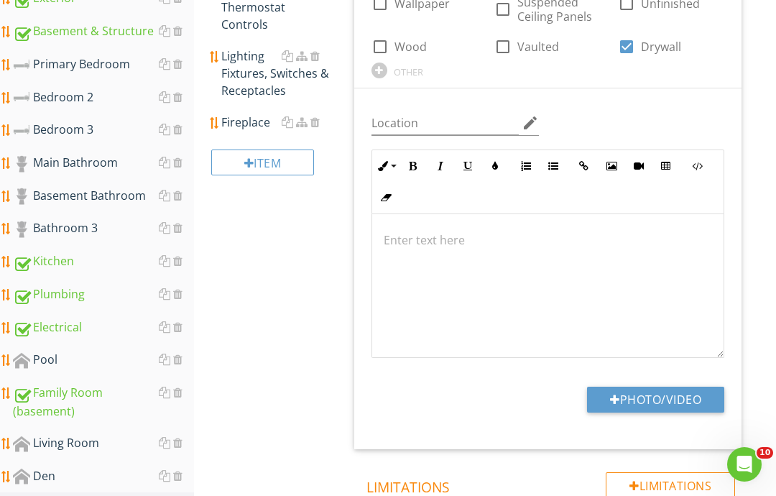
type input "C:\fakepath\image.jpg"
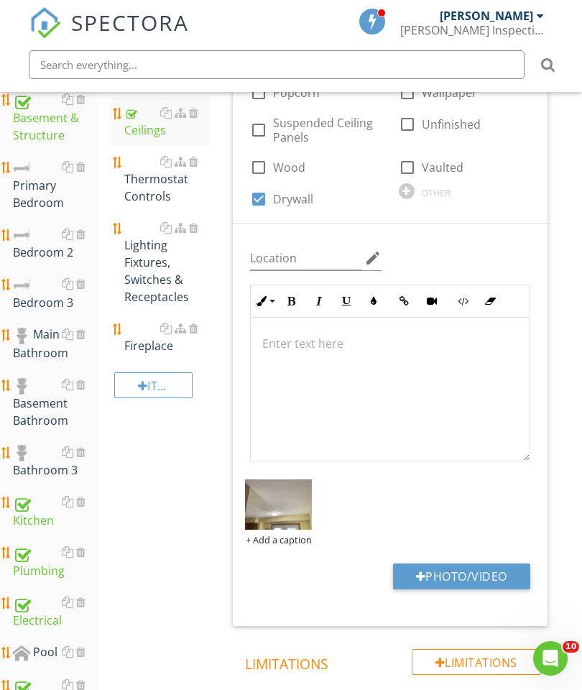
scroll to position [365, 0]
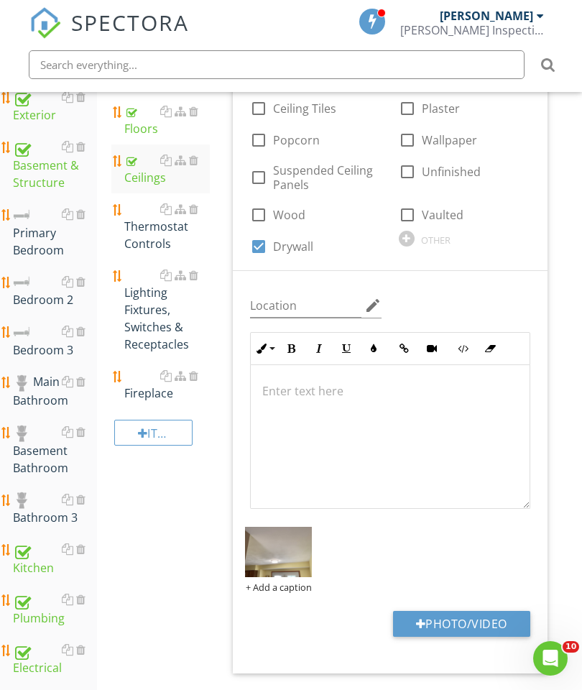
click at [197, 206] on div at bounding box center [193, 208] width 9 height 11
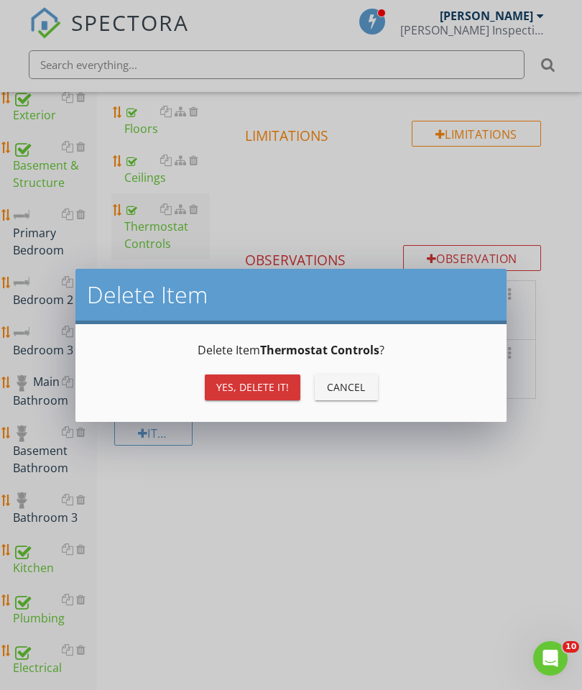
click at [249, 387] on div "Yes, Delete it!" at bounding box center [252, 386] width 73 height 15
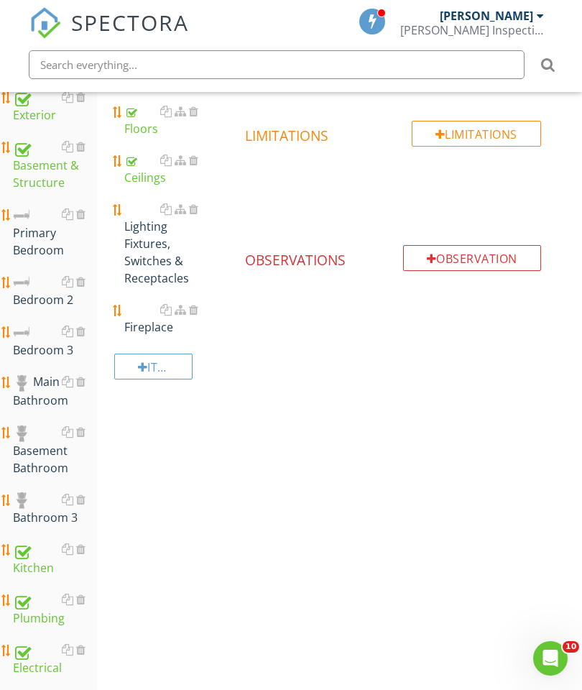
click at [163, 259] on div "Lighting Fixtures, Switches & Receptacles" at bounding box center [167, 243] width 86 height 86
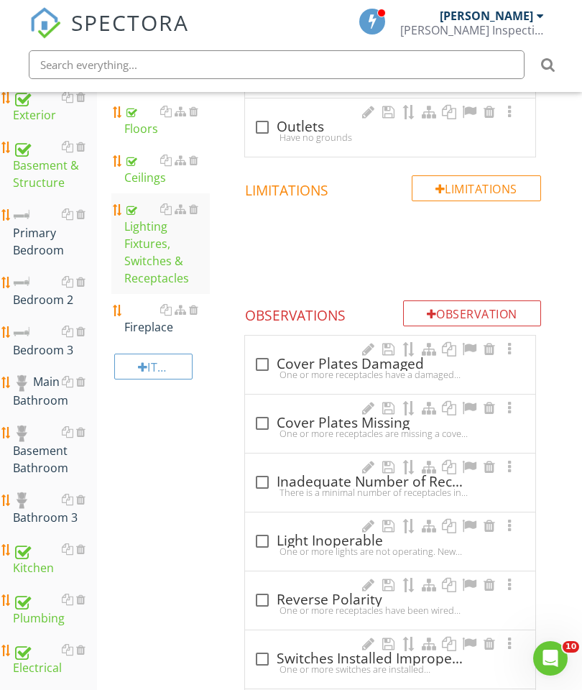
click at [198, 310] on div at bounding box center [193, 309] width 9 height 11
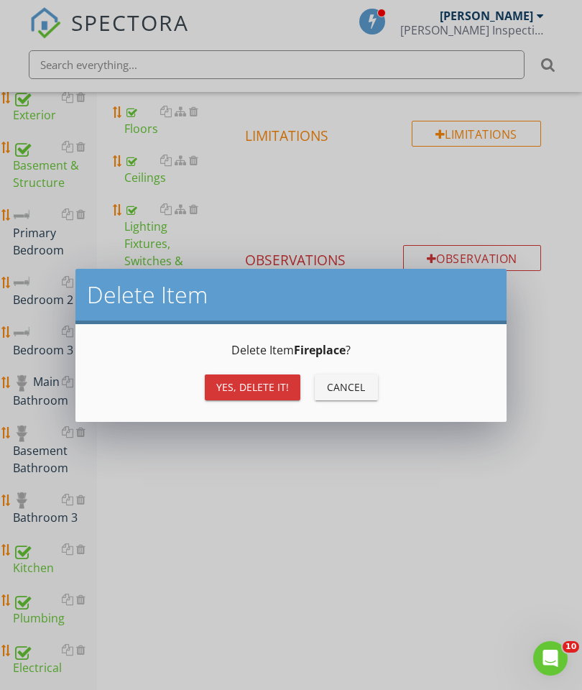
click at [243, 382] on div "Yes, Delete it!" at bounding box center [252, 386] width 73 height 15
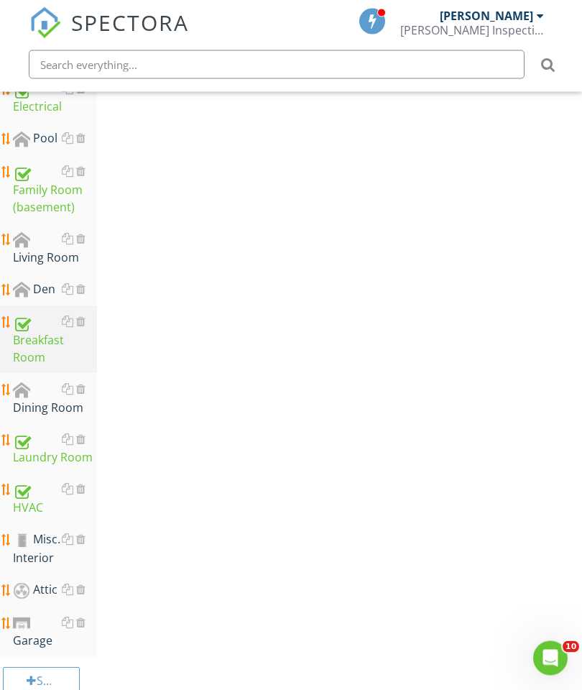
scroll to position [844, 0]
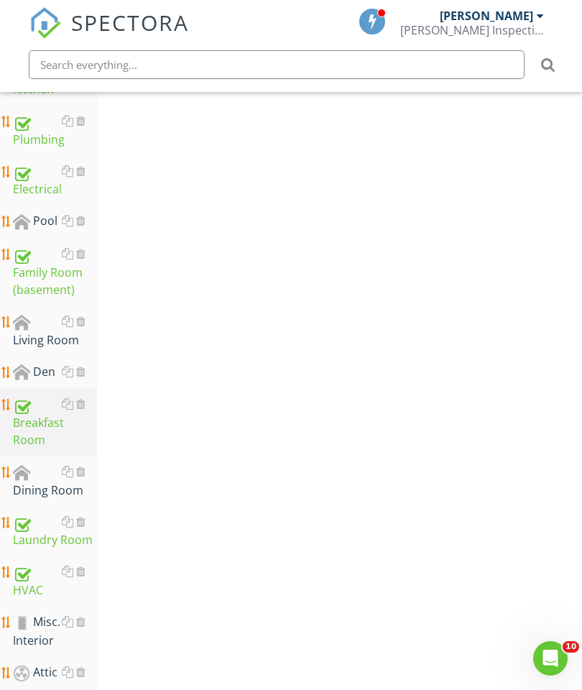
click at [37, 328] on div "Living Room" at bounding box center [55, 331] width 84 height 36
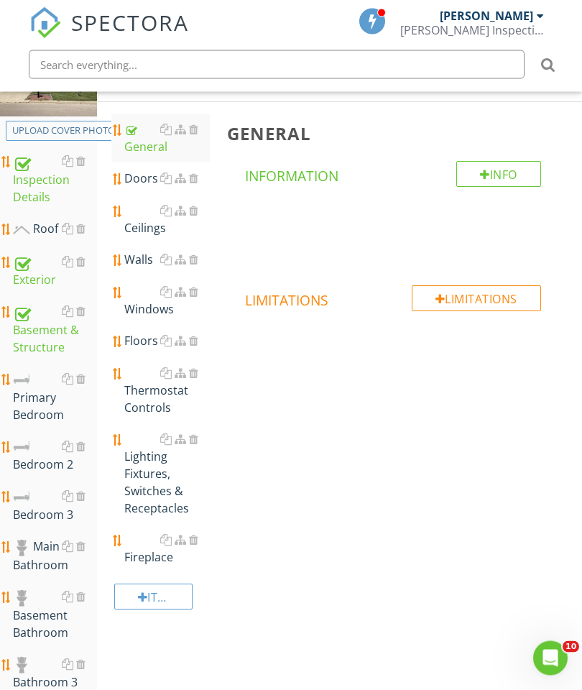
scroll to position [111, 0]
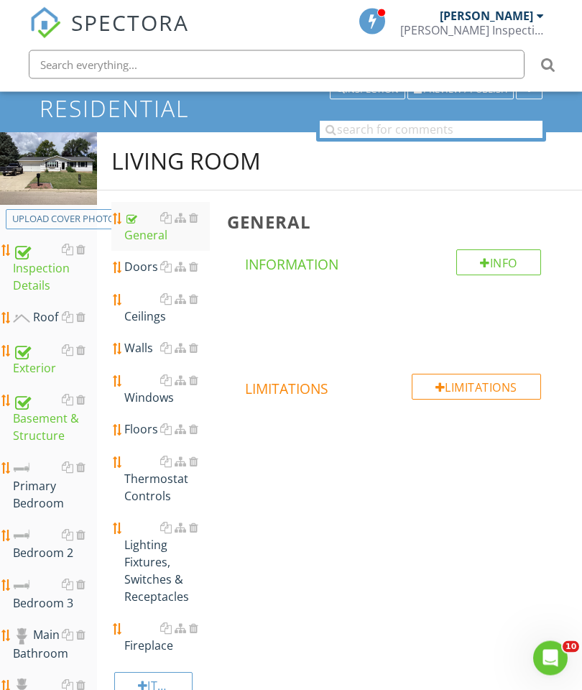
click at [147, 267] on div "Doors" at bounding box center [167, 267] width 86 height 17
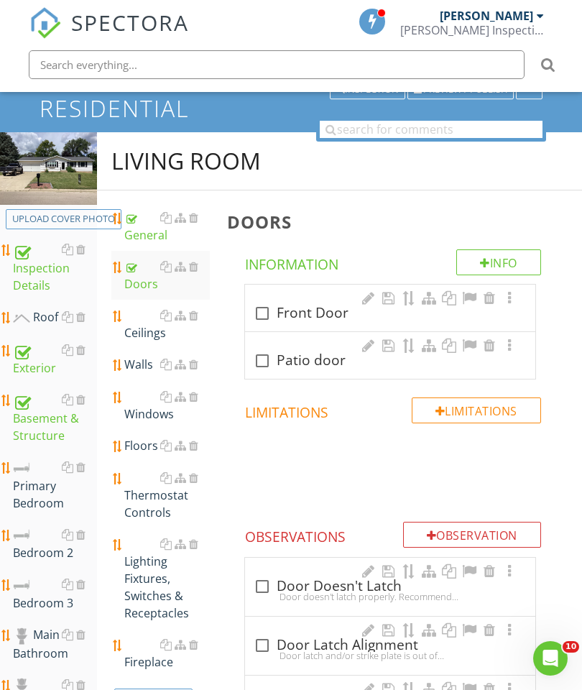
click at [257, 297] on div "check_box_outline_blank Front Door" at bounding box center [390, 308] width 290 height 47
checkbox input "true"
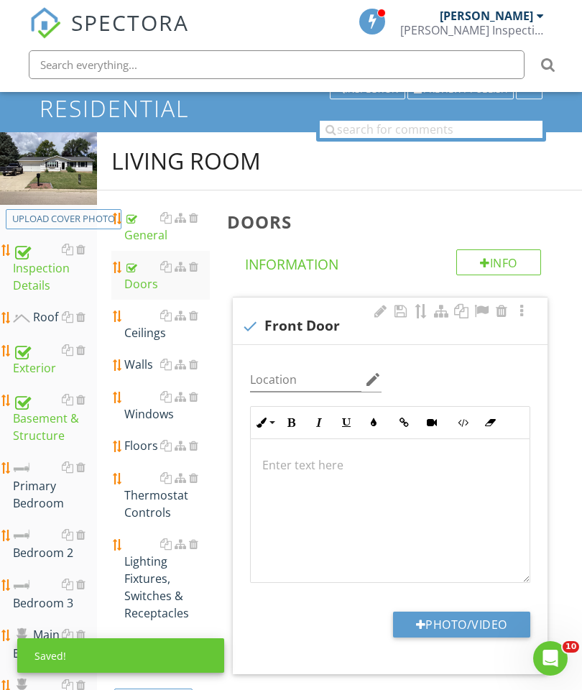
click at [461, 619] on button "Photo/Video" at bounding box center [461, 624] width 137 height 26
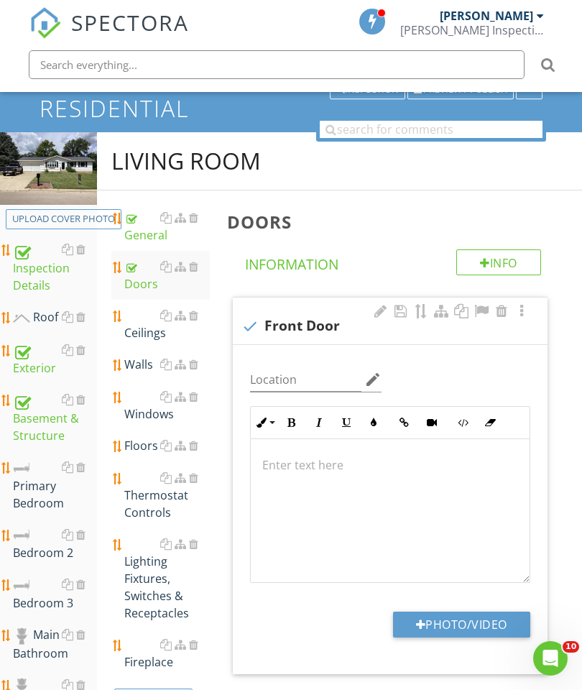
type input "C:\fakepath\image.jpg"
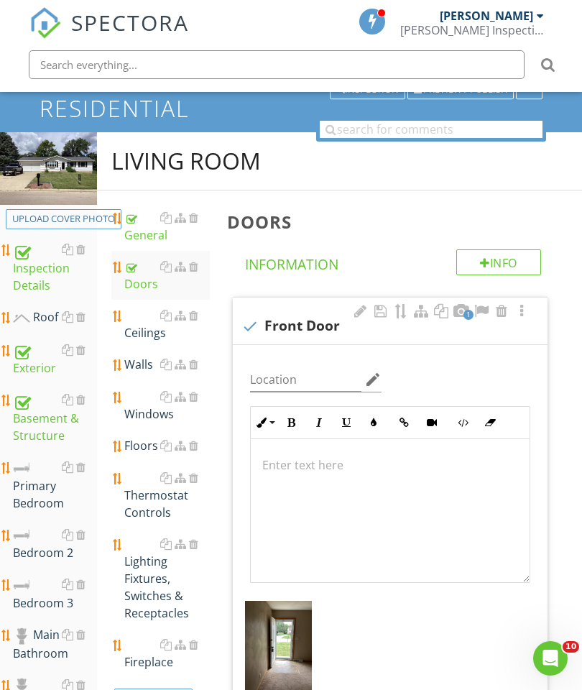
click at [142, 328] on div "Ceilings" at bounding box center [167, 324] width 86 height 34
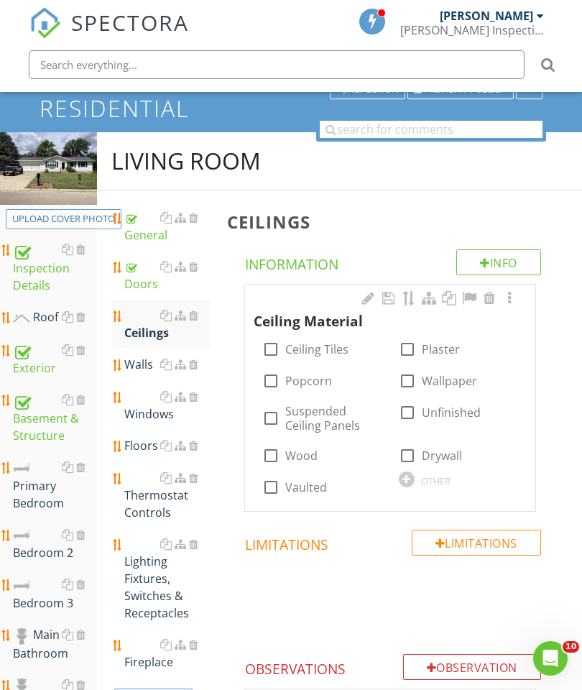
click at [394, 461] on div "check_box_outline_blank Drywall" at bounding box center [458, 454] width 137 height 32
click at [413, 459] on div at bounding box center [407, 455] width 24 height 24
checkbox input "true"
click at [511, 294] on div at bounding box center [509, 298] width 17 height 14
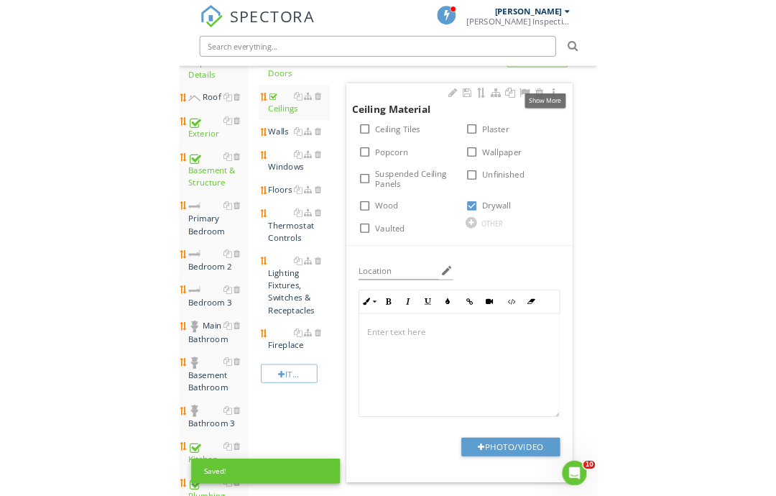
scroll to position [295, 0]
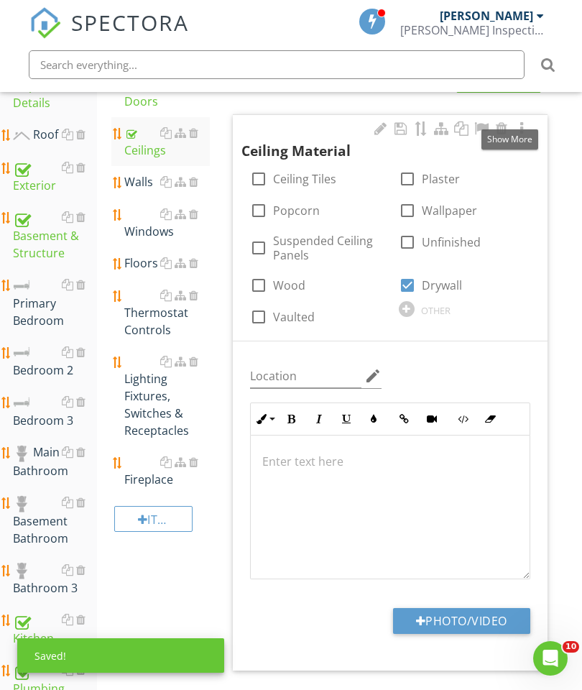
click at [458, 616] on button "Photo/Video" at bounding box center [461, 621] width 137 height 26
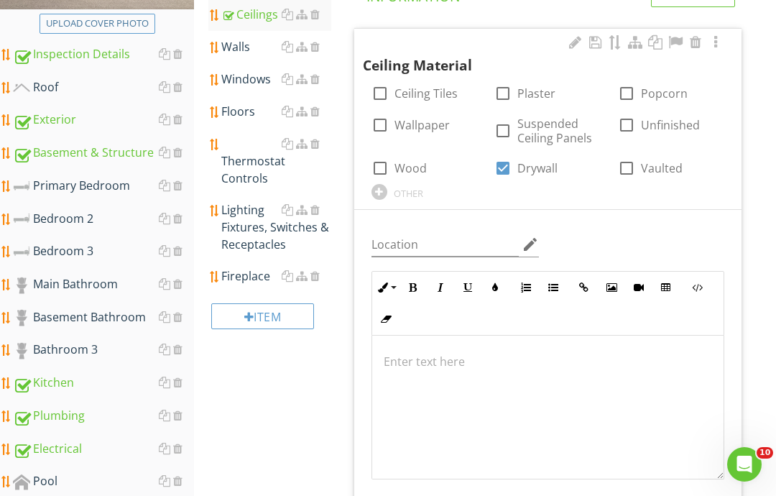
type input "C:\fakepath\image.jpg"
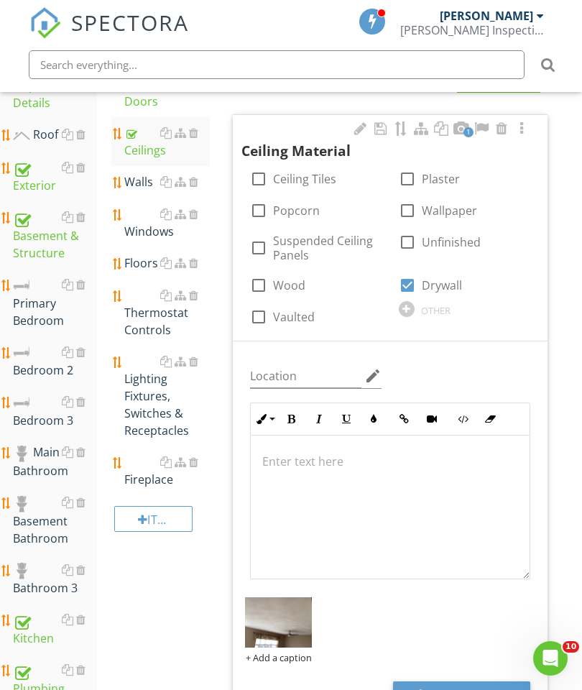
click at [129, 182] on div "Walls" at bounding box center [167, 181] width 86 height 17
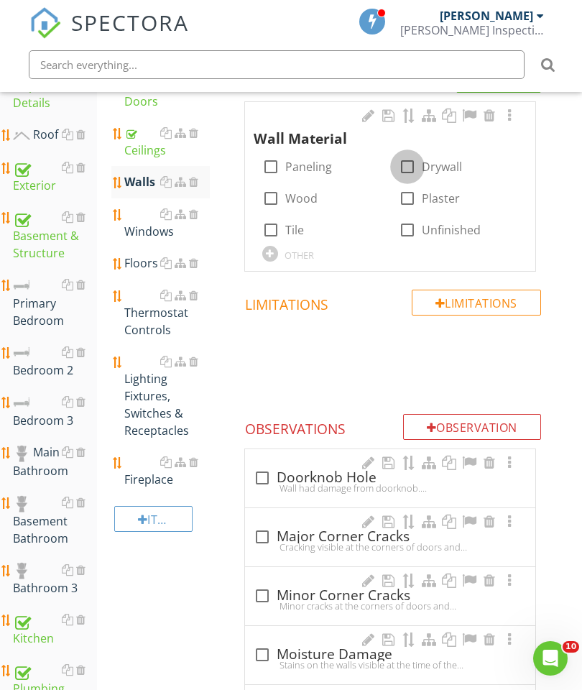
click at [402, 170] on div at bounding box center [407, 166] width 24 height 24
checkbox input "true"
click at [503, 114] on div at bounding box center [509, 115] width 17 height 14
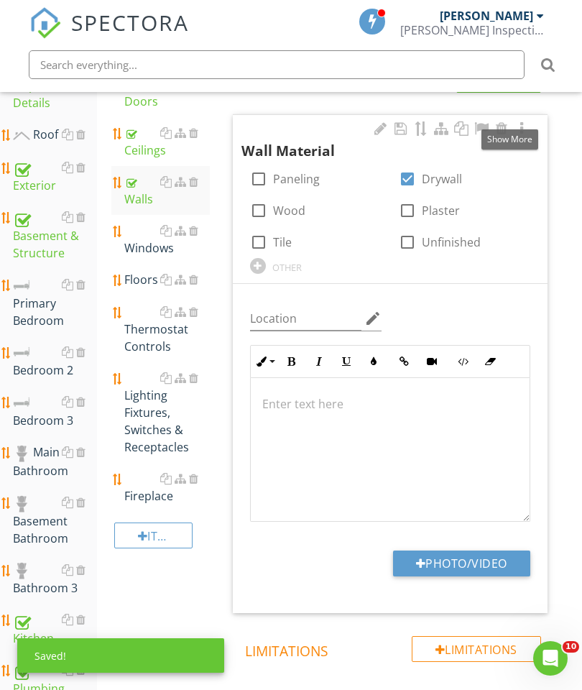
click at [461, 565] on button "Photo/Video" at bounding box center [461, 563] width 137 height 26
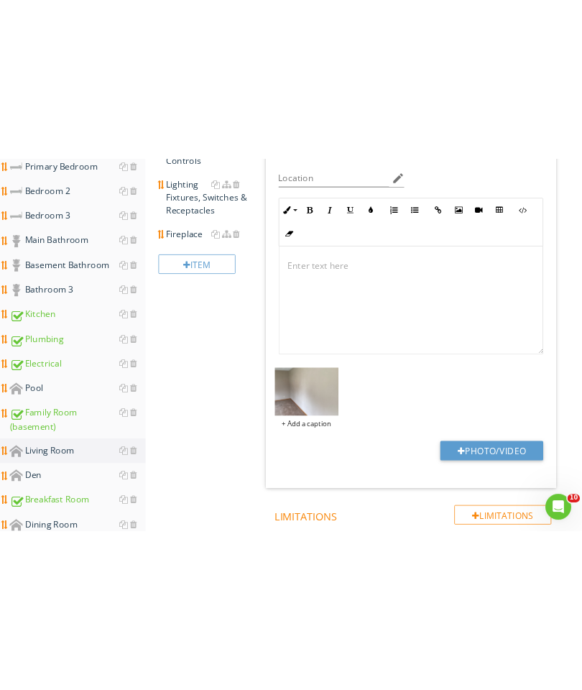
scroll to position [471, 0]
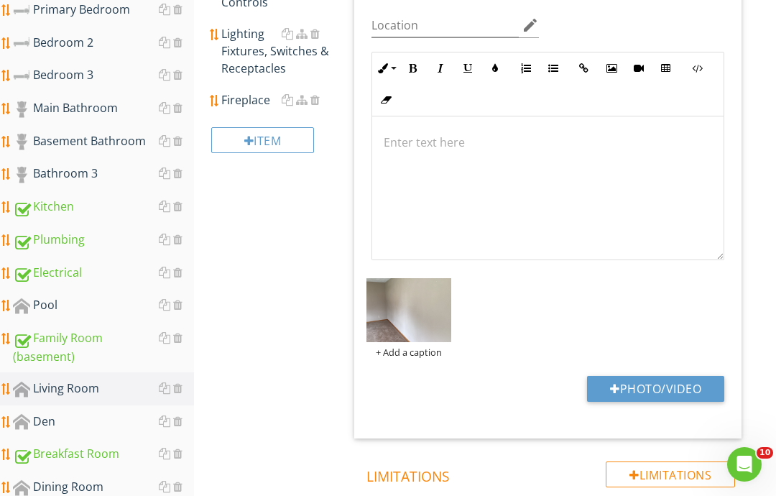
click at [581, 389] on button "Photo/Video" at bounding box center [655, 389] width 137 height 26
type input "C:\fakepath\image.jpg"
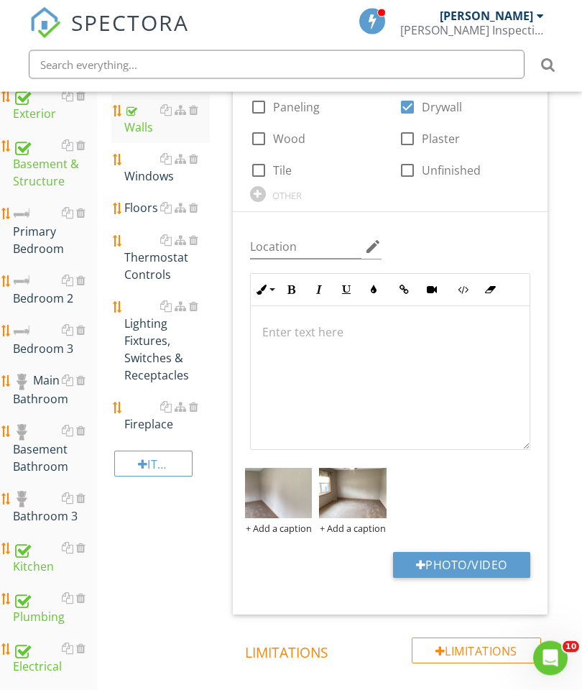
scroll to position [364, 0]
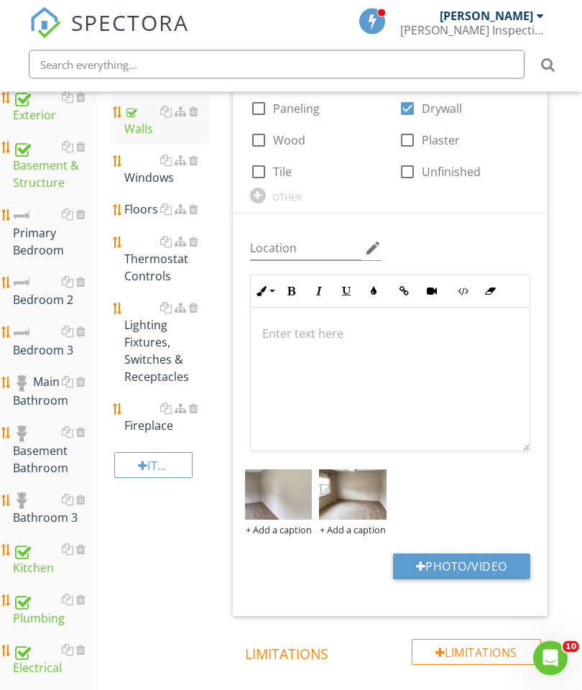
click at [142, 168] on div "Windows" at bounding box center [167, 169] width 86 height 34
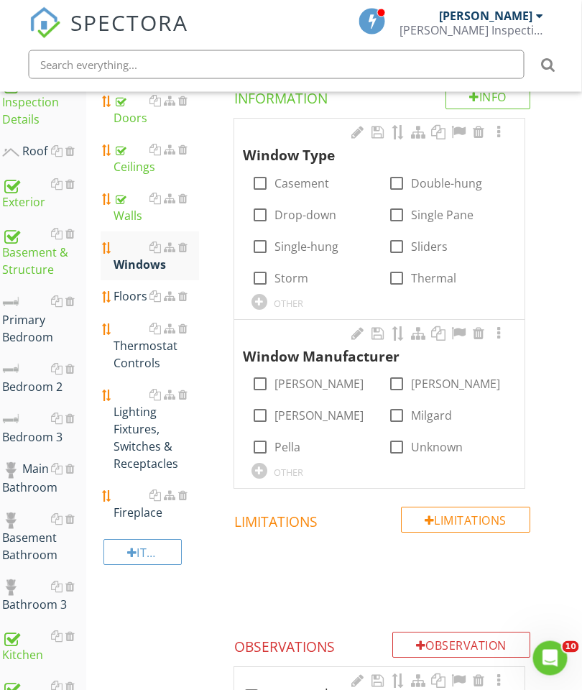
scroll to position [269, 11]
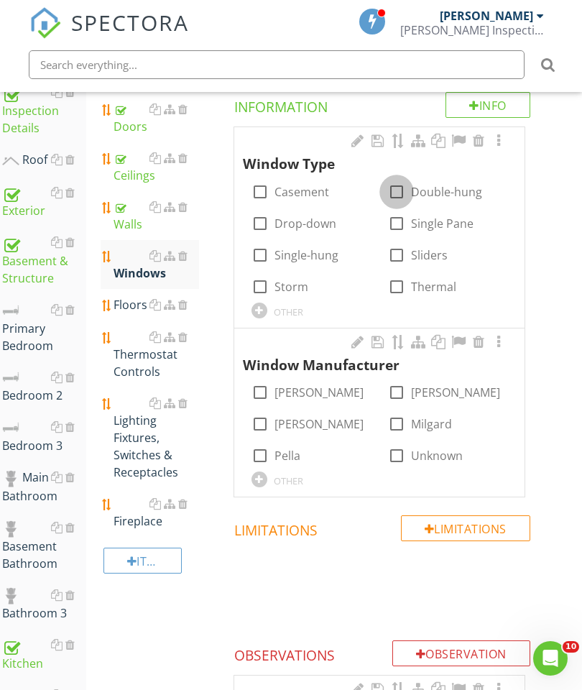
click at [397, 191] on div at bounding box center [396, 192] width 24 height 24
checkbox input "true"
click at [394, 279] on div at bounding box center [396, 286] width 24 height 24
checkbox input "true"
click at [257, 473] on div at bounding box center [259, 479] width 16 height 16
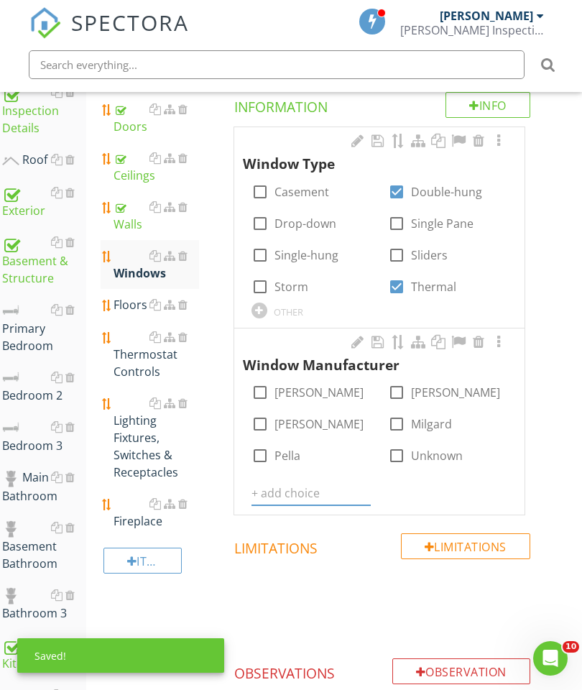
click at [278, 484] on input "text" at bounding box center [310, 493] width 119 height 24
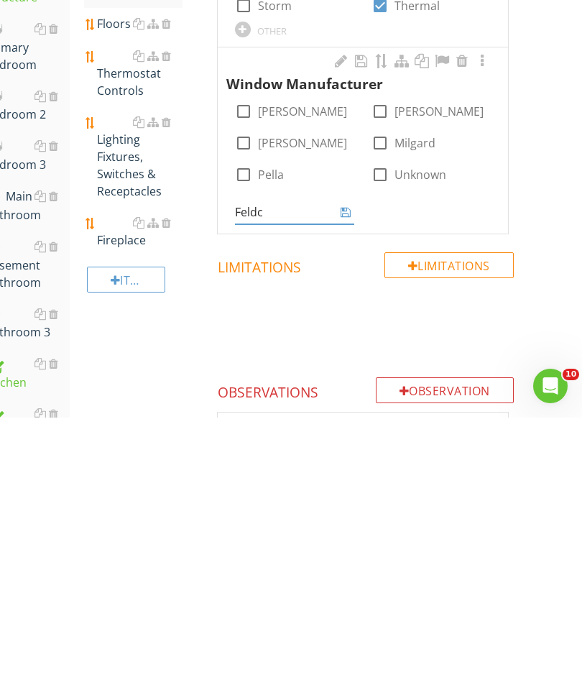
type input "Feldco"
click at [349, 479] on icon at bounding box center [346, 484] width 10 height 11
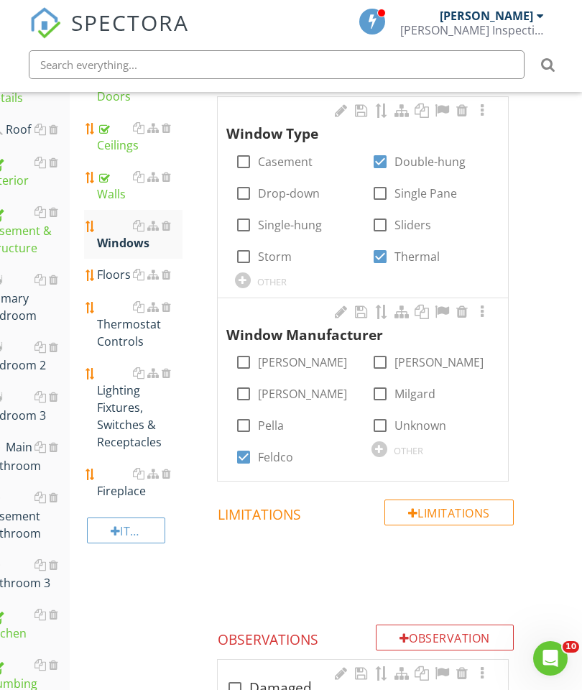
scroll to position [287, 27]
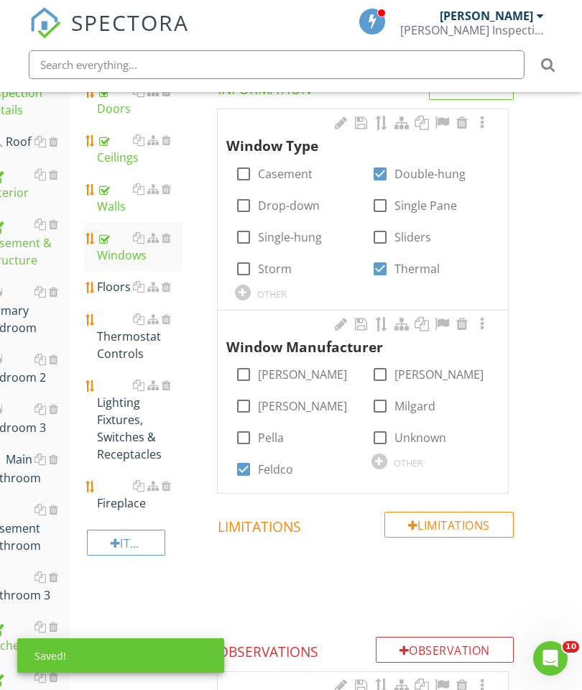
click at [481, 129] on div at bounding box center [481, 123] width 17 height 14
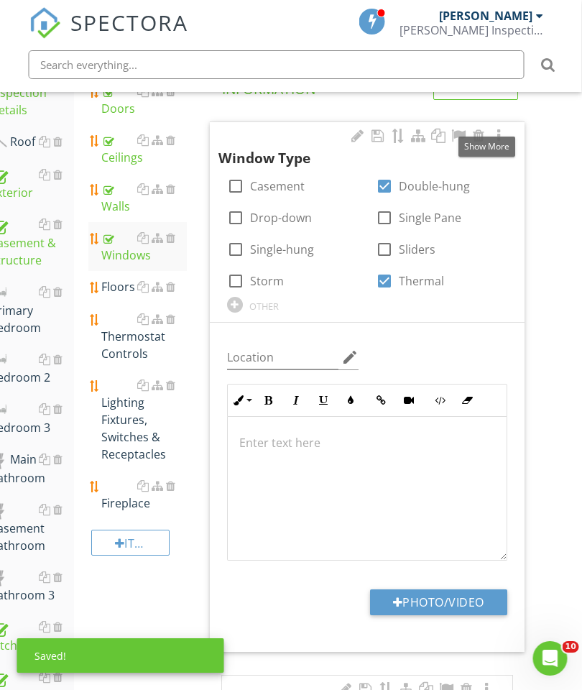
scroll to position [287, 23]
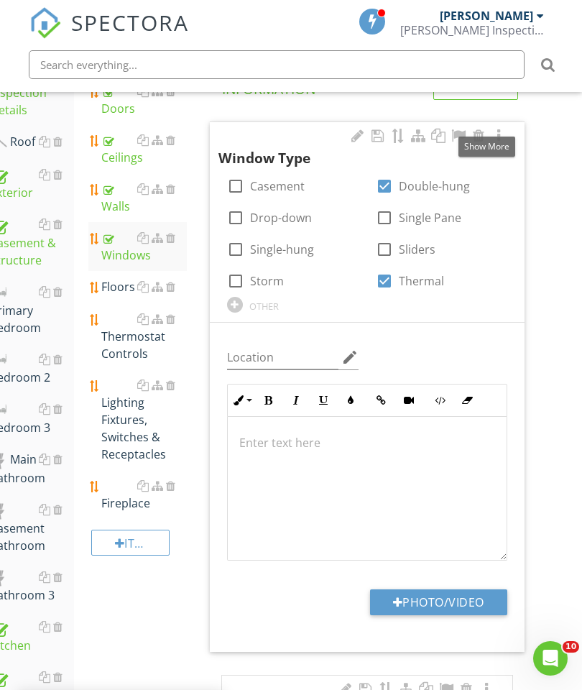
click at [449, 599] on button "Photo/Video" at bounding box center [438, 602] width 137 height 26
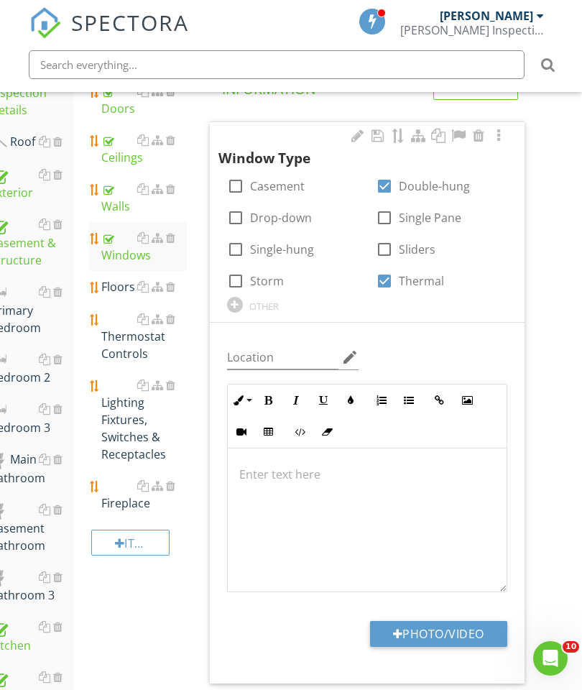
scroll to position [287, 0]
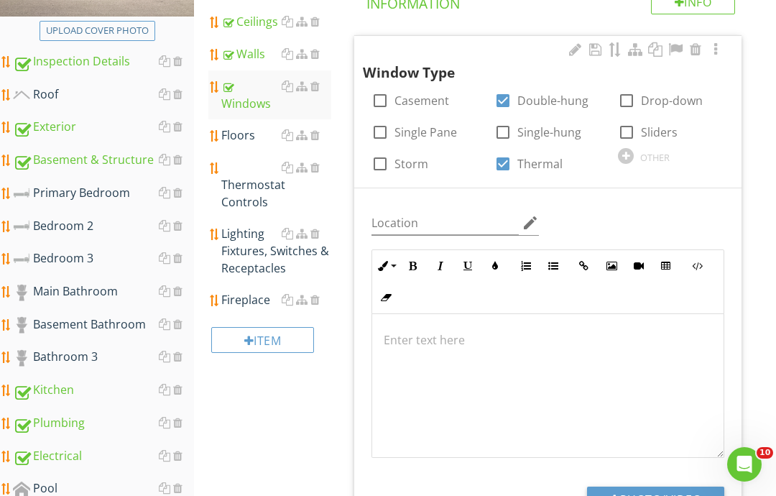
type input "C:\fakepath\image.jpg"
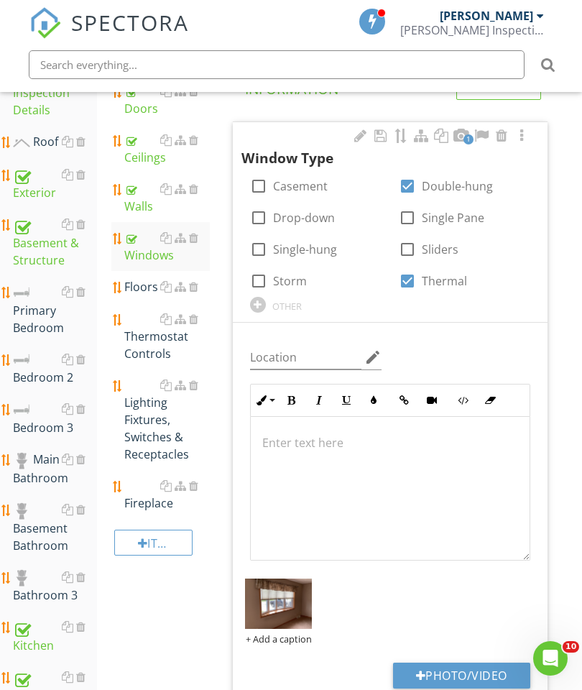
click at [132, 289] on div "Floors" at bounding box center [167, 286] width 86 height 17
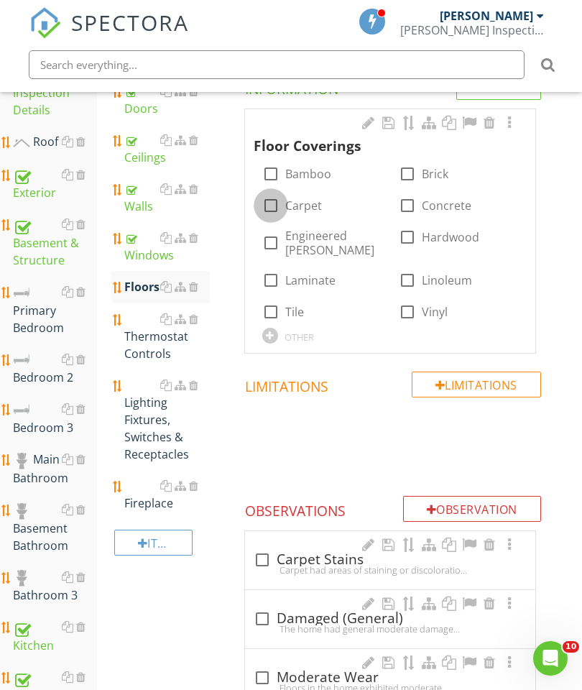
click at [272, 201] on div at bounding box center [271, 205] width 24 height 24
checkbox input "true"
click at [502, 126] on div at bounding box center [509, 123] width 17 height 14
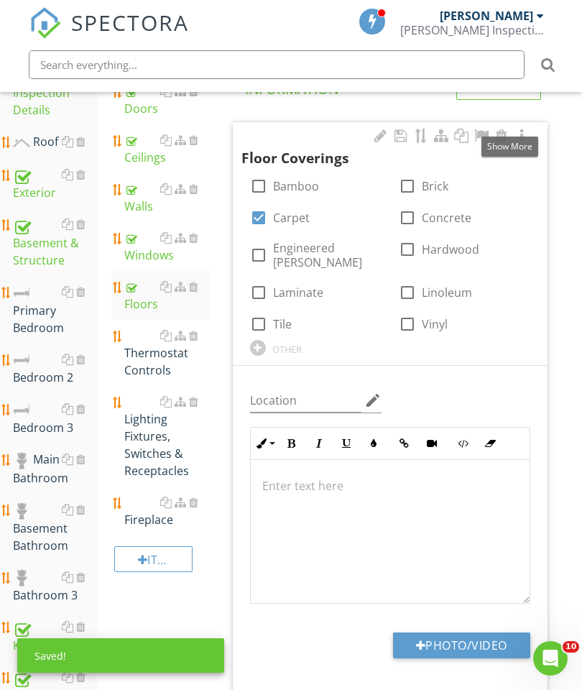
click at [471, 632] on button "Photo/Video" at bounding box center [461, 645] width 137 height 26
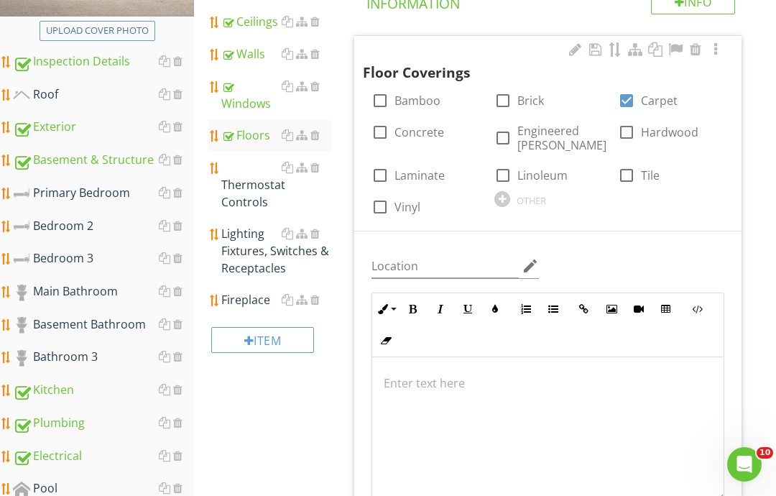
type input "C:\fakepath\image.jpg"
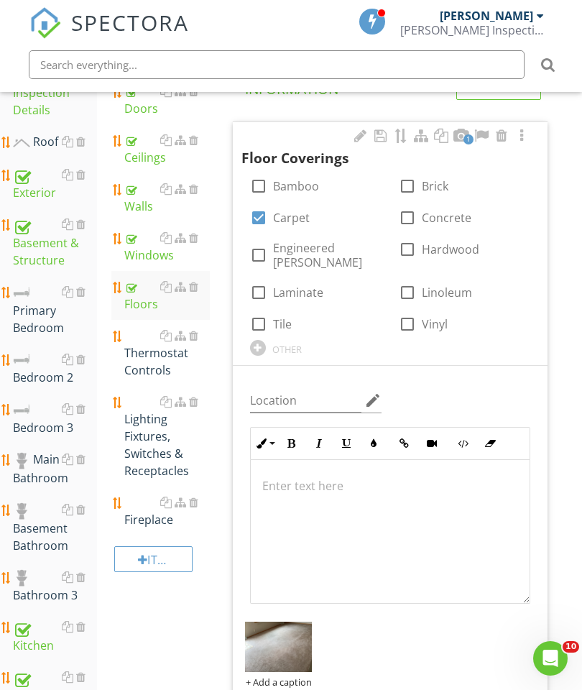
click at [149, 348] on div "Thermostat Controls" at bounding box center [167, 353] width 86 height 52
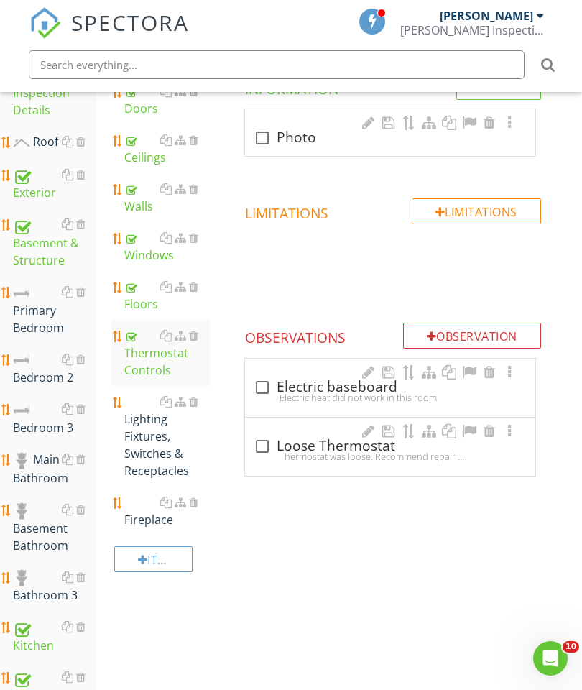
click at [259, 137] on div at bounding box center [262, 138] width 24 height 24
checkbox input "true"
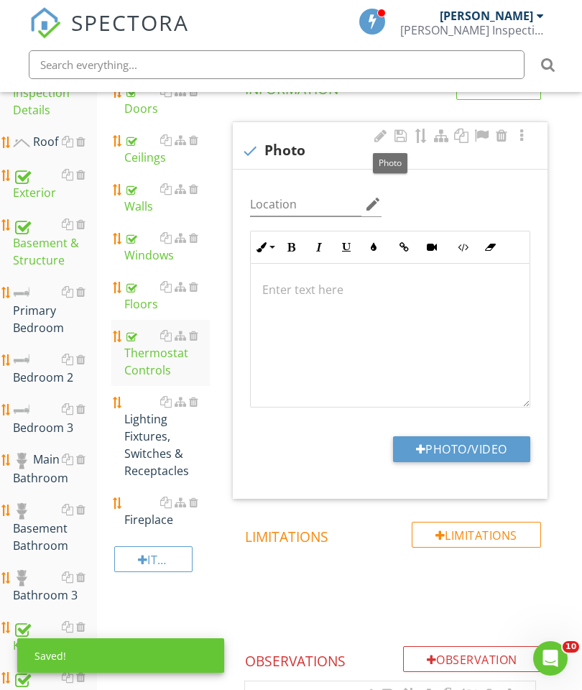
click at [478, 448] on button "Photo/Video" at bounding box center [461, 449] width 137 height 26
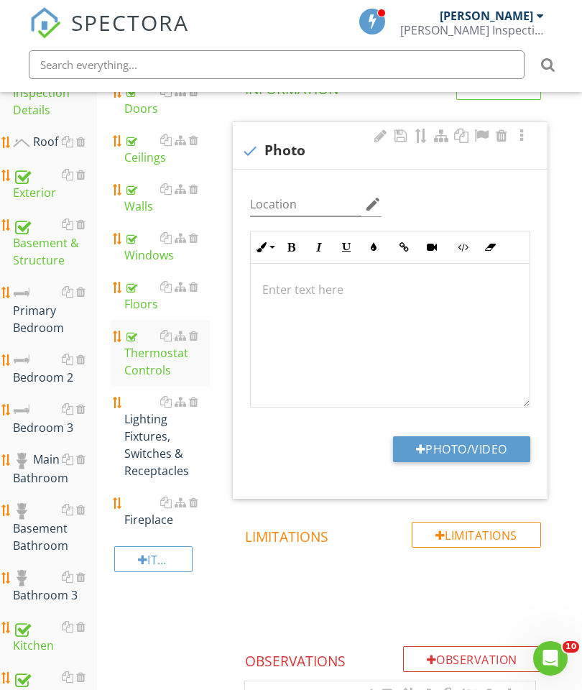
type input "C:\fakepath\image.jpg"
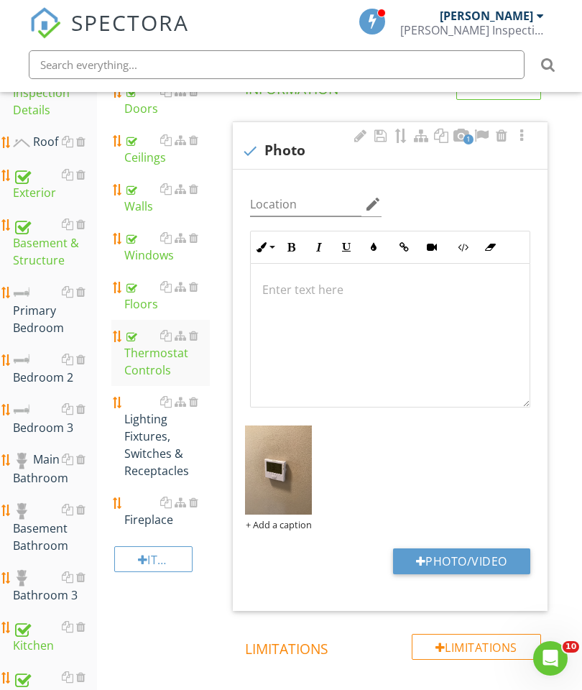
click at [152, 425] on div "Lighting Fixtures, Switches & Receptacles" at bounding box center [167, 436] width 86 height 86
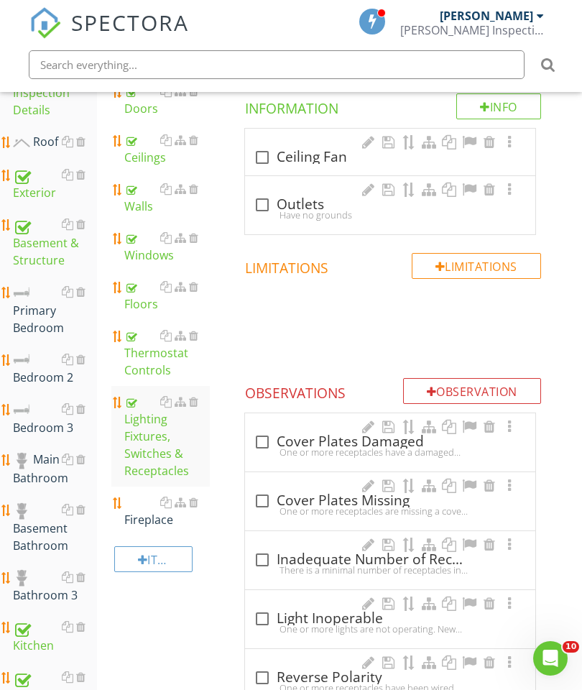
click at [272, 150] on div at bounding box center [262, 157] width 24 height 24
checkbox input "true"
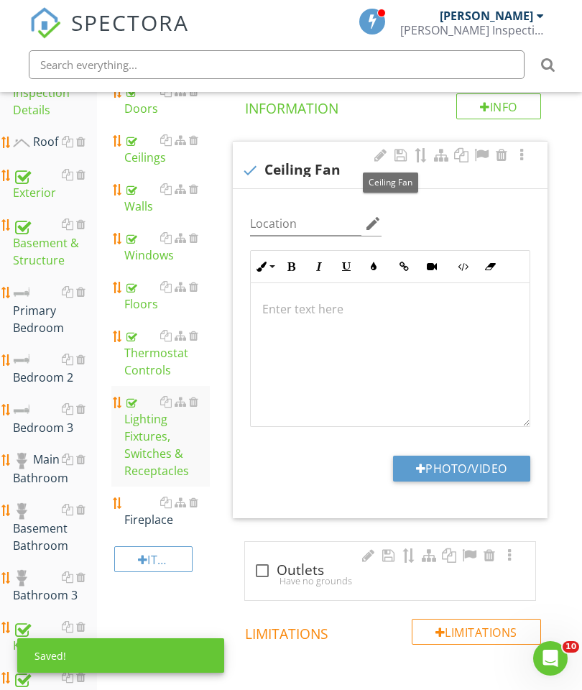
click at [468, 466] on button "Photo/Video" at bounding box center [461, 469] width 137 height 26
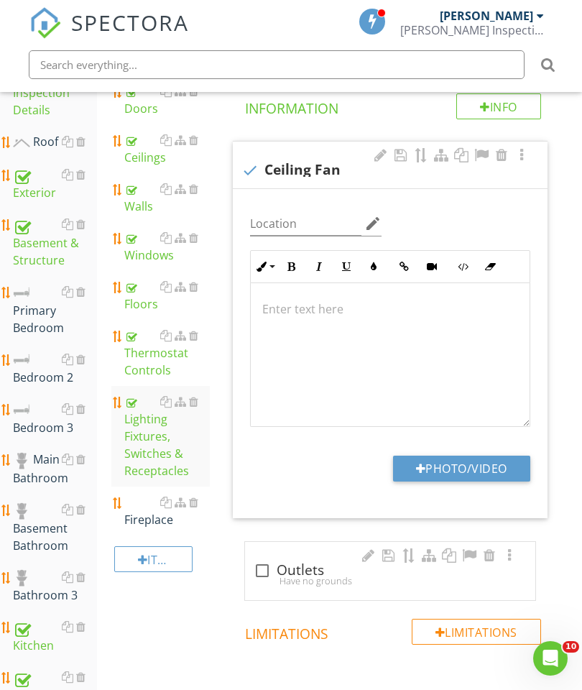
type input "C:\fakepath\image.jpg"
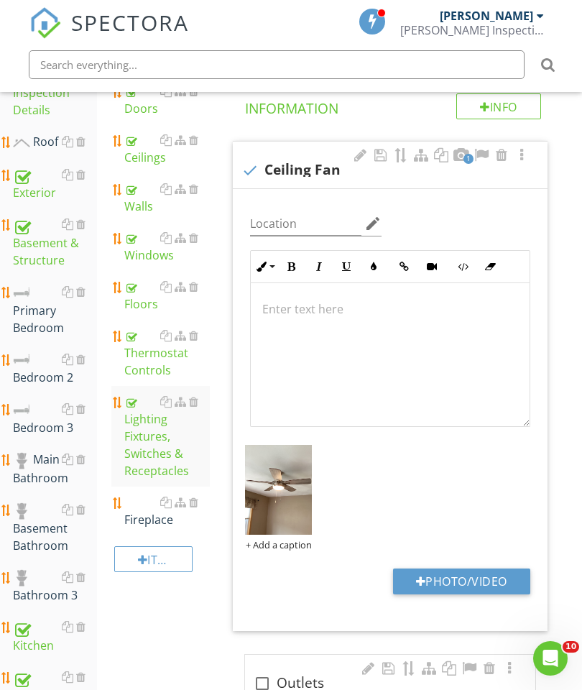
click at [203, 498] on div "Fireplace" at bounding box center [167, 511] width 86 height 34
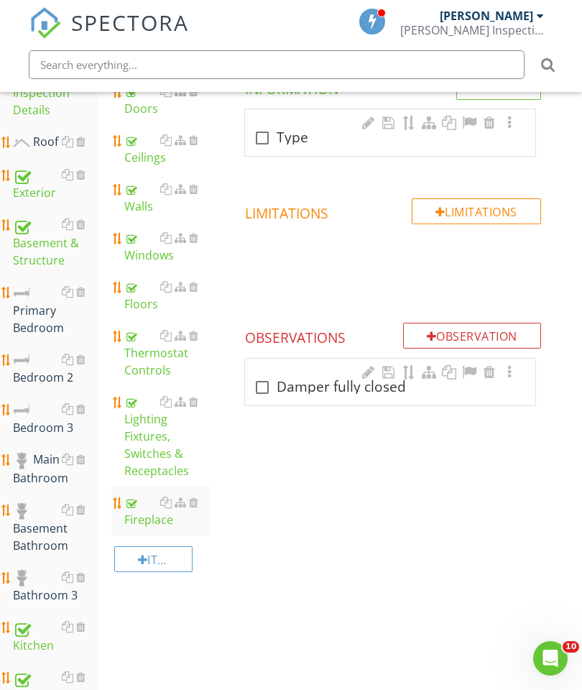
click at [193, 506] on div at bounding box center [193, 501] width 9 height 11
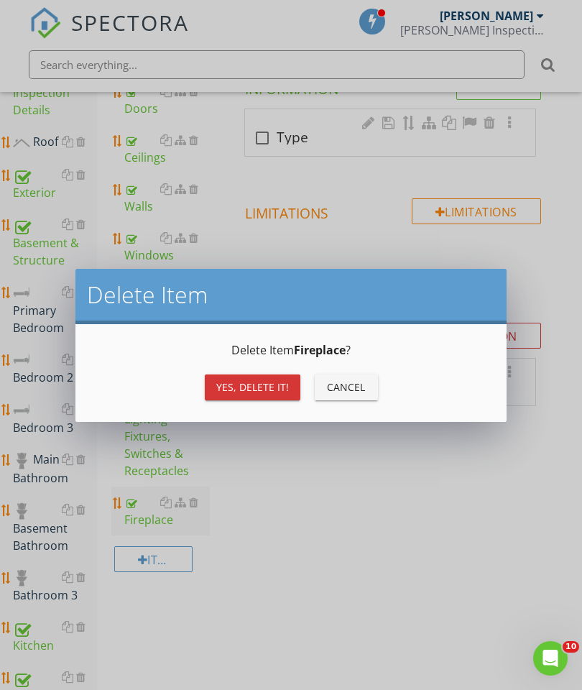
click at [246, 397] on button "Yes, Delete it!" at bounding box center [253, 387] width 96 height 26
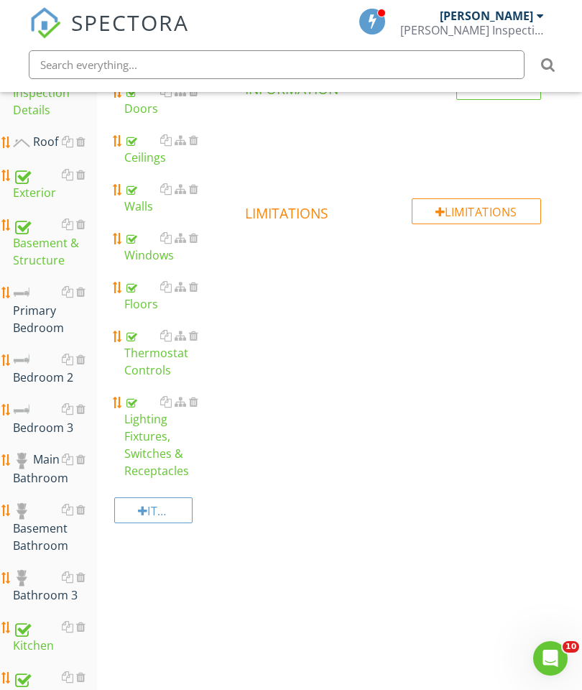
click at [553, 657] on icon "Open Intercom Messenger" at bounding box center [551, 659] width 24 height 24
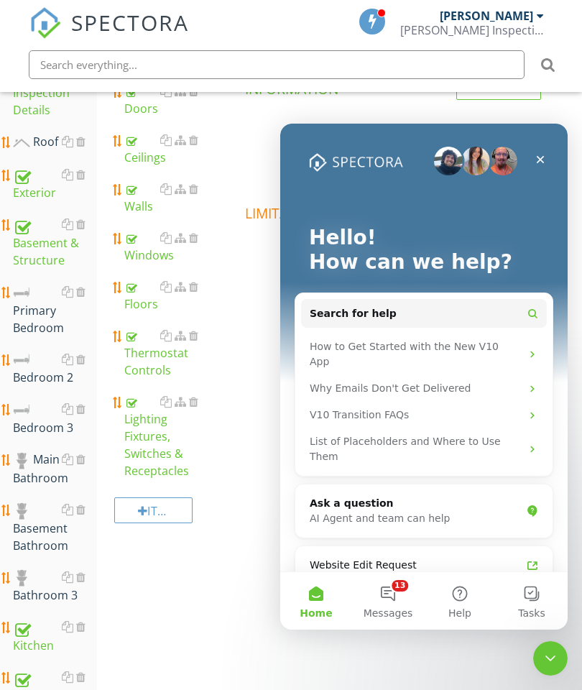
click at [252, 139] on span at bounding box center [393, 144] width 332 height 72
click at [237, 584] on div "Upload cover photo Inspection Details Roof Exterior Basement & Structure Primar…" at bounding box center [291, 662] width 582 height 1410
click at [538, 157] on icon "Close" at bounding box center [541, 160] width 8 height 8
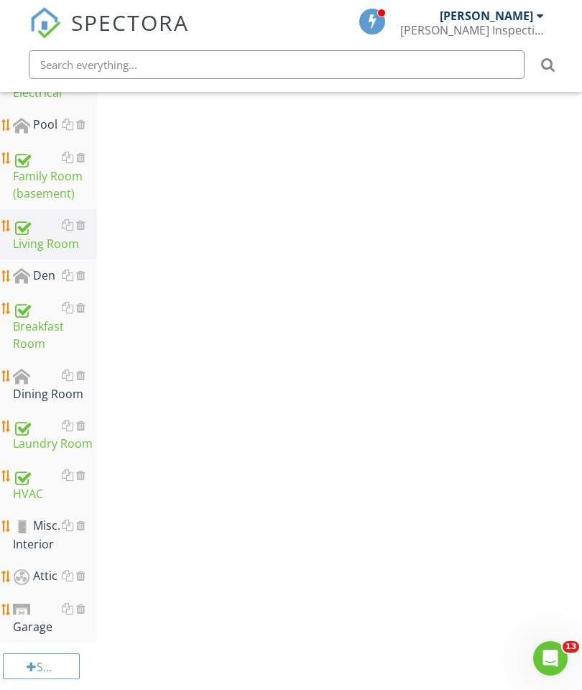
scroll to position [964, 0]
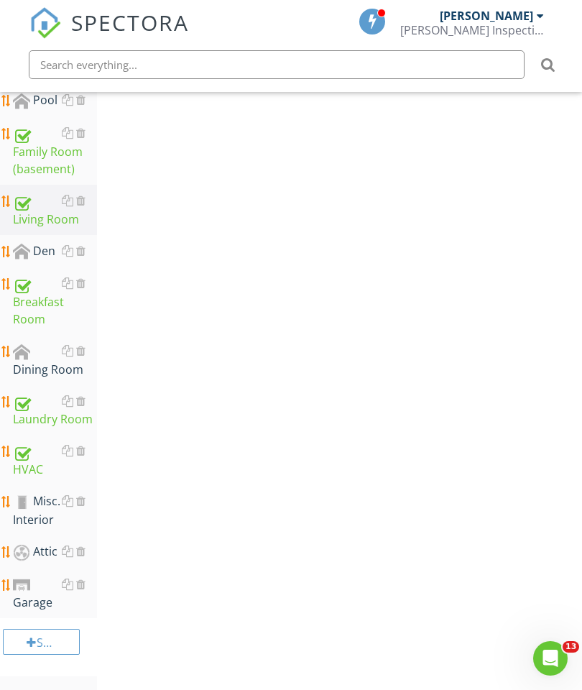
click at [41, 510] on div "Misc. Interior" at bounding box center [55, 510] width 84 height 36
click at [44, 505] on div "Misc. Interior" at bounding box center [55, 510] width 84 height 36
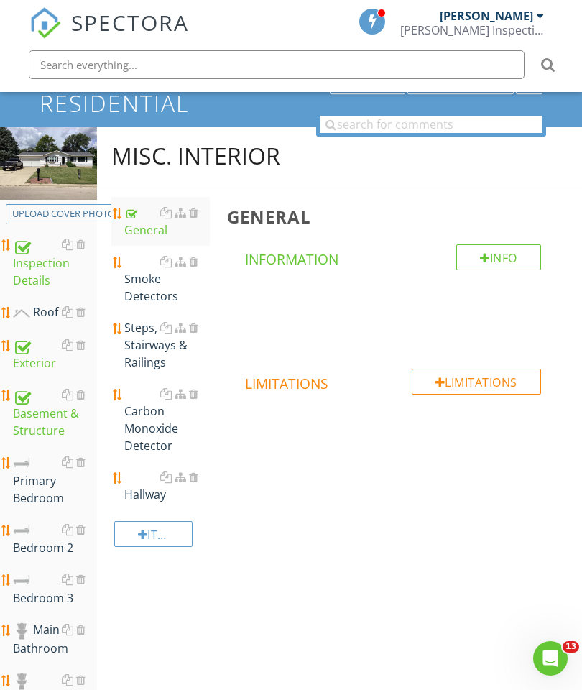
scroll to position [116, 0]
click at [152, 283] on div "Smoke Detectors" at bounding box center [167, 280] width 86 height 52
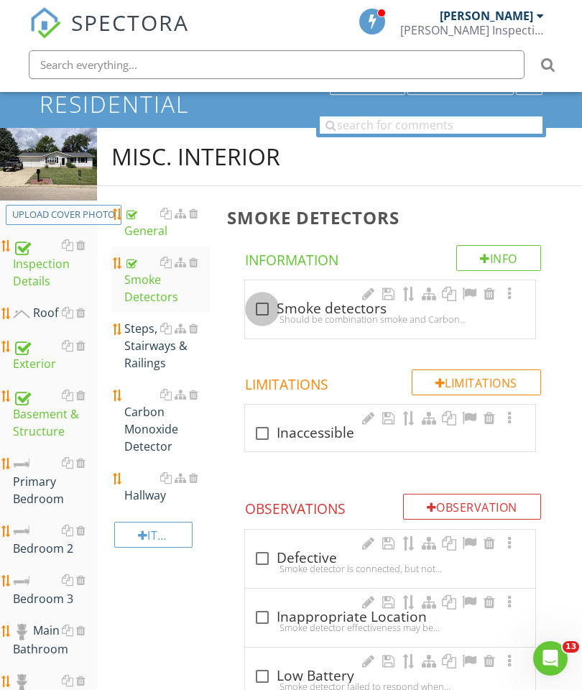
click at [263, 310] on div at bounding box center [262, 309] width 24 height 24
checkbox input "true"
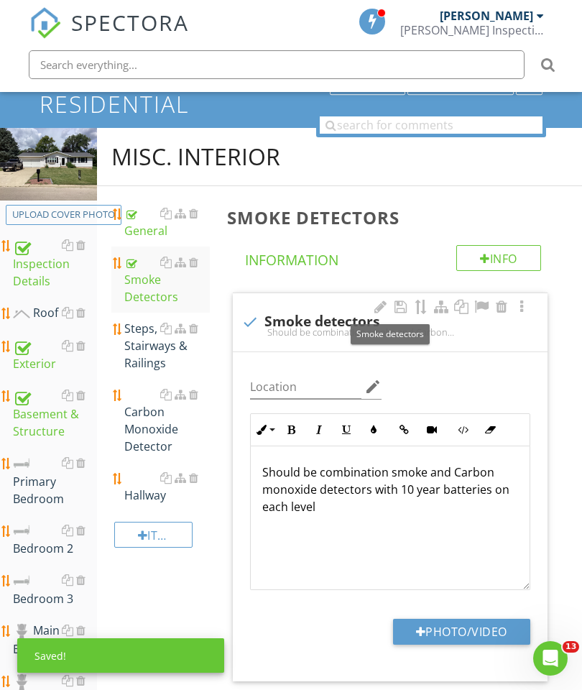
click at [449, 625] on button "Photo/Video" at bounding box center [461, 632] width 137 height 26
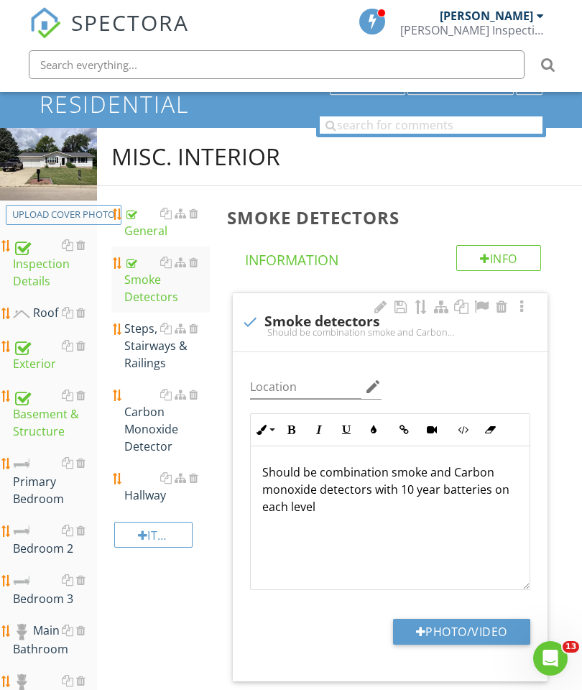
type input "C:\fakepath\image.jpg"
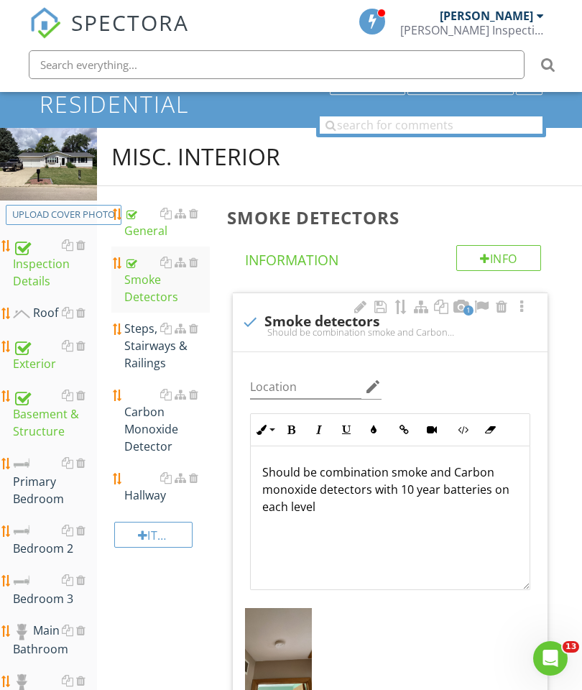
click at [196, 323] on div at bounding box center [193, 328] width 9 height 11
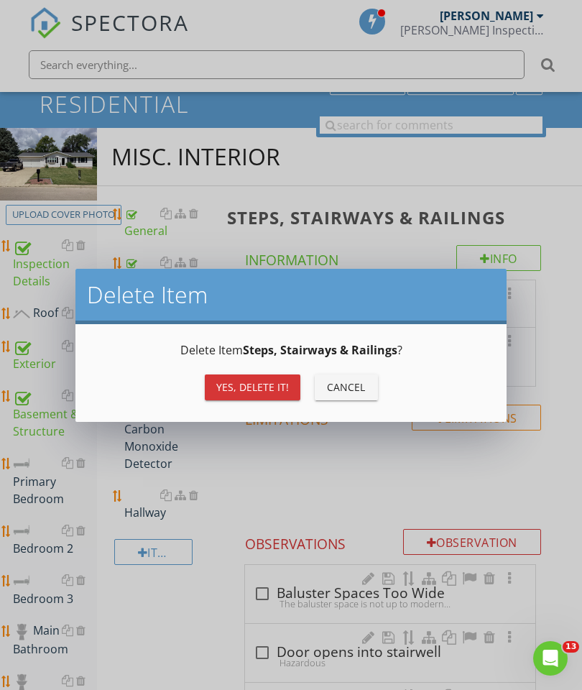
click at [258, 378] on button "Yes, Delete it!" at bounding box center [253, 387] width 96 height 26
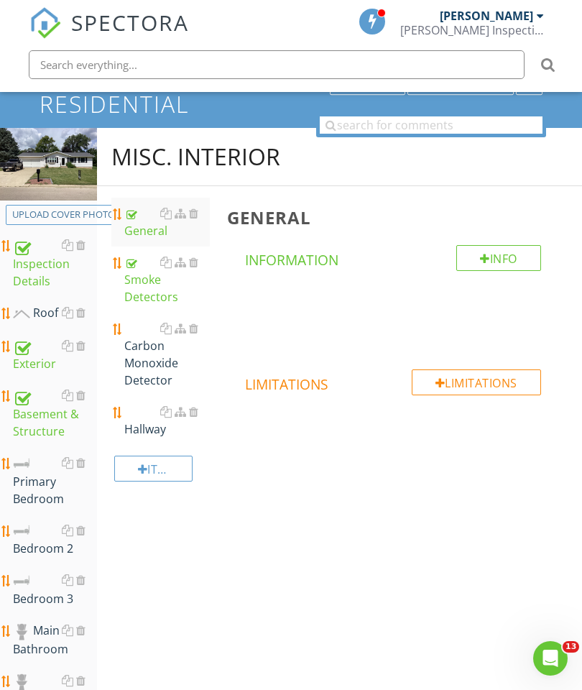
click at [152, 382] on div "Carbon Monoxide Detector" at bounding box center [167, 354] width 86 height 69
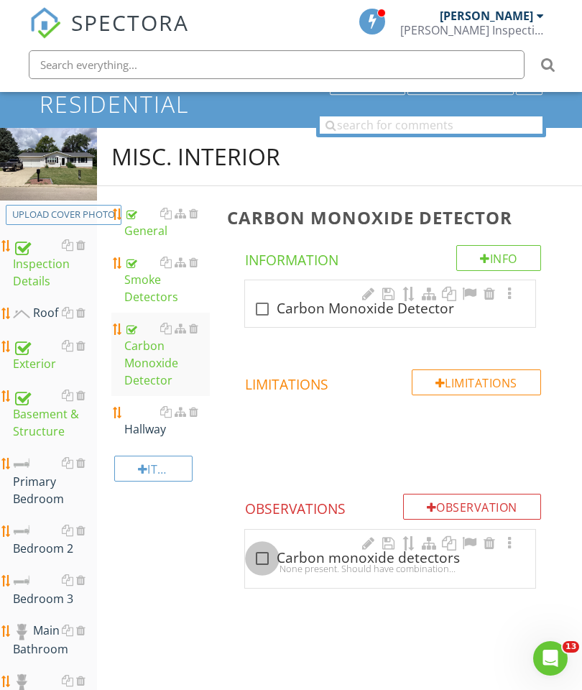
click at [260, 548] on div at bounding box center [262, 558] width 24 height 24
checkbox input "true"
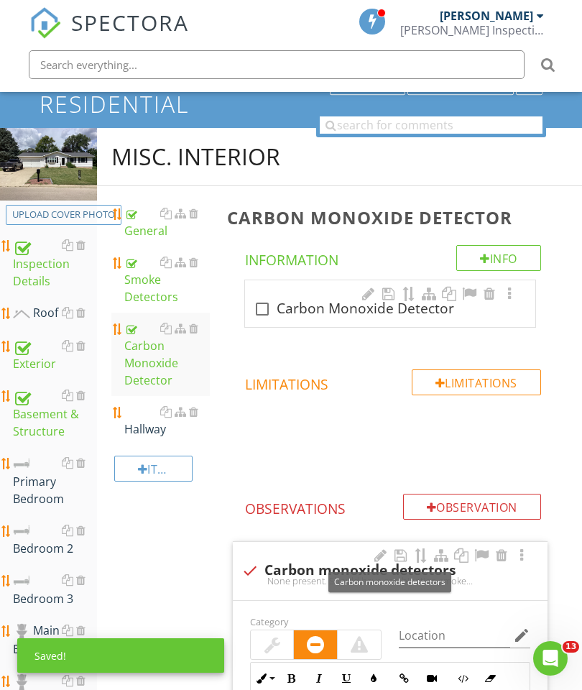
click at [149, 415] on div "Hallway" at bounding box center [167, 420] width 86 height 34
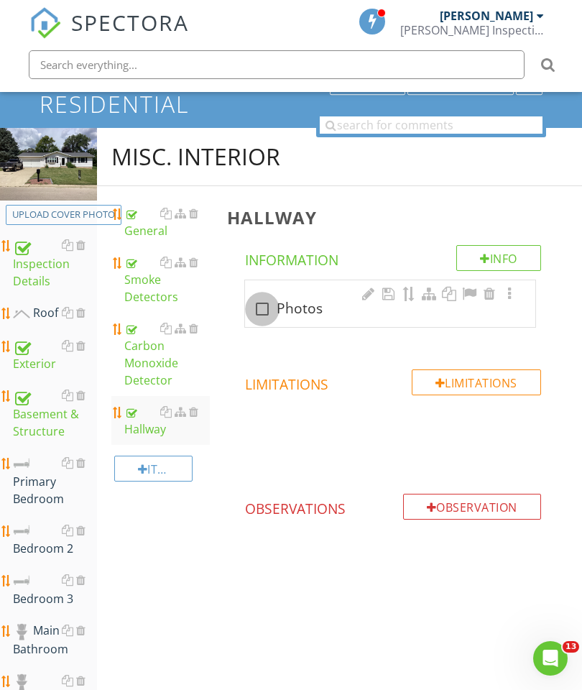
click at [265, 311] on div at bounding box center [262, 309] width 24 height 24
checkbox input "true"
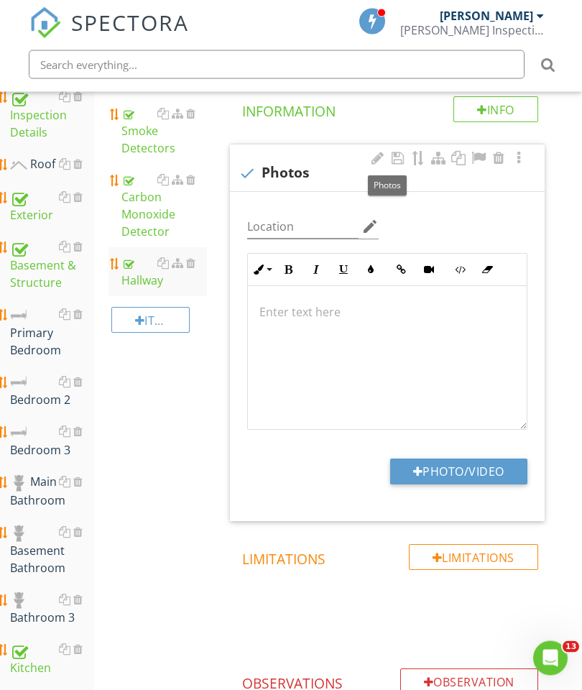
scroll to position [265, 3]
click at [447, 471] on button "Photo/Video" at bounding box center [458, 471] width 137 height 26
type input "C:\fakepath\image.jpg"
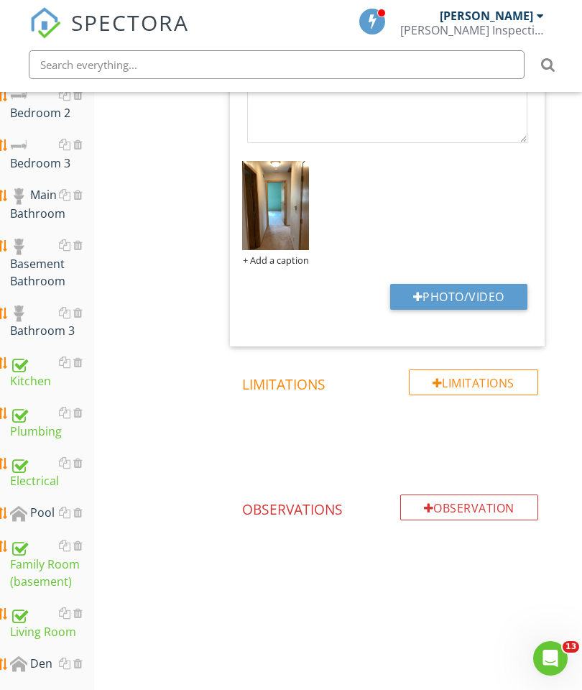
scroll to position [542, 3]
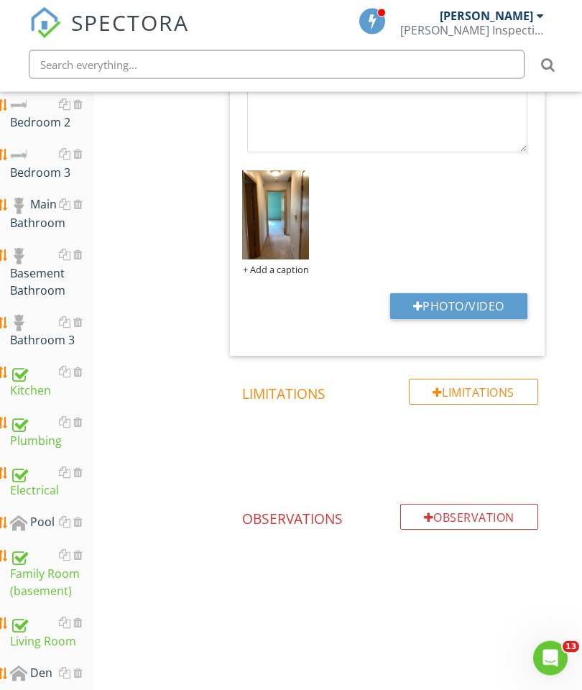
click at [81, 319] on div at bounding box center [77, 322] width 9 height 11
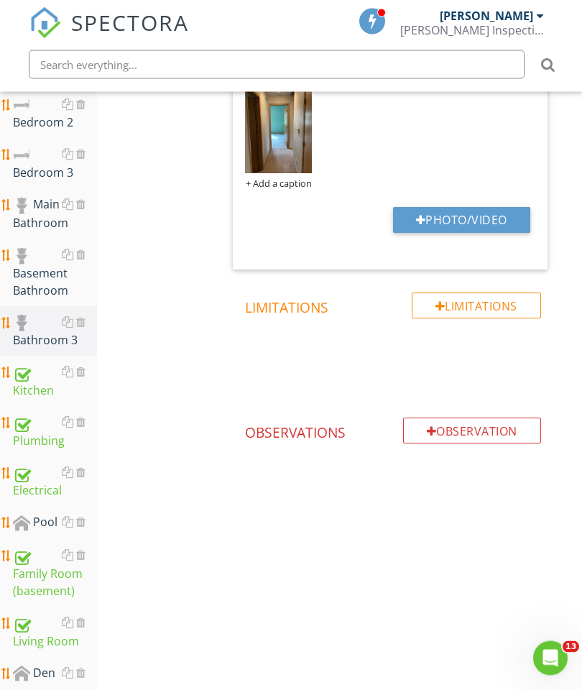
scroll to position [542, 0]
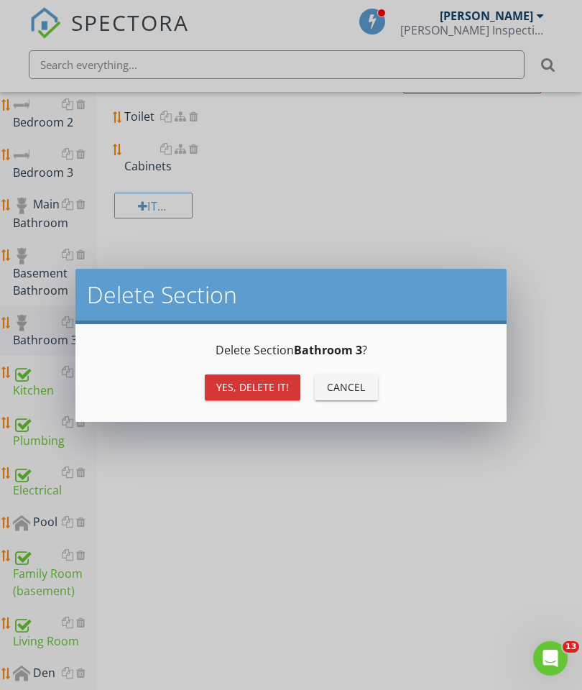
click at [266, 384] on div "Yes, Delete it!" at bounding box center [252, 386] width 73 height 15
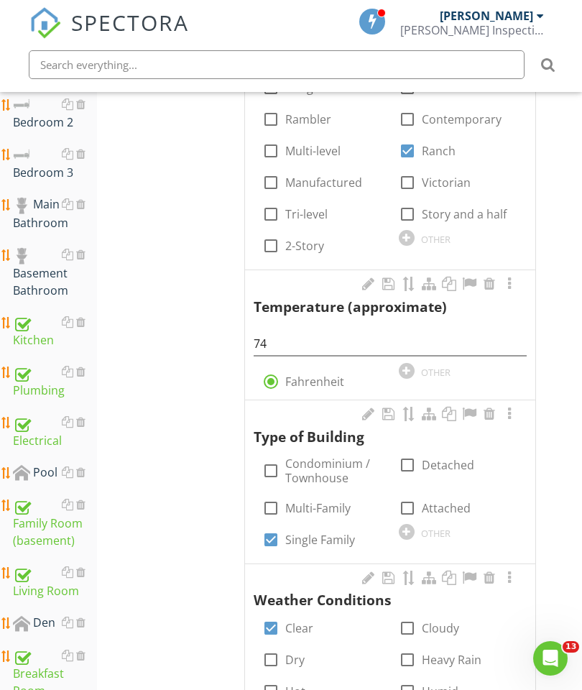
click at [32, 280] on div "Basement Bathroom" at bounding box center [55, 272] width 84 height 53
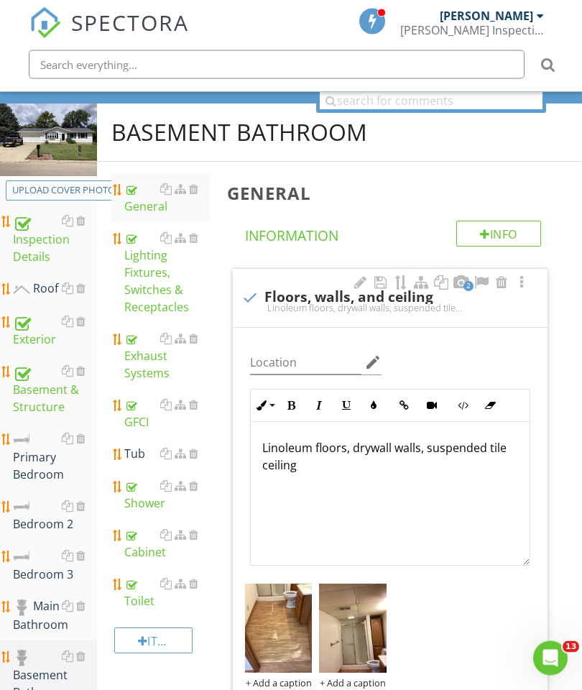
scroll to position [126, 0]
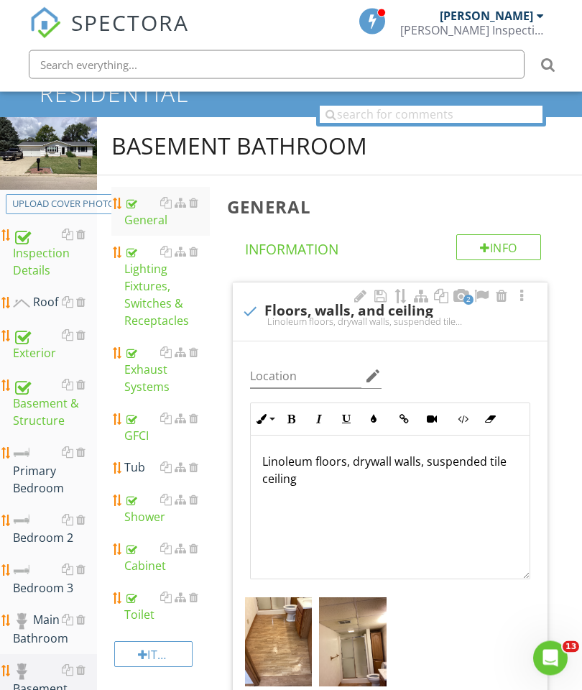
click at [194, 466] on div at bounding box center [193, 467] width 9 height 11
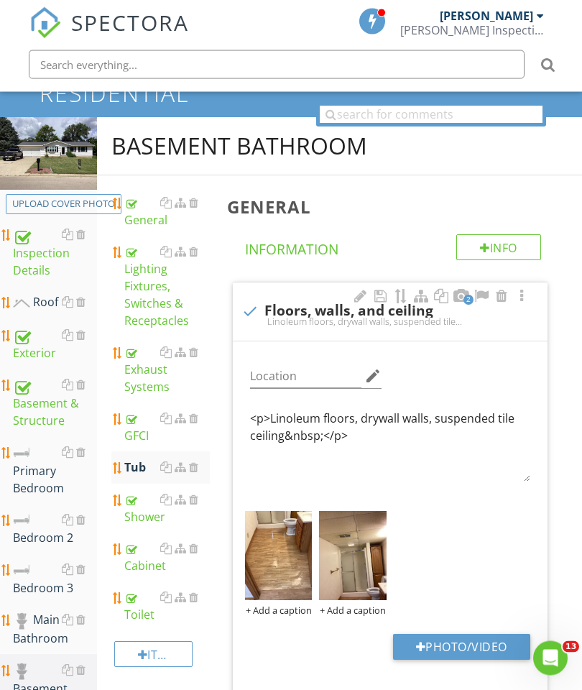
scroll to position [127, 0]
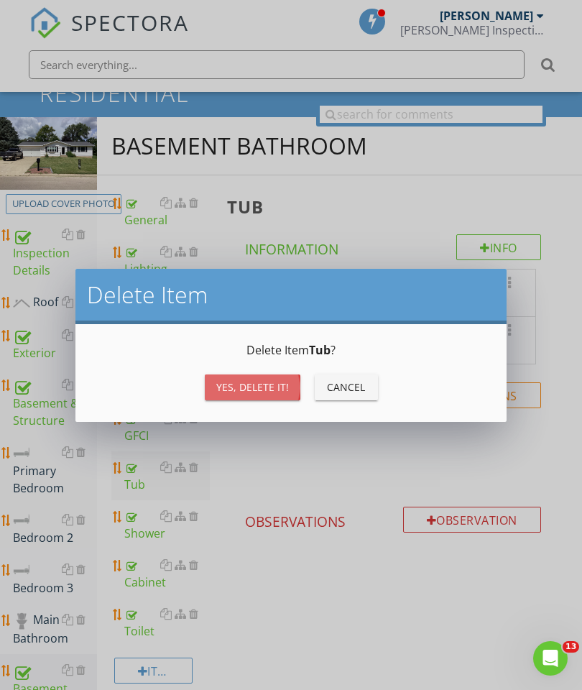
click at [259, 393] on div "Yes, Delete it!" at bounding box center [252, 386] width 73 height 15
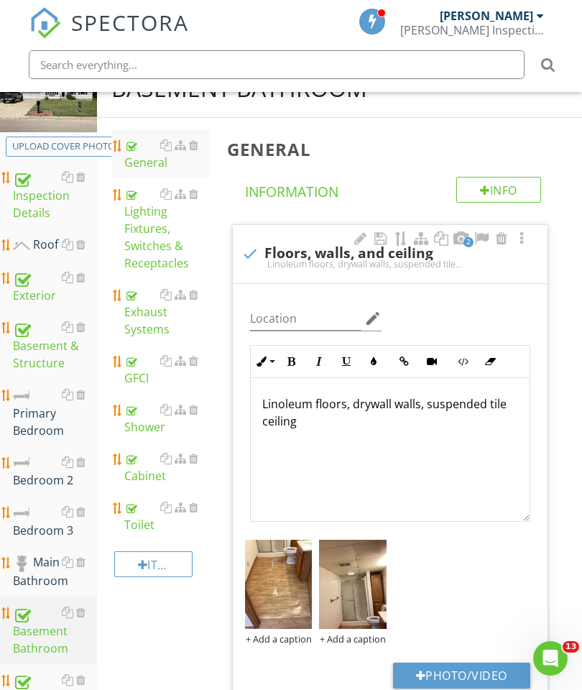
scroll to position [188, 0]
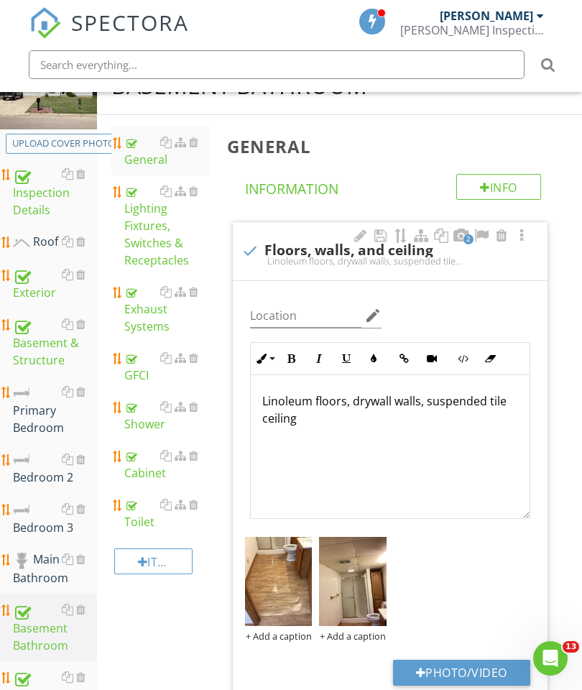
click at [38, 562] on div "Main Bathroom" at bounding box center [55, 568] width 84 height 36
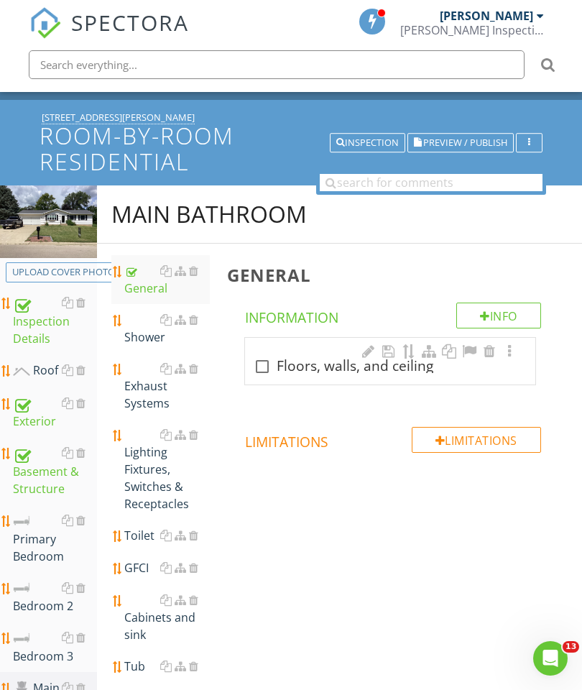
scroll to position [37, 0]
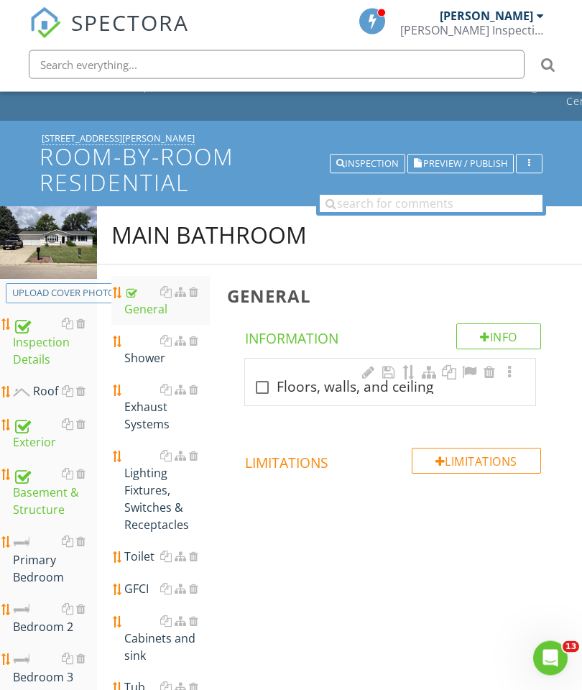
click at [139, 360] on div "Shower" at bounding box center [167, 350] width 86 height 34
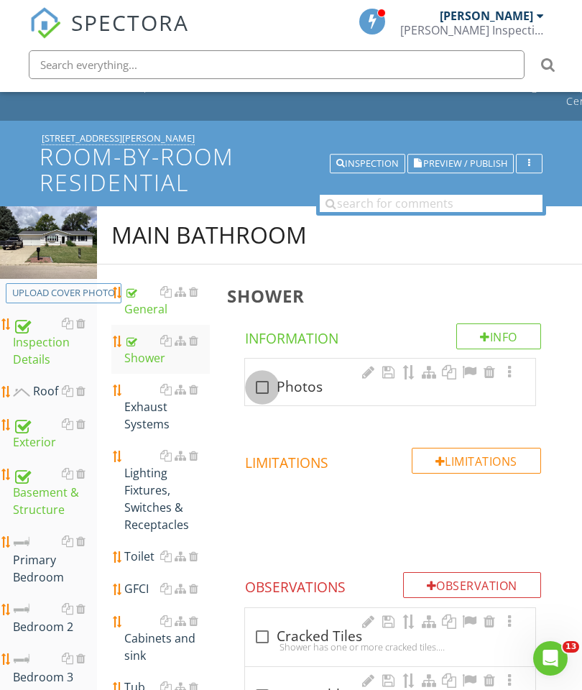
click at [260, 392] on div at bounding box center [262, 387] width 24 height 24
checkbox input "true"
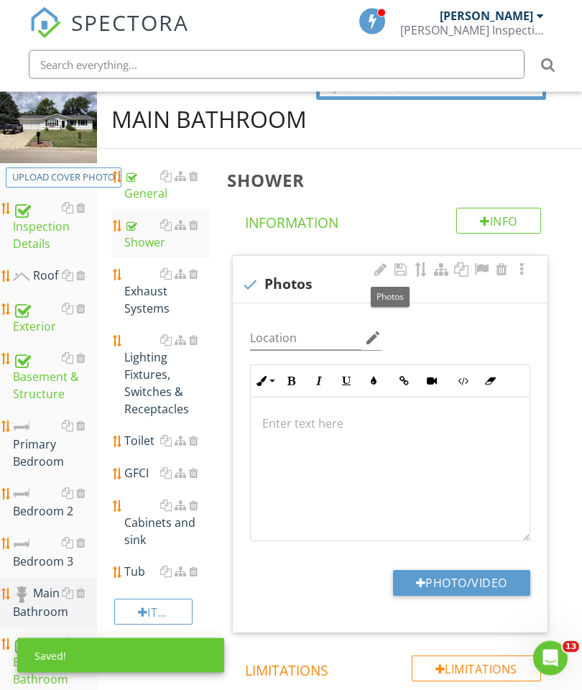
scroll to position [154, 0]
click at [445, 582] on button "Photo/Video" at bounding box center [461, 583] width 137 height 26
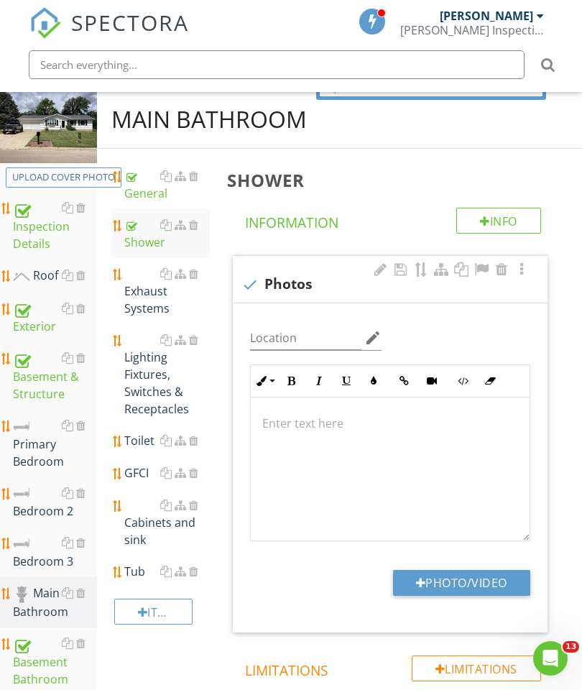
type input "C:\fakepath\image.jpg"
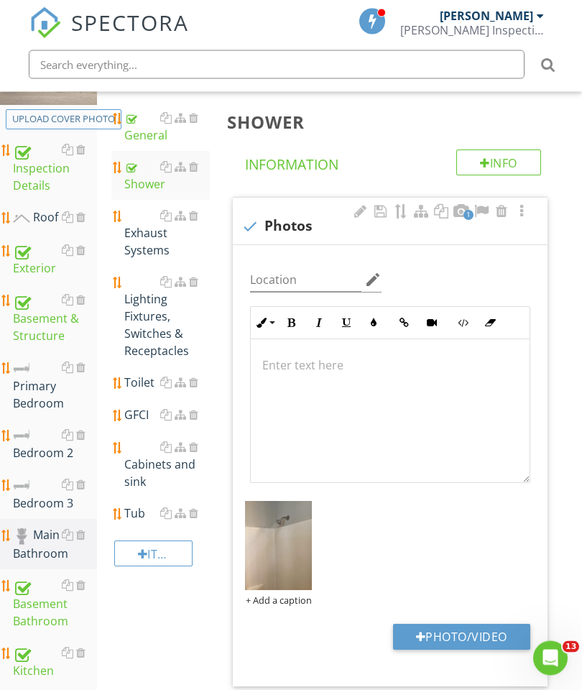
scroll to position [144, 0]
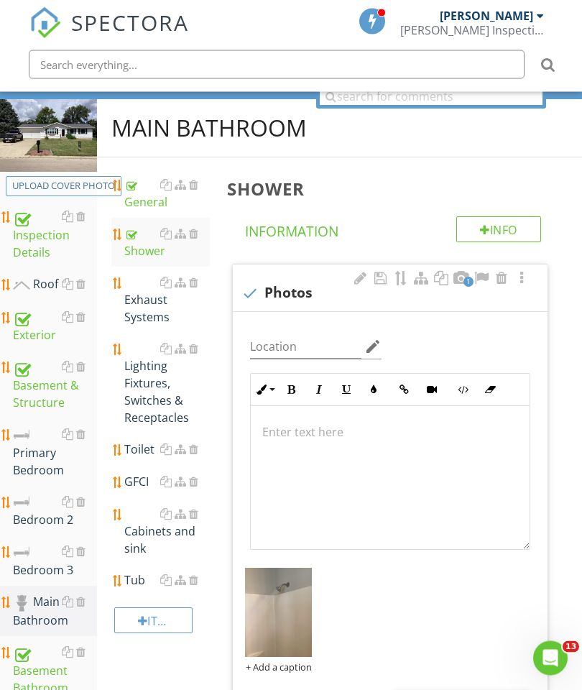
click at [141, 575] on div "Tub" at bounding box center [167, 580] width 86 height 17
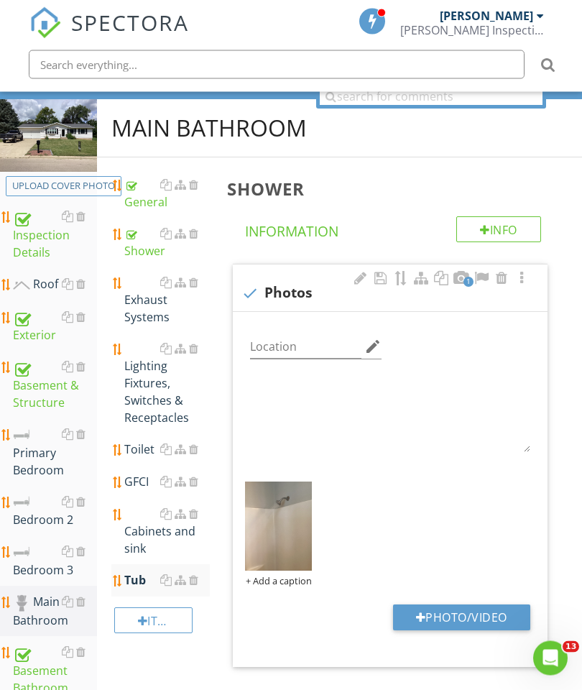
scroll to position [145, 0]
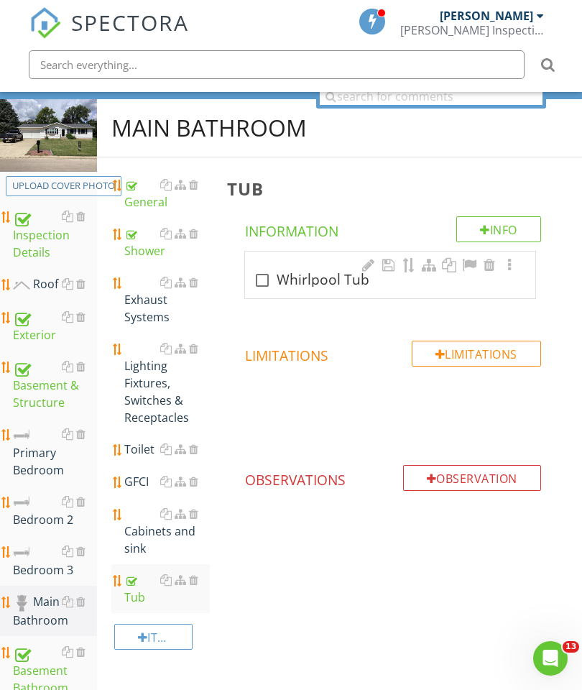
click at [366, 267] on div at bounding box center [368, 265] width 17 height 14
click at [309, 266] on input "Whirlpool Tub" at bounding box center [383, 271] width 259 height 24
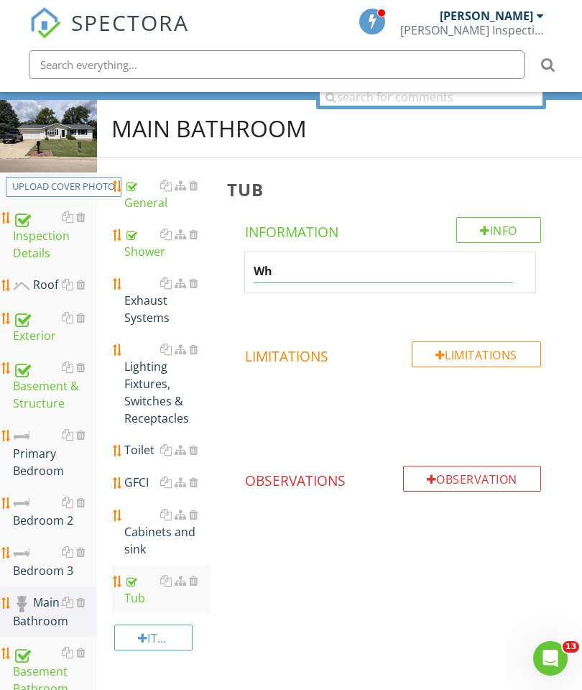
type input "W"
type input "Tub"
click at [549, 316] on span "Tub" at bounding box center [393, 287] width 332 height 72
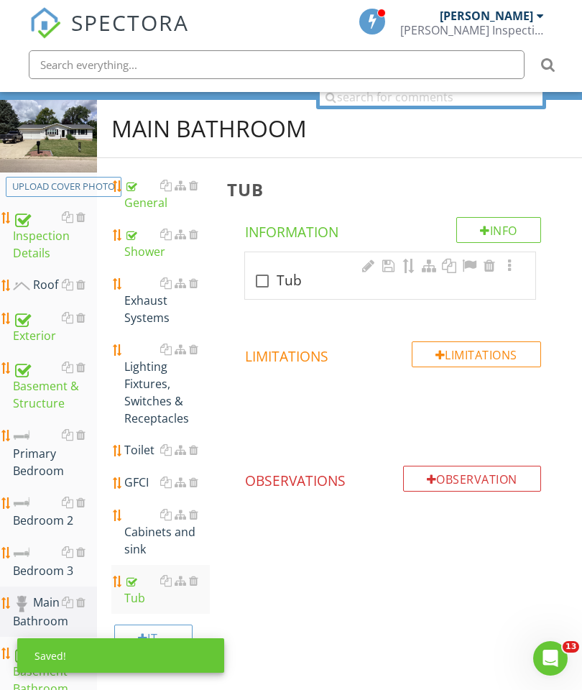
scroll to position [145, 0]
click at [261, 281] on div at bounding box center [262, 280] width 24 height 24
checkbox input "true"
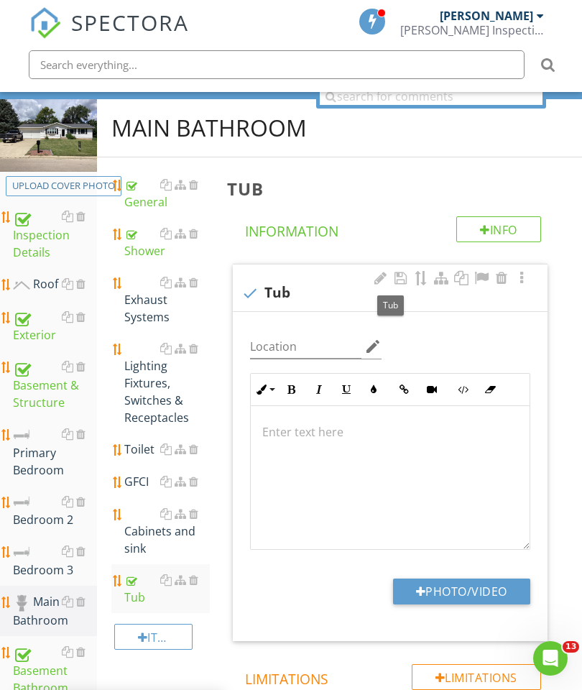
click at [425, 579] on button "Photo/Video" at bounding box center [461, 591] width 137 height 26
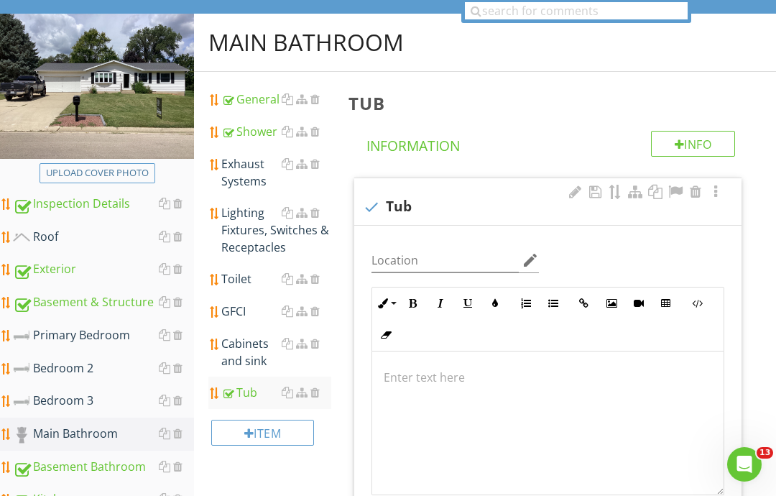
type input "C:\fakepath\image.jpg"
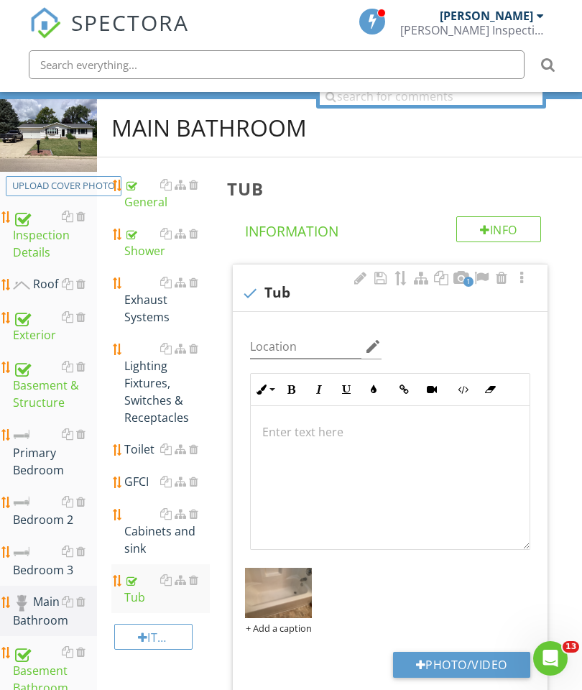
click at [137, 317] on div "Exhaust Systems" at bounding box center [167, 300] width 86 height 52
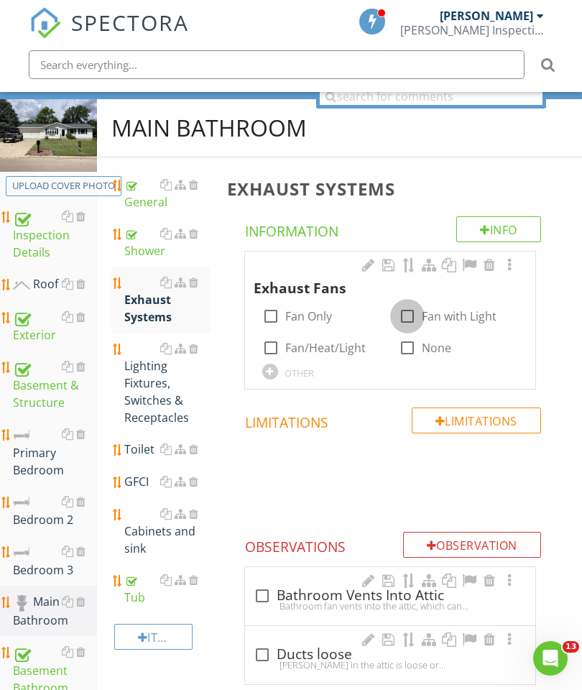
click at [405, 315] on div at bounding box center [407, 316] width 24 height 24
checkbox input "true"
click at [510, 269] on div at bounding box center [509, 265] width 17 height 14
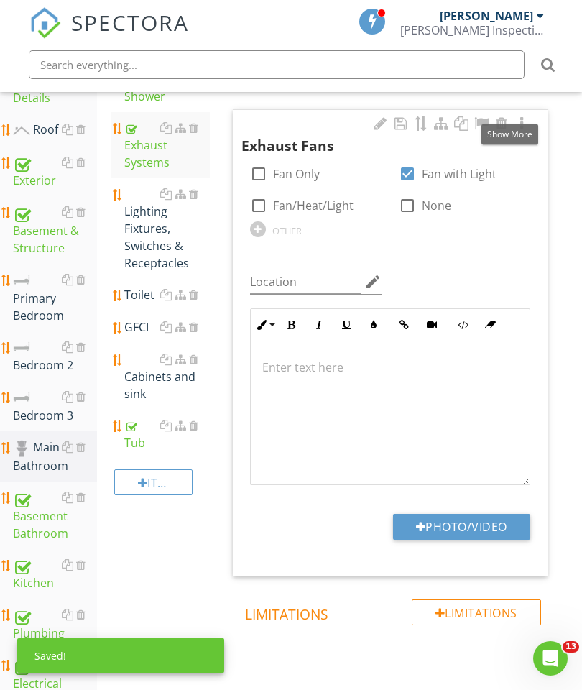
scroll to position [348, 0]
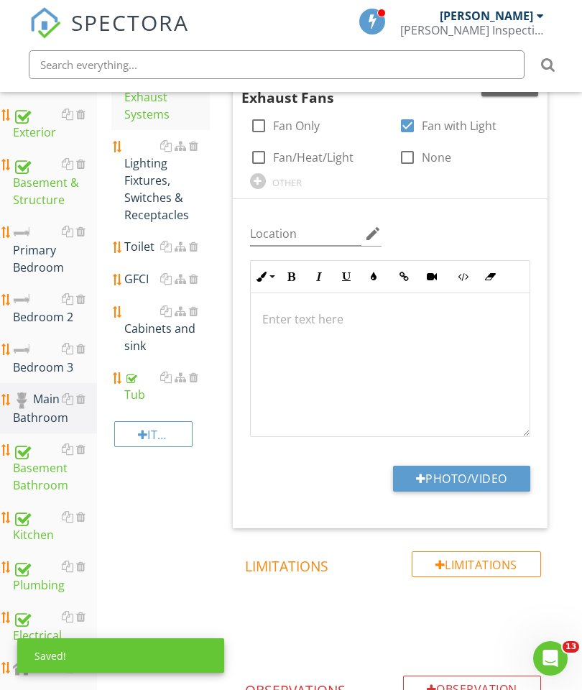
click at [482, 466] on button "Photo/Video" at bounding box center [461, 479] width 137 height 26
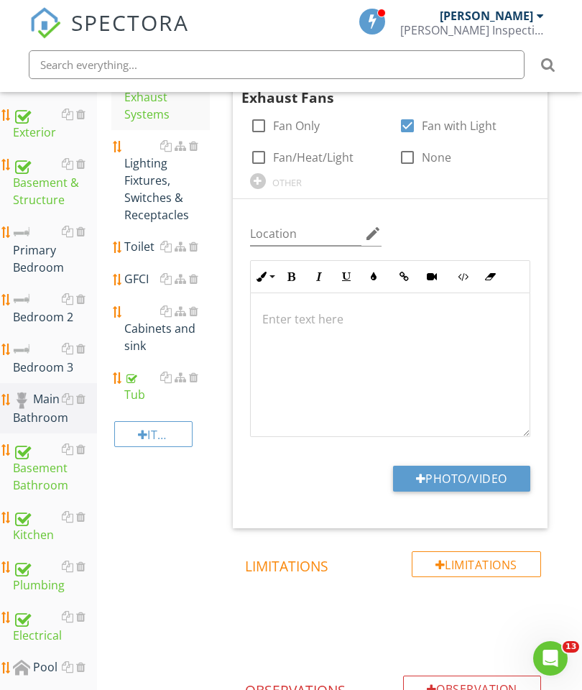
type input "C:\fakepath\image.jpg"
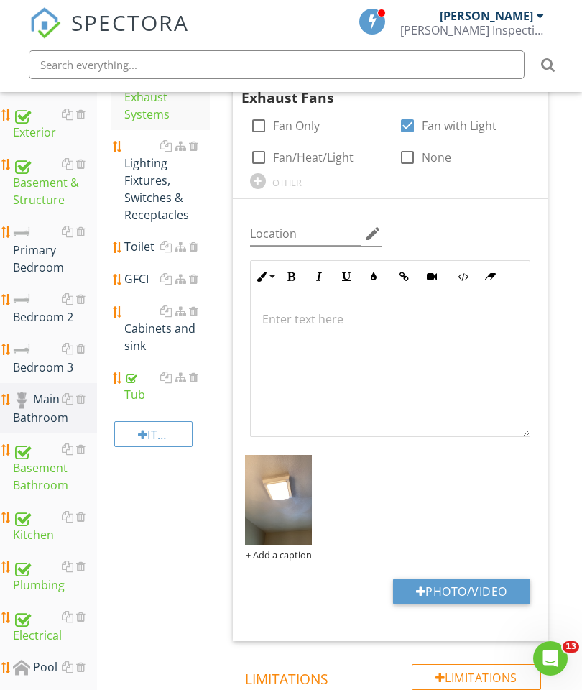
click at [154, 335] on div "Cabinets and sink" at bounding box center [167, 328] width 86 height 52
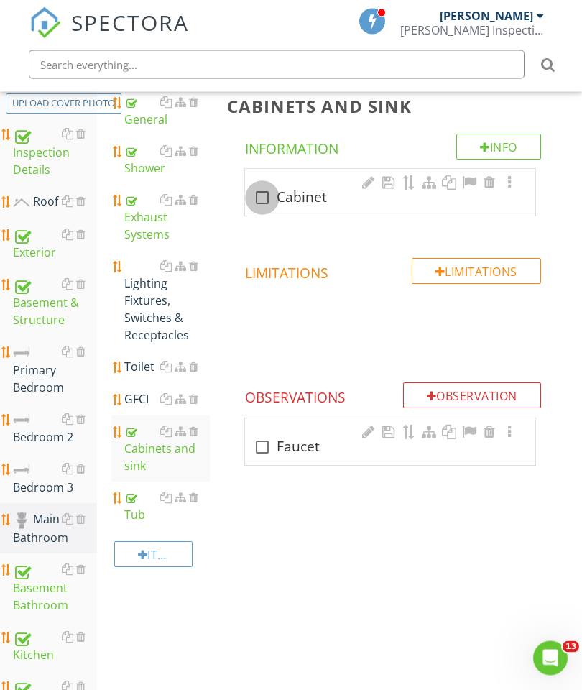
scroll to position [228, 0]
click at [265, 200] on div at bounding box center [262, 197] width 24 height 24
checkbox input "true"
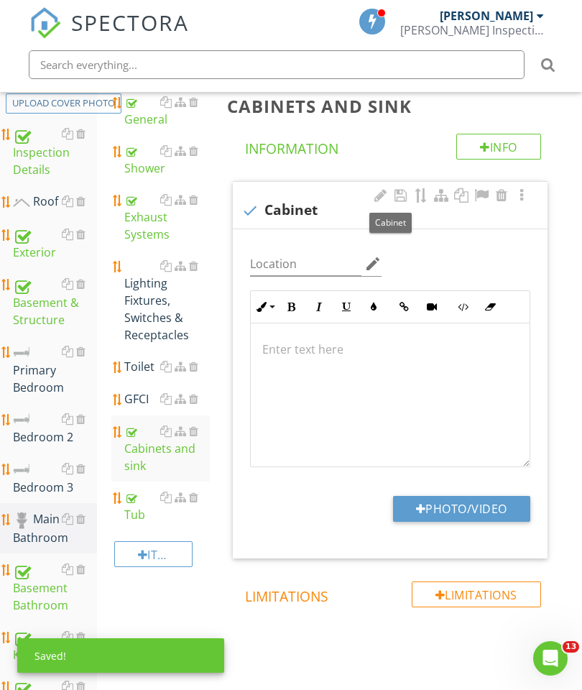
click at [467, 512] on button "Photo/Video" at bounding box center [461, 509] width 137 height 26
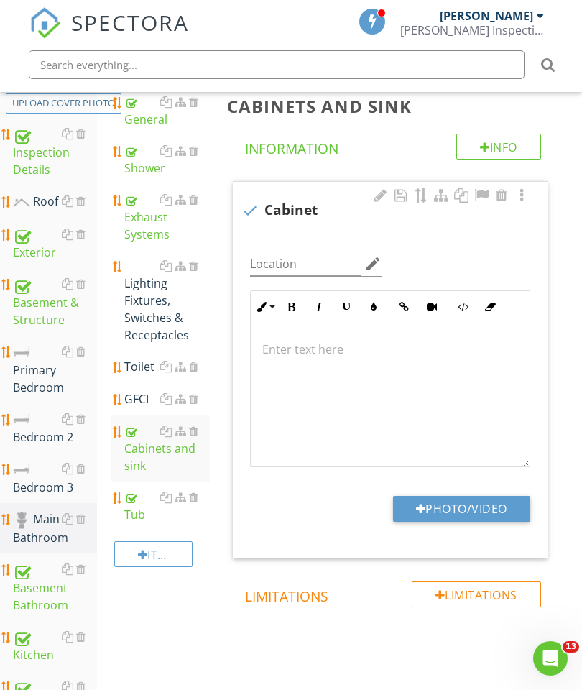
type input "C:\fakepath\image.jpg"
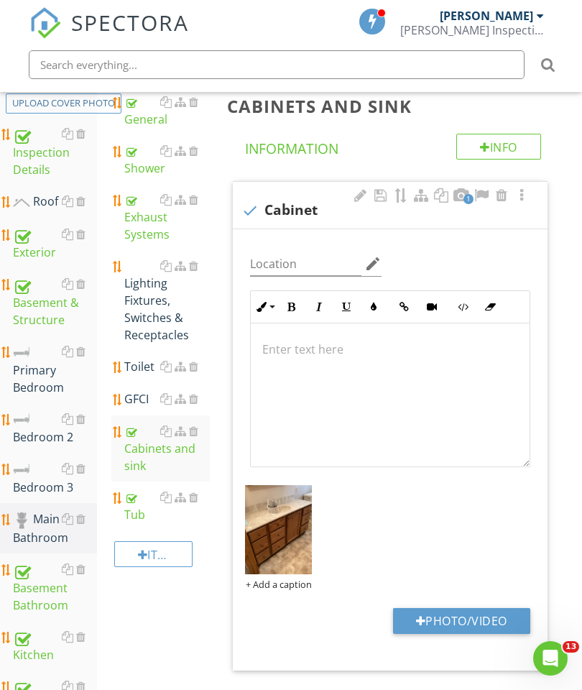
click at [134, 366] on div "Toilet" at bounding box center [167, 366] width 86 height 17
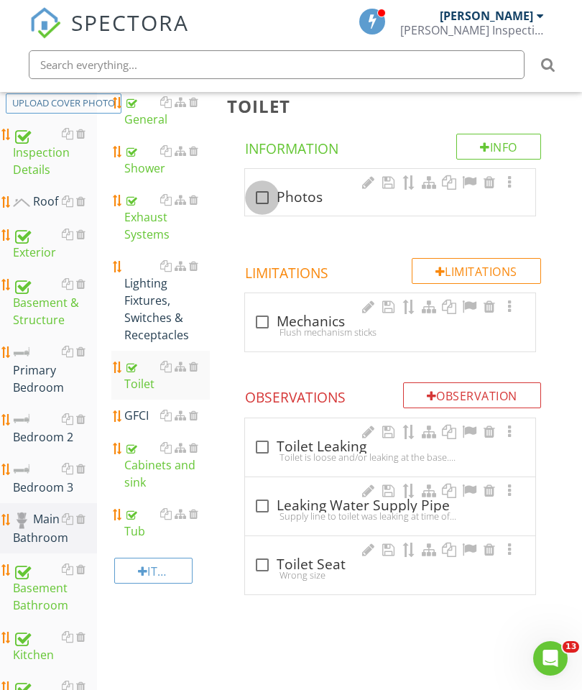
click at [268, 201] on div at bounding box center [262, 197] width 24 height 24
checkbox input "true"
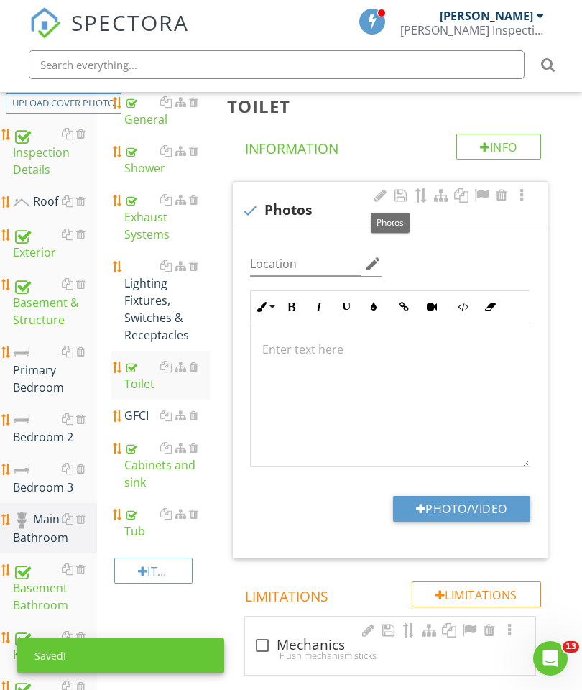
click at [474, 504] on button "Photo/Video" at bounding box center [461, 509] width 137 height 26
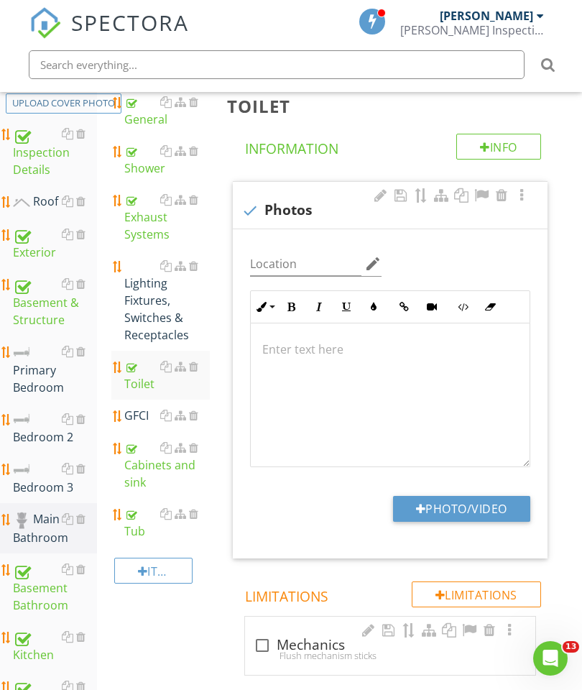
type input "C:\fakepath\image.jpg"
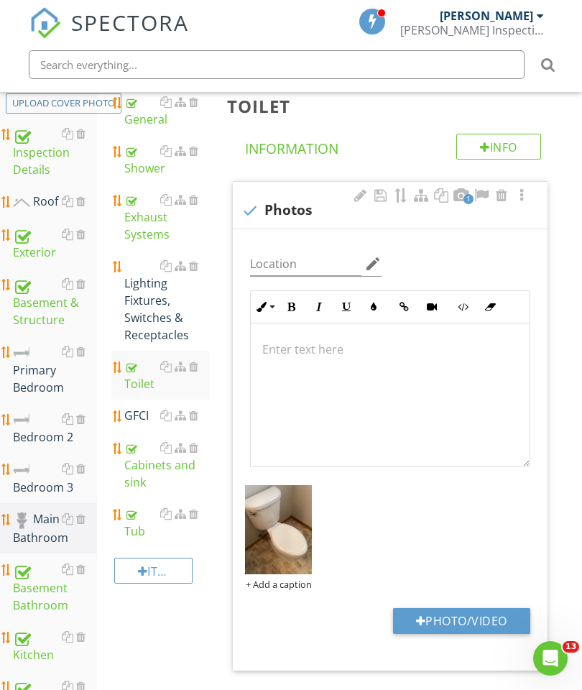
click at [167, 309] on div "Lighting Fixtures, Switches & Receptacles" at bounding box center [167, 300] width 86 height 86
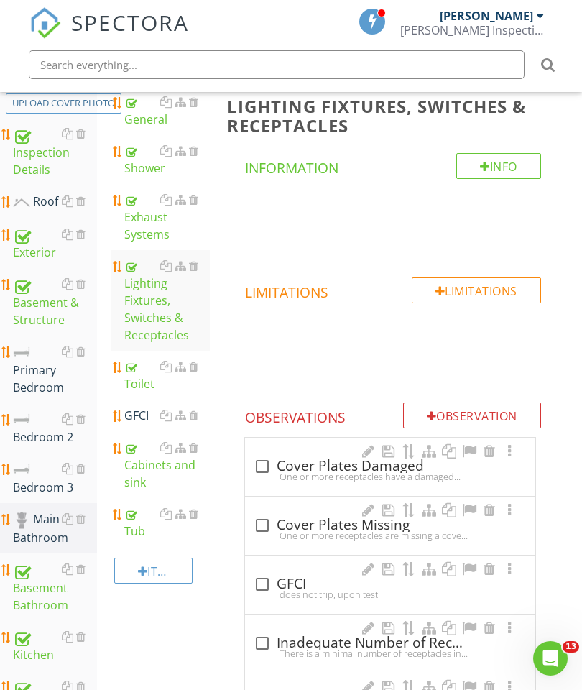
click at [139, 418] on div "GFCI" at bounding box center [167, 415] width 86 height 17
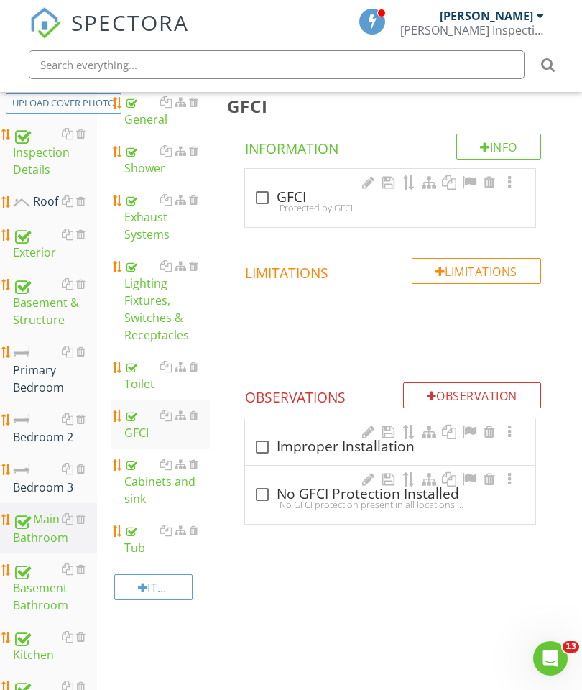
click at [251, 203] on div at bounding box center [262, 197] width 24 height 24
checkbox input "true"
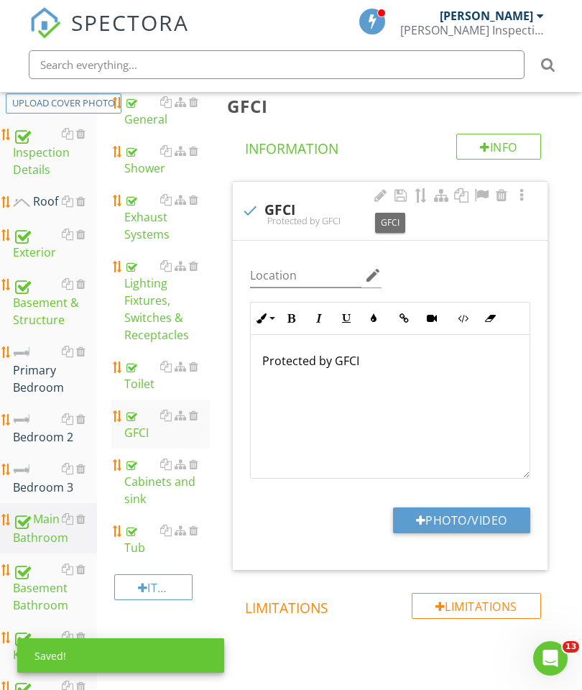
click at [472, 517] on button "Photo/Video" at bounding box center [461, 520] width 137 height 26
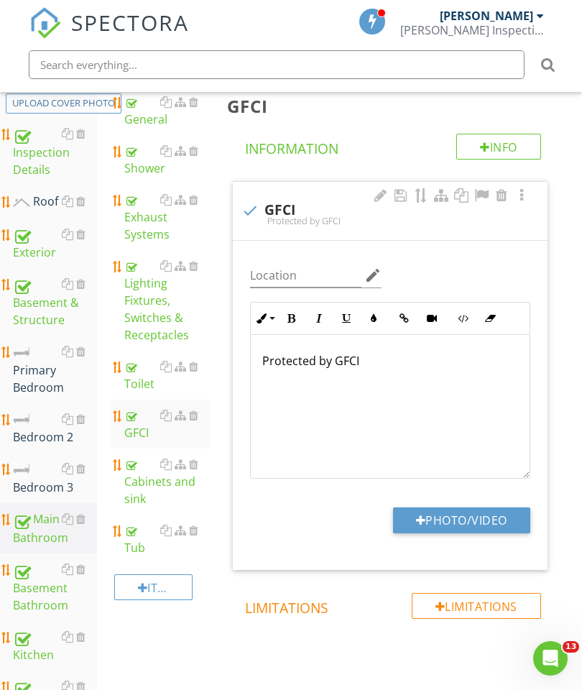
type input "C:\fakepath\image.jpg"
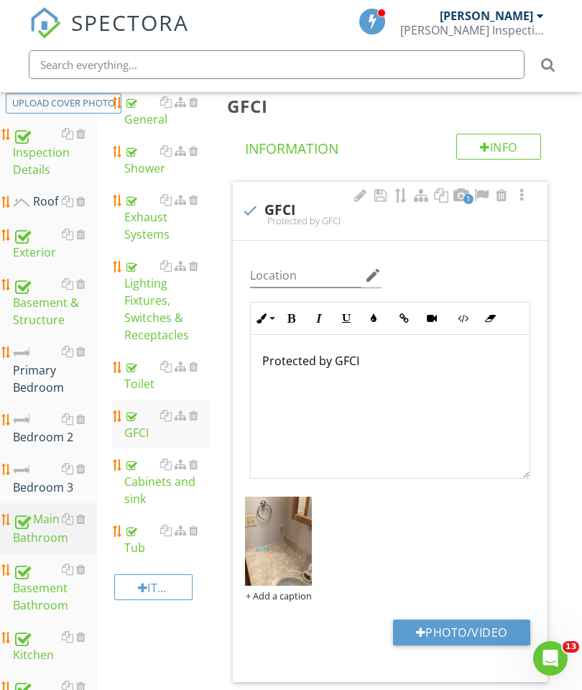
scroll to position [206, 0]
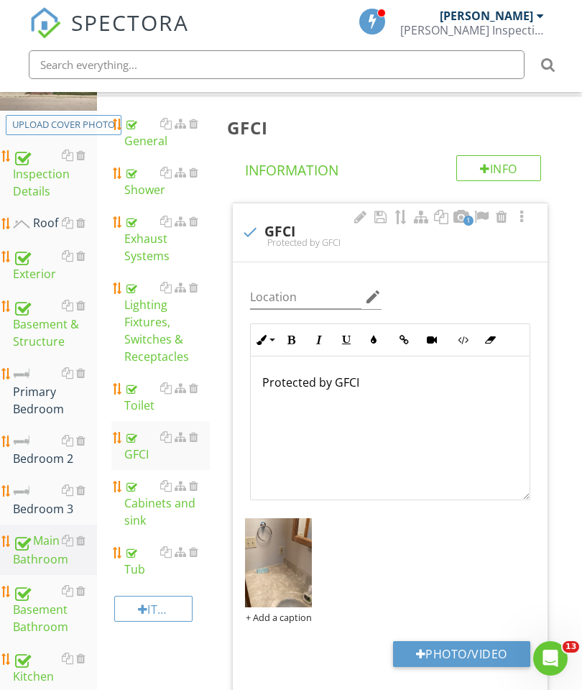
click at [42, 386] on div "Primary Bedroom" at bounding box center [55, 390] width 84 height 53
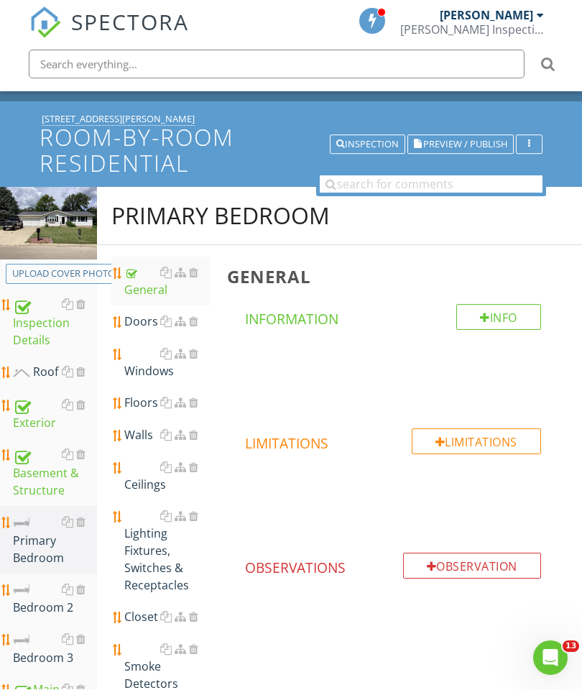
scroll to position [57, 0]
click at [230, 208] on div "Primary Bedroom" at bounding box center [220, 215] width 218 height 29
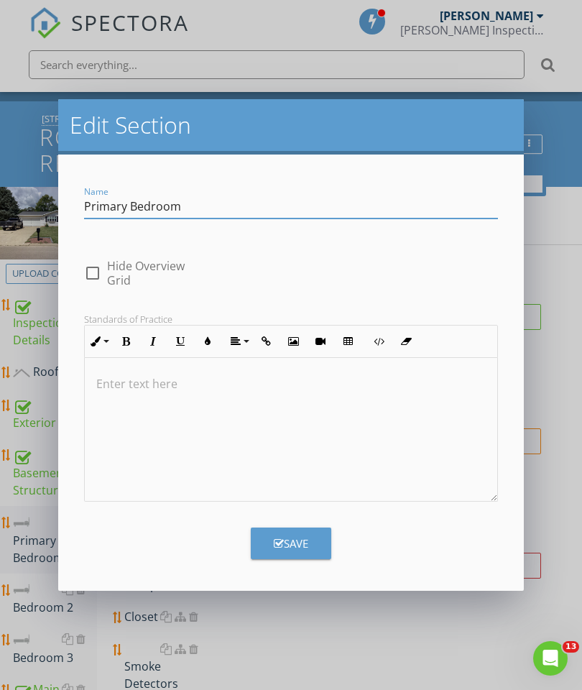
click at [125, 204] on input "Primary Bedroom" at bounding box center [291, 207] width 414 height 24
click at [123, 204] on input "Primary Bedroom" at bounding box center [291, 207] width 414 height 24
click at [169, 208] on input "Bedroom" at bounding box center [291, 207] width 414 height 24
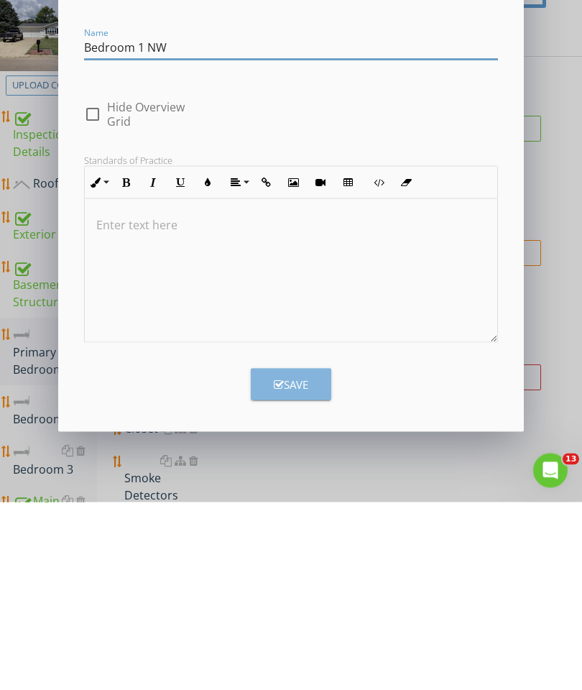
type input "Bedroom 1 NW"
click at [283, 564] on div "Save" at bounding box center [291, 572] width 34 height 17
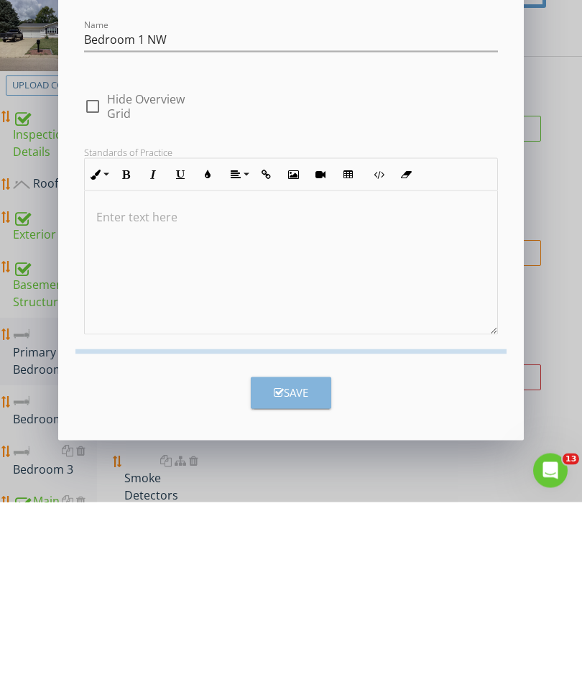
scroll to position [246, 0]
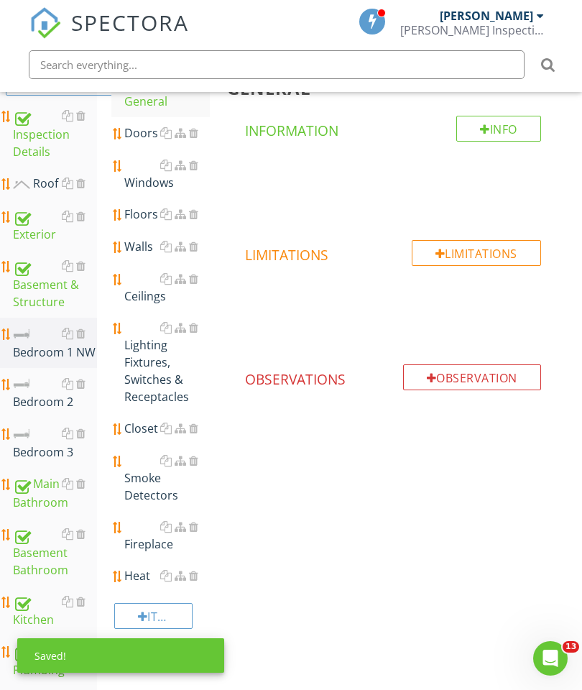
click at [139, 126] on div "Doors" at bounding box center [167, 132] width 86 height 17
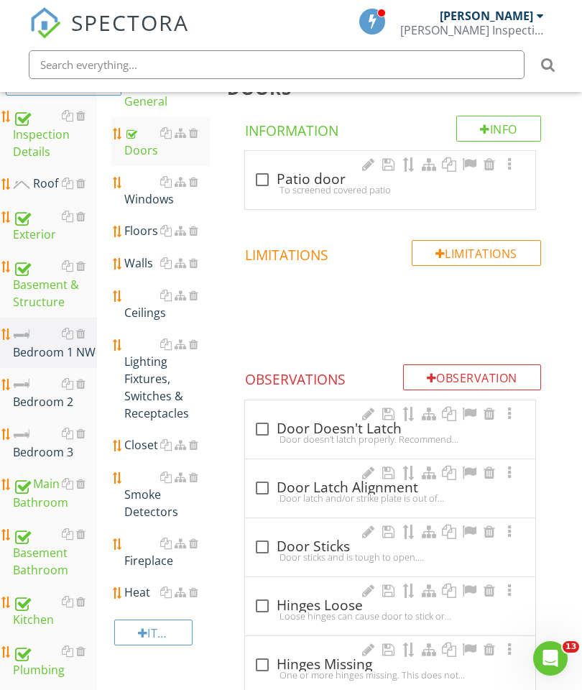
click at [139, 195] on div "Windows" at bounding box center [167, 190] width 86 height 34
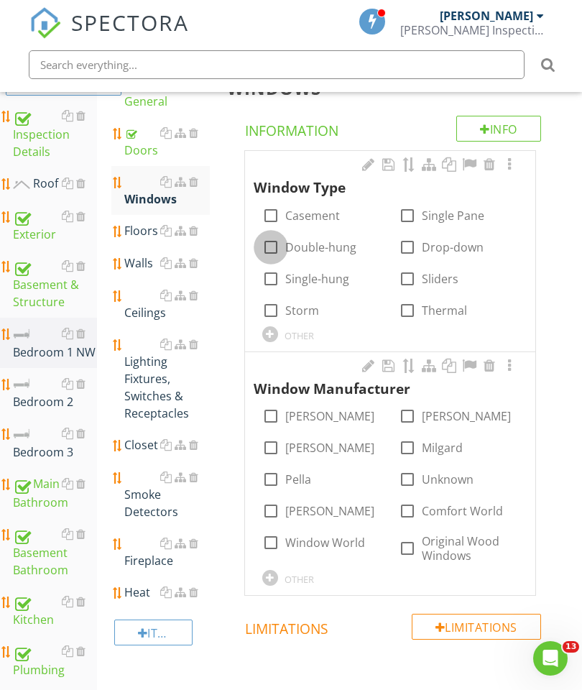
click at [265, 246] on div at bounding box center [271, 247] width 24 height 24
checkbox input "true"
click at [396, 303] on div at bounding box center [407, 310] width 24 height 24
checkbox input "true"
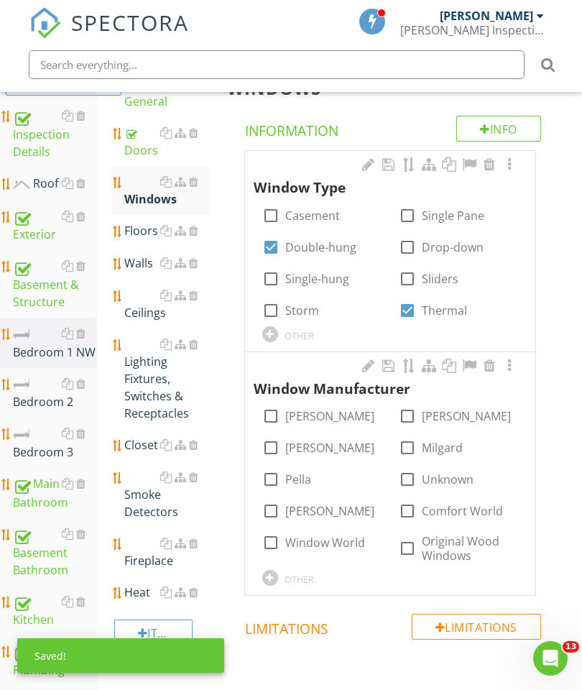
click at [272, 577] on div at bounding box center [270, 578] width 16 height 16
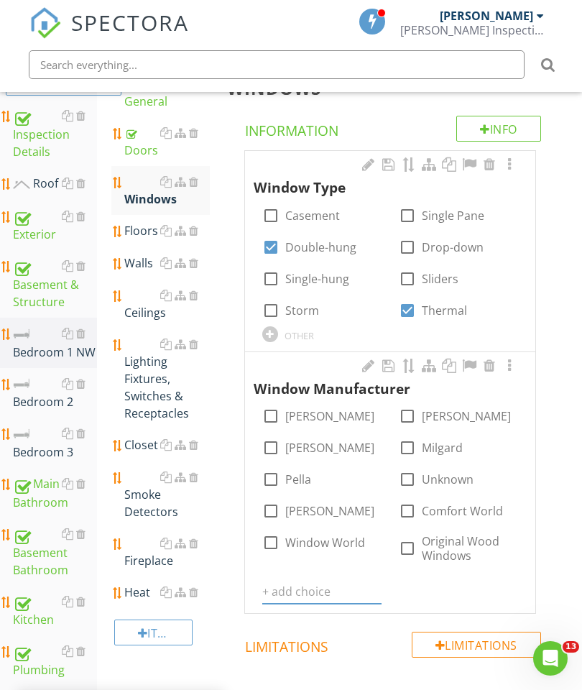
click at [301, 580] on input "text" at bounding box center [321, 592] width 119 height 24
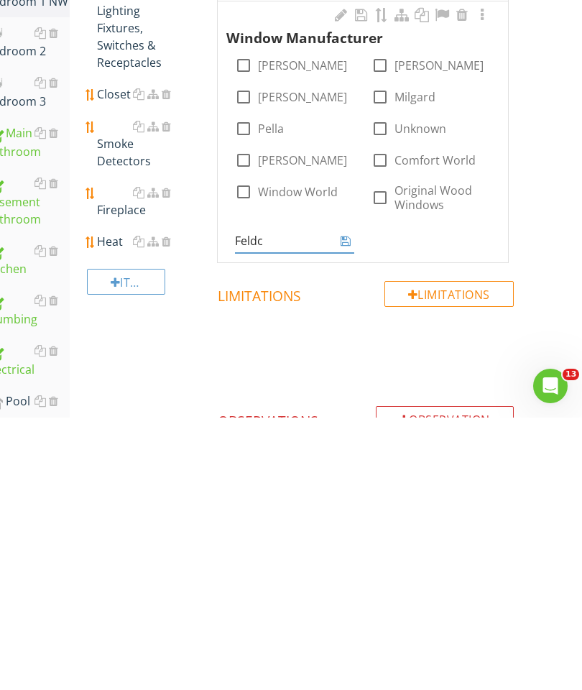
type input "Feldco"
click at [346, 507] on icon at bounding box center [346, 512] width 10 height 11
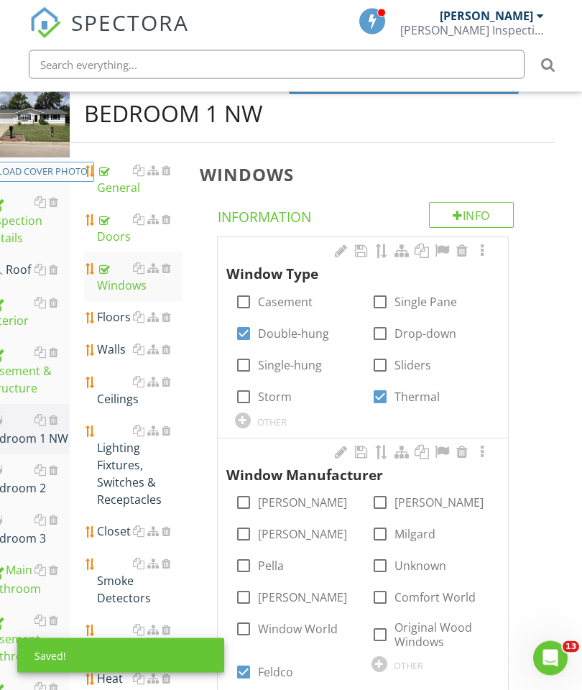
click at [485, 253] on div at bounding box center [481, 251] width 17 height 14
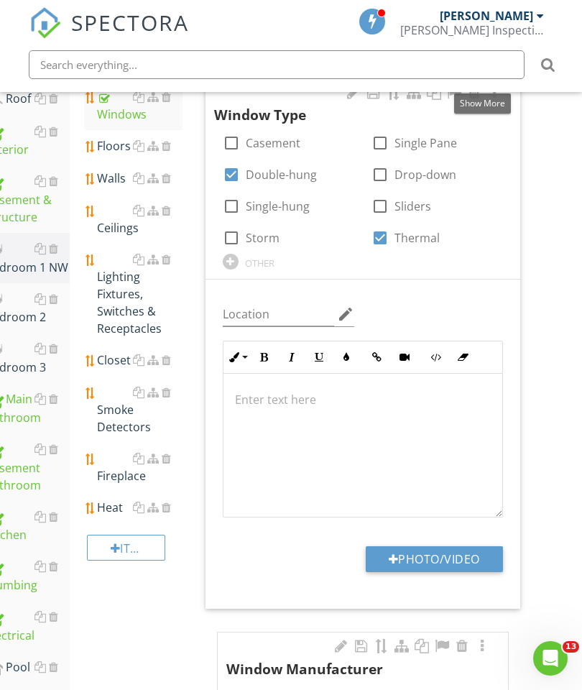
scroll to position [338, 27]
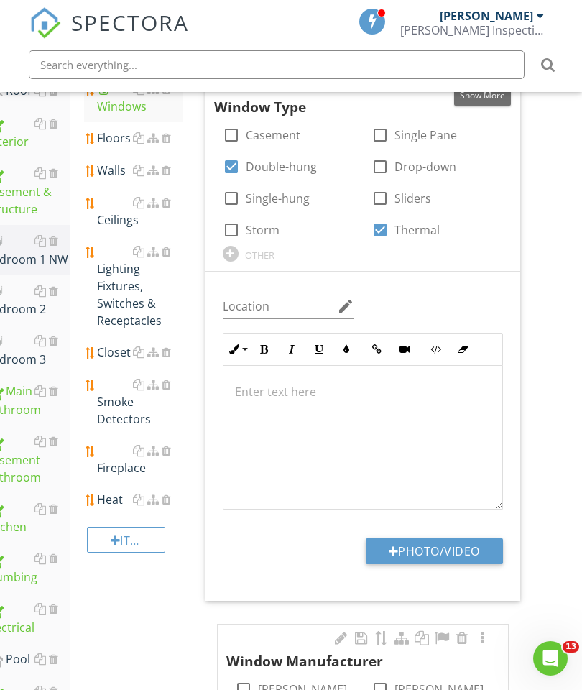
click at [447, 547] on button "Photo/Video" at bounding box center [434, 551] width 137 height 26
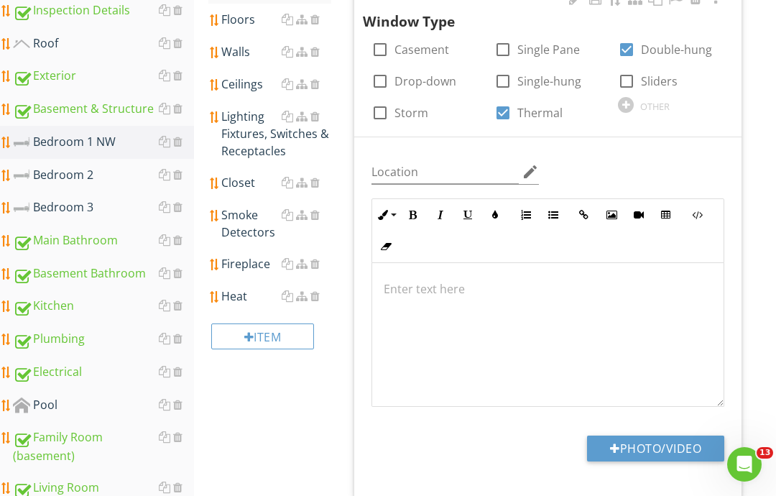
type input "C:\fakepath\image.jpg"
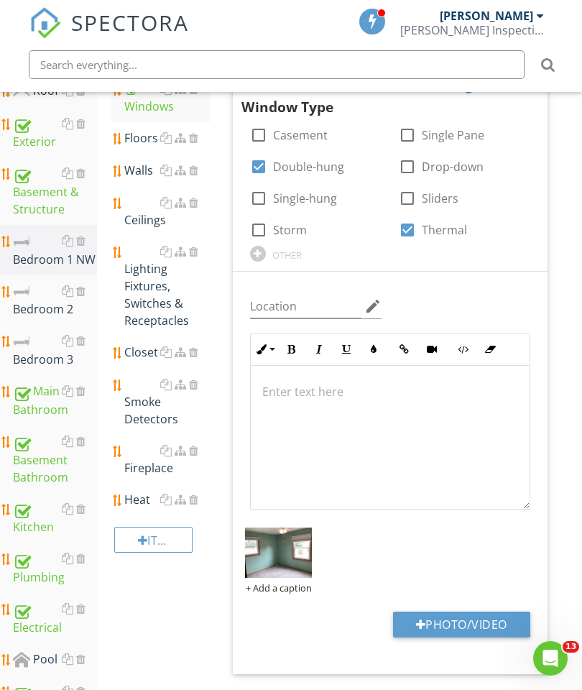
click at [133, 343] on div "Closet" at bounding box center [167, 351] width 86 height 17
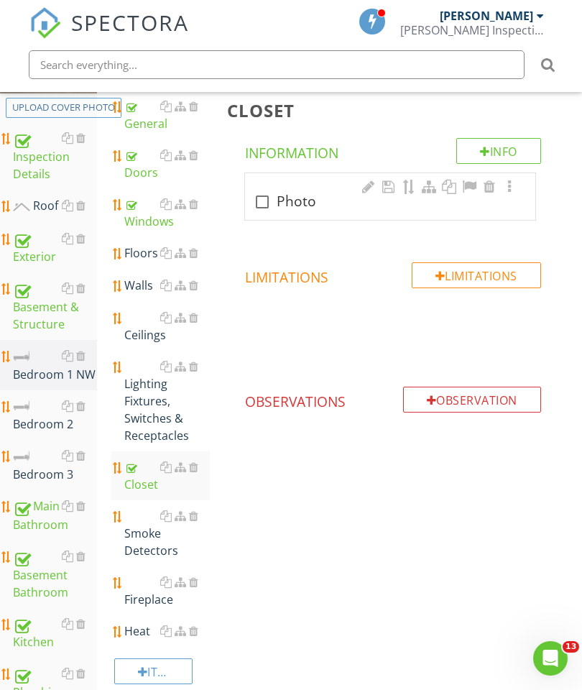
scroll to position [114, 0]
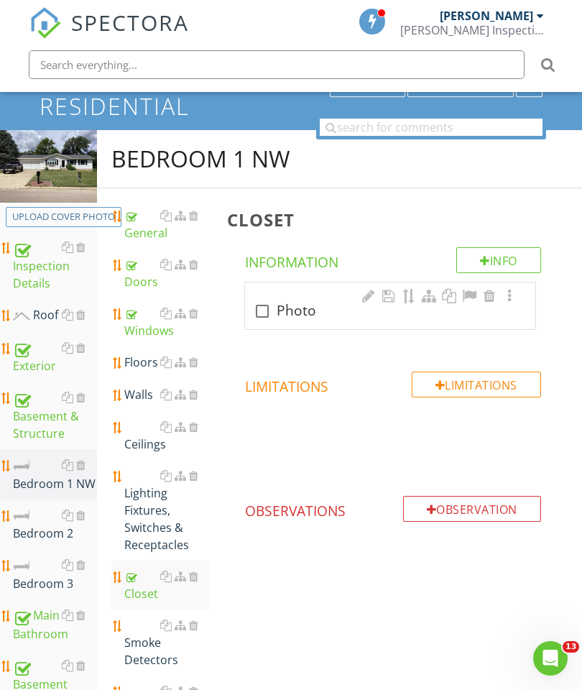
click at [259, 307] on div at bounding box center [262, 311] width 24 height 24
checkbox input "true"
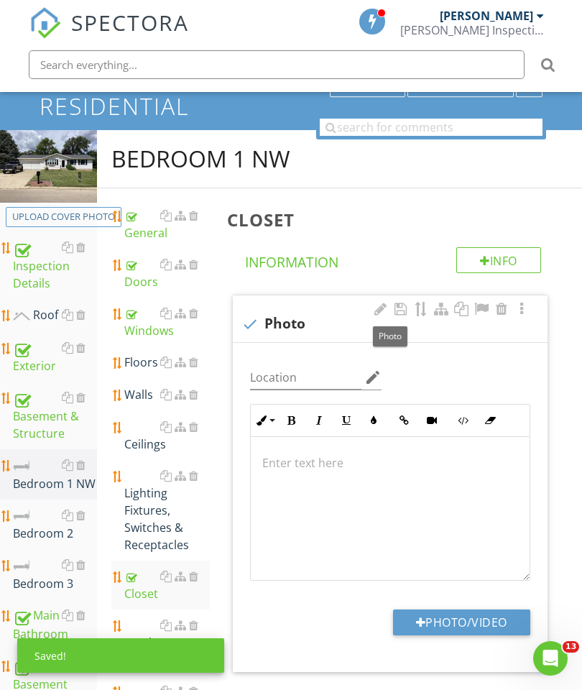
click at [494, 614] on button "Photo/Video" at bounding box center [461, 622] width 137 height 26
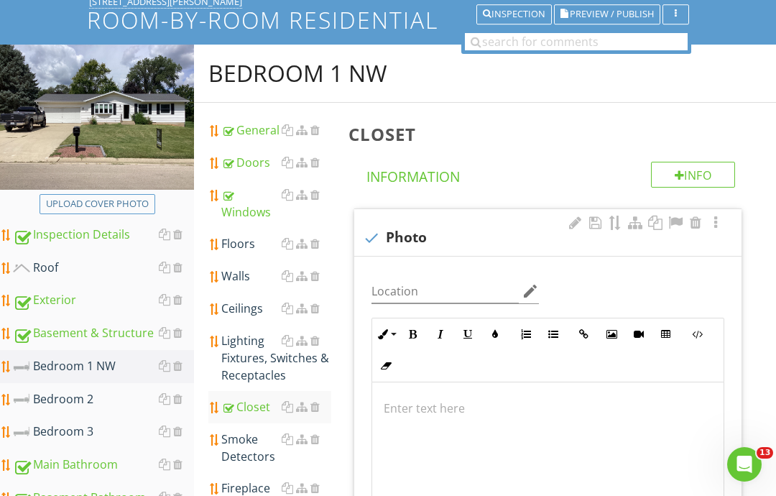
type input "C:\fakepath\image.jpg"
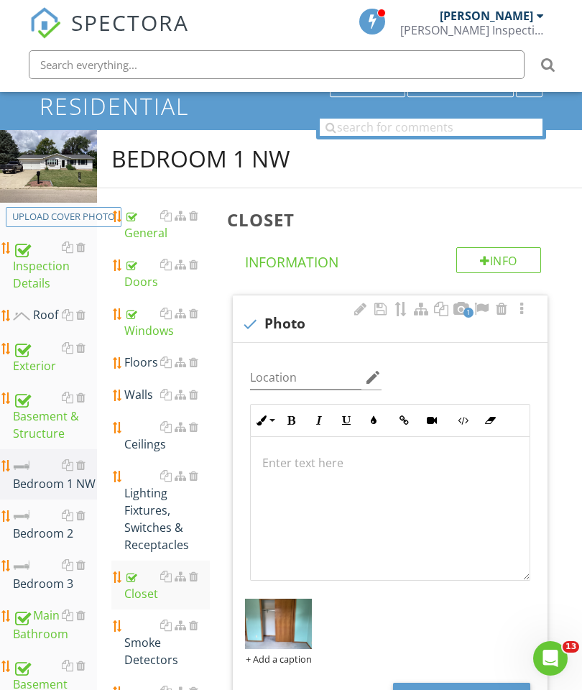
click at [135, 369] on div "Floors" at bounding box center [167, 362] width 86 height 17
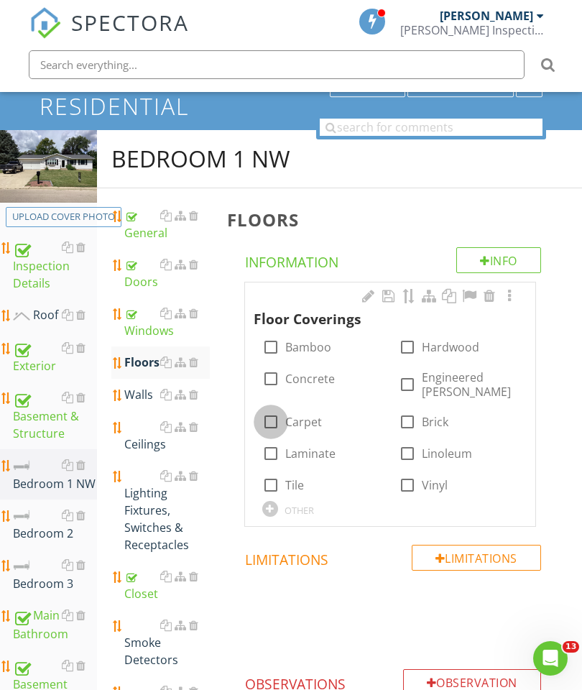
click at [267, 410] on div at bounding box center [271, 422] width 24 height 24
checkbox input "true"
click at [511, 295] on div at bounding box center [509, 296] width 17 height 14
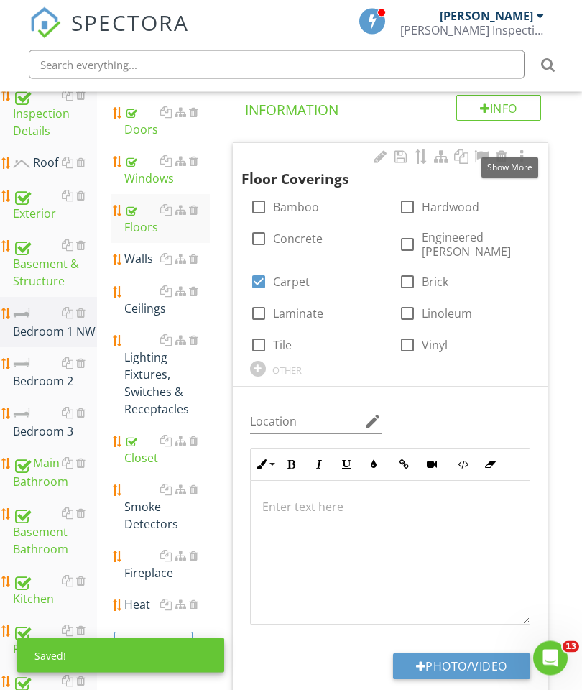
scroll to position [299, 0]
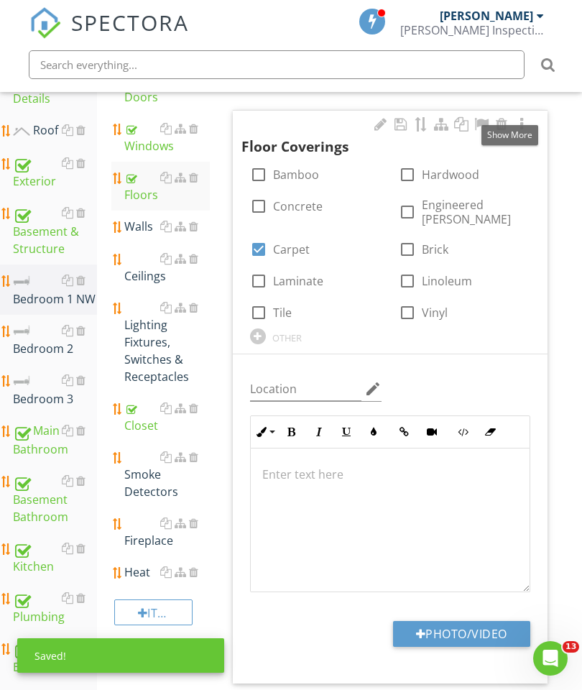
click at [455, 627] on button "Photo/Video" at bounding box center [461, 634] width 137 height 26
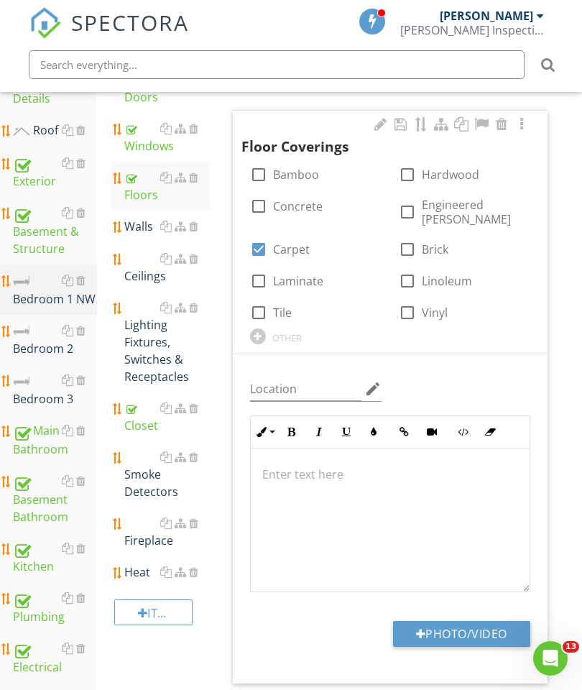
type input "C:\fakepath\image.jpg"
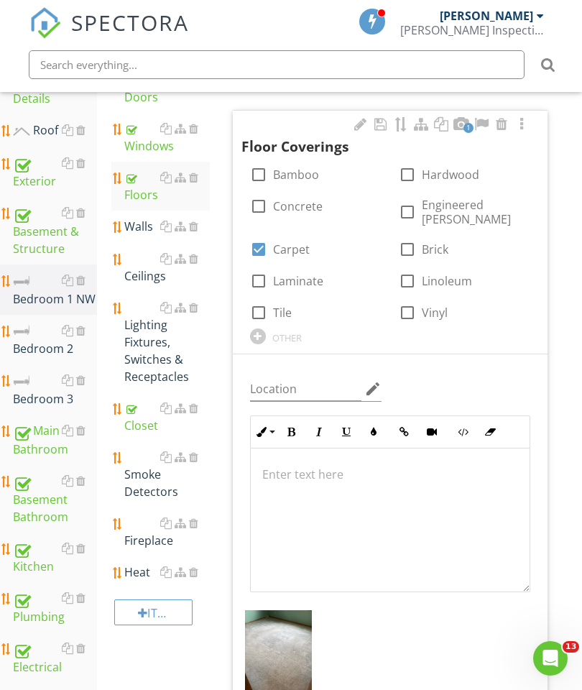
click at [137, 230] on div "Walls" at bounding box center [167, 226] width 86 height 17
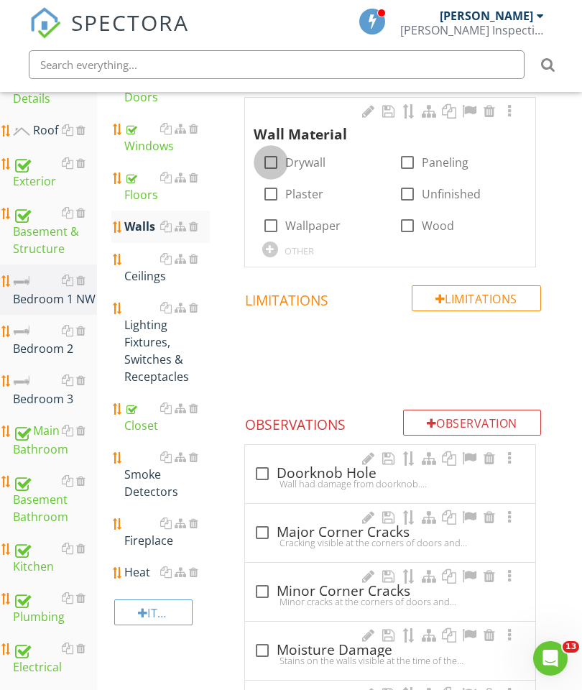
click at [262, 153] on div at bounding box center [271, 162] width 24 height 24
checkbox input "true"
click at [512, 117] on div at bounding box center [509, 111] width 17 height 14
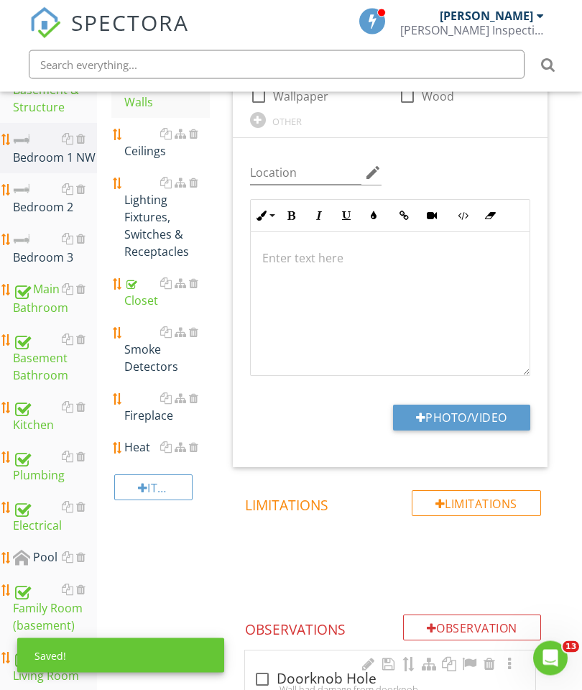
scroll to position [465, 0]
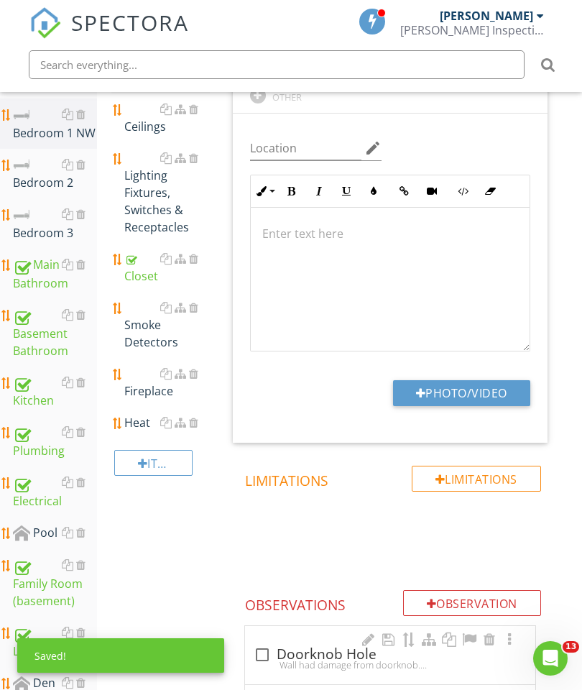
click at [452, 402] on button "Photo/Video" at bounding box center [461, 393] width 137 height 26
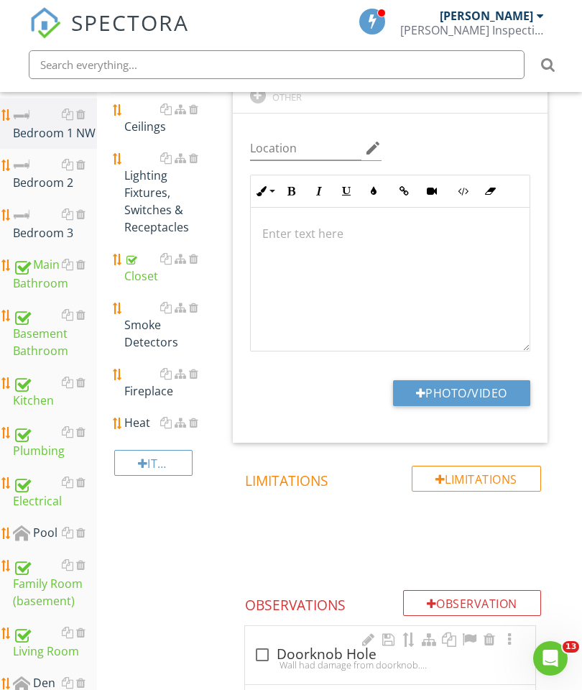
click at [463, 394] on button "Photo/Video" at bounding box center [461, 393] width 137 height 26
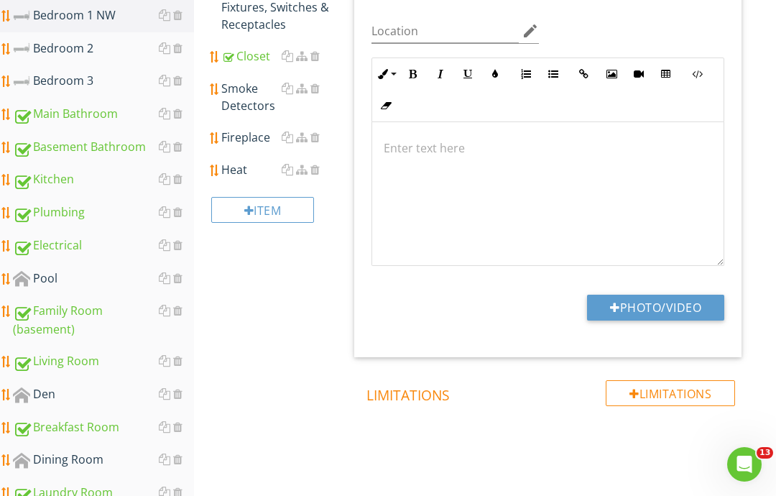
type input "C:\fakepath\image.jpg"
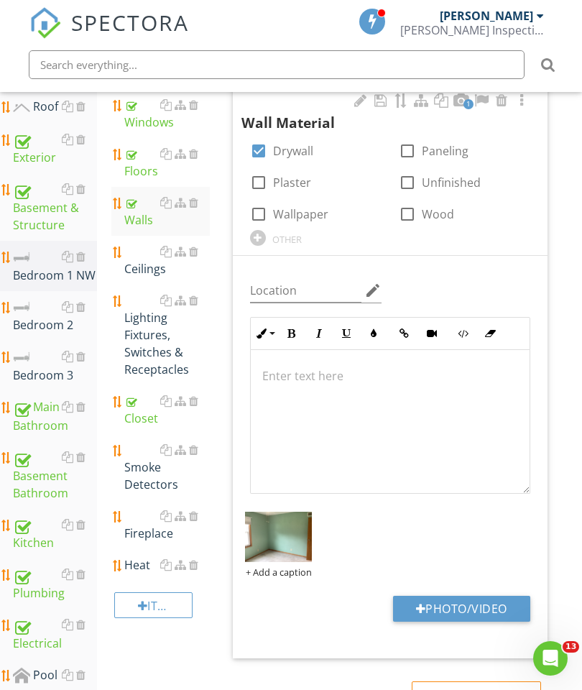
scroll to position [322, 0]
click at [153, 274] on div "Ceilings" at bounding box center [167, 261] width 86 height 34
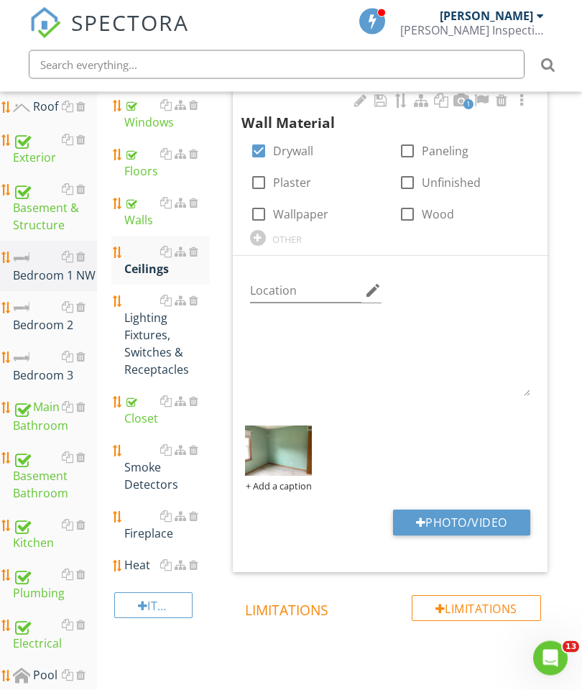
scroll to position [323, 0]
click at [148, 270] on div "Ceilings" at bounding box center [167, 260] width 86 height 34
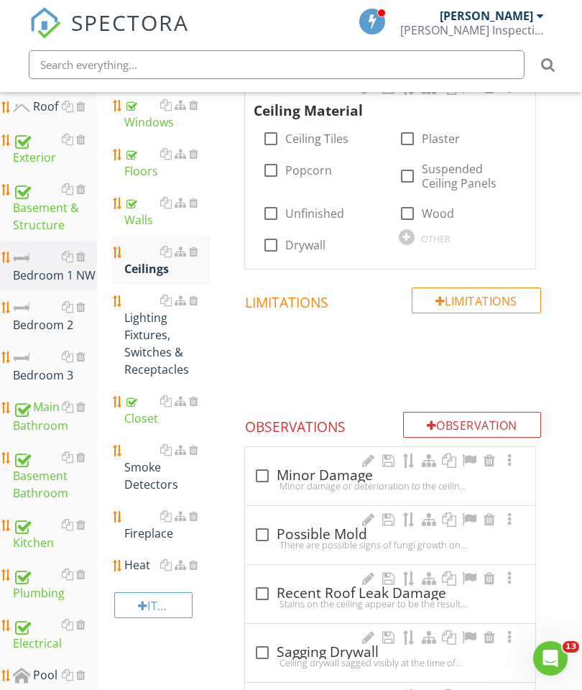
click at [267, 246] on div at bounding box center [271, 245] width 24 height 24
checkbox input "true"
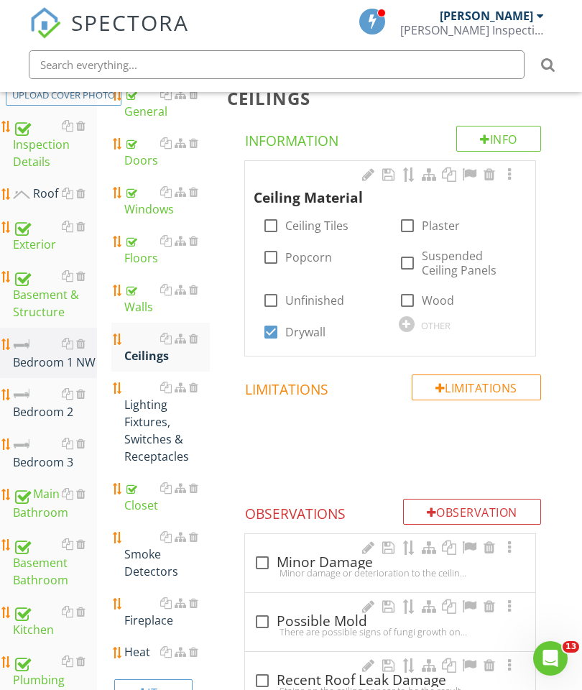
scroll to position [262, 0]
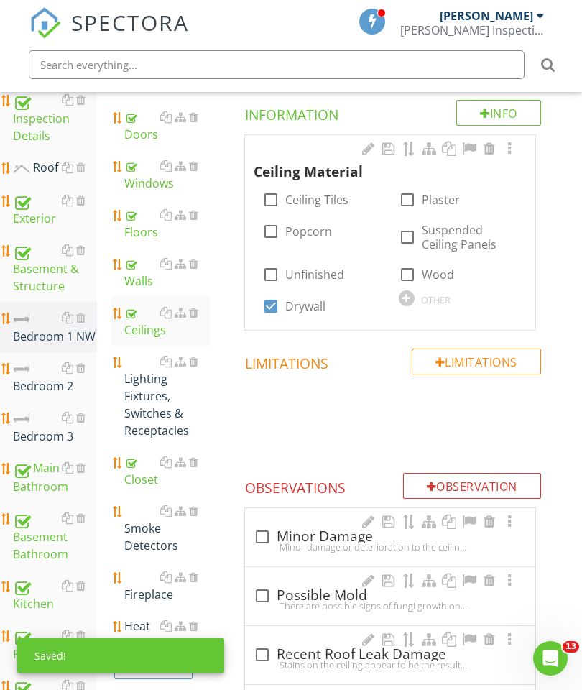
click at [509, 147] on div at bounding box center [509, 149] width 17 height 14
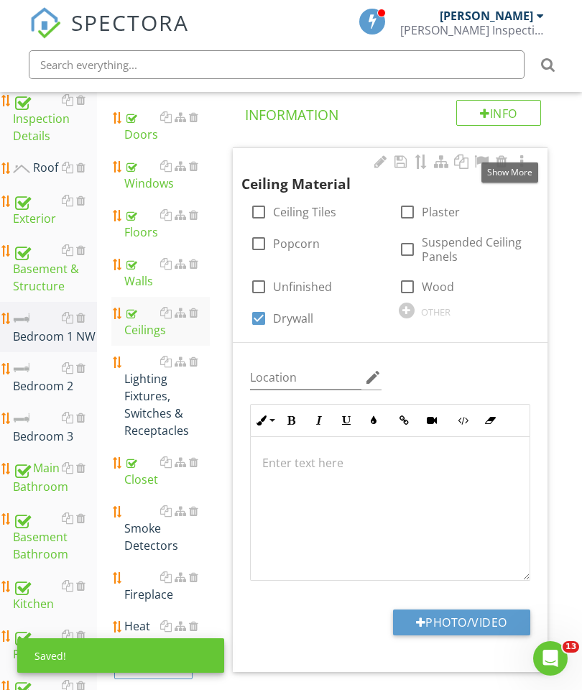
click at [477, 628] on button "Photo/Video" at bounding box center [461, 622] width 137 height 26
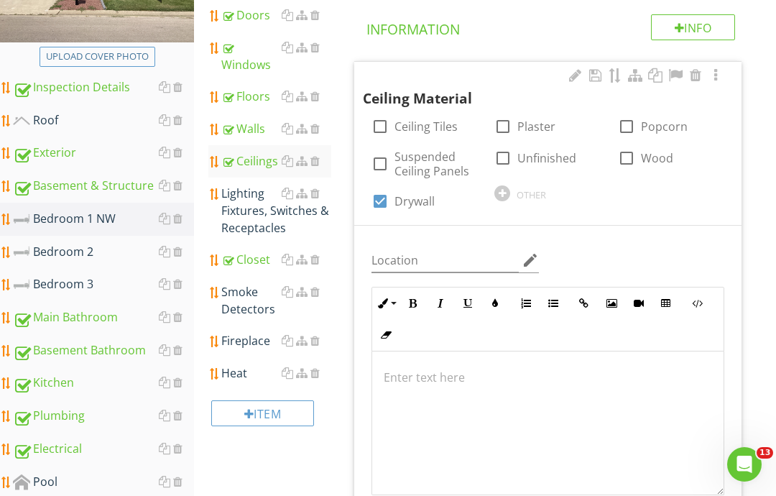
type input "C:\fakepath\image.jpg"
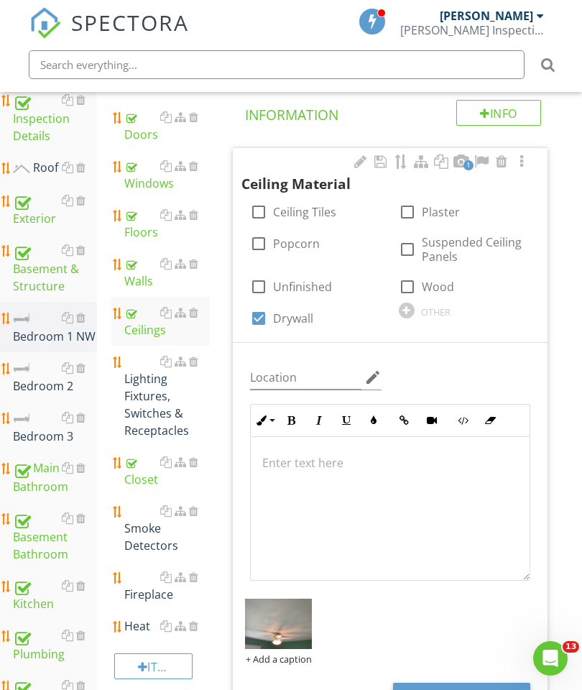
click at [151, 394] on div "Lighting Fixtures, Switches & Receptacles" at bounding box center [167, 396] width 86 height 86
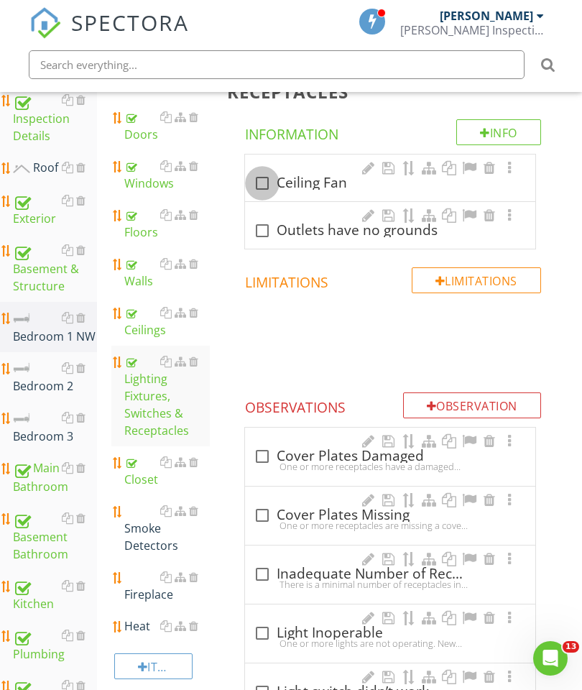
click at [267, 190] on div at bounding box center [262, 183] width 24 height 24
checkbox input "true"
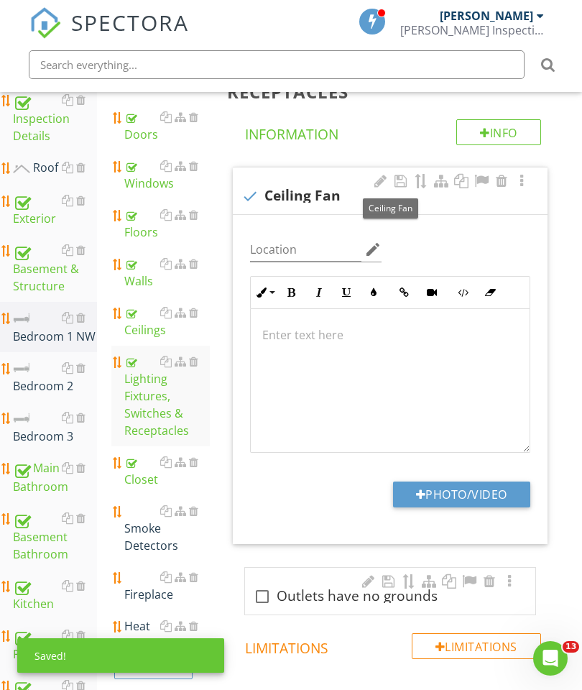
click at [477, 503] on button "Photo/Video" at bounding box center [461, 494] width 137 height 26
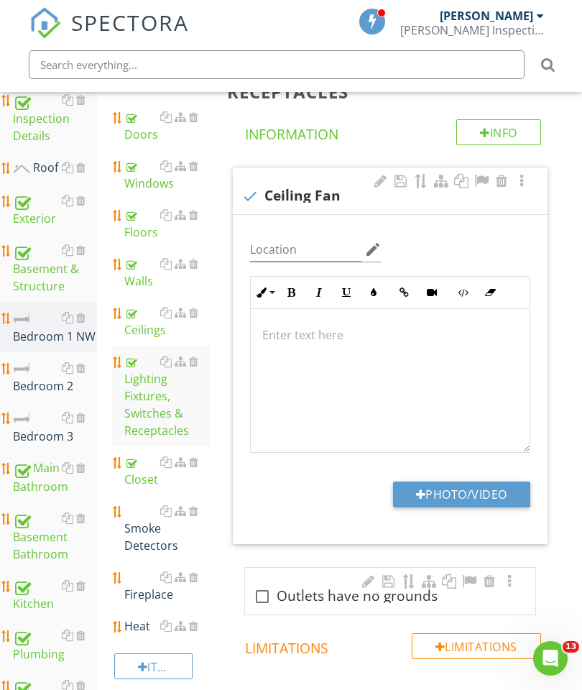
type input "C:\fakepath\image.jpg"
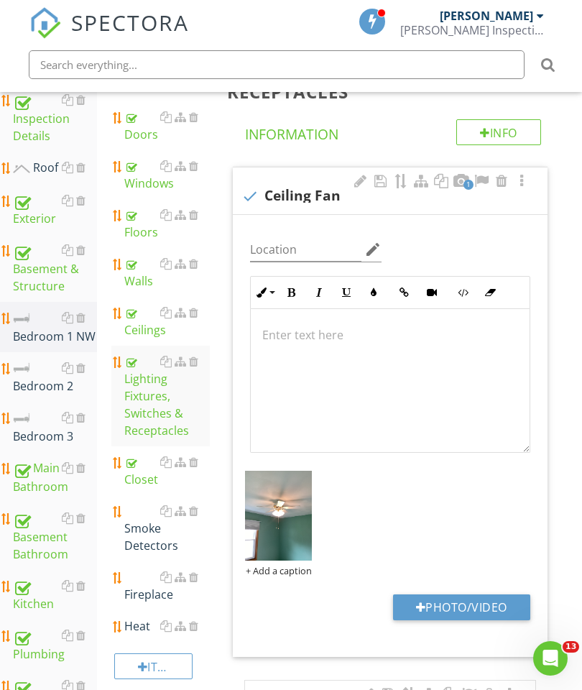
click at [197, 506] on div at bounding box center [193, 510] width 9 height 11
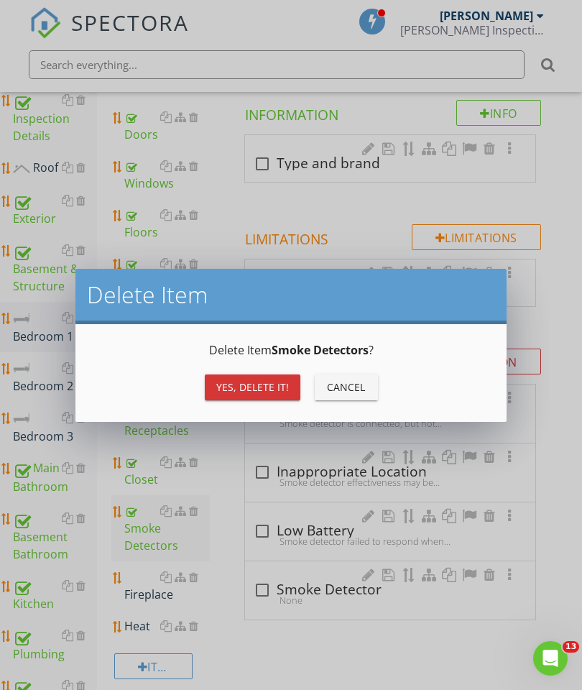
click at [257, 382] on div "Yes, Delete it!" at bounding box center [252, 386] width 73 height 15
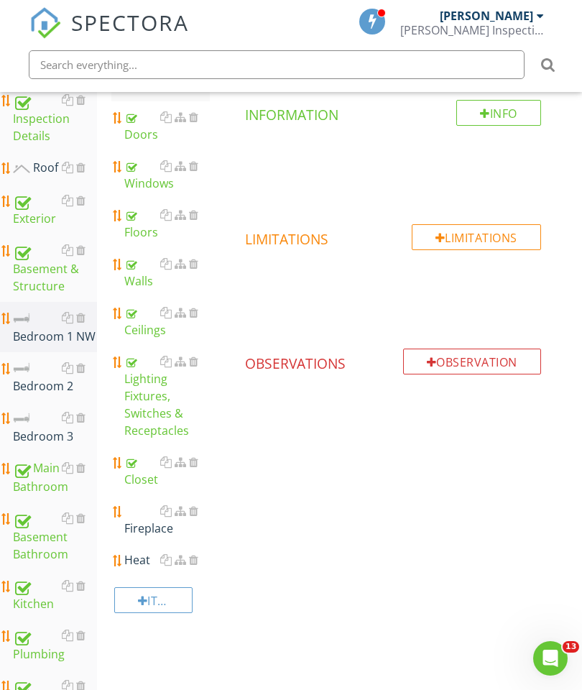
click at [192, 512] on div at bounding box center [193, 510] width 9 height 11
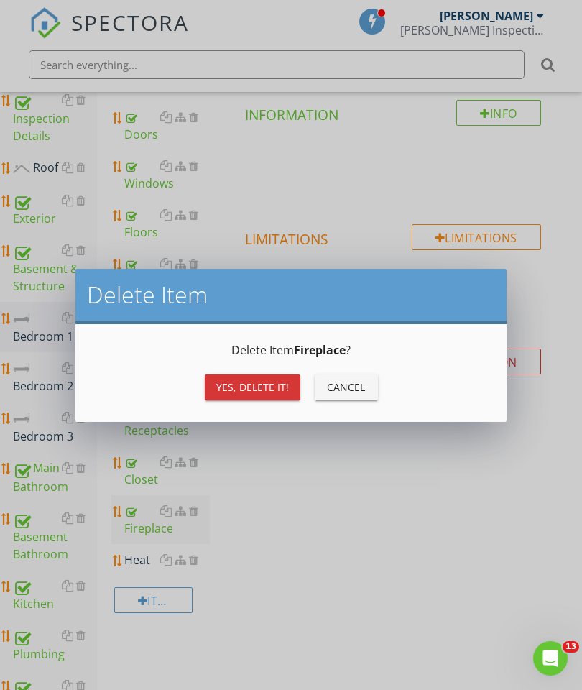
click at [258, 384] on div "Yes, Delete it!" at bounding box center [252, 386] width 73 height 15
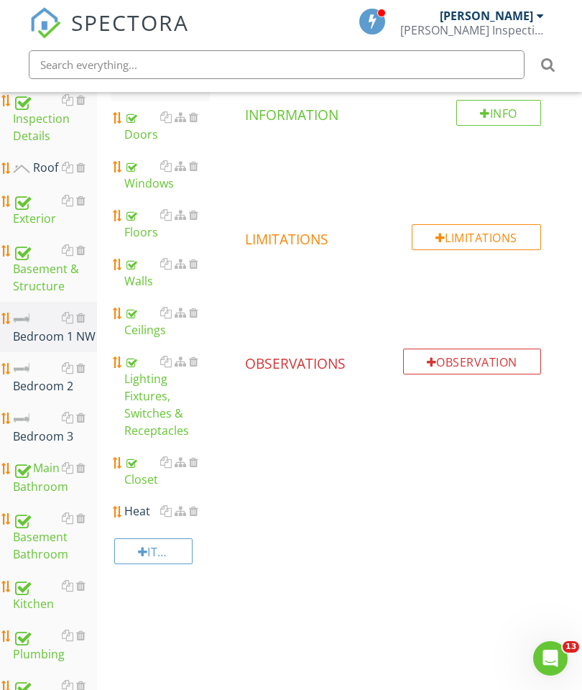
click at [191, 512] on div at bounding box center [193, 510] width 9 height 11
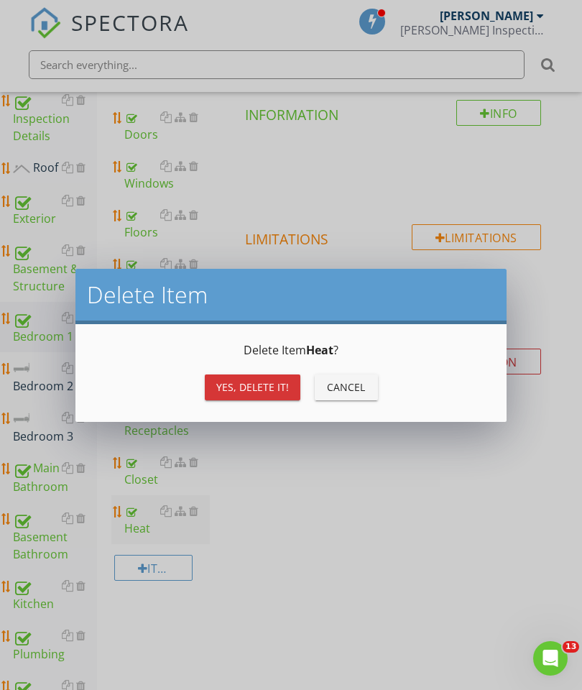
click at [246, 387] on div "Yes, Delete it!" at bounding box center [252, 386] width 73 height 15
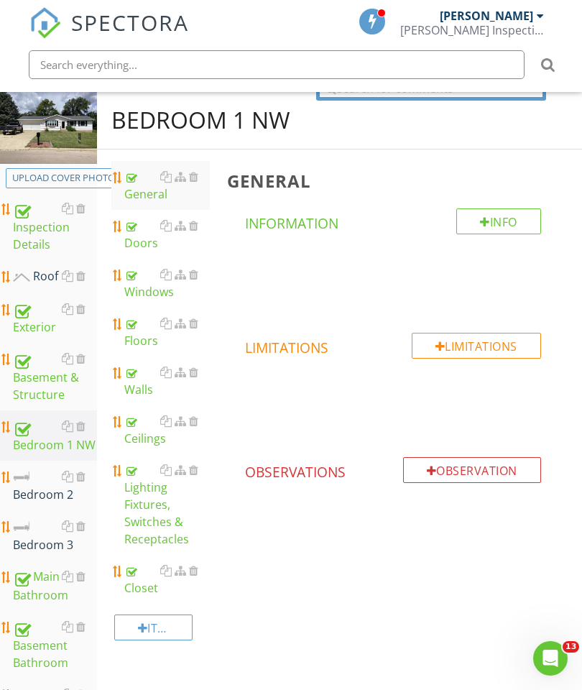
scroll to position [214, 0]
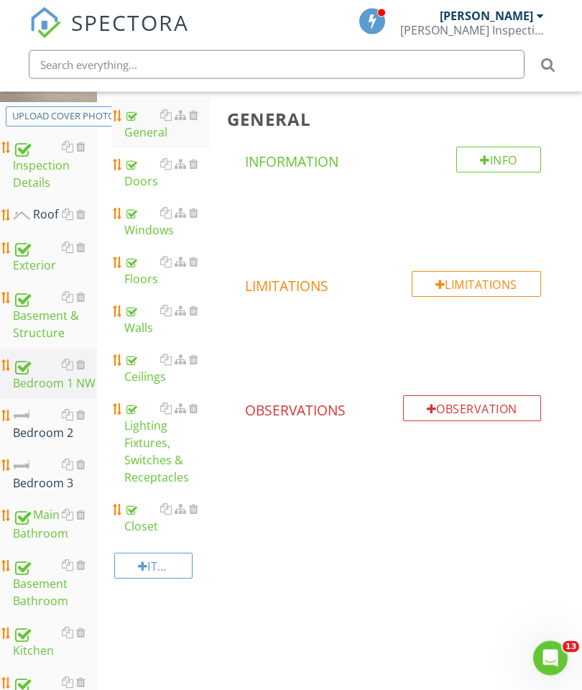
click at [41, 428] on div "Bedroom 2" at bounding box center [55, 425] width 84 height 36
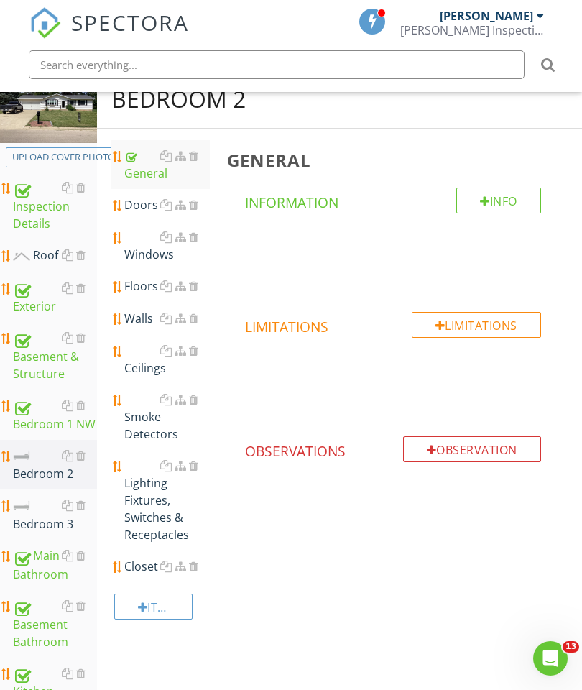
scroll to position [165, 0]
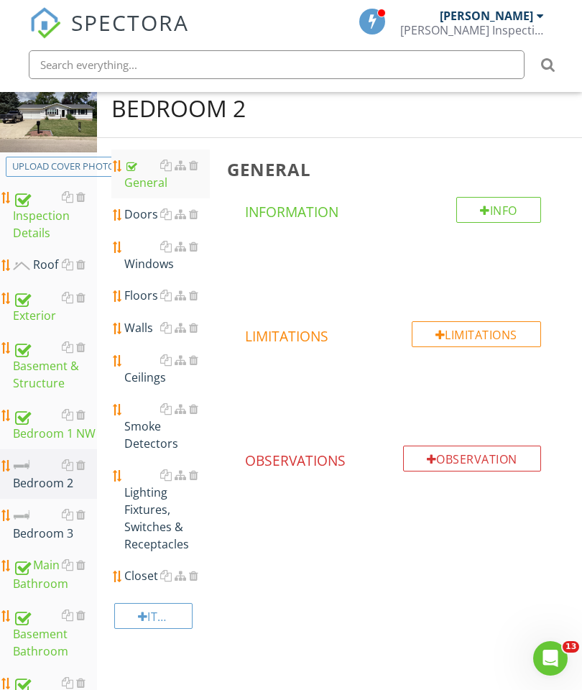
click at [133, 208] on div "Doors" at bounding box center [167, 213] width 86 height 17
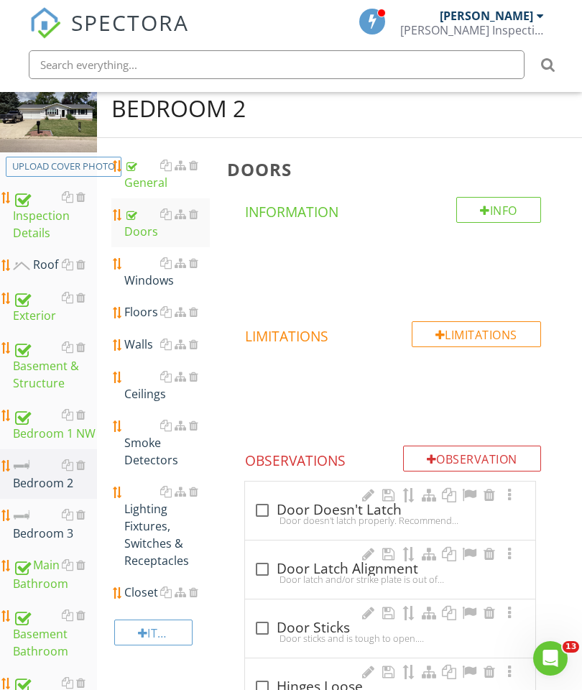
click at [144, 275] on div "Windows" at bounding box center [167, 271] width 86 height 34
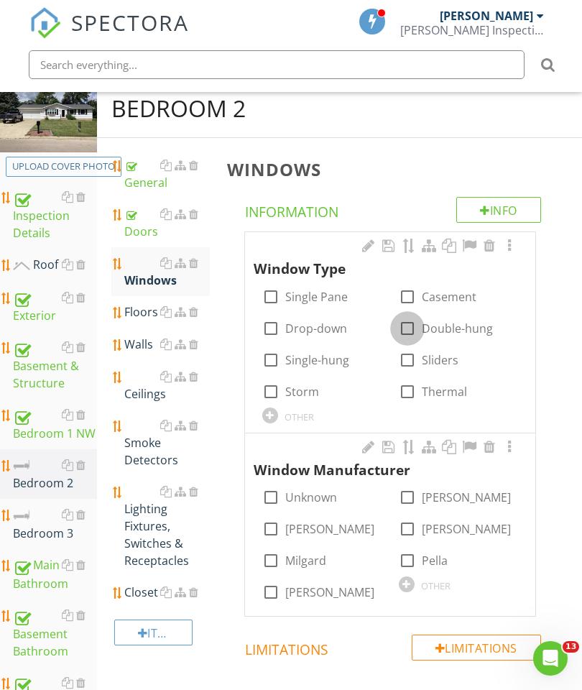
click at [406, 326] on div at bounding box center [407, 328] width 24 height 24
checkbox input "true"
click at [399, 388] on div at bounding box center [407, 391] width 24 height 24
checkbox input "true"
click at [270, 594] on div at bounding box center [271, 592] width 24 height 24
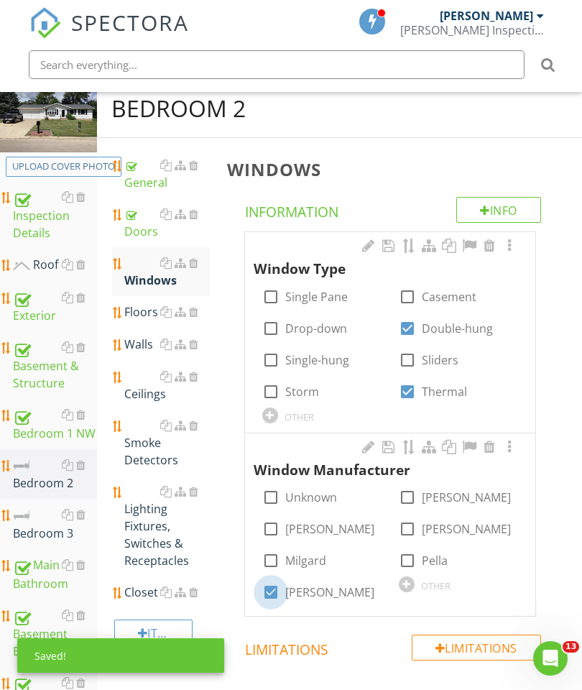
click at [269, 593] on div at bounding box center [271, 592] width 24 height 24
checkbox input "false"
click at [405, 577] on div at bounding box center [407, 584] width 16 height 16
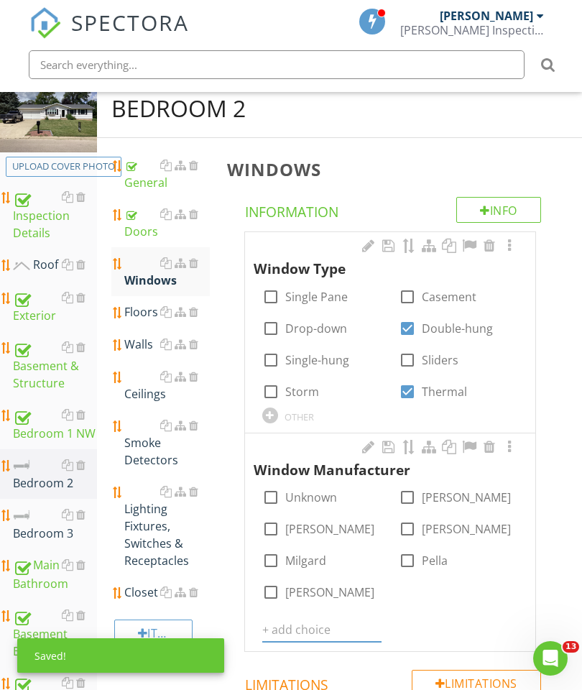
click at [312, 620] on input "text" at bounding box center [321, 630] width 119 height 24
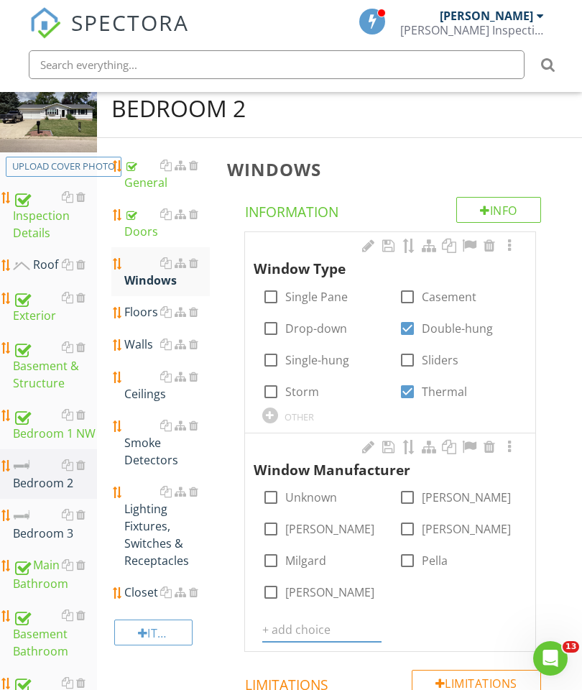
scroll to position [310, 27]
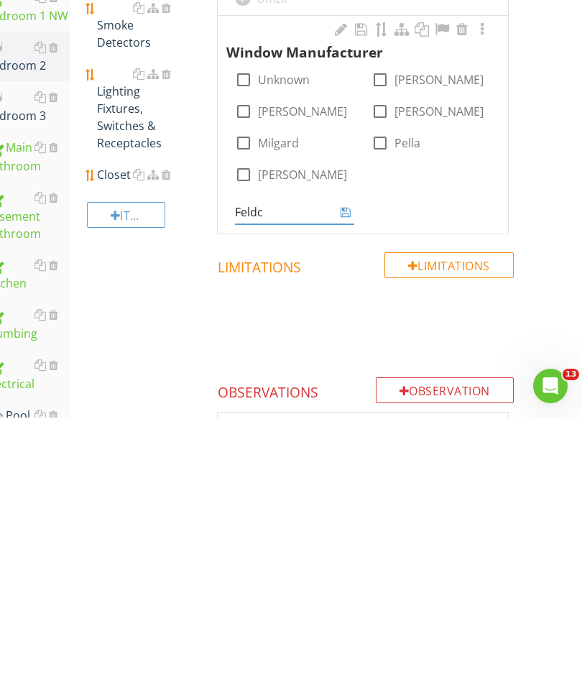
type input "Feldco"
click at [346, 479] on icon at bounding box center [346, 484] width 10 height 11
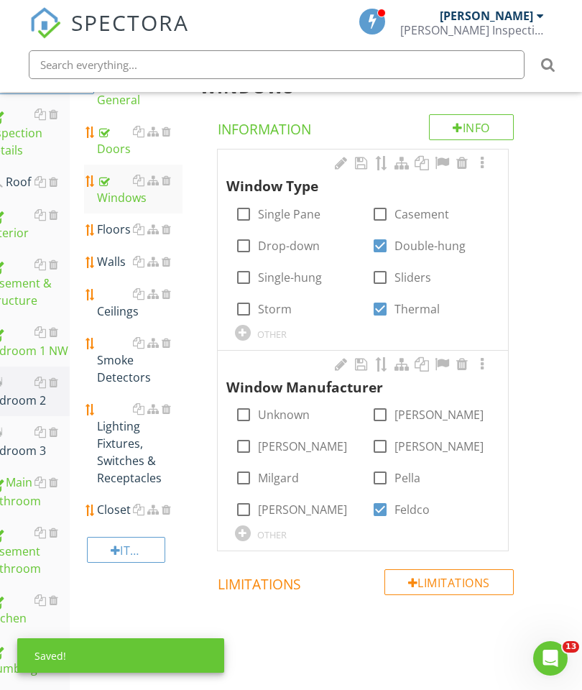
scroll to position [248, 27]
click at [486, 162] on div at bounding box center [481, 162] width 17 height 14
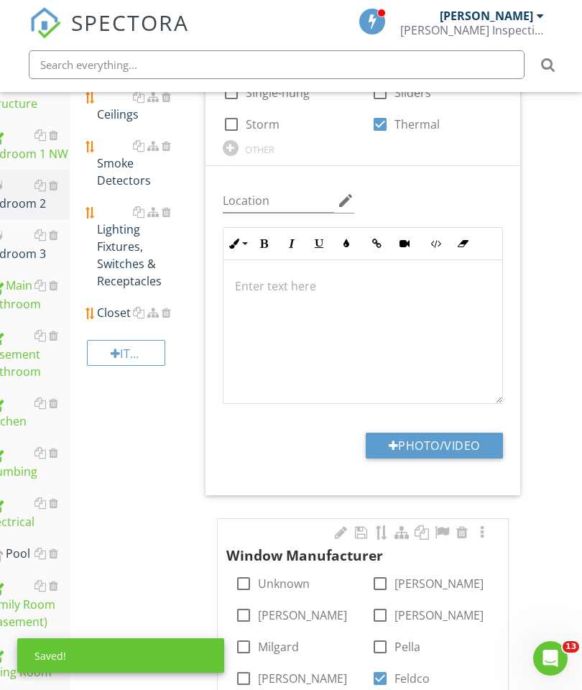
scroll to position [489, 27]
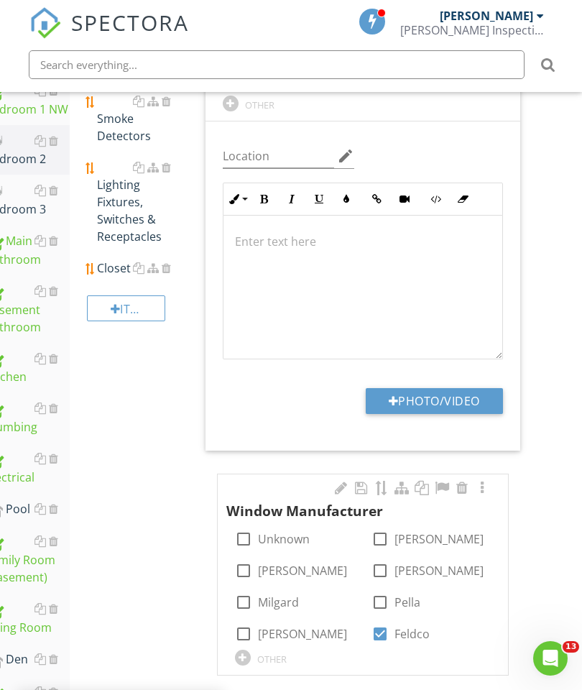
click at [450, 394] on button "Photo/Video" at bounding box center [434, 401] width 137 height 26
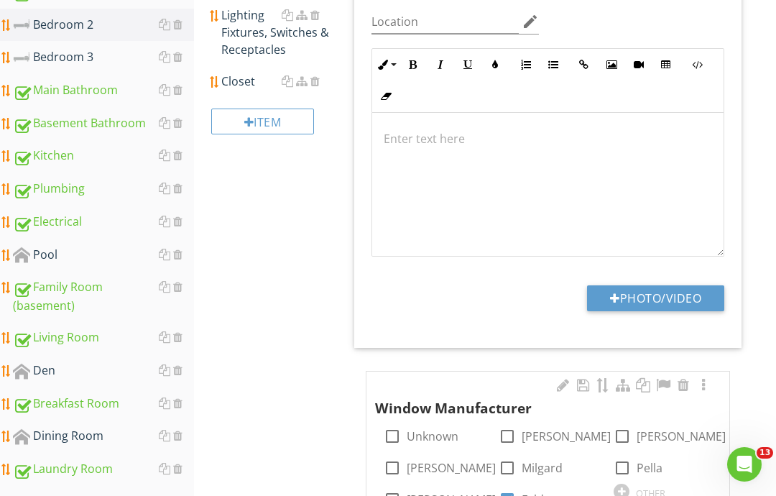
type input "C:\fakepath\image.jpg"
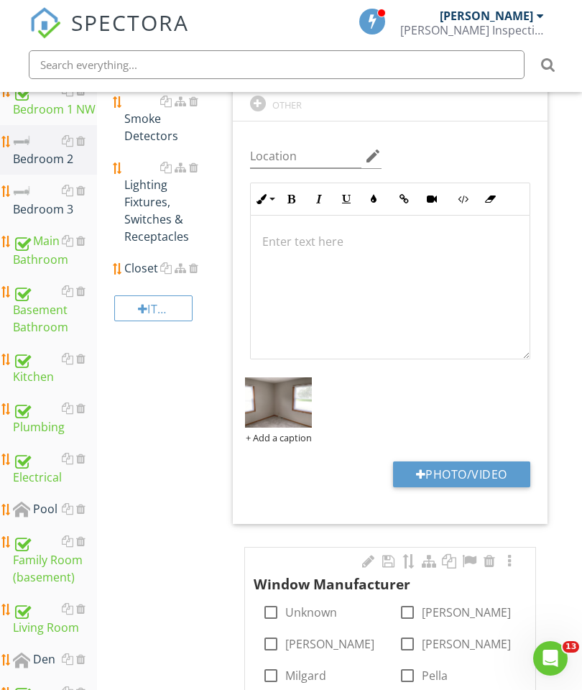
click at [132, 274] on div "Closet" at bounding box center [167, 267] width 86 height 17
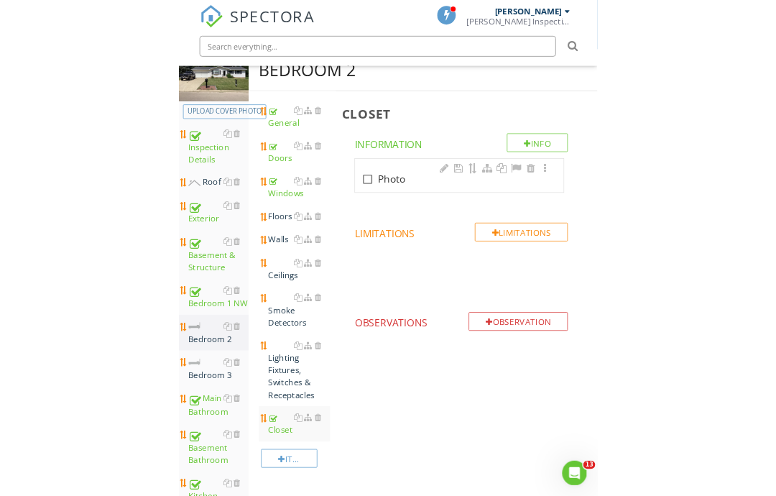
scroll to position [168, 0]
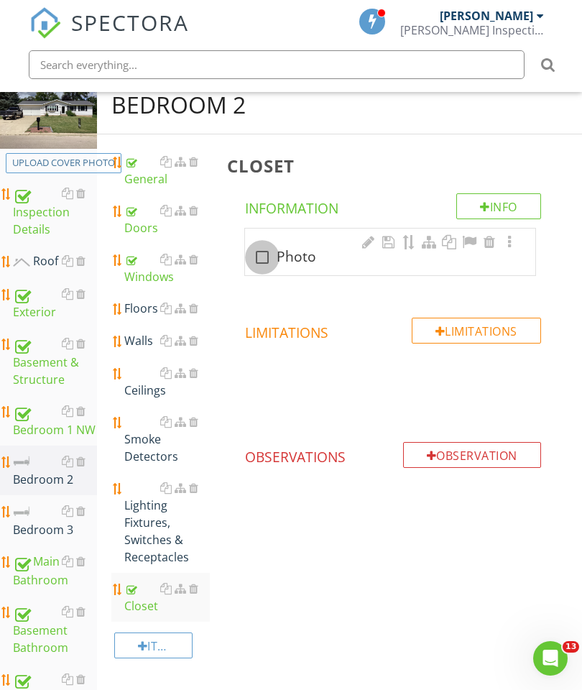
click at [264, 265] on div at bounding box center [262, 257] width 24 height 24
checkbox input "true"
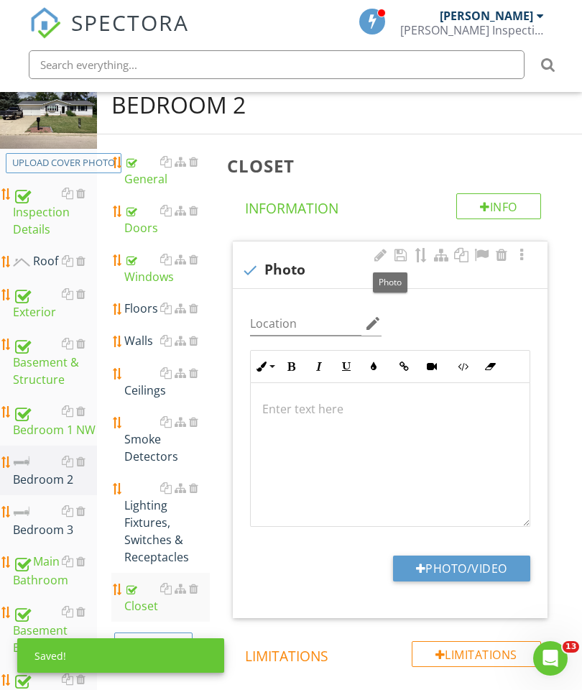
click at [486, 565] on button "Photo/Video" at bounding box center [461, 568] width 137 height 26
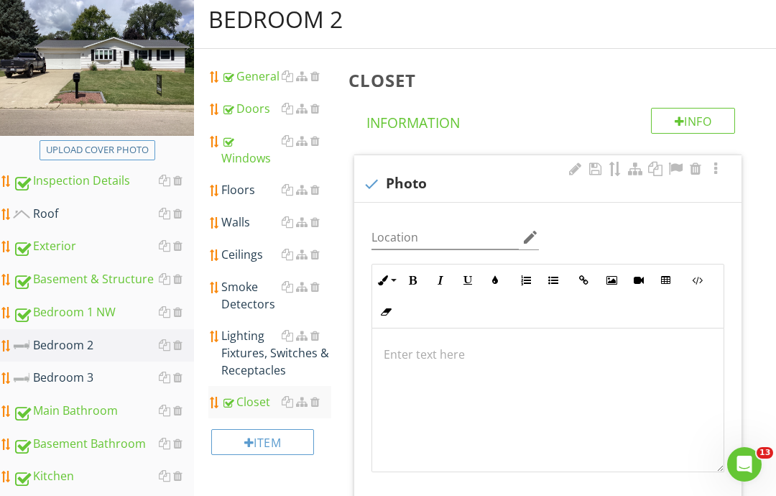
type input "C:\fakepath\image.jpg"
click at [234, 219] on div "Walls" at bounding box center [276, 221] width 110 height 17
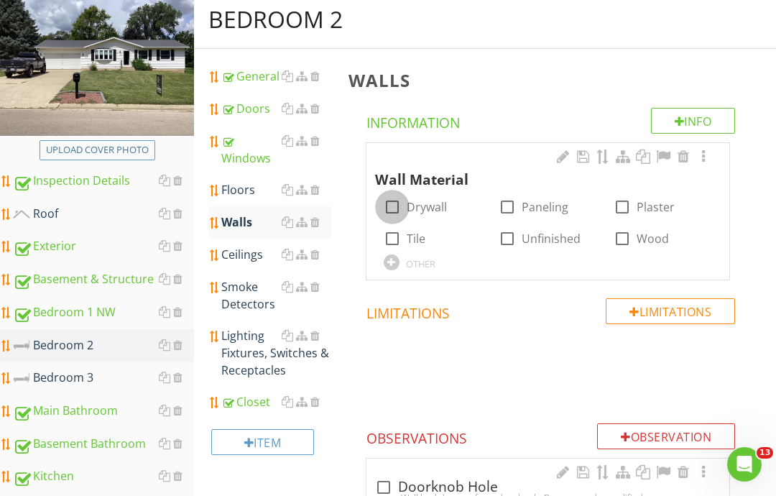
click at [386, 200] on div at bounding box center [392, 207] width 24 height 24
checkbox input "true"
click at [581, 162] on div at bounding box center [703, 156] width 17 height 14
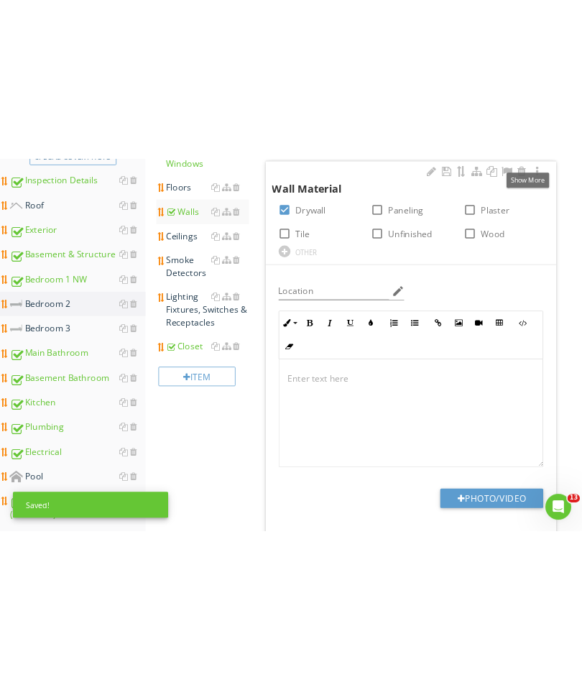
scroll to position [320, 0]
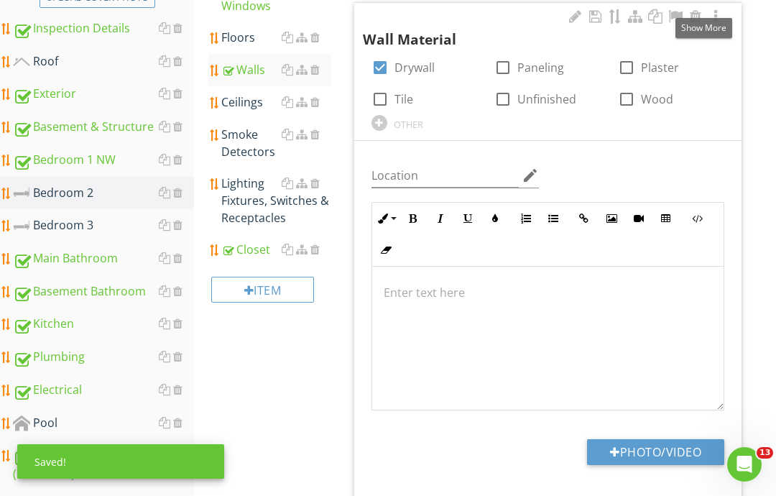
click at [581, 444] on button "Photo/Video" at bounding box center [655, 452] width 137 height 26
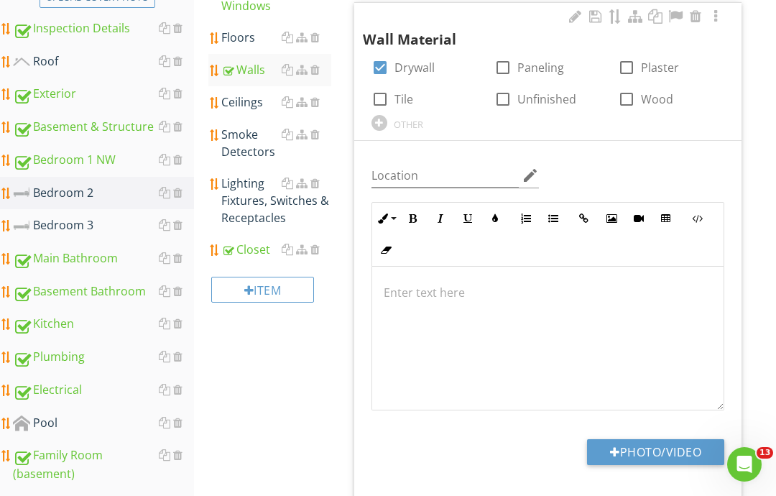
type input "C:\fakepath\image.jpg"
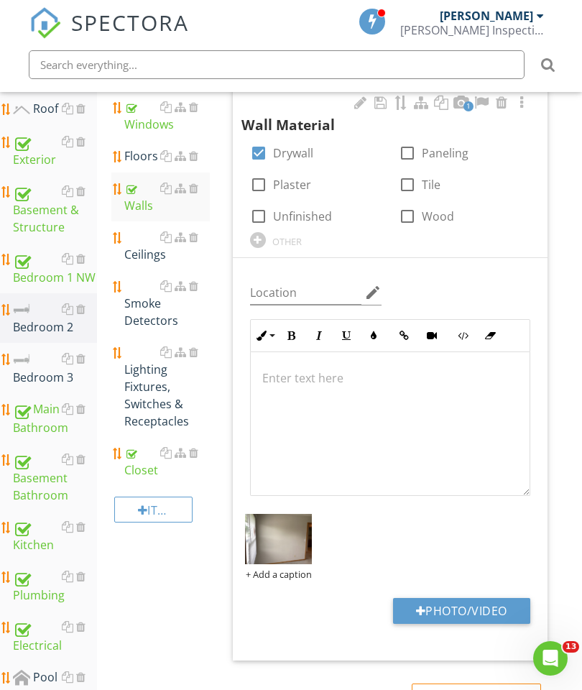
click at [141, 251] on div "Ceilings" at bounding box center [167, 245] width 86 height 34
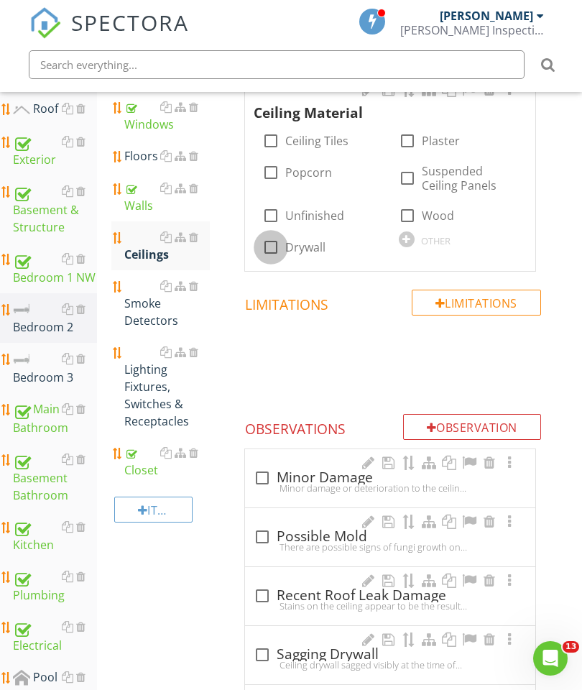
click at [268, 241] on div at bounding box center [271, 247] width 24 height 24
checkbox input "true"
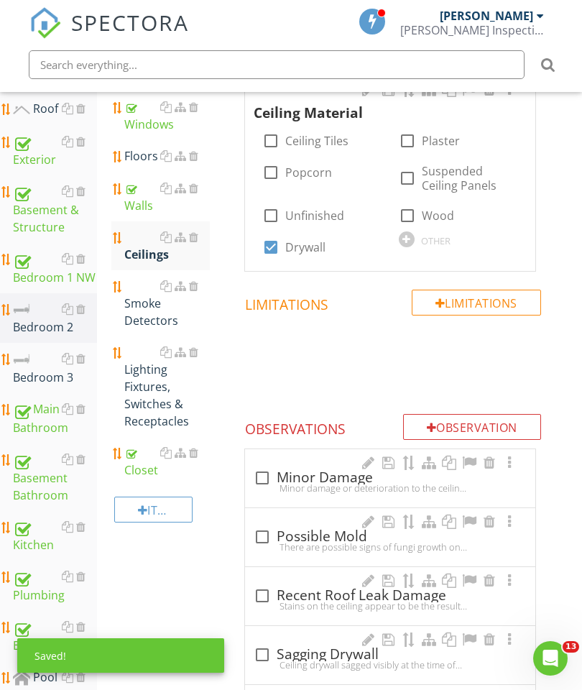
click at [504, 95] on div at bounding box center [509, 90] width 17 height 14
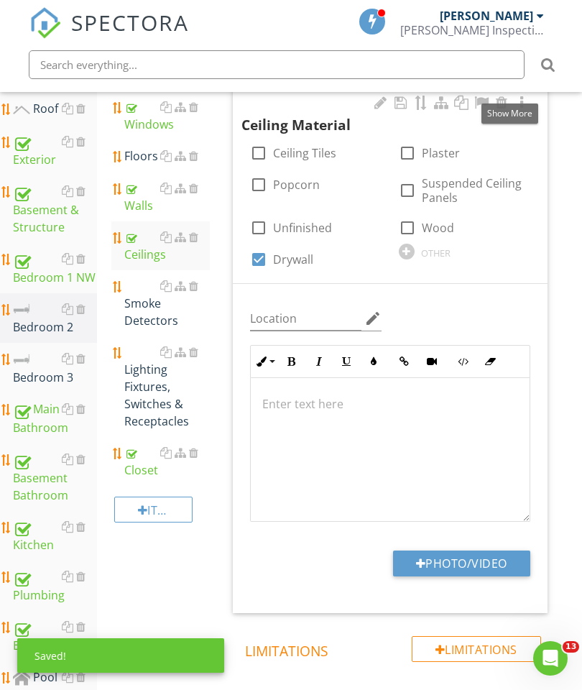
click at [466, 553] on button "Photo/Video" at bounding box center [461, 563] width 137 height 26
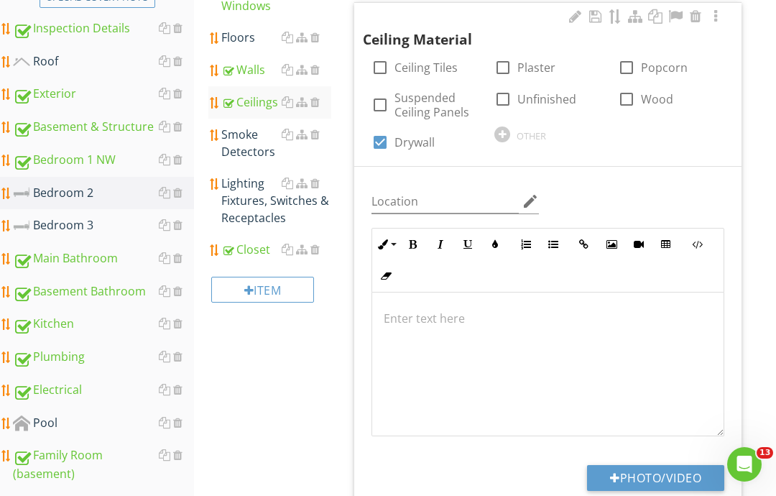
type input "C:\fakepath\image.jpg"
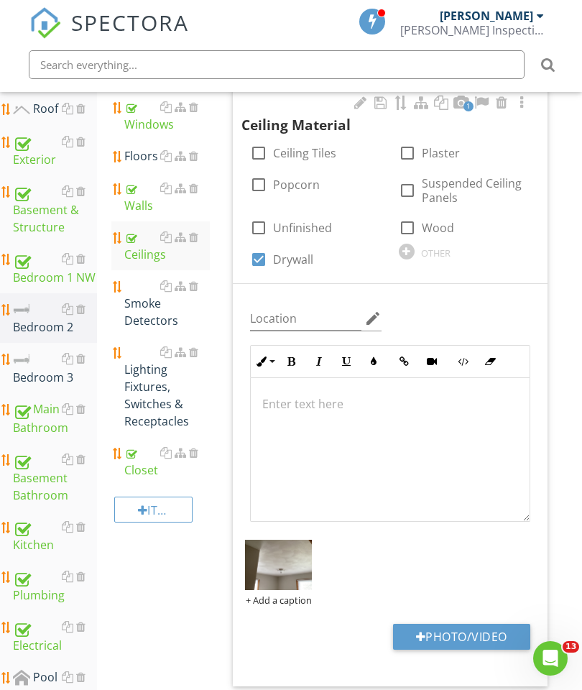
click at [137, 158] on div "Floors" at bounding box center [167, 155] width 86 height 17
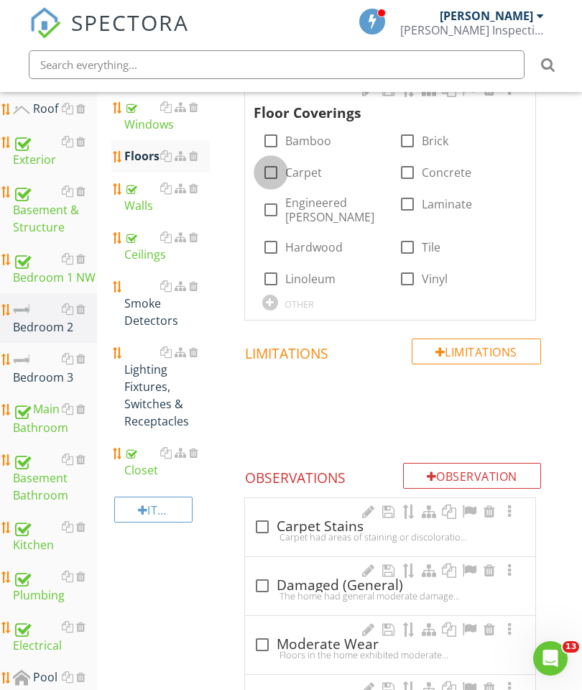
click at [269, 167] on div at bounding box center [271, 172] width 24 height 24
checkbox input "true"
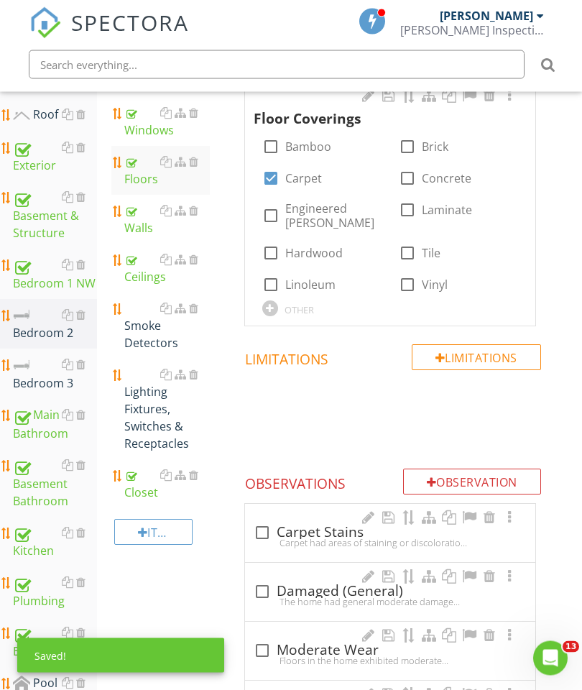
scroll to position [315, 0]
click at [512, 101] on div at bounding box center [509, 95] width 17 height 14
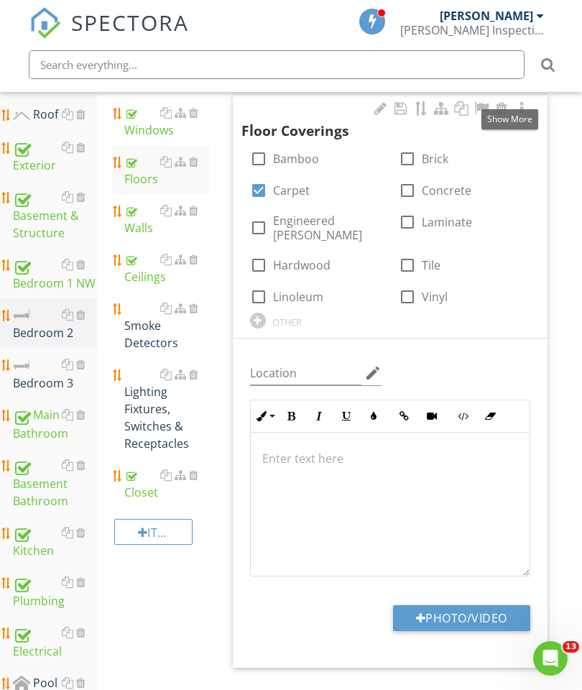
click at [468, 605] on button "Photo/Video" at bounding box center [461, 618] width 137 height 26
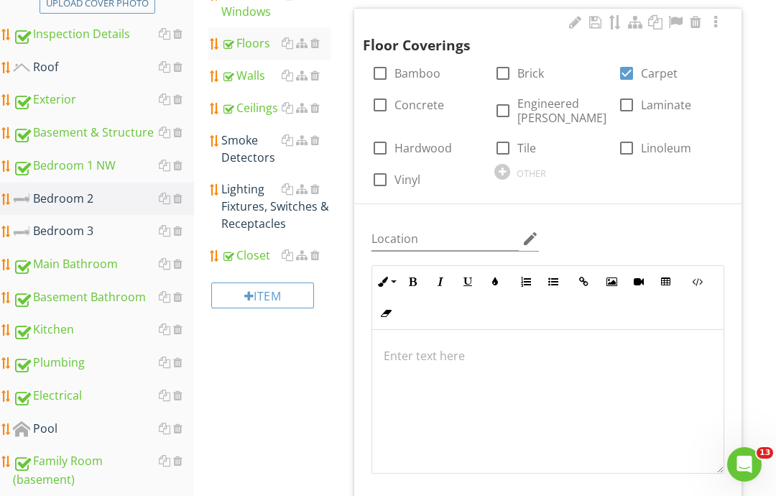
type input "C:\fakepath\image.jpg"
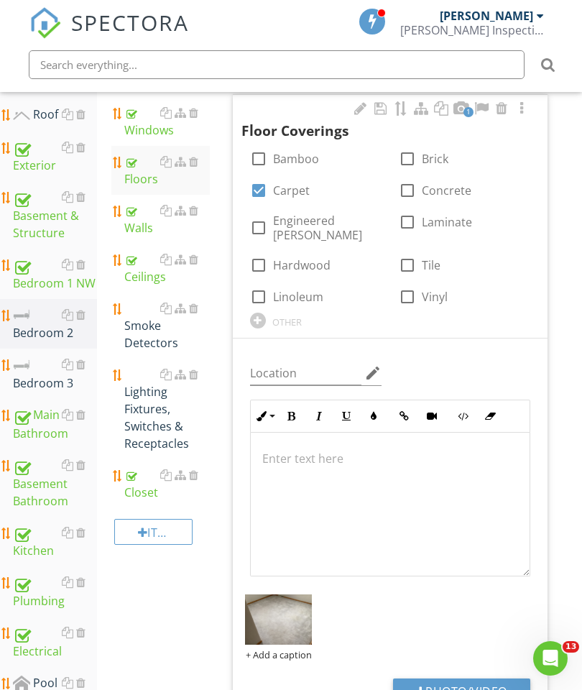
click at [144, 399] on div "Lighting Fixtures, Switches & Receptacles" at bounding box center [167, 409] width 86 height 86
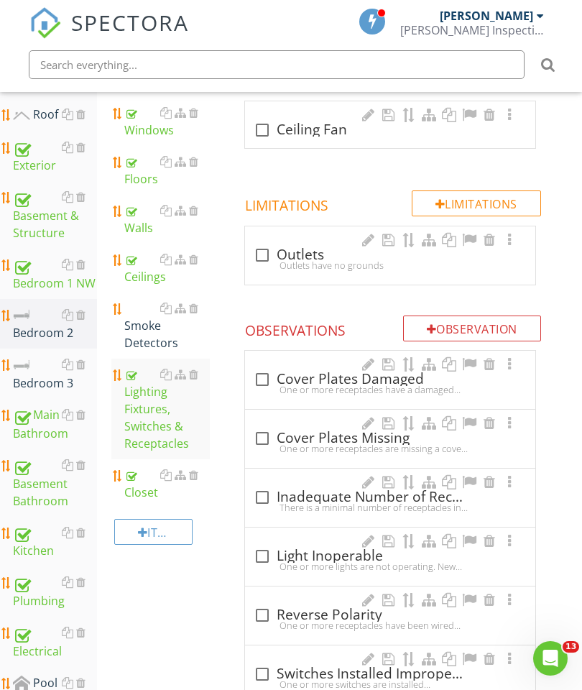
click at [193, 309] on div at bounding box center [193, 307] width 9 height 11
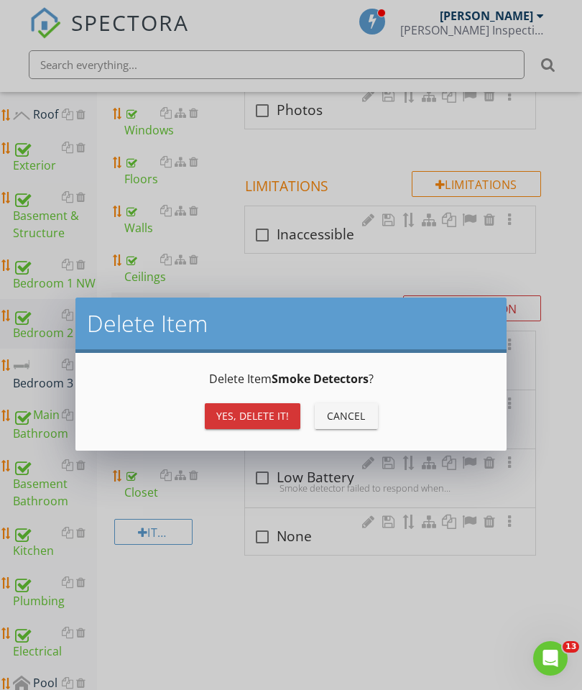
click at [245, 403] on button "Yes, Delete it!" at bounding box center [253, 416] width 96 height 26
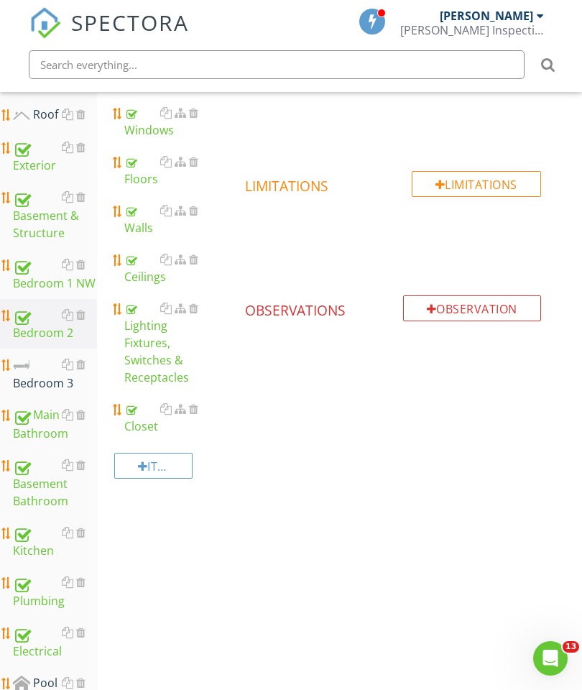
click at [32, 371] on div "Bedroom 3" at bounding box center [55, 374] width 84 height 36
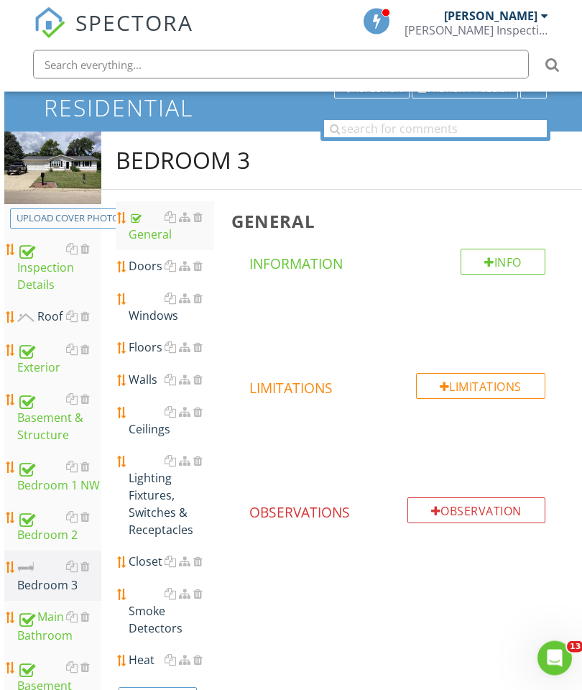
scroll to position [106, 0]
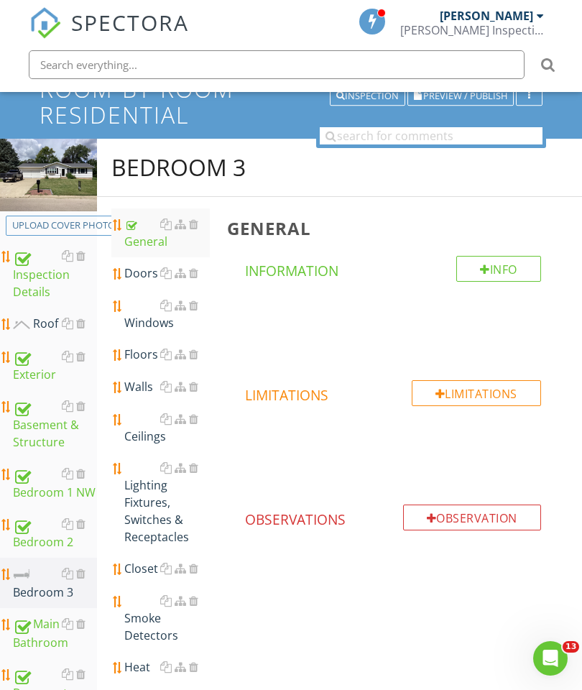
click at [0, 0] on div at bounding box center [0, 0] width 0 height 0
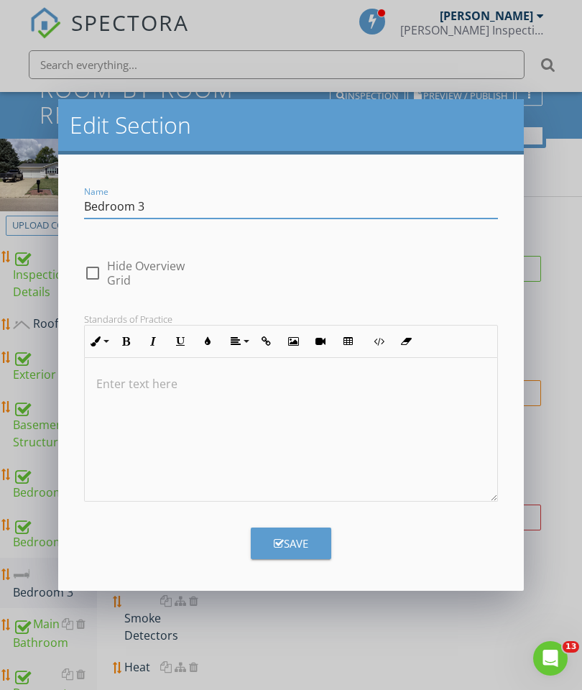
click at [211, 202] on input "Bedroom 3" at bounding box center [291, 207] width 414 height 24
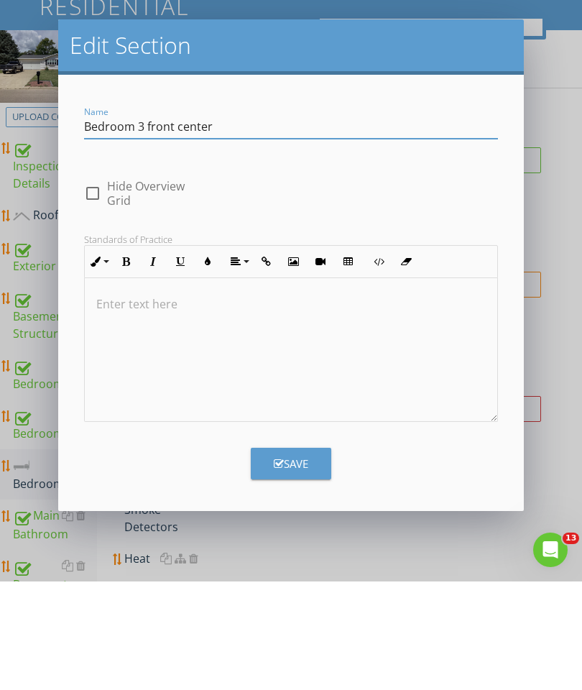
type input "Bedroom 3 front center"
click at [288, 556] on button "Save" at bounding box center [291, 572] width 80 height 32
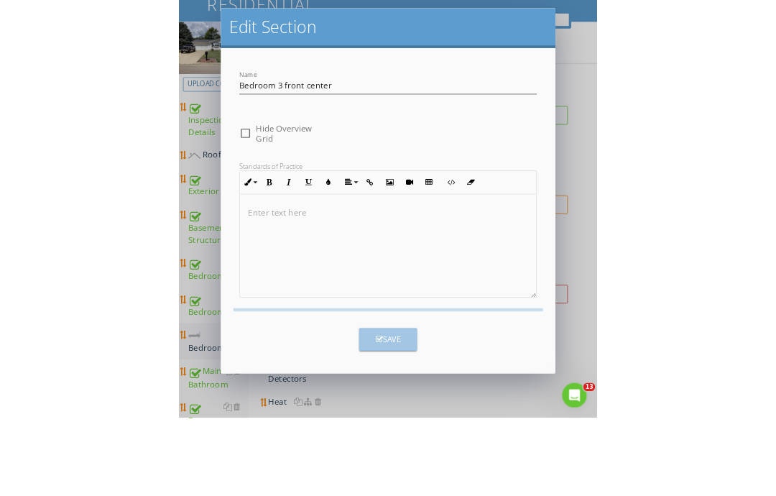
scroll to position [214, 0]
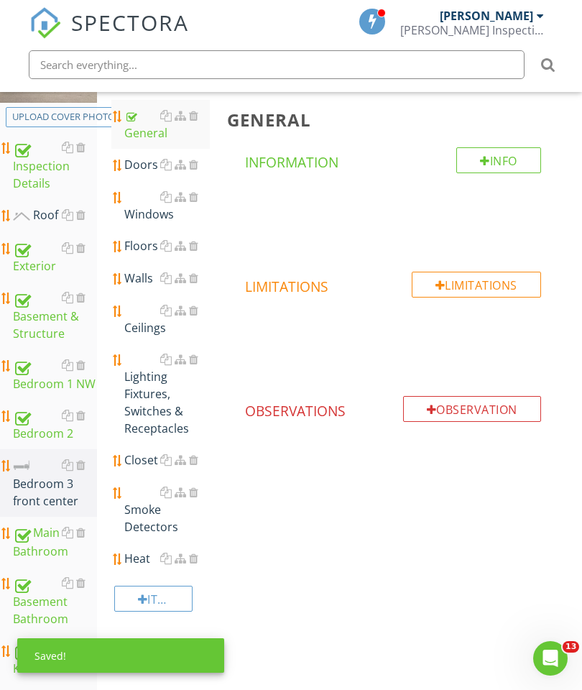
click at [149, 164] on div "Doors" at bounding box center [167, 164] width 86 height 17
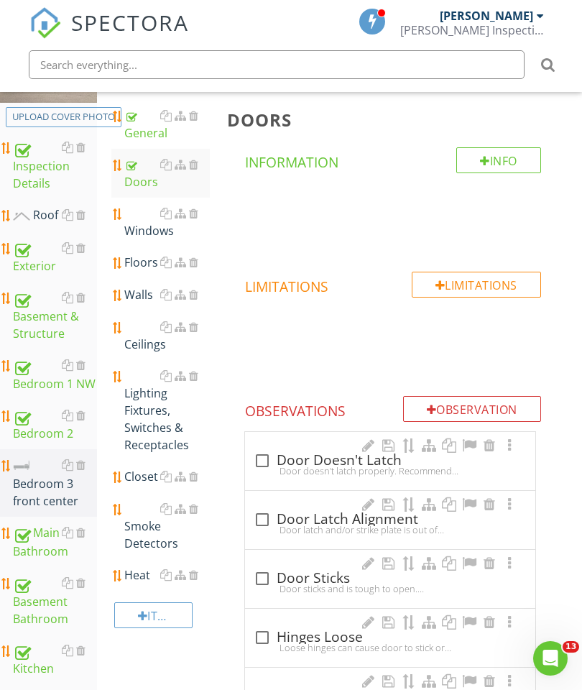
click at [141, 484] on div "Closet" at bounding box center [167, 476] width 86 height 17
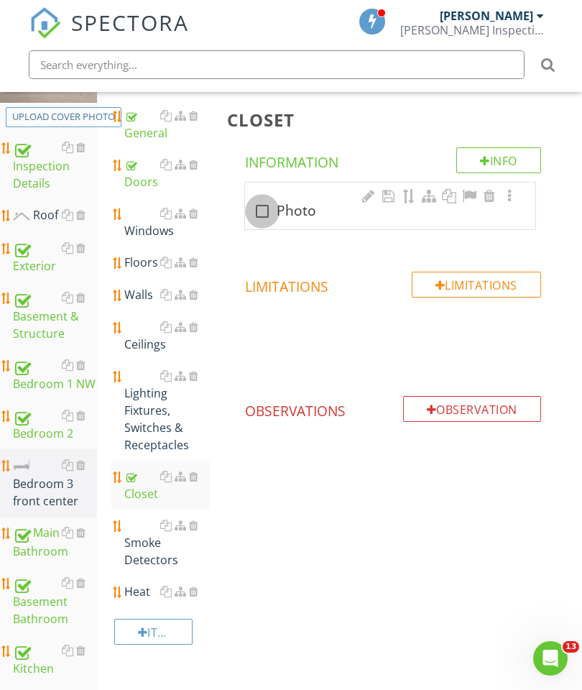
click at [253, 214] on div at bounding box center [262, 211] width 24 height 24
checkbox input "true"
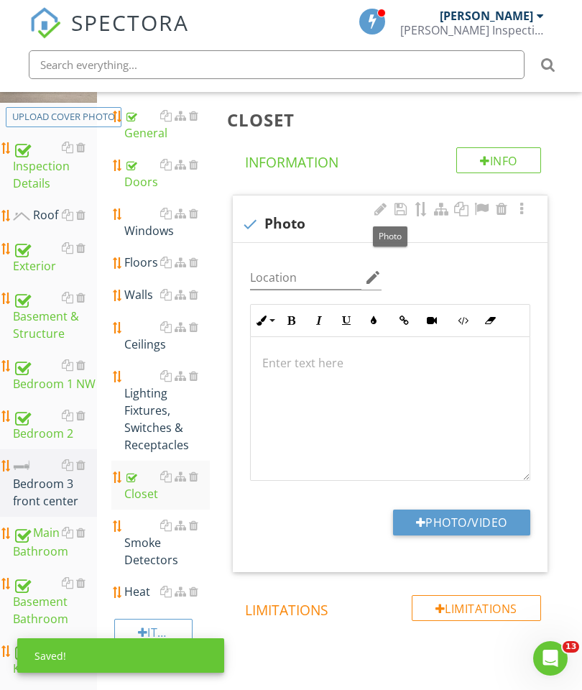
click at [466, 512] on button "Photo/Video" at bounding box center [461, 522] width 137 height 26
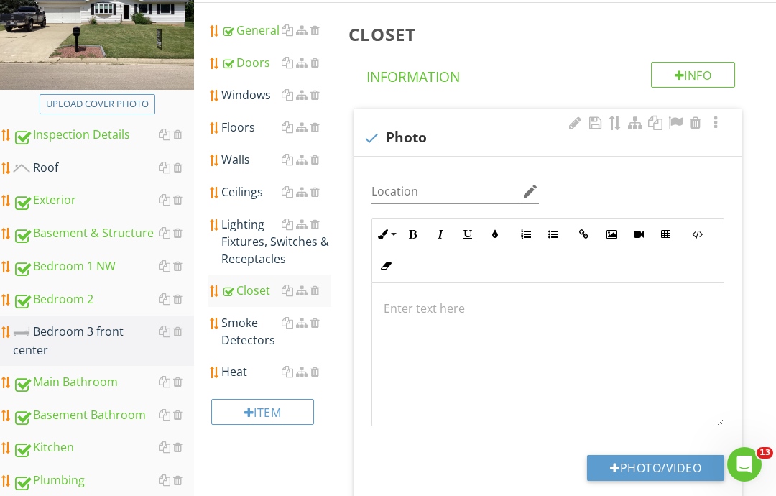
type input "C:\fakepath\image.jpg"
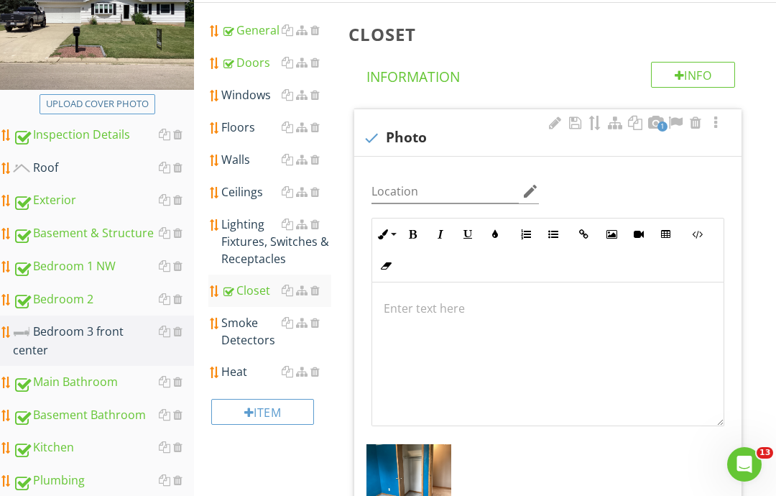
click at [225, 151] on div "Walls" at bounding box center [276, 159] width 110 height 17
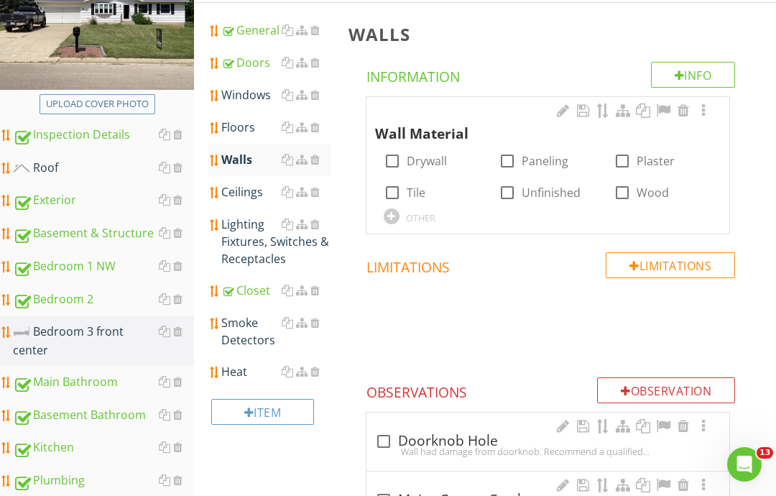
click at [396, 165] on div at bounding box center [392, 161] width 24 height 24
checkbox input "true"
click at [581, 111] on div at bounding box center [703, 110] width 17 height 14
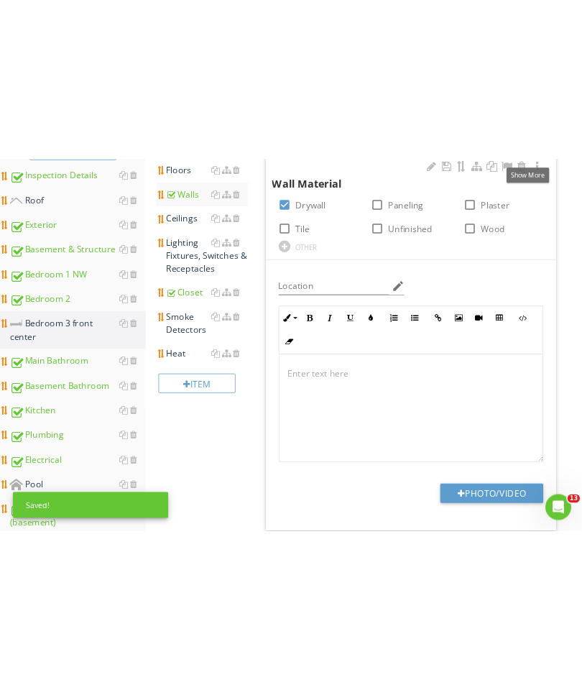
scroll to position [383, 0]
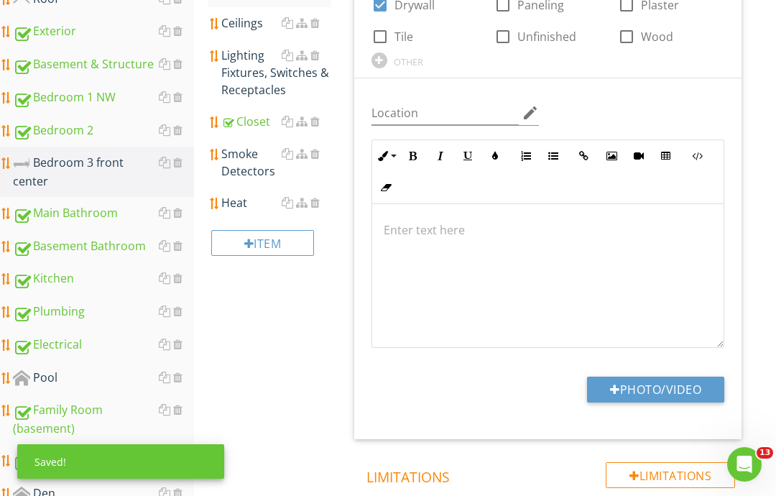
click at [581, 391] on button "Photo/Video" at bounding box center [655, 389] width 137 height 26
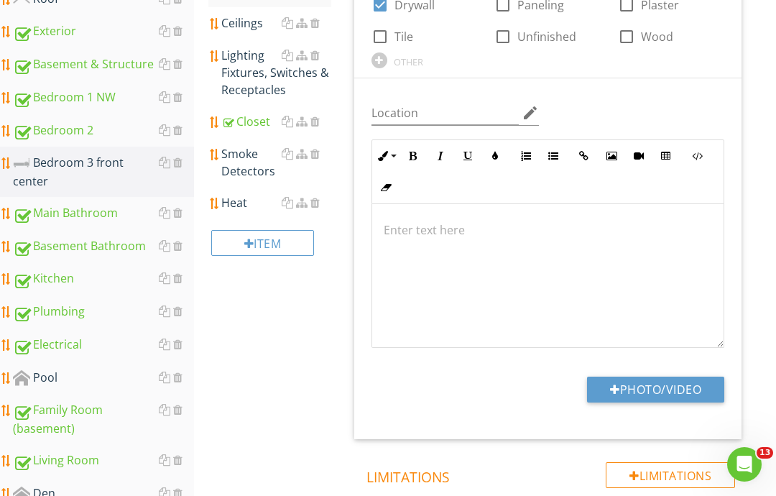
click at [581, 387] on button "Photo/Video" at bounding box center [655, 389] width 137 height 26
type input "C:\fakepath\image.jpg"
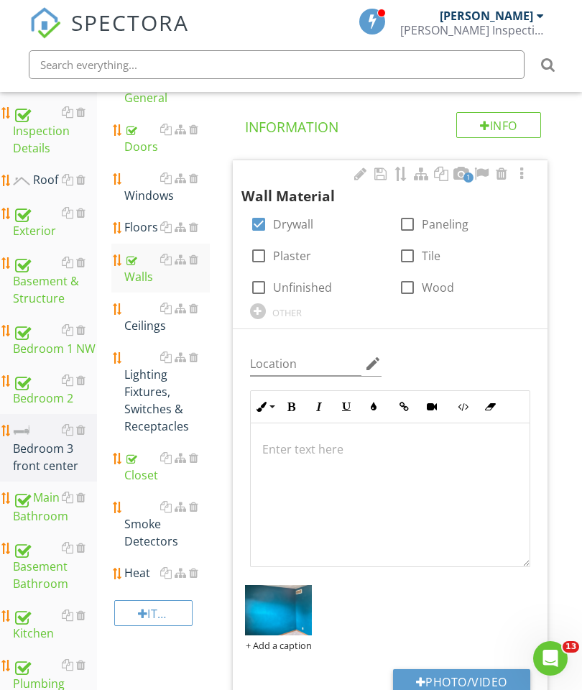
scroll to position [248, 0]
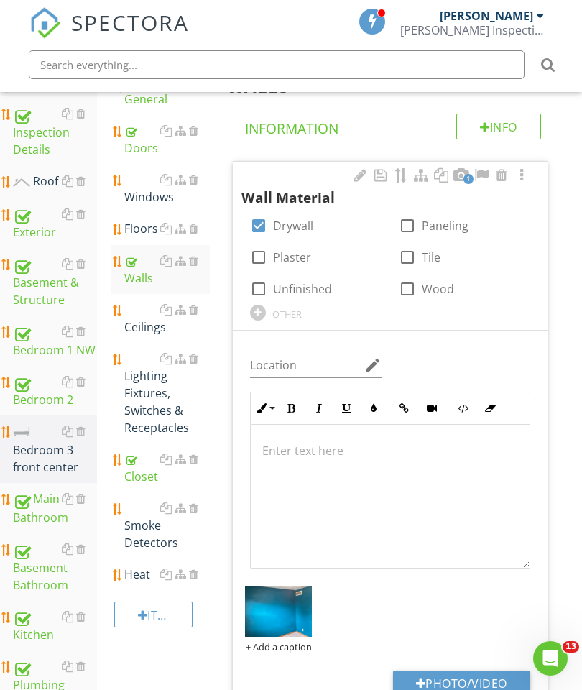
click at [157, 194] on div "Windows" at bounding box center [167, 188] width 86 height 34
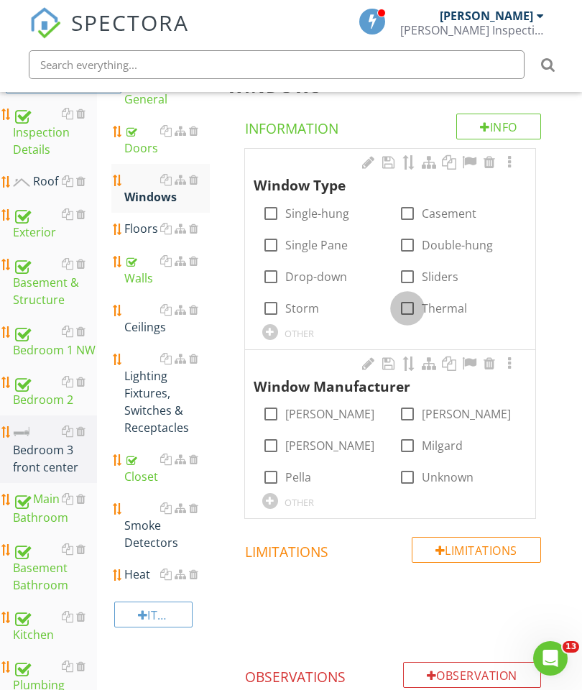
click at [409, 300] on div at bounding box center [407, 308] width 24 height 24
checkbox input "true"
click at [406, 245] on div at bounding box center [407, 245] width 24 height 24
checkbox input "true"
click at [272, 503] on div at bounding box center [270, 501] width 16 height 16
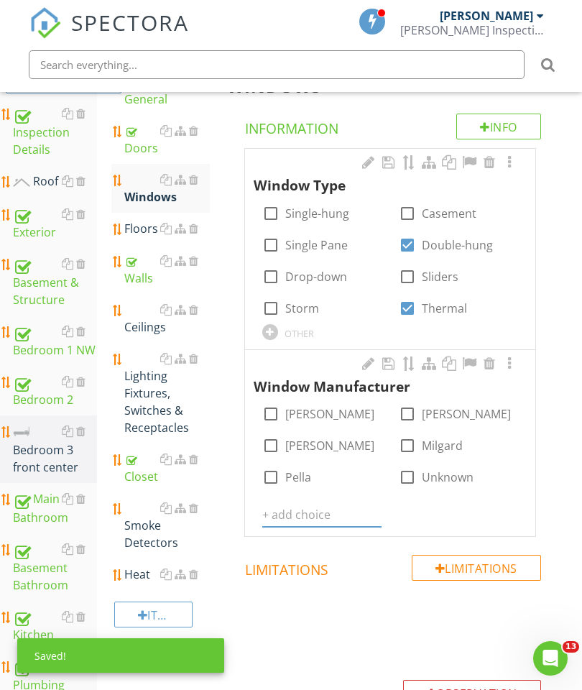
click at [291, 505] on input "text" at bounding box center [321, 515] width 119 height 24
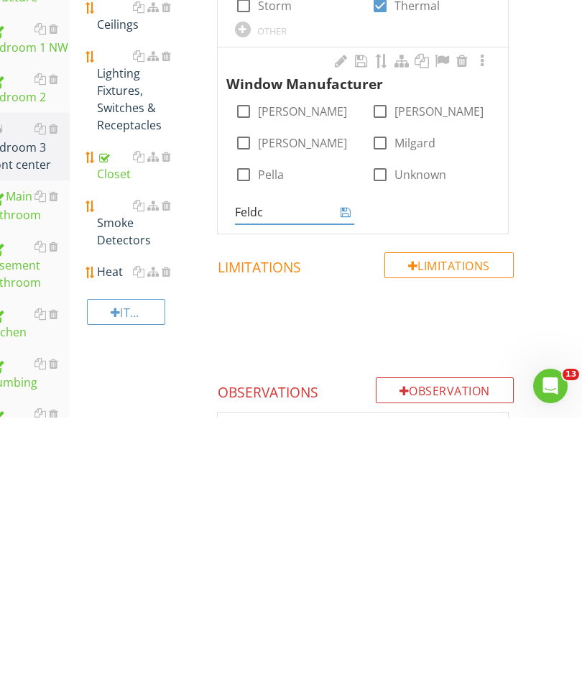
type input "Feldco"
click at [346, 479] on icon at bounding box center [346, 484] width 10 height 11
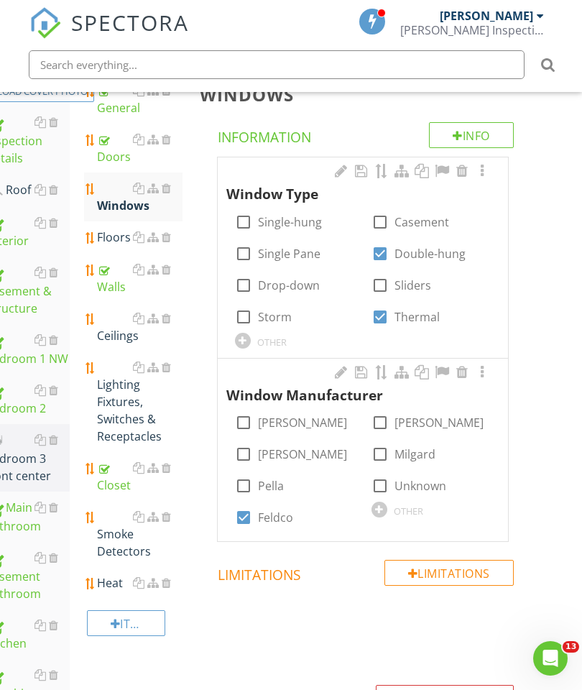
scroll to position [182, 27]
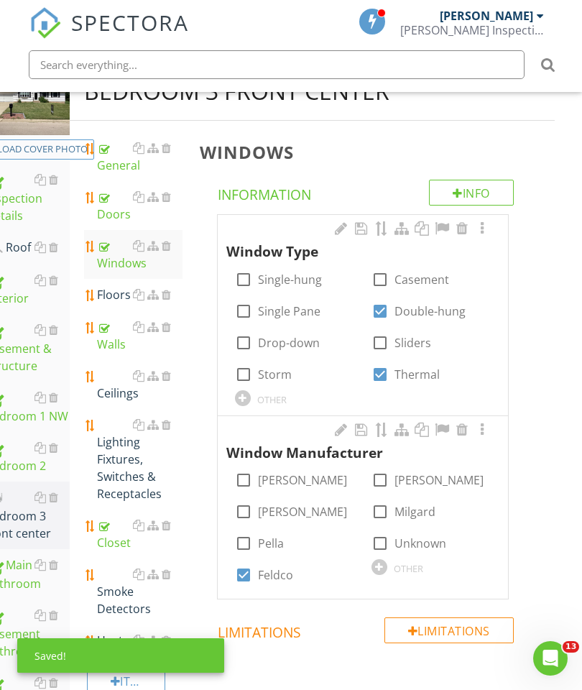
click at [479, 231] on div at bounding box center [481, 228] width 17 height 14
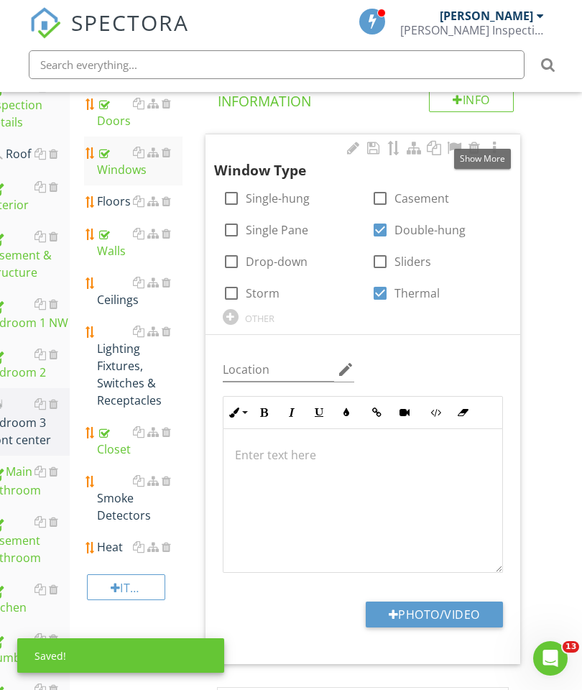
scroll to position [364, 27]
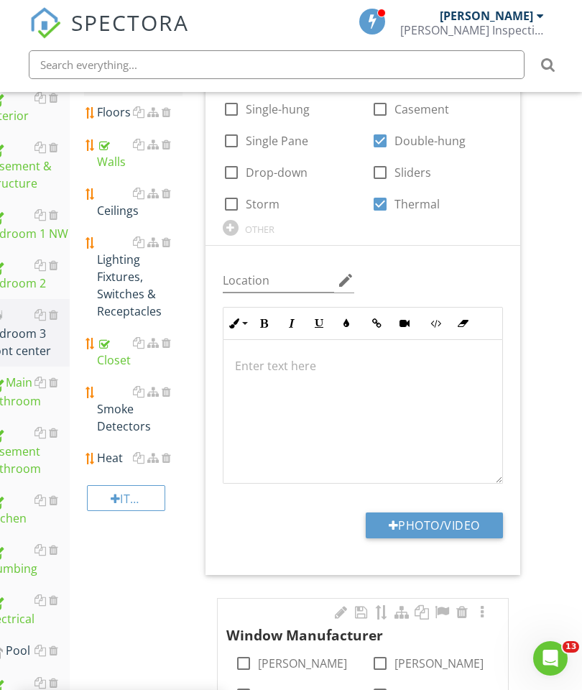
click at [452, 529] on button "Photo/Video" at bounding box center [434, 525] width 137 height 26
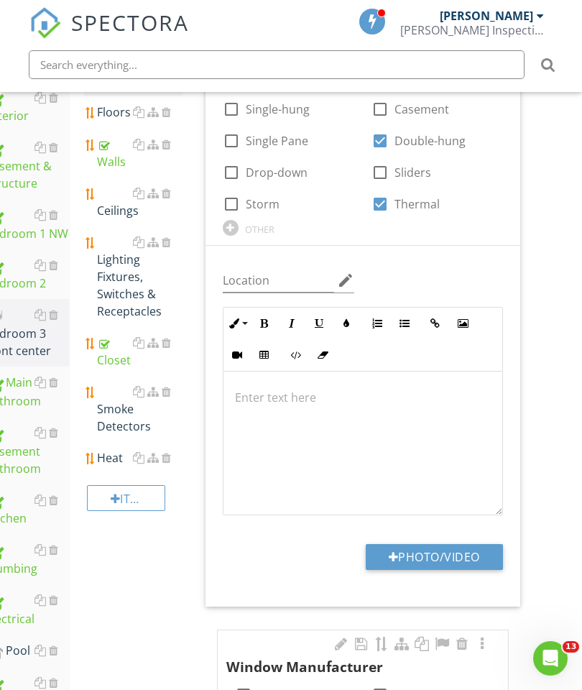
scroll to position [364, 0]
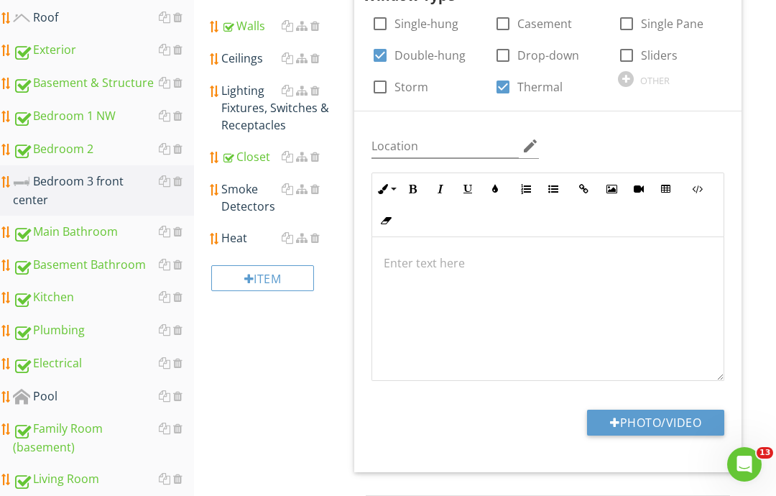
type input "C:\fakepath\image.jpg"
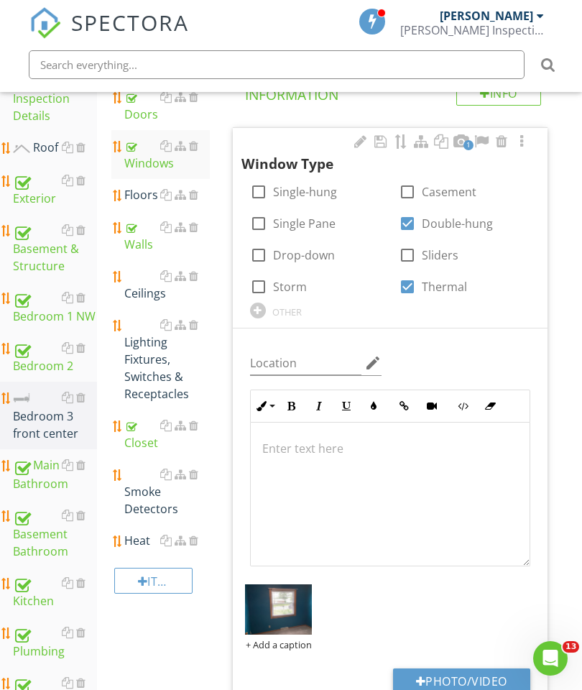
scroll to position [281, 0]
click at [139, 193] on div "Floors" at bounding box center [167, 195] width 86 height 17
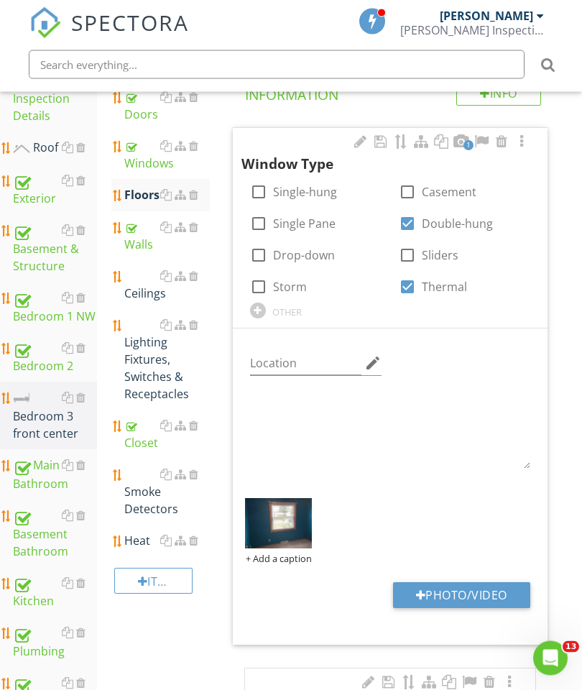
scroll to position [282, 0]
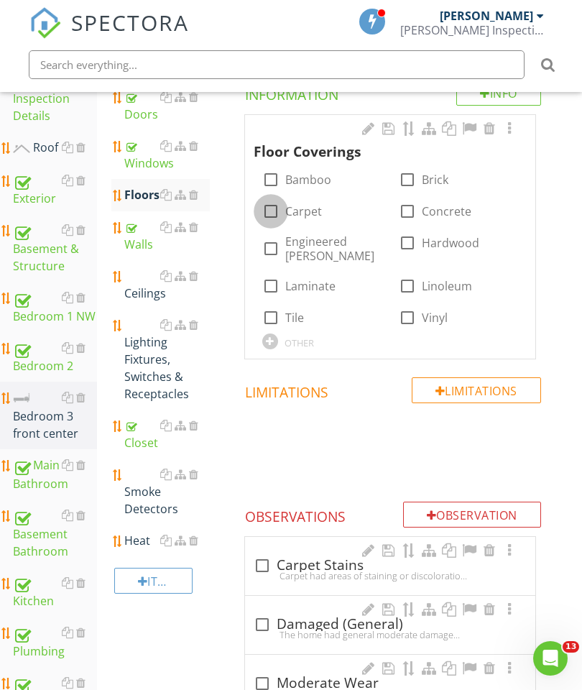
click at [265, 208] on div at bounding box center [271, 211] width 24 height 24
checkbox input "true"
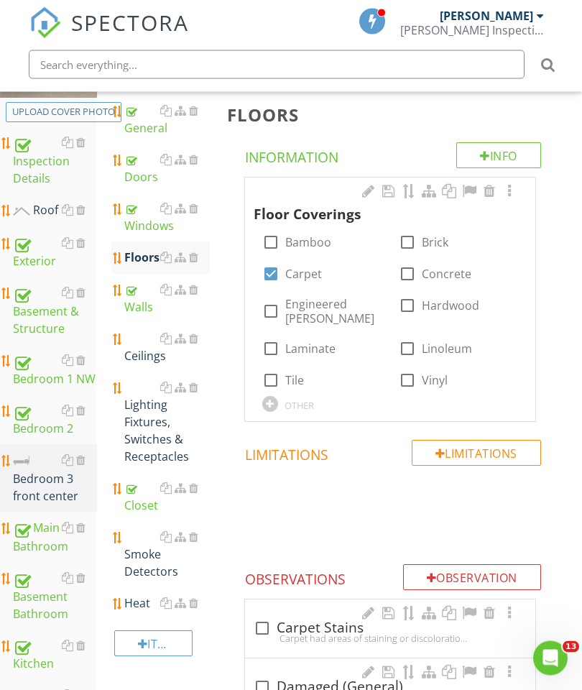
scroll to position [219, 0]
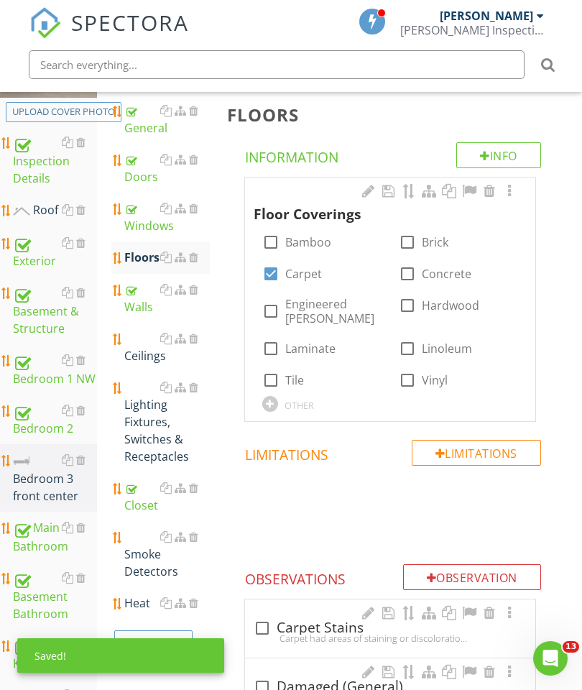
click at [511, 188] on div at bounding box center [509, 191] width 17 height 14
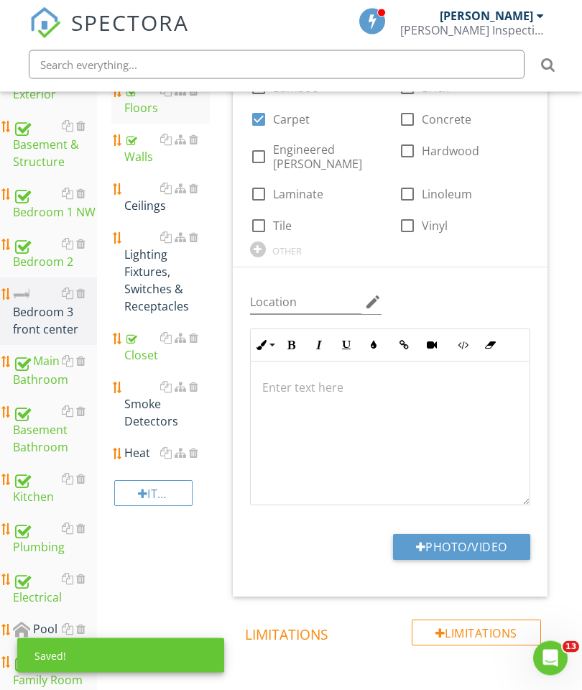
scroll to position [425, 0]
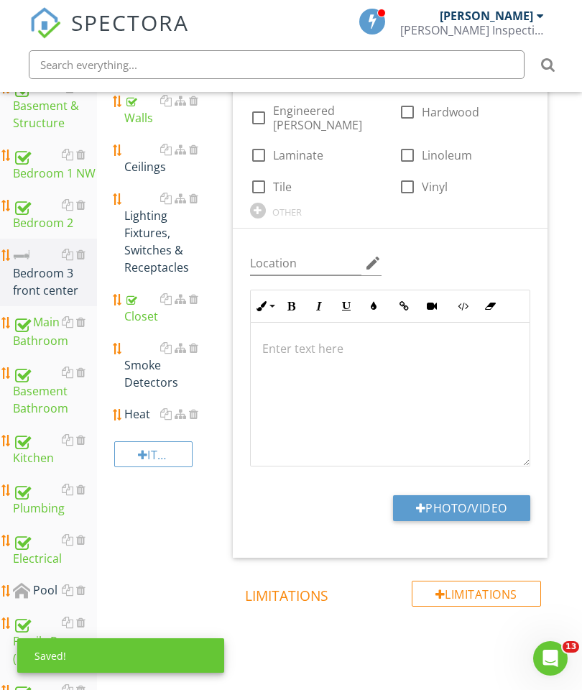
click at [465, 496] on button "Photo/Video" at bounding box center [461, 508] width 137 height 26
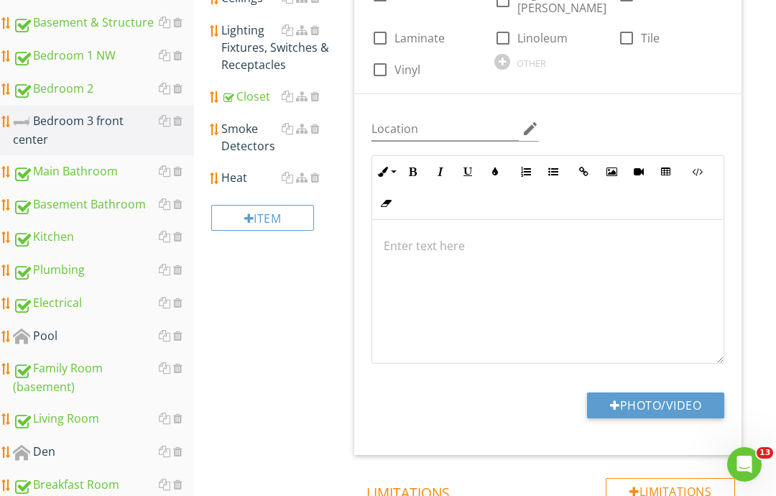
type input "C:\fakepath\image.jpg"
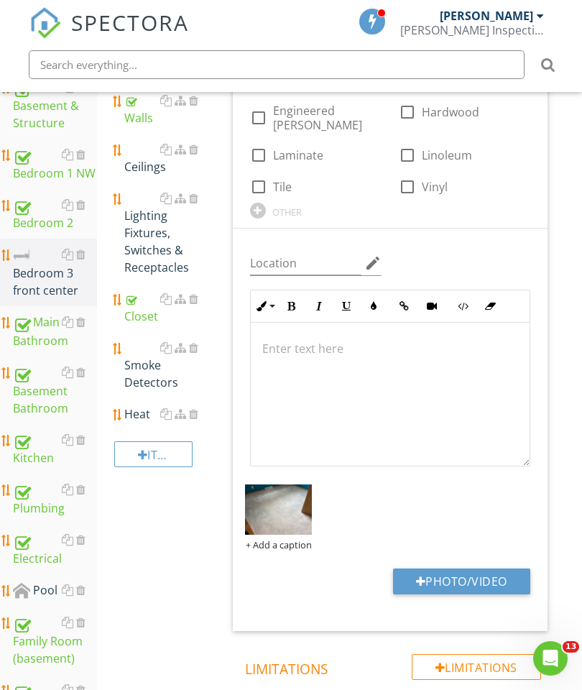
scroll to position [389, 0]
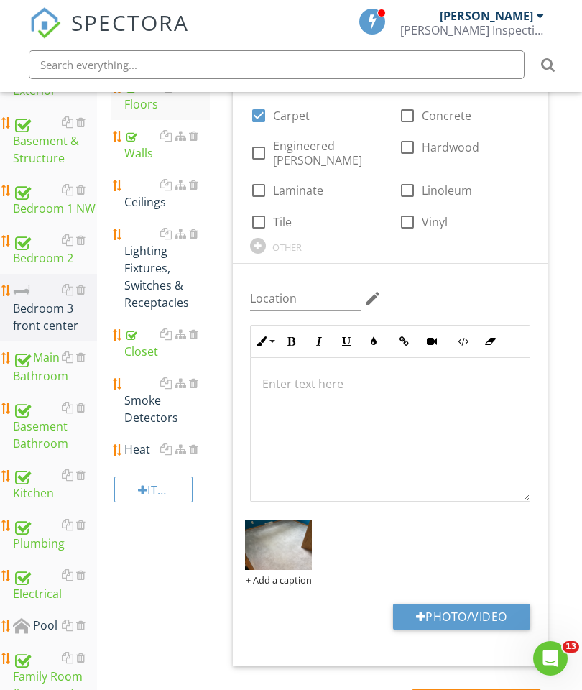
click at [149, 193] on div "Ceilings" at bounding box center [167, 193] width 86 height 34
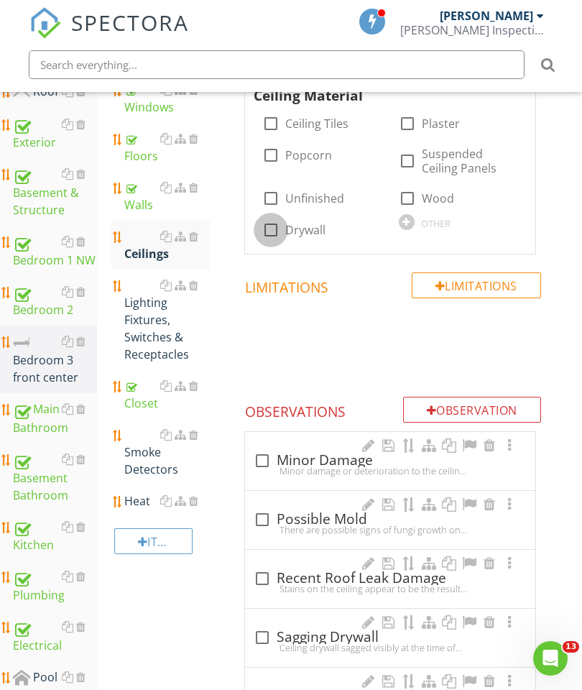
click at [272, 232] on div at bounding box center [271, 230] width 24 height 24
checkbox input "true"
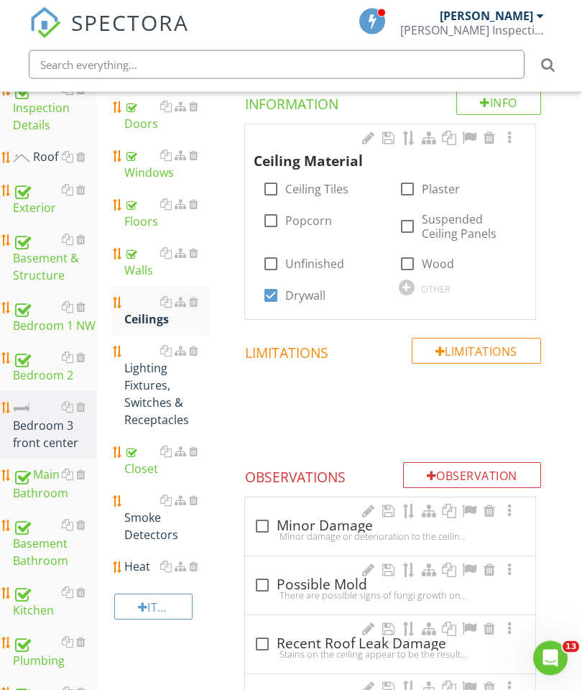
scroll to position [272, 0]
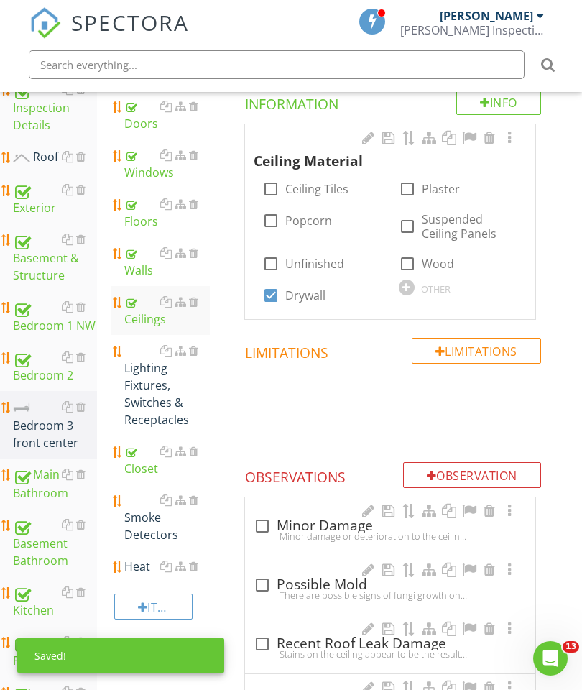
click at [510, 135] on div at bounding box center [509, 138] width 17 height 14
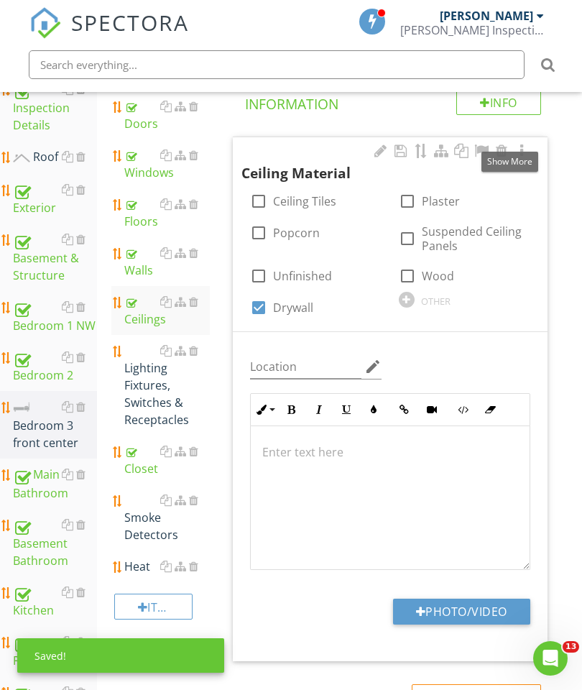
click at [489, 614] on button "Photo/Video" at bounding box center [461, 612] width 137 height 26
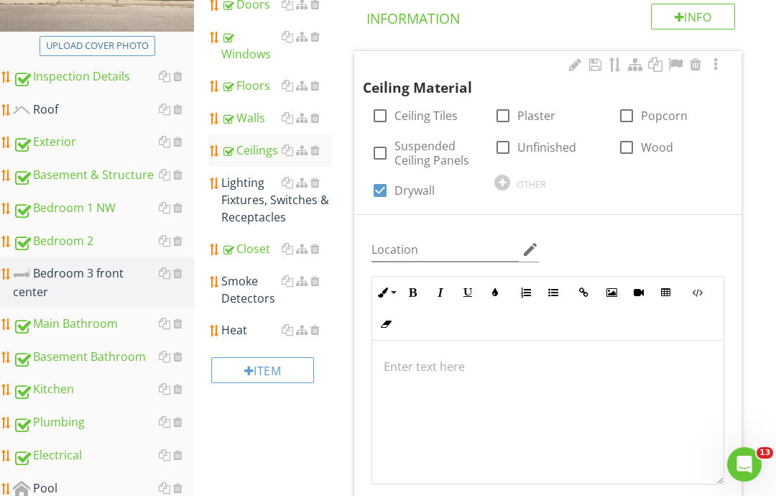
type input "C:\fakepath\image.jpg"
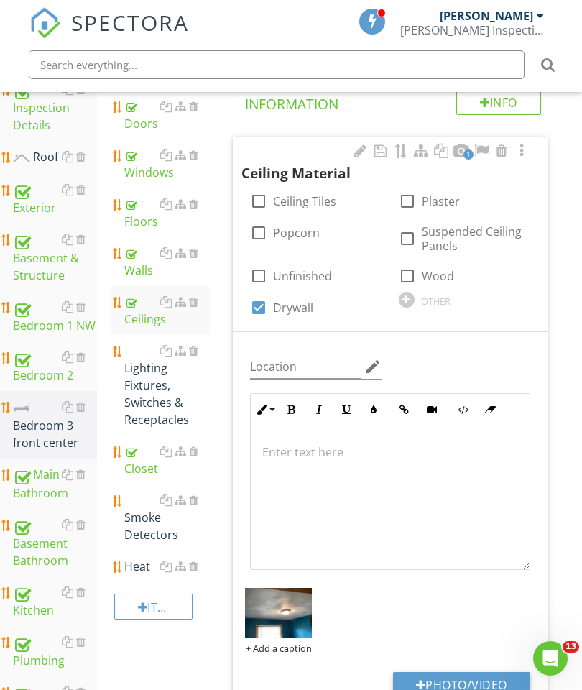
click at [155, 386] on div "Lighting Fixtures, Switches & Receptacles" at bounding box center [167, 385] width 86 height 86
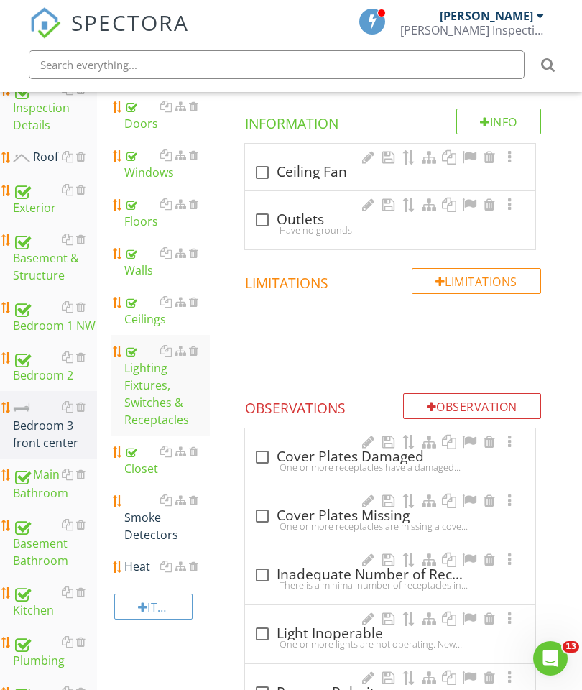
click at [197, 494] on div at bounding box center [193, 499] width 9 height 11
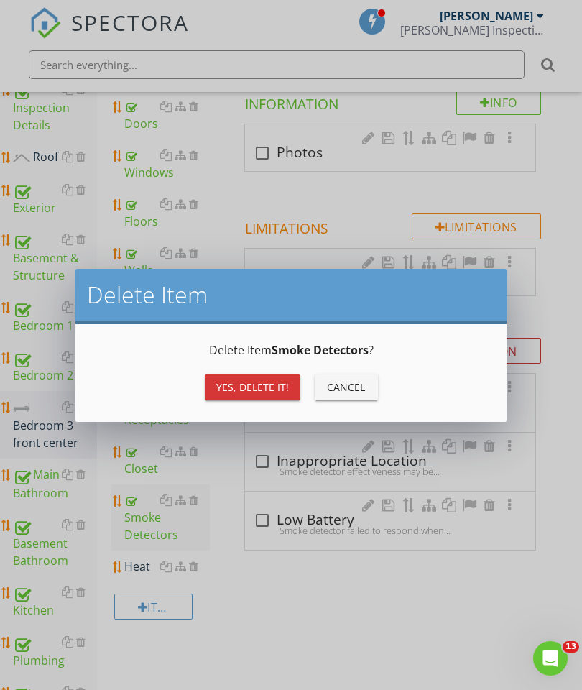
click at [257, 385] on div "Yes, Delete it!" at bounding box center [252, 386] width 73 height 15
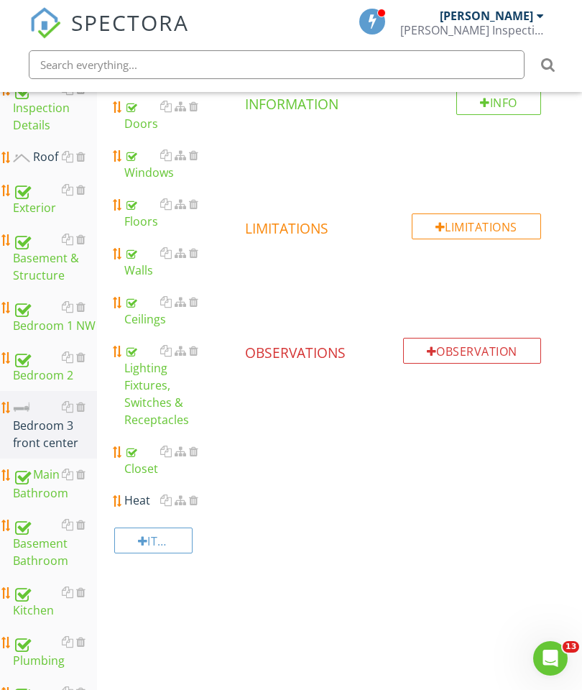
click at [196, 499] on div at bounding box center [193, 499] width 9 height 11
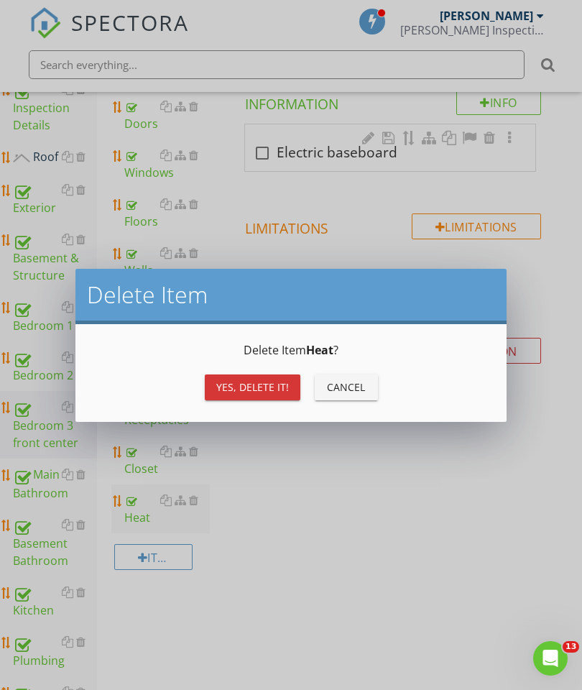
click at [254, 378] on button "Yes, Delete it!" at bounding box center [253, 387] width 96 height 26
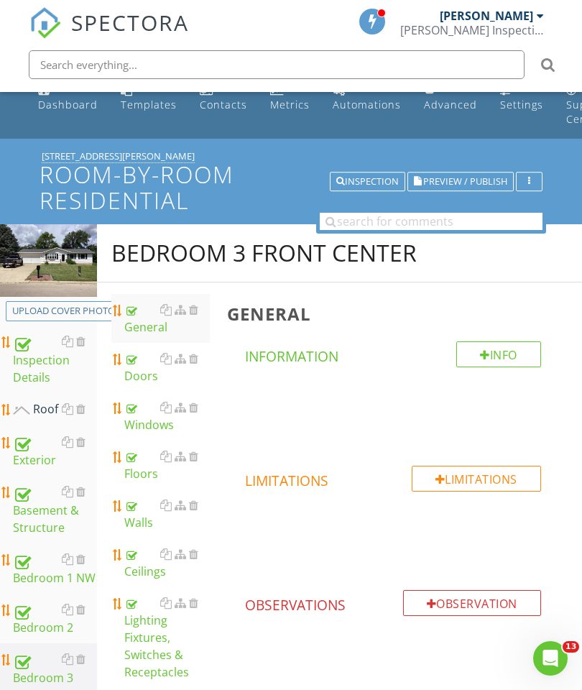
scroll to position [55, 0]
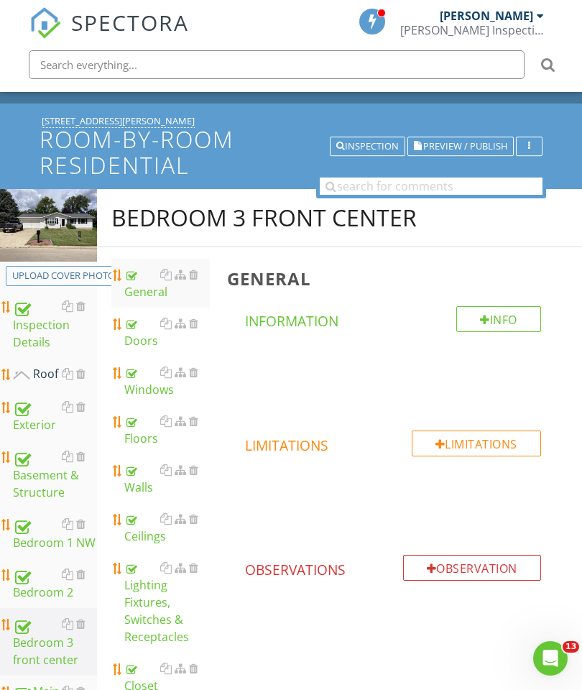
click at [55, 375] on div "Roof" at bounding box center [55, 374] width 84 height 19
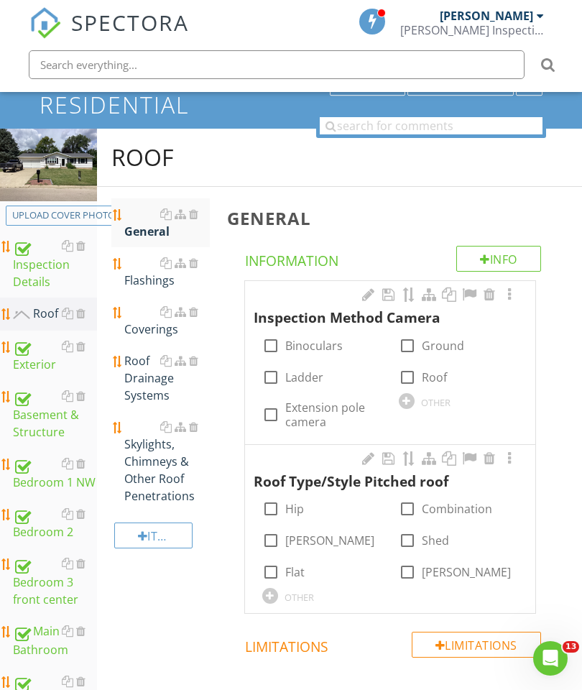
scroll to position [120, 0]
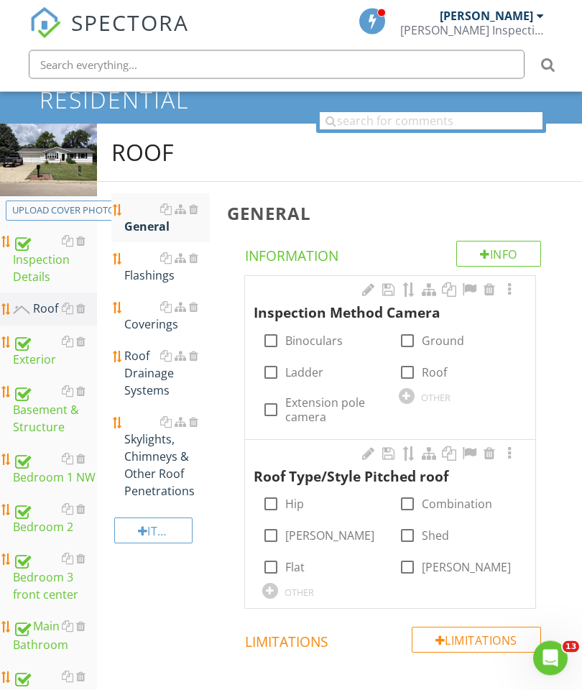
click at [176, 578] on div "Roof General Flashings Coverings Roof Drainage Systems Skylights, Chimneys & Ot…" at bounding box center [339, 447] width 485 height 646
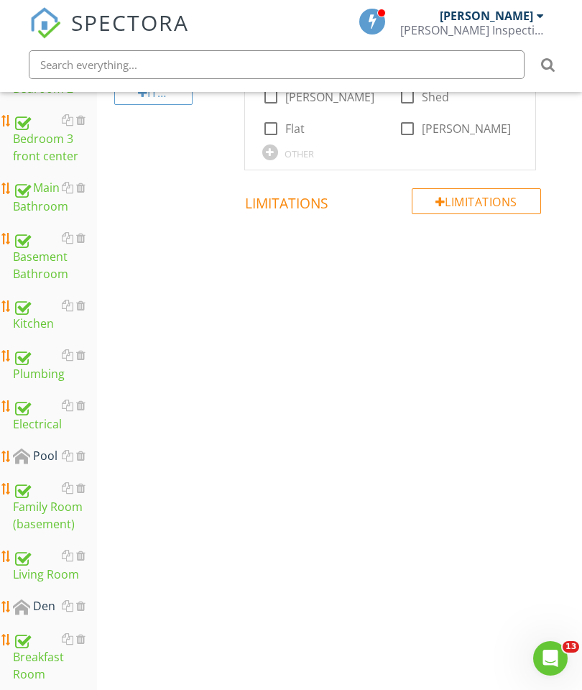
scroll to position [596, 0]
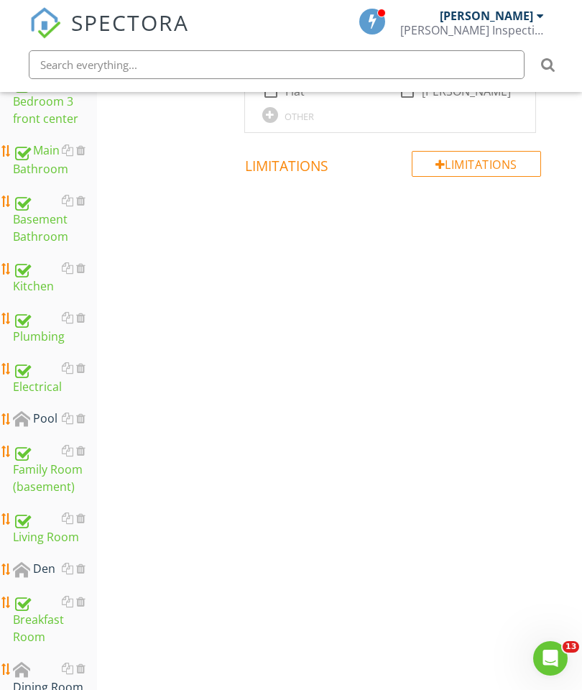
click at [83, 420] on div at bounding box center [80, 417] width 9 height 11
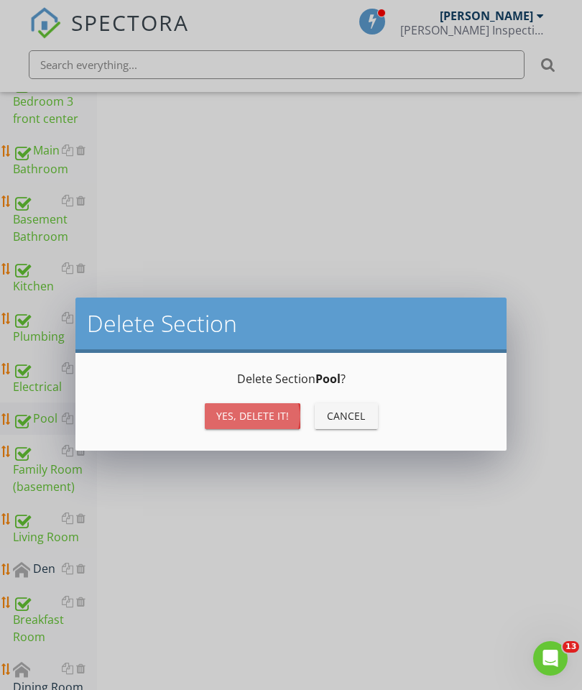
click at [241, 408] on div "Yes, Delete it!" at bounding box center [252, 415] width 73 height 15
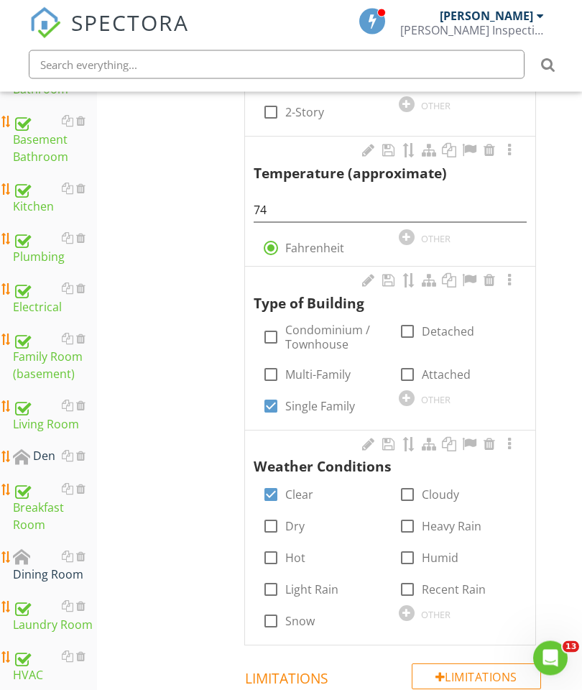
scroll to position [713, 0]
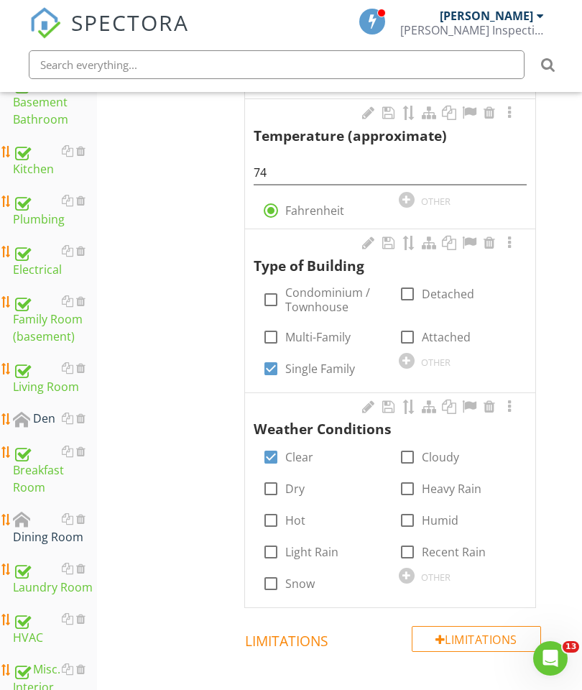
click at [85, 419] on div at bounding box center [80, 417] width 9 height 11
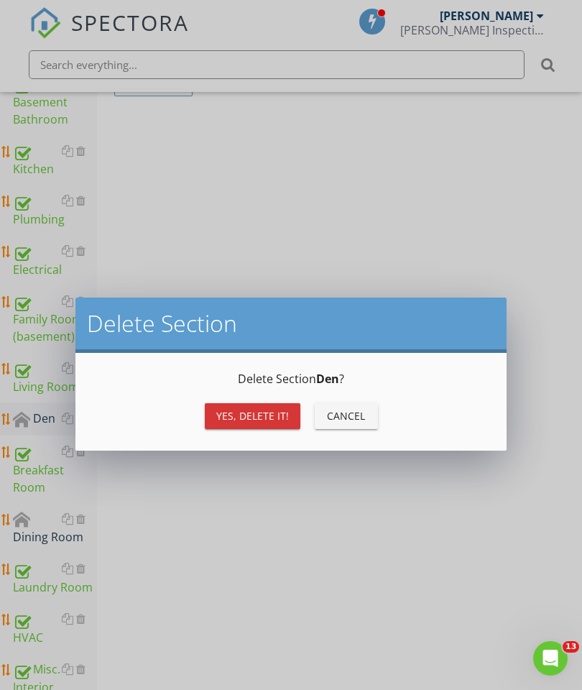
click at [228, 417] on div "Yes, Delete it!" at bounding box center [252, 415] width 73 height 15
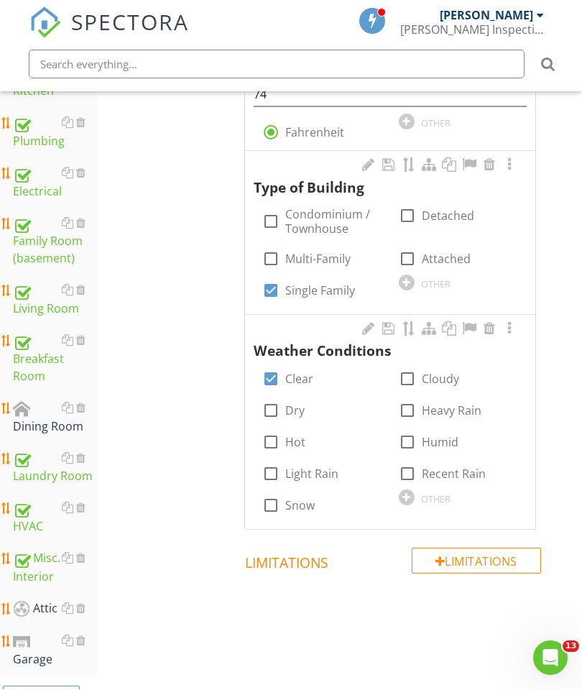
scroll to position [849, 0]
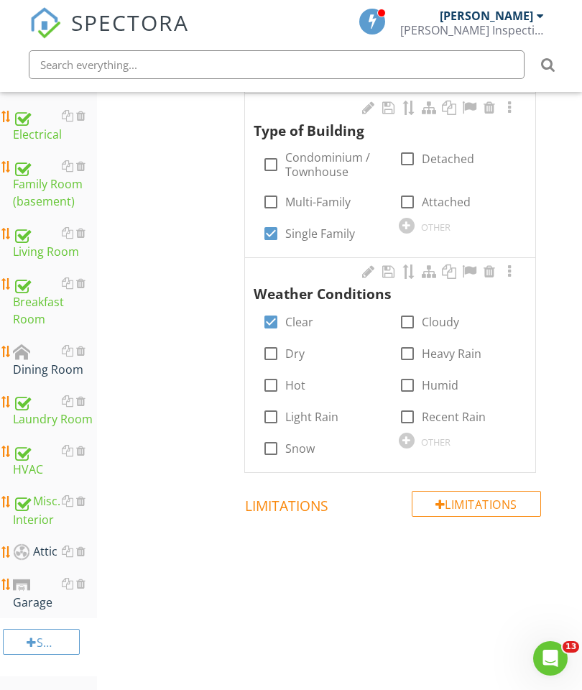
click at [80, 349] on div at bounding box center [80, 350] width 9 height 11
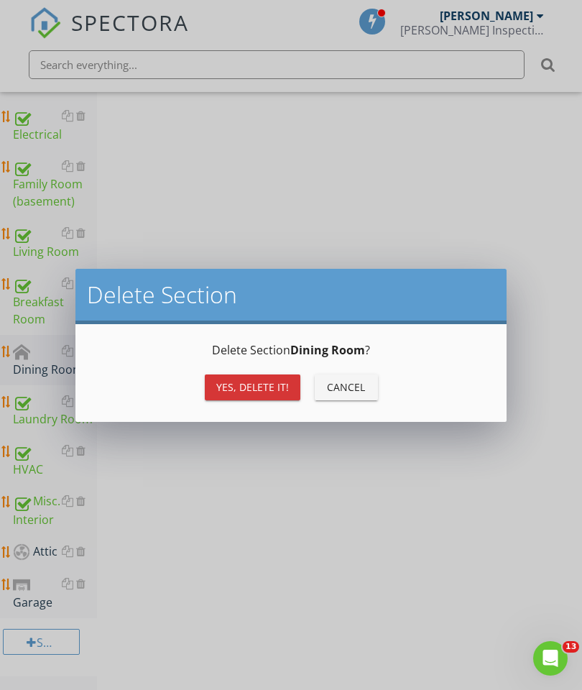
click at [243, 384] on div "Yes, Delete it!" at bounding box center [252, 386] width 73 height 15
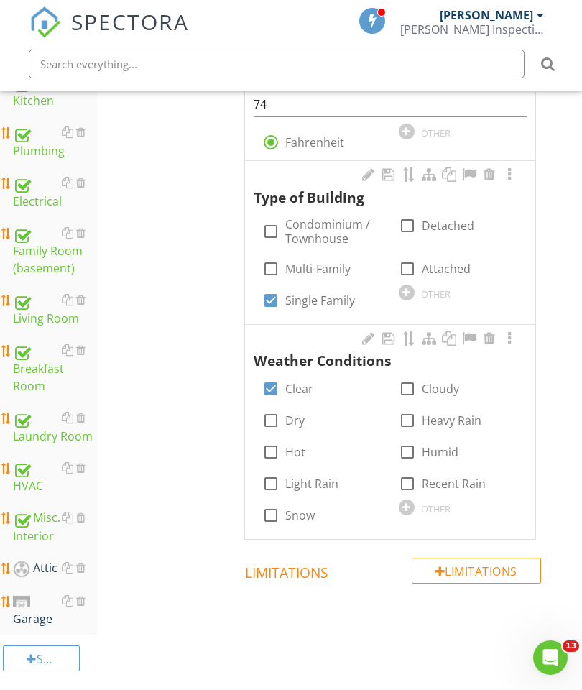
scroll to position [741, 0]
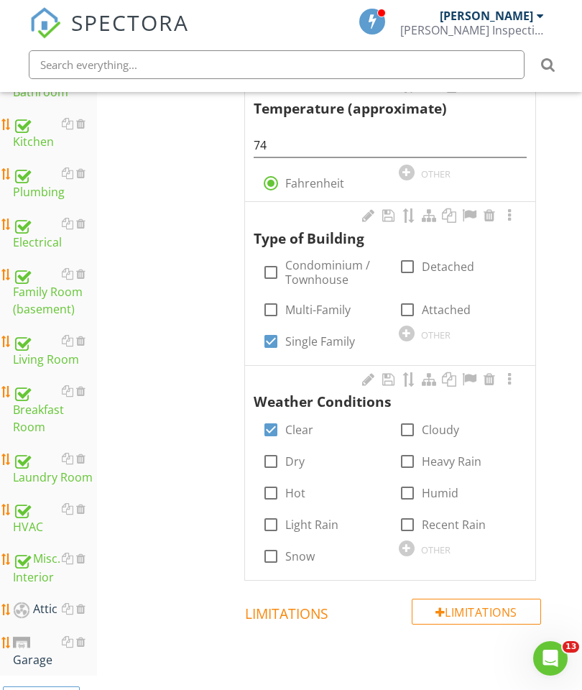
click at [34, 647] on div "Garage" at bounding box center [55, 651] width 84 height 36
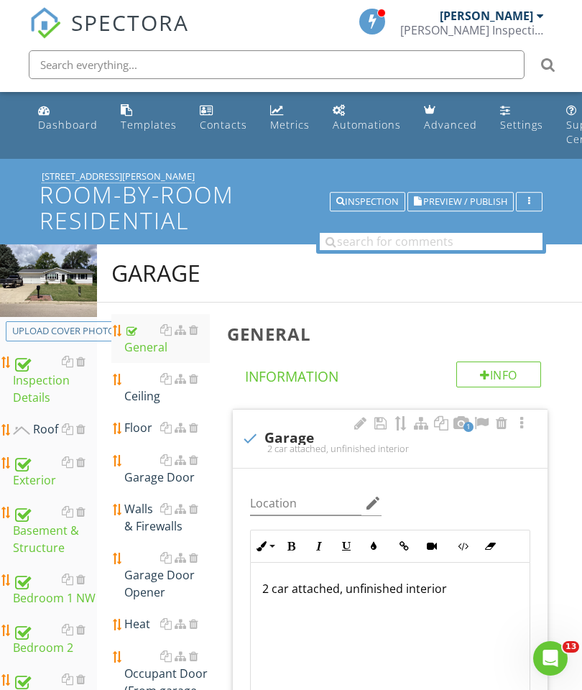
click at [134, 209] on h1 "Room-by-Room Residential" at bounding box center [291, 207] width 503 height 50
click at [535, 467] on div "Edit Report Name Room-by-Room Residential Header Text keyboard_arrow_down Full …" at bounding box center [291, 345] width 582 height 690
click at [147, 343] on div "General" at bounding box center [167, 338] width 86 height 34
click at [146, 336] on div "General" at bounding box center [167, 338] width 86 height 34
click at [133, 379] on div "Ceiling" at bounding box center [167, 387] width 86 height 34
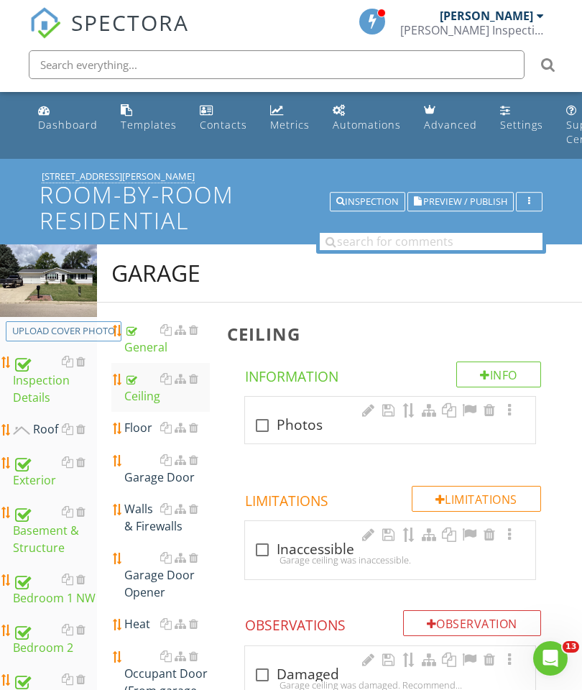
click at [258, 425] on div at bounding box center [262, 425] width 24 height 24
checkbox input "true"
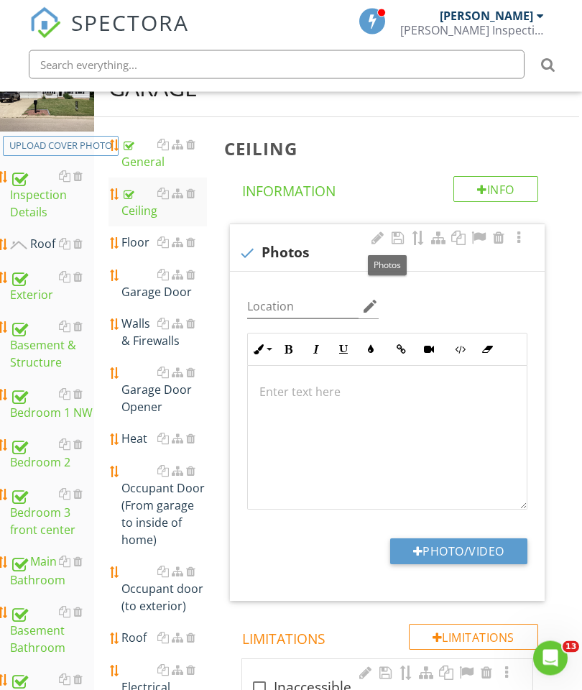
scroll to position [255, 2]
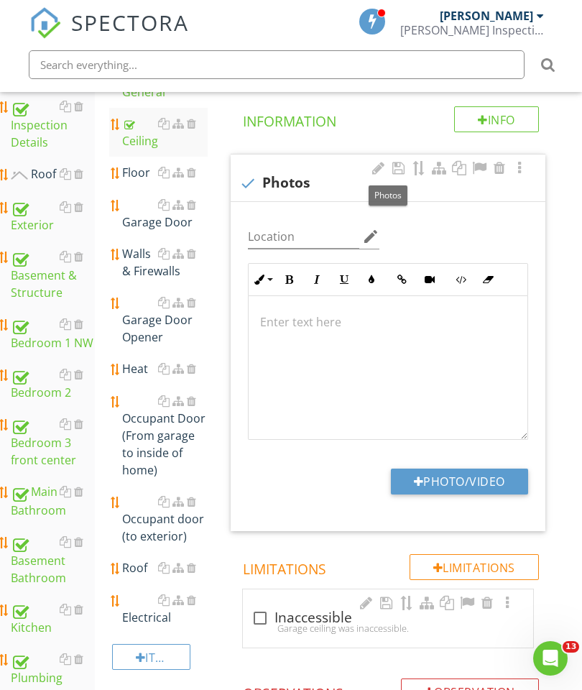
click at [443, 481] on button "Photo/Video" at bounding box center [459, 481] width 137 height 26
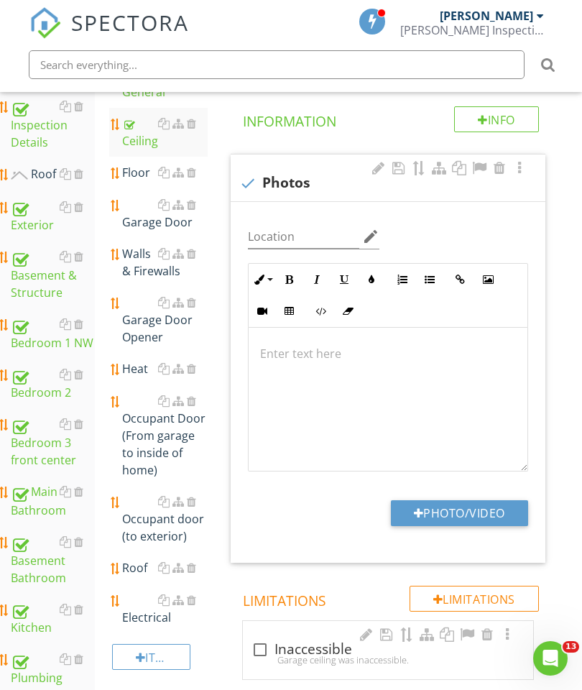
scroll to position [255, 0]
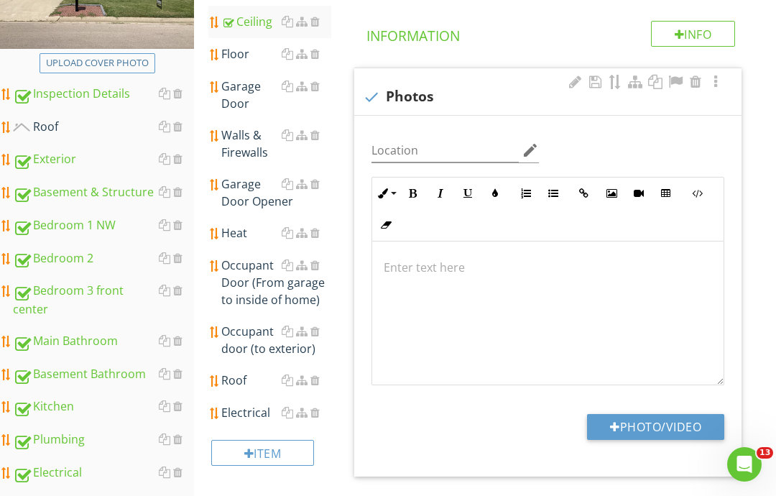
type input "C:\fakepath\image.jpg"
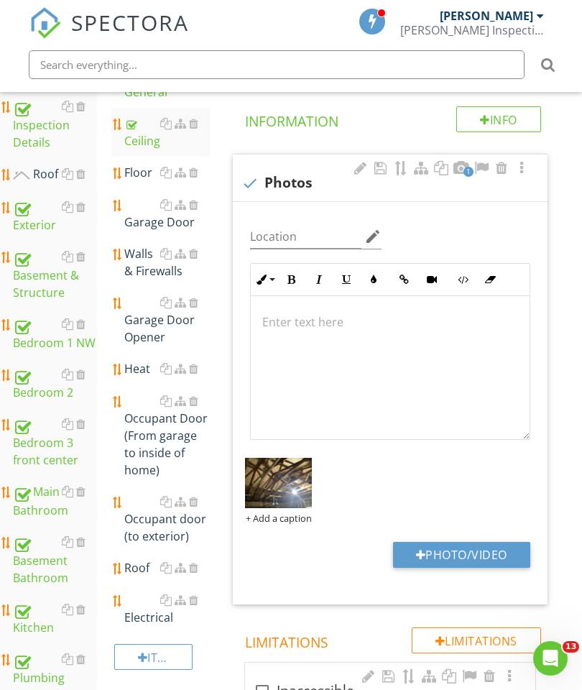
click at [137, 177] on div "Floor" at bounding box center [167, 172] width 86 height 17
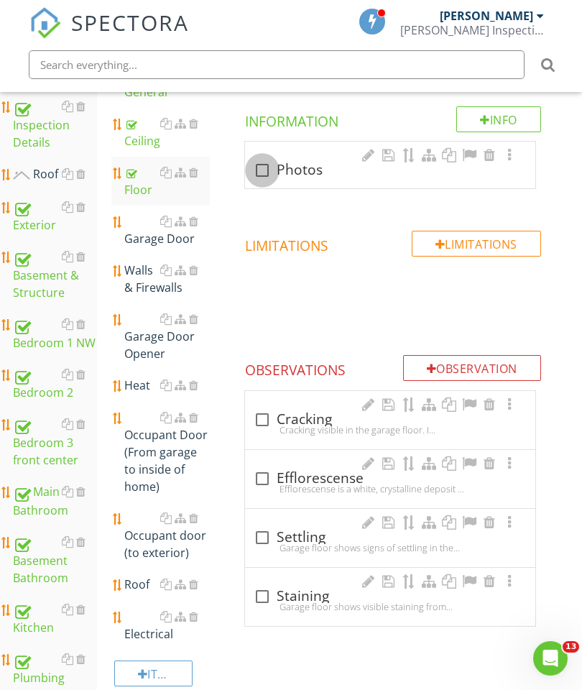
click at [267, 160] on div at bounding box center [262, 170] width 24 height 24
checkbox input "true"
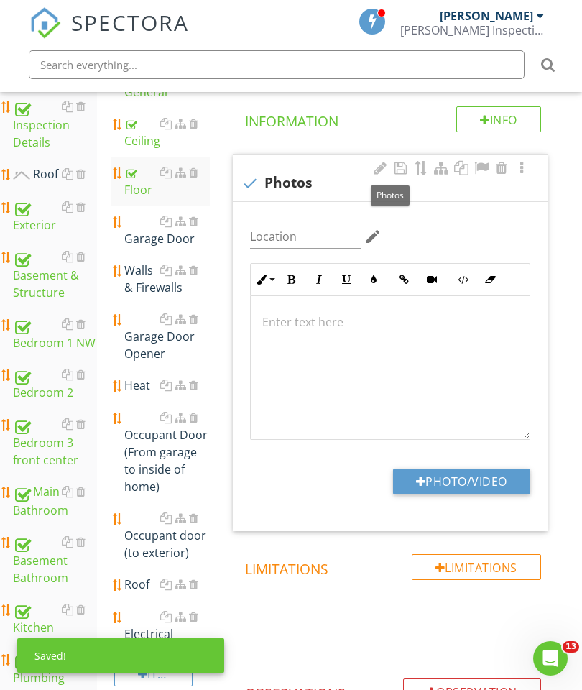
click at [484, 481] on button "Photo/Video" at bounding box center [461, 481] width 137 height 26
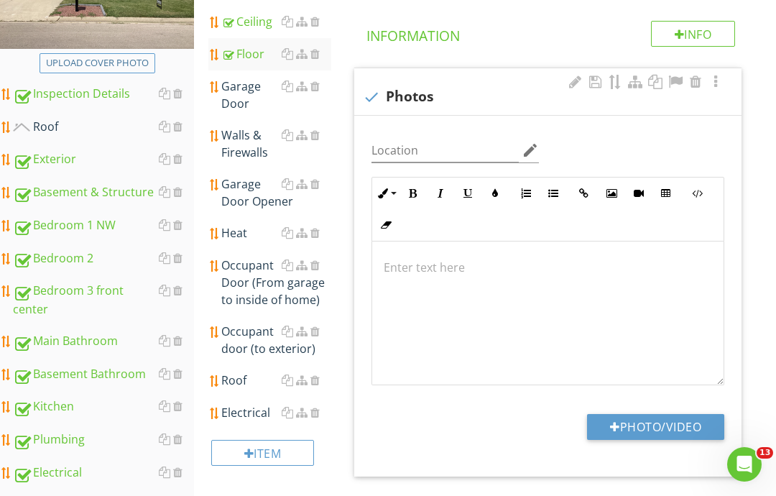
type input "C:\fakepath\image.jpg"
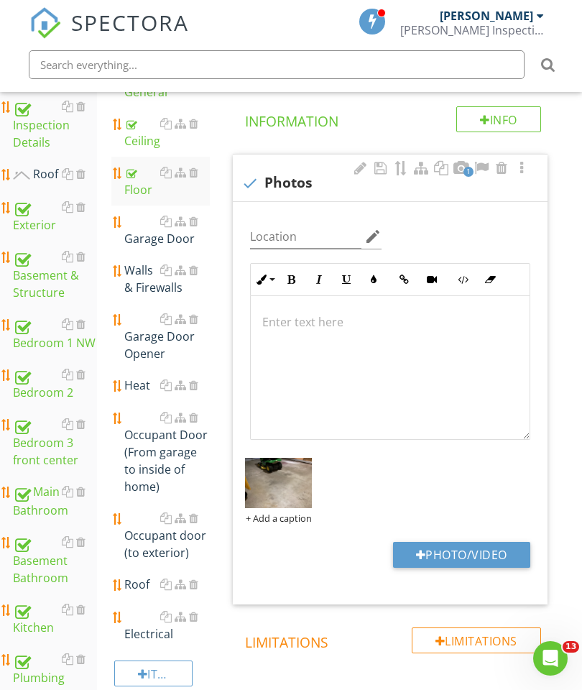
scroll to position [249, 0]
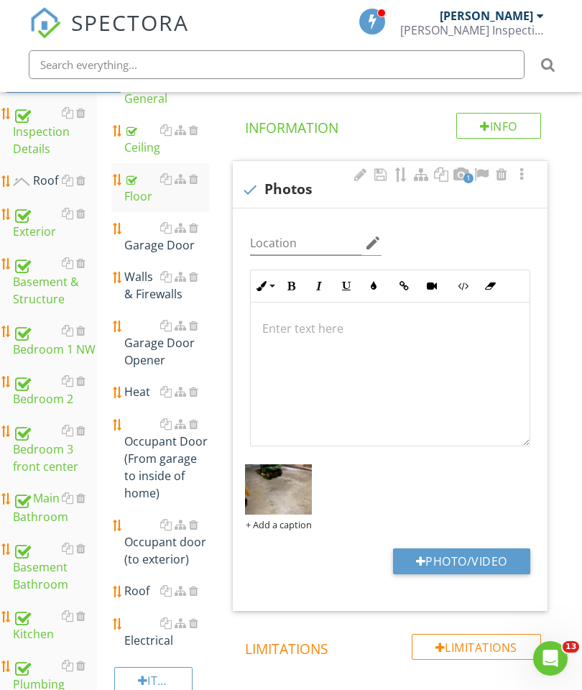
click at [150, 238] on div "Garage Door" at bounding box center [167, 236] width 86 height 34
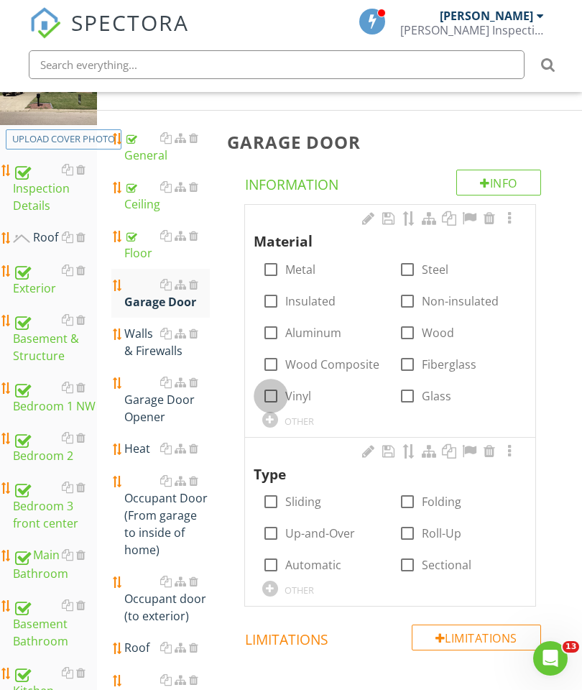
scroll to position [198, 0]
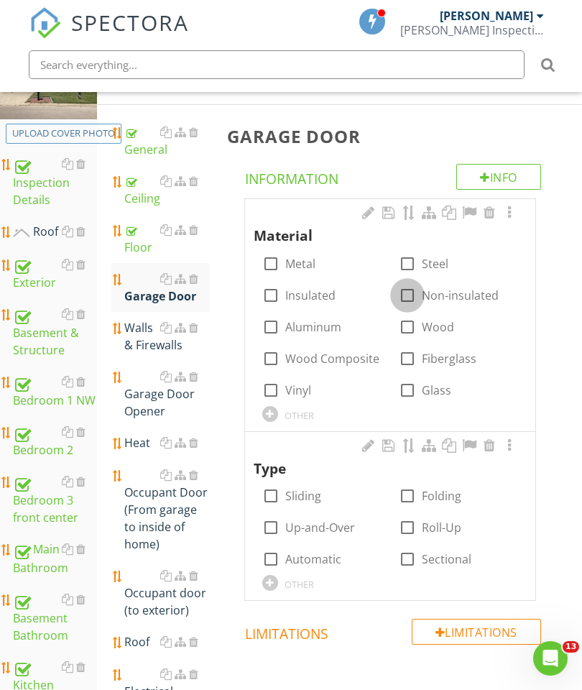
click at [415, 292] on div at bounding box center [407, 295] width 24 height 24
checkbox input "true"
click at [407, 272] on div at bounding box center [407, 263] width 24 height 24
checkbox input "true"
click at [275, 519] on div at bounding box center [271, 527] width 24 height 24
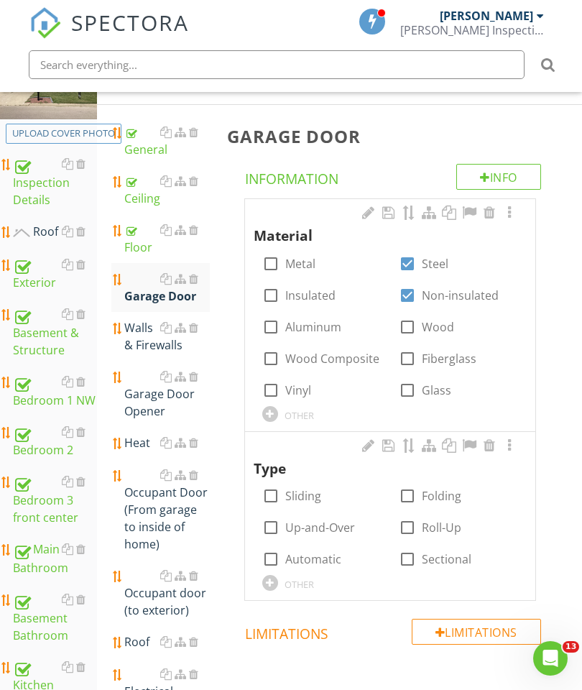
checkbox input "true"
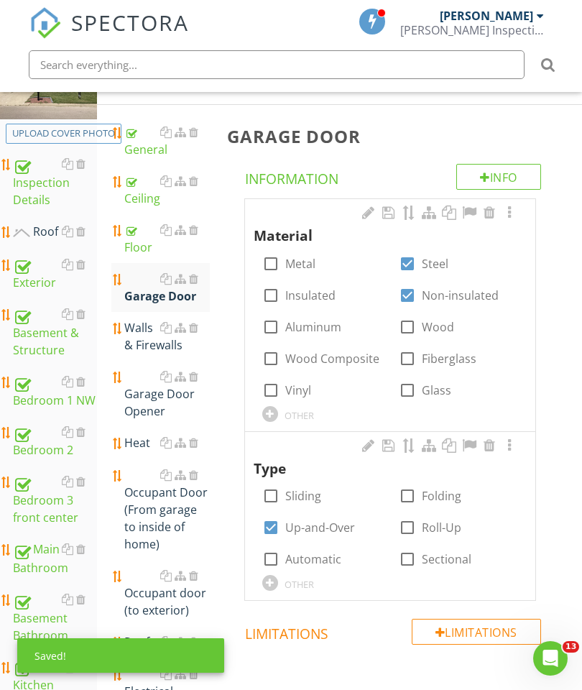
click at [516, 218] on div at bounding box center [509, 212] width 17 height 14
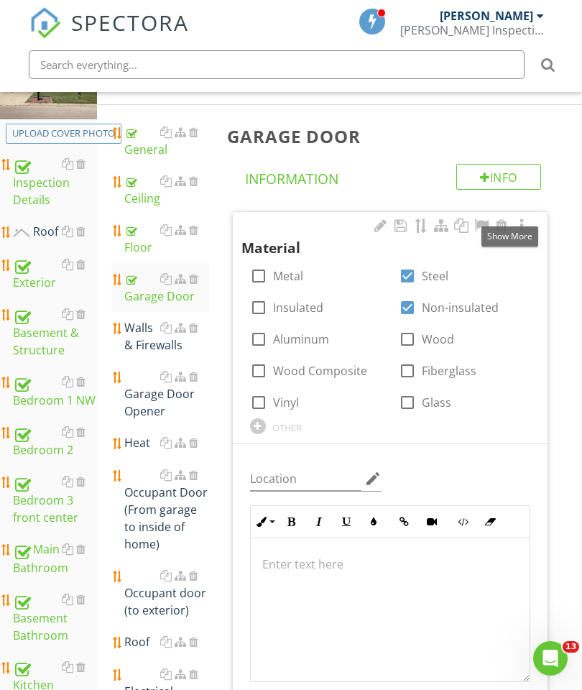
click at [517, 220] on div at bounding box center [521, 225] width 17 height 14
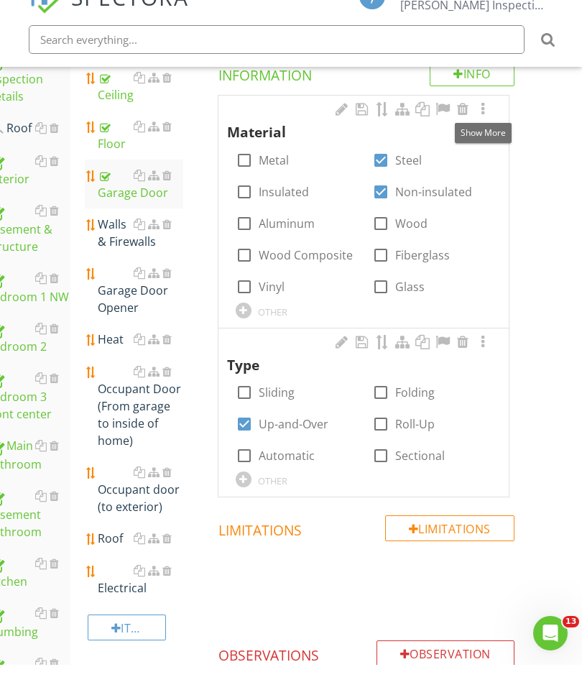
click at [483, 127] on div at bounding box center [482, 134] width 17 height 14
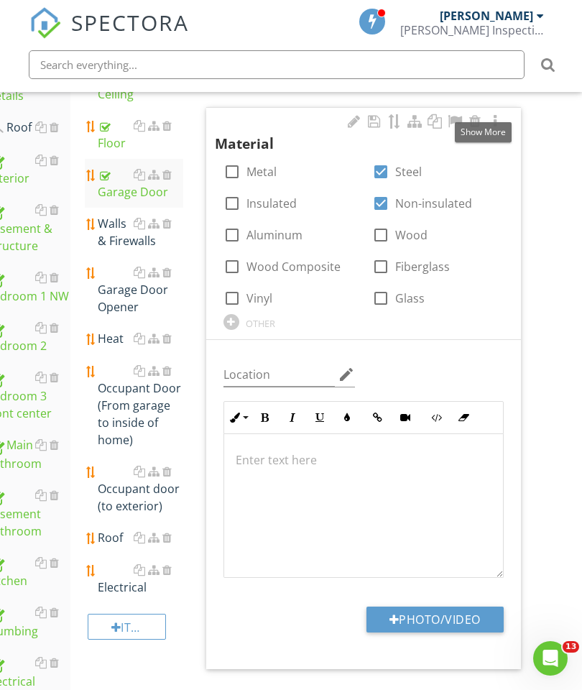
scroll to position [504, 27]
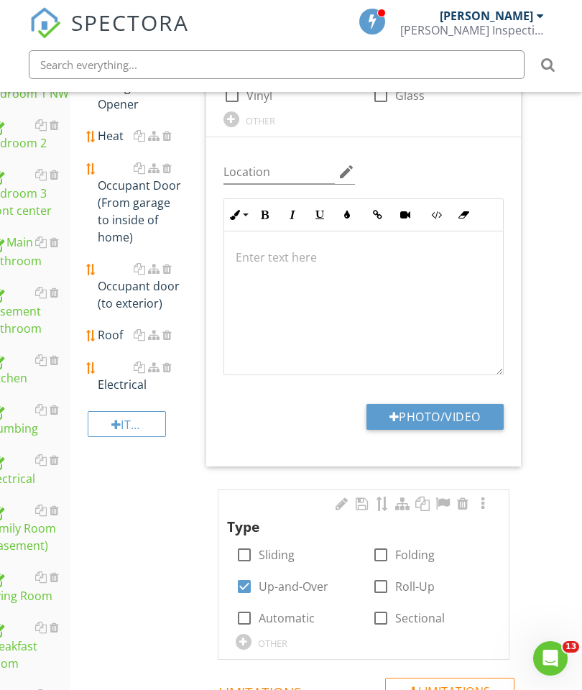
click at [433, 410] on button "Photo/Video" at bounding box center [434, 417] width 137 height 26
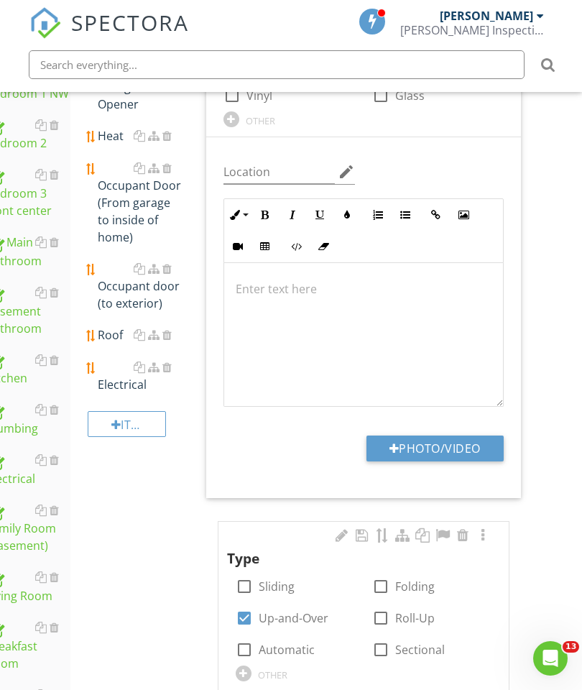
scroll to position [504, 0]
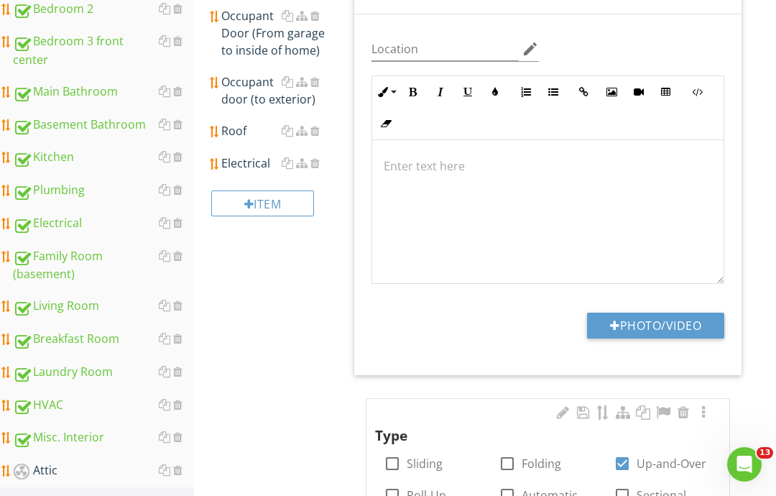
type input "C:\fakepath\image.jpg"
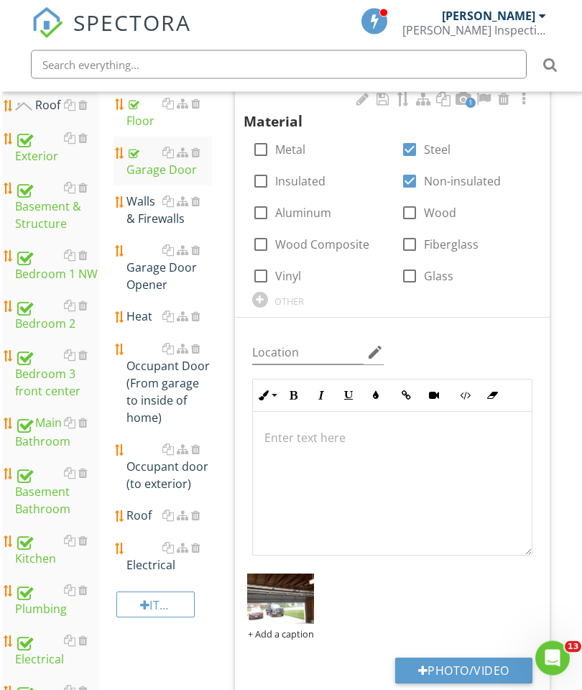
scroll to position [267, 0]
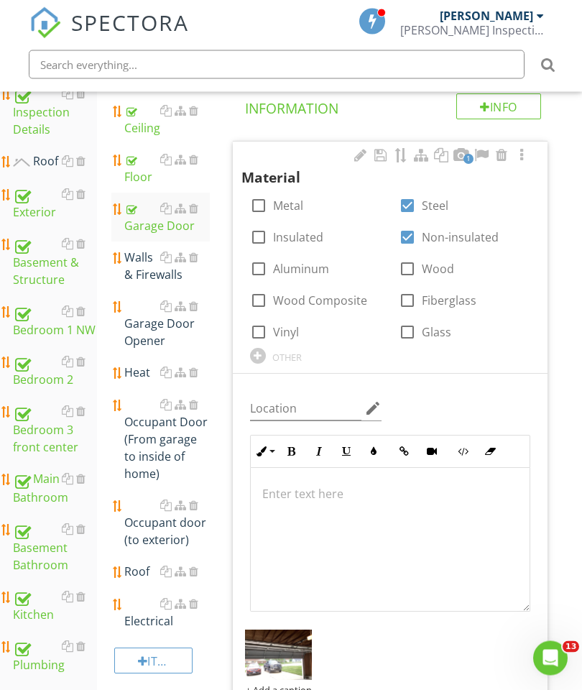
click at [141, 264] on div "Walls & Firewalls" at bounding box center [167, 266] width 86 height 34
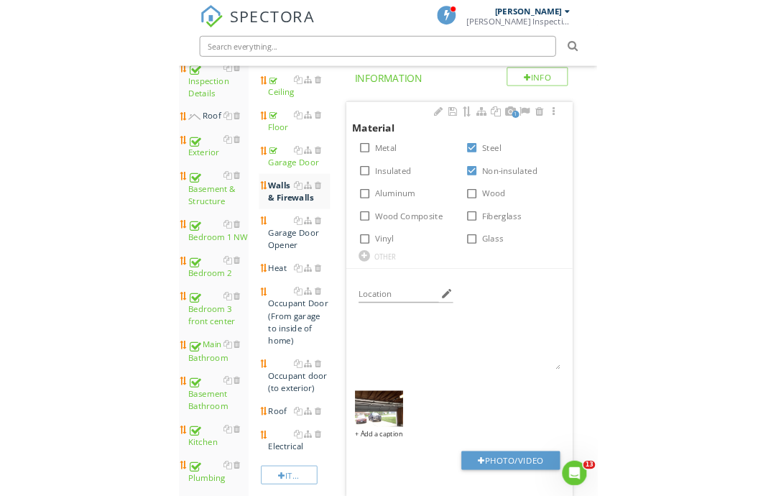
scroll to position [268, 0]
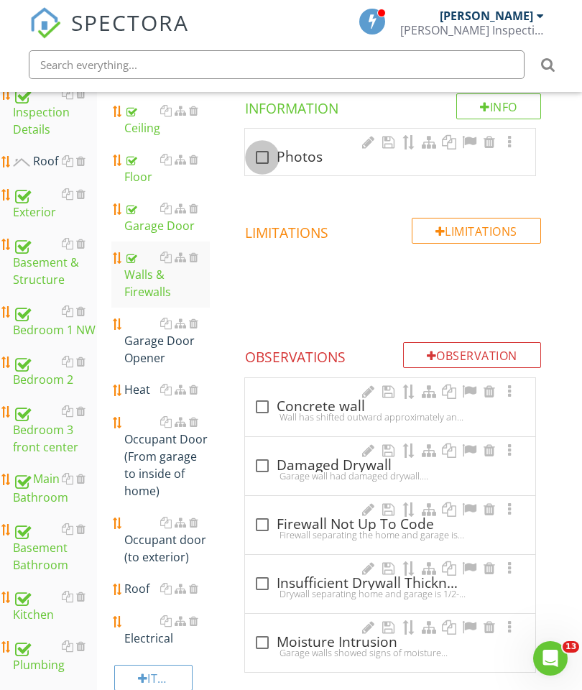
click at [262, 163] on div at bounding box center [262, 157] width 24 height 24
checkbox input "true"
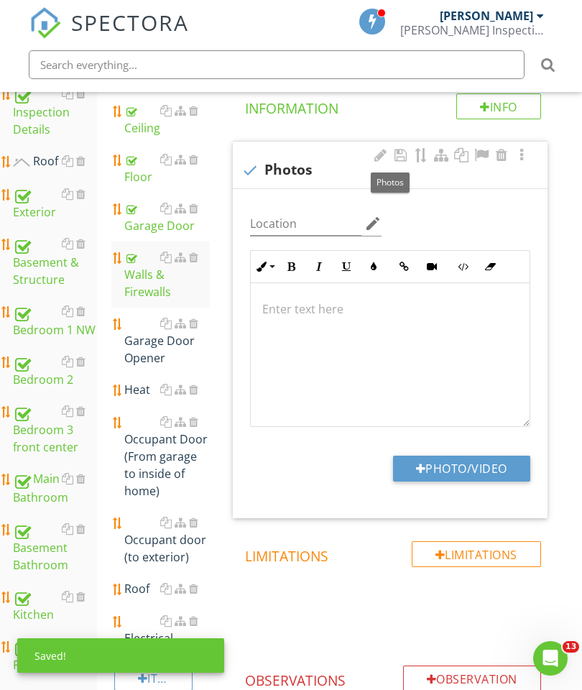
click at [479, 467] on button "Photo/Video" at bounding box center [461, 469] width 137 height 26
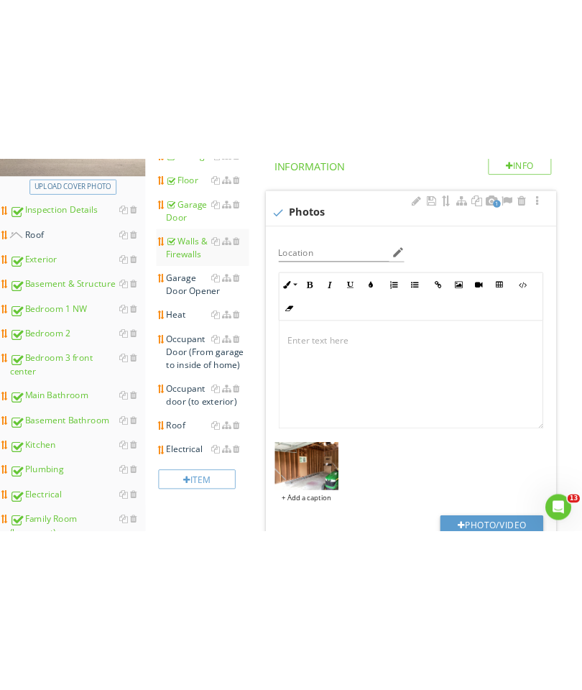
scroll to position [326, 0]
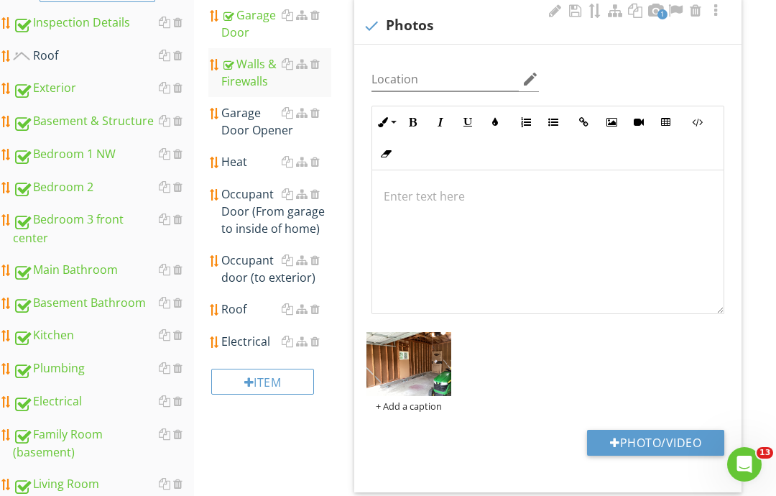
click at [581, 438] on button "Photo/Video" at bounding box center [655, 443] width 137 height 26
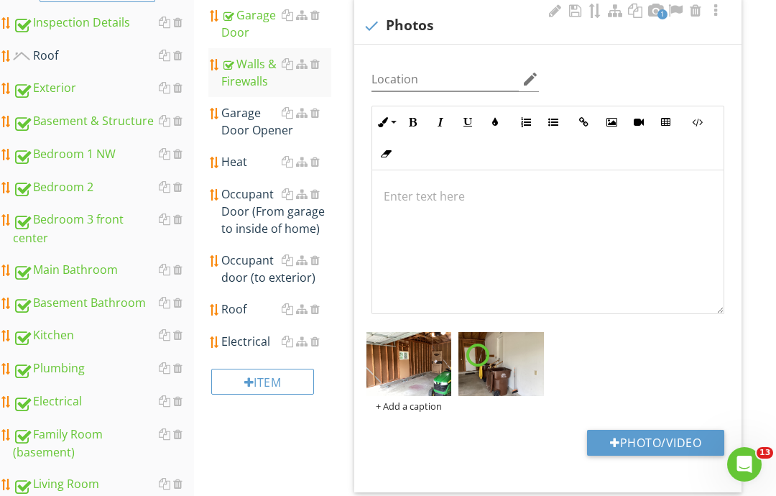
click at [581, 438] on button "Photo/Video" at bounding box center [655, 443] width 137 height 26
type input "C:\fakepath\image.jpg"
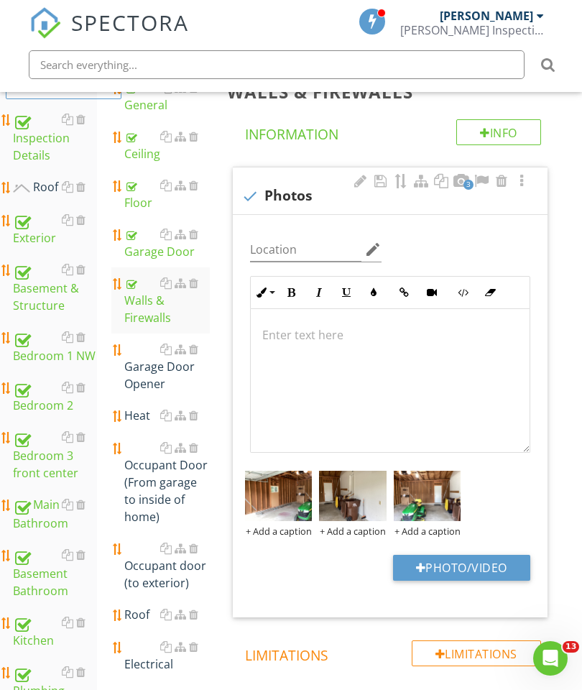
scroll to position [241, 0]
click at [149, 371] on div "Garage Door Opener" at bounding box center [167, 367] width 86 height 52
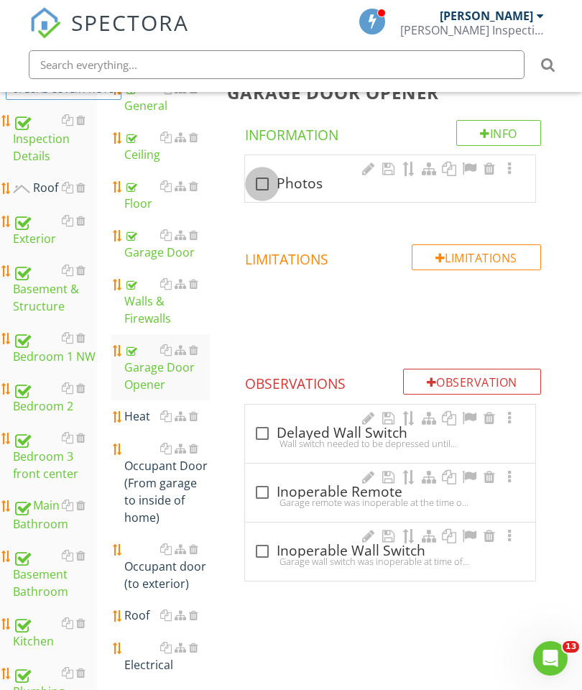
click at [264, 183] on div at bounding box center [262, 184] width 24 height 24
checkbox input "true"
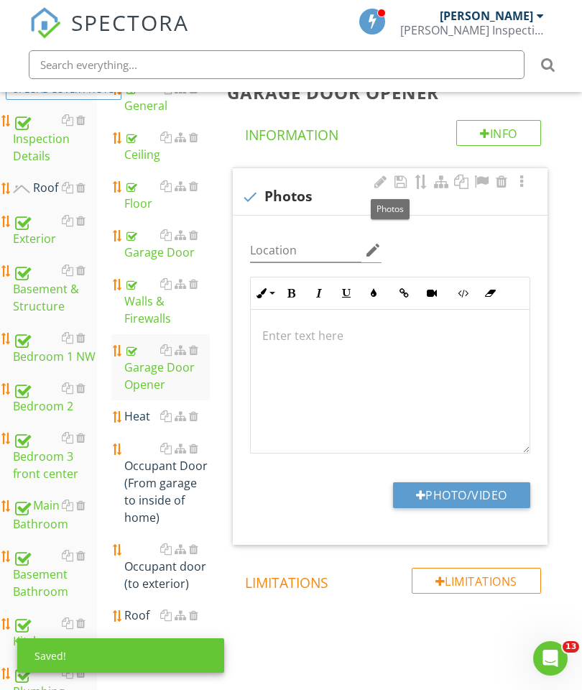
click at [464, 492] on button "Photo/Video" at bounding box center [461, 495] width 137 height 26
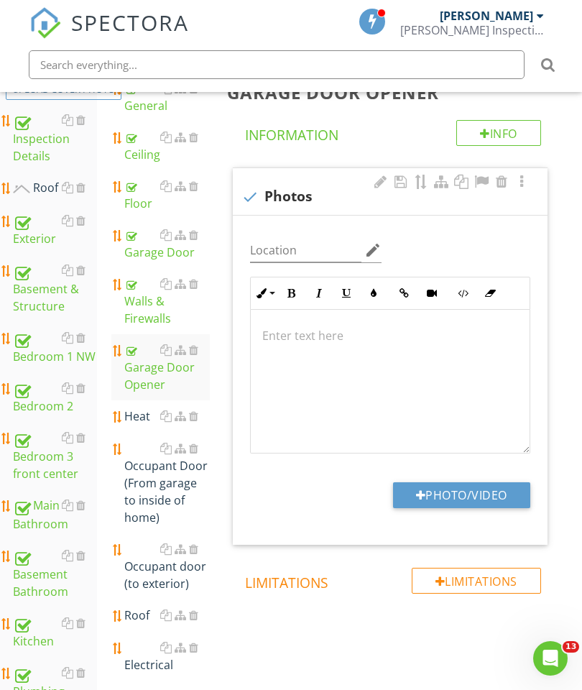
type input "C:\fakepath\image.jpg"
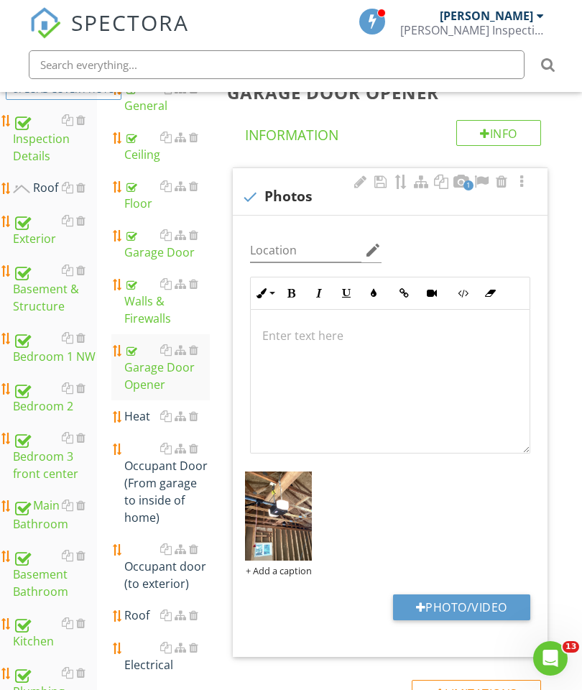
click at [195, 419] on div at bounding box center [193, 415] width 9 height 11
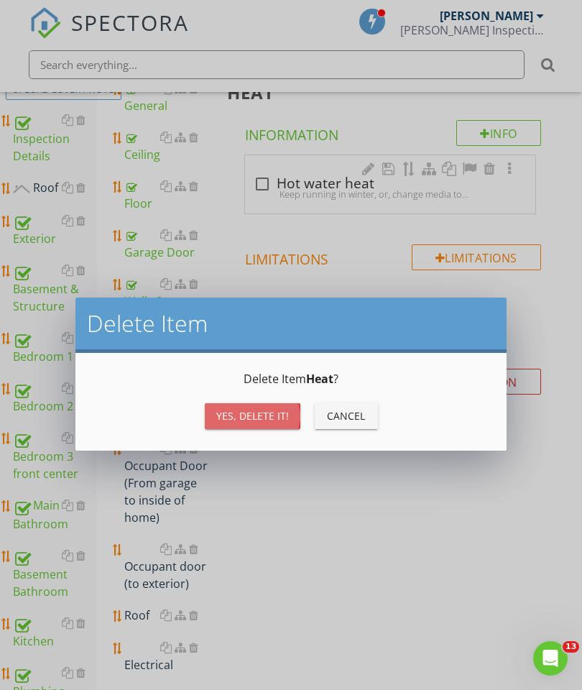
click at [252, 413] on div "Yes, Delete it!" at bounding box center [252, 415] width 73 height 15
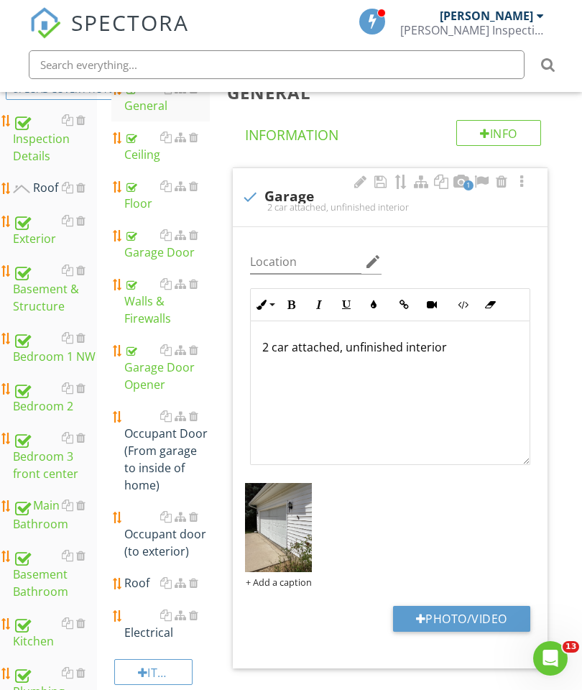
click at [145, 451] on div "Occupant Door (From garage to inside of home)" at bounding box center [167, 450] width 86 height 86
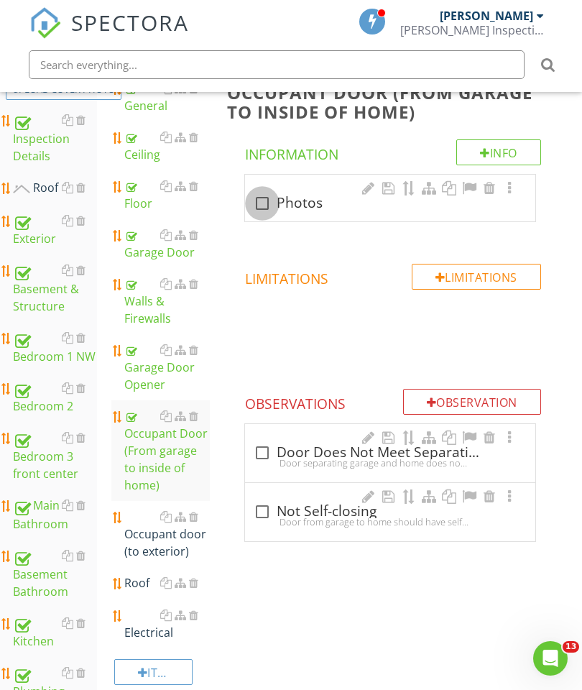
click at [261, 204] on div at bounding box center [262, 203] width 24 height 24
checkbox input "true"
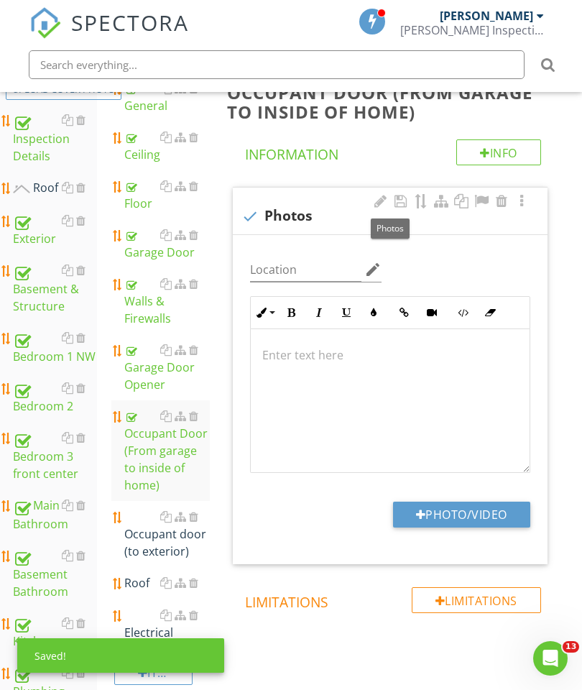
click at [473, 512] on button "Photo/Video" at bounding box center [461, 515] width 137 height 26
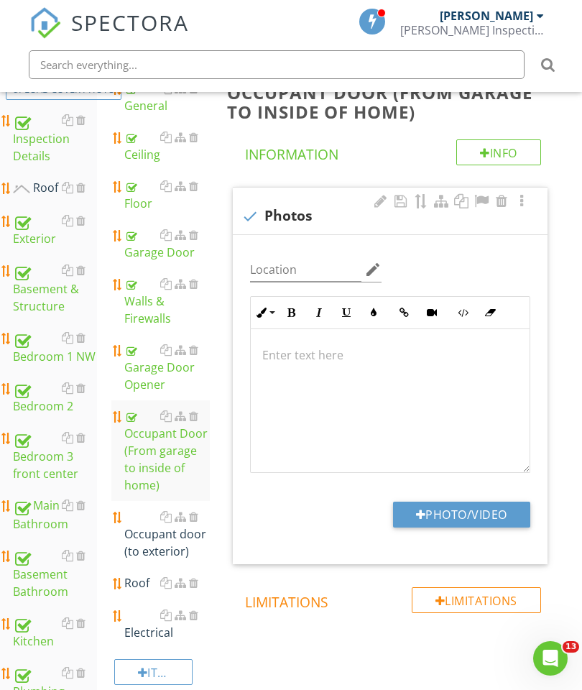
type input "C:\fakepath\image.jpg"
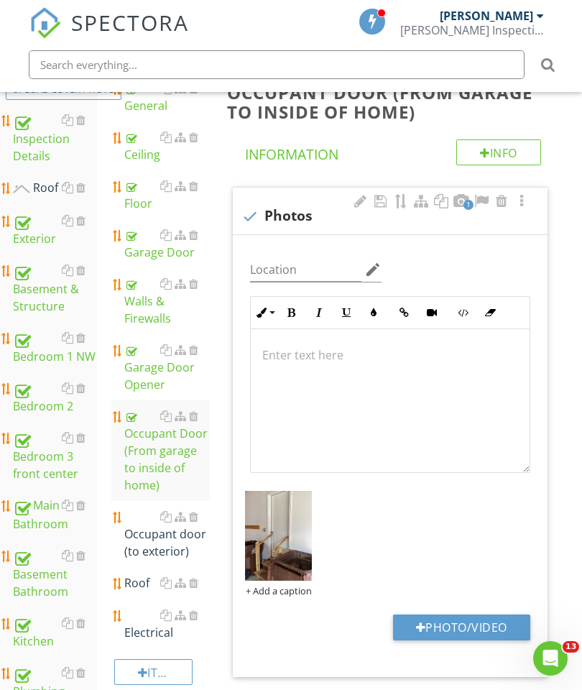
click at [155, 514] on div "Occupant door (to exterior)" at bounding box center [167, 534] width 86 height 52
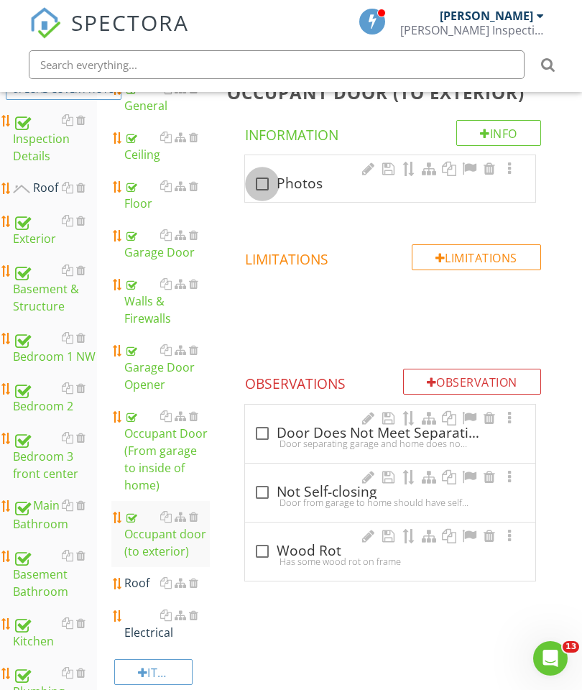
click at [270, 189] on div at bounding box center [262, 184] width 24 height 24
checkbox input "true"
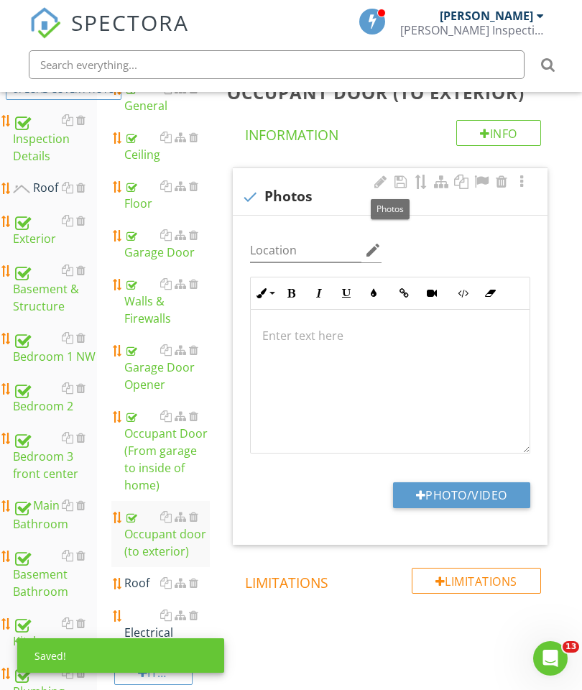
click at [486, 496] on button "Photo/Video" at bounding box center [461, 495] width 137 height 26
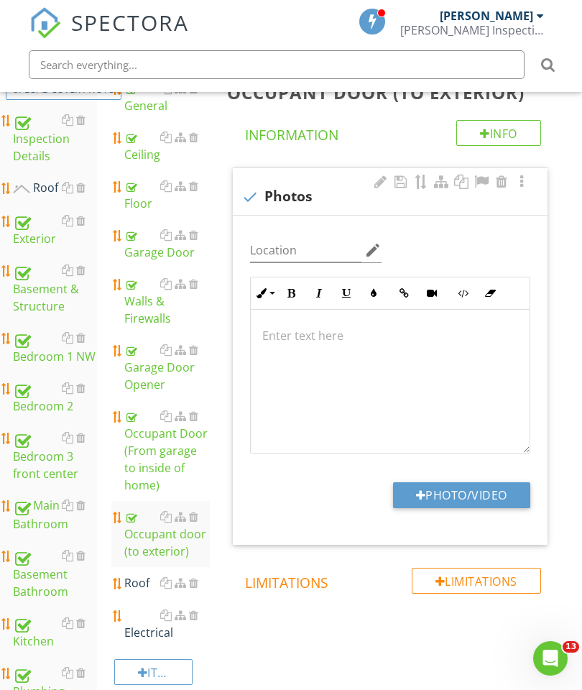
type input "C:\fakepath\image.jpg"
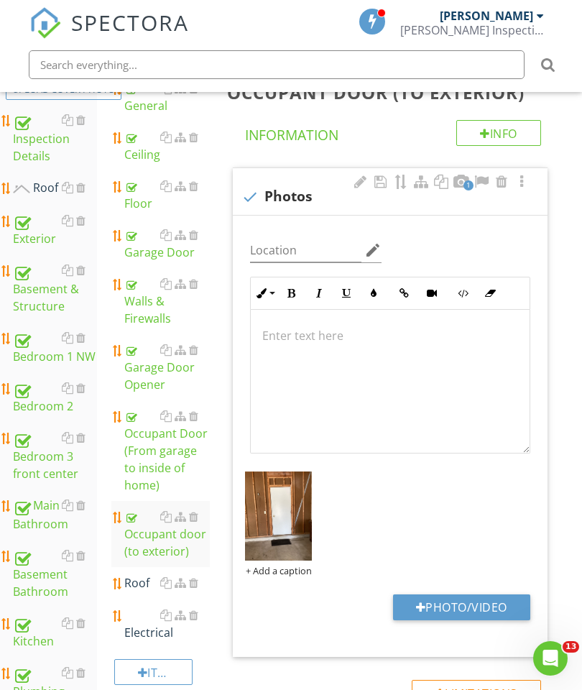
click at [136, 574] on div "Roof" at bounding box center [167, 582] width 86 height 17
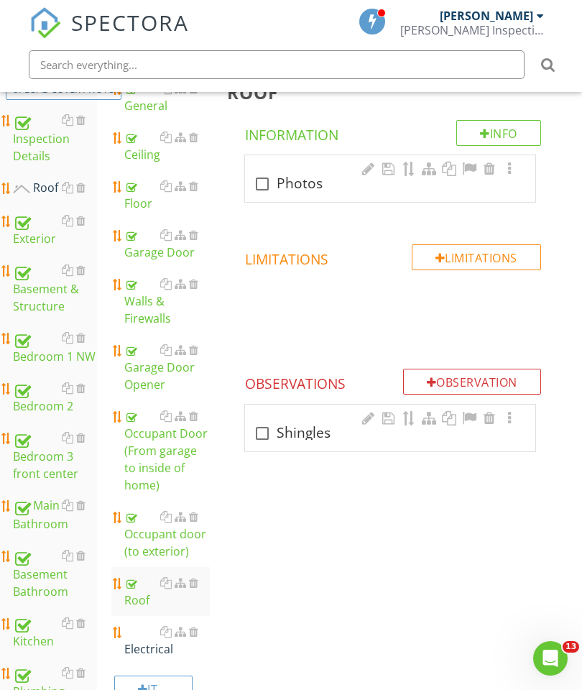
click at [141, 627] on div "Electrical" at bounding box center [167, 640] width 86 height 34
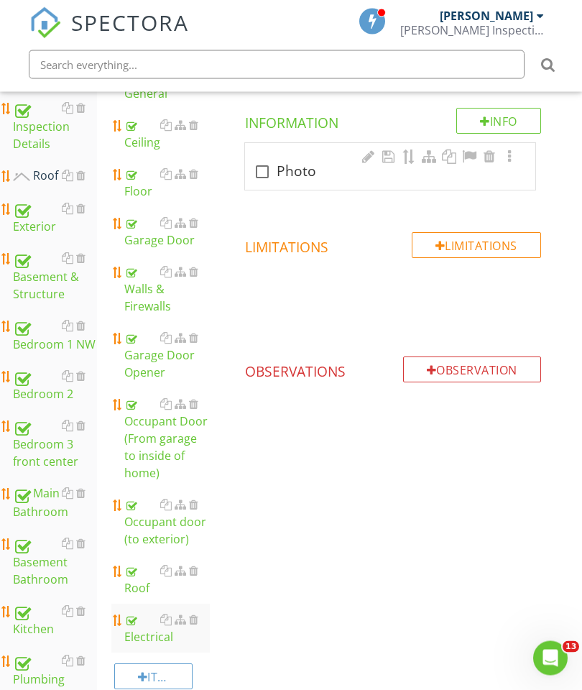
scroll to position [254, 0]
click at [28, 280] on div "Basement & Structure" at bounding box center [55, 275] width 84 height 53
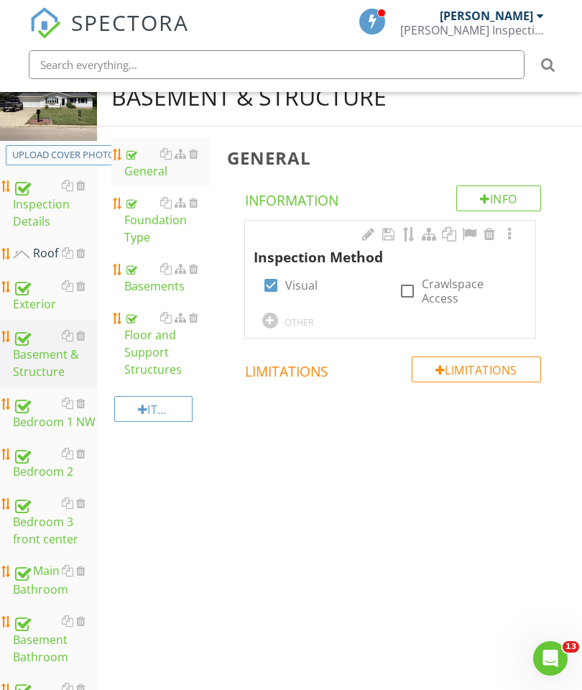
scroll to position [175, 0]
click at [153, 345] on div "Floor and Support Structures" at bounding box center [167, 344] width 86 height 69
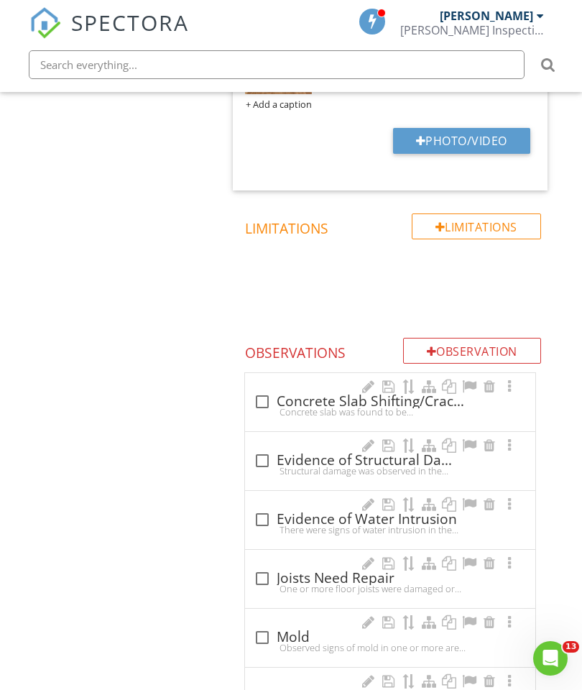
scroll to position [1635, 0]
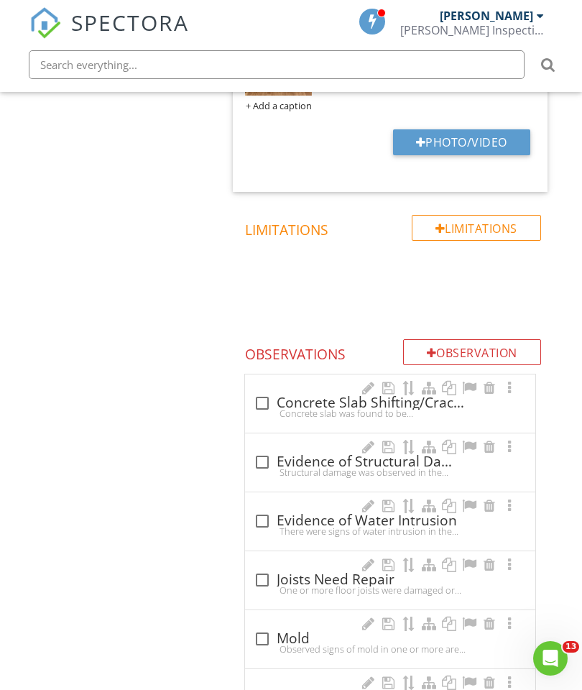
click at [260, 519] on div at bounding box center [262, 521] width 24 height 24
checkbox input "true"
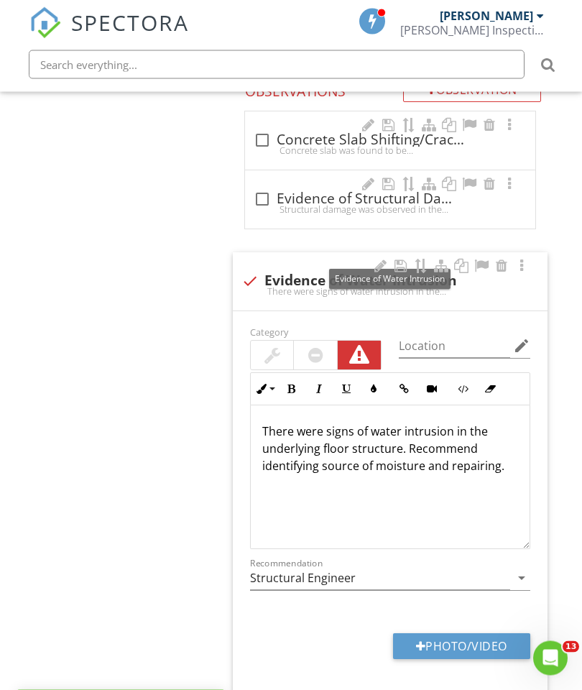
scroll to position [1898, 0]
click at [411, 472] on div "There were signs of water intrusion in the underlying floor structure. Recommen…" at bounding box center [390, 477] width 279 height 144
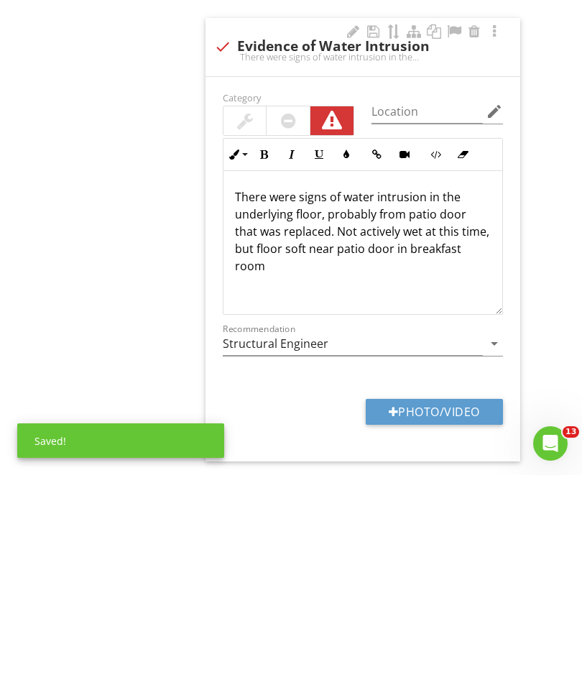
click at [435, 614] on button "Photo/Video" at bounding box center [434, 627] width 137 height 26
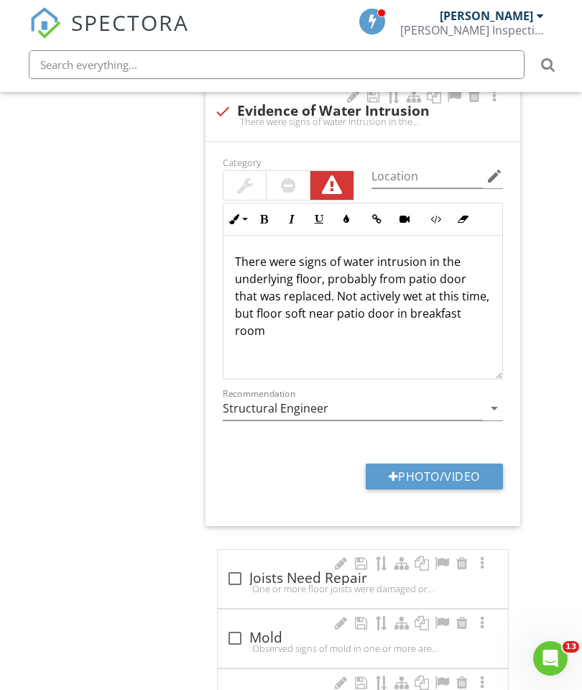
type input "C:\fakepath\image.jpg"
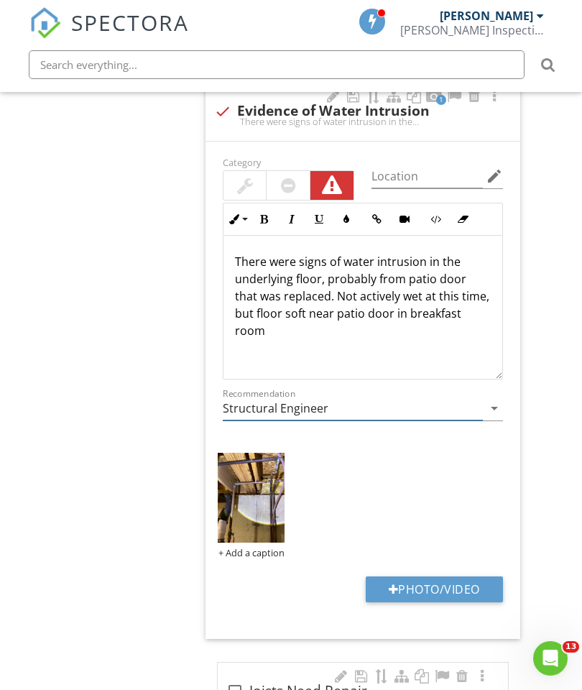
click at [481, 397] on input "Structural Engineer" at bounding box center [353, 409] width 260 height 24
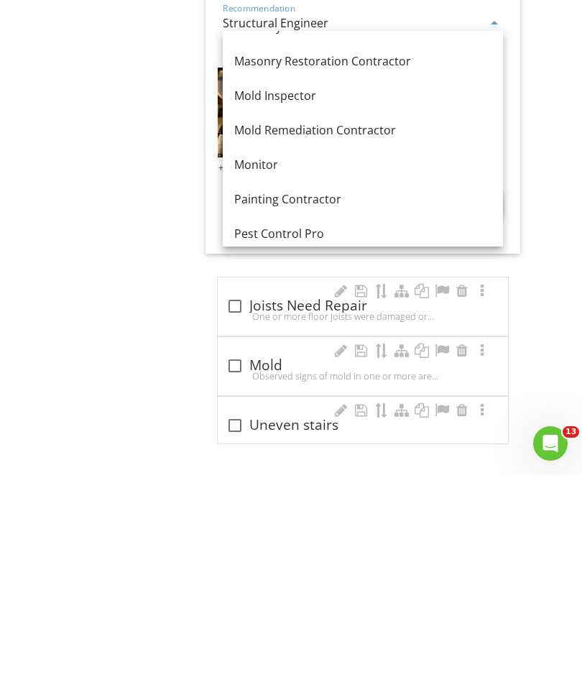
scroll to position [1339, 0]
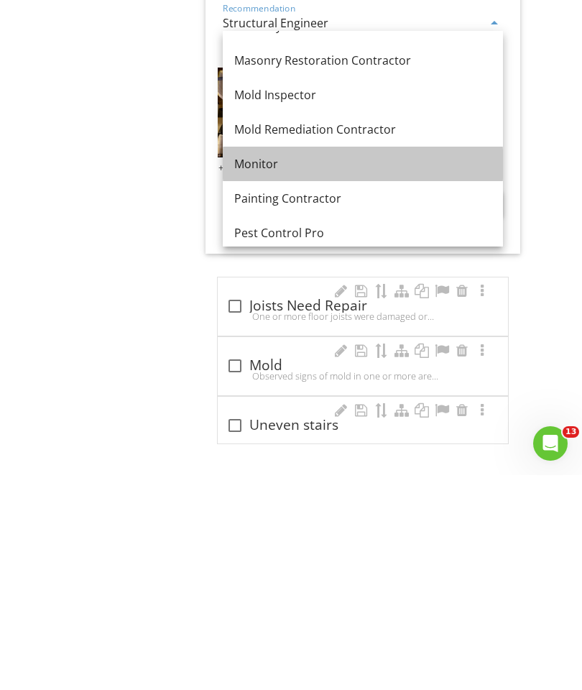
click at [269, 370] on div "Monitor" at bounding box center [362, 378] width 257 height 17
type input "Monitor"
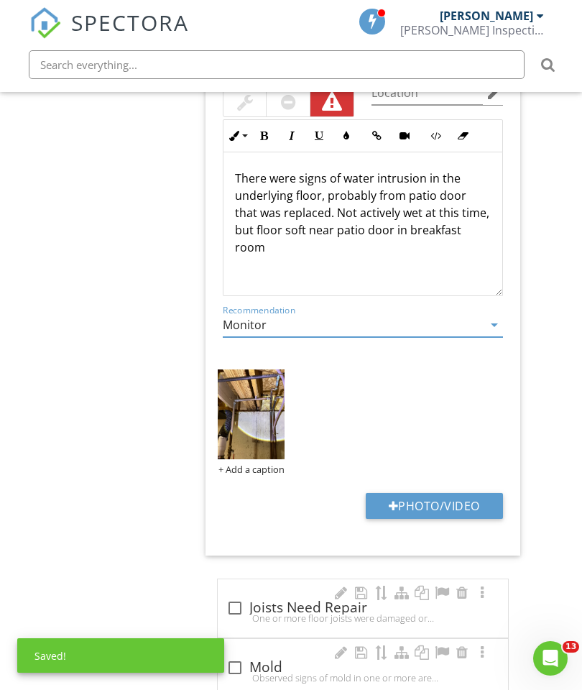
scroll to position [2150, 27]
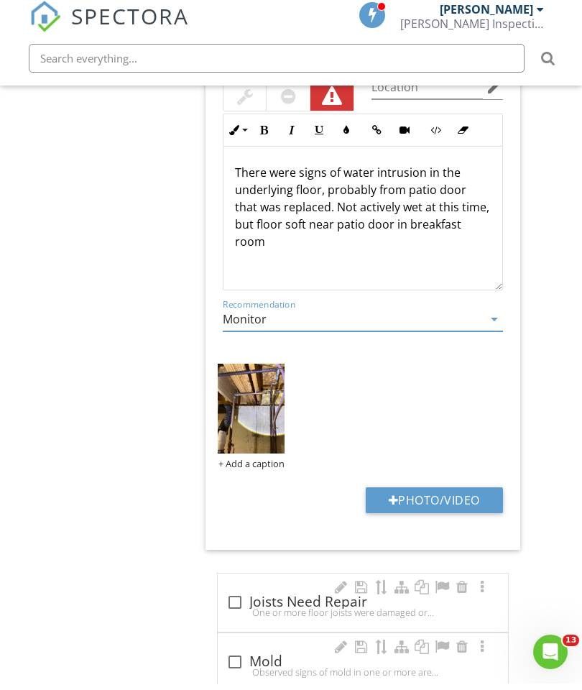
click at [478, 226] on p "There were signs of water intrusion in the underlying floor, probably from pati…" at bounding box center [363, 213] width 256 height 86
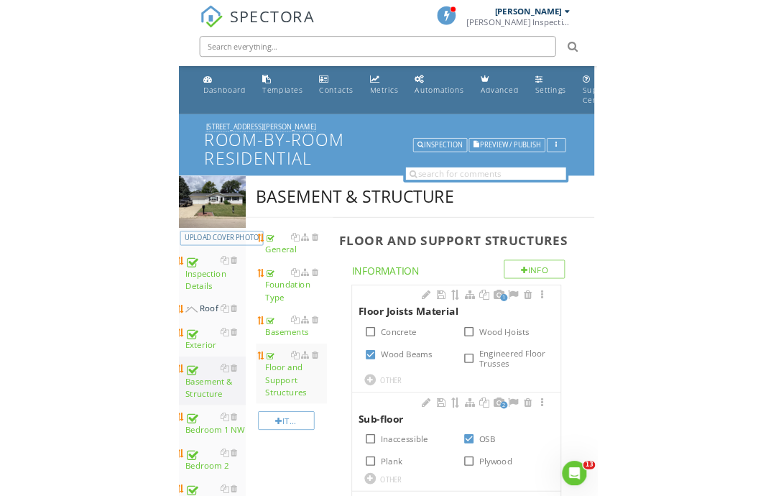
scroll to position [0, 0]
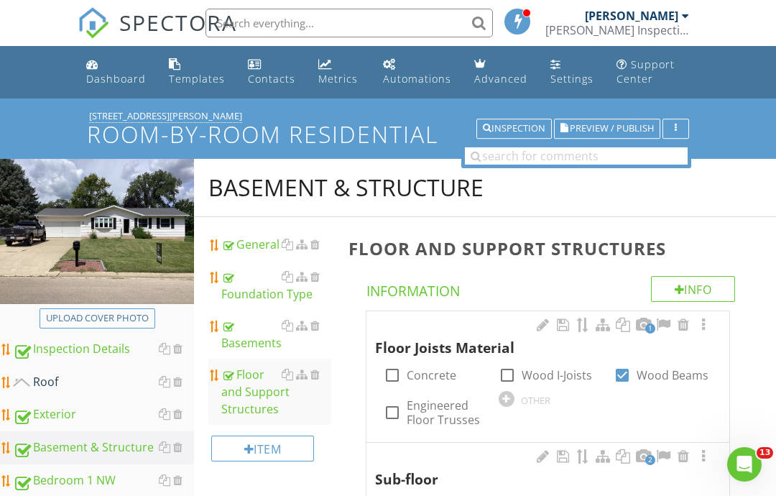
click at [105, 83] on div "Dashboard" at bounding box center [116, 79] width 60 height 14
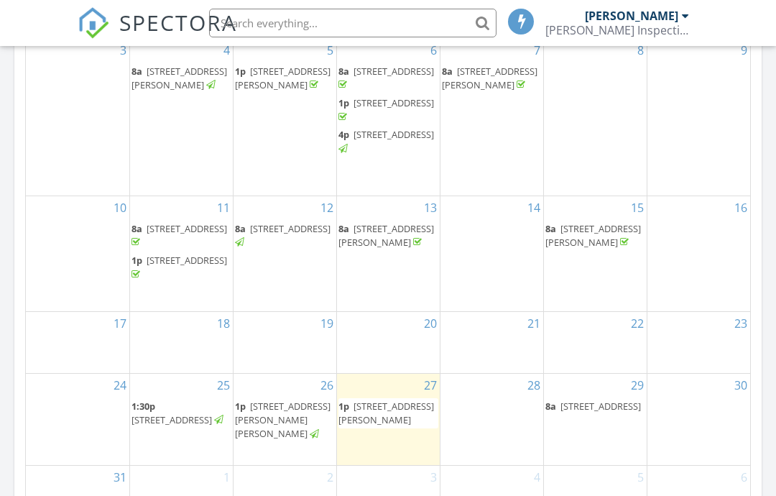
scroll to position [831, 0]
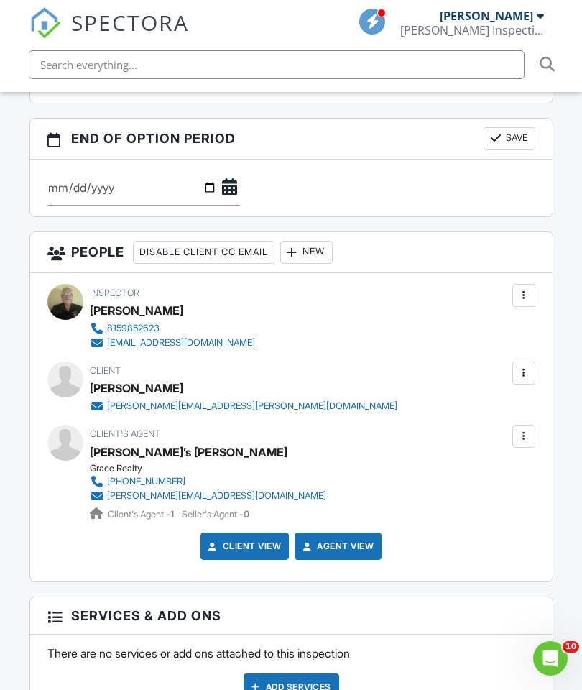
scroll to position [1474, 0]
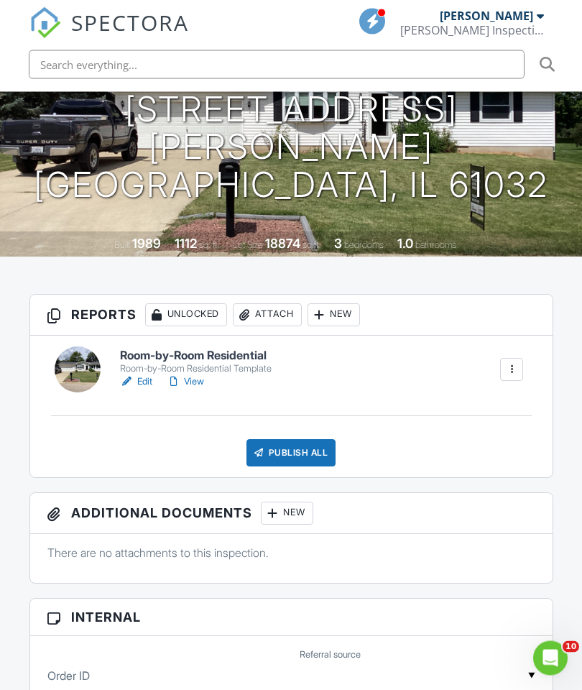
click at [227, 364] on div "Room-by-Room Residential Template" at bounding box center [196, 369] width 152 height 11
click at [230, 362] on div at bounding box center [291, 345] width 582 height 690
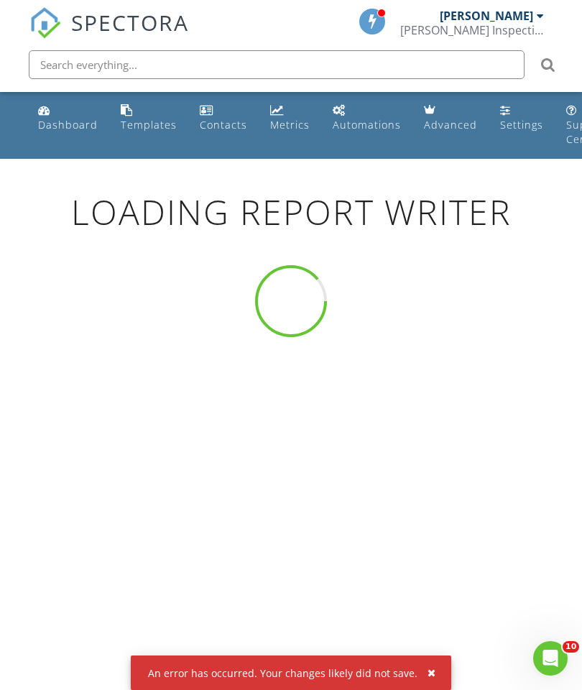
click at [418, 678] on button "button" at bounding box center [425, 672] width 17 height 19
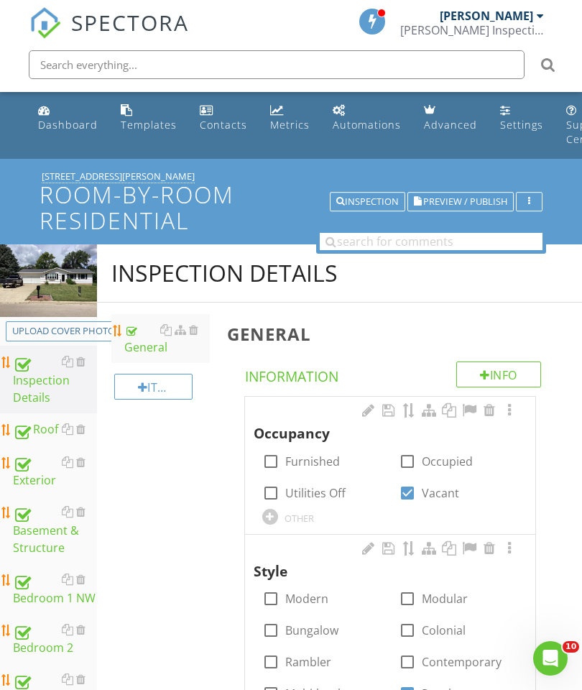
click at [464, 203] on span "Preview / Publish" at bounding box center [465, 201] width 84 height 9
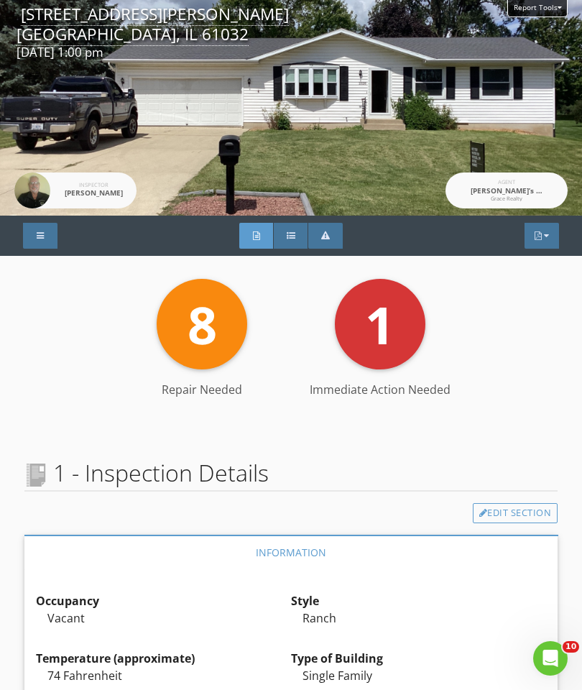
click at [293, 236] on div at bounding box center [291, 235] width 9 height 9
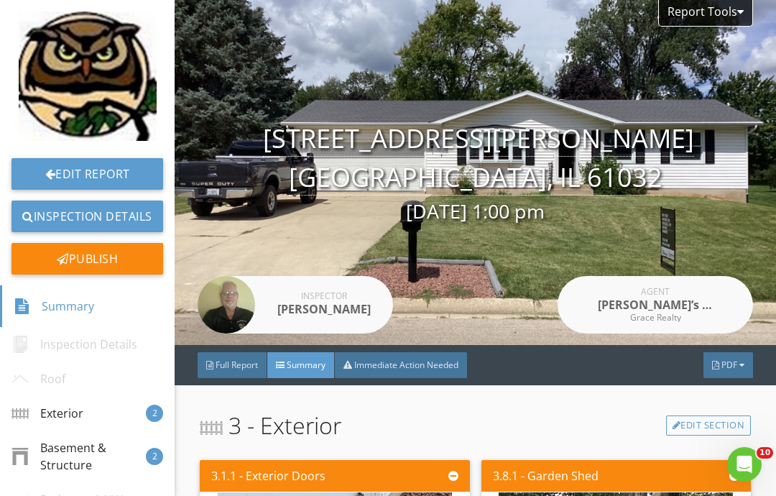
click at [93, 214] on link "Inspection Details" at bounding box center [87, 216] width 152 height 32
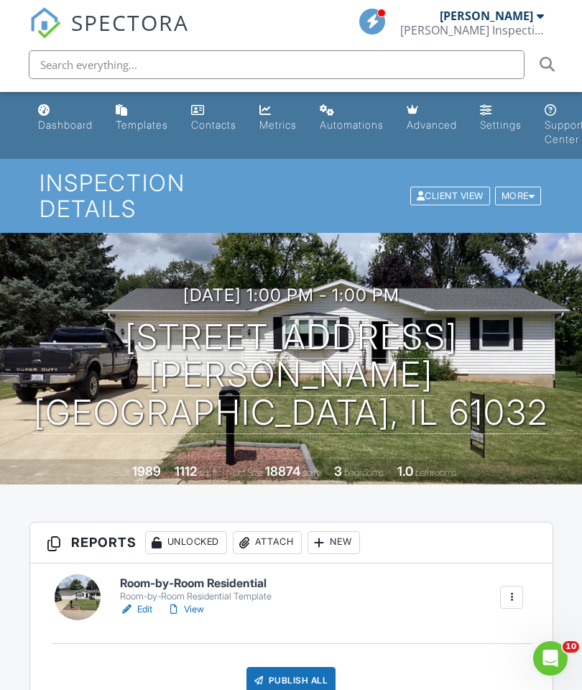
click at [208, 495] on div "Room-by-Room Residential Template" at bounding box center [196, 596] width 152 height 11
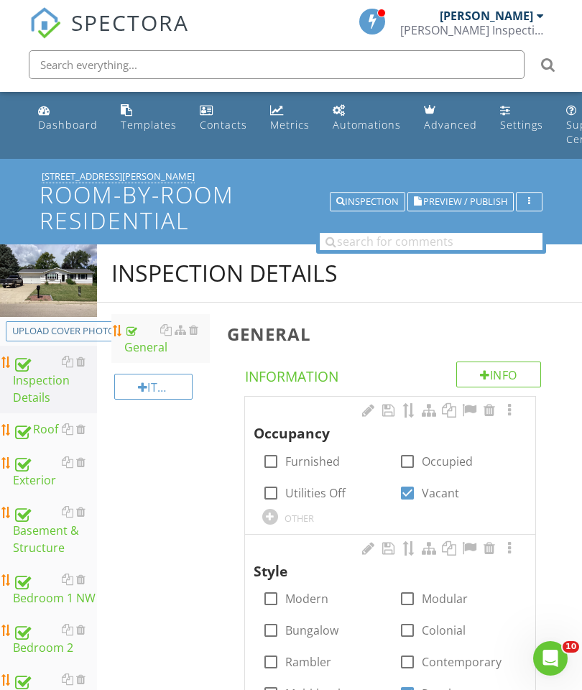
click at [47, 535] on div "Basement & Structure" at bounding box center [55, 529] width 84 height 53
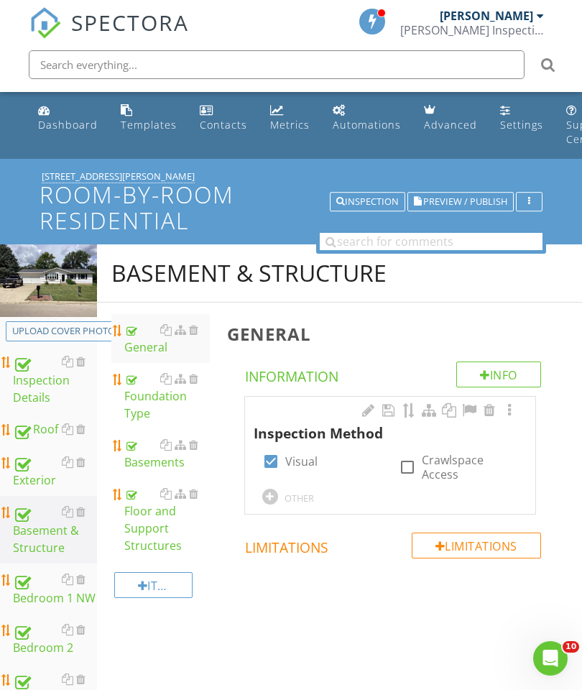
click at [154, 527] on div "Floor and Support Structures" at bounding box center [167, 519] width 86 height 69
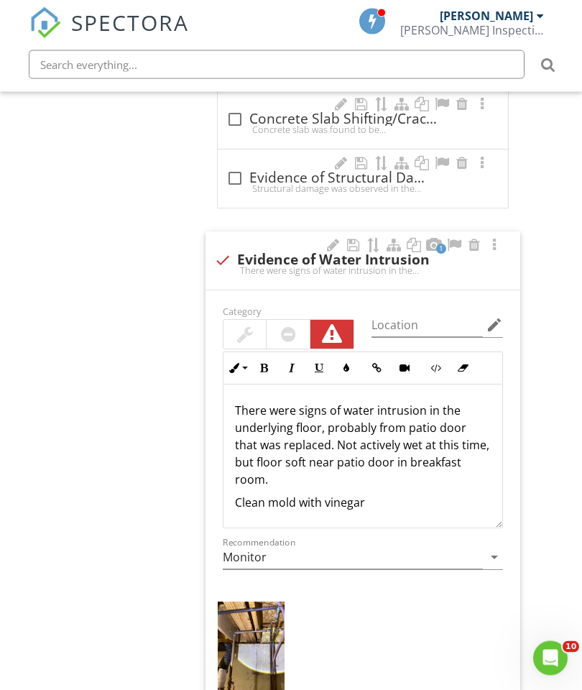
scroll to position [1992, 27]
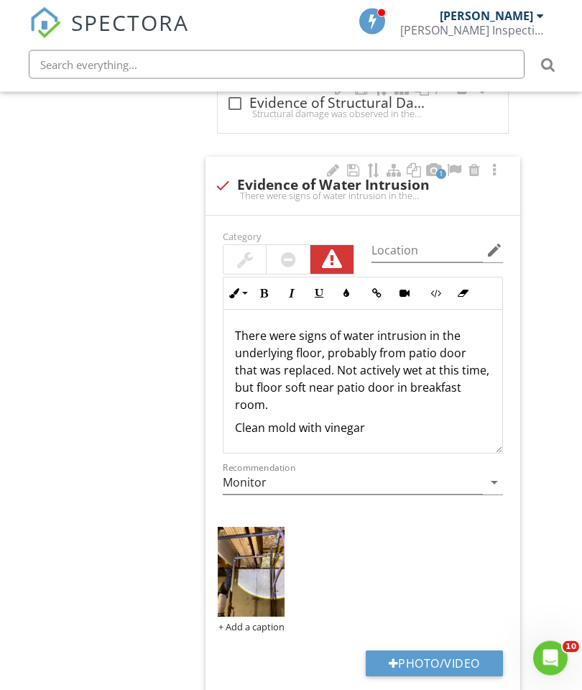
click at [291, 254] on div at bounding box center [288, 259] width 15 height 17
click at [247, 251] on div at bounding box center [245, 259] width 16 height 17
click at [287, 257] on div at bounding box center [288, 259] width 15 height 17
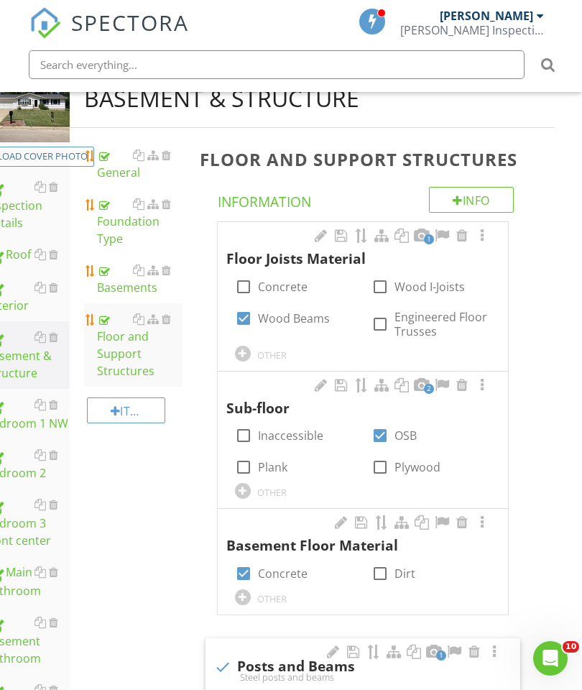
scroll to position [0, 27]
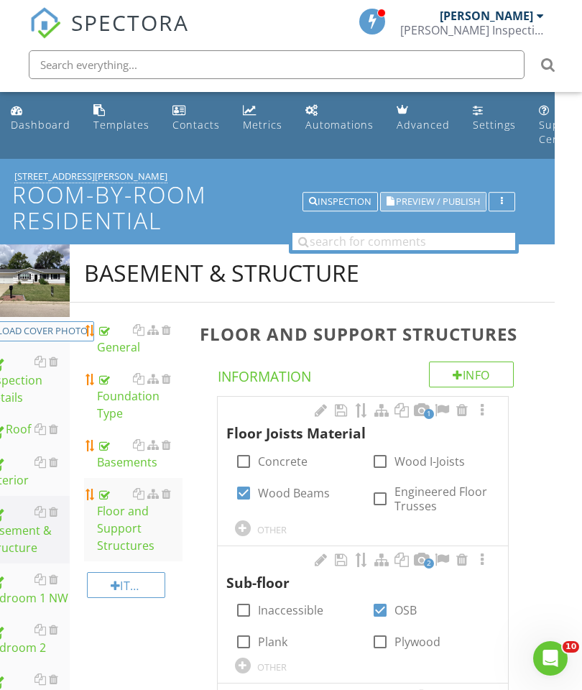
click at [436, 205] on span "Preview / Publish" at bounding box center [438, 201] width 84 height 9
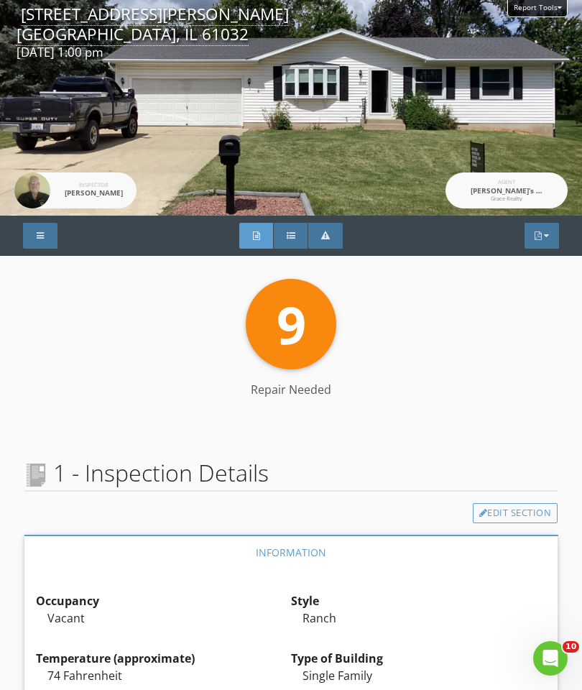
click at [292, 243] on div "Summary" at bounding box center [291, 236] width 34 height 26
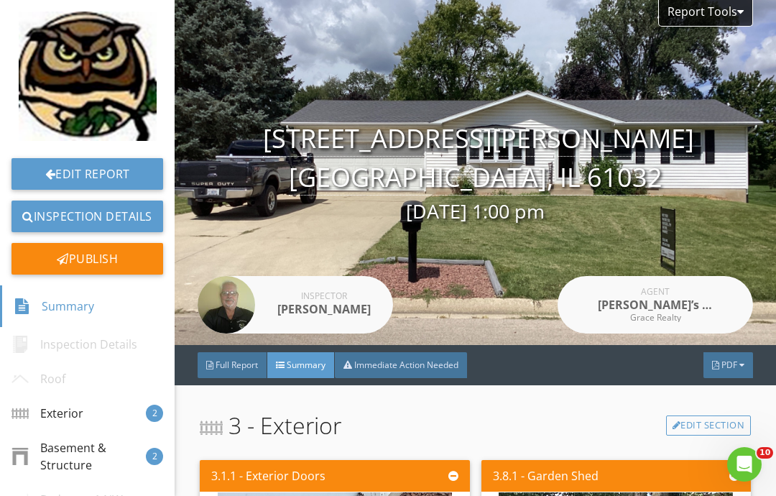
click at [103, 215] on link "Inspection Details" at bounding box center [87, 216] width 152 height 32
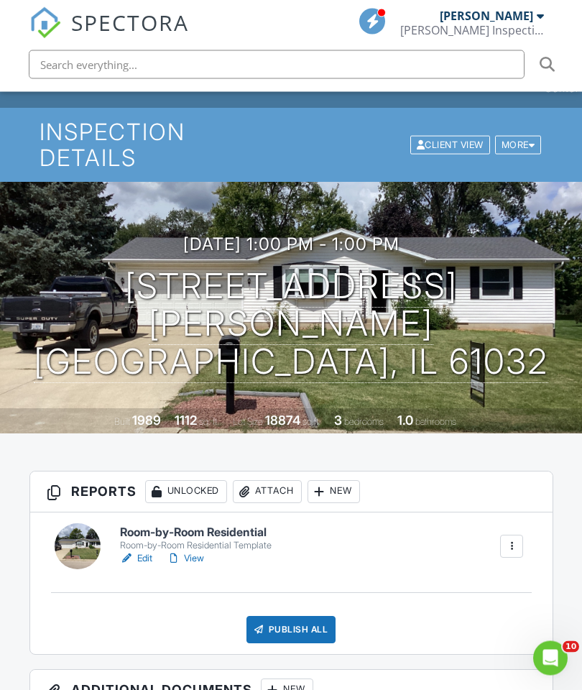
scroll to position [51, 0]
